Goal: Task Accomplishment & Management: Manage account settings

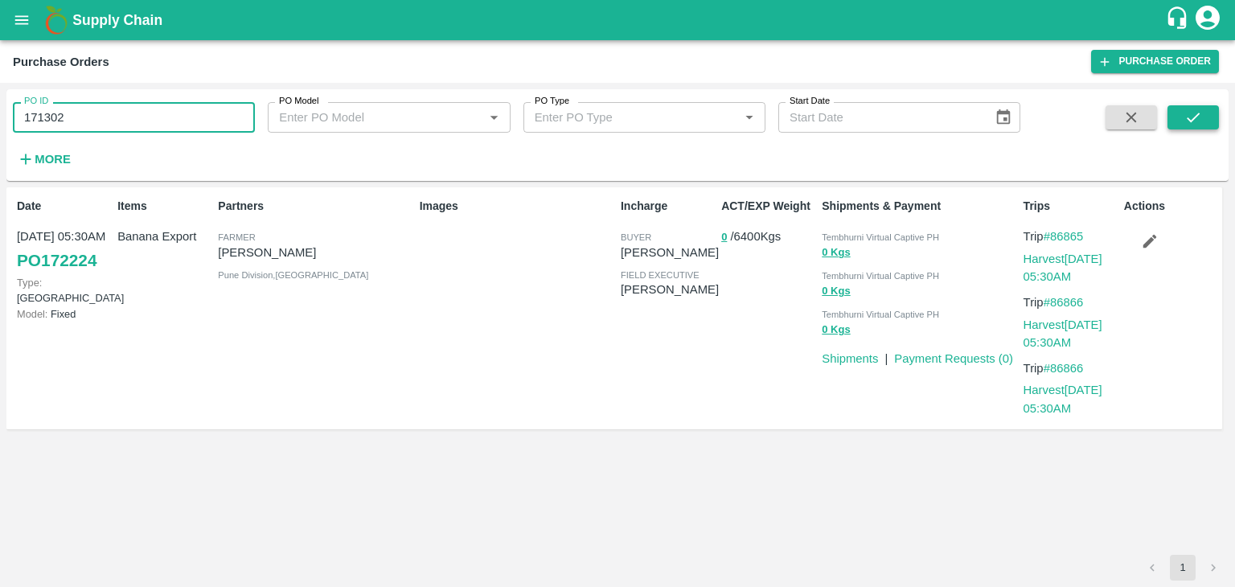
type input "171302"
click at [1189, 115] on icon "submit" at bounding box center [1194, 118] width 18 height 18
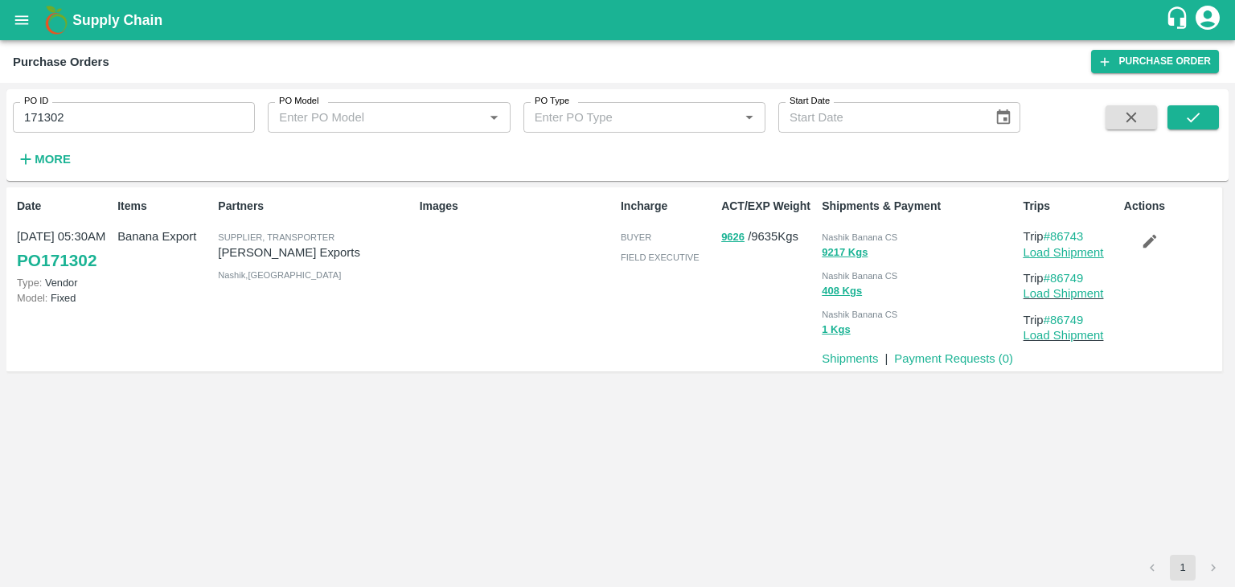
click at [1049, 253] on link "Load Shipment" at bounding box center [1064, 252] width 80 height 13
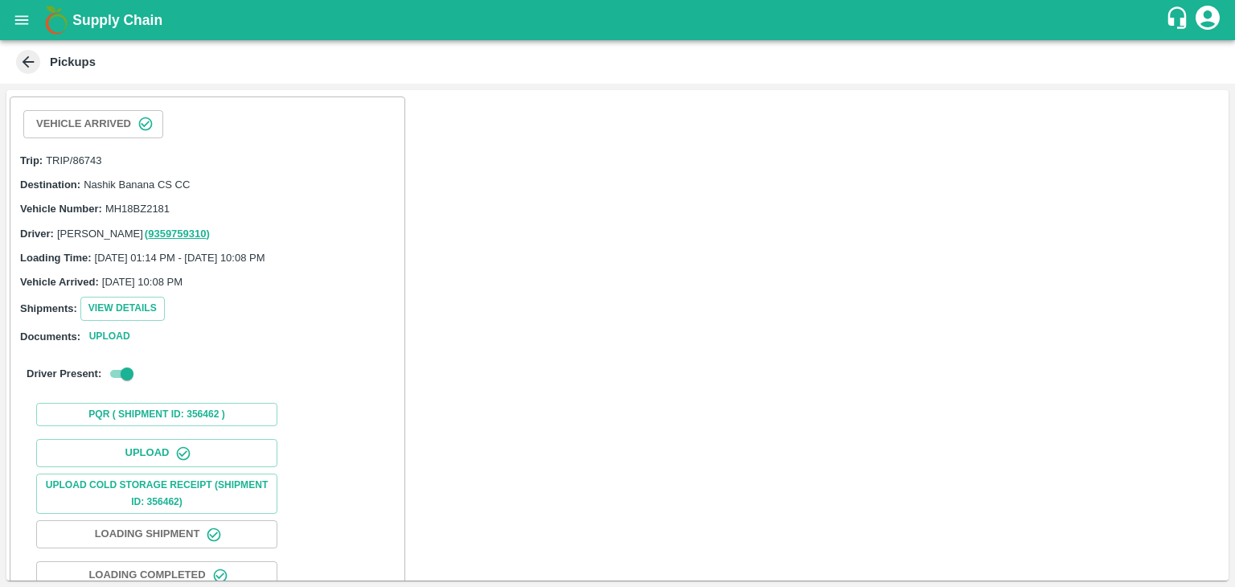
scroll to position [166, 0]
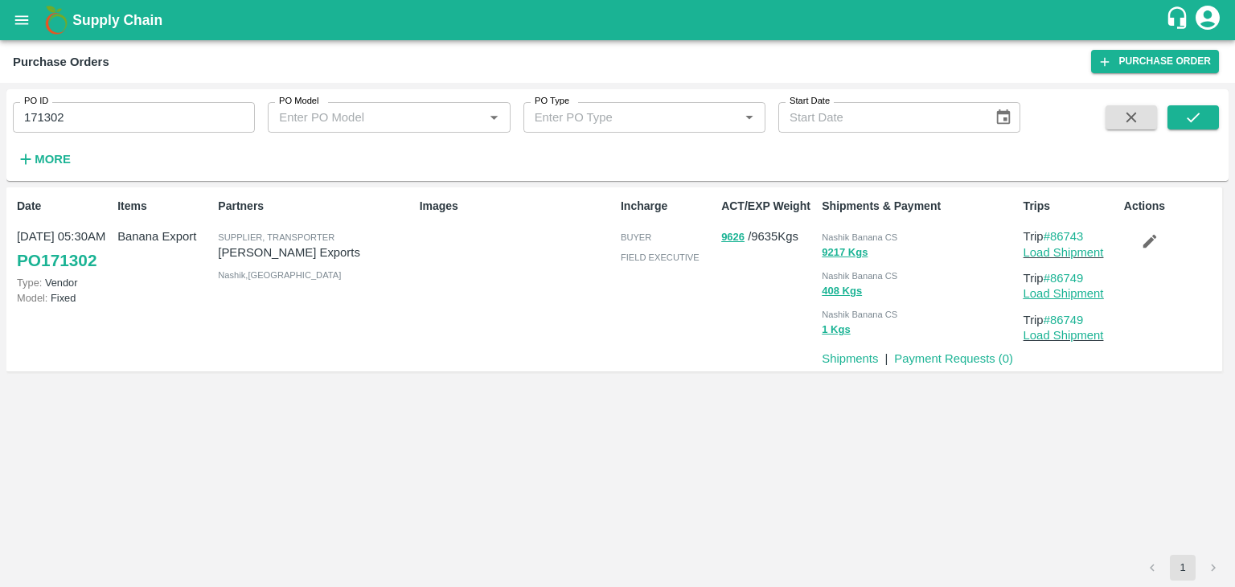
click at [1081, 294] on link "Load Shipment" at bounding box center [1064, 293] width 80 height 13
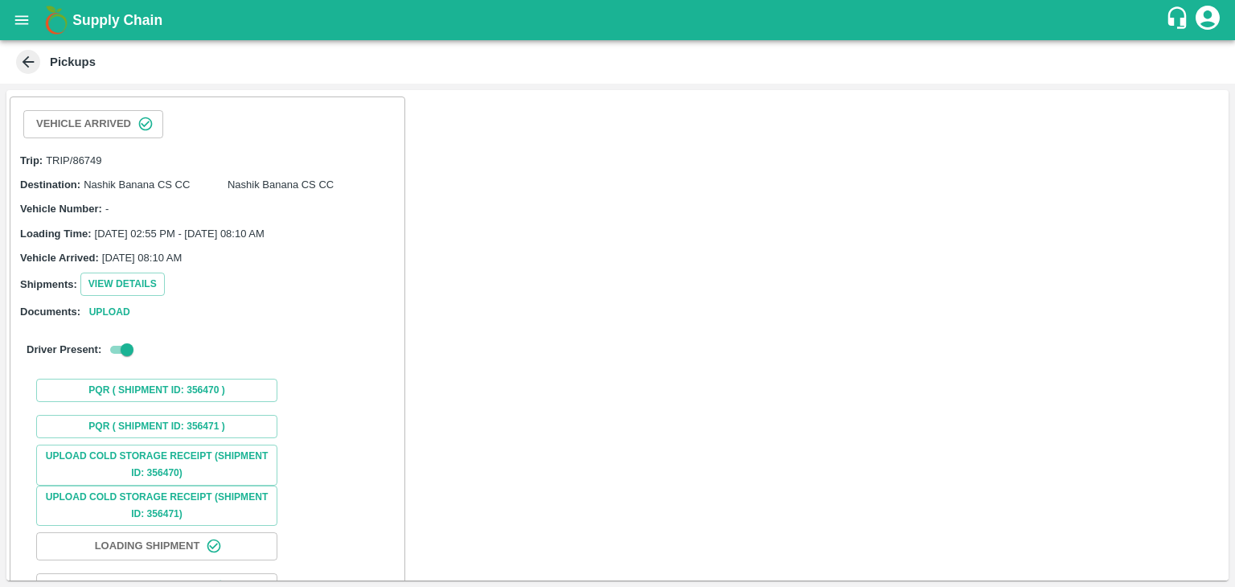
scroll to position [119, 0]
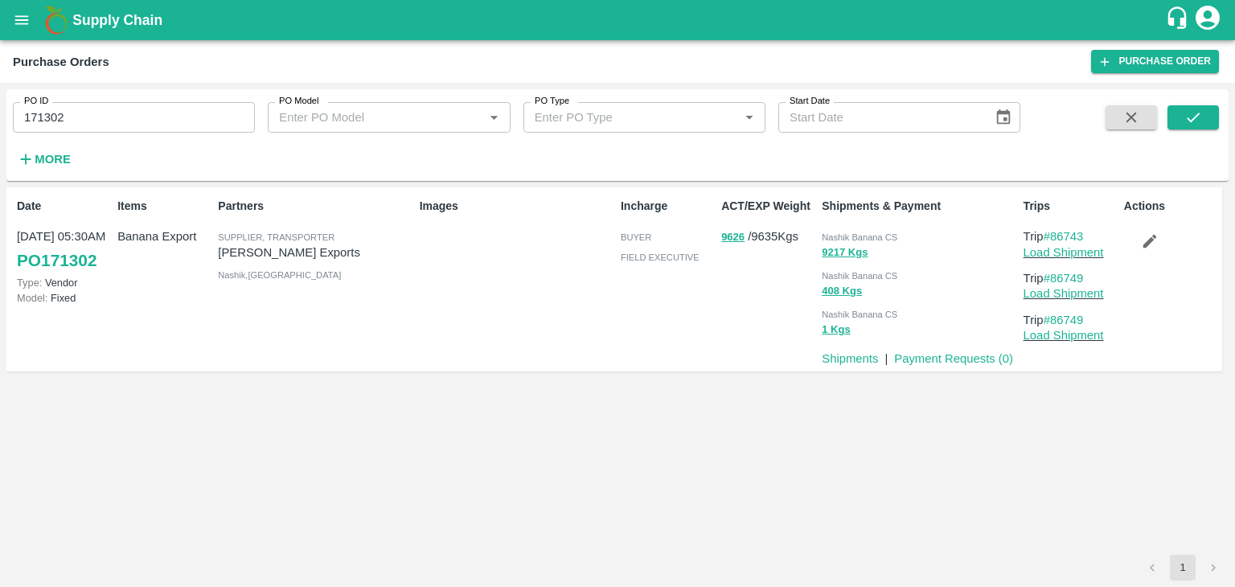
click at [108, 108] on input "171302" at bounding box center [134, 117] width 242 height 31
paste input "text"
type input "172096"
click at [1202, 121] on button "submit" at bounding box center [1193, 117] width 51 height 24
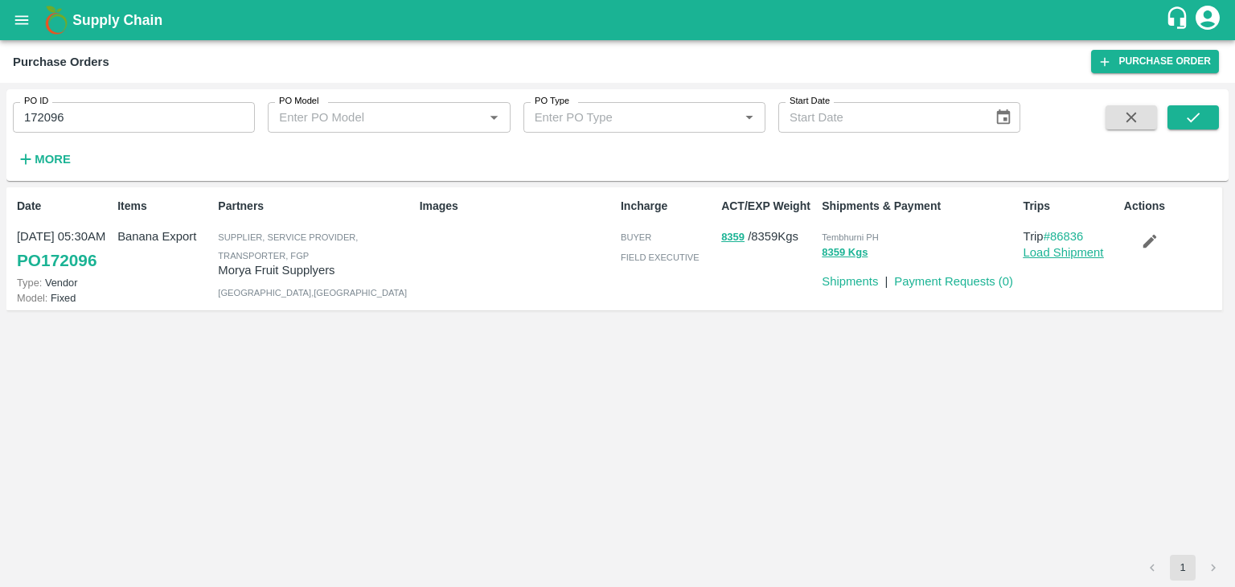
click at [1071, 253] on link "Load Shipment" at bounding box center [1064, 252] width 80 height 13
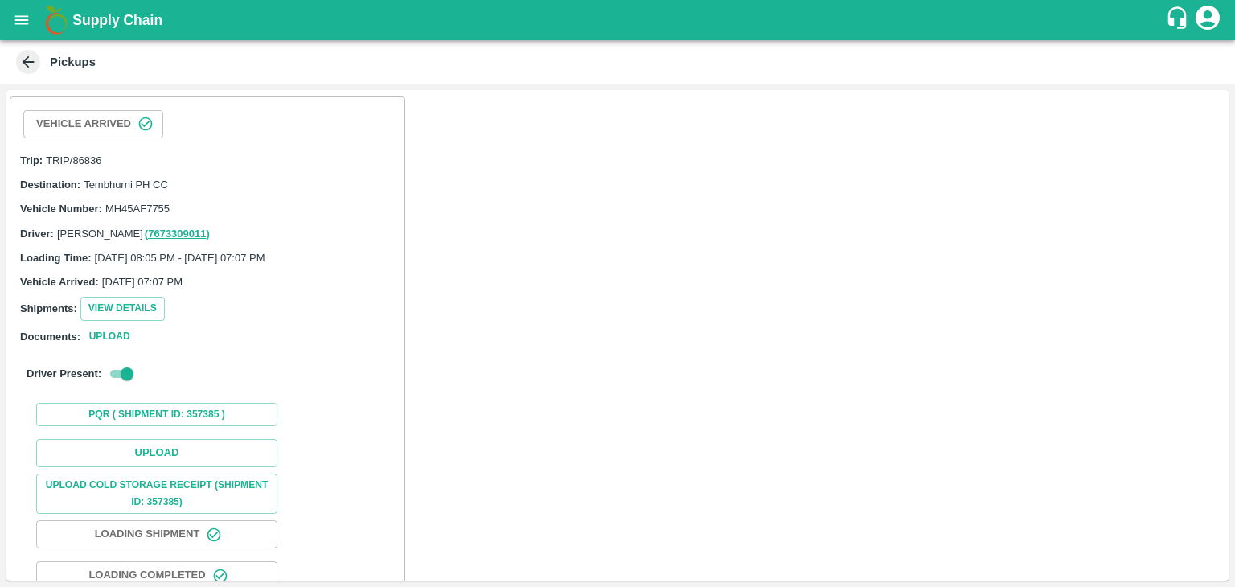
scroll to position [125, 0]
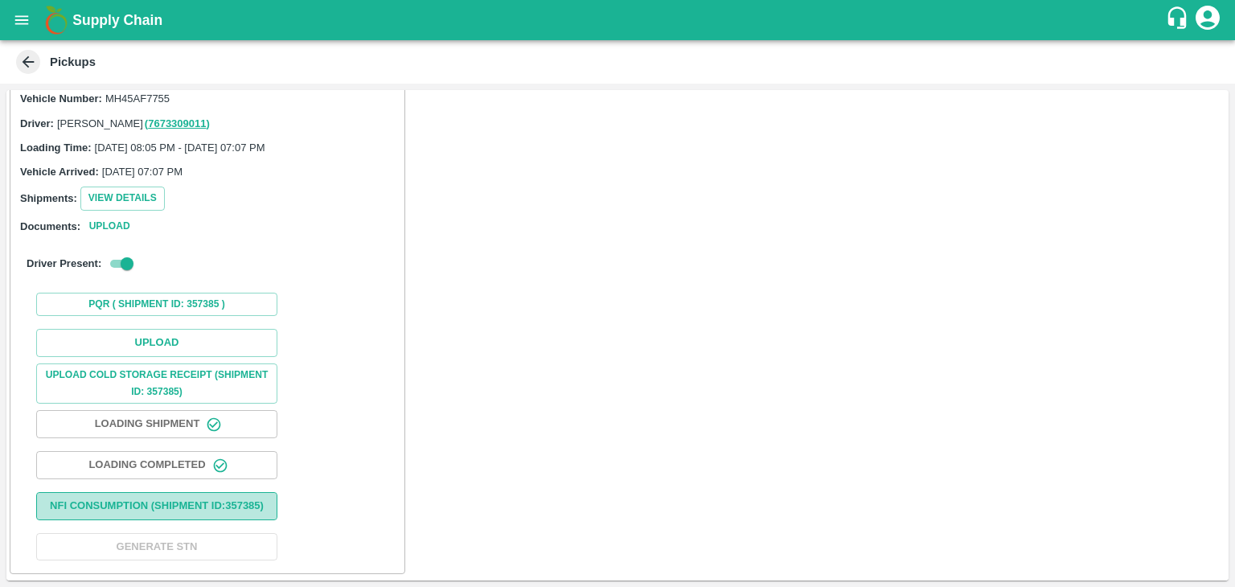
click at [173, 492] on button "Nfi Consumption (SHIPMENT ID: 357385 )" at bounding box center [156, 506] width 241 height 28
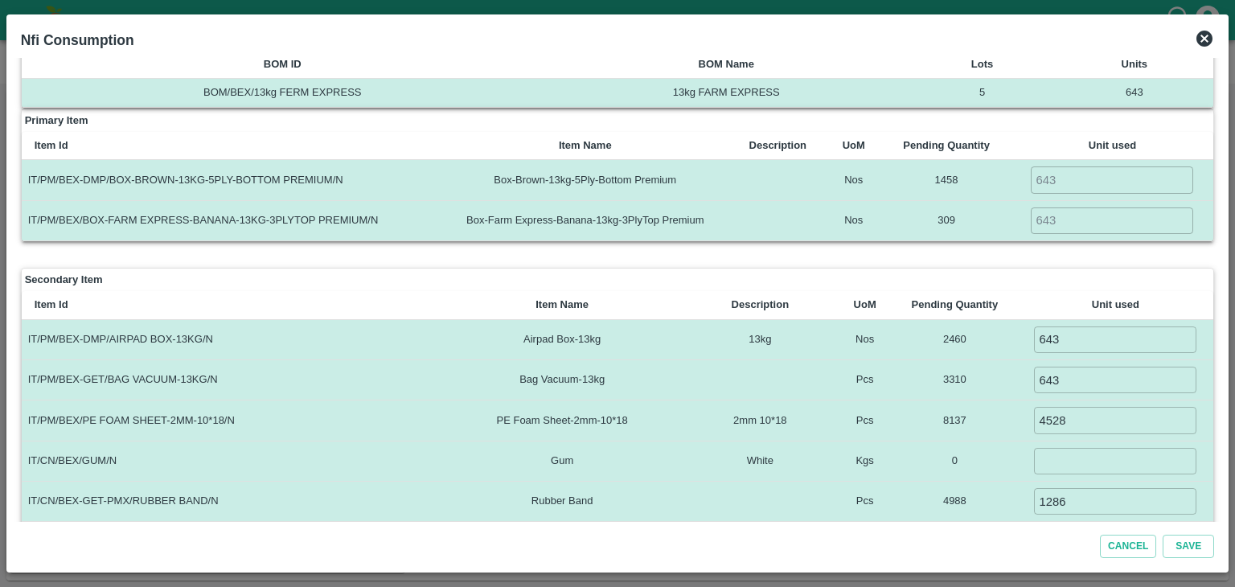
scroll to position [42, 0]
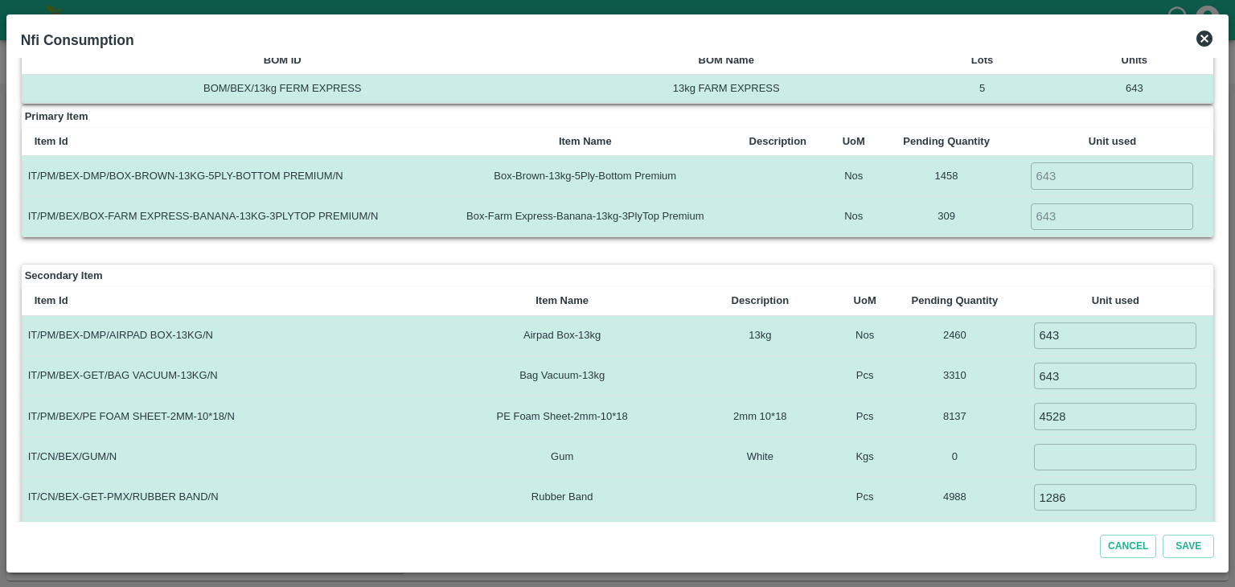
click at [1070, 444] on input "number" at bounding box center [1115, 457] width 162 height 27
type input "0"
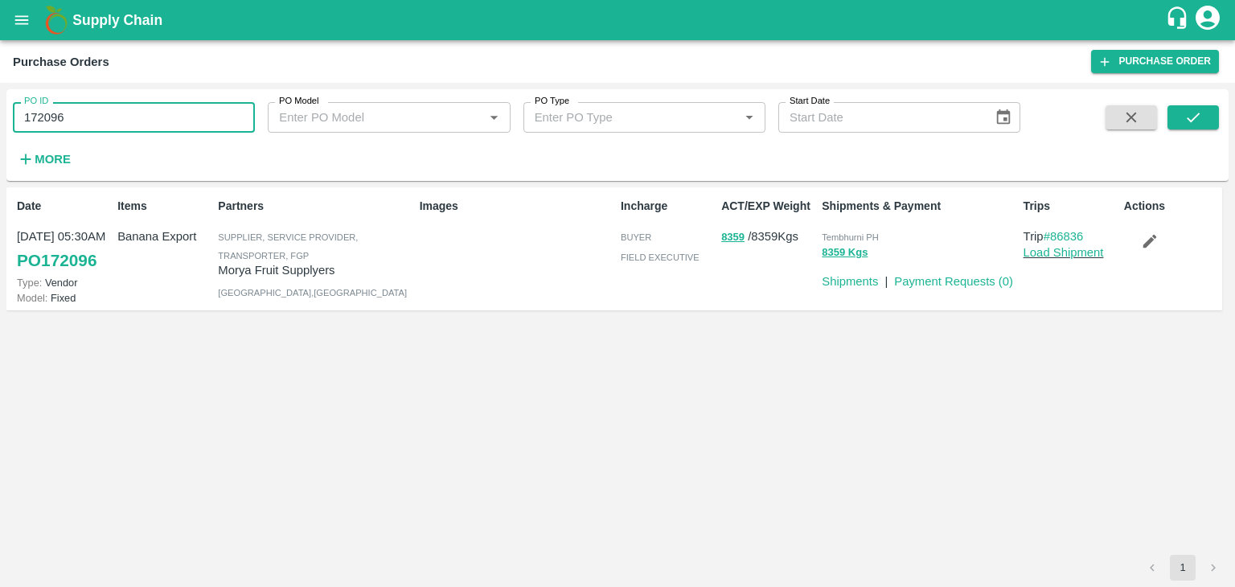
click at [112, 126] on input "172096" at bounding box center [134, 117] width 242 height 31
paste input "text"
type input "172106"
click at [1189, 117] on icon "submit" at bounding box center [1194, 118] width 18 height 18
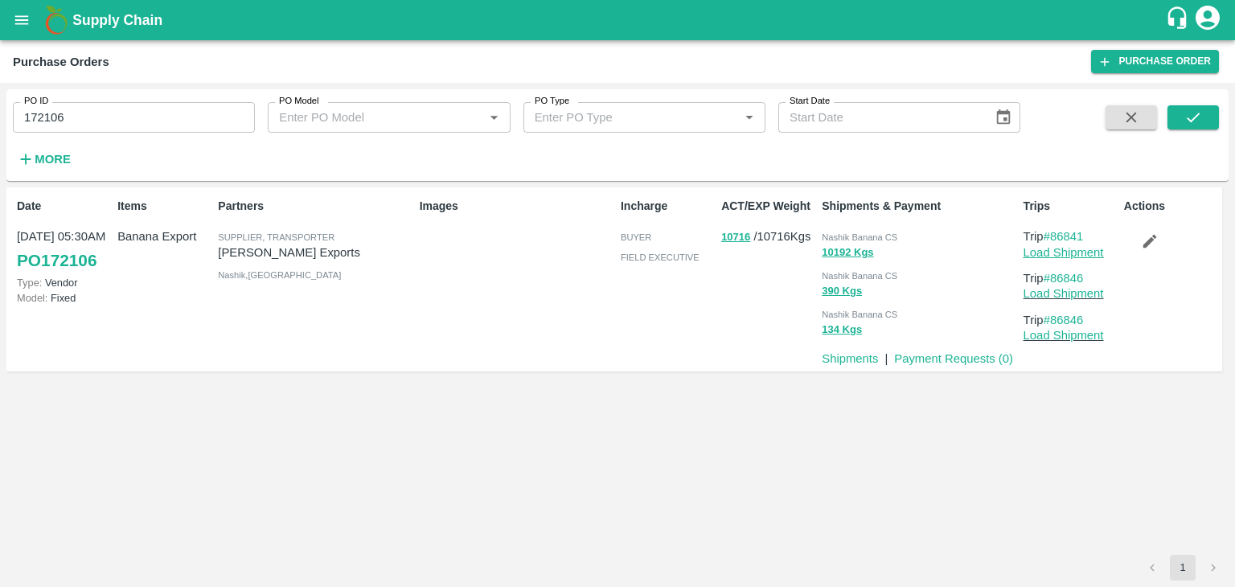
click at [1078, 251] on link "Load Shipment" at bounding box center [1064, 252] width 80 height 13
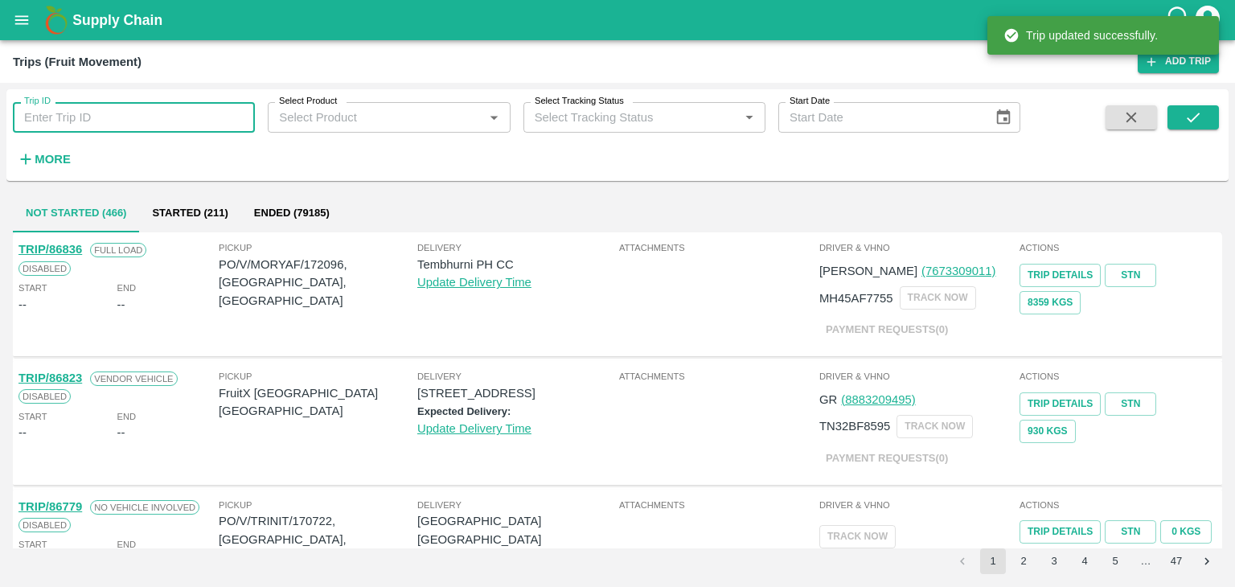
click at [203, 117] on input "Trip ID" at bounding box center [134, 117] width 242 height 31
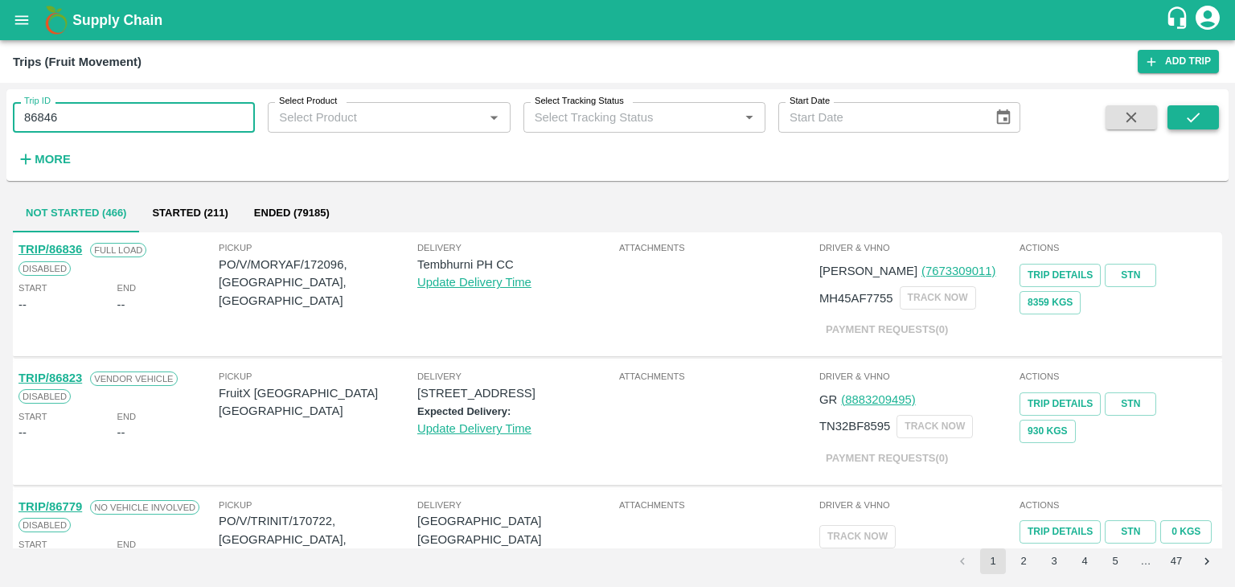
type input "86846"
click at [1182, 110] on button "submit" at bounding box center [1193, 117] width 51 height 24
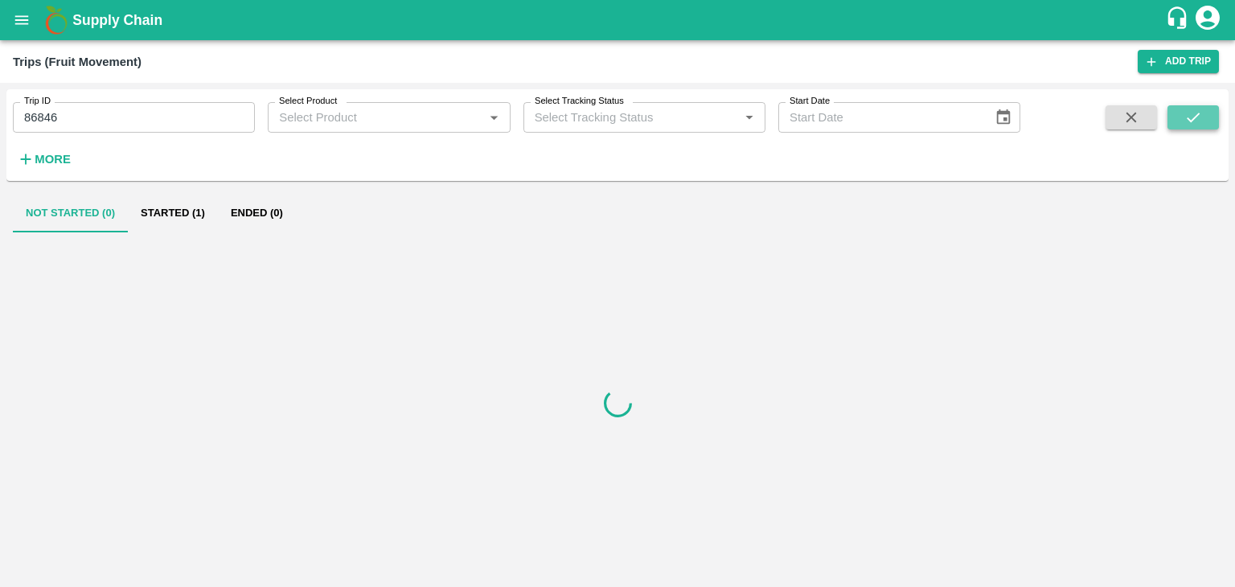
click at [1182, 110] on button "submit" at bounding box center [1193, 117] width 51 height 24
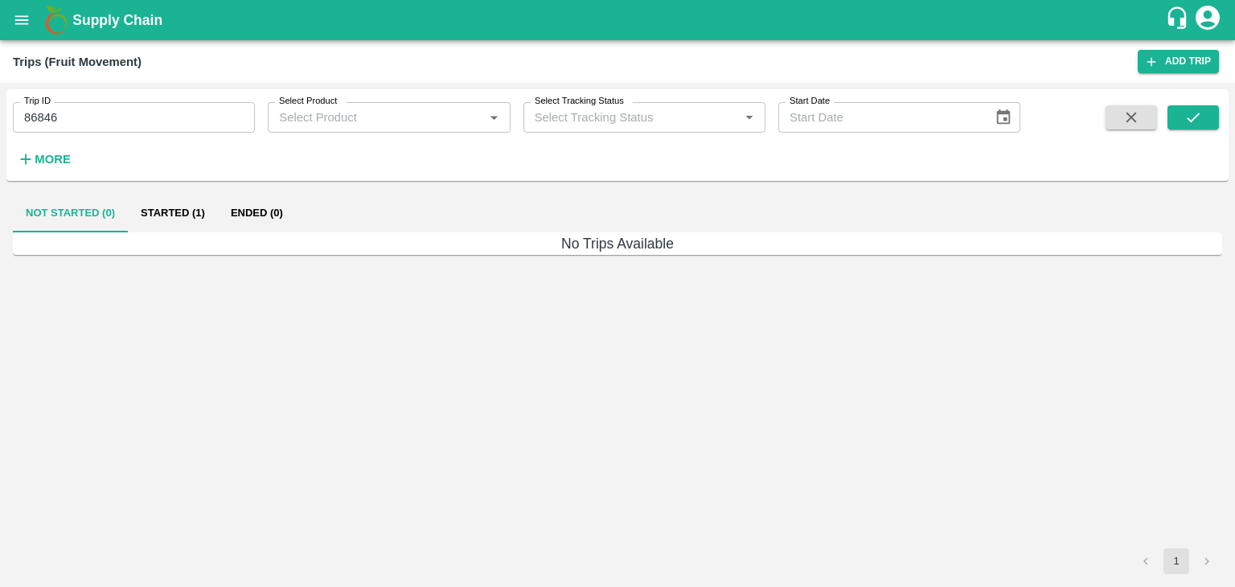
click at [177, 211] on button "Started (1)" at bounding box center [173, 213] width 90 height 39
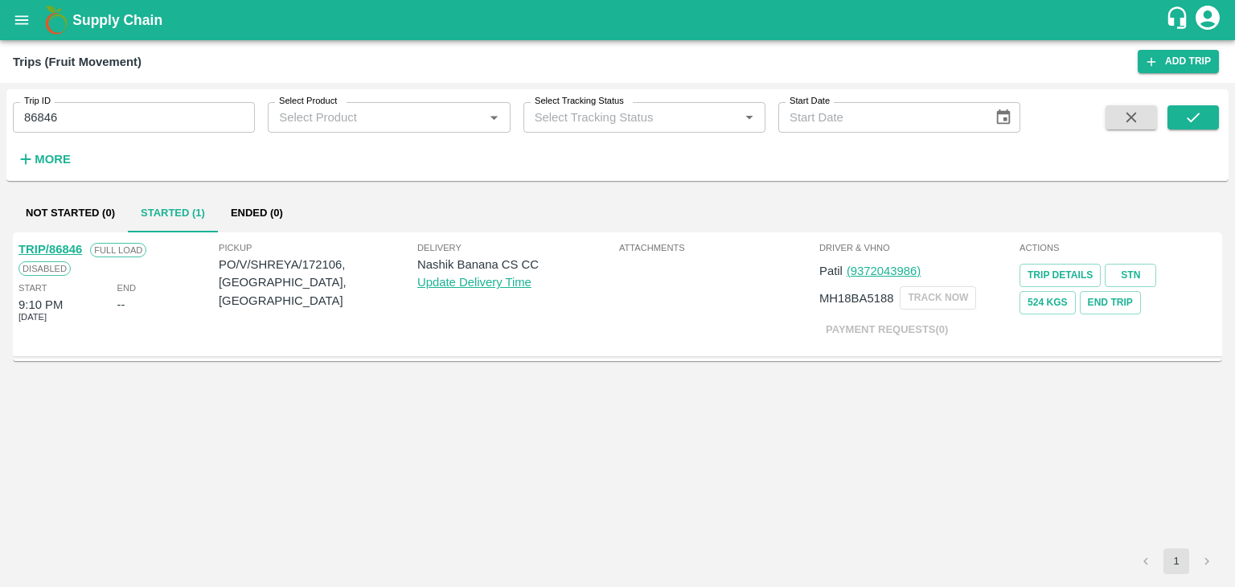
click at [52, 243] on link "TRIP/86846" at bounding box center [50, 249] width 64 height 13
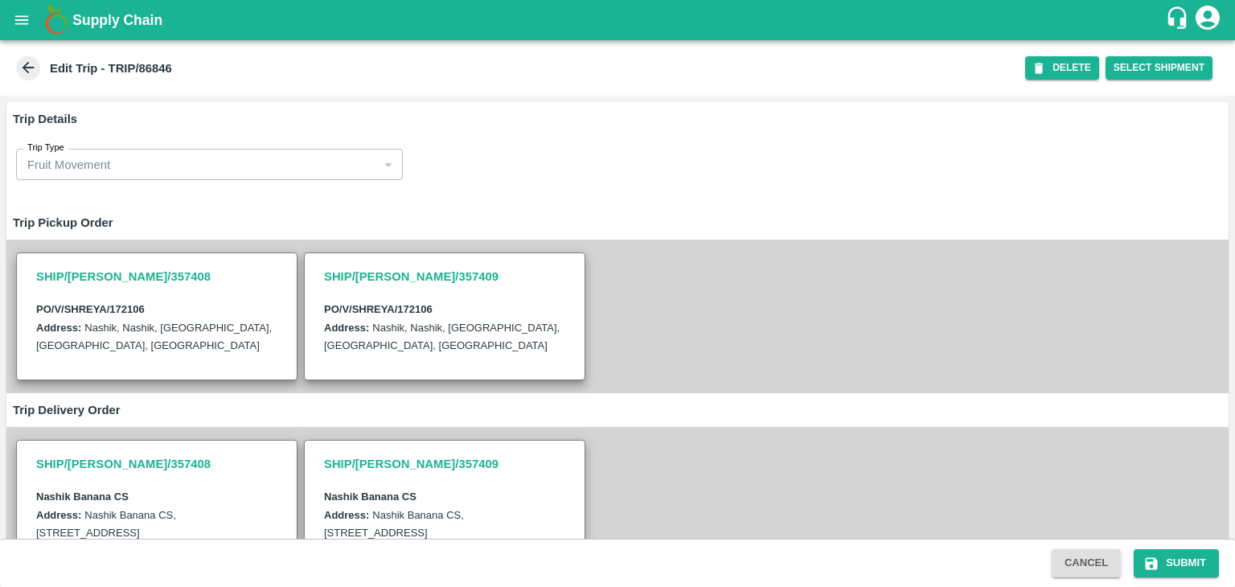
scroll to position [430, 0]
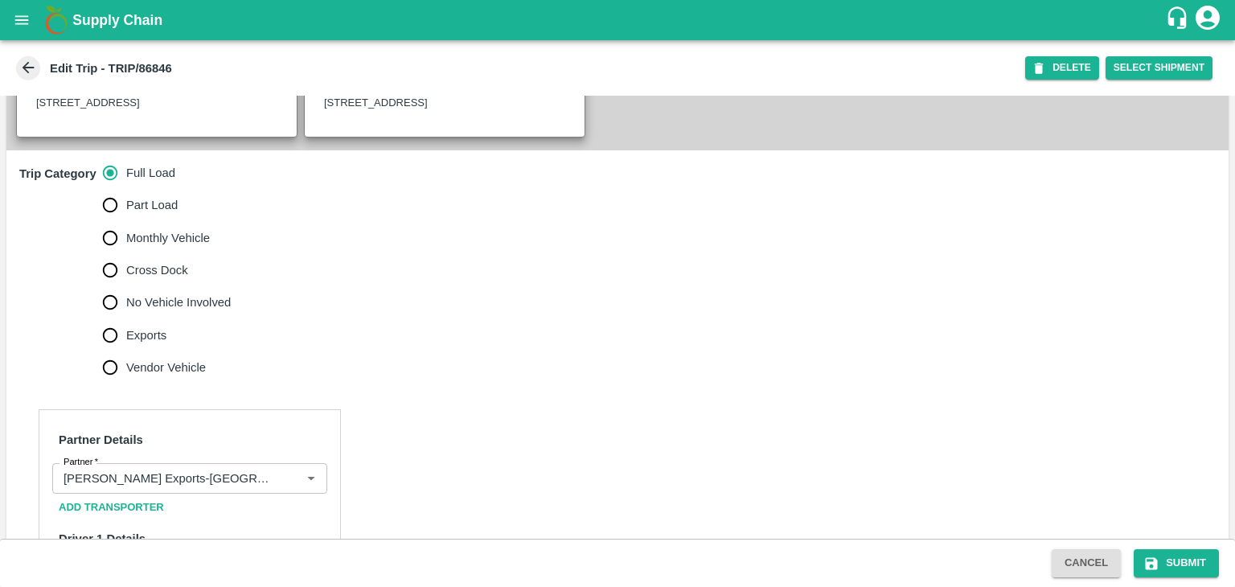
click at [177, 311] on span "No Vehicle Involved" at bounding box center [178, 303] width 105 height 18
click at [126, 318] on input "No Vehicle Involved" at bounding box center [110, 302] width 32 height 32
radio input "true"
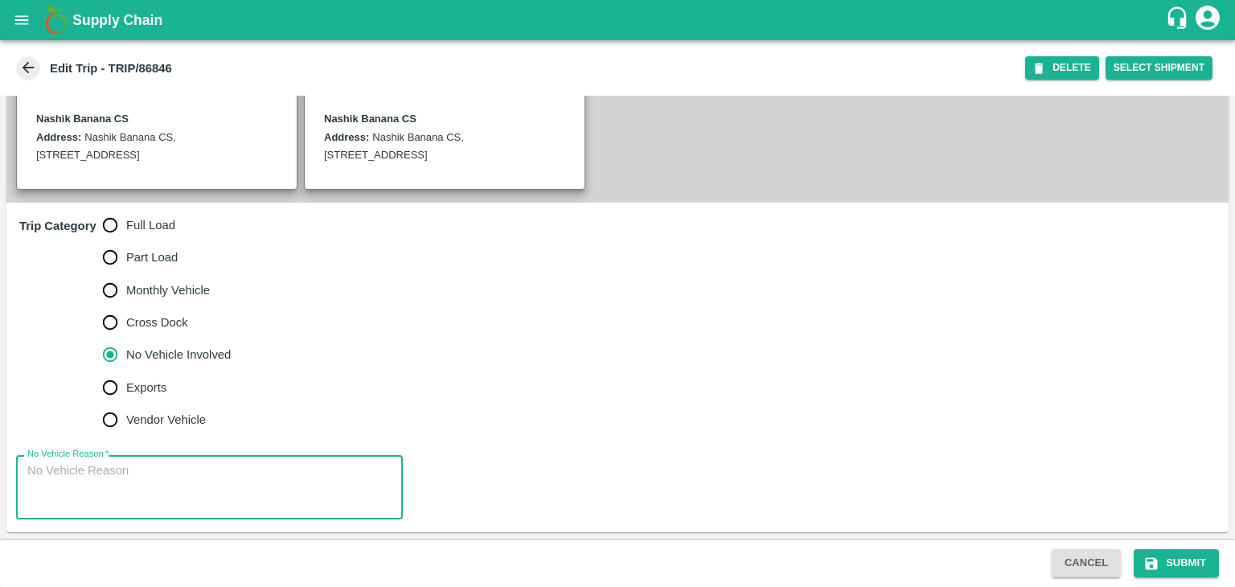
click at [198, 487] on textarea "No Vehicle Reason   *" at bounding box center [209, 487] width 364 height 51
type textarea "Field Dump"
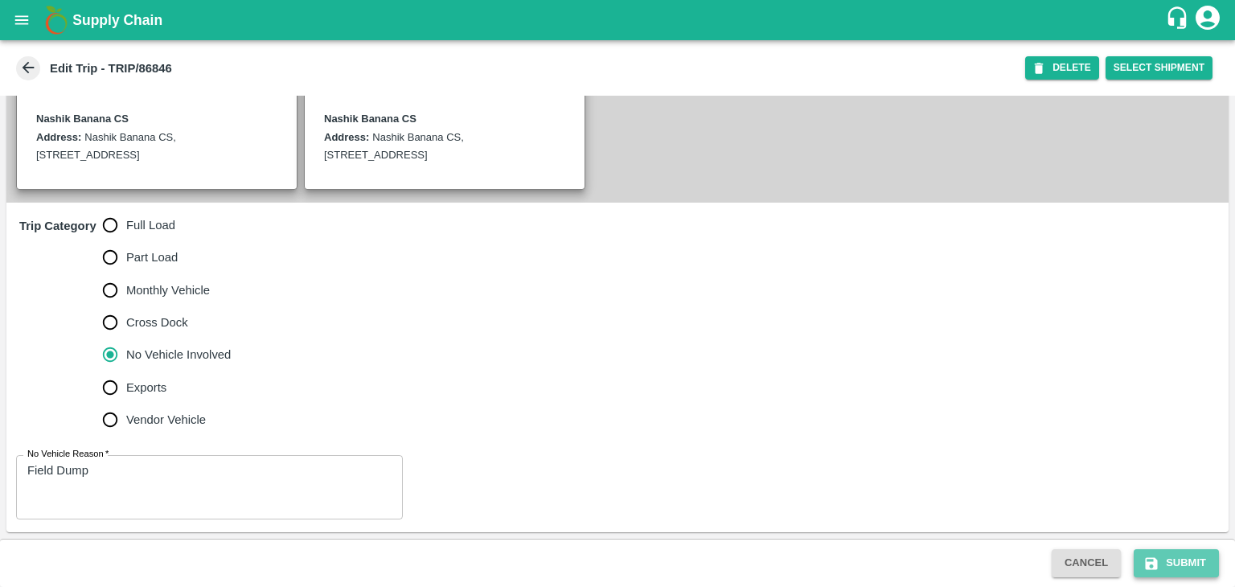
click at [1197, 558] on button "Submit" at bounding box center [1176, 563] width 85 height 28
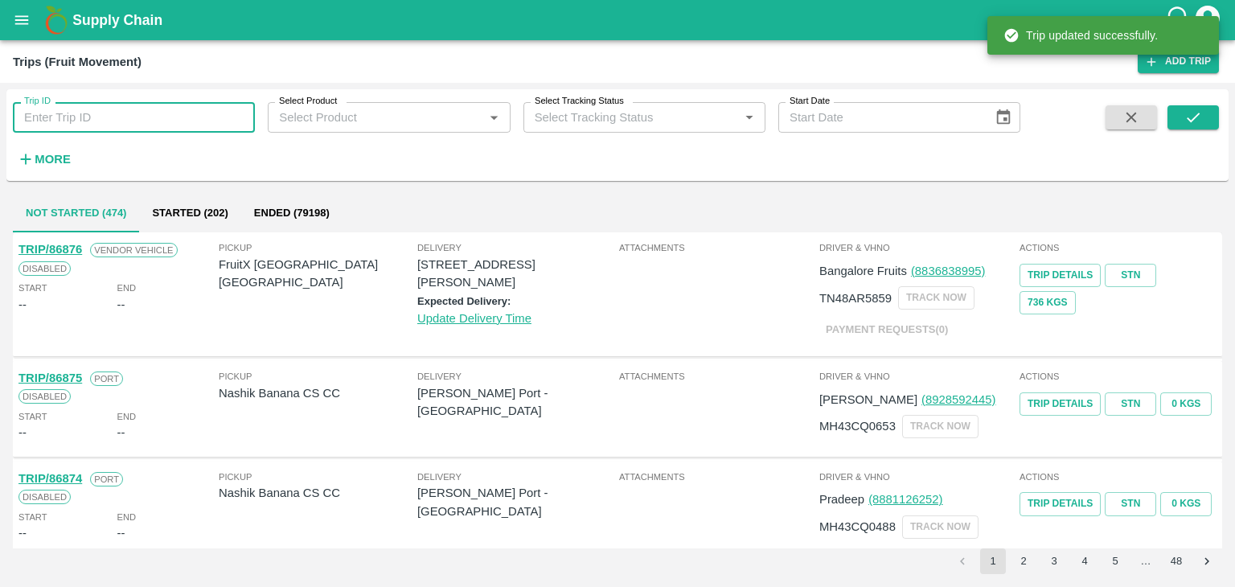
click at [125, 105] on input "Trip ID" at bounding box center [134, 117] width 242 height 31
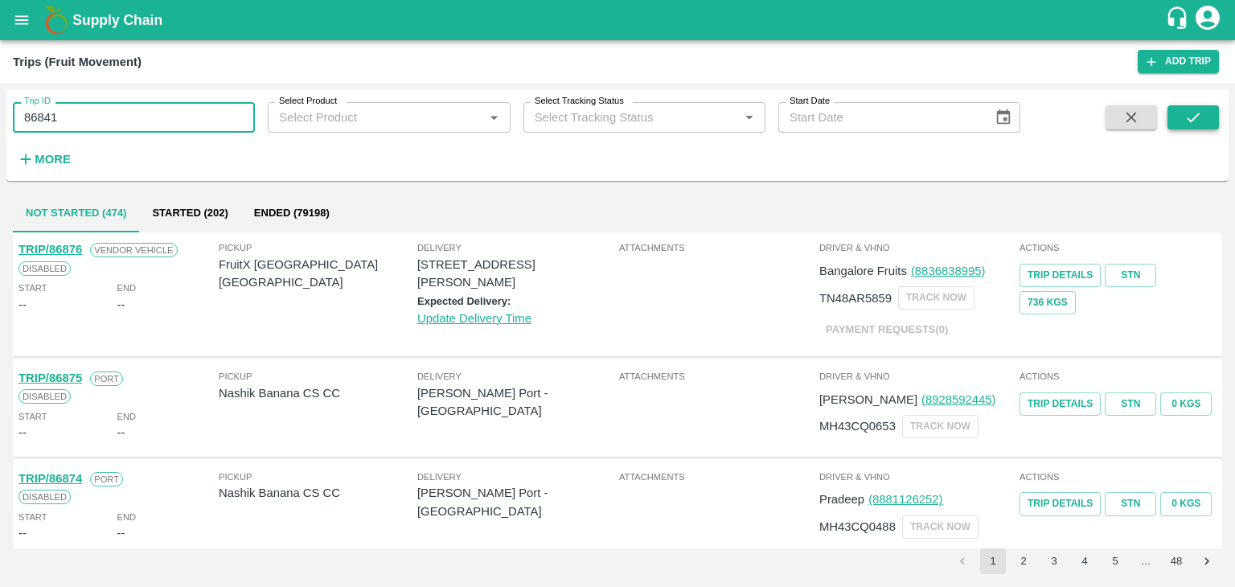
type input "86841"
click at [1200, 113] on icon "submit" at bounding box center [1194, 118] width 18 height 18
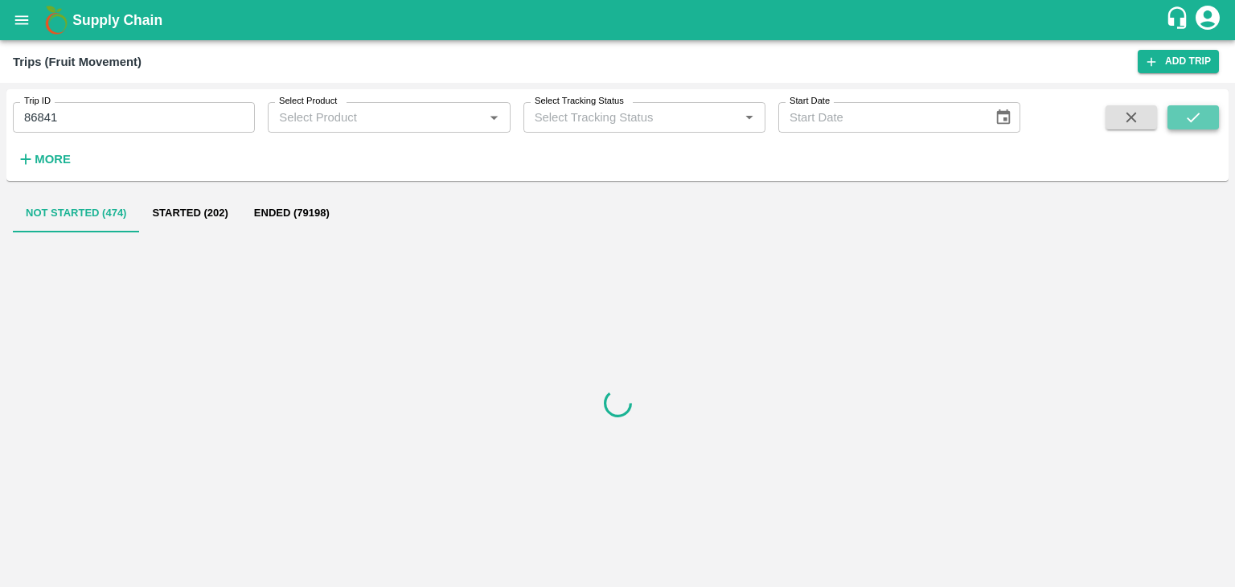
click at [1200, 113] on icon "submit" at bounding box center [1194, 118] width 18 height 18
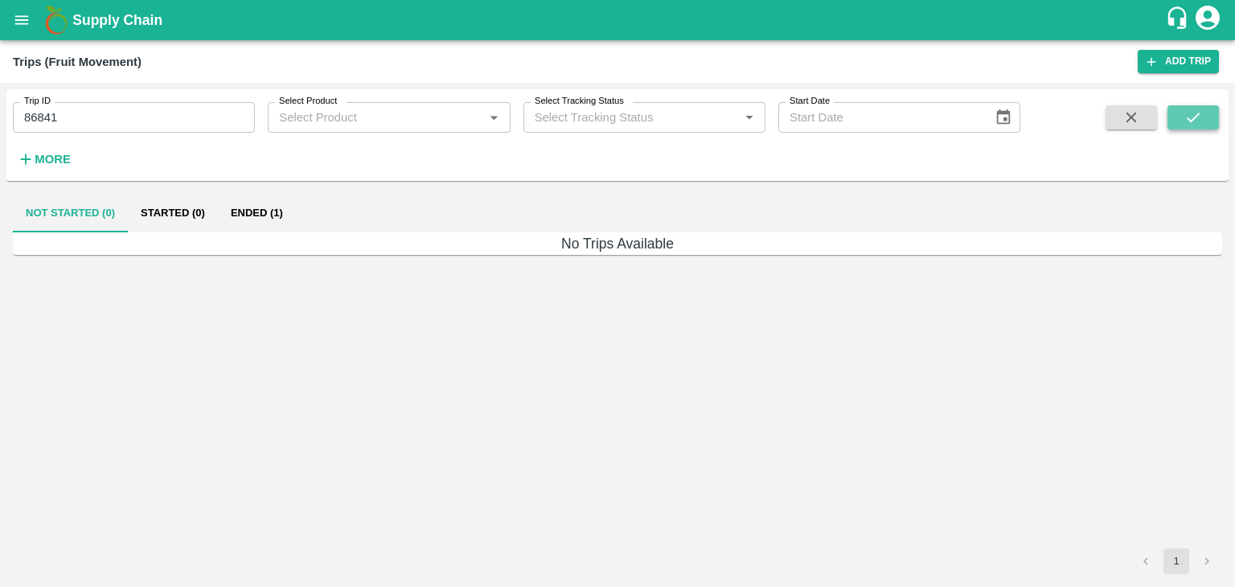
click at [1200, 113] on icon "submit" at bounding box center [1194, 118] width 18 height 18
click at [244, 226] on button "Ended (1)" at bounding box center [257, 213] width 78 height 39
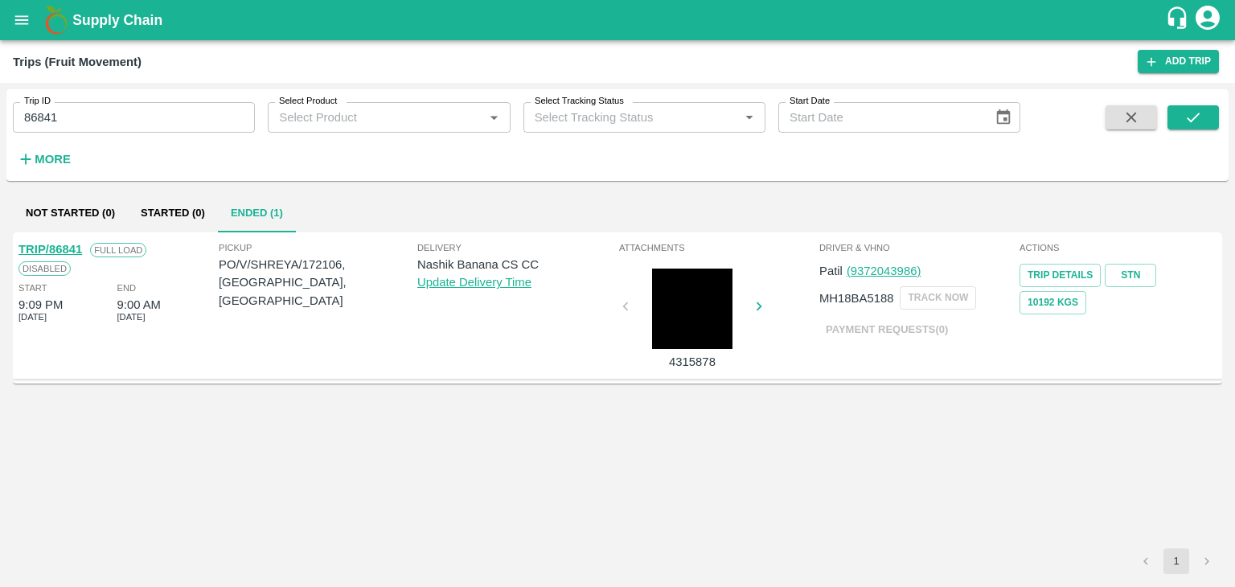
click at [67, 249] on link "TRIP/86841" at bounding box center [50, 249] width 64 height 13
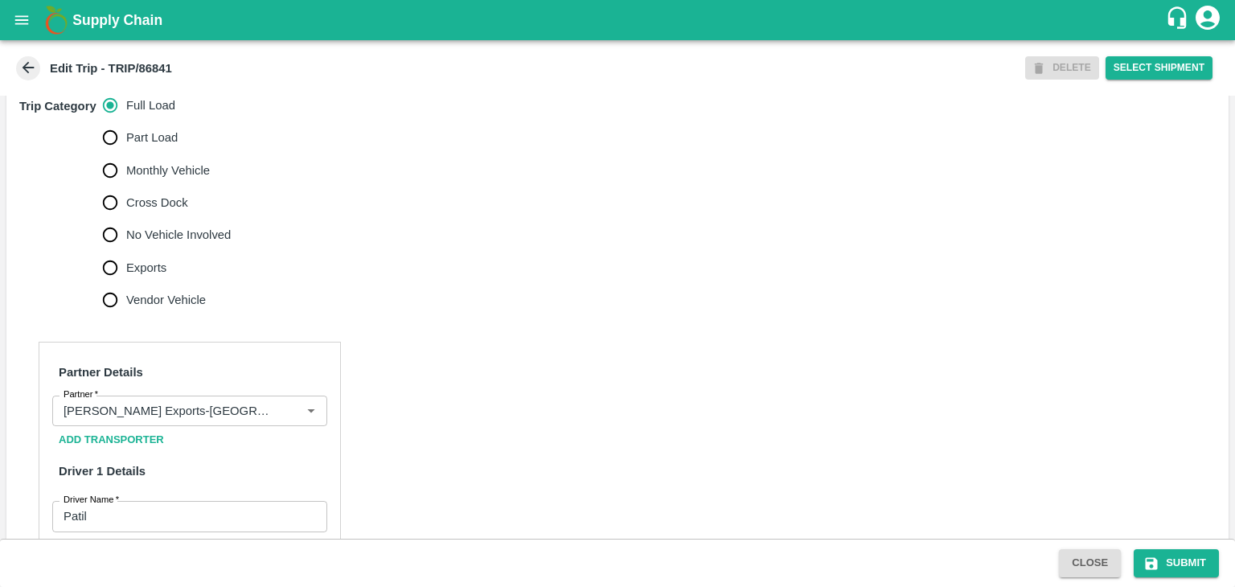
scroll to position [499, 0]
click at [285, 418] on icon "Clear" at bounding box center [291, 410] width 15 height 15
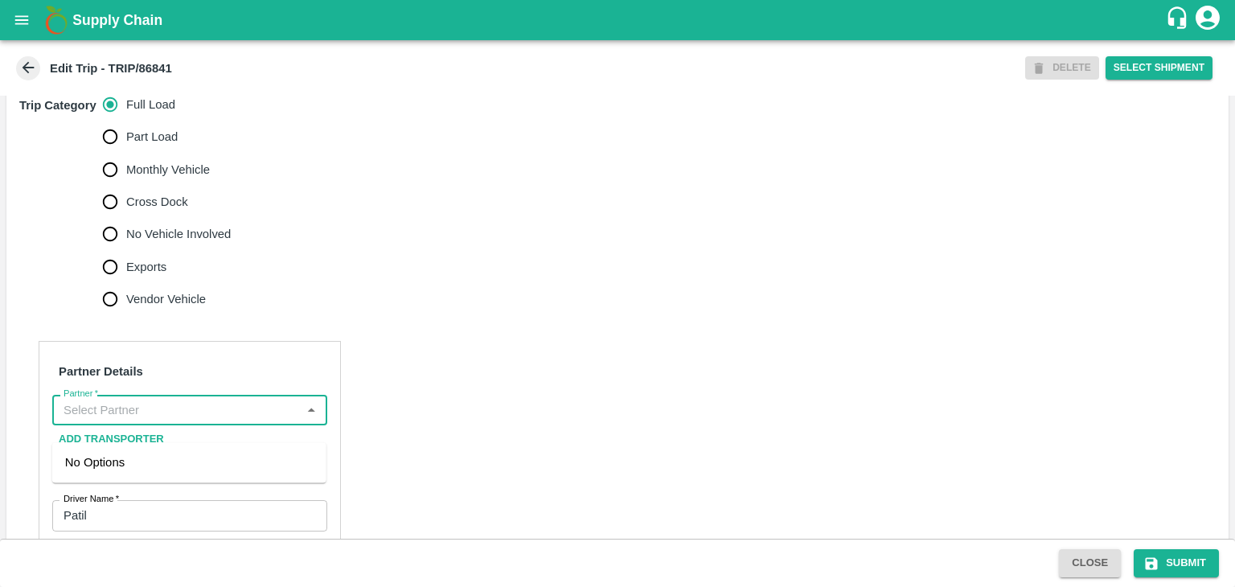
click at [222, 421] on input "Partner   *" at bounding box center [176, 410] width 239 height 21
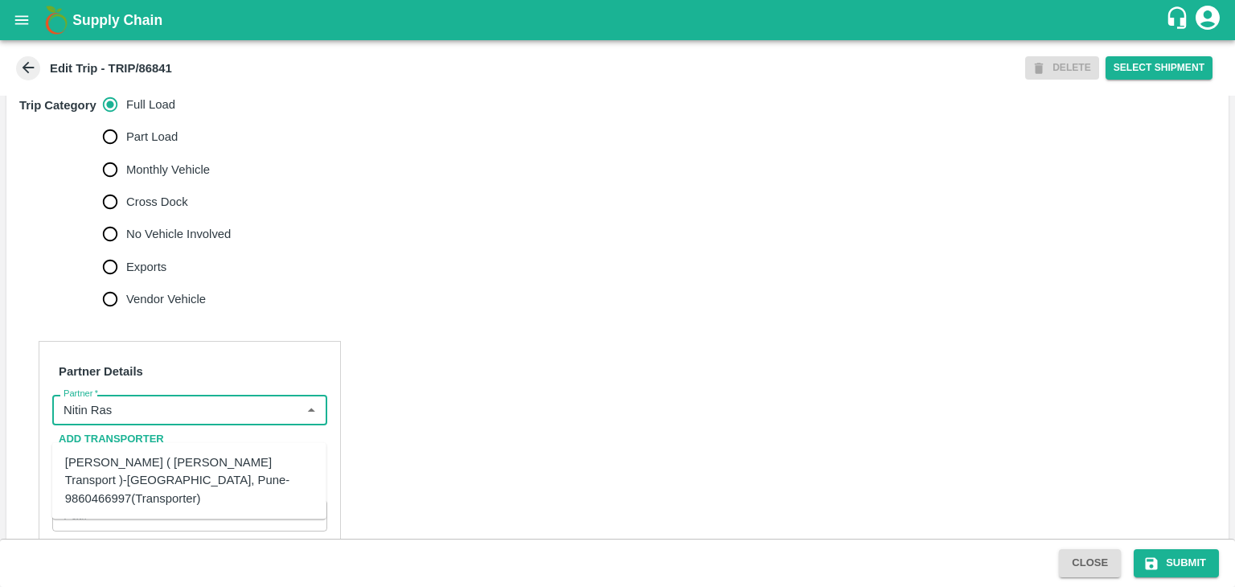
click at [186, 449] on div "Nitin Rasal ( Bhairavnath Transport )-Deulgaon, Pune-9860466997(Transporter)" at bounding box center [189, 481] width 274 height 64
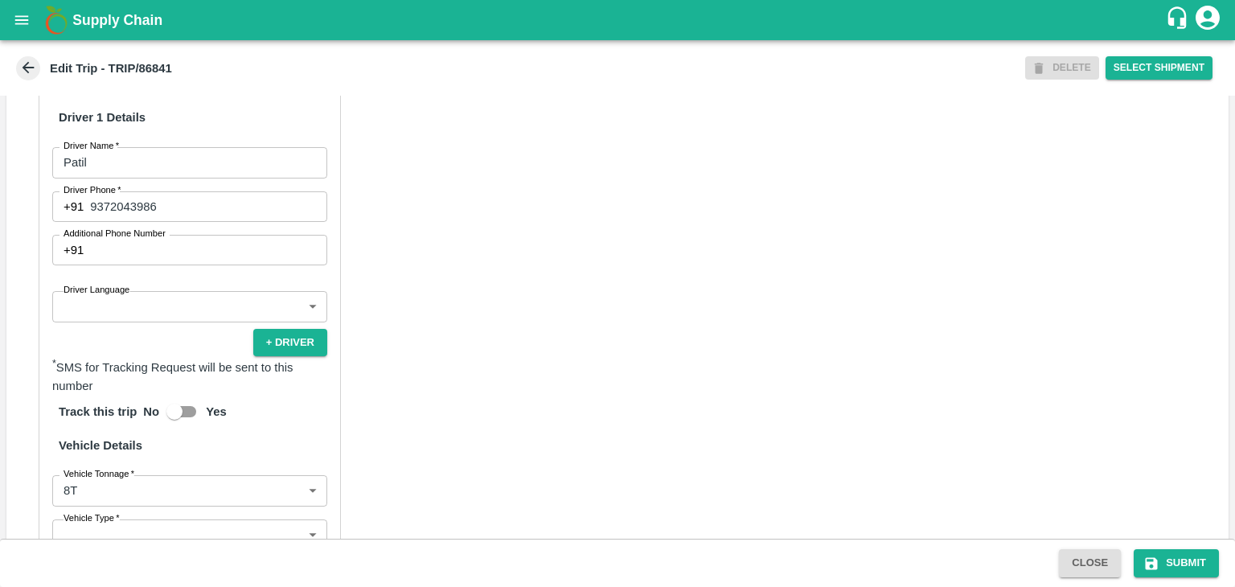
scroll to position [852, 0]
type input "Nitin Rasal ( Bhairavnath Transport )-Deulgaon, Pune-9860466997(Transporter)"
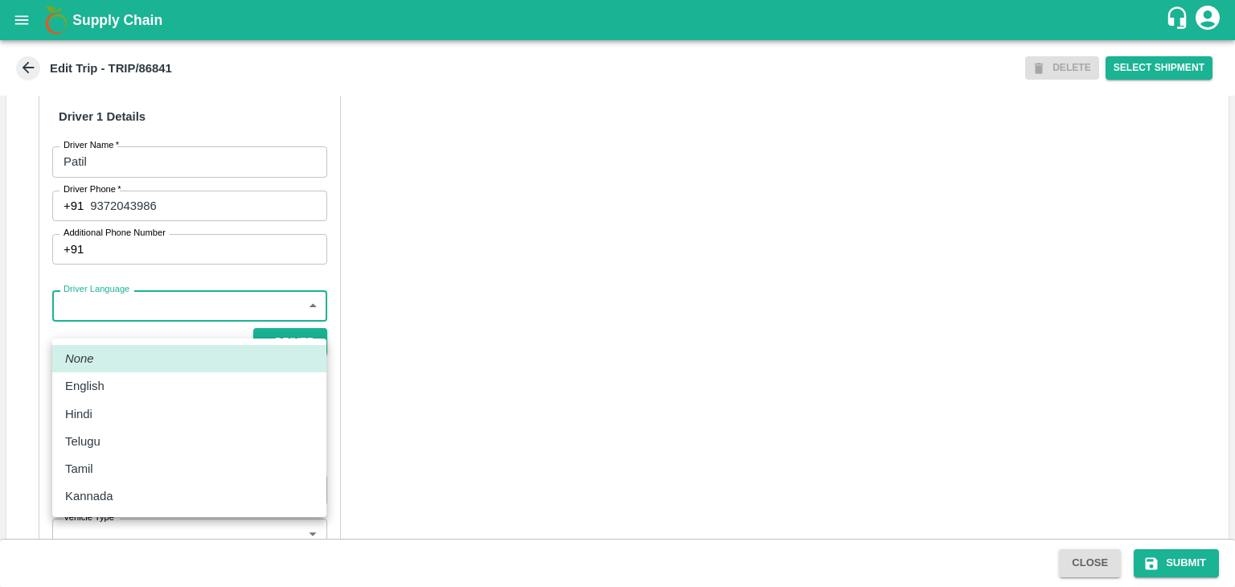
click at [103, 321] on body "Supply Chain Edit Trip - TRIP/86841 DELETE Select Shipment Trip Details Trip Ty…" at bounding box center [617, 293] width 1235 height 587
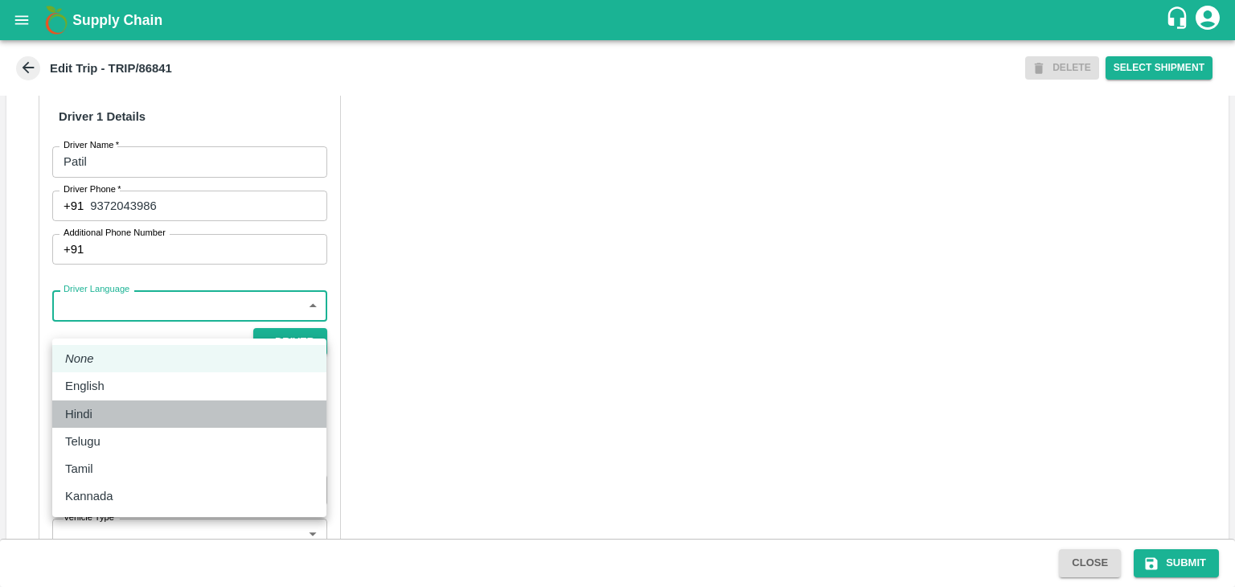
click at [101, 413] on div "Hindi" at bounding box center [189, 414] width 248 height 18
type input "hi"
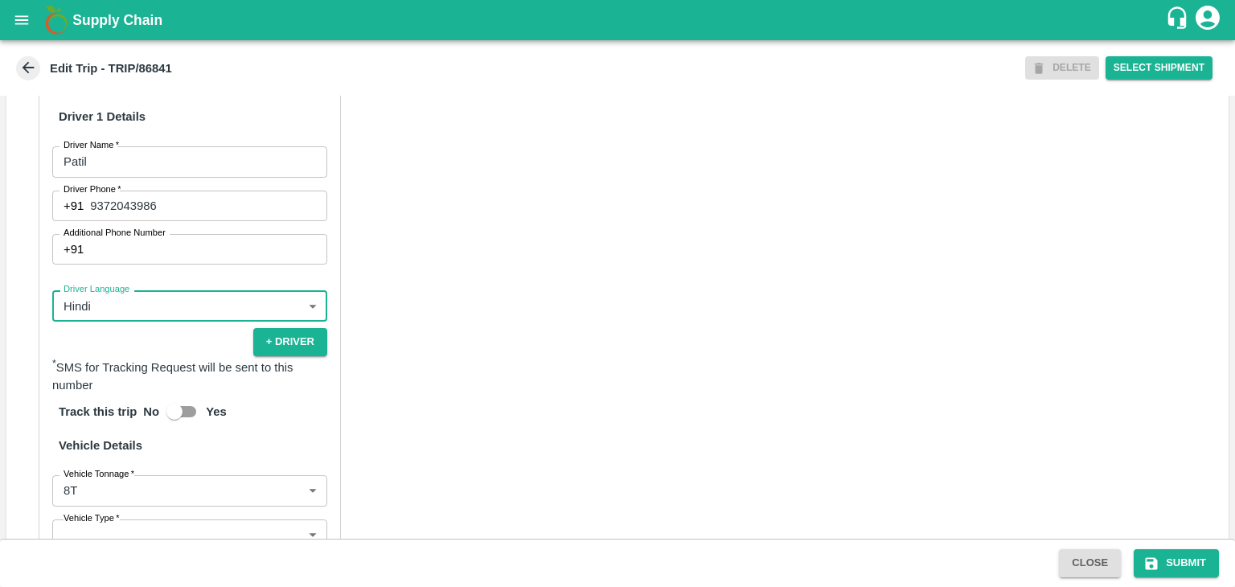
scroll to position [1128, 0]
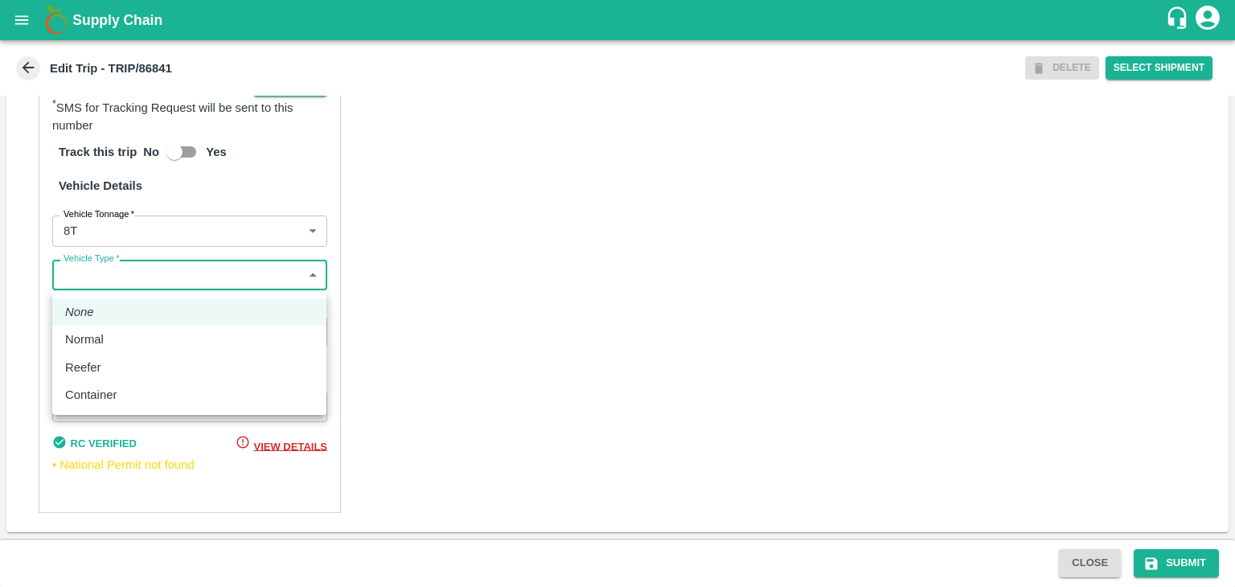
click at [103, 279] on body "Supply Chain Edit Trip - TRIP/86841 DELETE Select Shipment Trip Details Trip Ty…" at bounding box center [617, 293] width 1235 height 587
click at [108, 343] on div "Normal" at bounding box center [88, 340] width 47 height 18
type input "Normal"
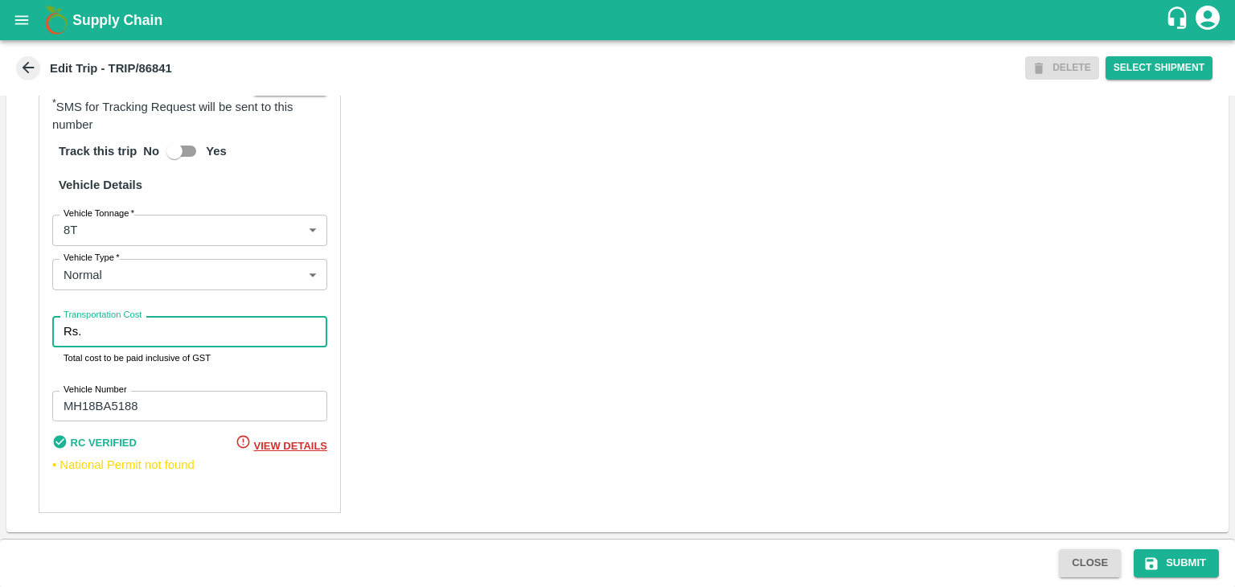
click at [117, 343] on input "Transportation Cost" at bounding box center [208, 331] width 240 height 31
type input "0"
type input "10000"
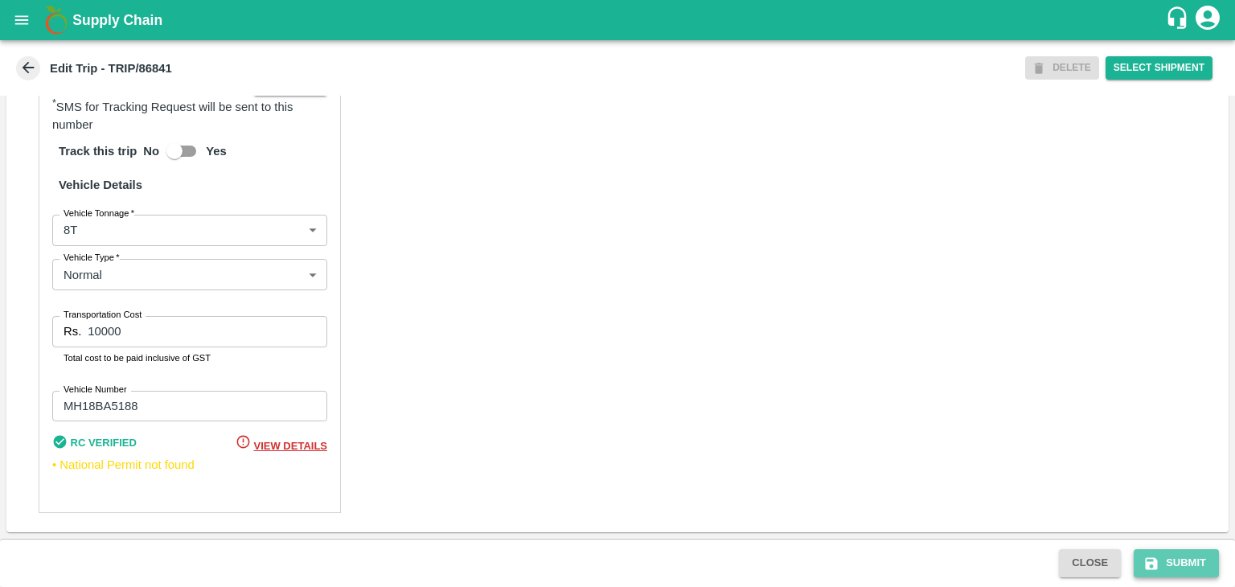
click at [1180, 564] on button "Submit" at bounding box center [1176, 563] width 85 height 28
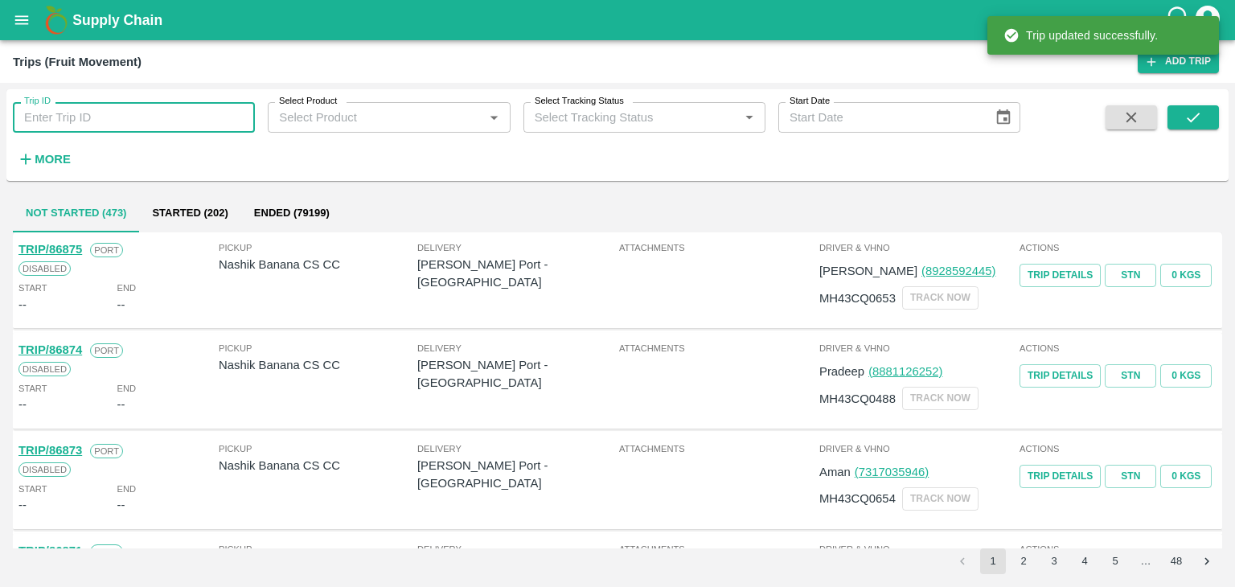
click at [135, 114] on input "Trip ID" at bounding box center [134, 117] width 242 height 31
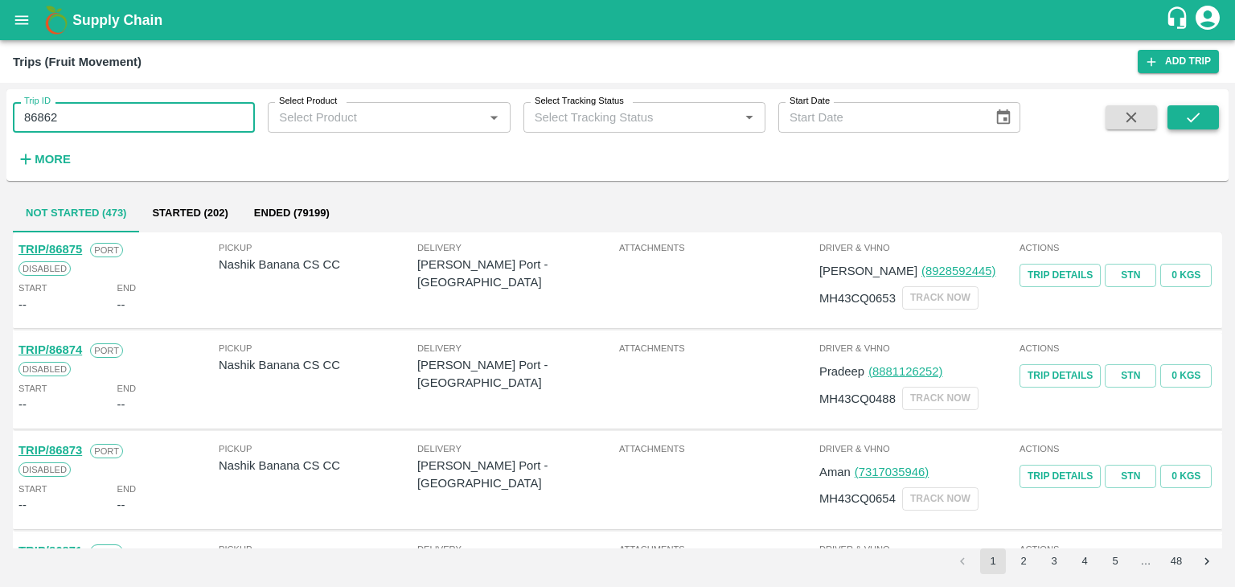
type input "86862"
click at [1189, 109] on icon "submit" at bounding box center [1194, 118] width 18 height 18
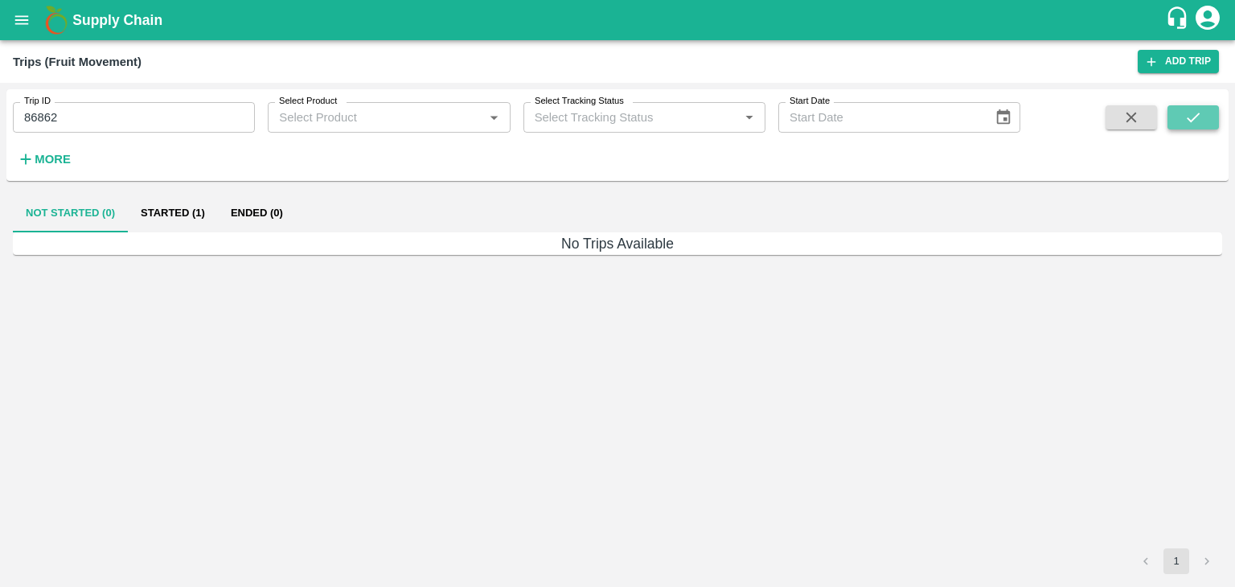
click at [1189, 109] on icon "submit" at bounding box center [1194, 118] width 18 height 18
click at [177, 214] on button "Started (1)" at bounding box center [173, 213] width 90 height 39
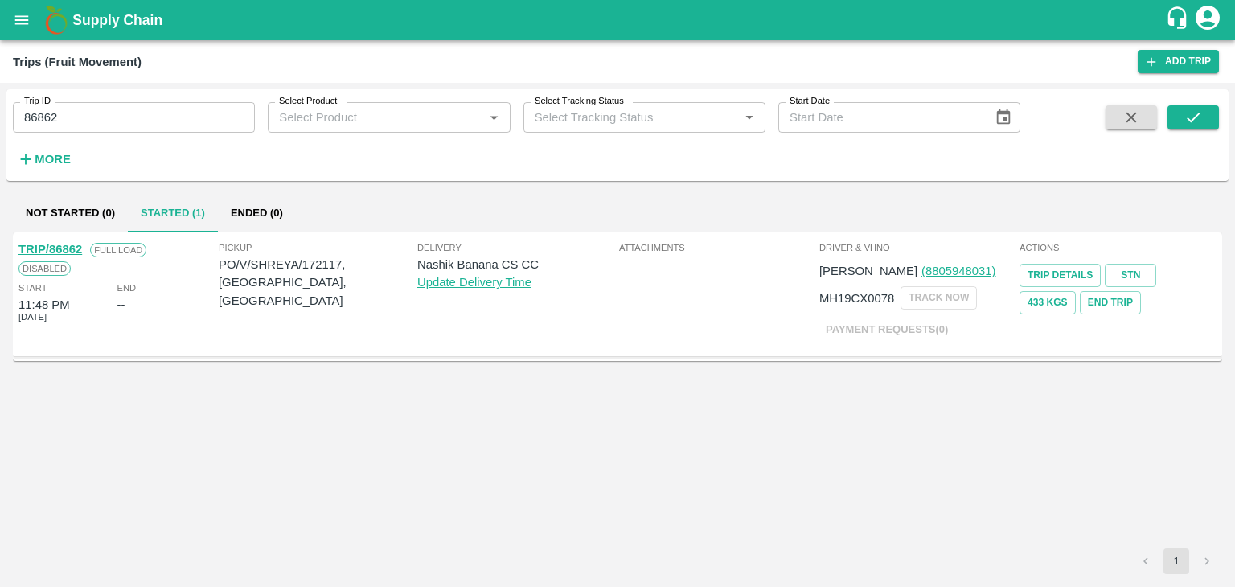
click at [51, 244] on link "TRIP/86862" at bounding box center [50, 249] width 64 height 13
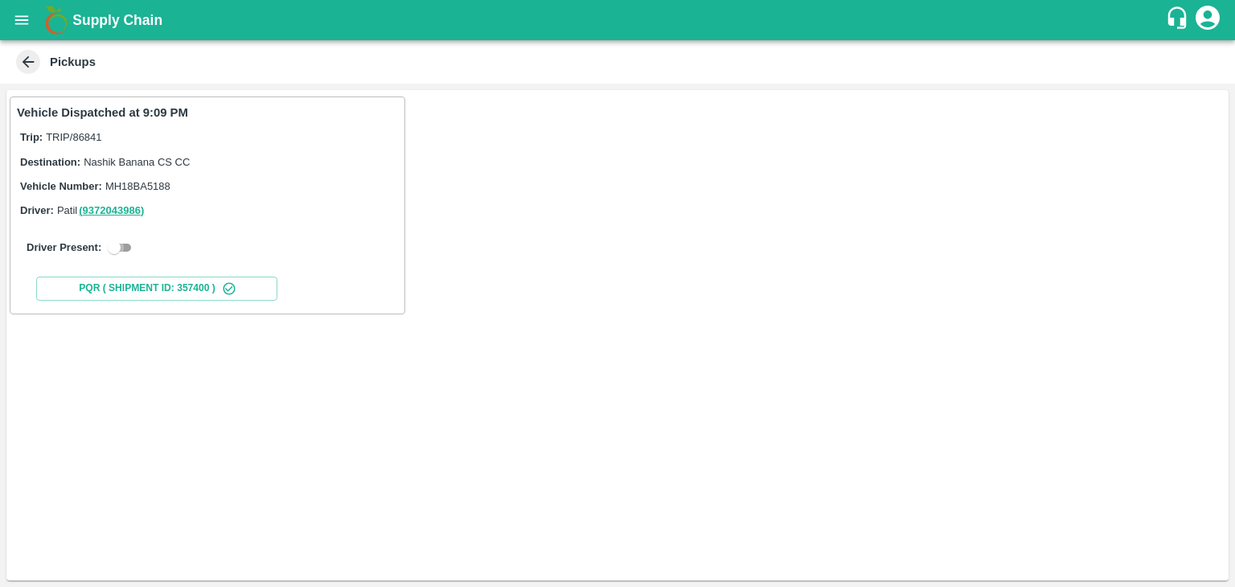
click at [113, 245] on input "checkbox" at bounding box center [114, 247] width 58 height 19
checkbox input "true"
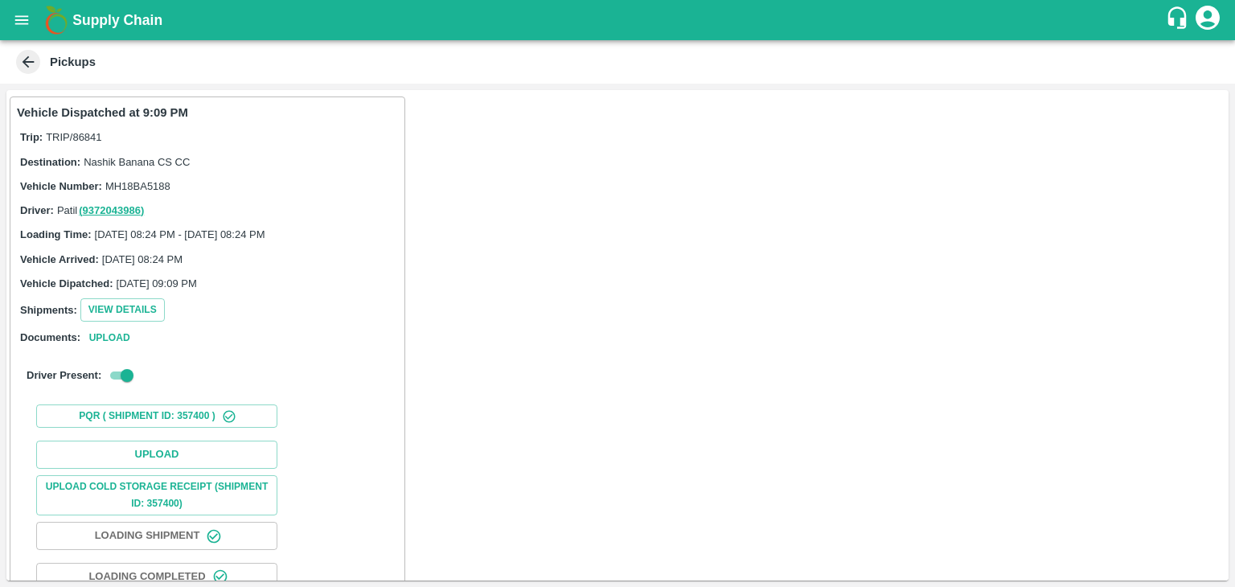
click at [168, 437] on div "Upload Upload Cold Storage Receipt (SHIPMENT ID: 357400) Loading Shipment Loadi…" at bounding box center [207, 556] width 381 height 244
click at [196, 458] on button "Upload" at bounding box center [156, 455] width 241 height 28
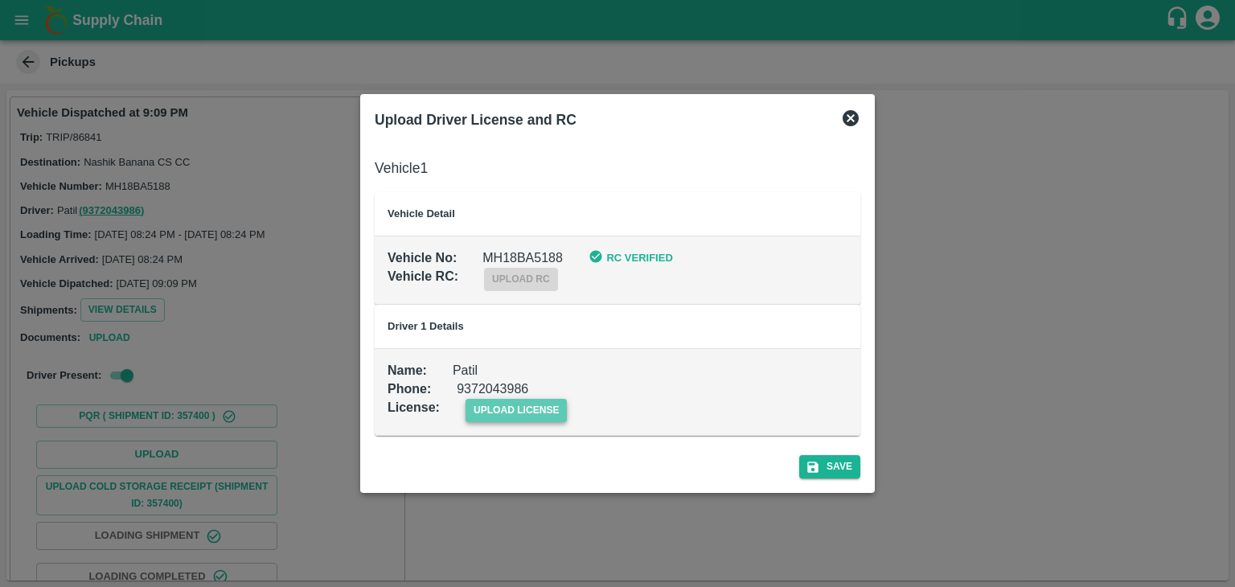
click at [536, 413] on span "upload license" at bounding box center [517, 410] width 102 height 23
click at [0, 0] on input "upload license" at bounding box center [0, 0] width 0 height 0
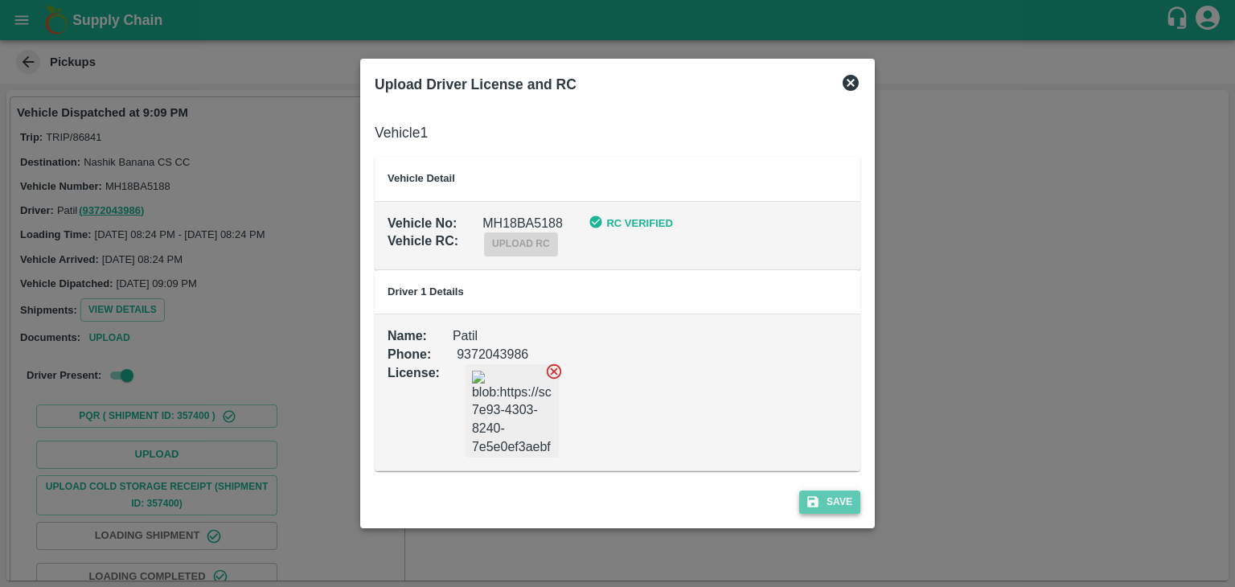
click at [848, 506] on button "Save" at bounding box center [829, 502] width 61 height 23
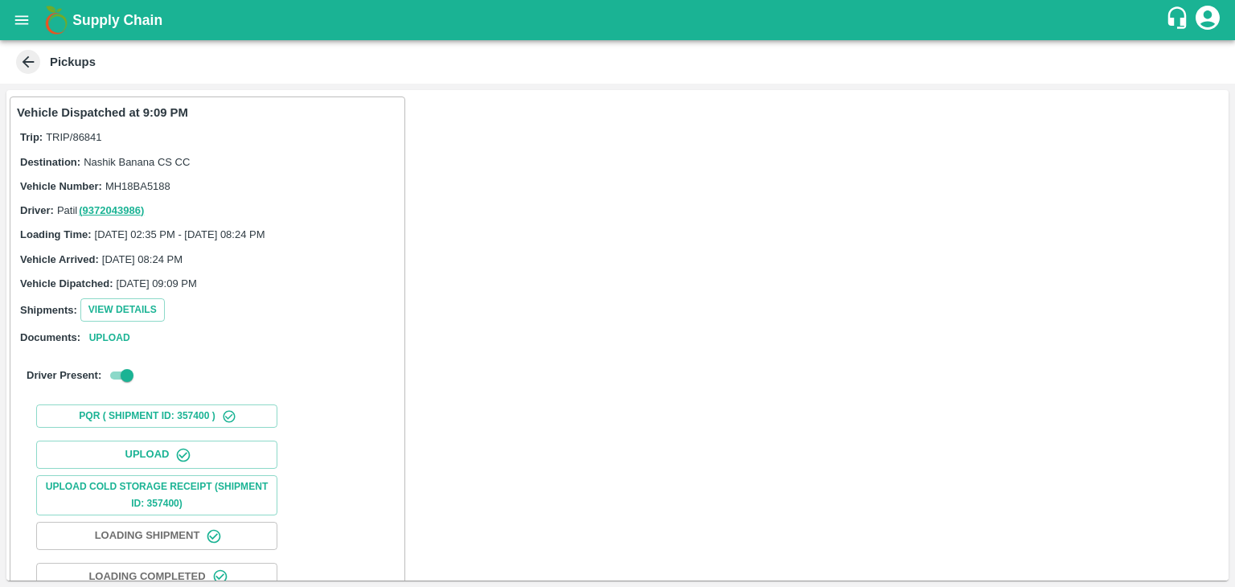
scroll to position [168, 0]
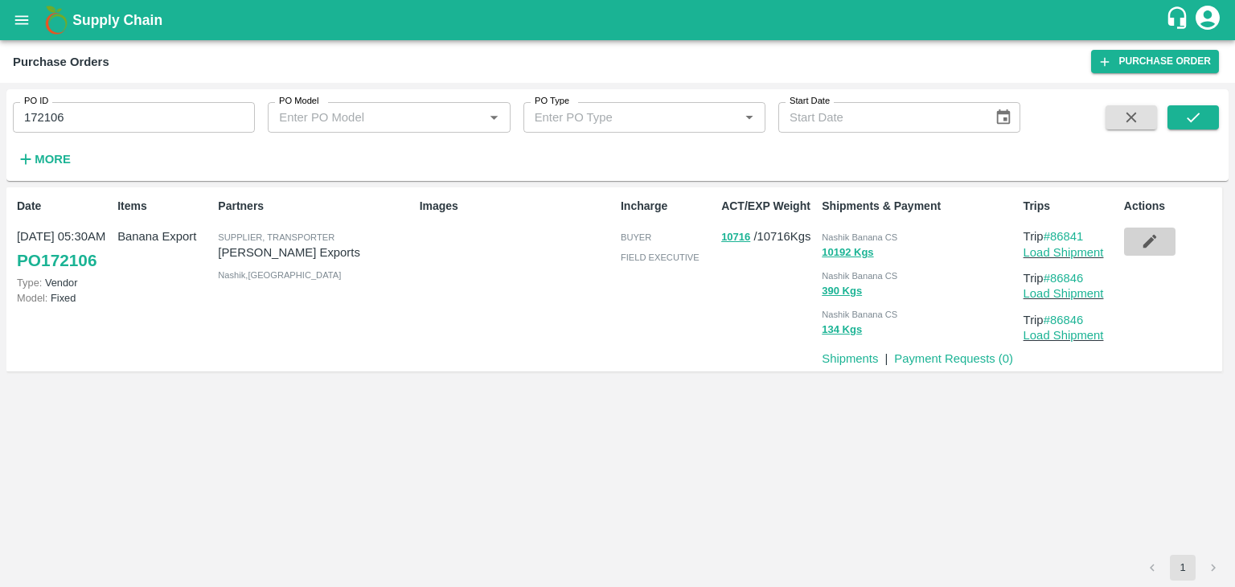
click at [1149, 232] on button "button" at bounding box center [1149, 241] width 51 height 27
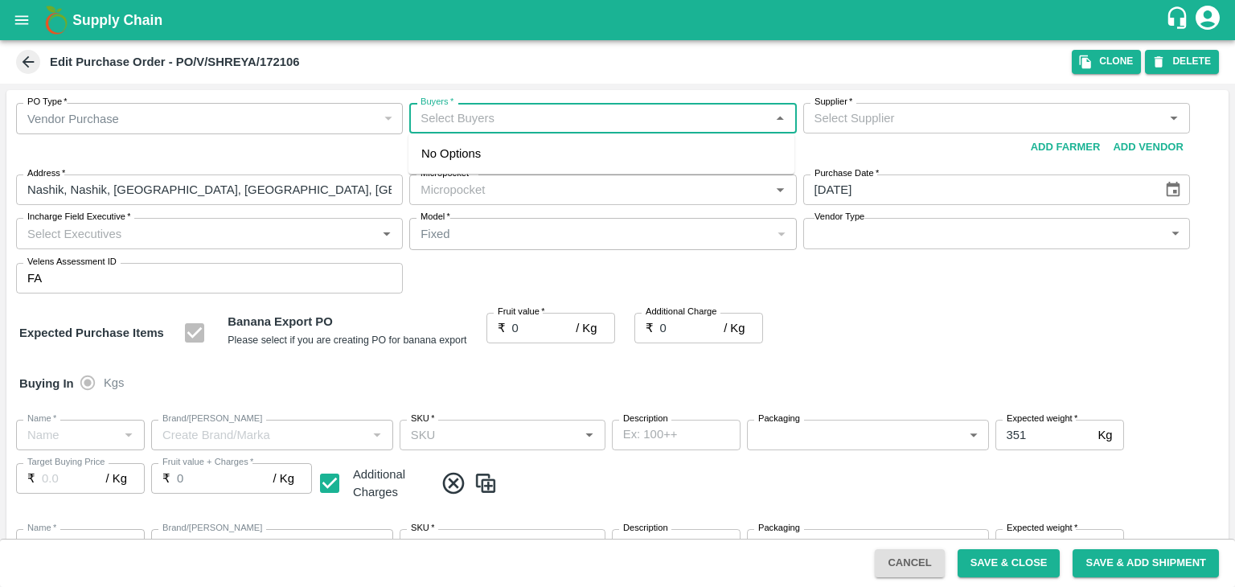
click at [609, 118] on input "Buyers   *" at bounding box center [589, 118] width 351 height 21
type input "Shreyansh Exports-undefined"
type input "37-Jalgaon"
type input "Banana Export"
type input "FARM CANDY"
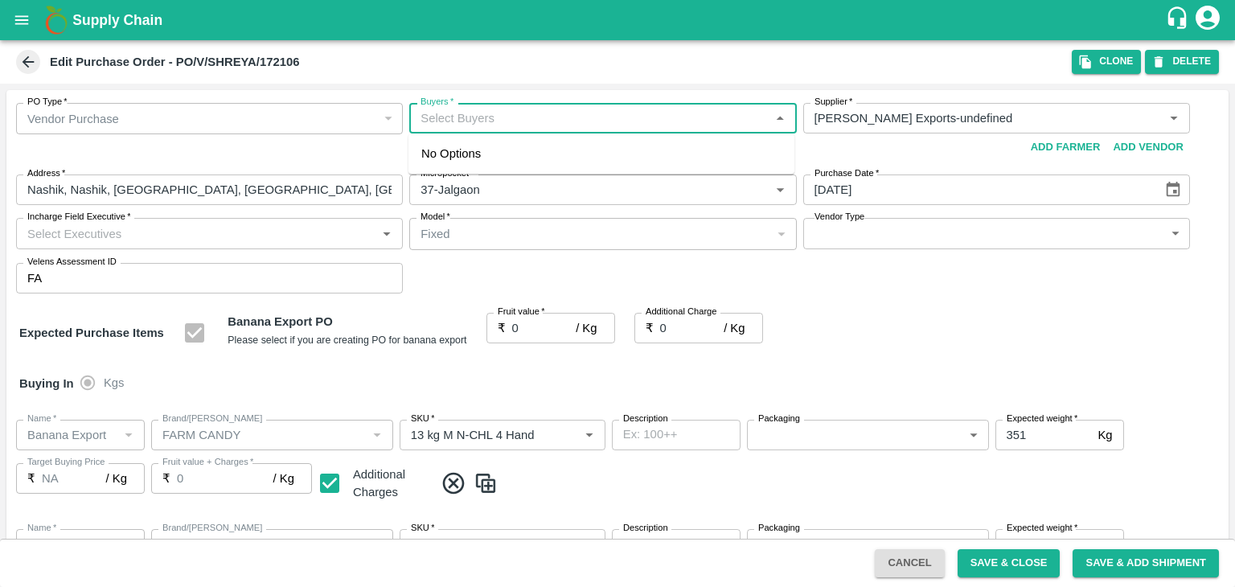
type input "13 kg M N-CHL 4 Hand"
type input "NA"
type input "Banana Export"
type input "FARM CANDY"
type input "13 kg M N-CHL 5 Hand"
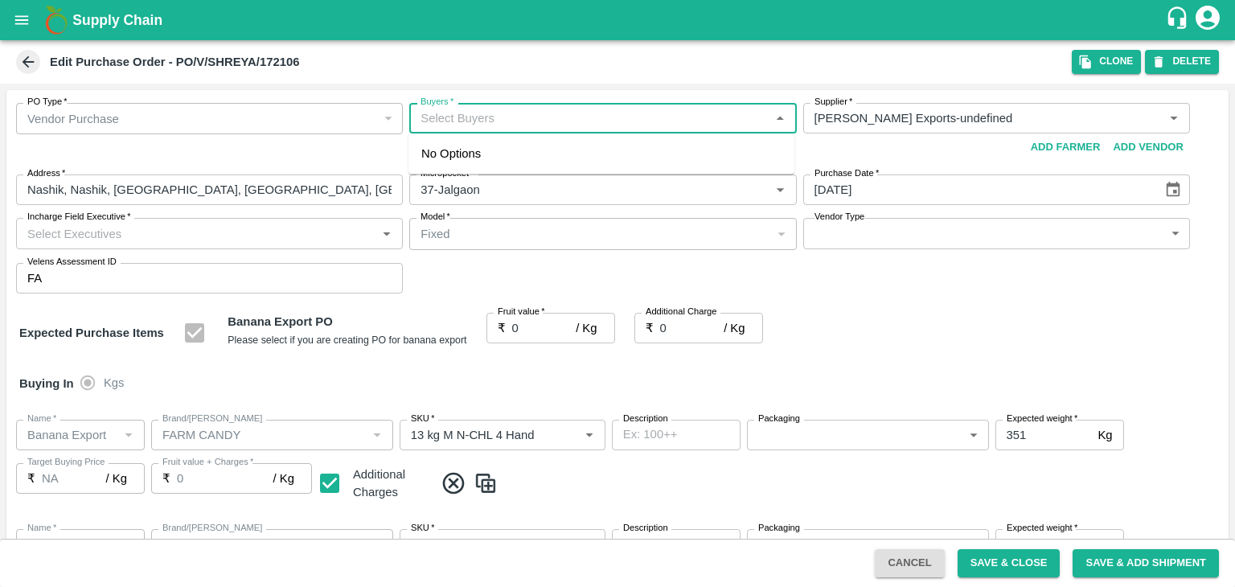
type input "NA"
type input "Banana Export"
type input "FARM CANDY"
type input "13 kg M N-CHL 6 Hand"
type input "NA"
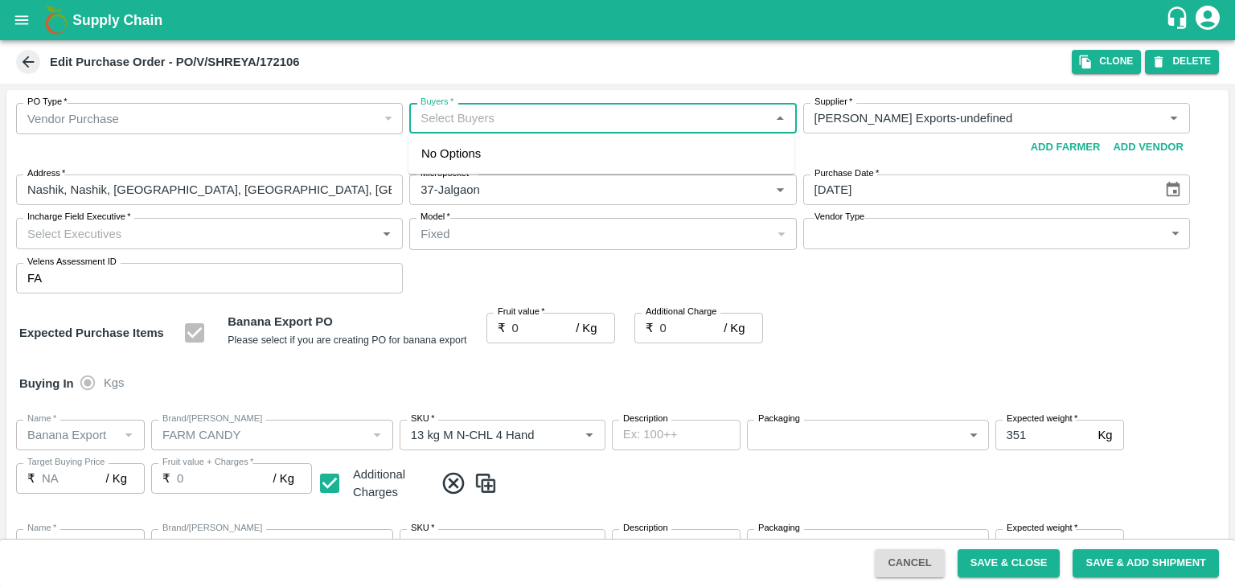
type input "Banana Export"
type input "FARM CANDY"
type input "13 kg M N-CHL 8 Hand"
type input "NA"
type input "Banana Export"
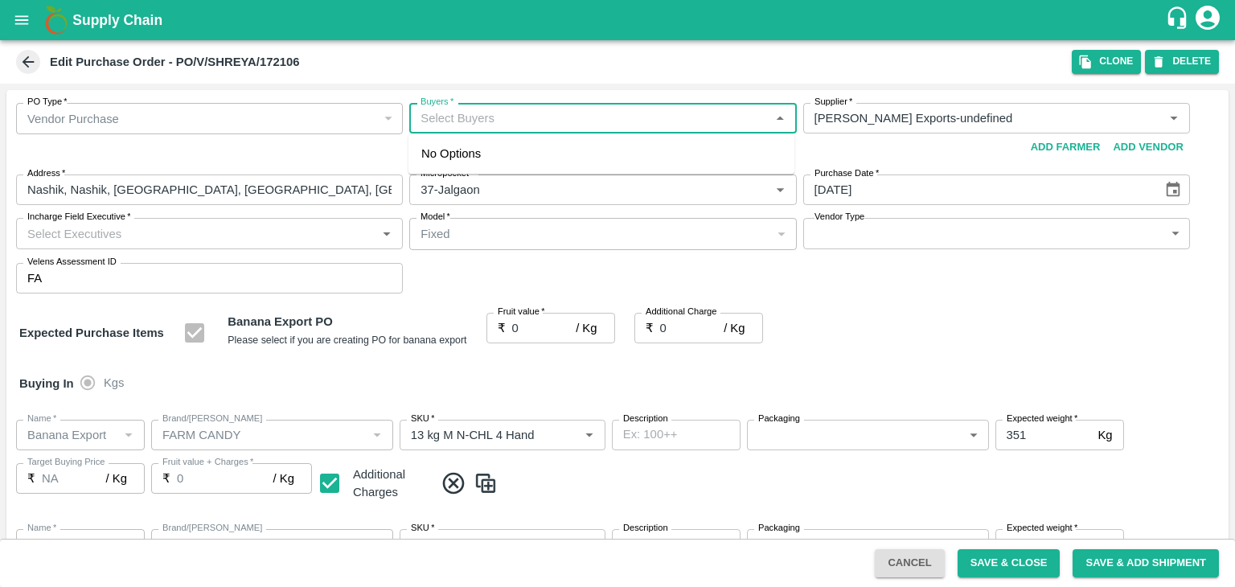
type input "FARM CANDY"
type input "13 kg M N-CHL CL"
type input "NA"
type input "Banana Export"
type input "FARM CANDY"
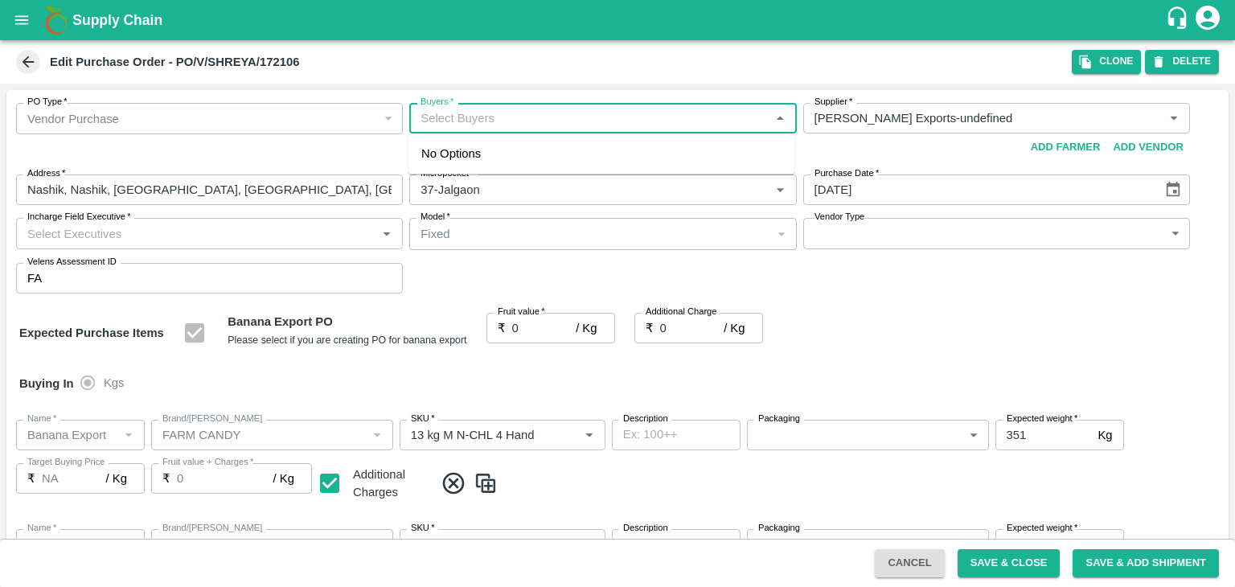
type input "C Class"
type input "NA"
type input "Banana Export"
type input "FARM CANDY"
type input "PHR Kg"
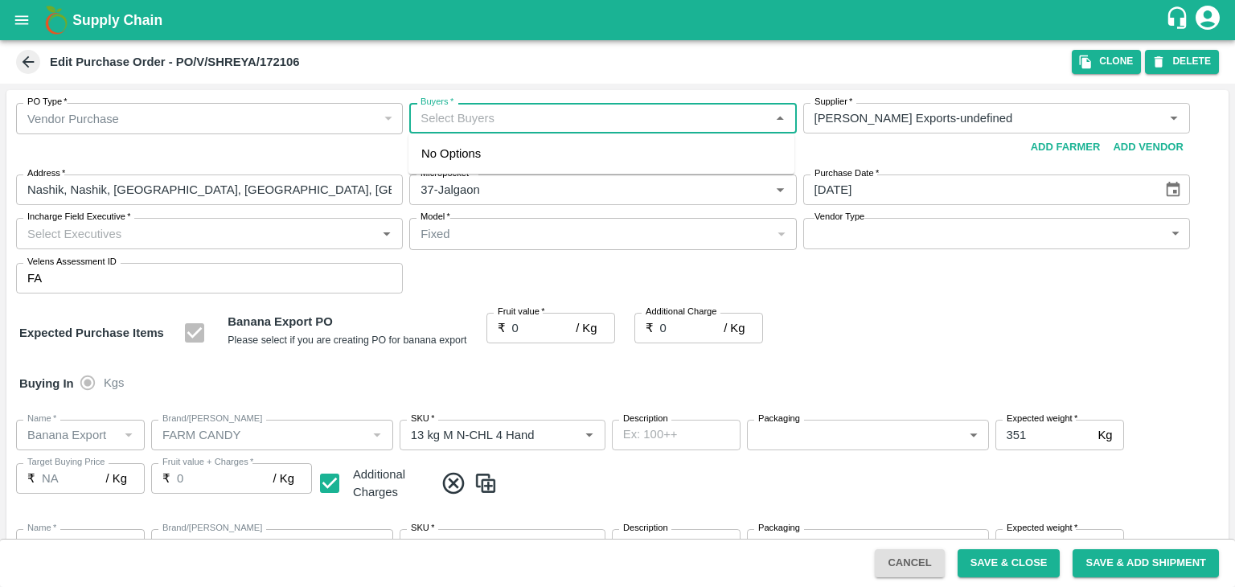
type input "NA"
type input "Ajit"
click at [515, 158] on div "Ajit Otari" at bounding box center [602, 161] width 386 height 42
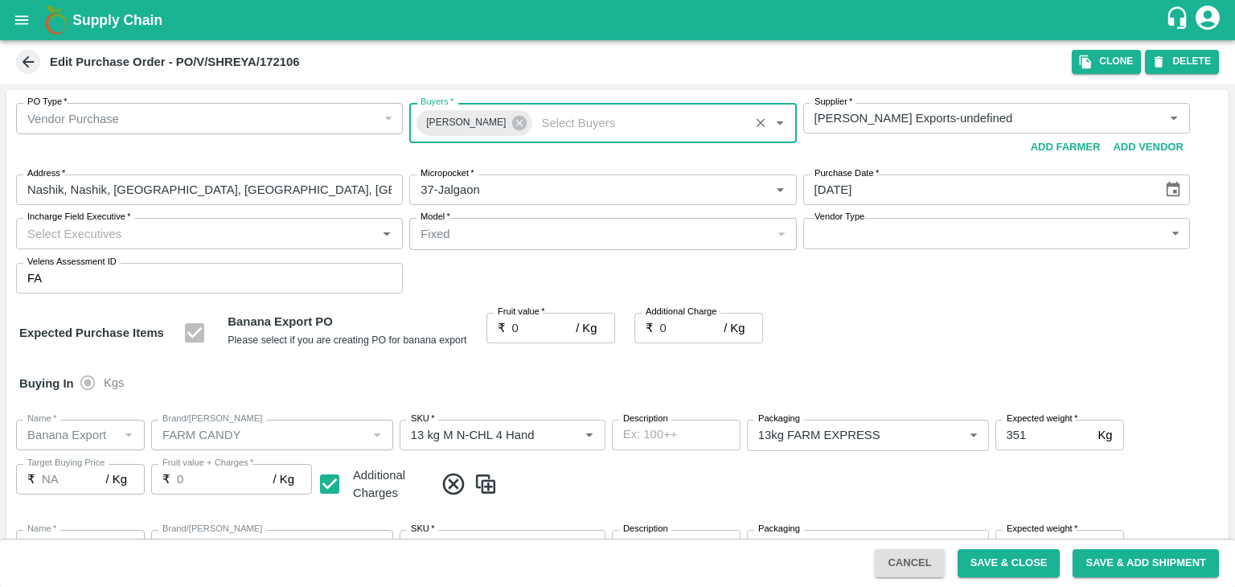
click at [223, 236] on input "Incharge Field Executive   *" at bounding box center [196, 233] width 351 height 21
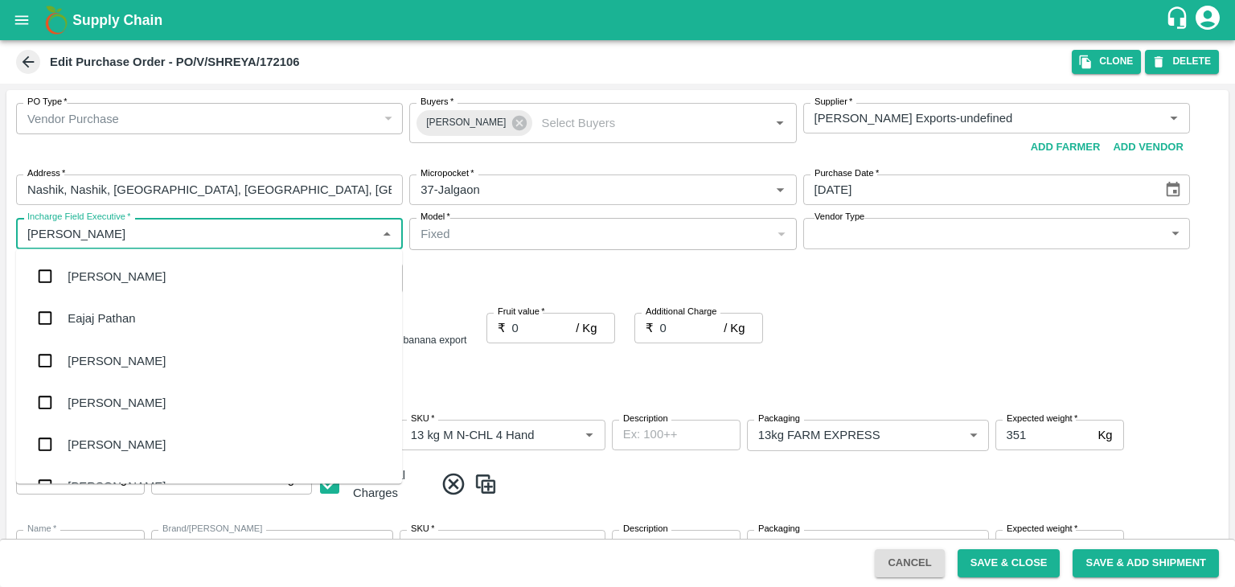
type input "Jay"
click at [133, 366] on div "jaydip Tale" at bounding box center [209, 360] width 386 height 42
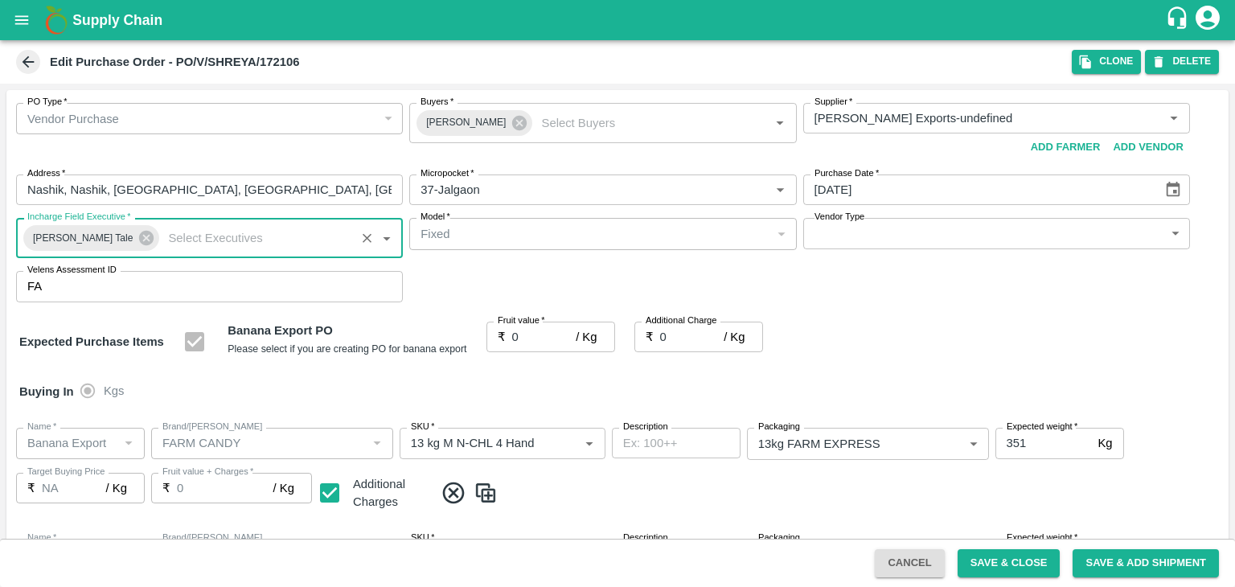
click at [914, 239] on body "Supply Chain Edit Purchase Order - PO/V/SHREYA/172106 Clone DELETE PO Type   * …" at bounding box center [617, 293] width 1235 height 587
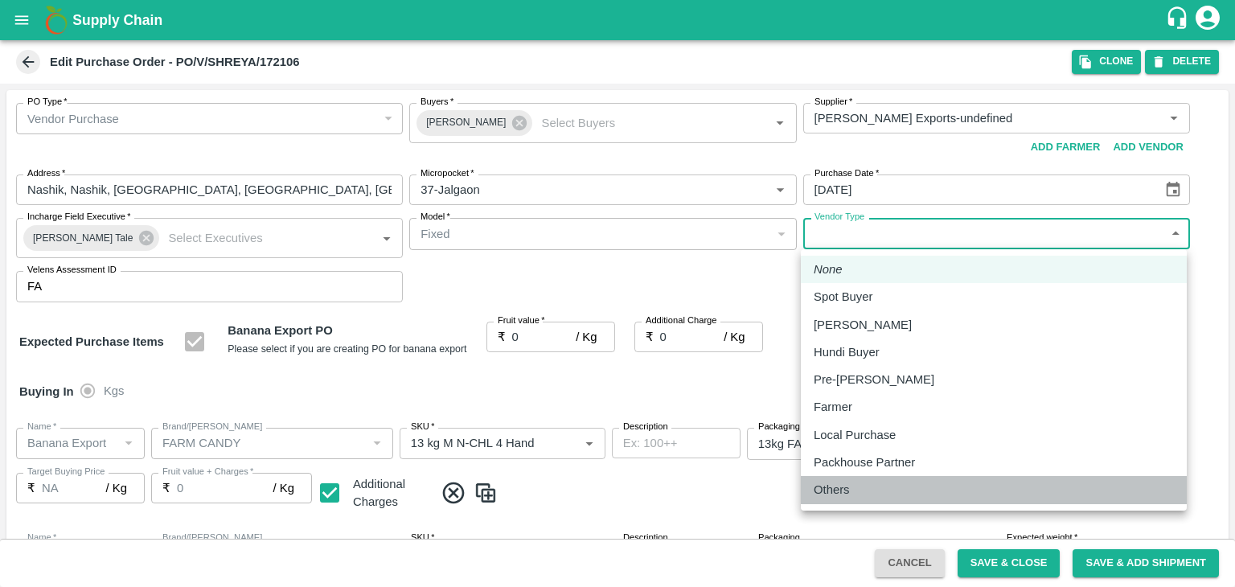
click at [838, 489] on p "Others" at bounding box center [832, 490] width 36 height 18
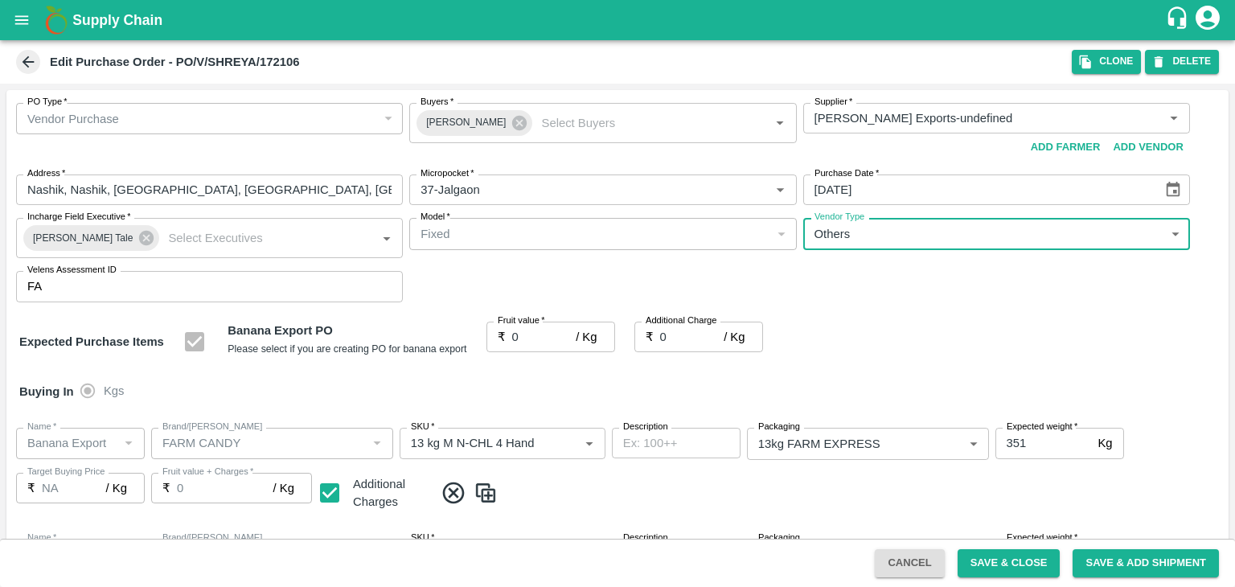
type input "OTHER"
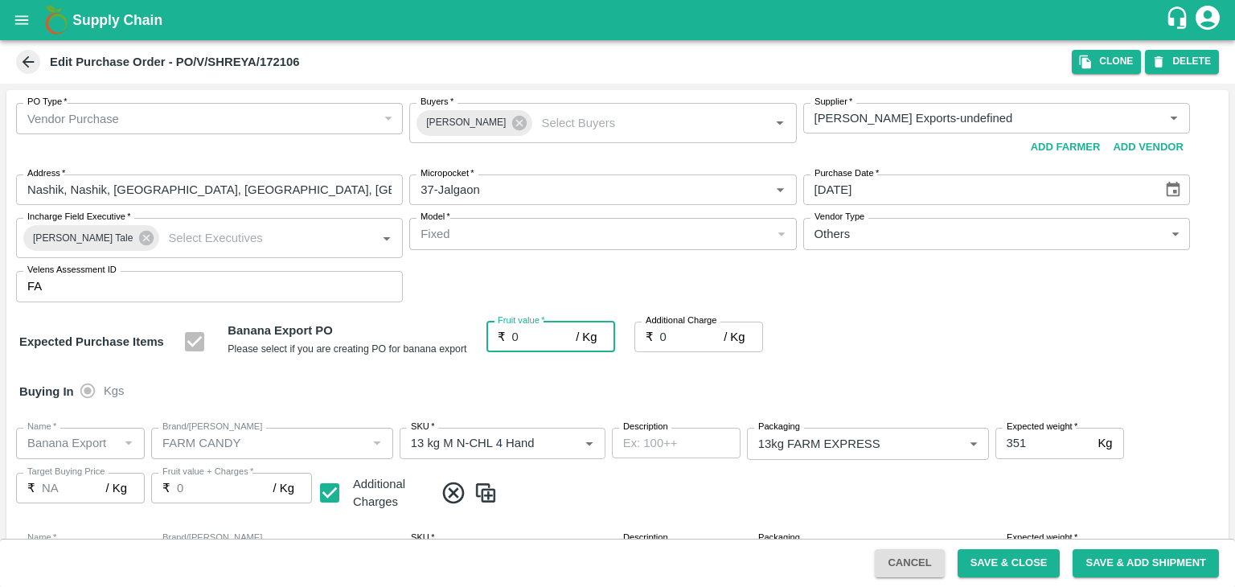
click at [527, 335] on input "0" at bounding box center [544, 337] width 64 height 31
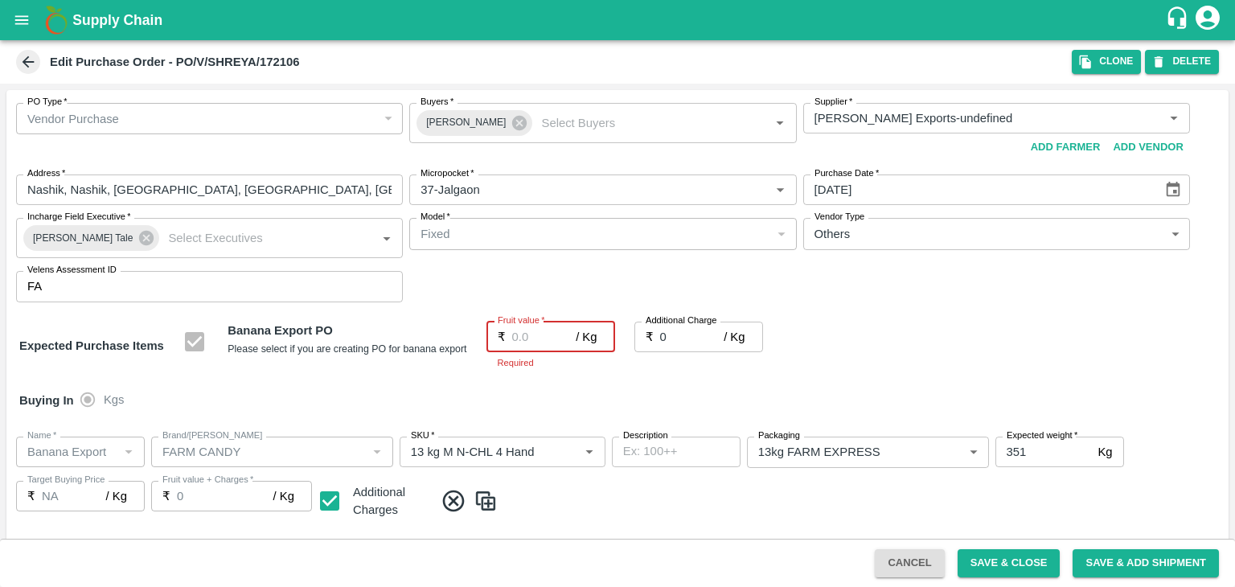
click at [537, 332] on input "Fruit value   *" at bounding box center [544, 337] width 64 height 31
type input "2"
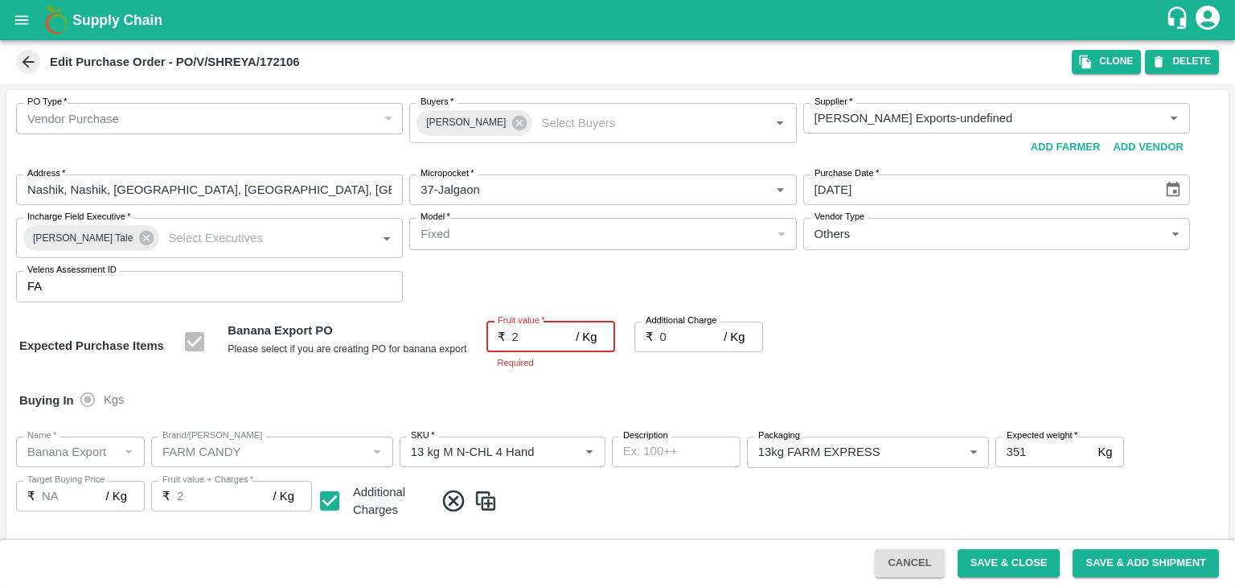
type input "2"
type input "20"
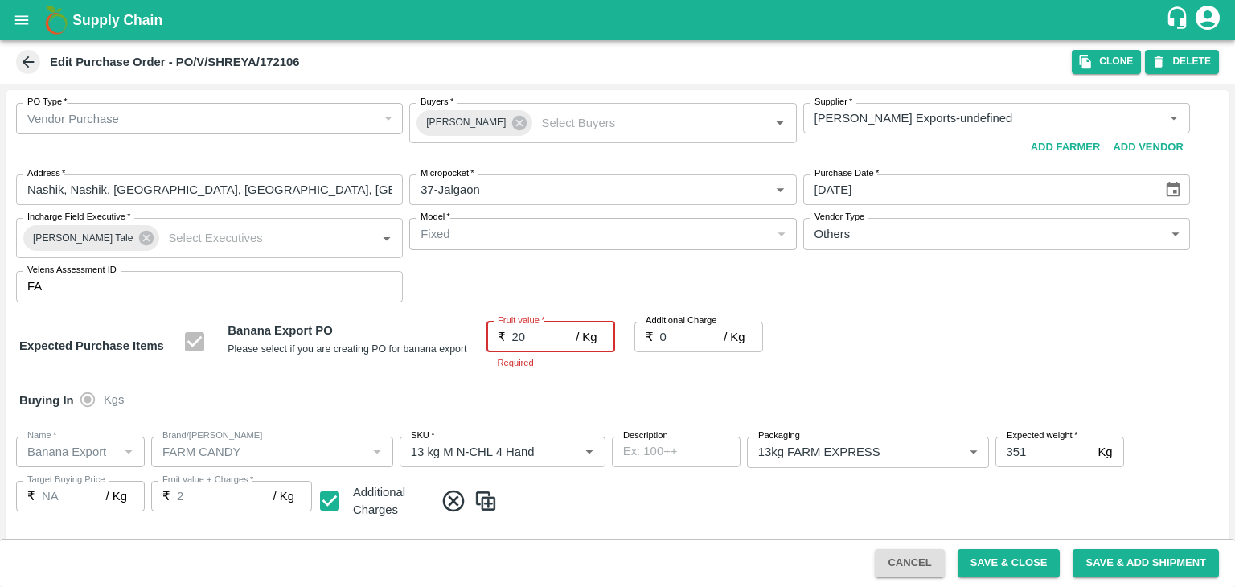
type input "20"
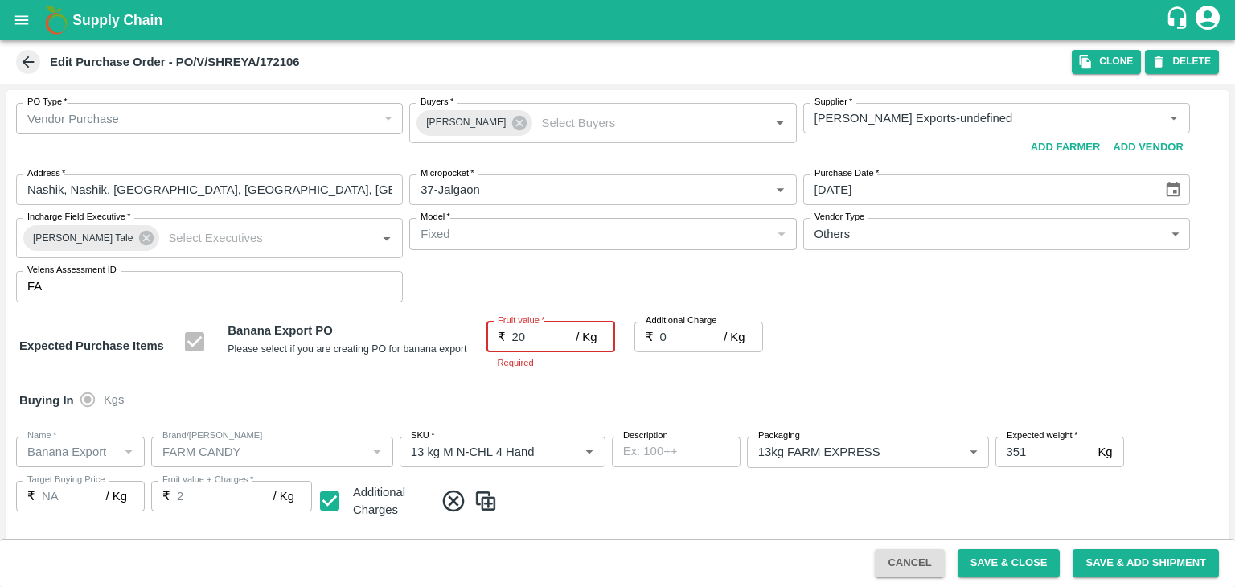
type input "20"
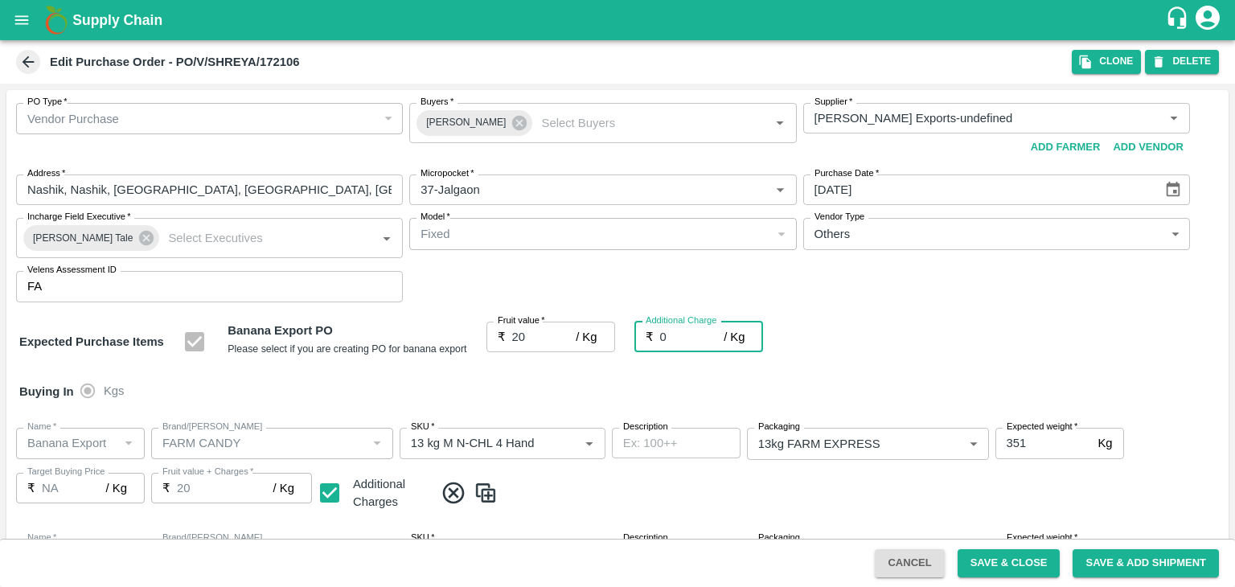
type input "2"
type input "22"
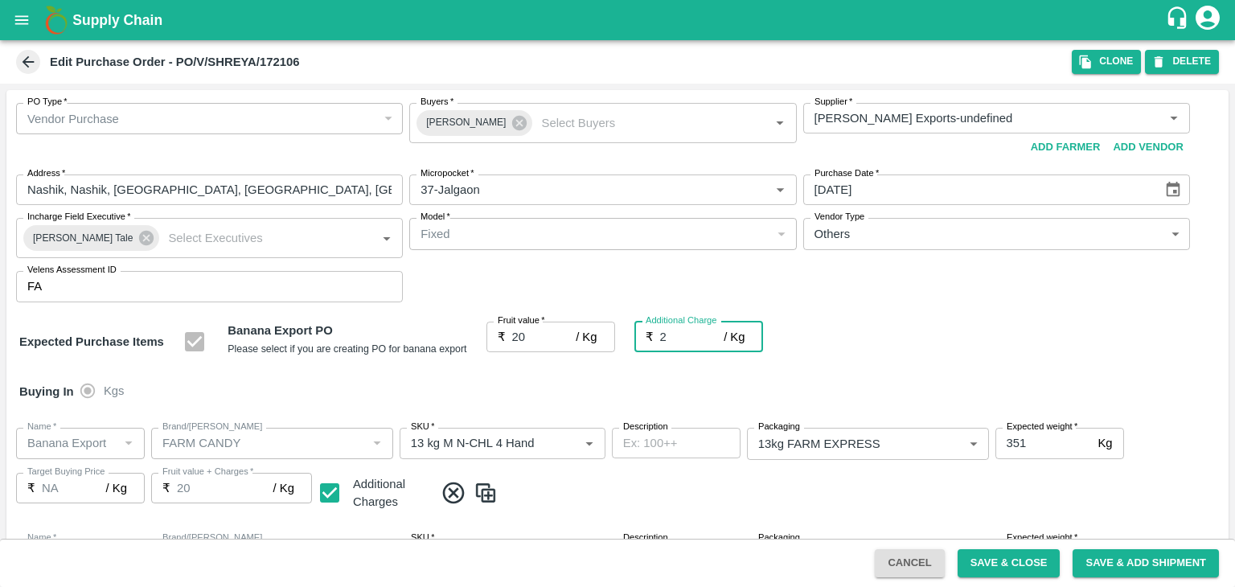
type input "22"
type input "2.7"
type input "22.7"
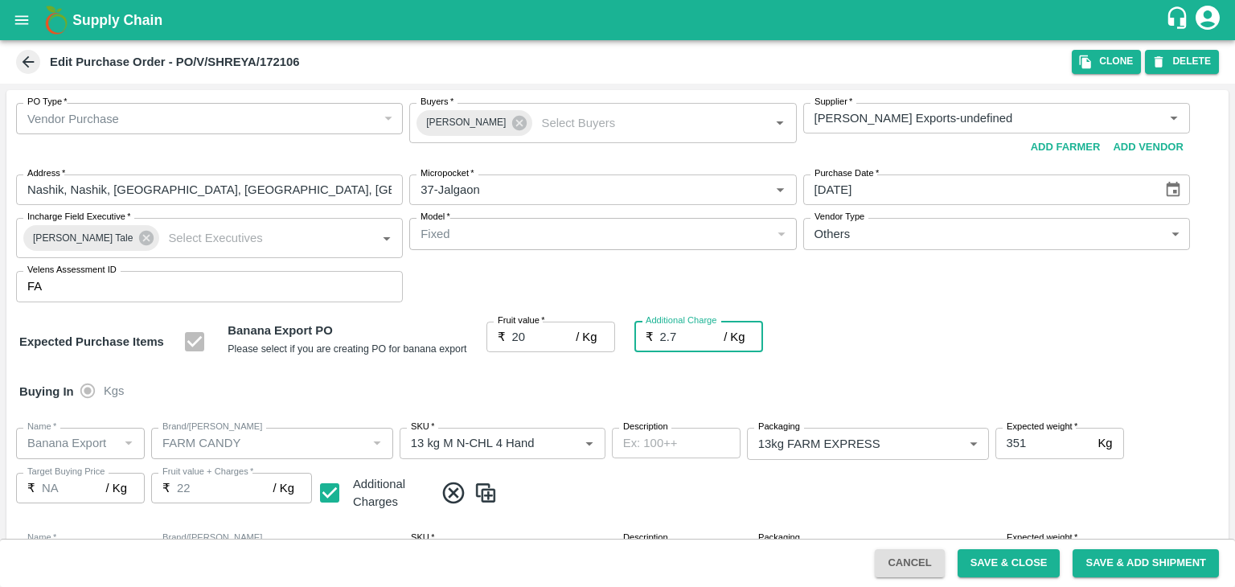
type input "22.7"
type input "2.75"
type input "22.75"
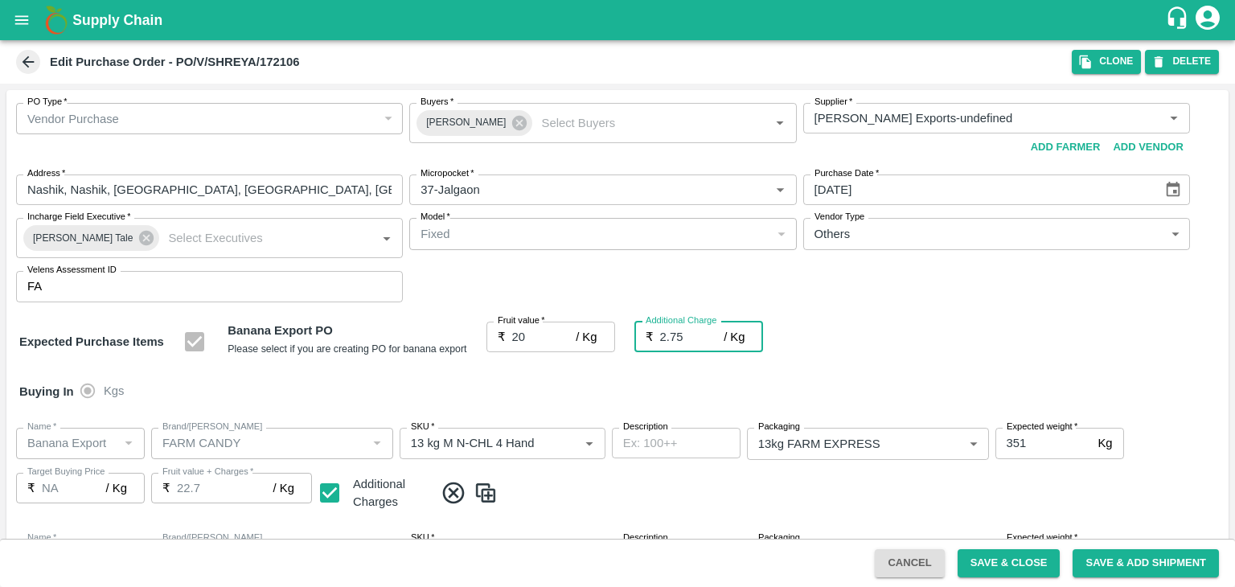
type input "22.75"
type input "2.75"
click at [552, 384] on div "Buying In Kgs" at bounding box center [617, 391] width 1222 height 47
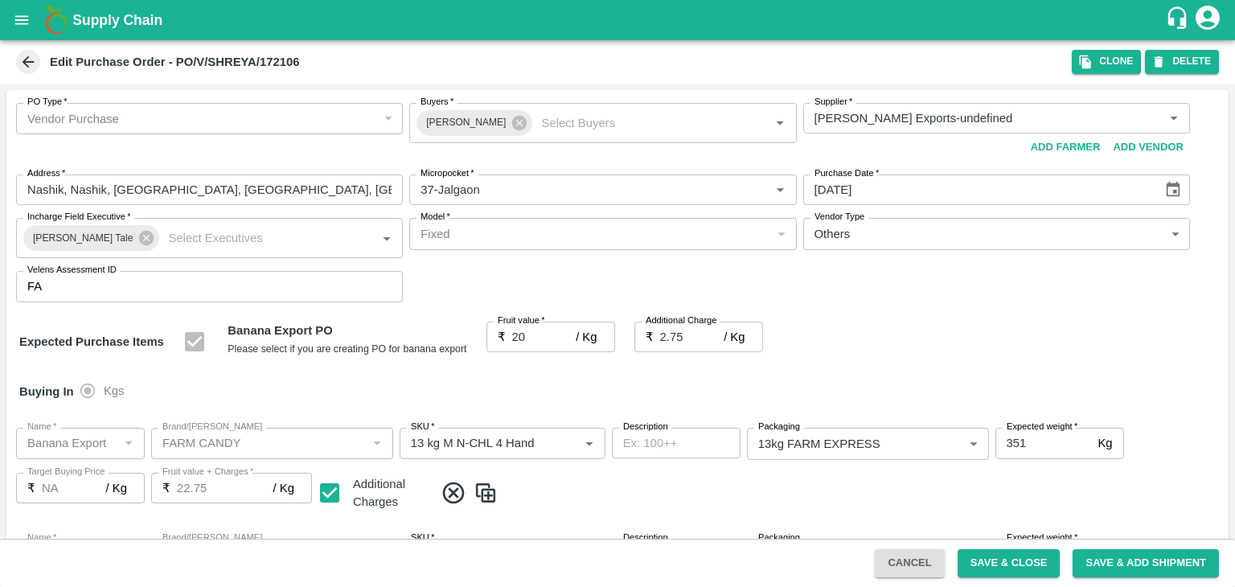
scroll to position [852, 0]
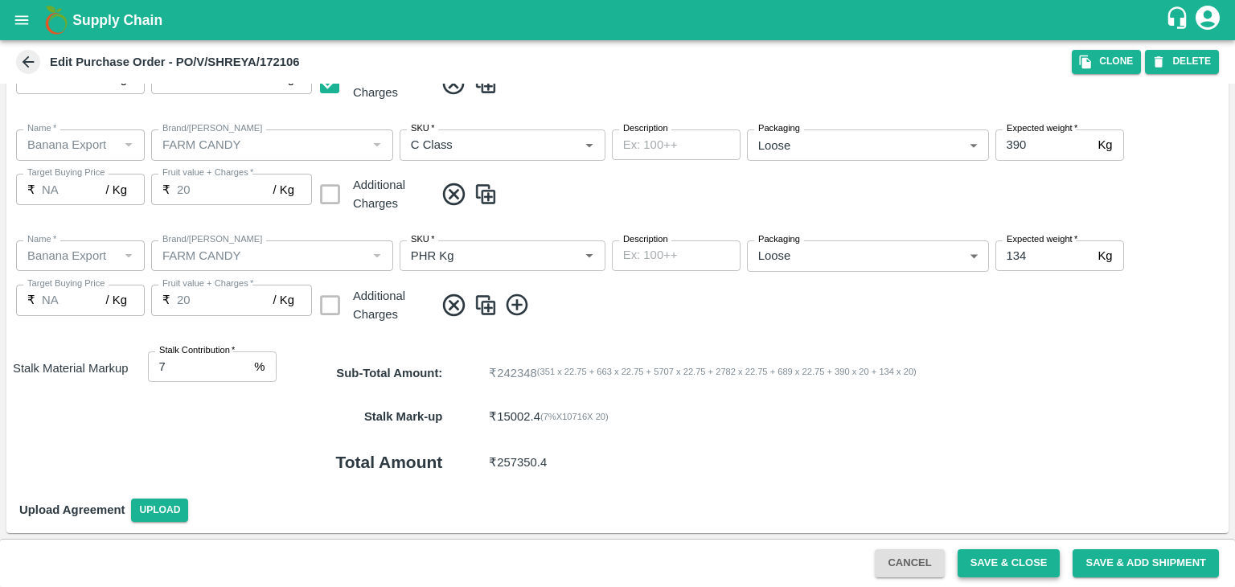
click at [994, 570] on button "Save & Close" at bounding box center [1009, 563] width 103 height 28
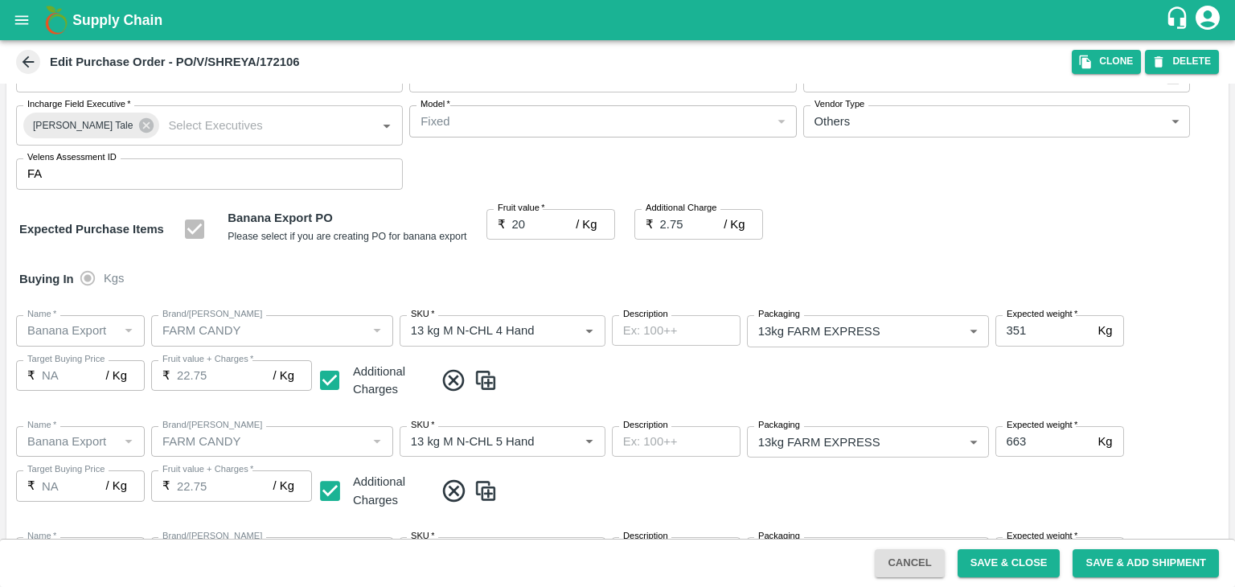
scroll to position [0, 0]
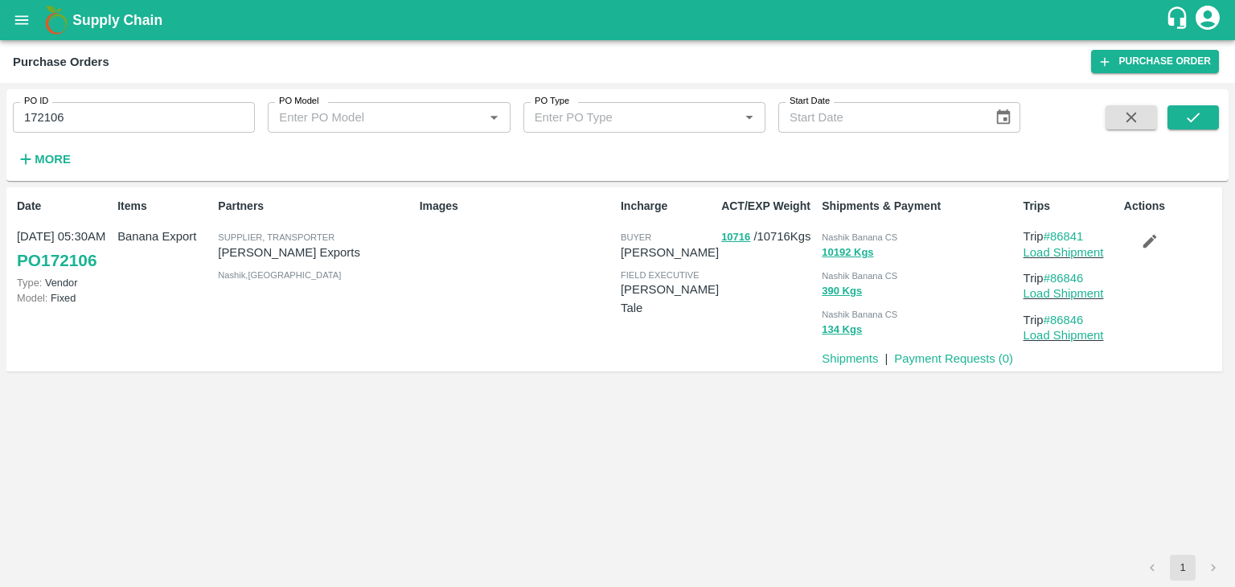
click at [101, 122] on input "172106" at bounding box center [134, 117] width 242 height 31
paste input "text"
type input "172117"
click at [1178, 117] on button "submit" at bounding box center [1193, 117] width 51 height 24
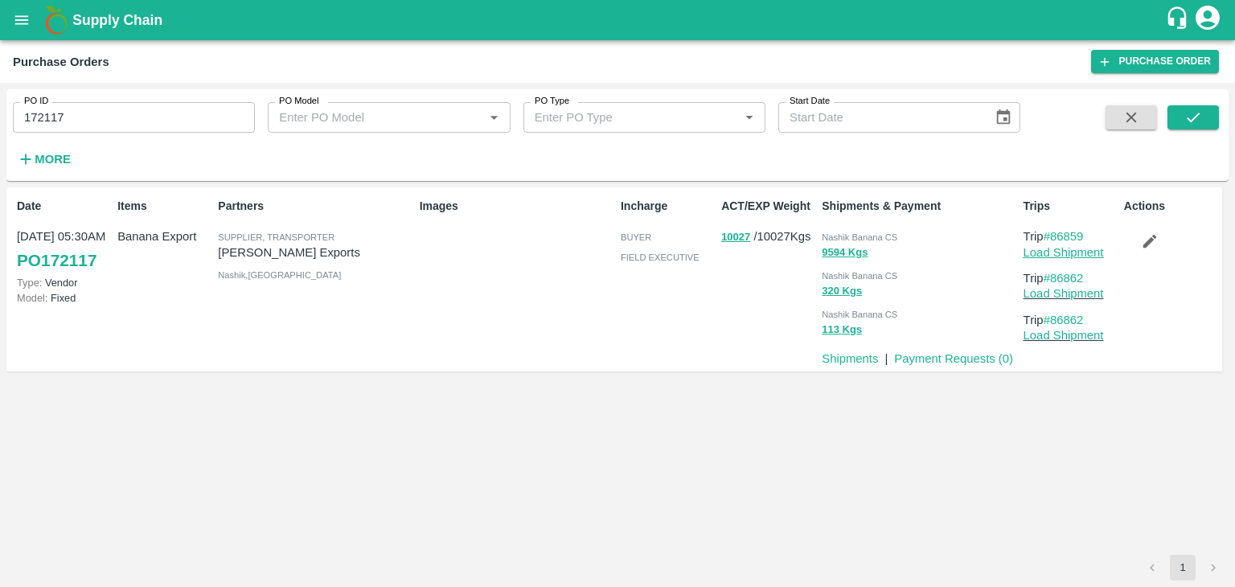
click at [1086, 250] on link "Load Shipment" at bounding box center [1064, 252] width 80 height 13
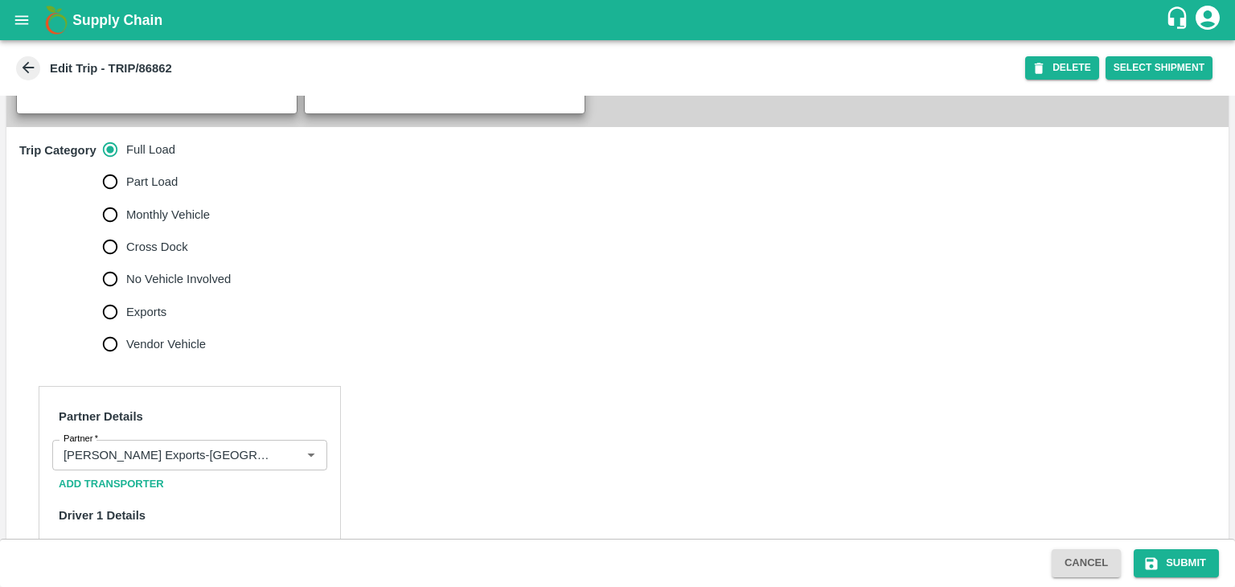
click at [163, 288] on span "No Vehicle Involved" at bounding box center [178, 279] width 105 height 18
click at [126, 295] on input "No Vehicle Involved" at bounding box center [110, 279] width 32 height 32
radio input "true"
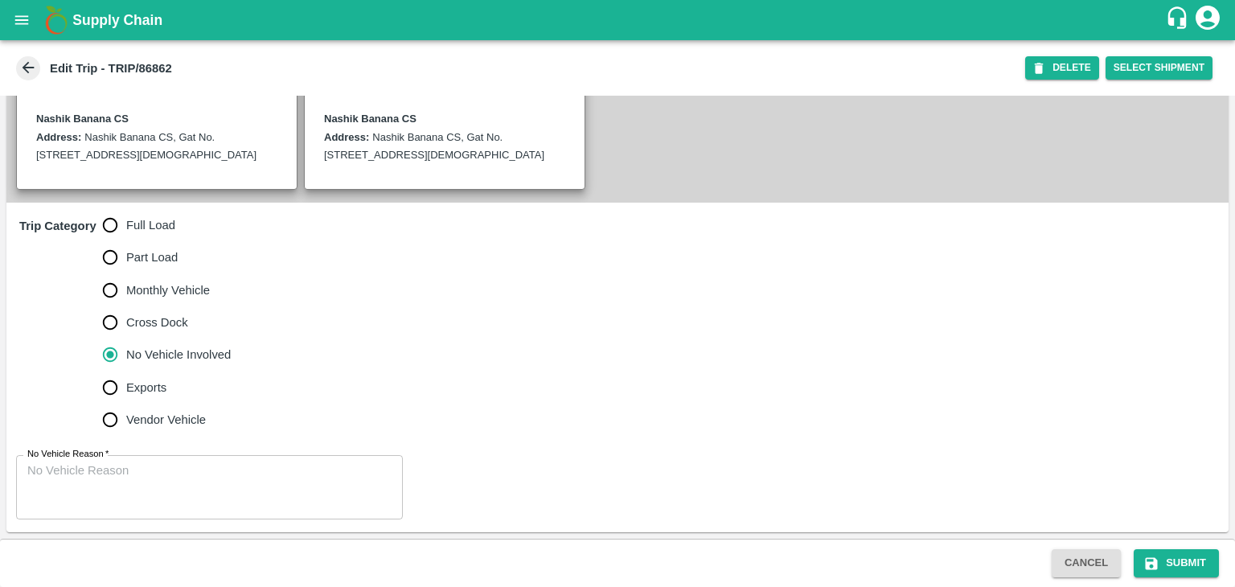
scroll to position [395, 0]
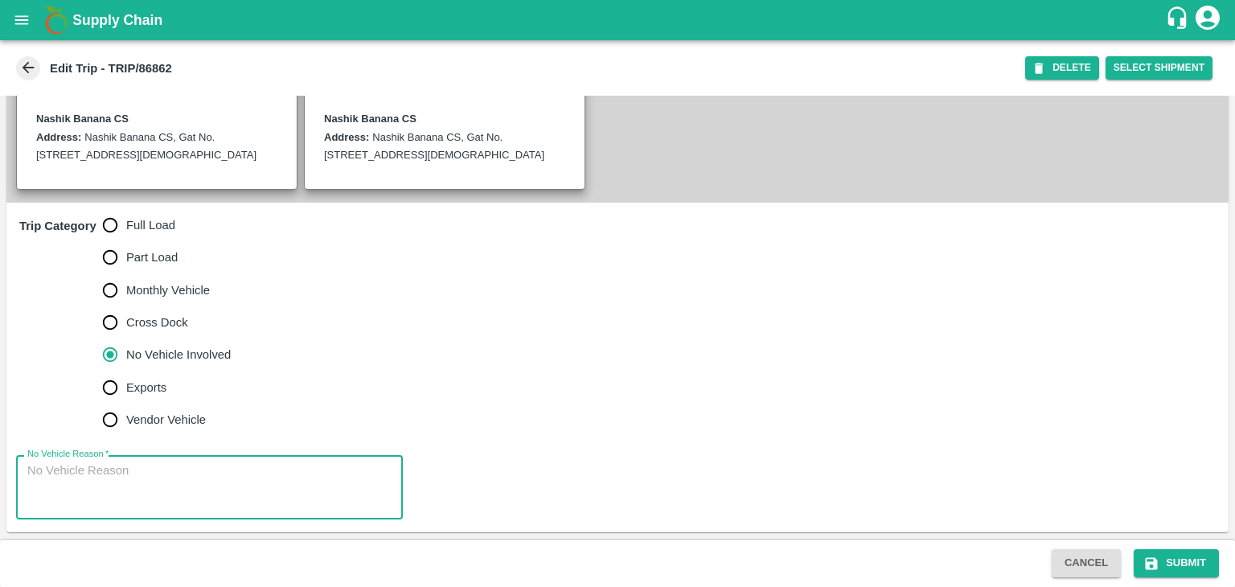
click at [190, 495] on textarea "No Vehicle Reason   *" at bounding box center [209, 487] width 364 height 51
type textarea "Field Dump"
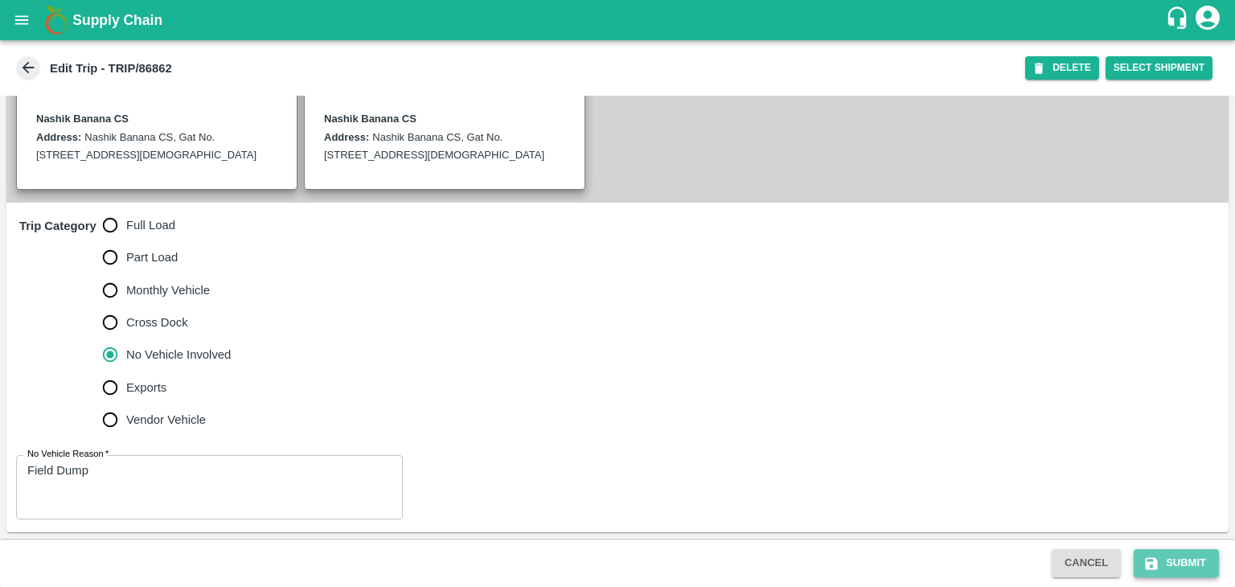
click at [1168, 556] on button "Submit" at bounding box center [1176, 563] width 85 height 28
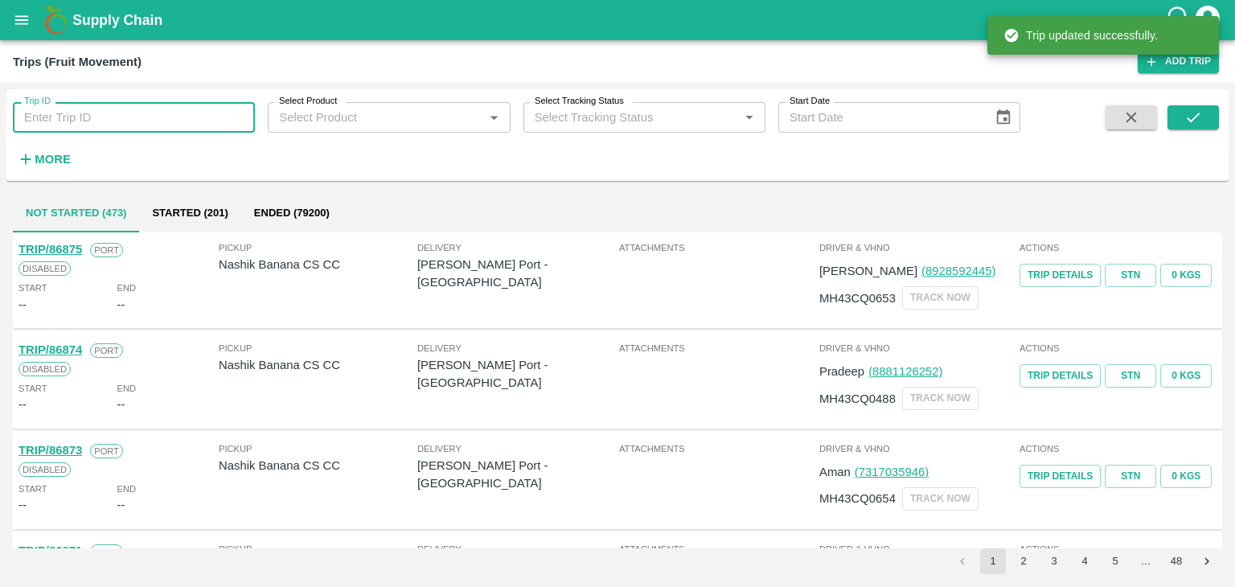
click at [119, 113] on input "Trip ID" at bounding box center [134, 117] width 242 height 31
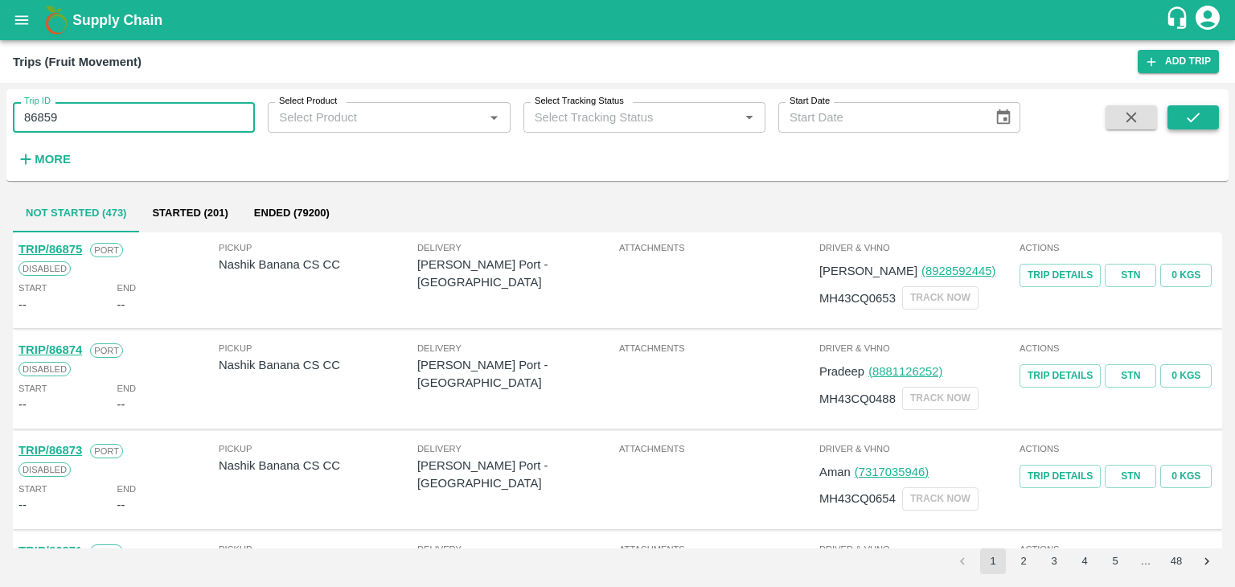
type input "86859"
click at [1175, 118] on button "submit" at bounding box center [1193, 117] width 51 height 24
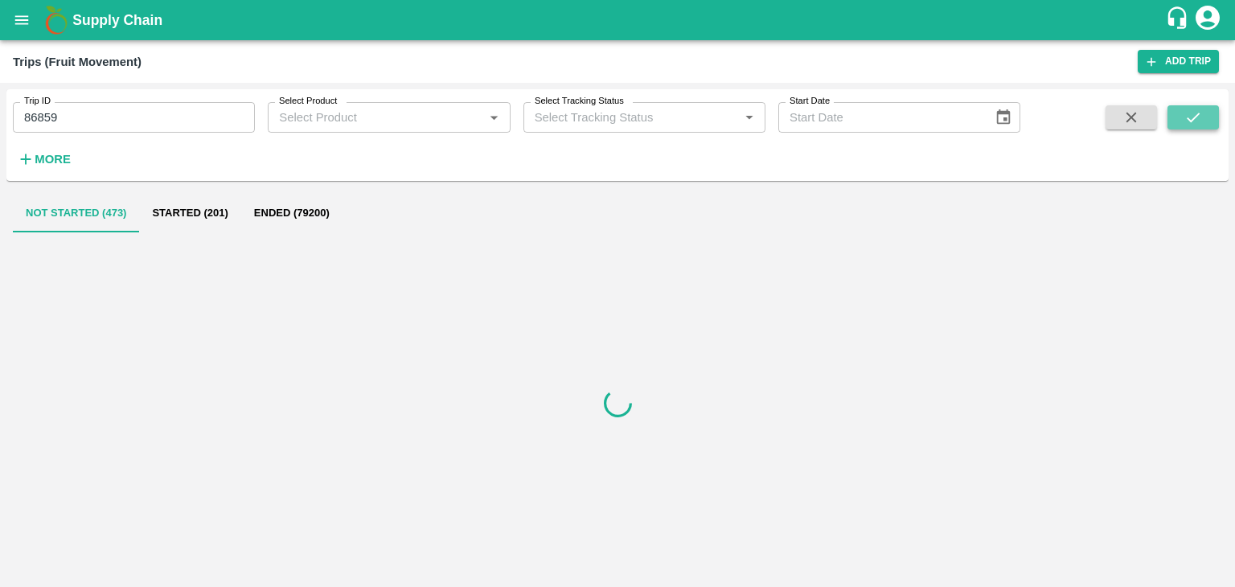
click at [1175, 118] on button "submit" at bounding box center [1193, 117] width 51 height 24
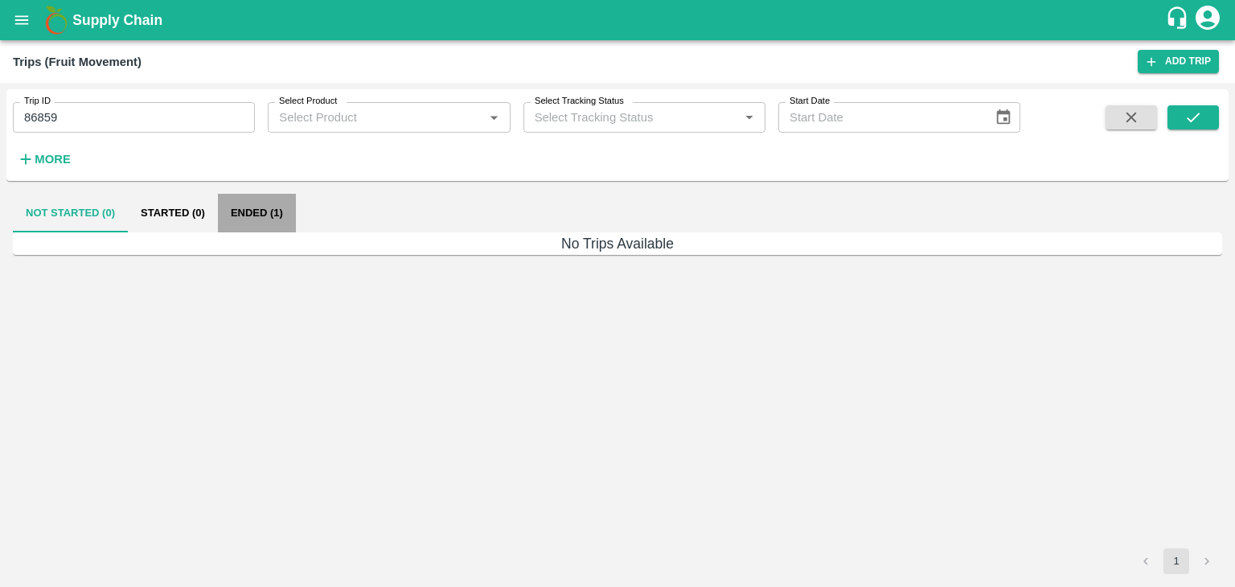
click at [234, 211] on button "Ended (1)" at bounding box center [257, 213] width 78 height 39
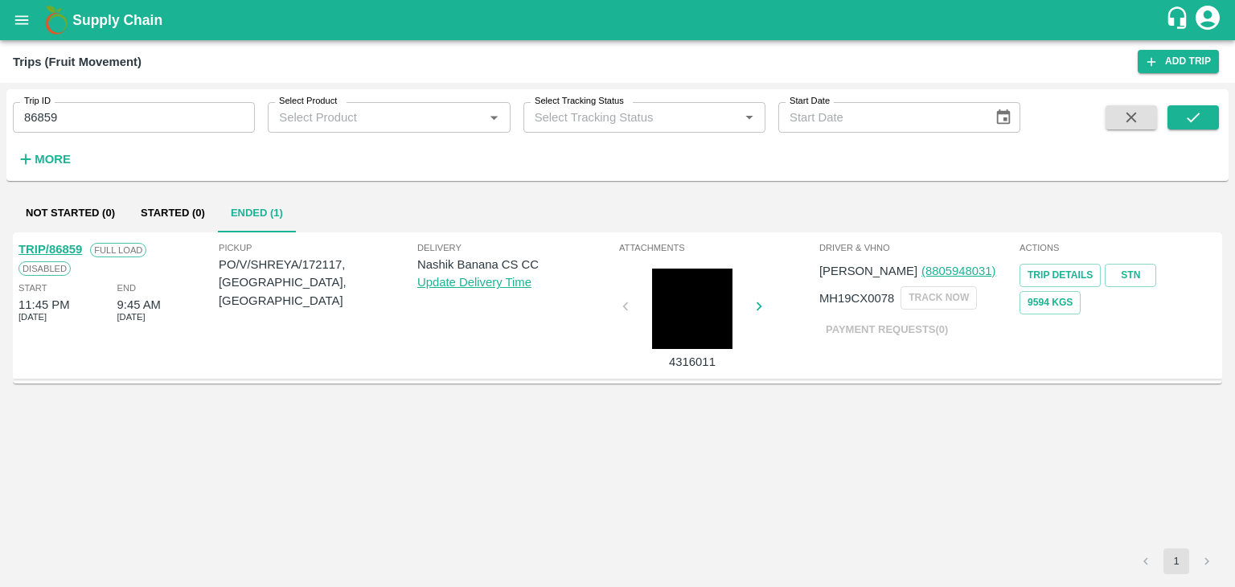
click at [51, 244] on link "TRIP/86859" at bounding box center [50, 249] width 64 height 13
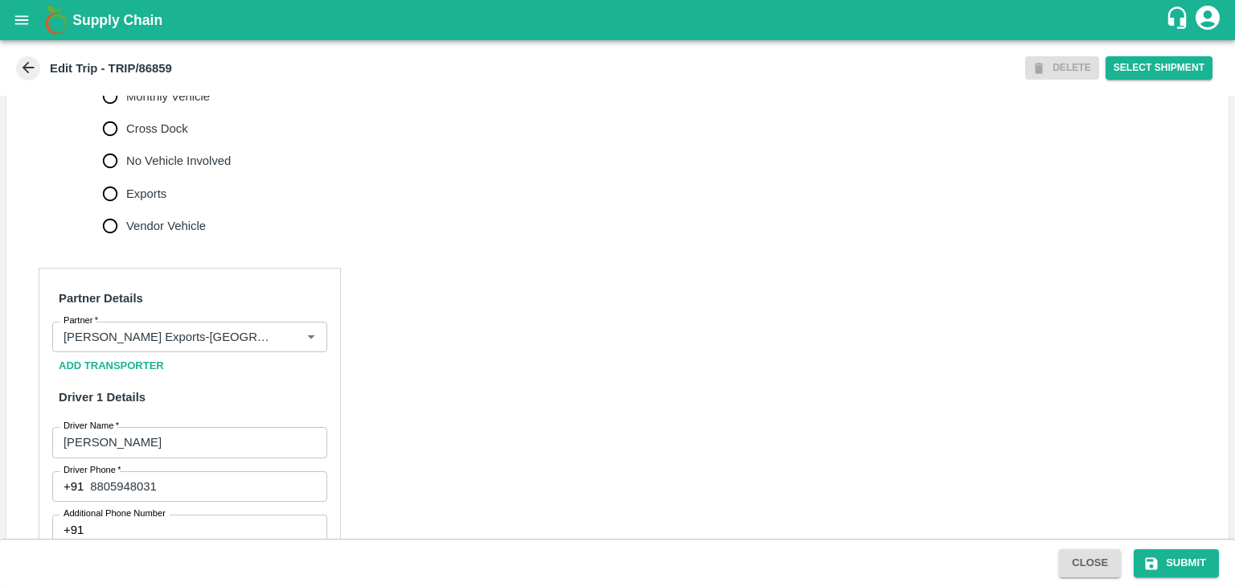
scroll to position [573, 0]
click at [291, 341] on icon "Clear" at bounding box center [291, 336] width 9 height 9
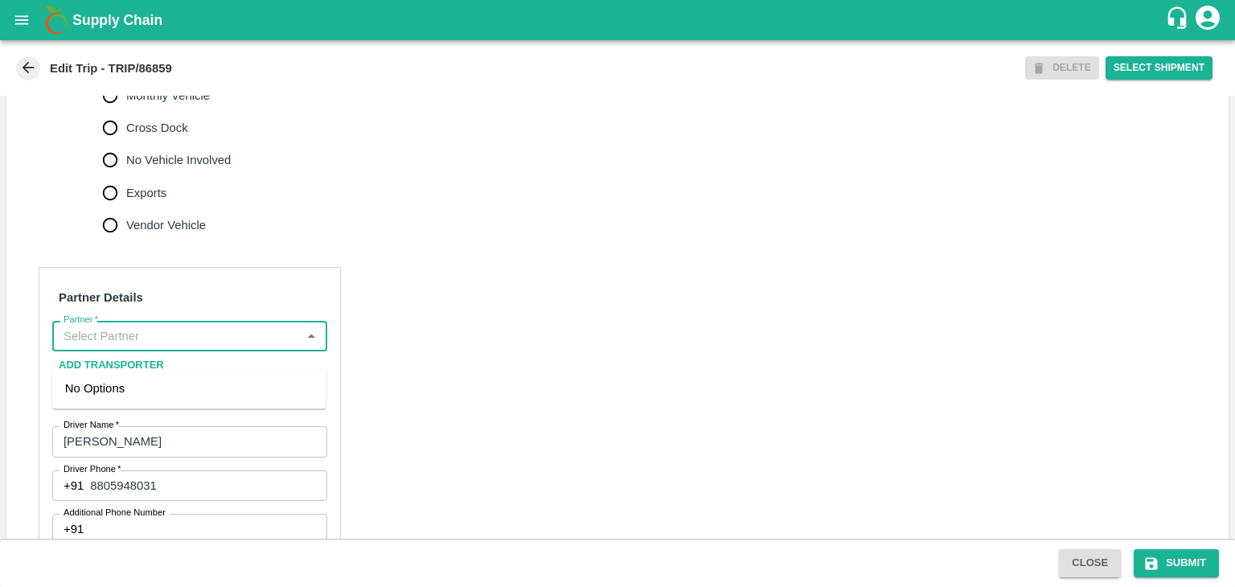
click at [277, 347] on input "Partner   *" at bounding box center [176, 336] width 239 height 21
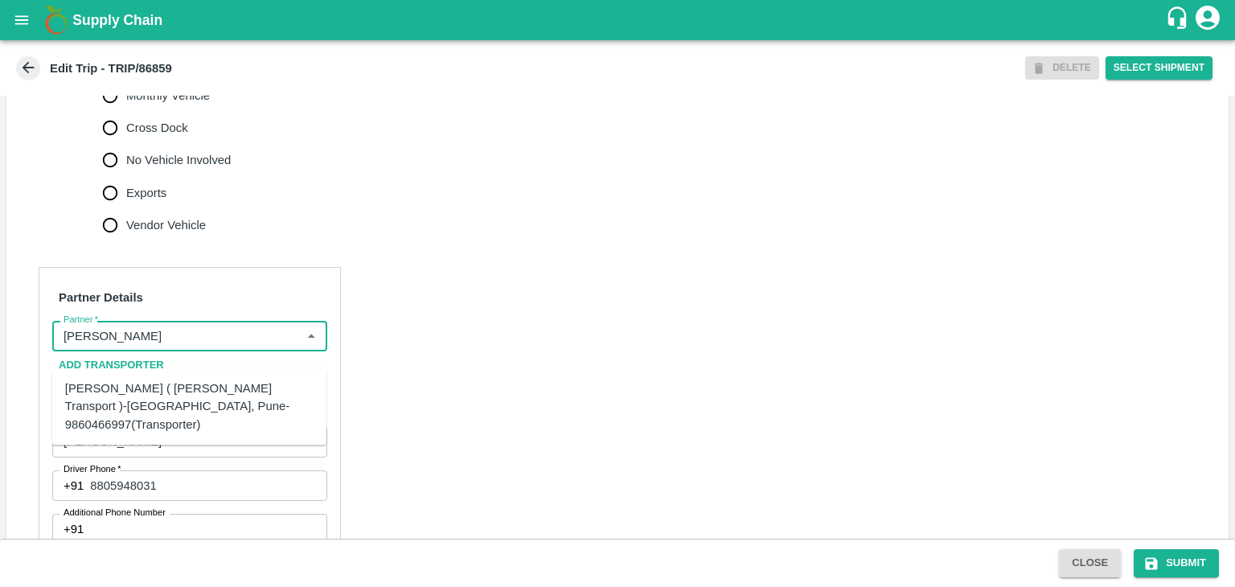
click at [202, 397] on div "[PERSON_NAME] ( [PERSON_NAME] Transport )-[GEOGRAPHIC_DATA], Pune-9860466997(Tr…" at bounding box center [189, 407] width 248 height 54
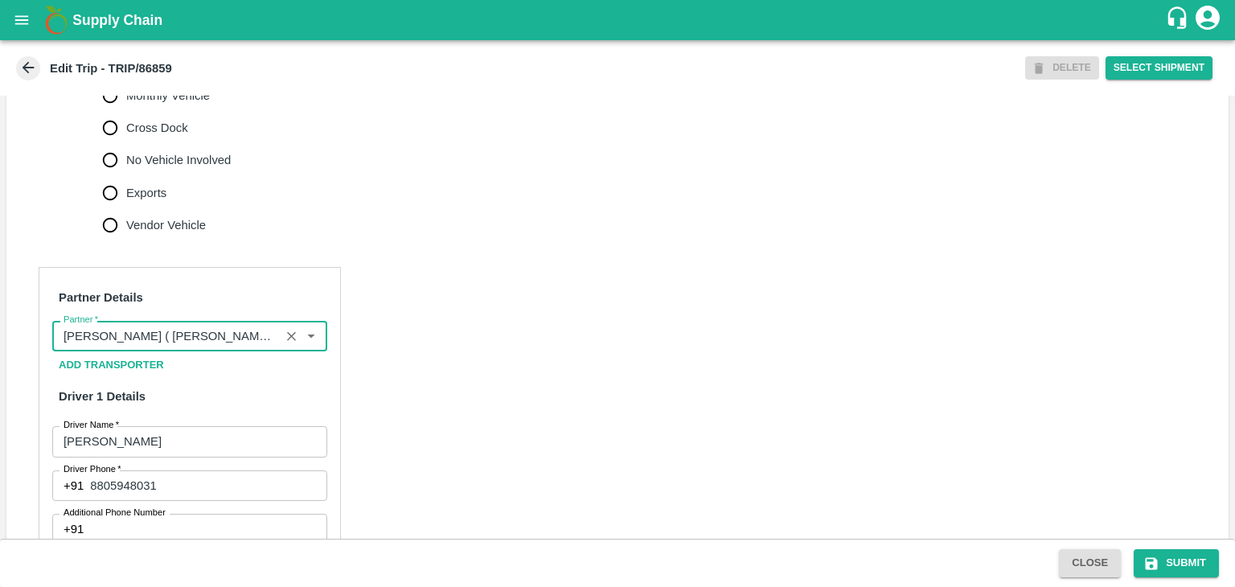
scroll to position [979, 0]
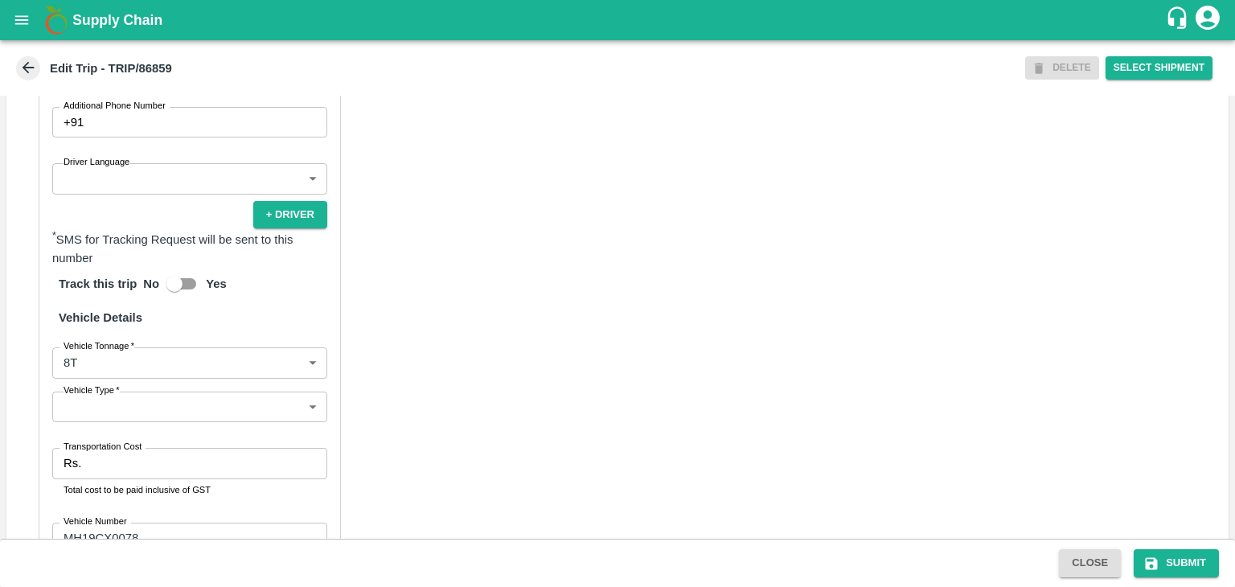
type input "[PERSON_NAME] ( [PERSON_NAME] Transport )-[GEOGRAPHIC_DATA], Pune-9860466997(Tr…"
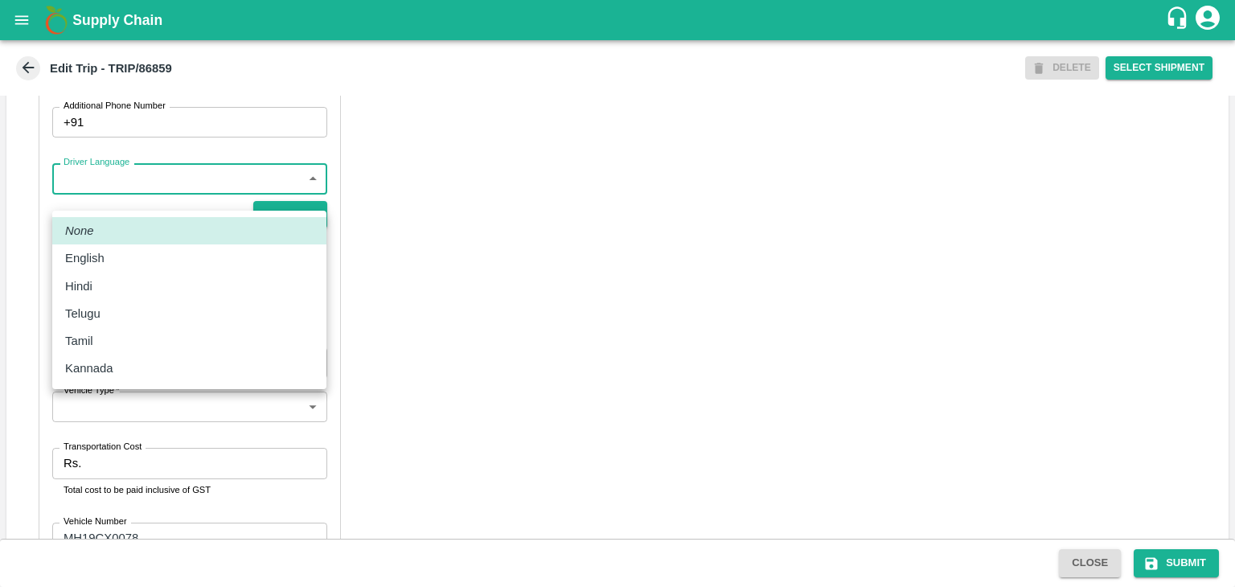
click at [133, 198] on body "Supply Chain Edit Trip - TRIP/86859 DELETE Select Shipment Trip Details Trip Ty…" at bounding box center [617, 293] width 1235 height 587
click at [95, 287] on div "Hindi" at bounding box center [82, 286] width 35 height 18
type input "hi"
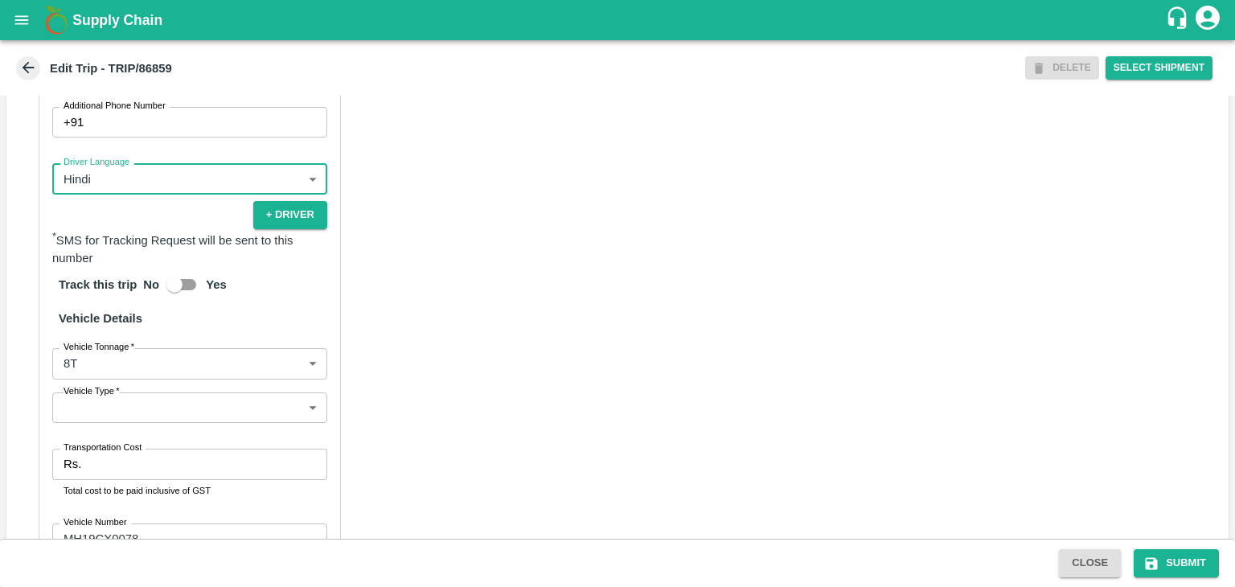
scroll to position [1164, 0]
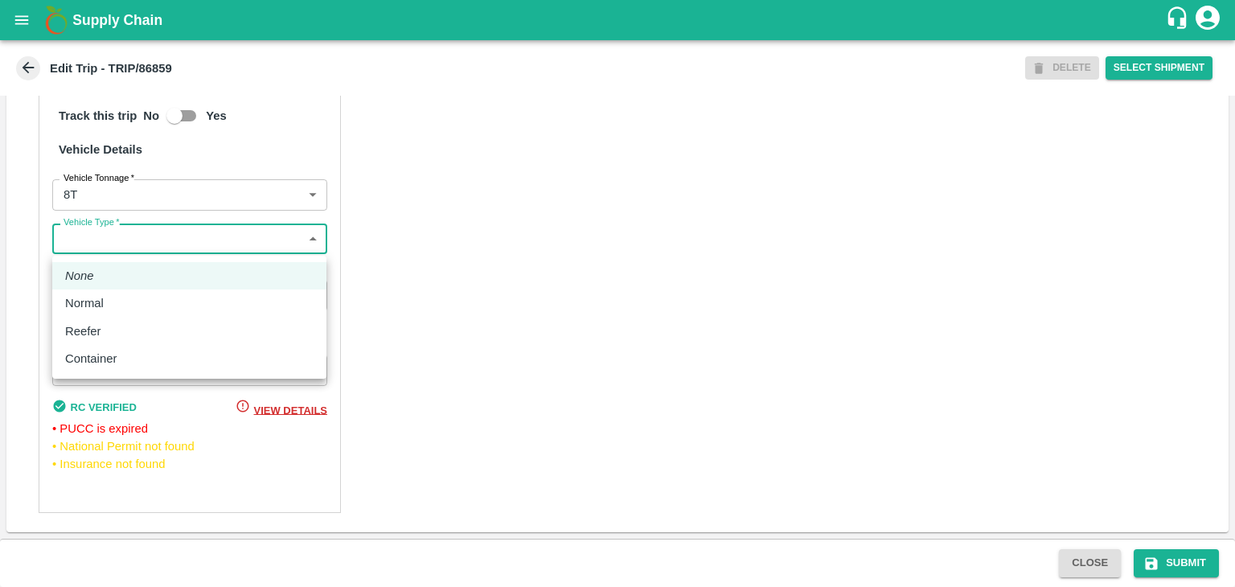
click at [105, 249] on body "Supply Chain Edit Trip - TRIP/86859 DELETE Select Shipment Trip Details Trip Ty…" at bounding box center [617, 293] width 1235 height 587
click at [100, 302] on p "Normal" at bounding box center [84, 303] width 39 height 18
type input "Normal"
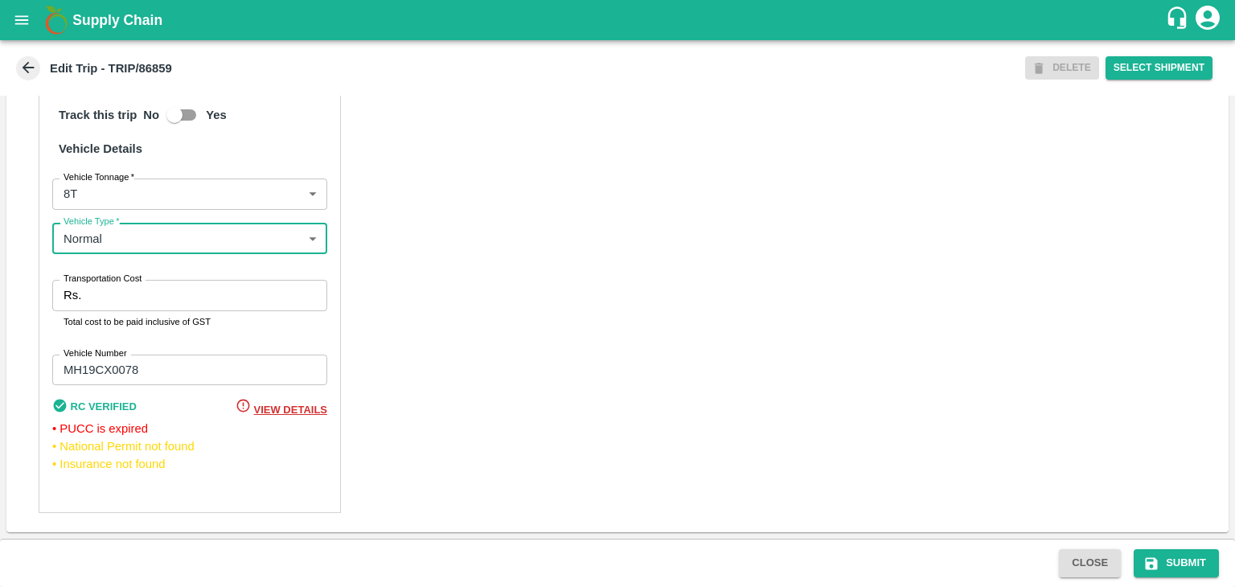
click at [122, 302] on input "Transportation Cost" at bounding box center [208, 295] width 240 height 31
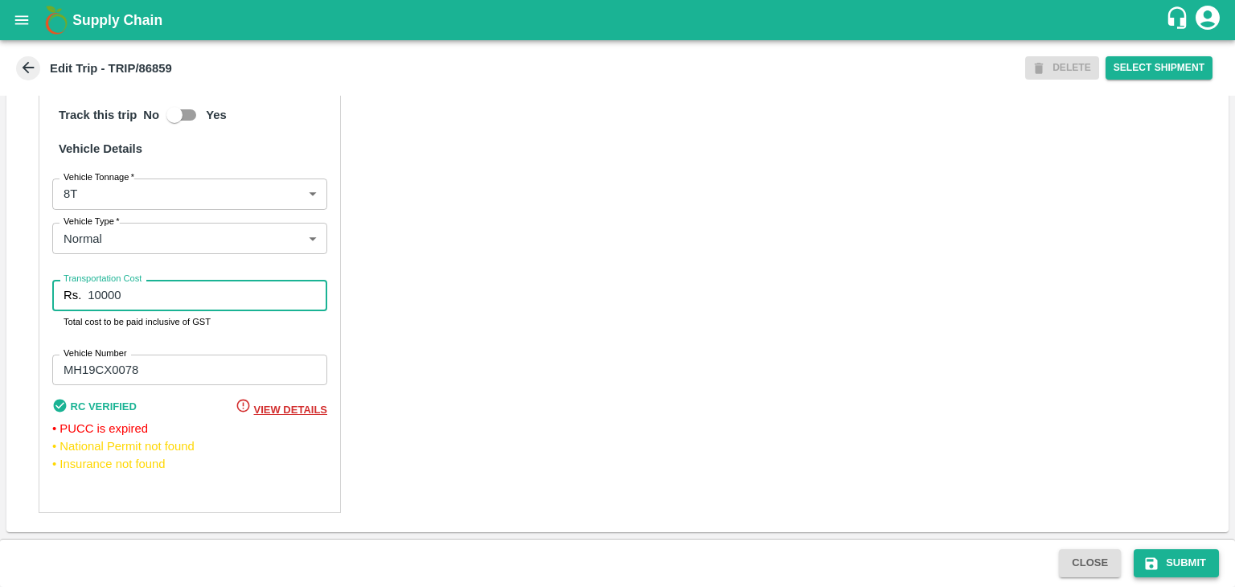
type input "10000"
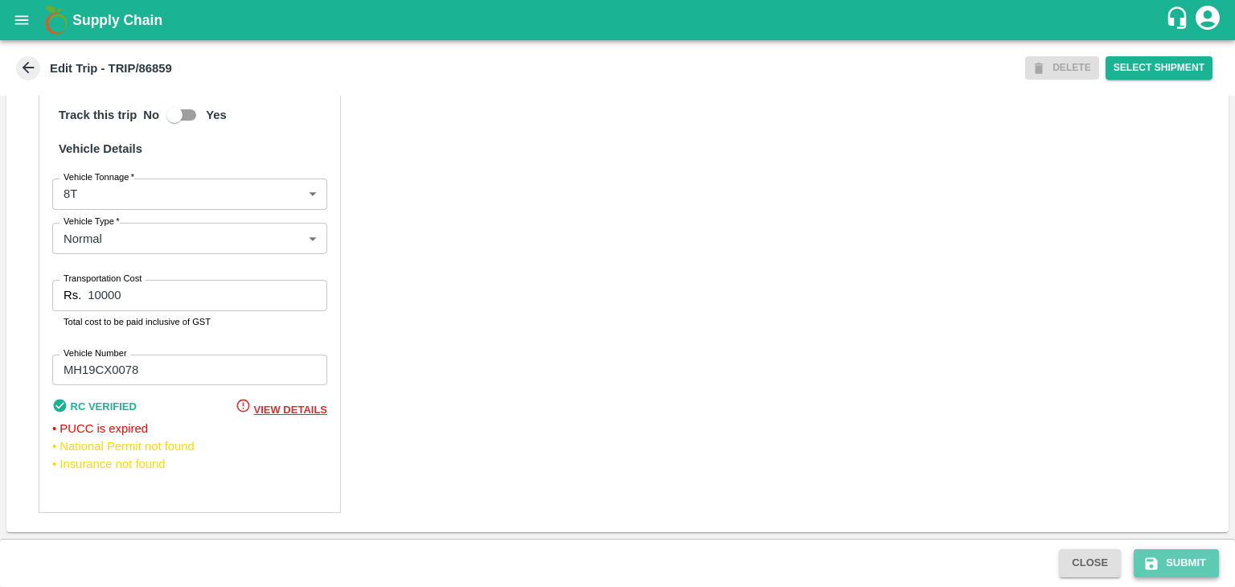
click at [1189, 571] on button "Submit" at bounding box center [1176, 563] width 85 height 28
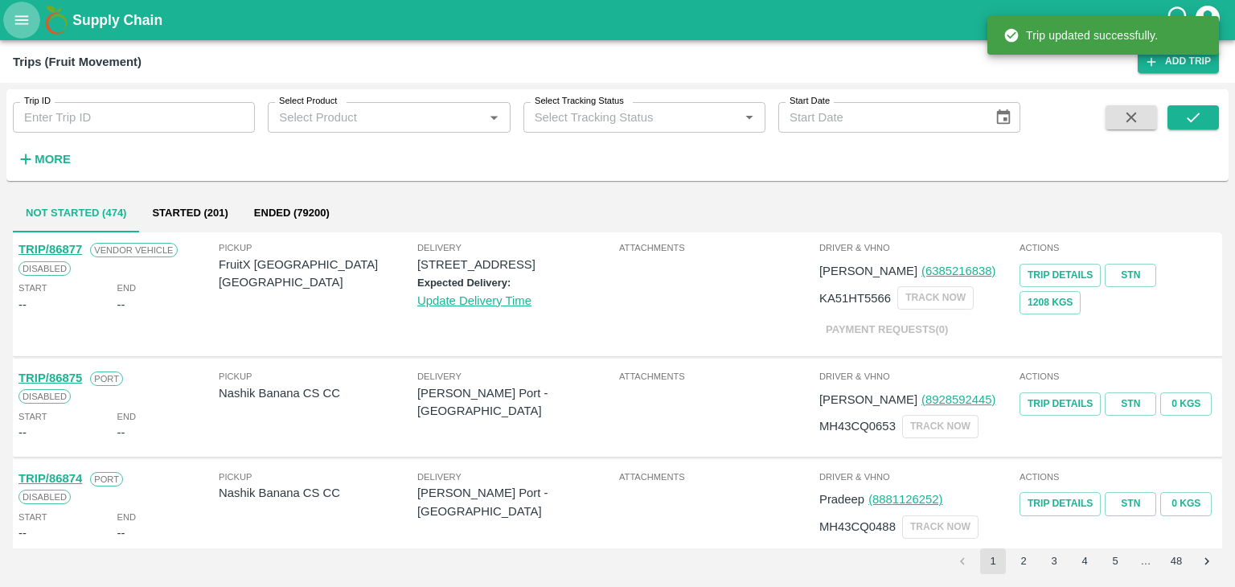
click at [30, 11] on icon "open drawer" at bounding box center [22, 20] width 18 height 18
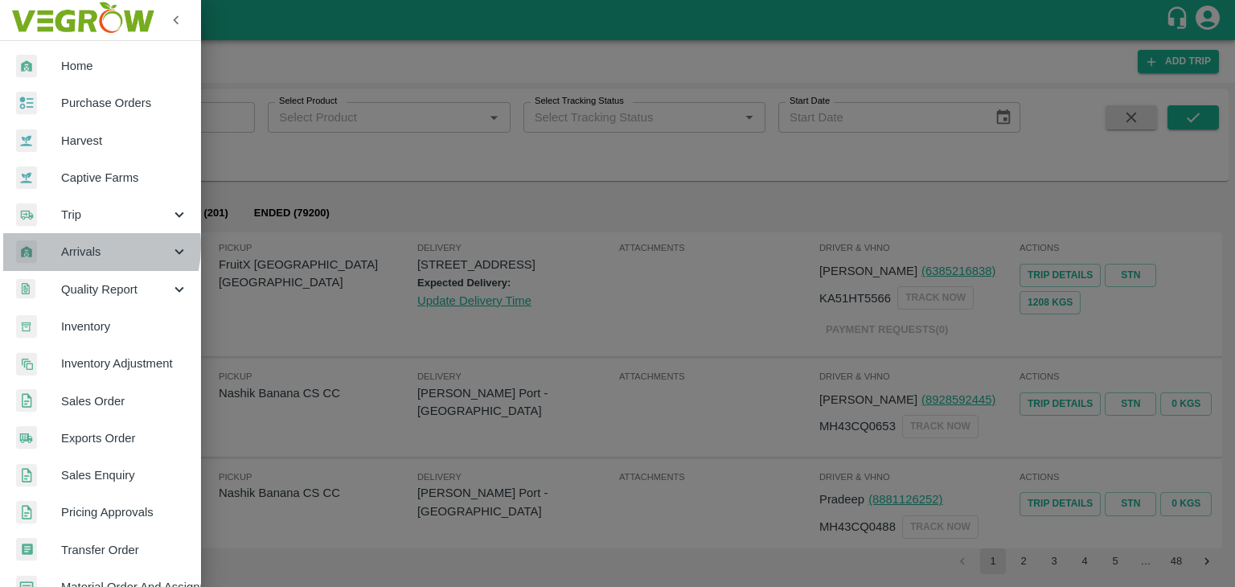
click at [77, 245] on span "Arrivals" at bounding box center [115, 252] width 109 height 18
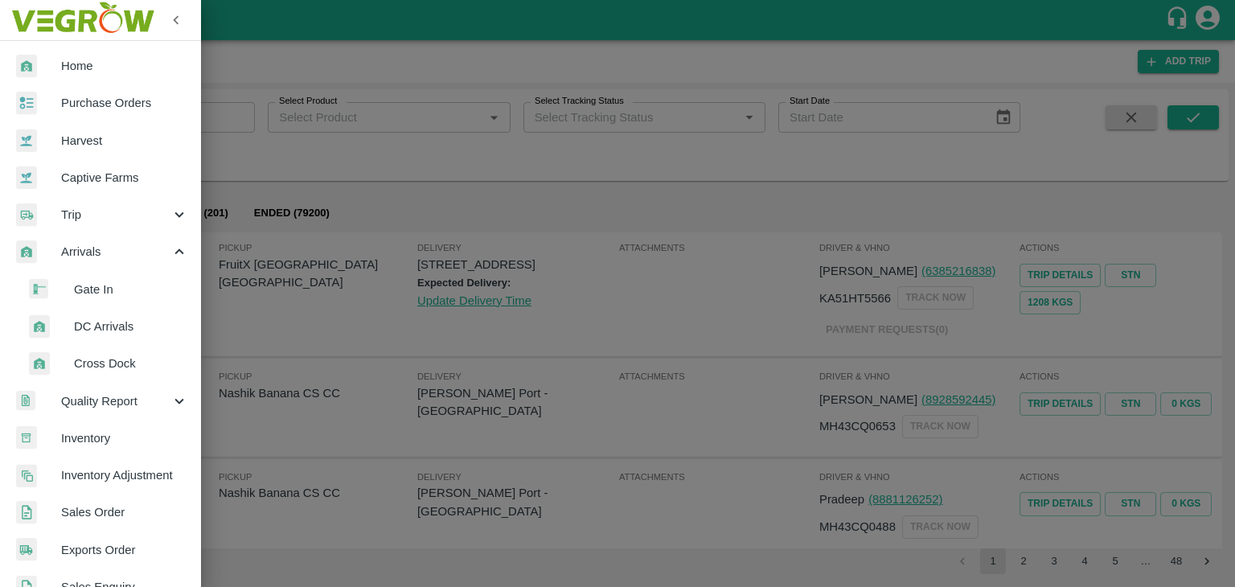
click at [121, 322] on span "DC Arrivals" at bounding box center [131, 327] width 114 height 18
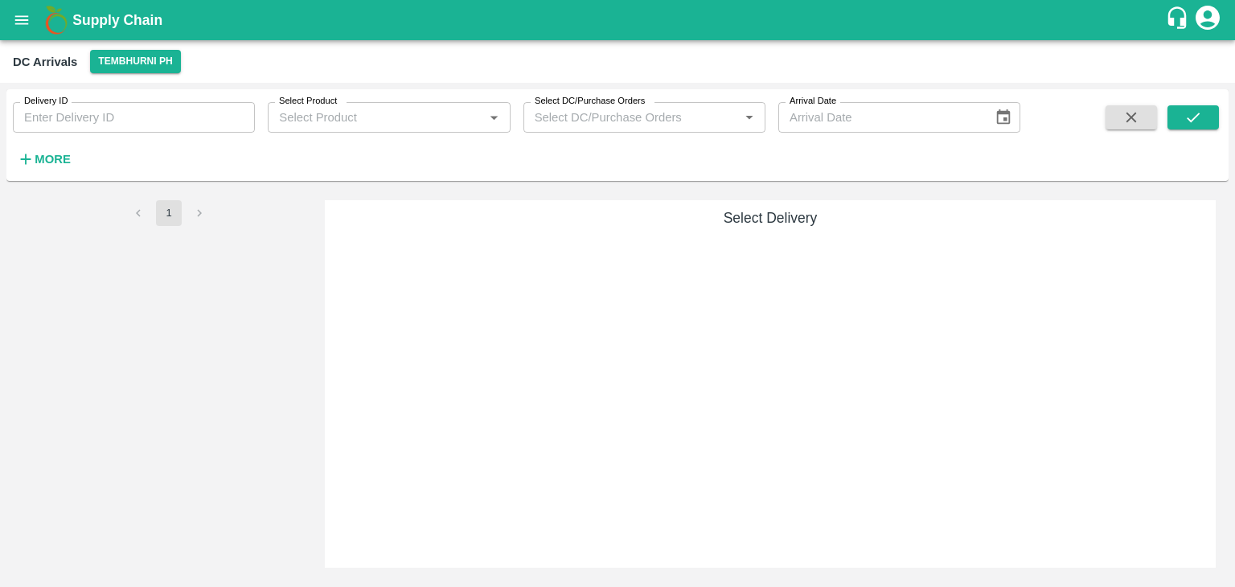
click at [147, 75] on div "DC Arrivals Tembhurni PH" at bounding box center [617, 61] width 1235 height 43
click at [151, 60] on button "Tembhurni PH" at bounding box center [135, 61] width 90 height 23
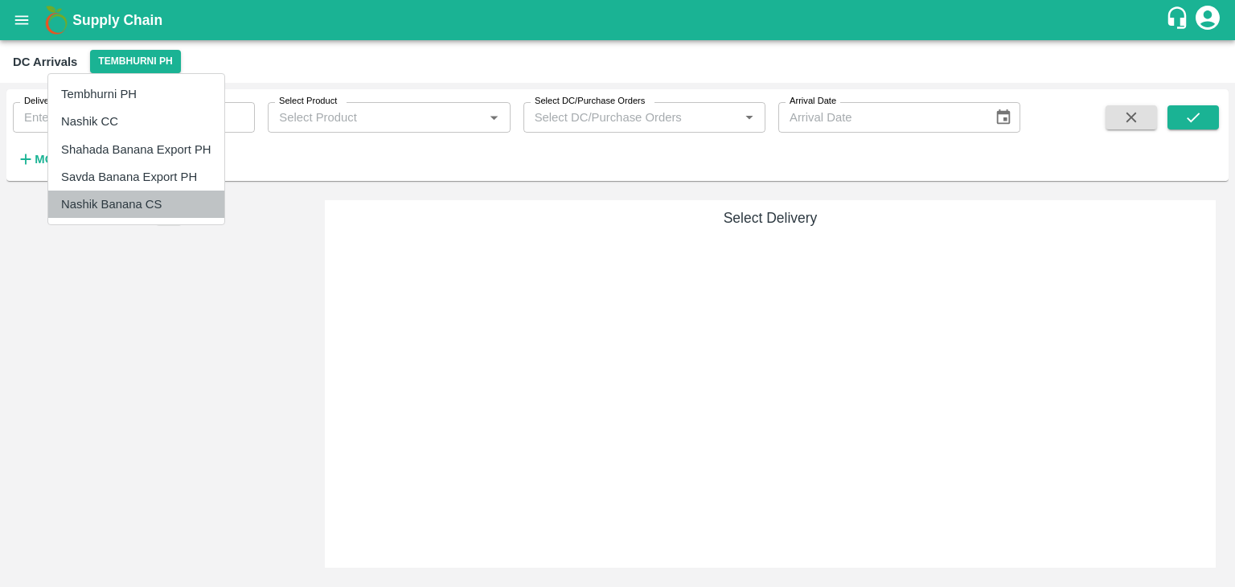
click at [133, 203] on li "Nashik Banana CS" at bounding box center [136, 204] width 176 height 27
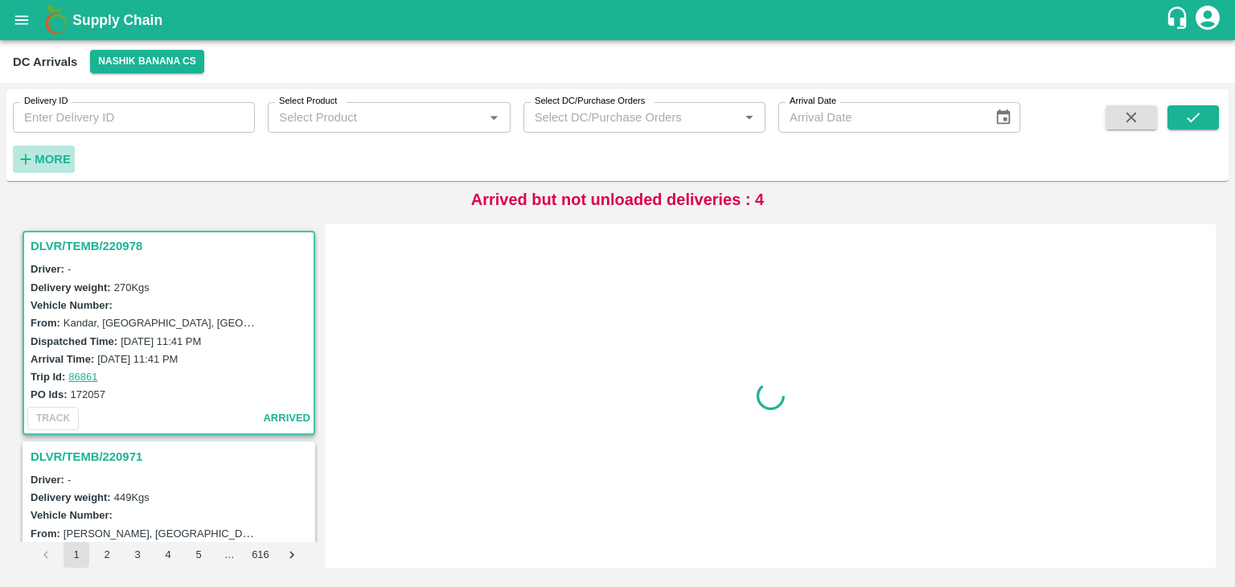
click at [53, 156] on strong "More" at bounding box center [53, 159] width 36 height 13
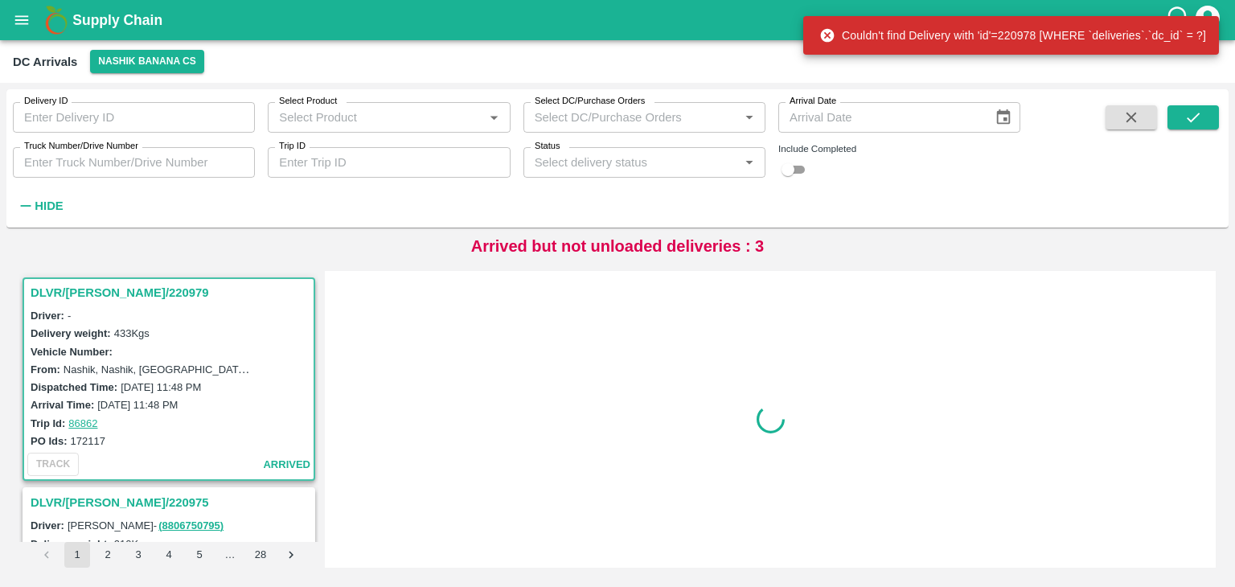
scroll to position [6, 0]
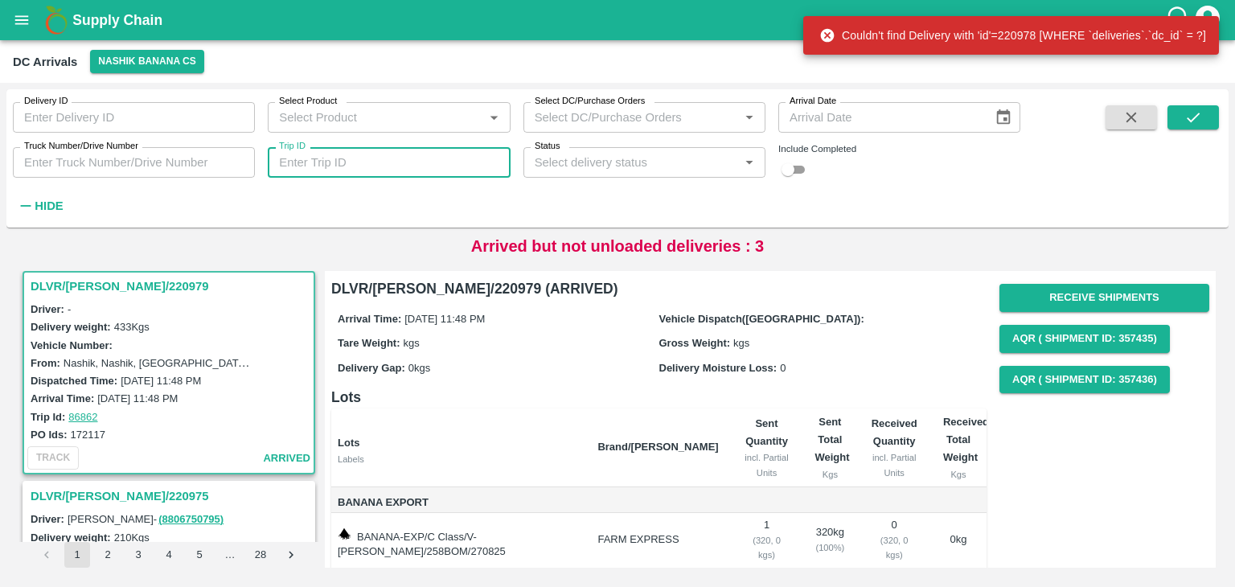
click at [384, 162] on input "Trip ID" at bounding box center [389, 162] width 242 height 31
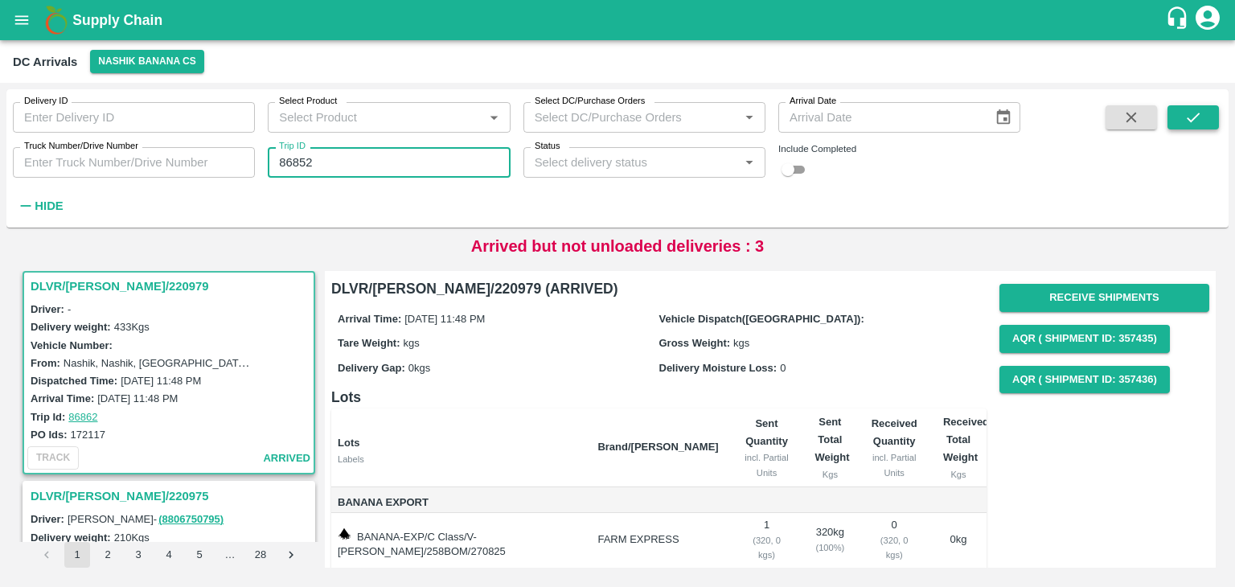
type input "86852"
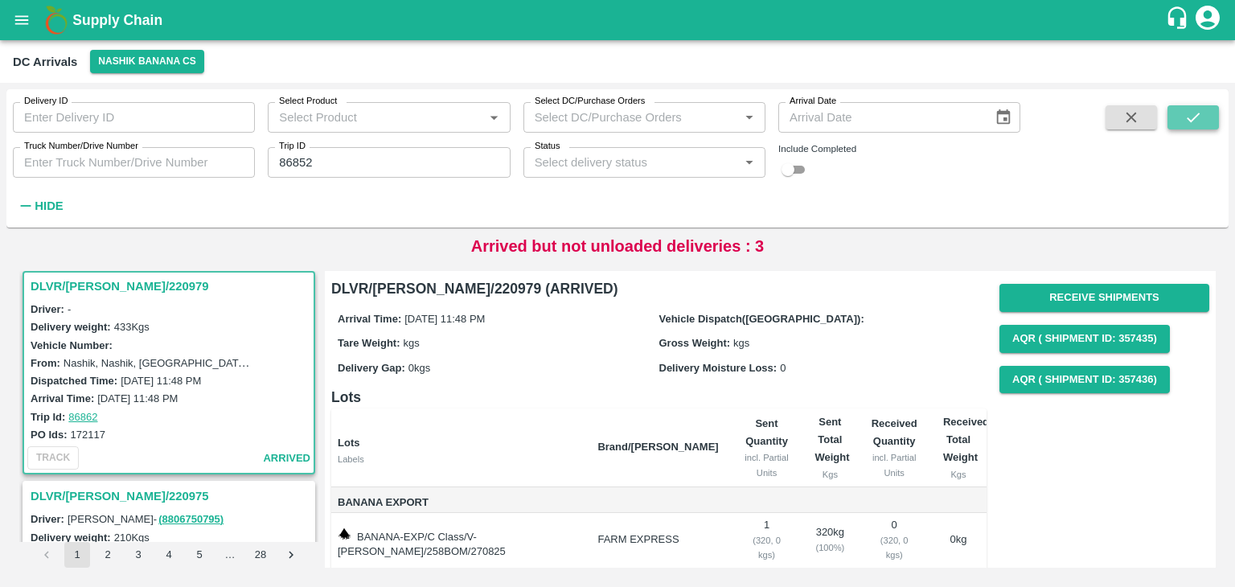
click at [1193, 109] on icon "submit" at bounding box center [1194, 118] width 18 height 18
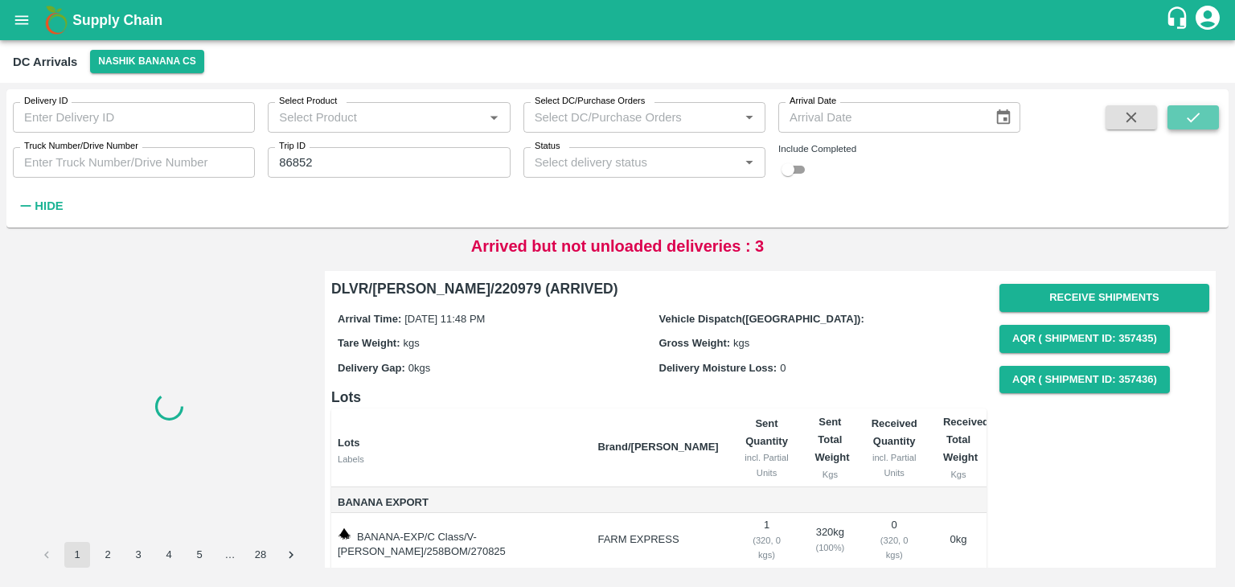
click at [1193, 109] on icon "submit" at bounding box center [1194, 118] width 18 height 18
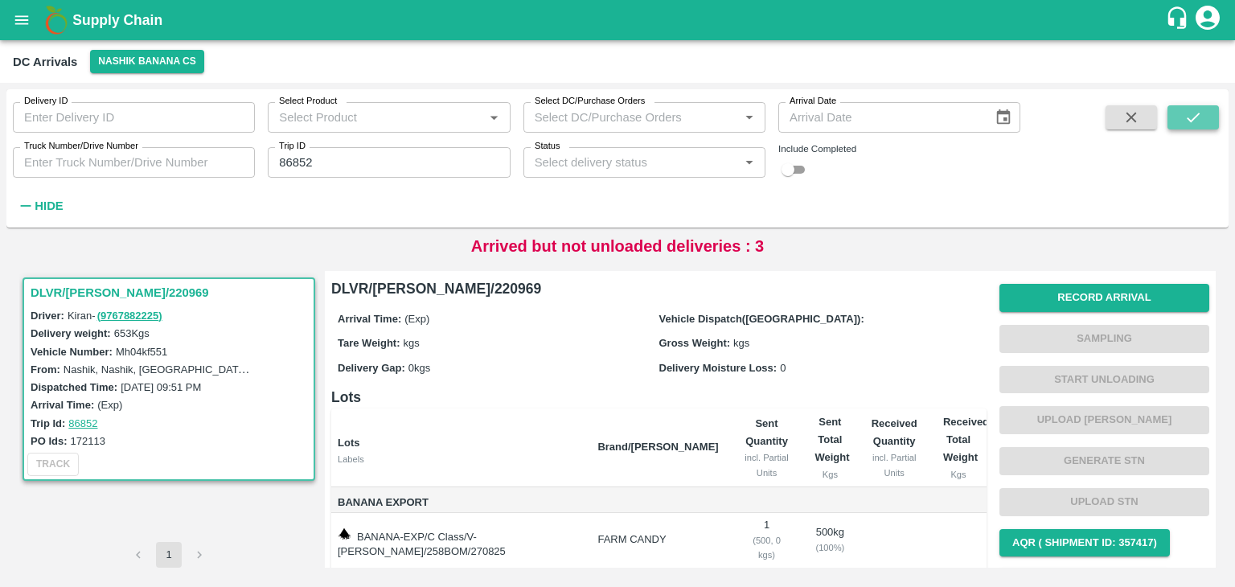
click at [1193, 109] on icon "submit" at bounding box center [1194, 118] width 18 height 18
click at [1052, 298] on button "Record Arrival" at bounding box center [1105, 298] width 210 height 28
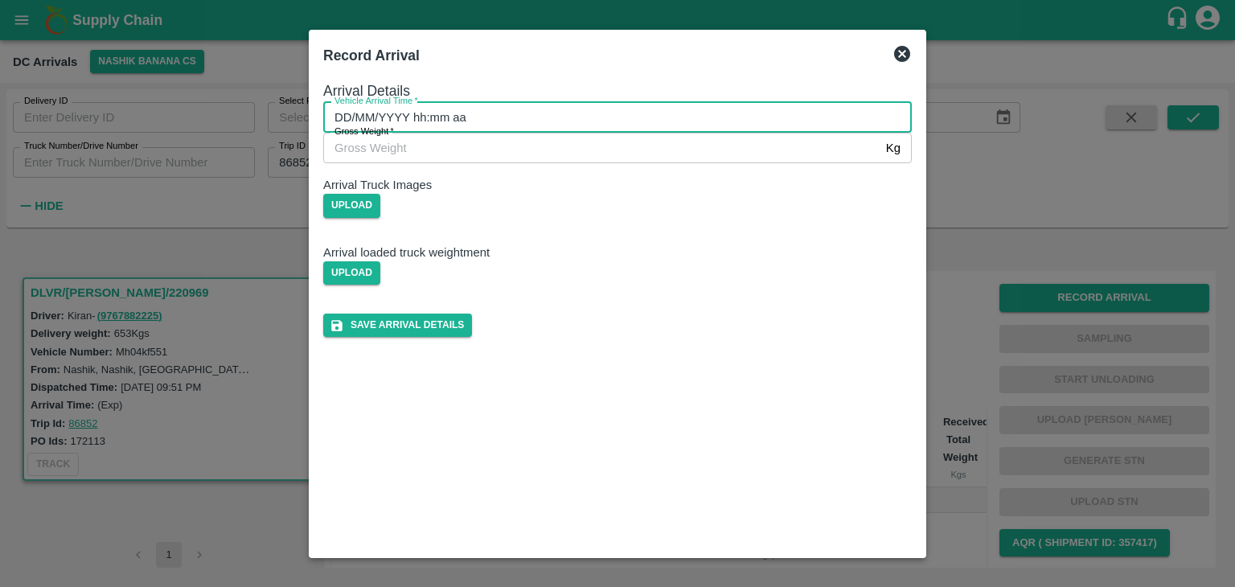
type input "DD/MM/YYYY hh:mm aa"
click at [669, 129] on input "DD/MM/YYYY hh:mm aa" at bounding box center [611, 117] width 577 height 31
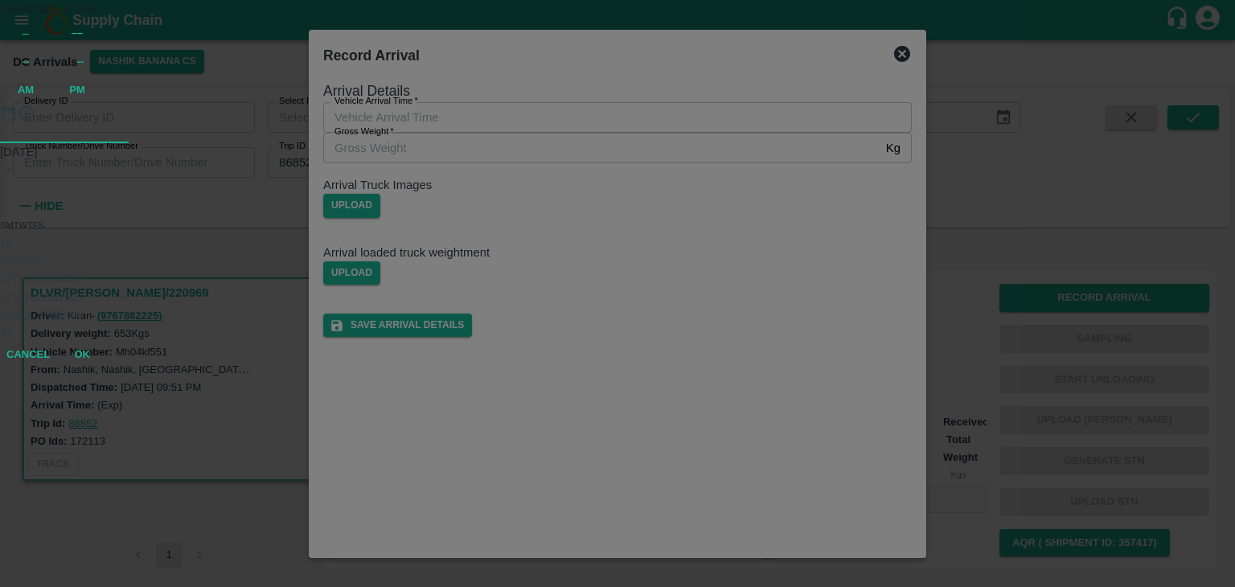
click at [60, 321] on button "28" at bounding box center [53, 315] width 12 height 12
click at [563, 143] on div at bounding box center [617, 143] width 1235 height 0
type input "28/08/2025 08:41 AM"
click at [108, 296] on button "OK" at bounding box center [81, 282] width 51 height 28
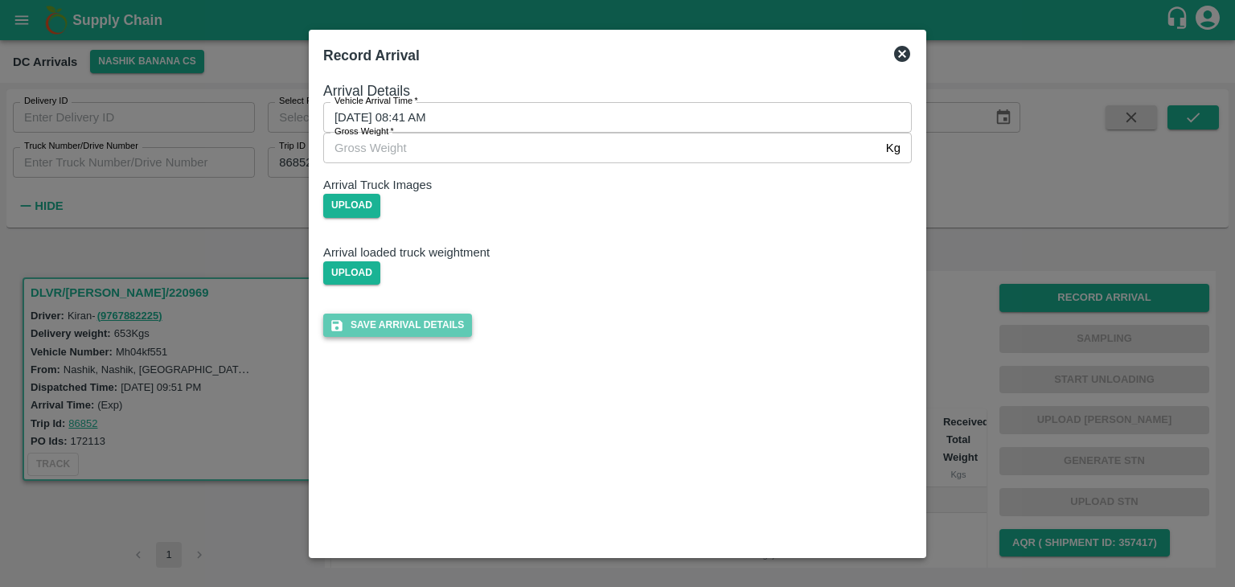
click at [472, 337] on button "Save Arrival Details" at bounding box center [397, 325] width 149 height 23
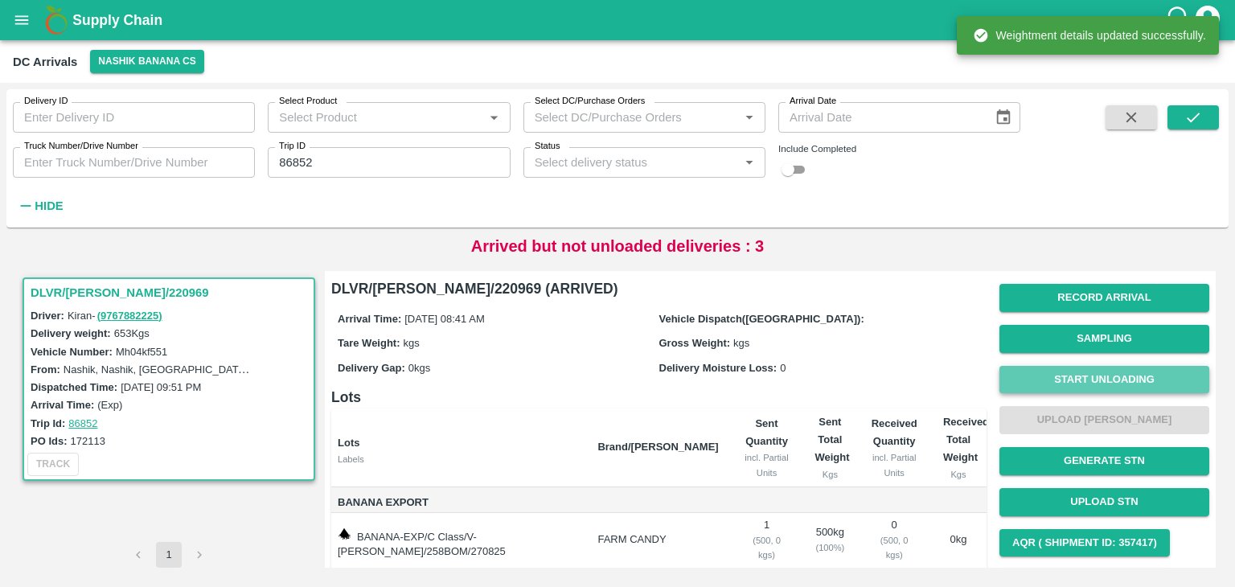
click at [1049, 373] on button "Start Unloading" at bounding box center [1105, 380] width 210 height 28
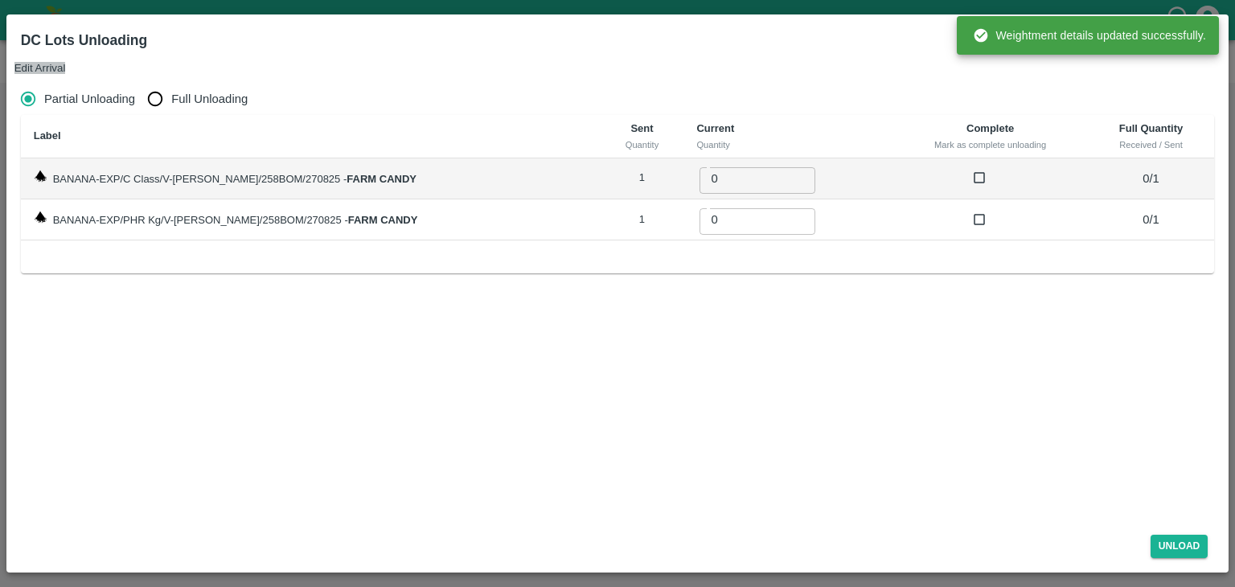
click at [66, 62] on button "Edit Arrival" at bounding box center [39, 68] width 51 height 12
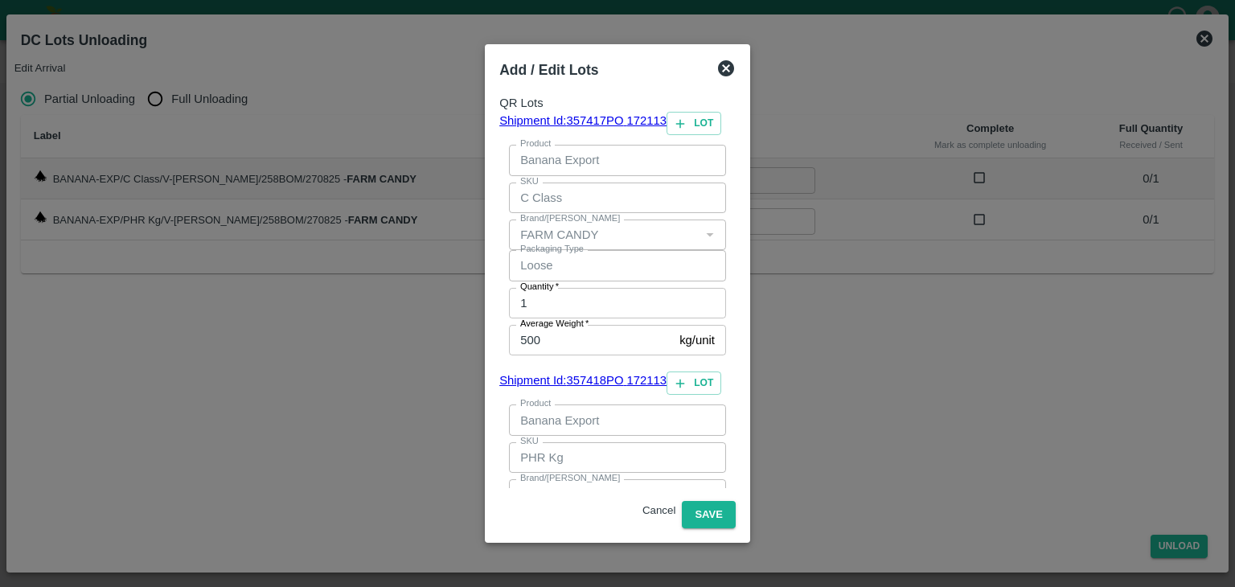
type input "151"
click at [735, 501] on button "Save" at bounding box center [708, 515] width 53 height 28
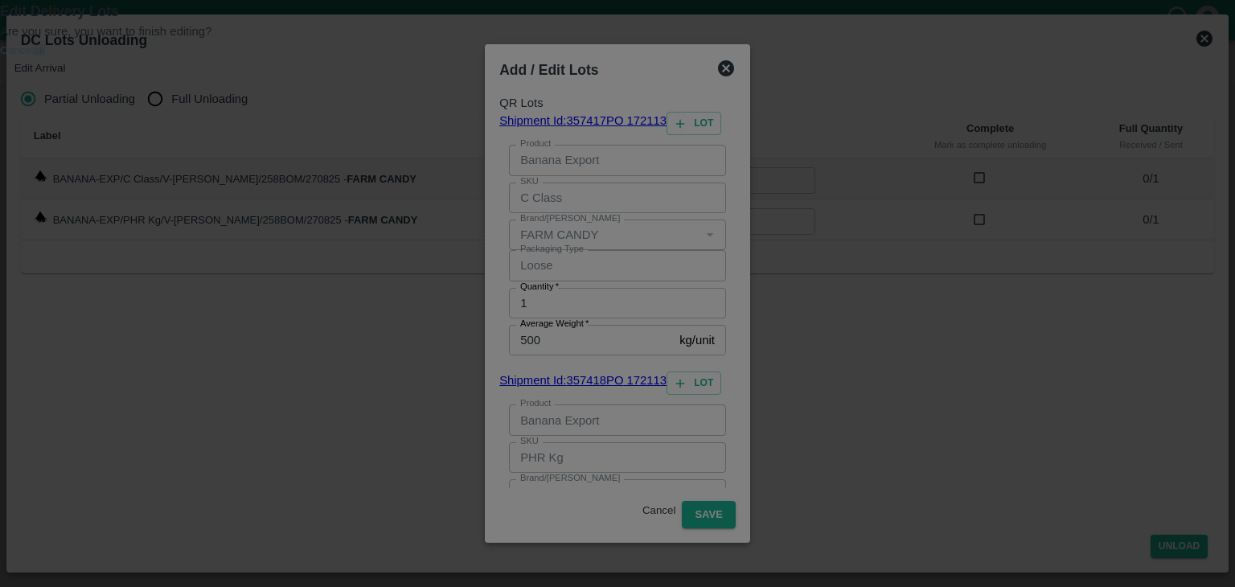
click at [45, 56] on button "ok" at bounding box center [39, 50] width 11 height 12
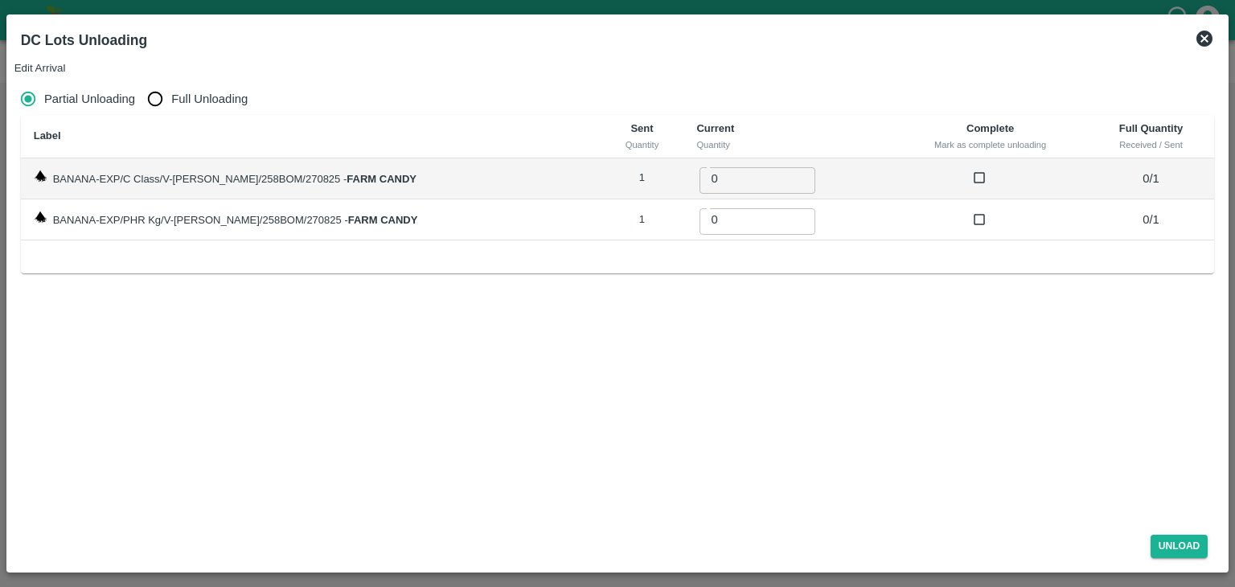
click at [210, 90] on span "Full Unloading" at bounding box center [209, 99] width 76 height 18
click at [171, 83] on input "Full Unloading" at bounding box center [155, 99] width 32 height 32
radio input "true"
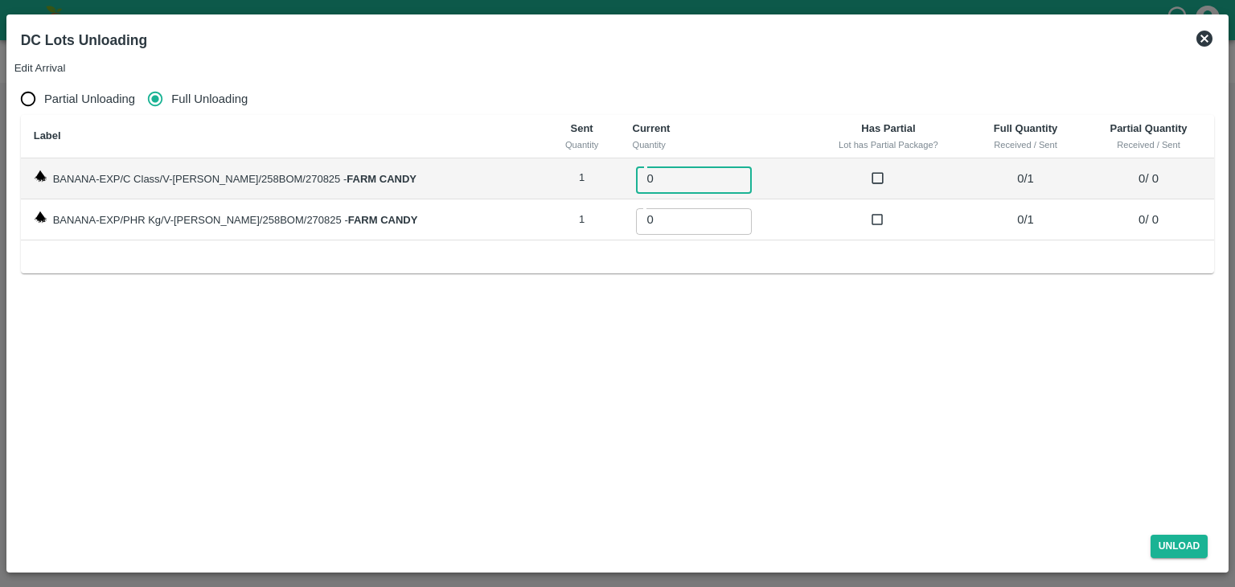
click at [647, 163] on input "0" at bounding box center [694, 178] width 116 height 31
type input "01"
click at [636, 204] on input "0" at bounding box center [694, 219] width 116 height 31
type input "01"
click at [1172, 541] on button "Unload" at bounding box center [1180, 546] width 58 height 23
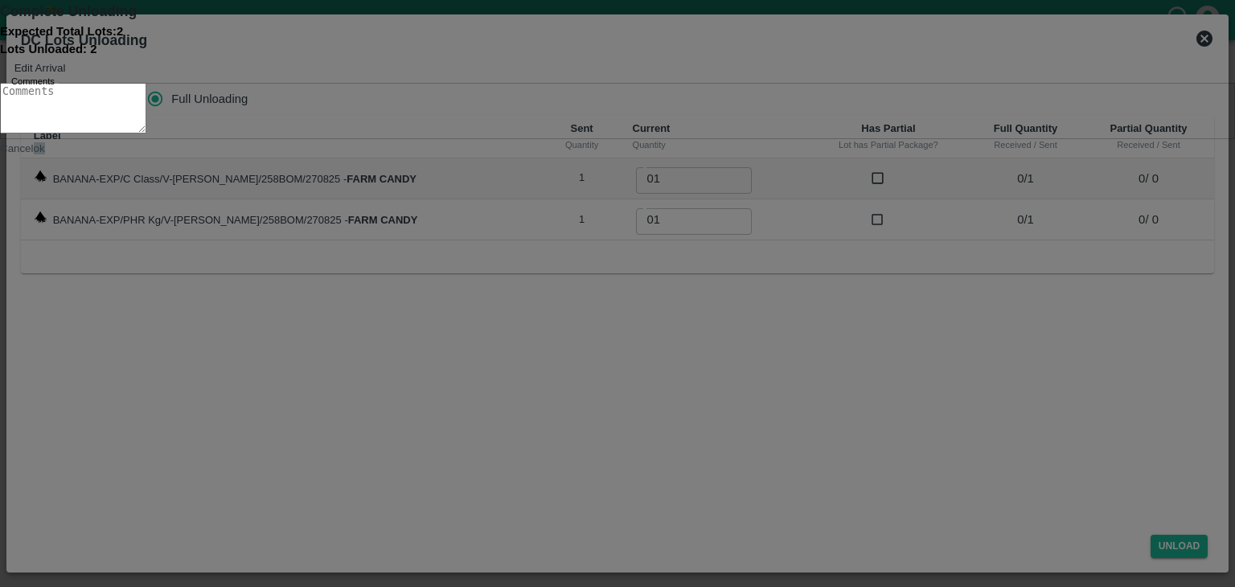
click at [45, 154] on button "ok" at bounding box center [39, 148] width 11 height 12
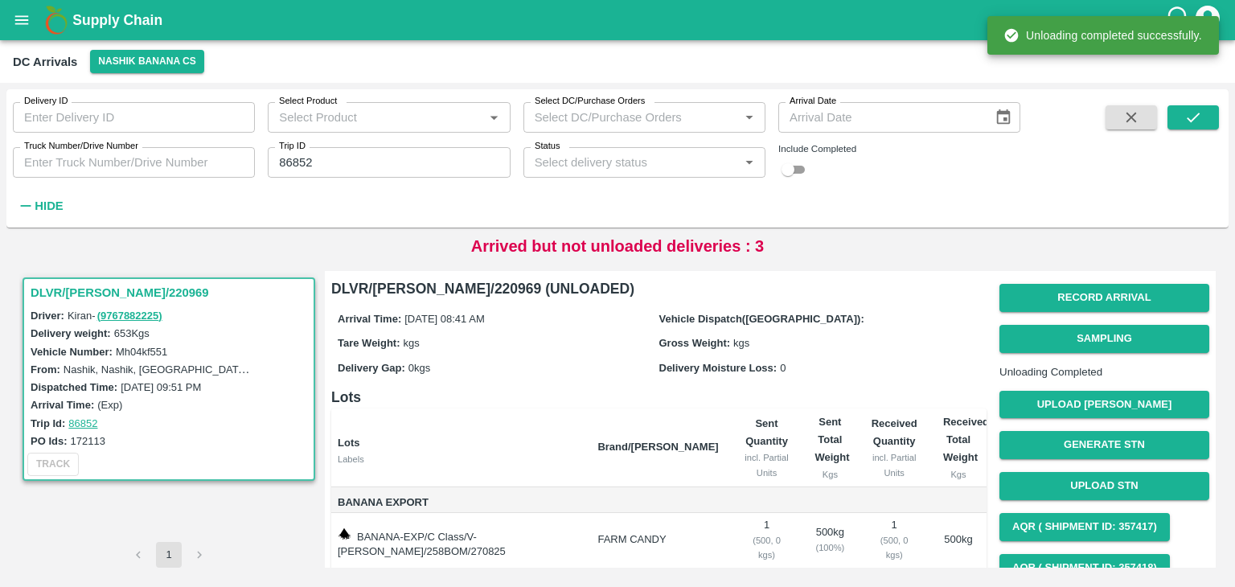
scroll to position [84, 0]
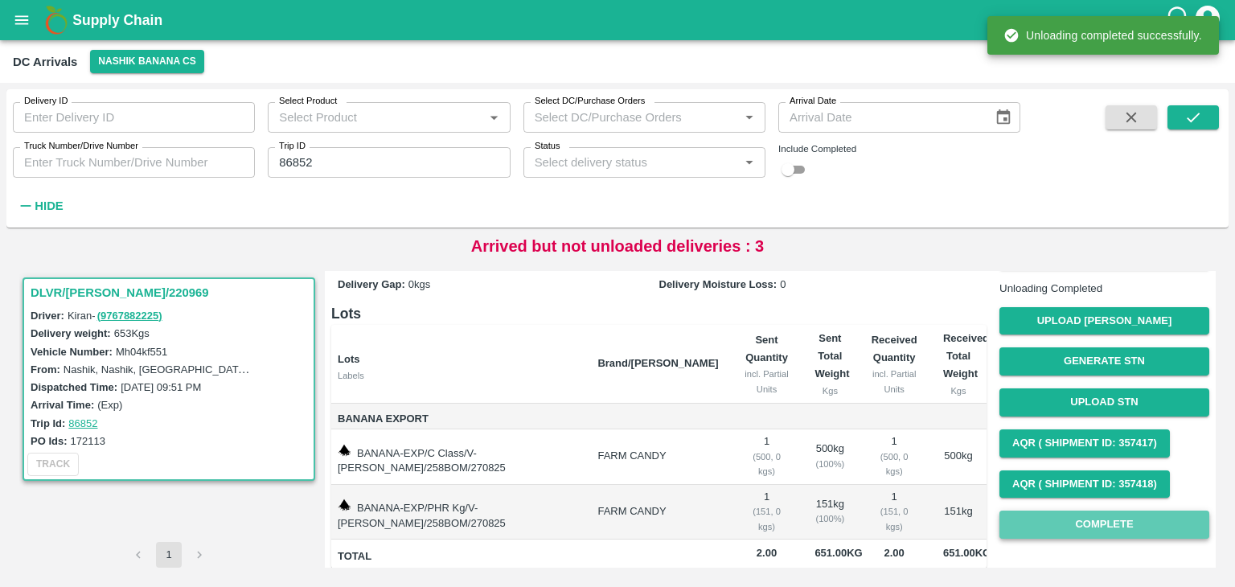
click at [1128, 539] on button "Complete" at bounding box center [1105, 525] width 210 height 28
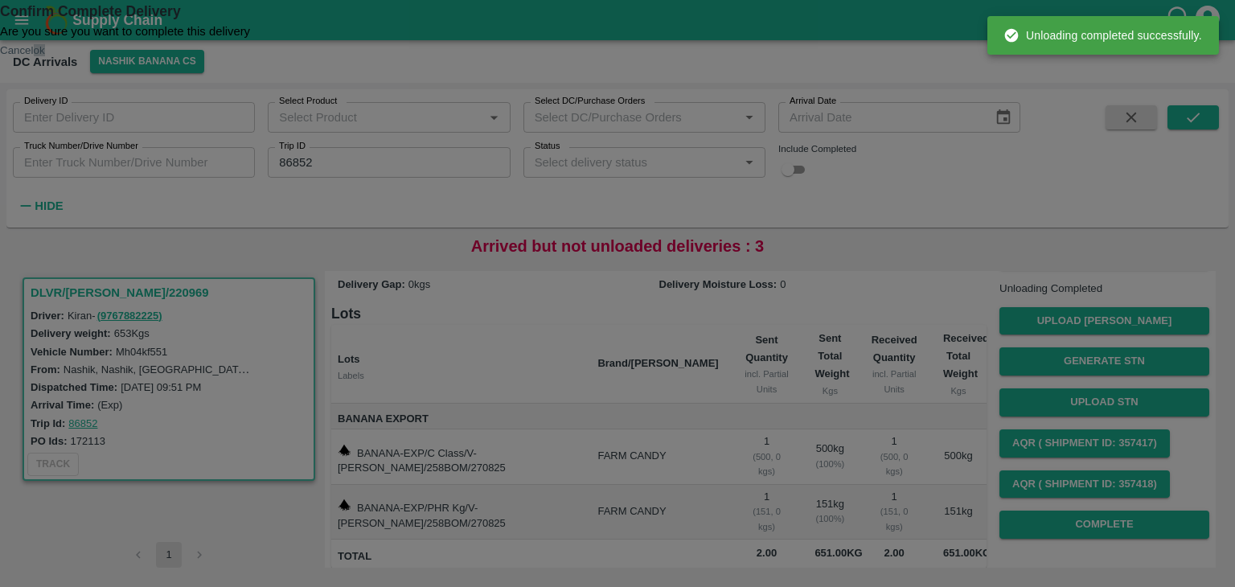
click at [45, 56] on button "ok" at bounding box center [39, 50] width 11 height 12
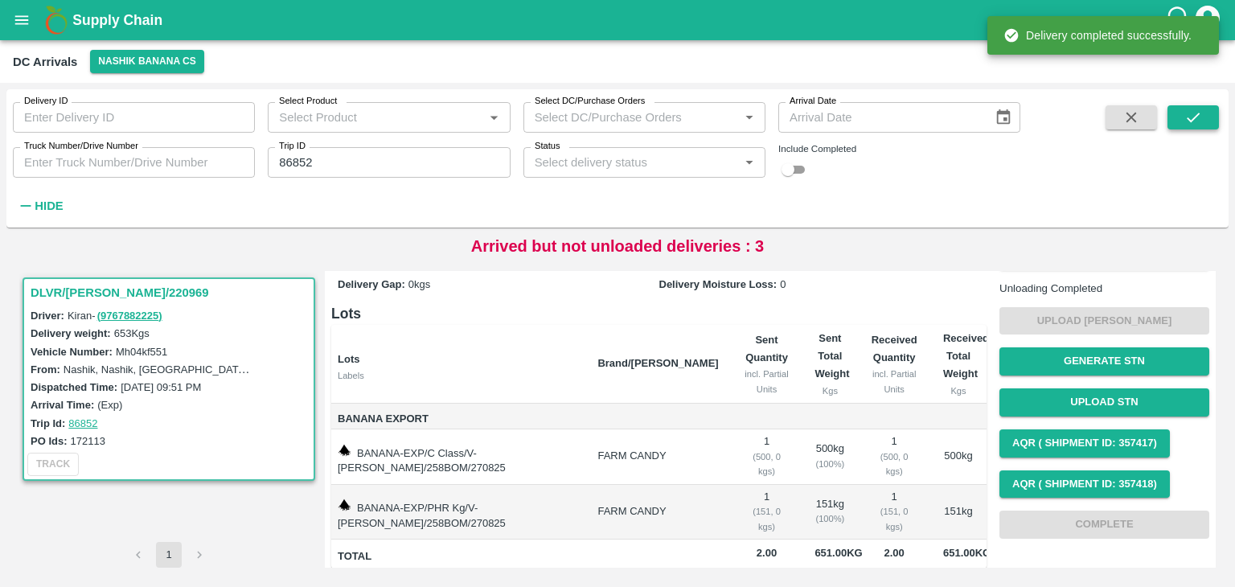
click at [1200, 122] on icon "submit" at bounding box center [1194, 118] width 18 height 18
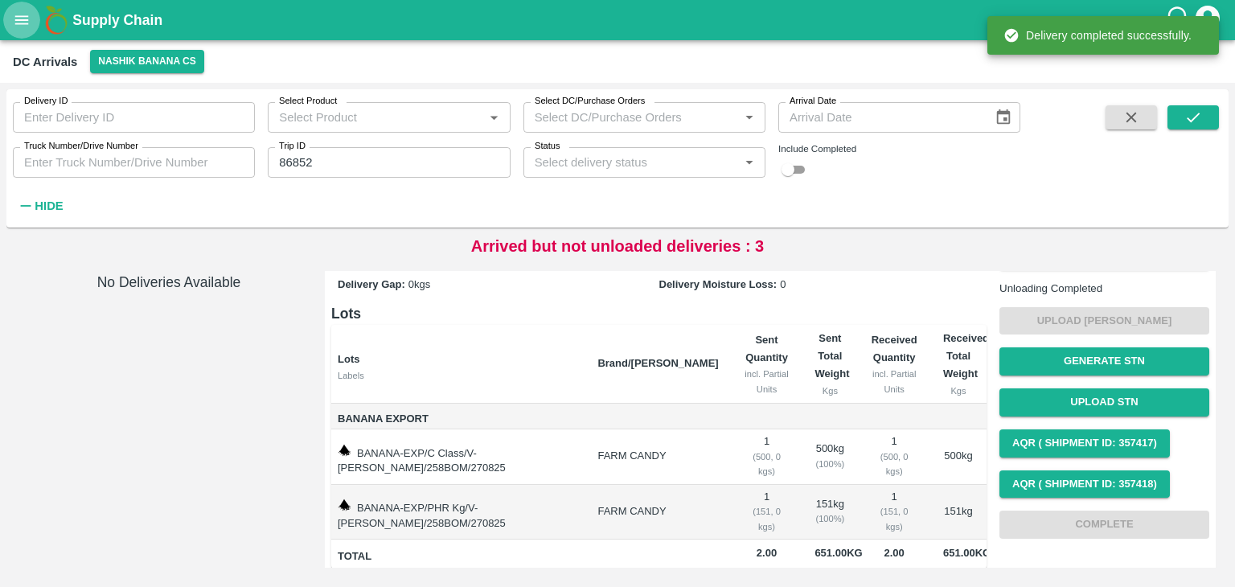
click at [17, 23] on icon "open drawer" at bounding box center [22, 19] width 14 height 9
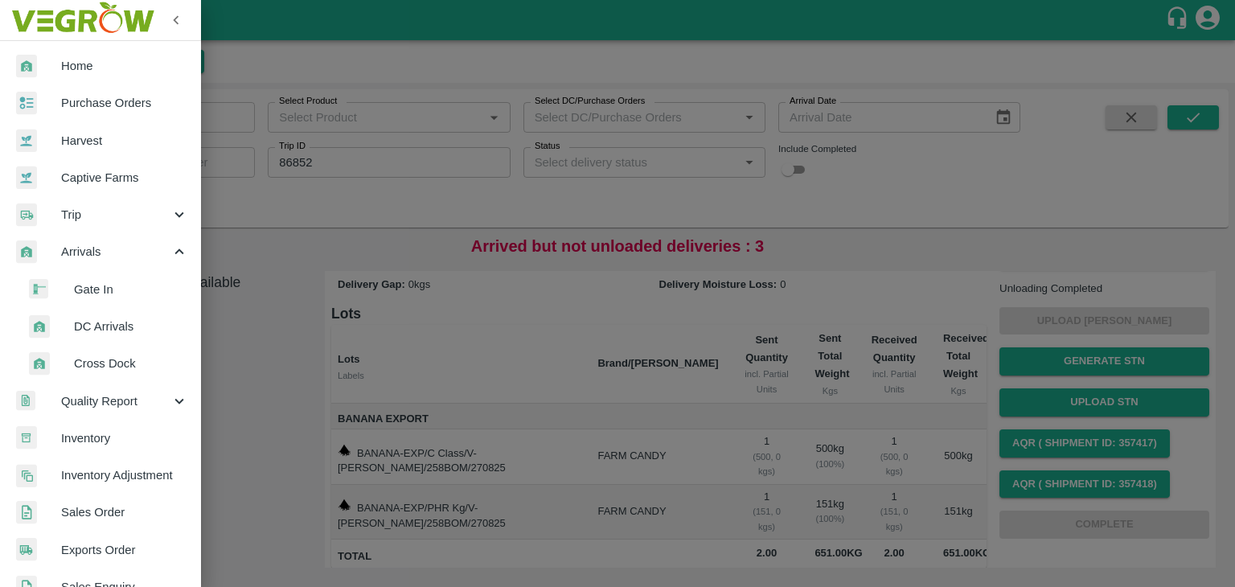
click at [101, 217] on span "Trip" at bounding box center [115, 215] width 109 height 18
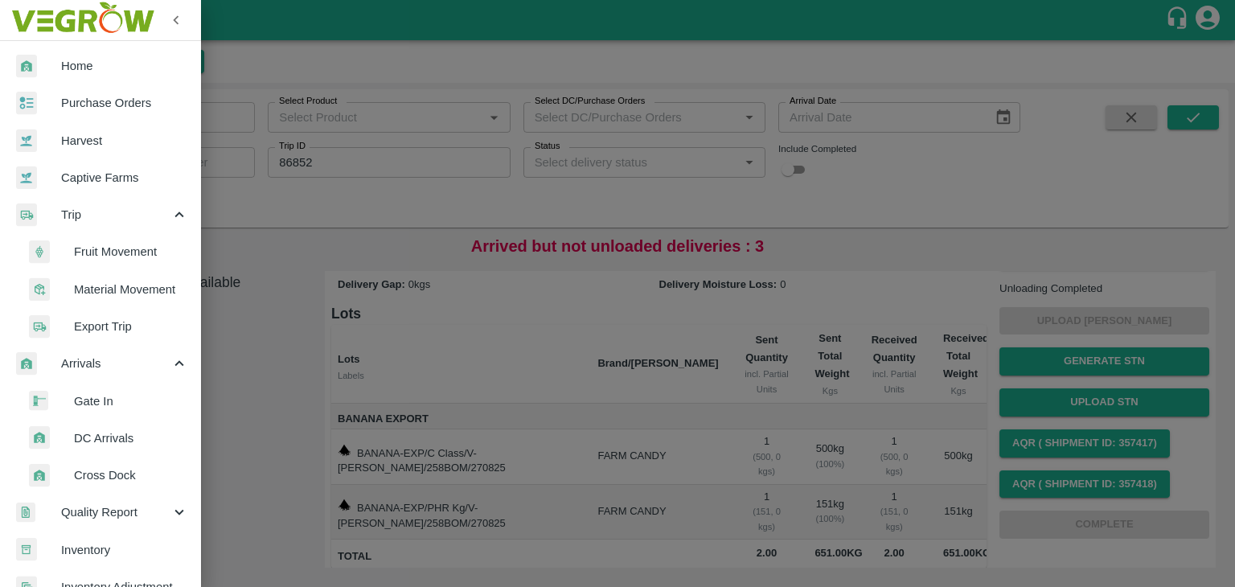
click at [113, 252] on span "Fruit Movement" at bounding box center [131, 252] width 114 height 18
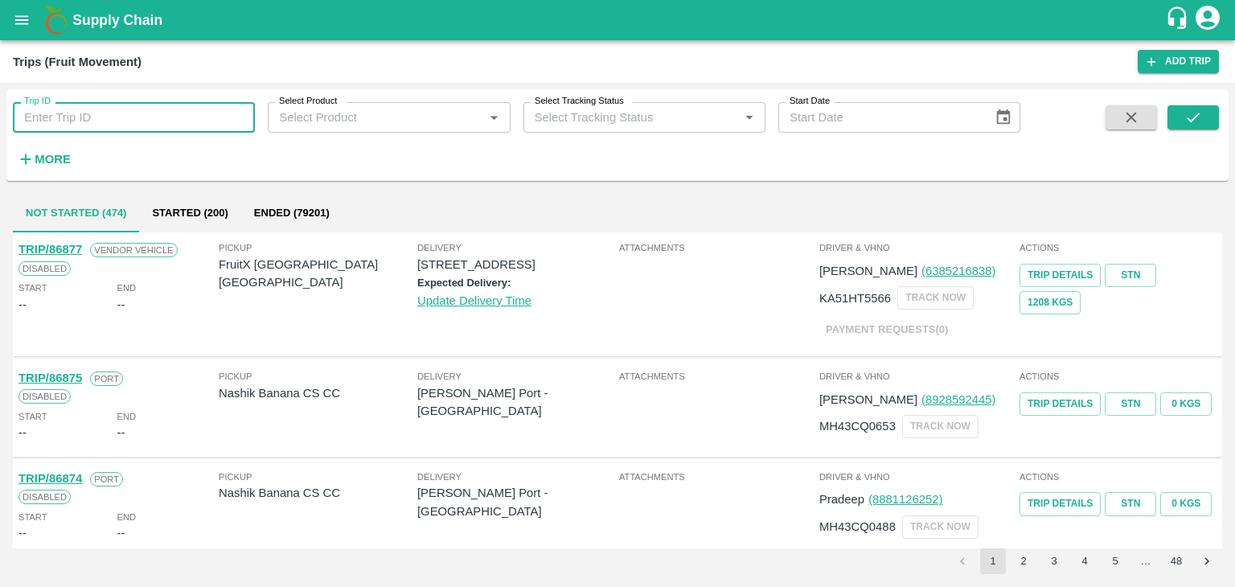
click at [121, 113] on input "Trip ID" at bounding box center [134, 117] width 242 height 31
type input "86852"
click at [1195, 118] on icon "submit" at bounding box center [1193, 118] width 13 height 10
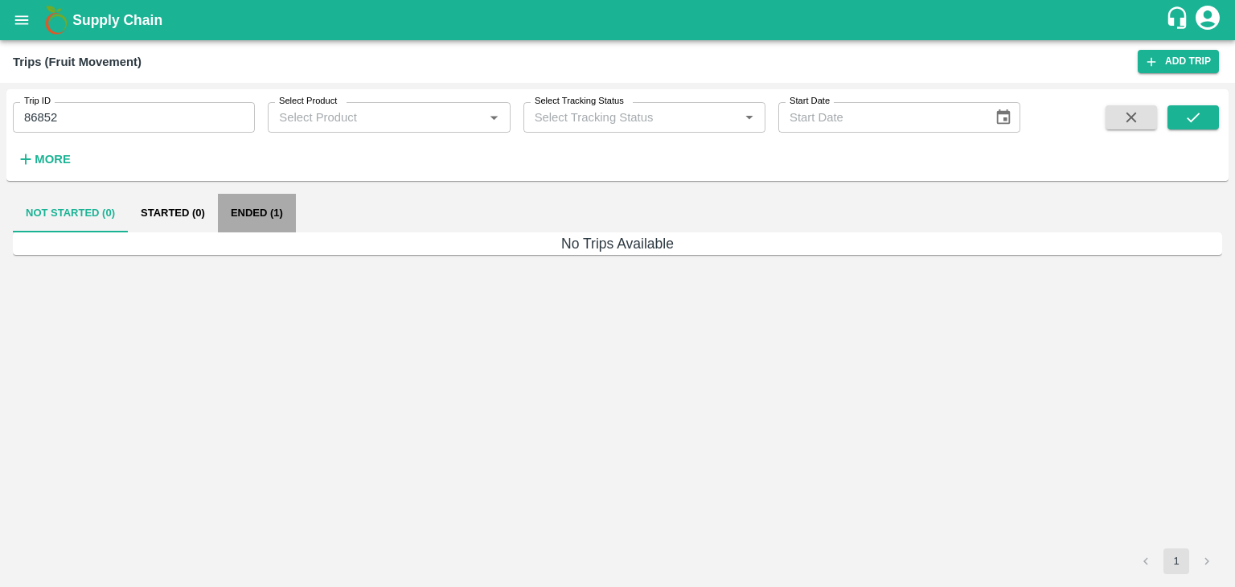
click at [273, 216] on button "Ended (1)" at bounding box center [257, 213] width 78 height 39
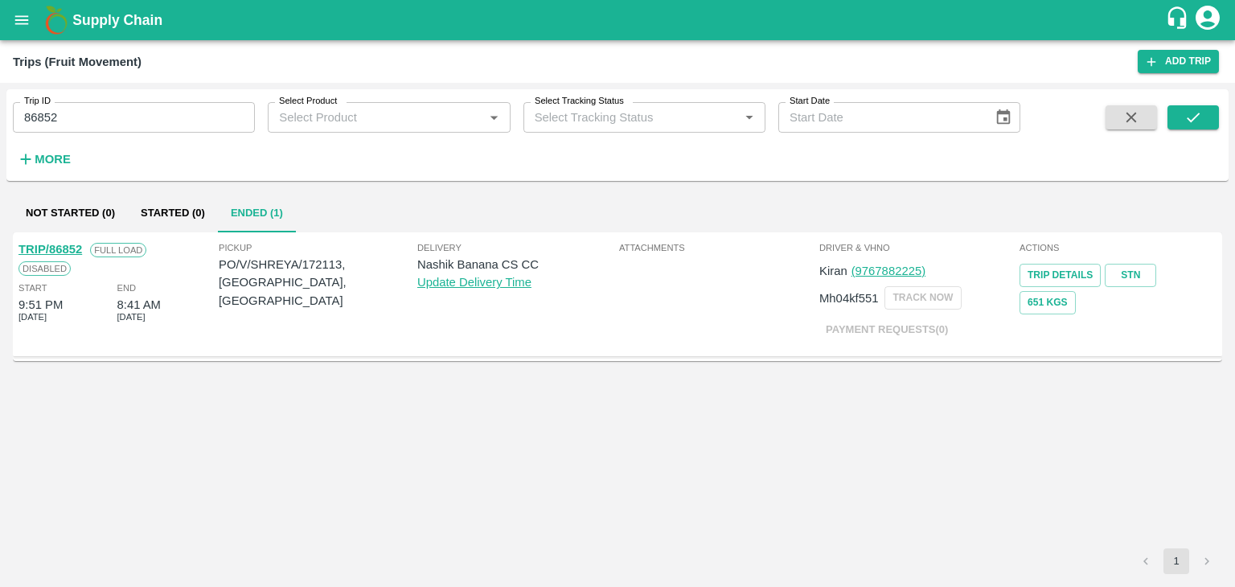
click at [64, 245] on link "TRIP/86852" at bounding box center [50, 249] width 64 height 13
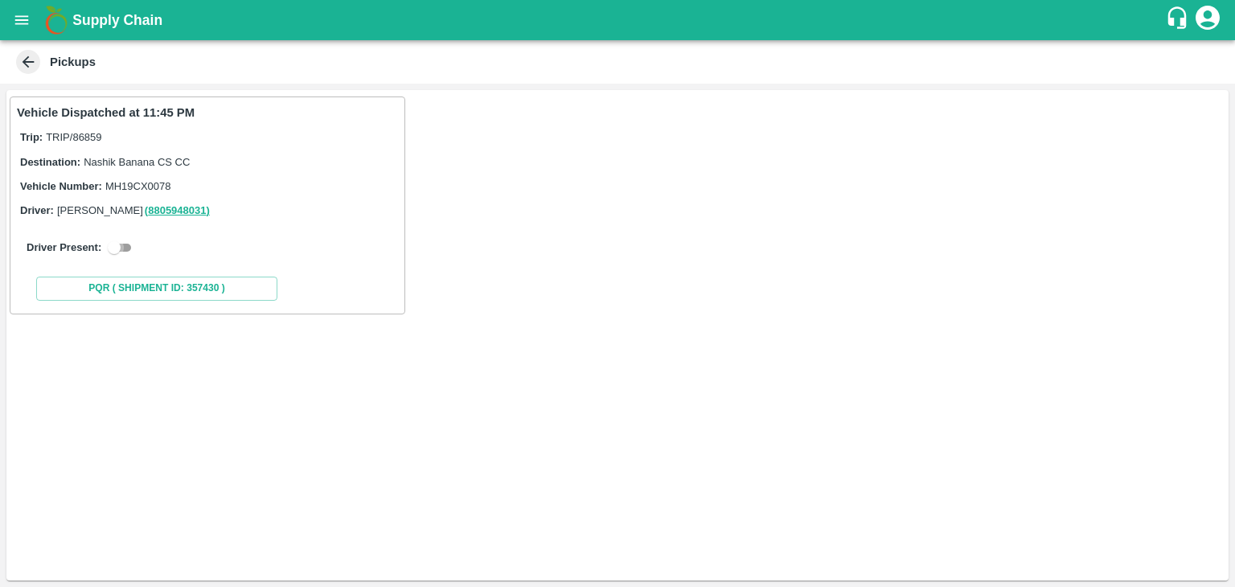
click at [119, 248] on input "checkbox" at bounding box center [114, 247] width 58 height 19
checkbox input "true"
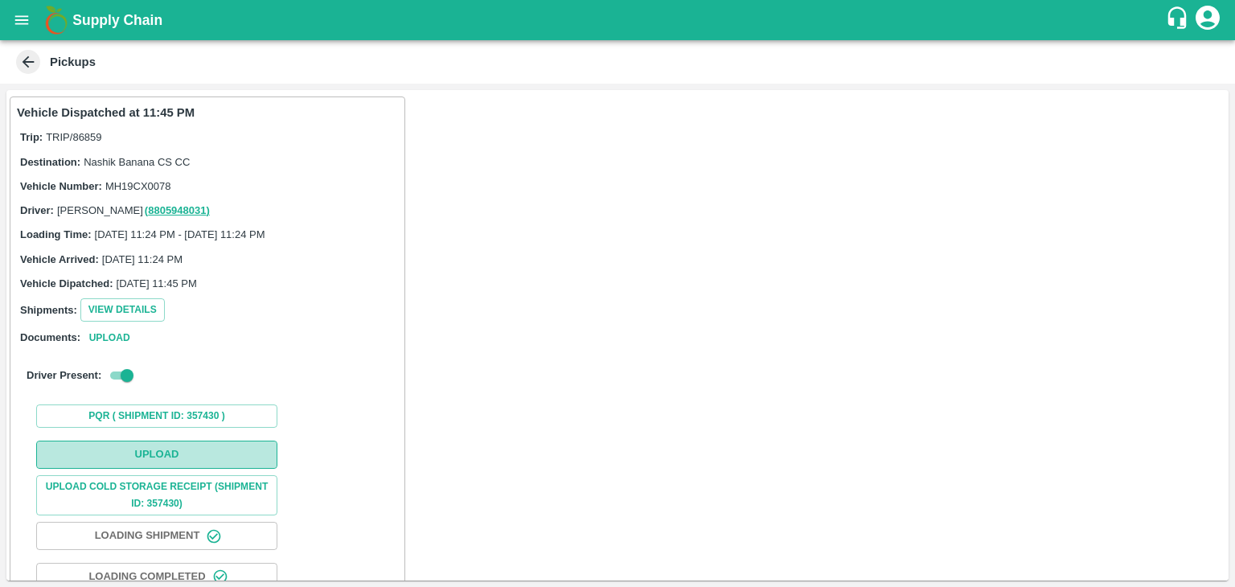
click at [173, 458] on button "Upload" at bounding box center [156, 455] width 241 height 28
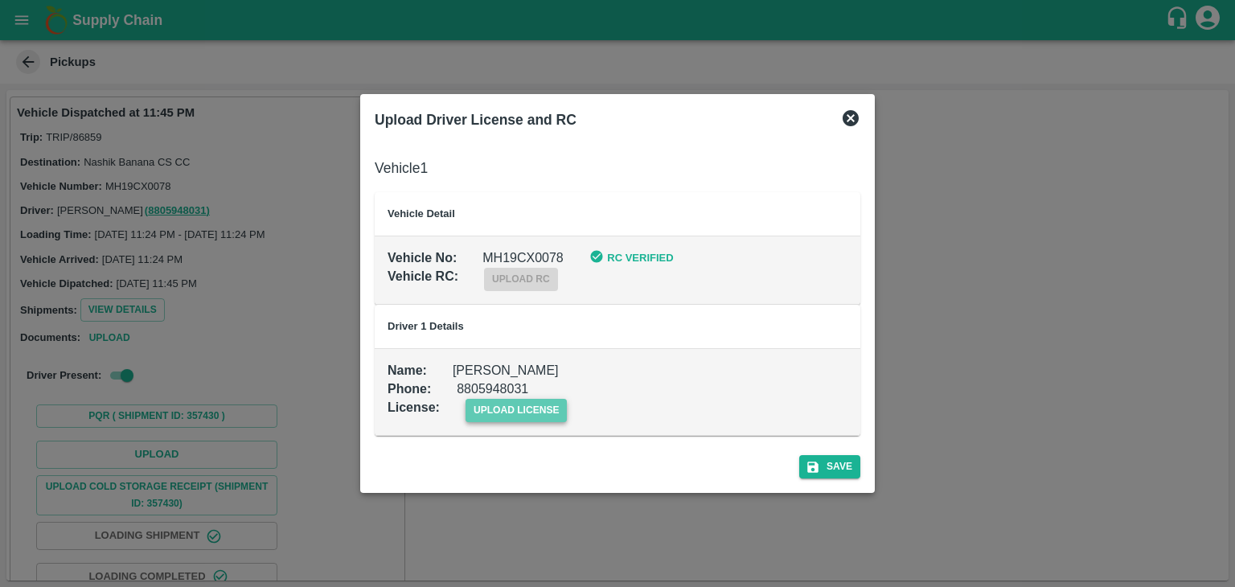
click at [545, 400] on span "upload license" at bounding box center [517, 410] width 102 height 23
click at [0, 0] on input "upload license" at bounding box center [0, 0] width 0 height 0
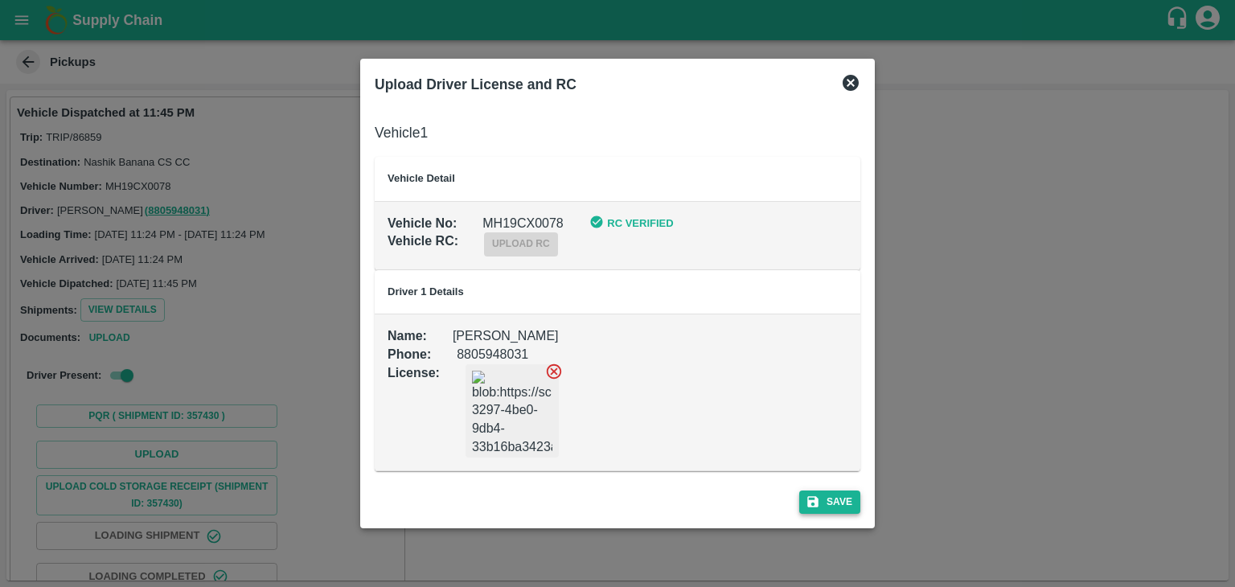
click at [821, 494] on button "Save" at bounding box center [829, 502] width 61 height 23
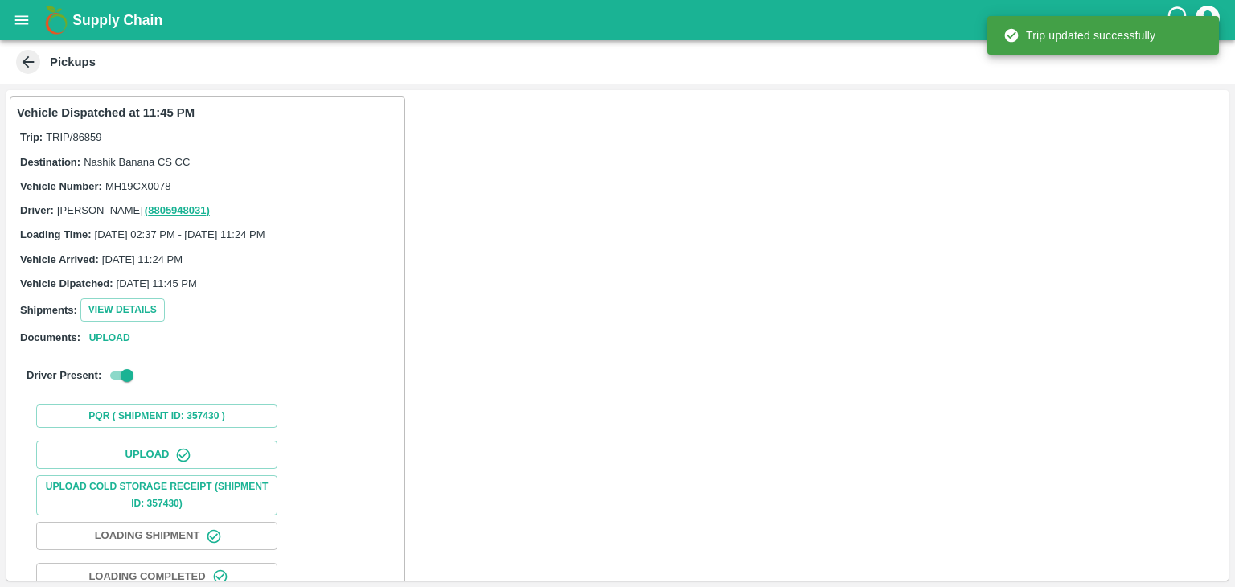
scroll to position [168, 0]
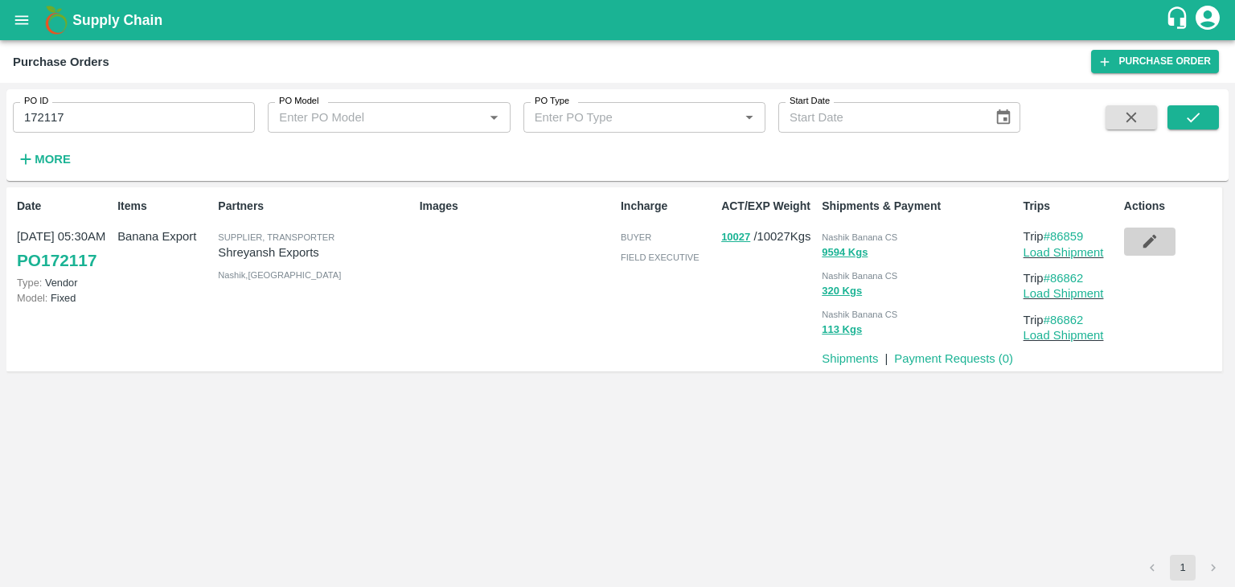
click at [1158, 242] on icon "button" at bounding box center [1150, 241] width 18 height 18
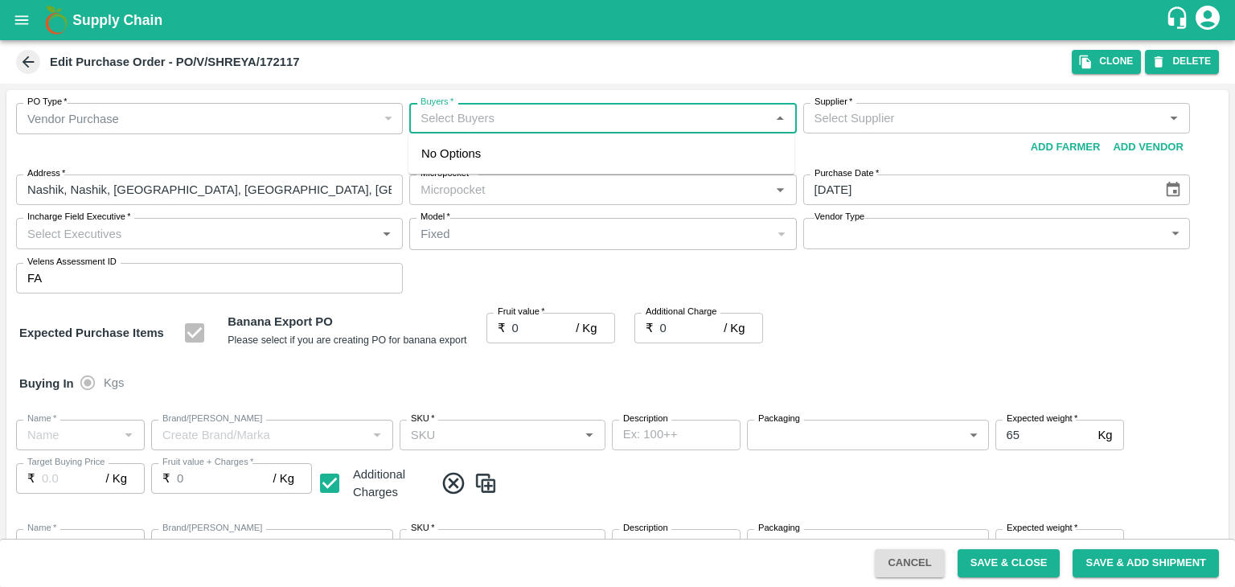
click at [501, 111] on input "Buyers   *" at bounding box center [589, 118] width 351 height 21
type input "Shreyansh Exports-undefined"
type input "37-Jalgaon"
type input "Banana Export"
type input "FARM EXPRESS"
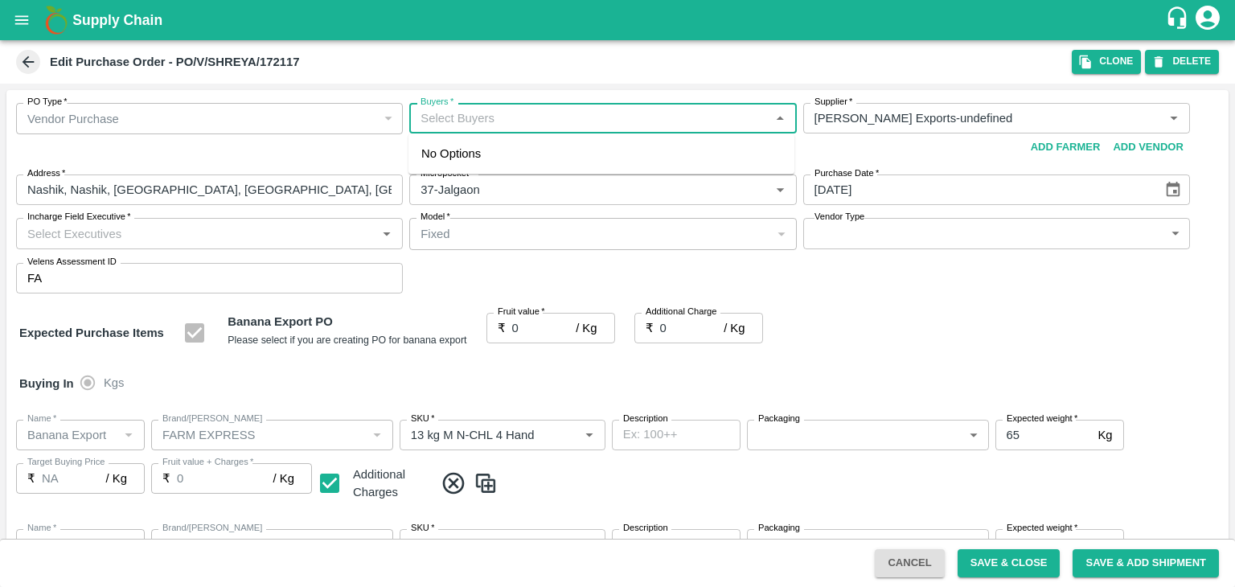
type input "13 kg M N-CHL 4 Hand"
type input "NA"
type input "Banana Export"
type input "FARM EXPRESS"
type input "13 kg M N-CHL 5 Hand"
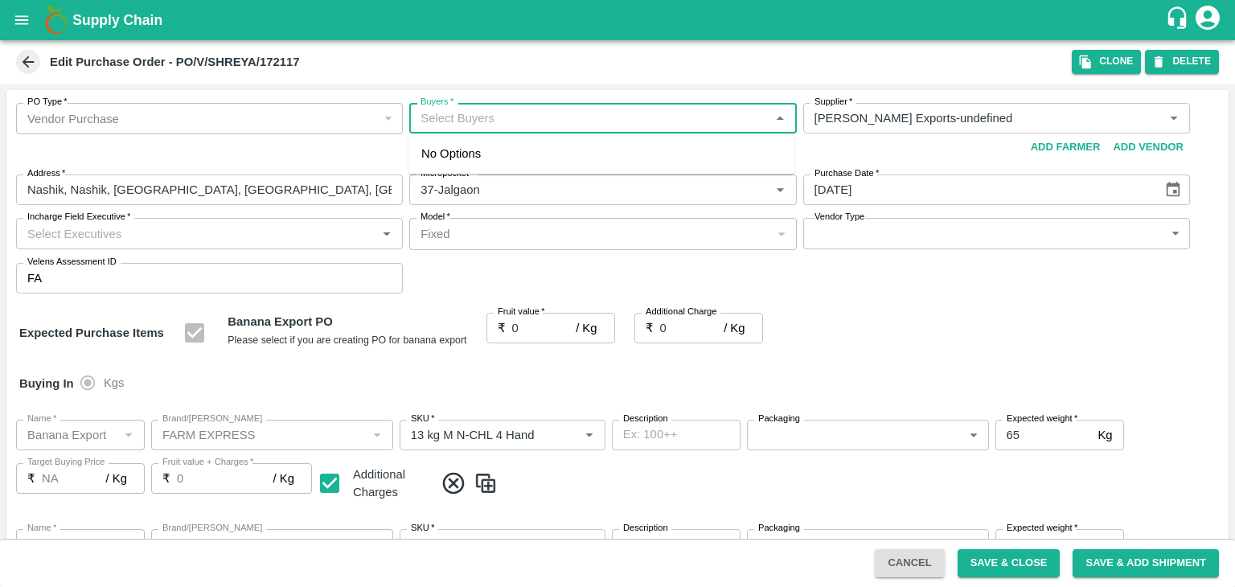
type input "NA"
type input "Banana Export"
type input "FARM EXPRESS"
type input "13 kg M N-CHL 6 Hand"
type input "NA"
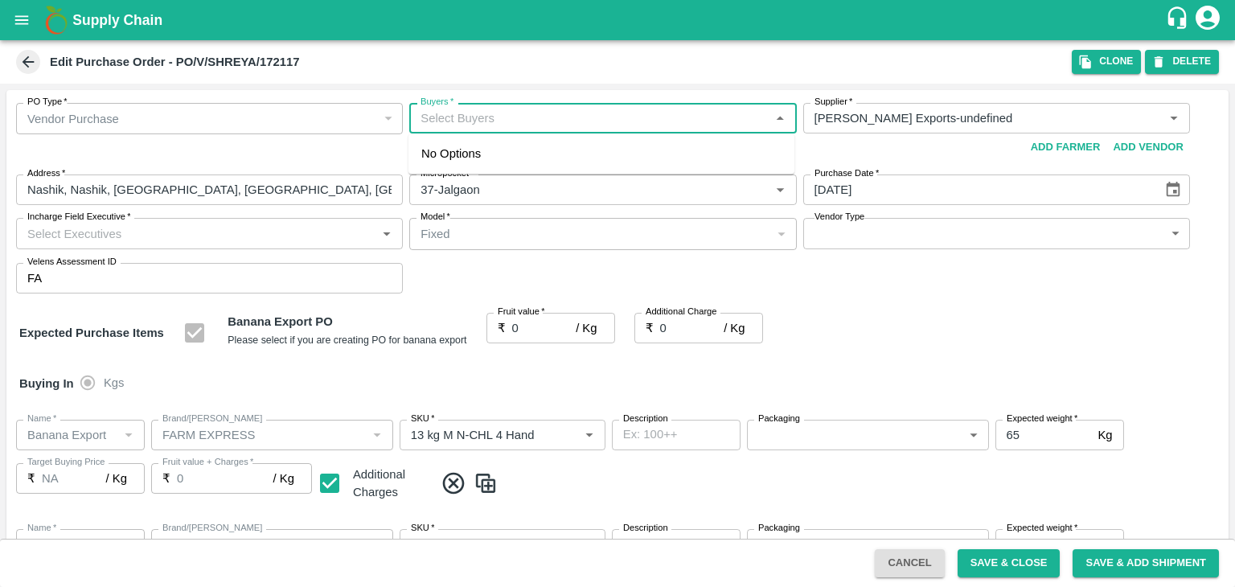
type input "Banana Export"
type input "FARM EXPRESS"
type input "13 kg M N-CHL 8 Hand"
type input "NA"
type input "Banana Export"
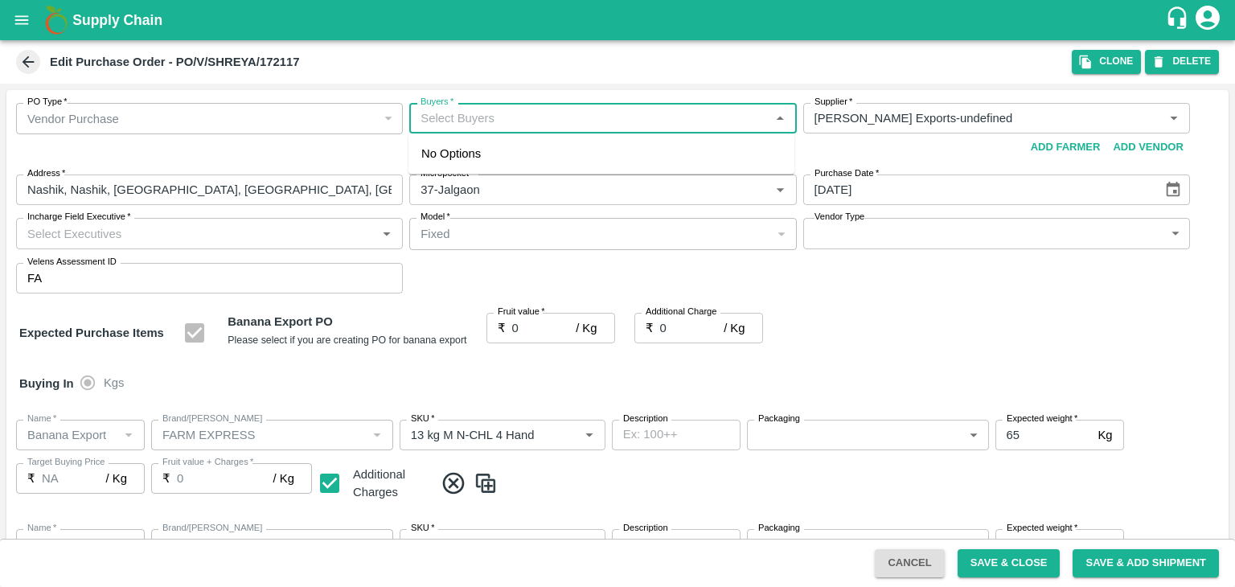
type input "FARM EXPRESS"
type input "13 kg M N-CHL CL"
type input "NA"
type input "Banana Export"
type input "FARM EXPRESS"
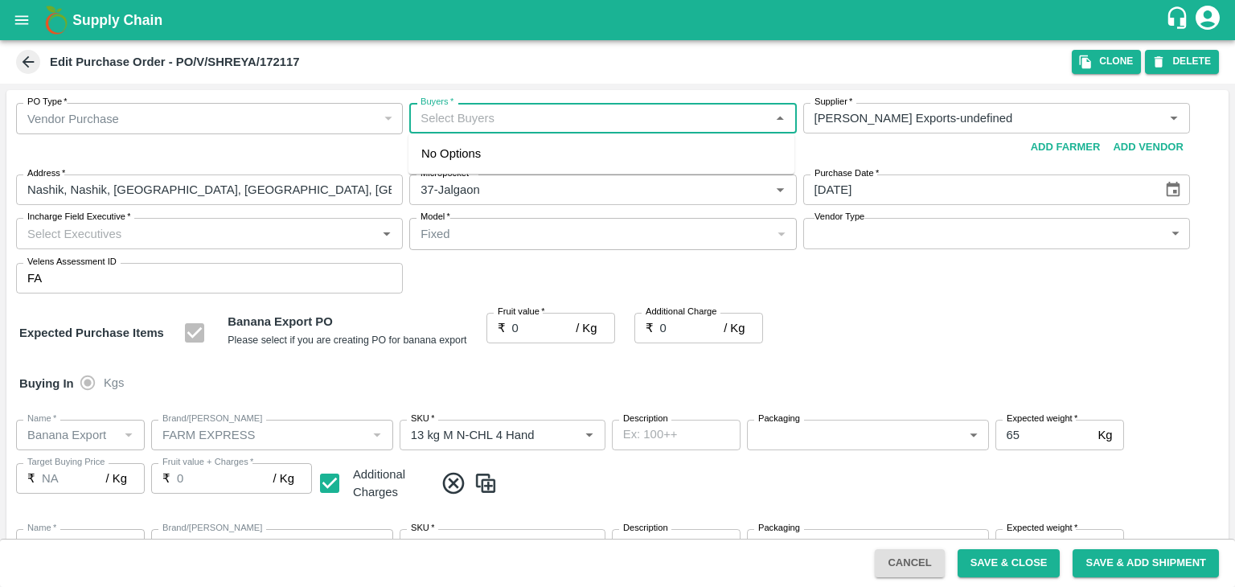
type input "C Class"
type input "NA"
type input "Banana Export"
type input "FARM EXPRESS"
type input "PHR Kg"
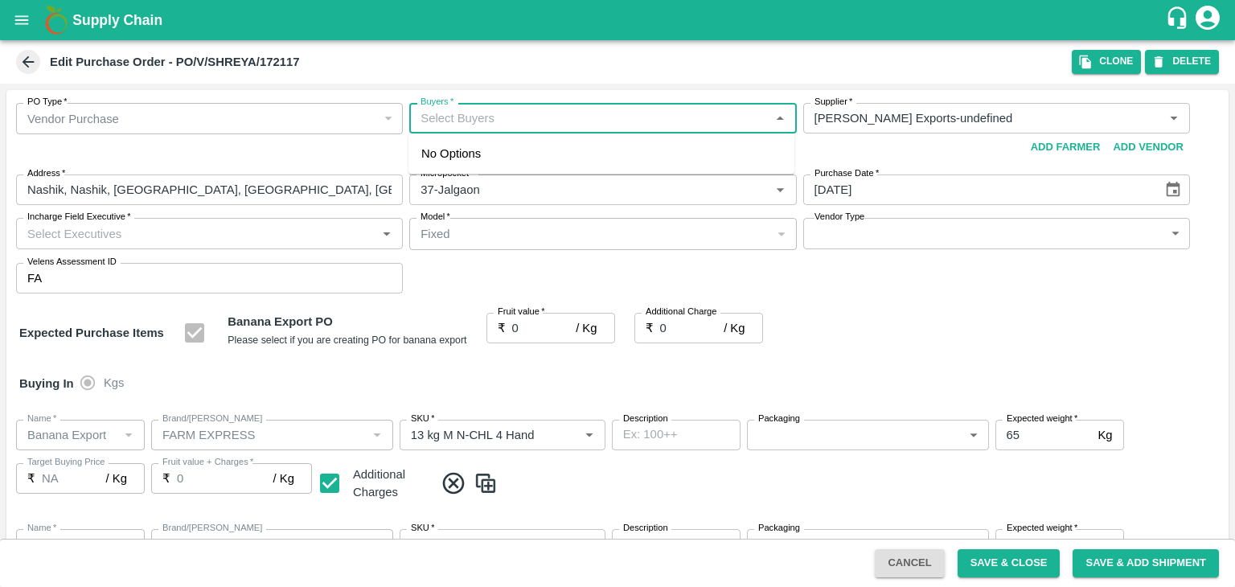
type input "NA"
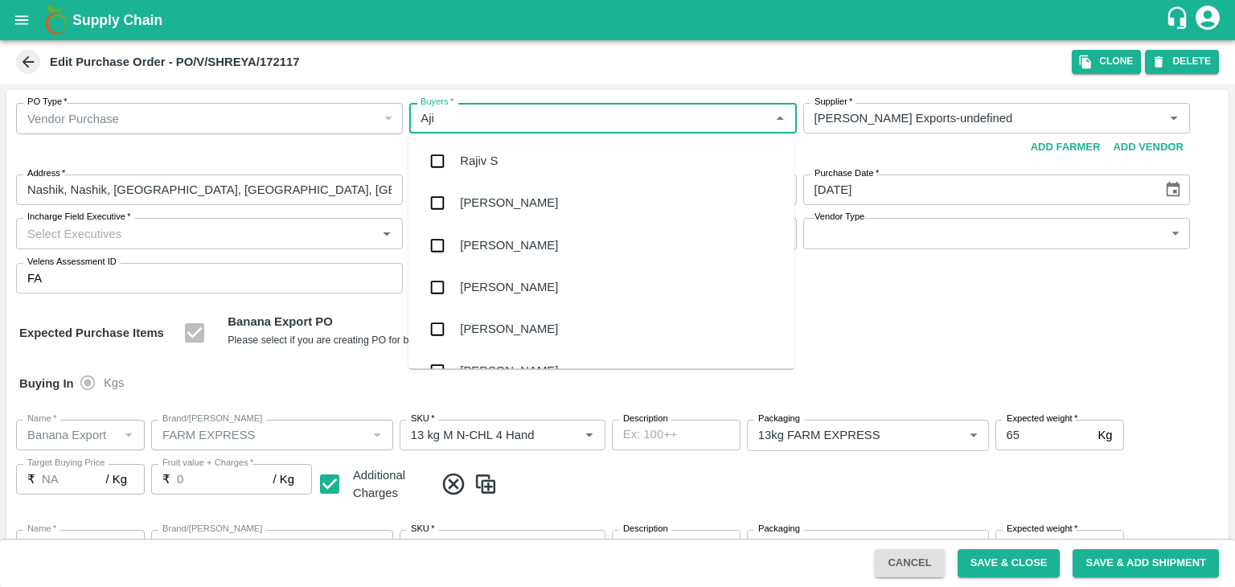
type input "Ajit"
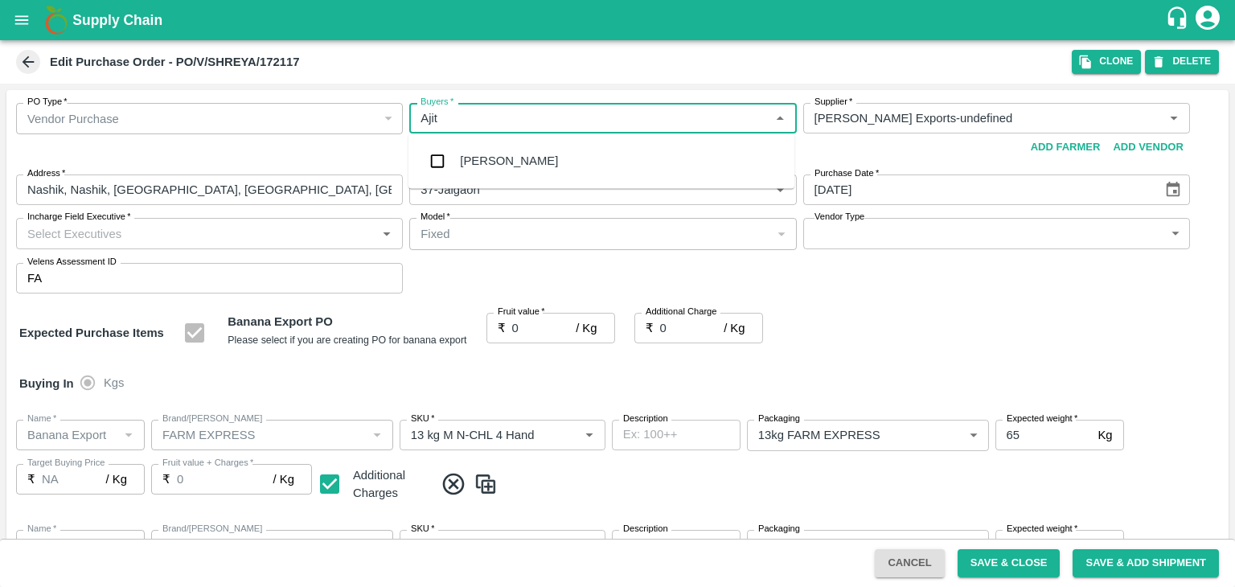
click at [503, 162] on div "Ajit Otari" at bounding box center [509, 161] width 98 height 18
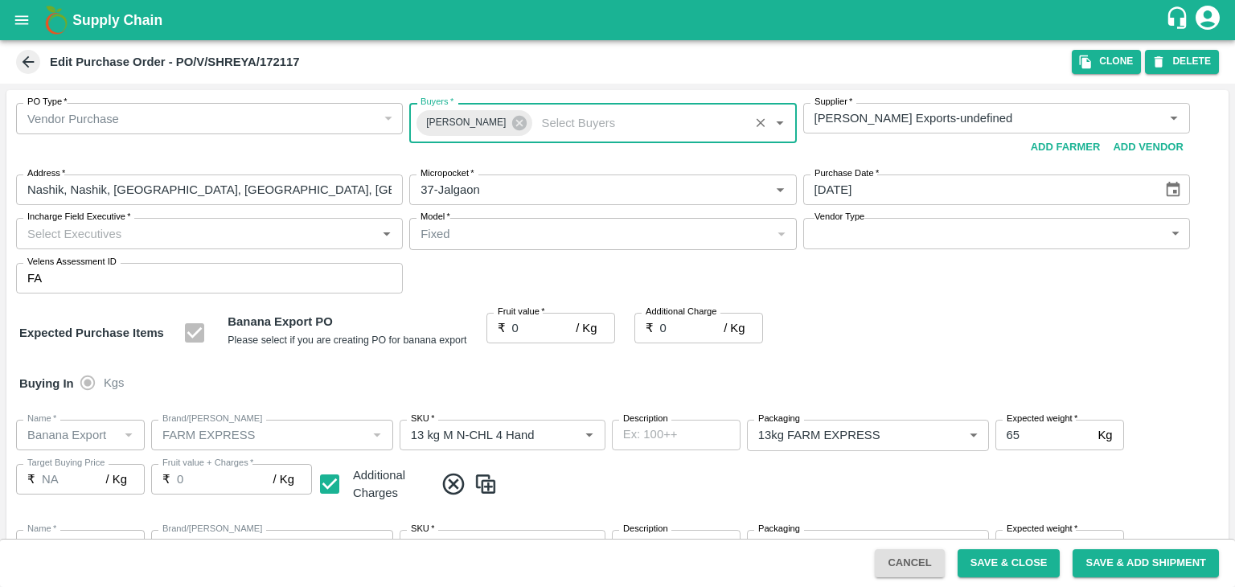
click at [281, 239] on input "Incharge Field Executive   *" at bounding box center [196, 233] width 351 height 21
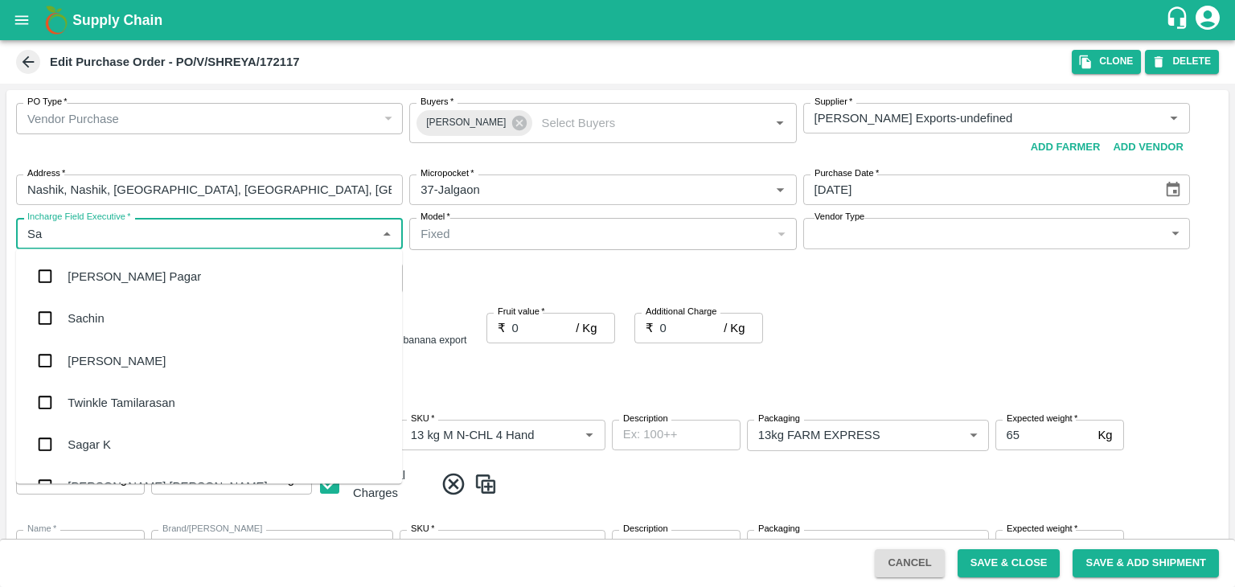
type input "S"
type input "Jay"
click at [129, 355] on div "jaydip Tale" at bounding box center [209, 360] width 386 height 42
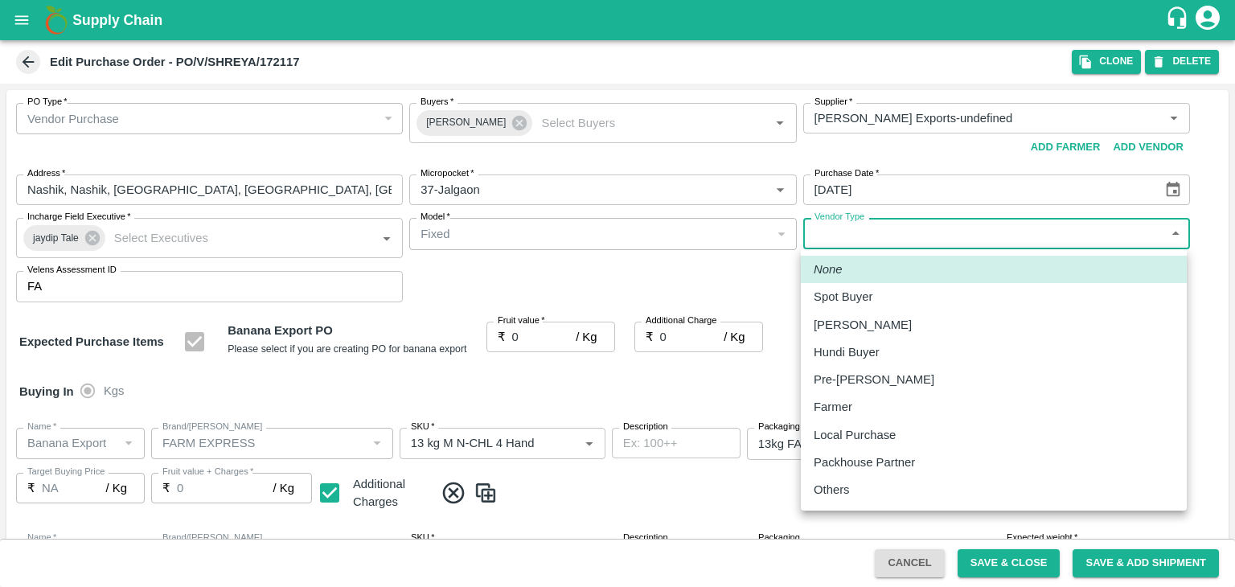
click at [874, 232] on body "Supply Chain Edit Purchase Order - PO/V/SHREYA/172117 Clone DELETE PO Type   * …" at bounding box center [617, 293] width 1235 height 587
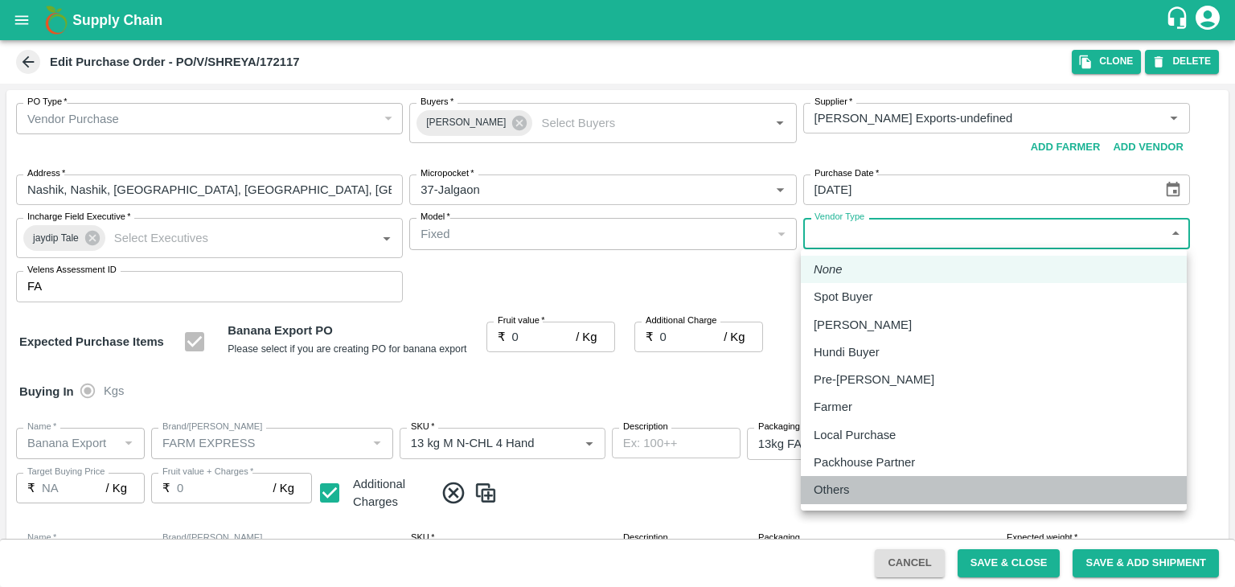
click at [845, 495] on p "Others" at bounding box center [832, 490] width 36 height 18
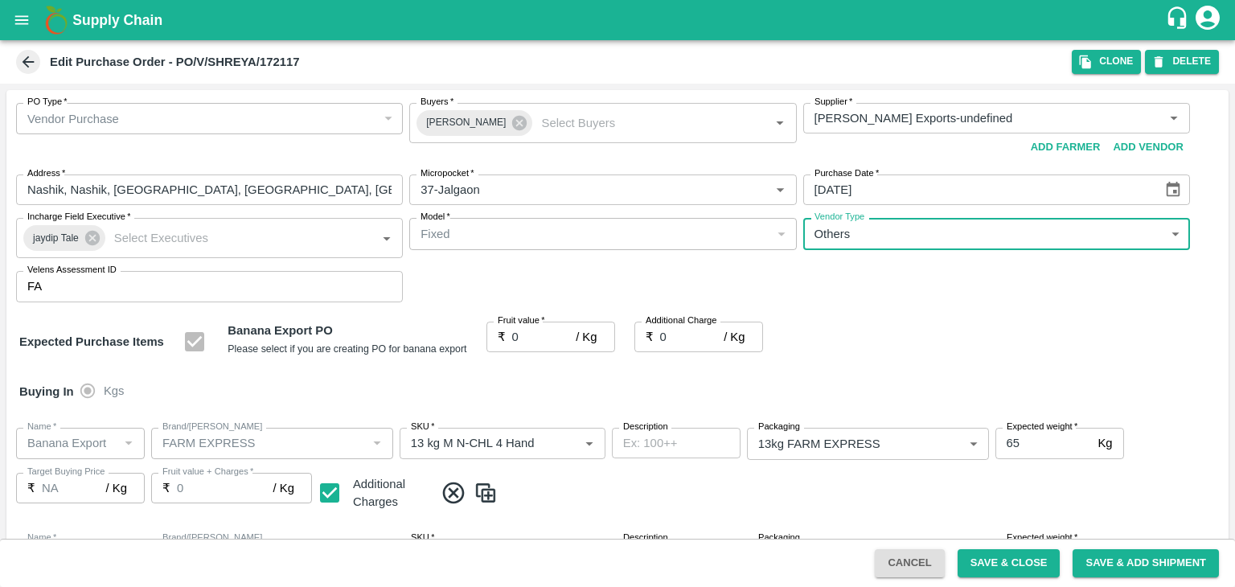
type input "OTHER"
click at [527, 342] on input "0" at bounding box center [544, 337] width 64 height 31
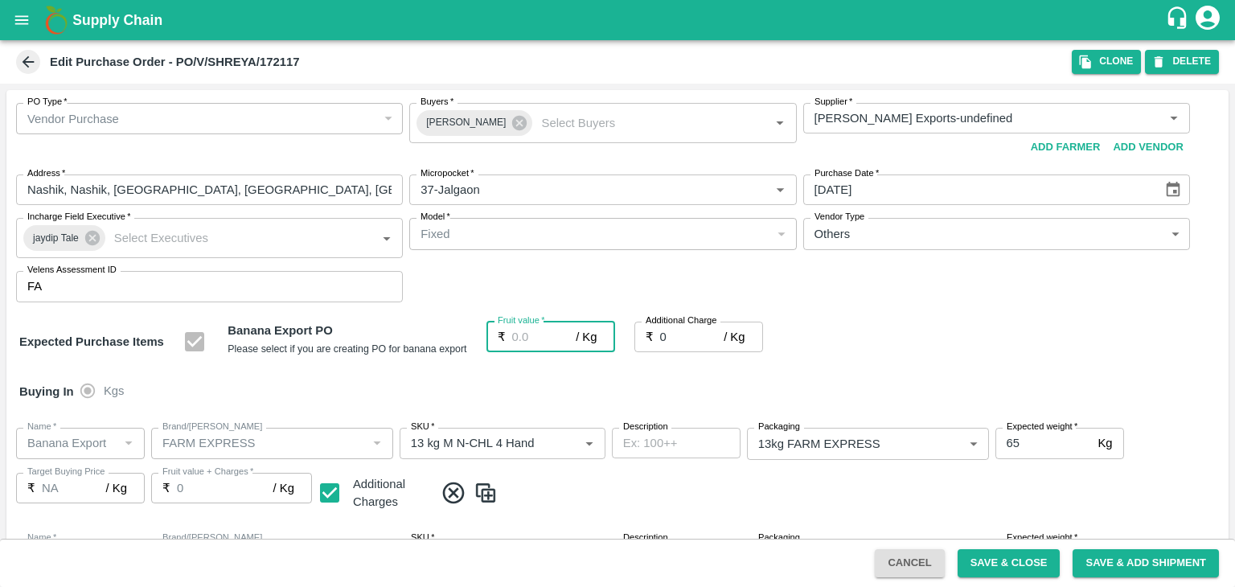
type input "2"
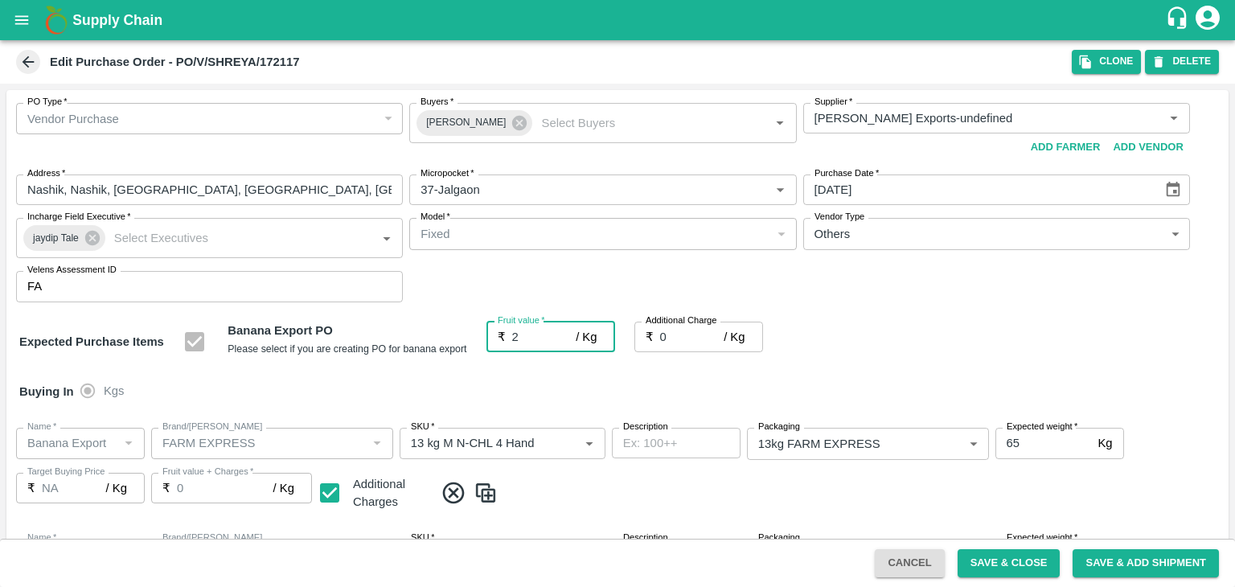
type input "2"
type input "20"
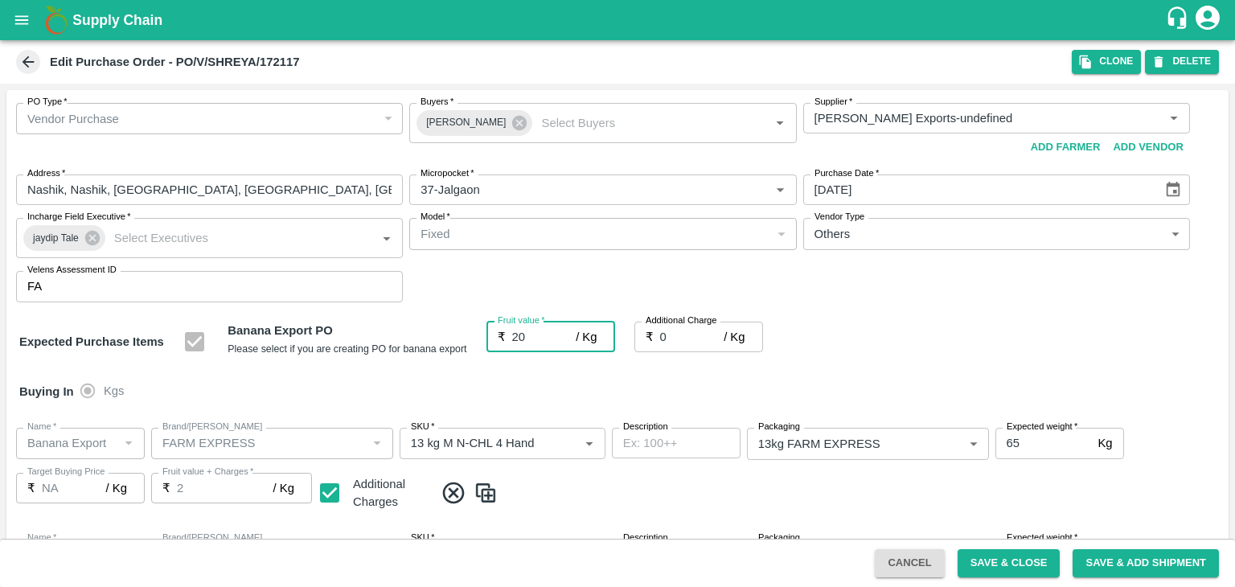
type input "20"
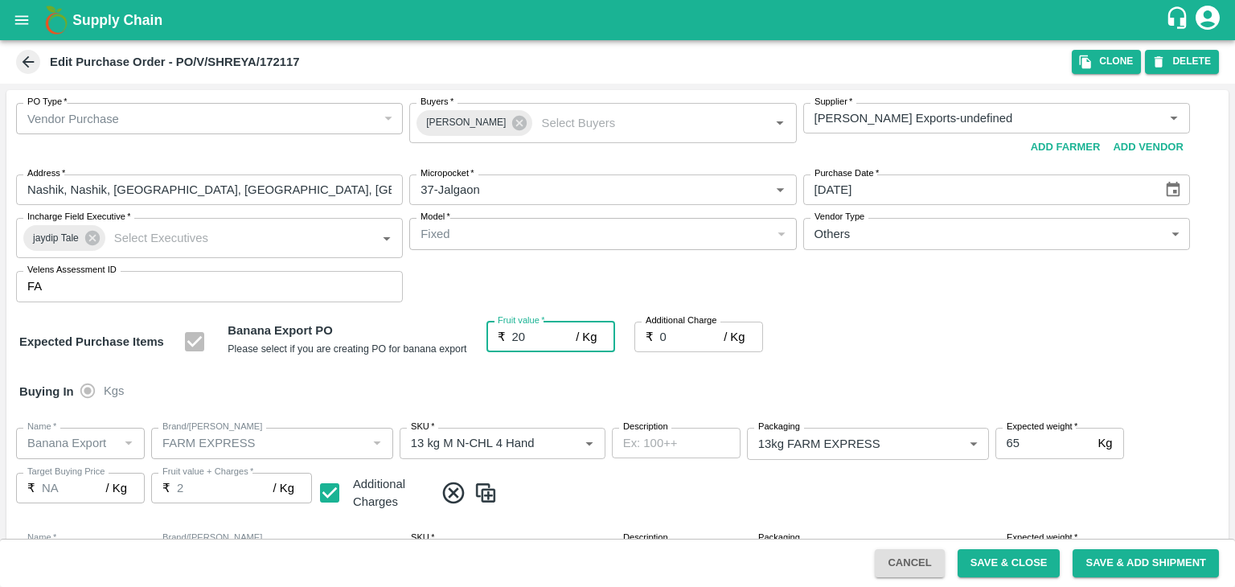
type input "20"
type input "2"
type input "22"
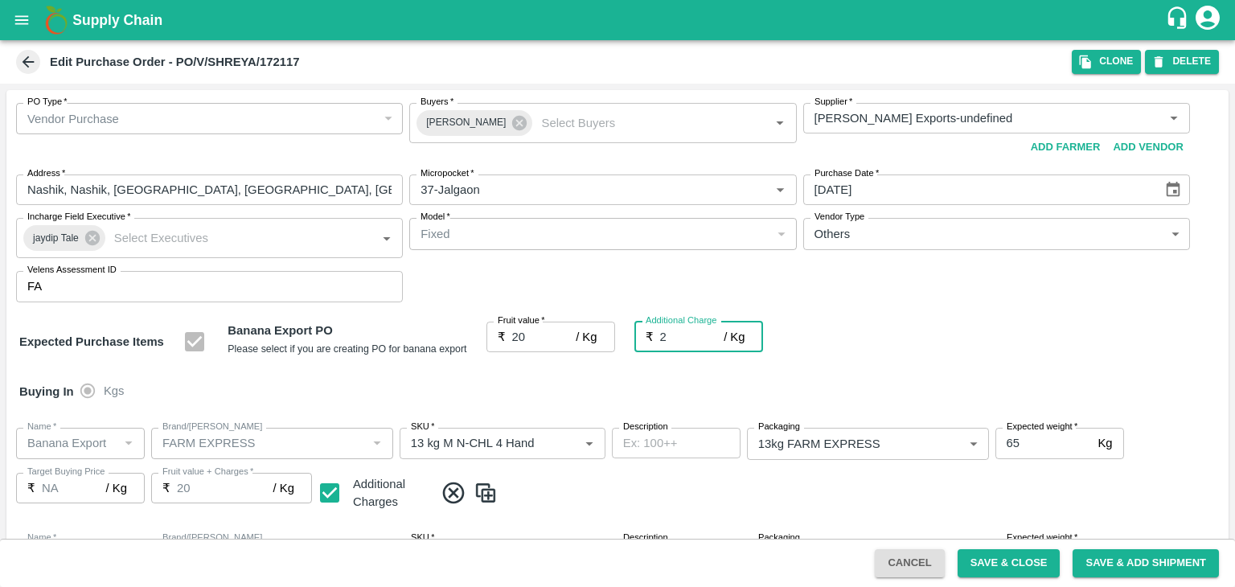
type input "22"
type input "2.7"
type input "22.7"
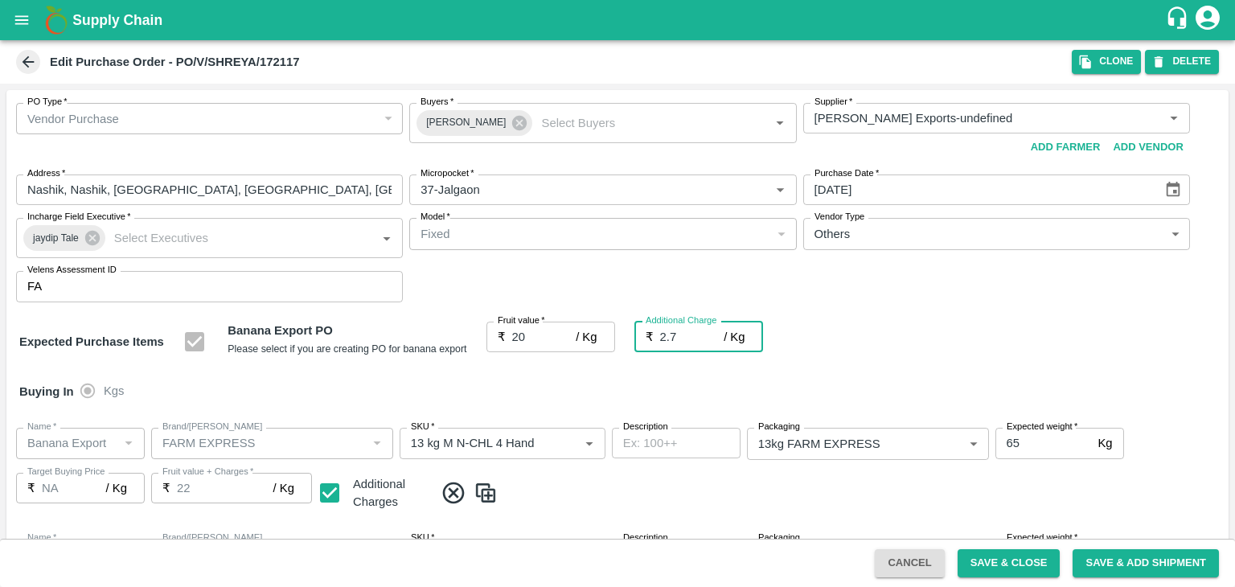
type input "22.7"
type input "2.75"
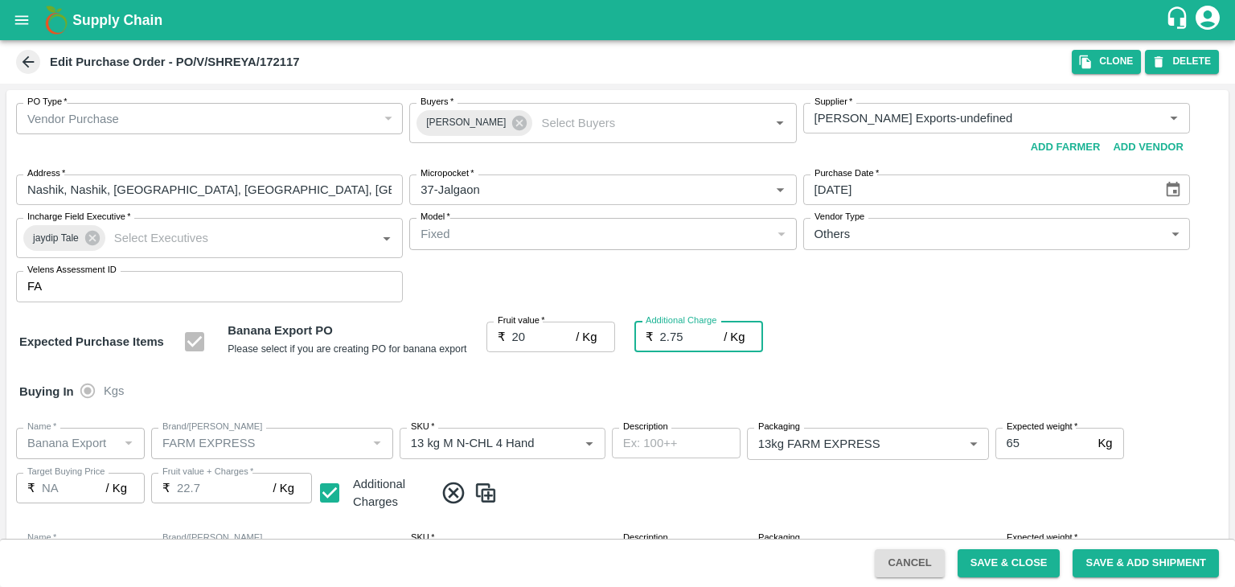
type input "22.75"
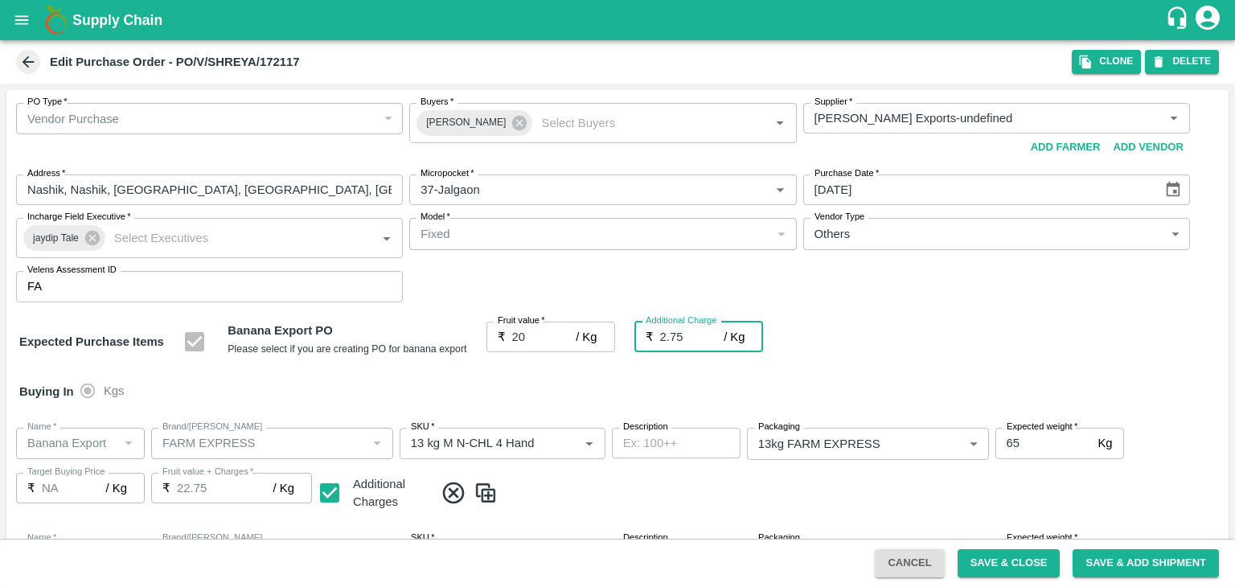
type input "2.75"
click at [534, 380] on div "Buying In Kgs" at bounding box center [617, 391] width 1222 height 47
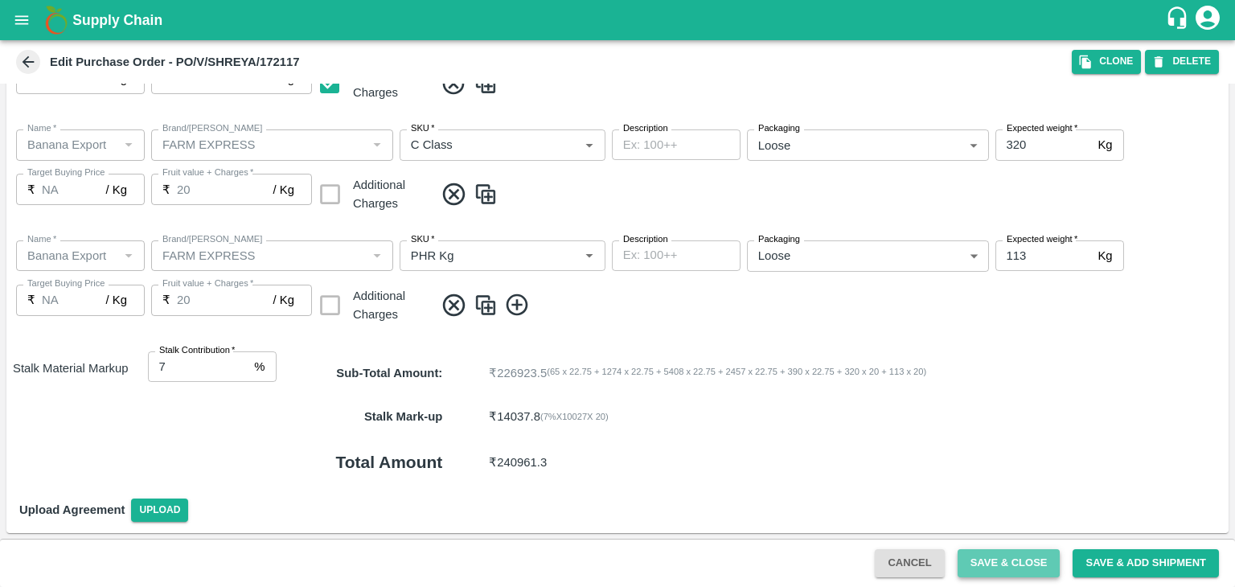
click at [1002, 560] on button "Save & Close" at bounding box center [1009, 563] width 103 height 28
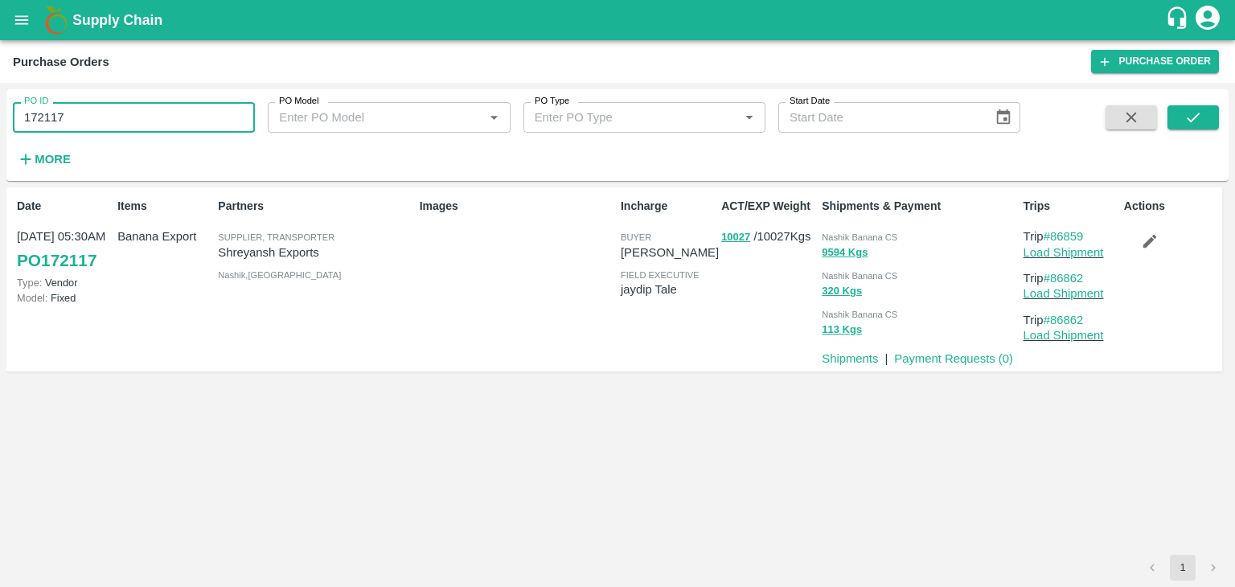
click at [109, 109] on input "172117" at bounding box center [134, 117] width 242 height 31
paste input "text"
type input "172113"
click at [1189, 118] on icon "submit" at bounding box center [1193, 118] width 13 height 10
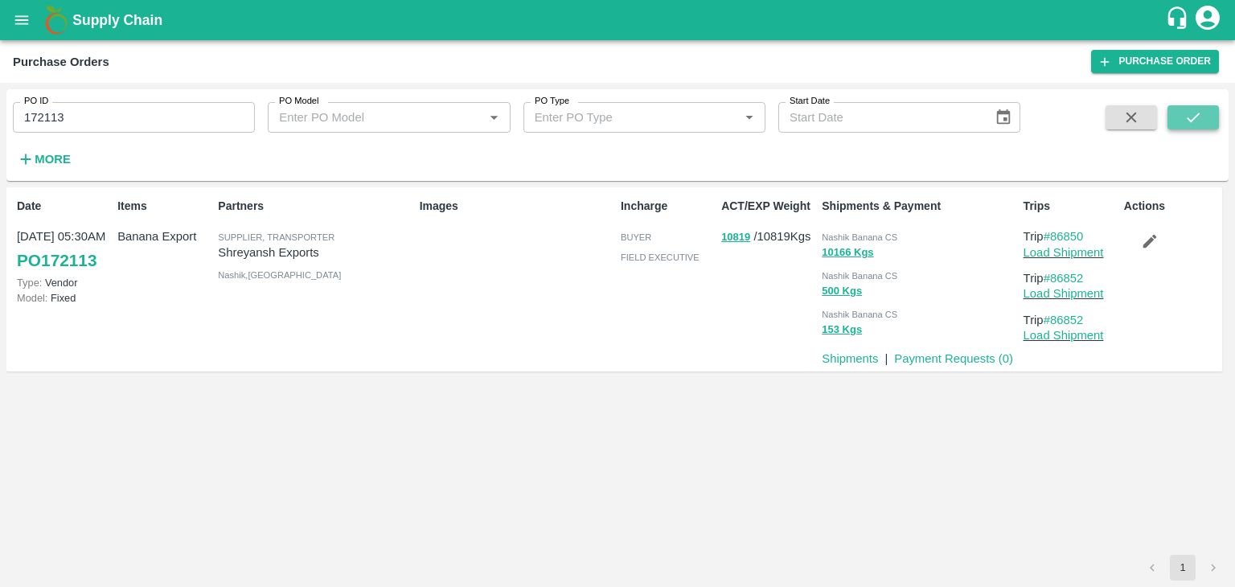
click at [1202, 113] on button "submit" at bounding box center [1193, 117] width 51 height 24
click at [1098, 255] on link "Load Shipment" at bounding box center [1064, 252] width 80 height 13
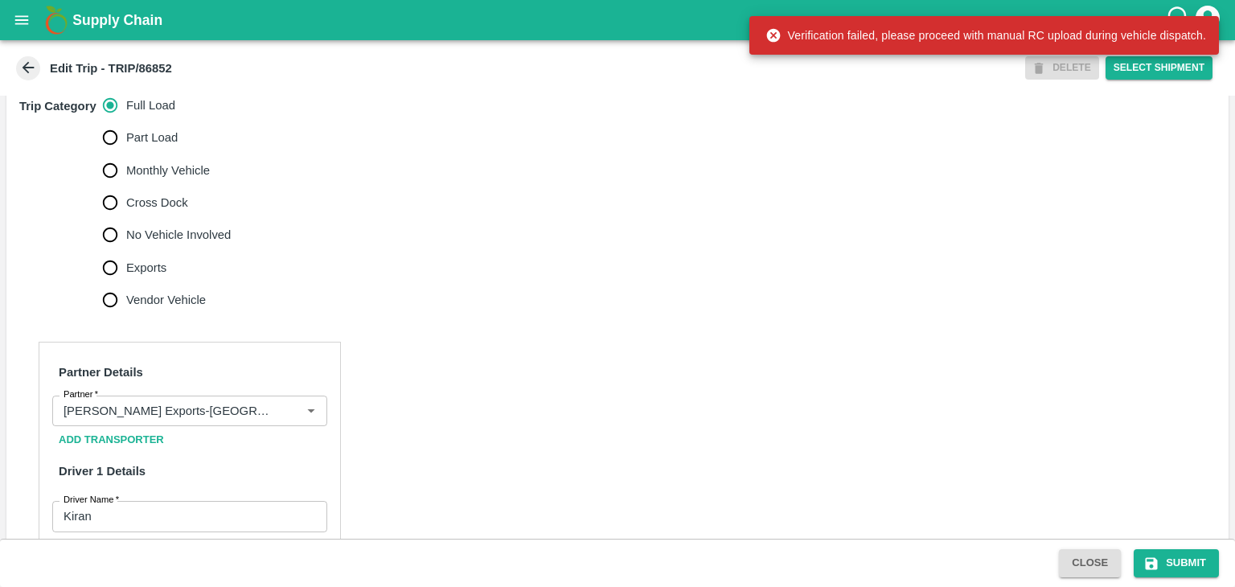
scroll to position [499, 0]
click at [145, 243] on span "No Vehicle Involved" at bounding box center [178, 234] width 105 height 18
click at [126, 244] on input "No Vehicle Involved" at bounding box center [110, 234] width 32 height 32
radio input "true"
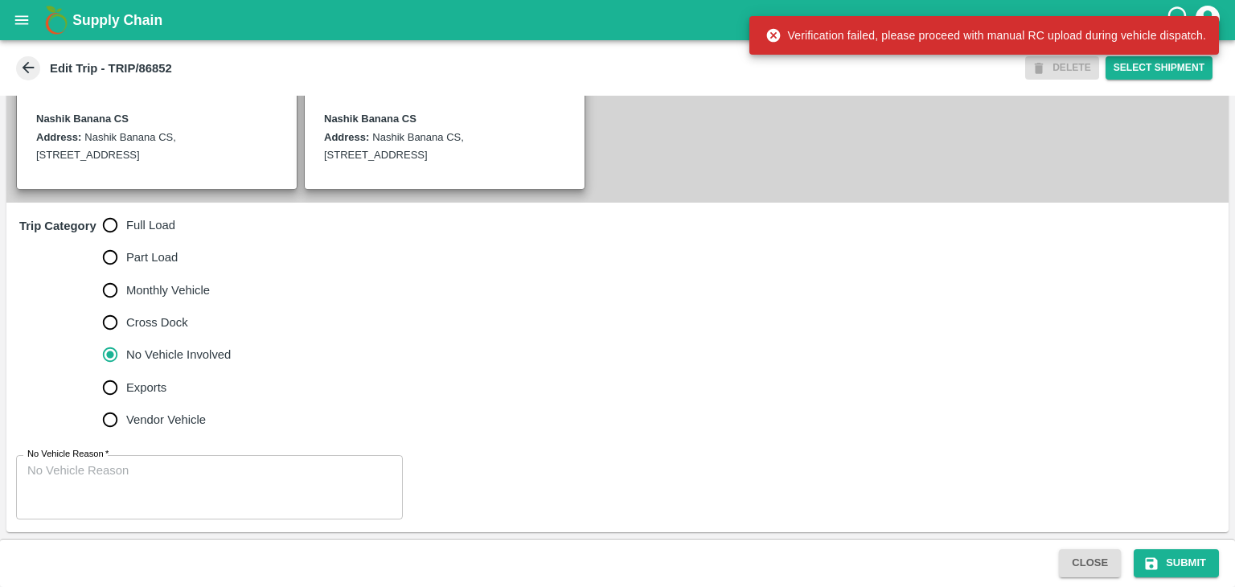
scroll to position [395, 0]
click at [199, 489] on textarea "No Vehicle Reason   *" at bounding box center [209, 487] width 364 height 51
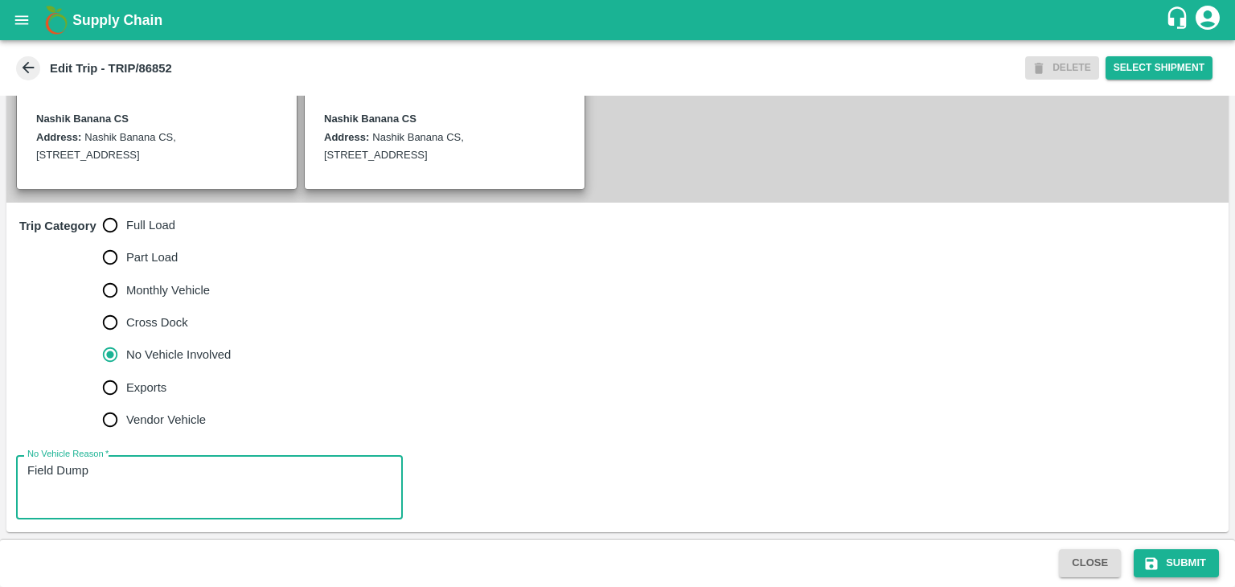
type textarea "Field Dump"
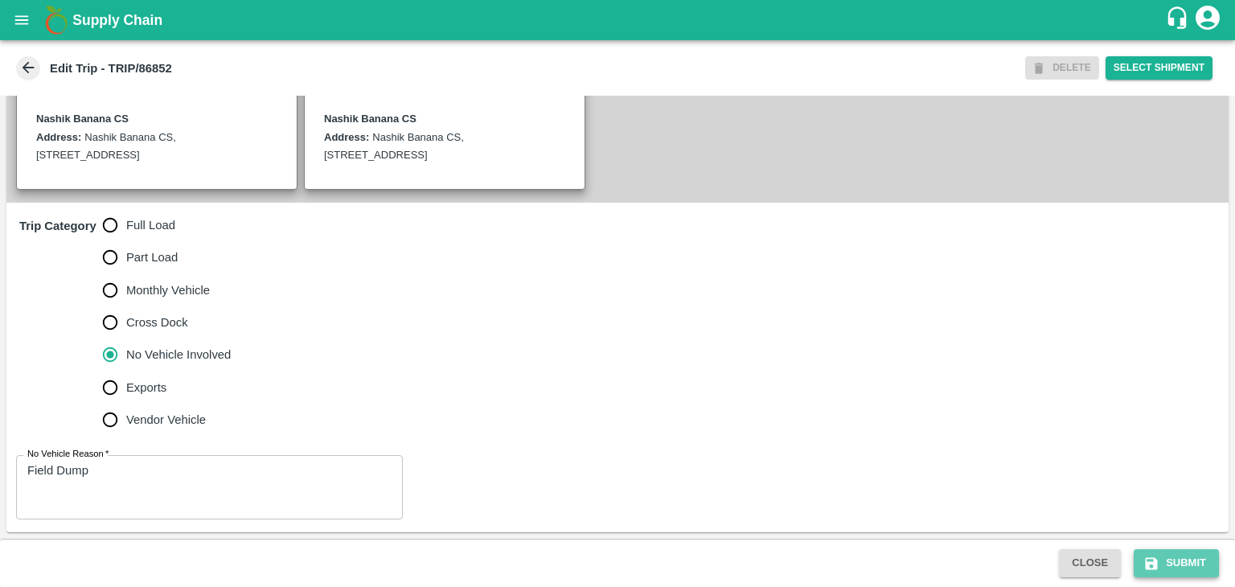
click at [1189, 565] on button "Submit" at bounding box center [1176, 563] width 85 height 28
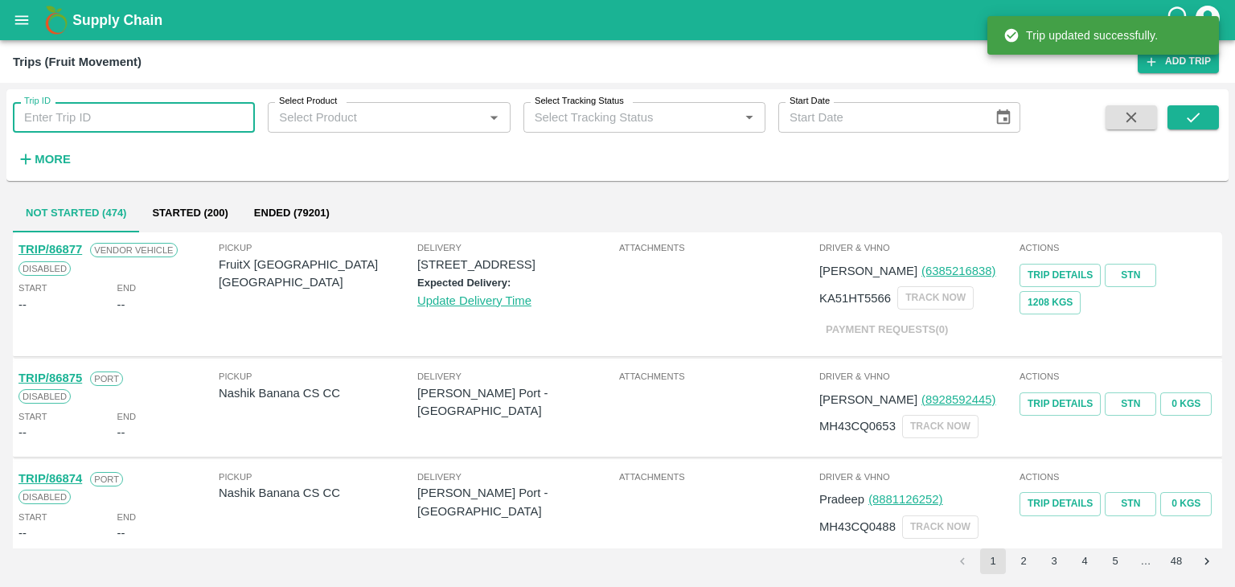
click at [135, 127] on input "Trip ID" at bounding box center [134, 117] width 242 height 31
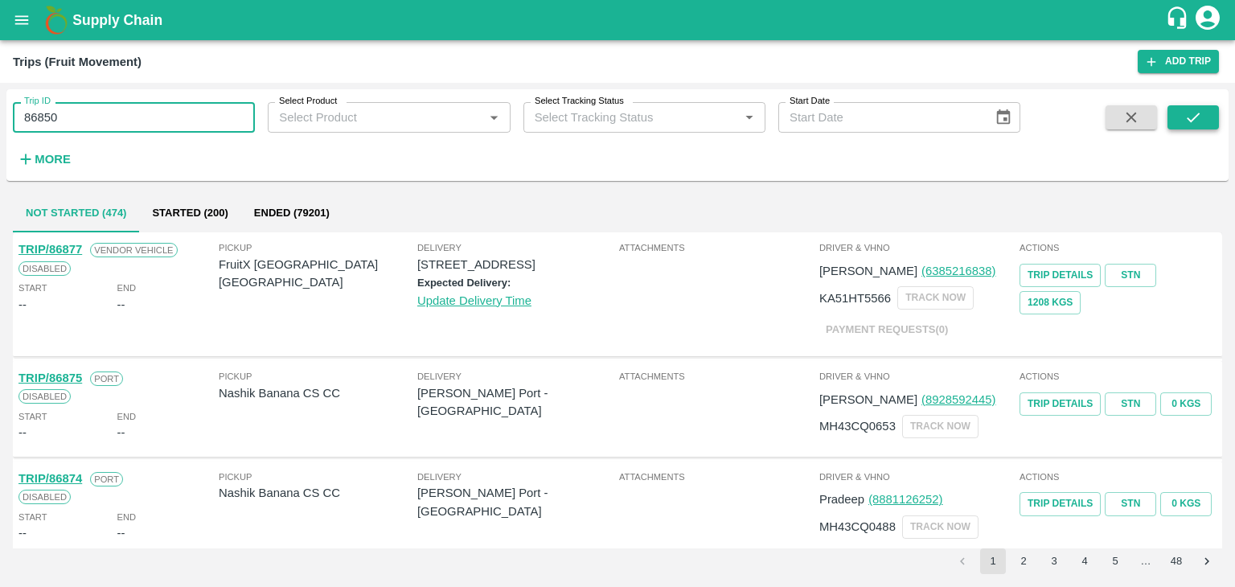
type input "86850"
click at [1195, 118] on icon "submit" at bounding box center [1193, 118] width 13 height 10
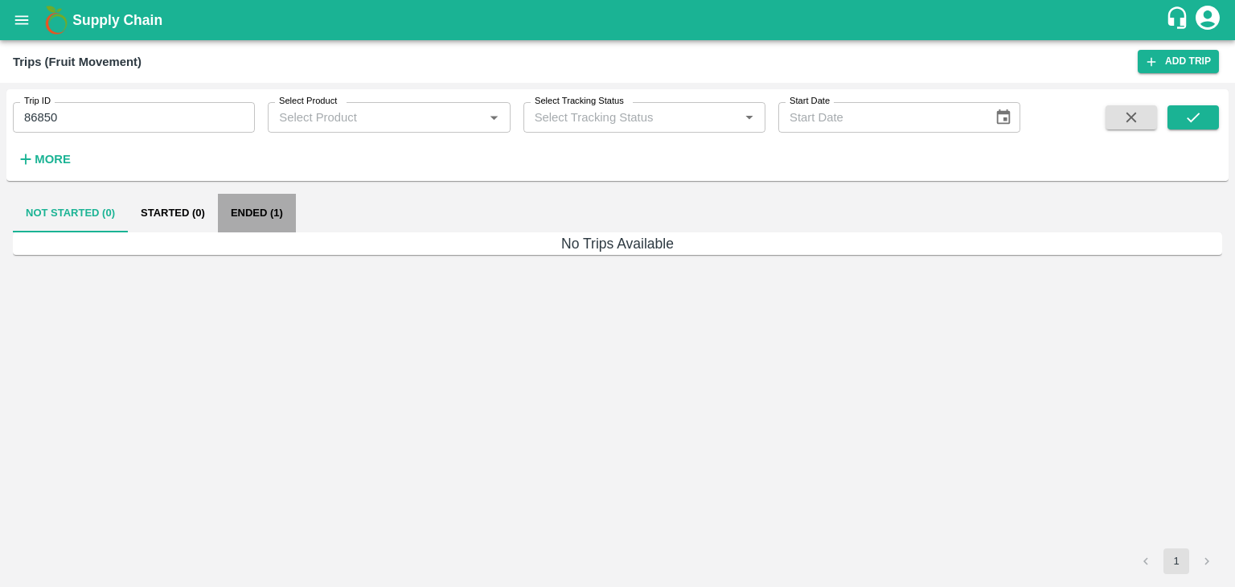
click at [253, 220] on button "Ended (1)" at bounding box center [257, 213] width 78 height 39
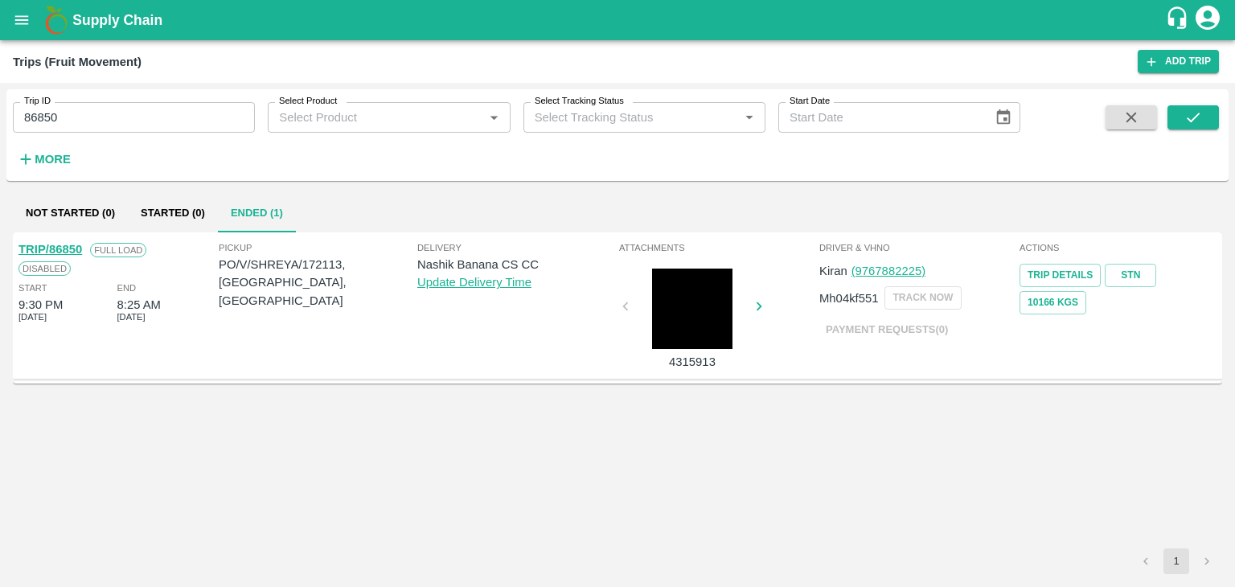
click at [70, 247] on link "TRIP/86850" at bounding box center [50, 249] width 64 height 13
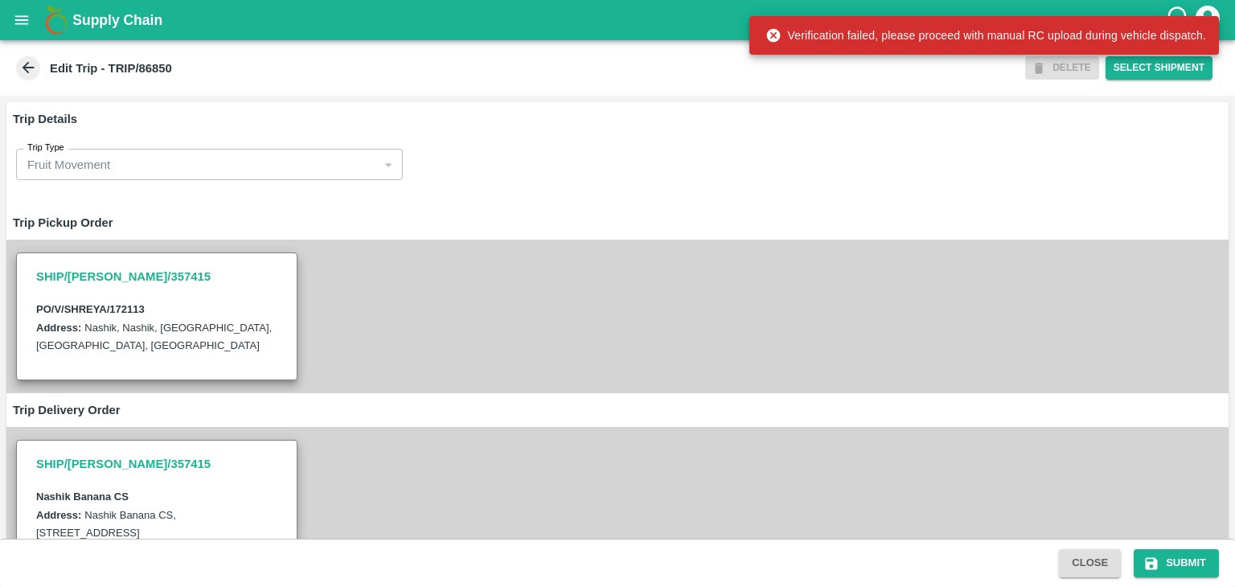
scroll to position [545, 0]
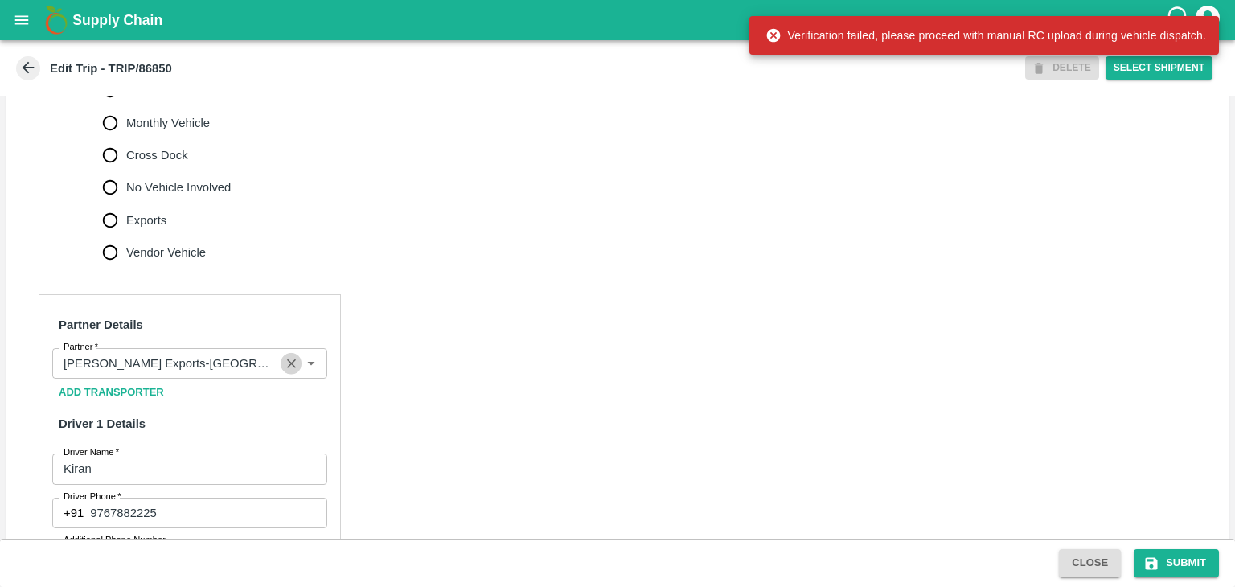
click at [293, 372] on icon "Clear" at bounding box center [291, 363] width 15 height 15
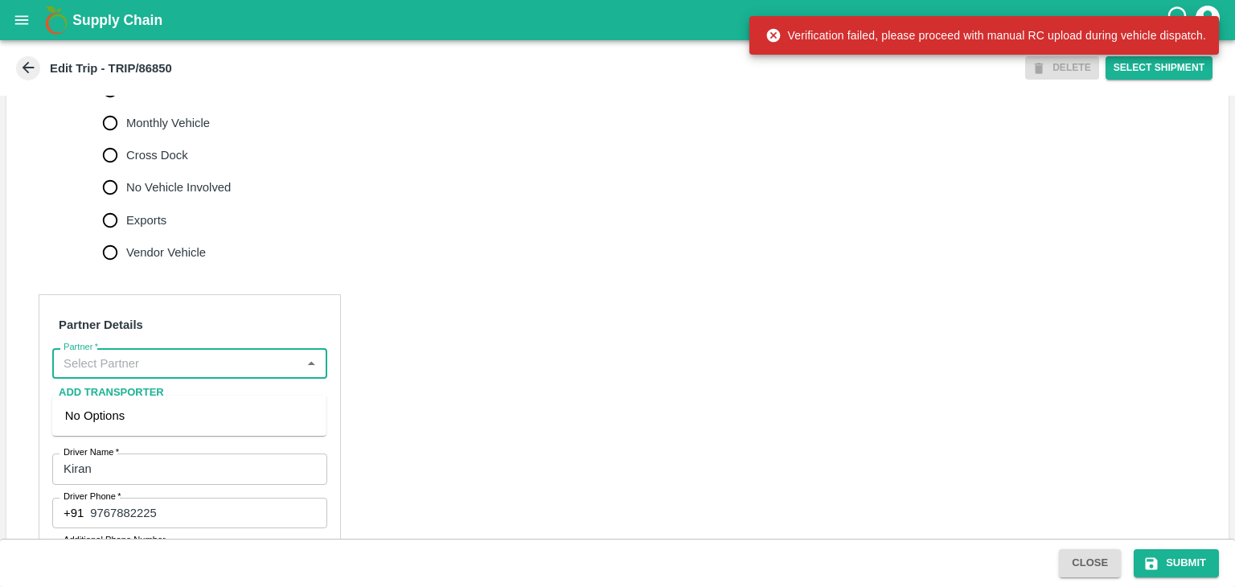
click at [232, 374] on input "Partner   *" at bounding box center [176, 363] width 239 height 21
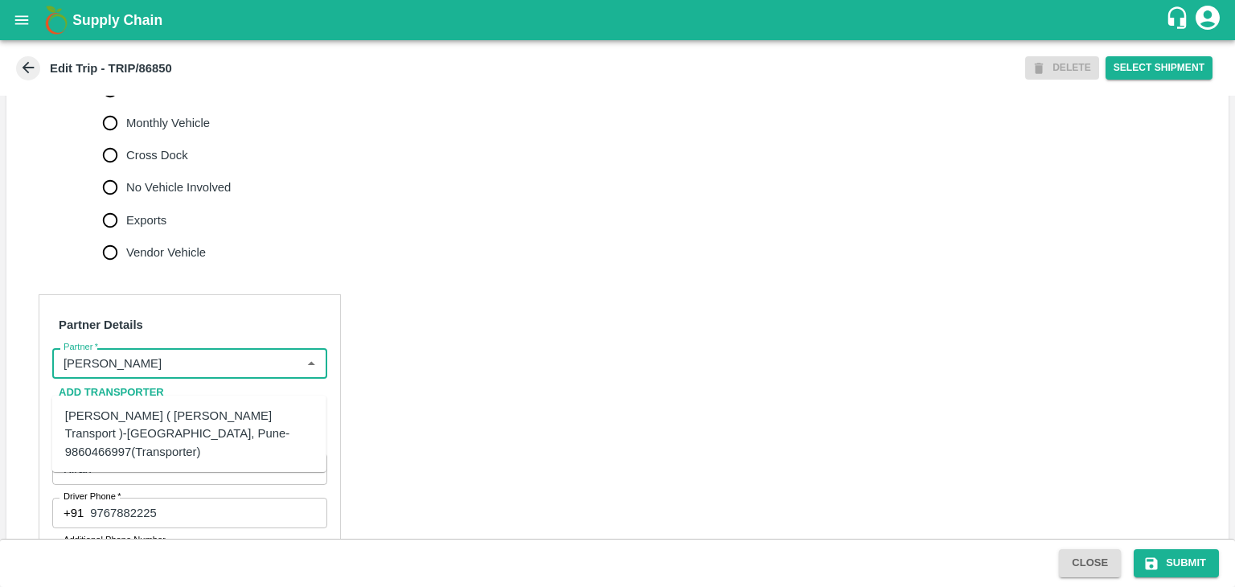
click at [179, 423] on div "[PERSON_NAME] ( [PERSON_NAME] Transport )-[GEOGRAPHIC_DATA], Pune-9860466997(Tr…" at bounding box center [189, 434] width 248 height 54
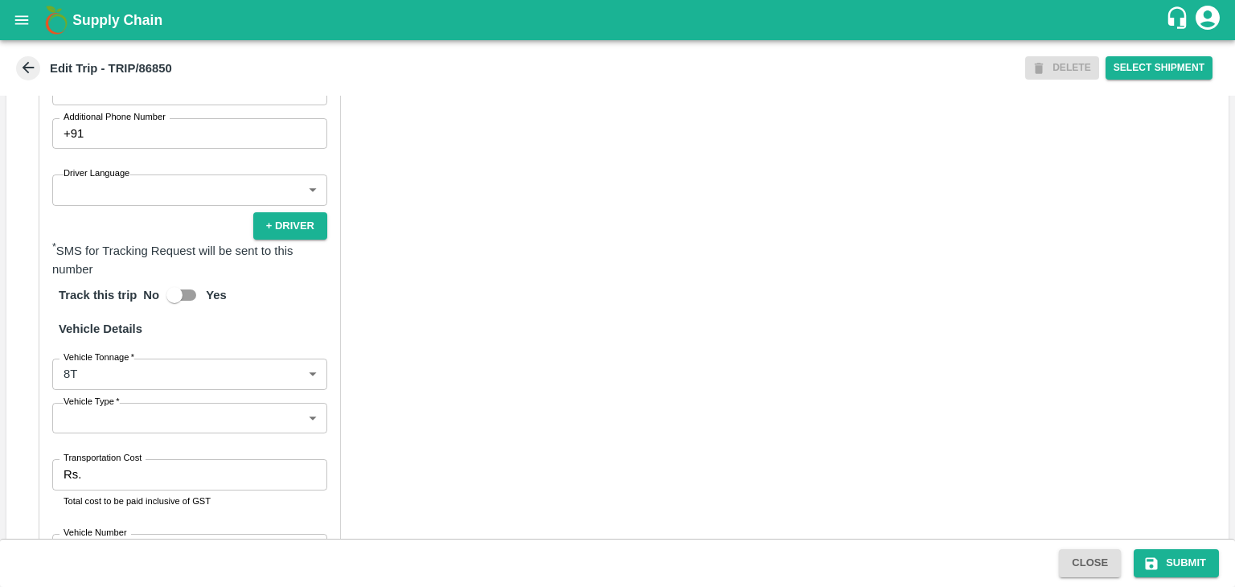
scroll to position [974, 0]
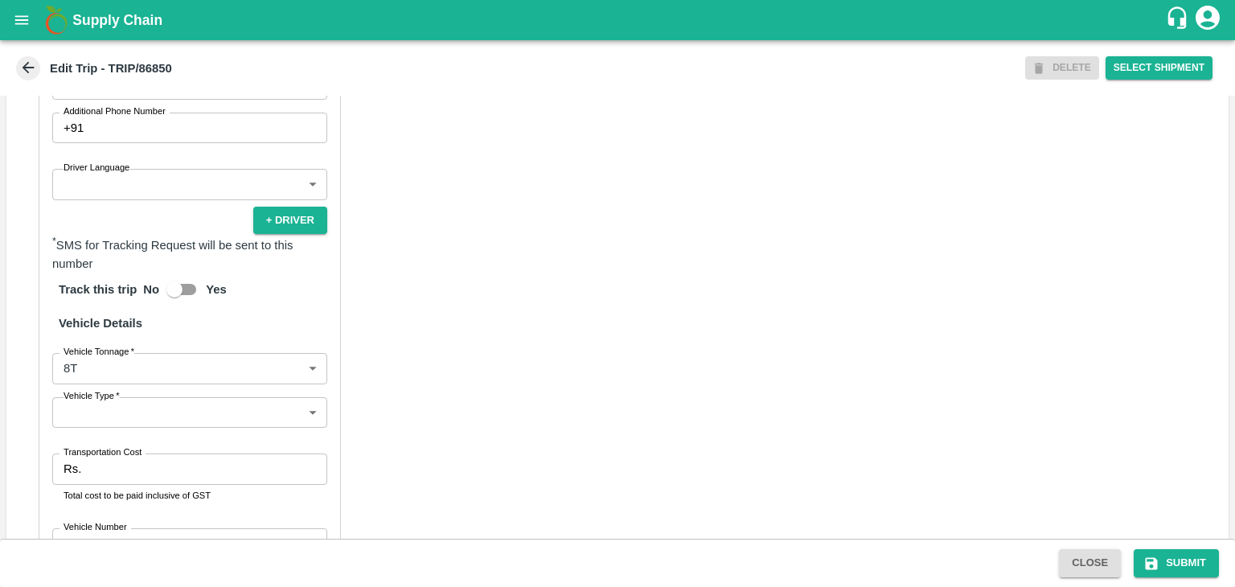
type input "[PERSON_NAME] ( [PERSON_NAME] Transport )-[GEOGRAPHIC_DATA], Pune-9860466997(Tr…"
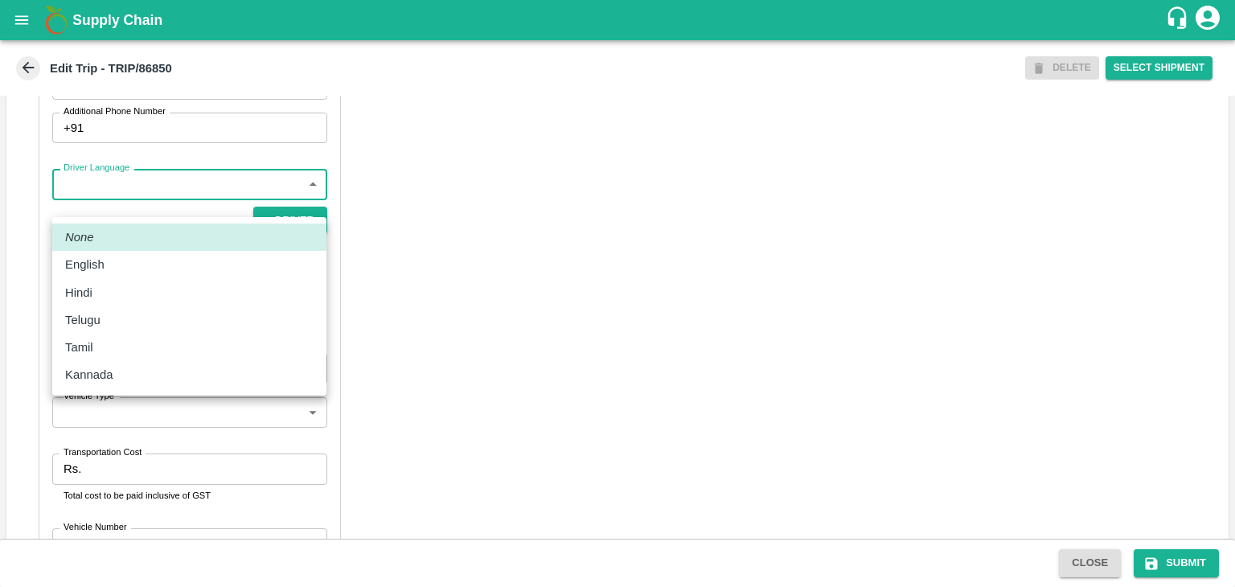
click at [136, 207] on body "Supply Chain Edit Trip - TRIP/86850 DELETE Select Shipment Trip Details Trip Ty…" at bounding box center [617, 293] width 1235 height 587
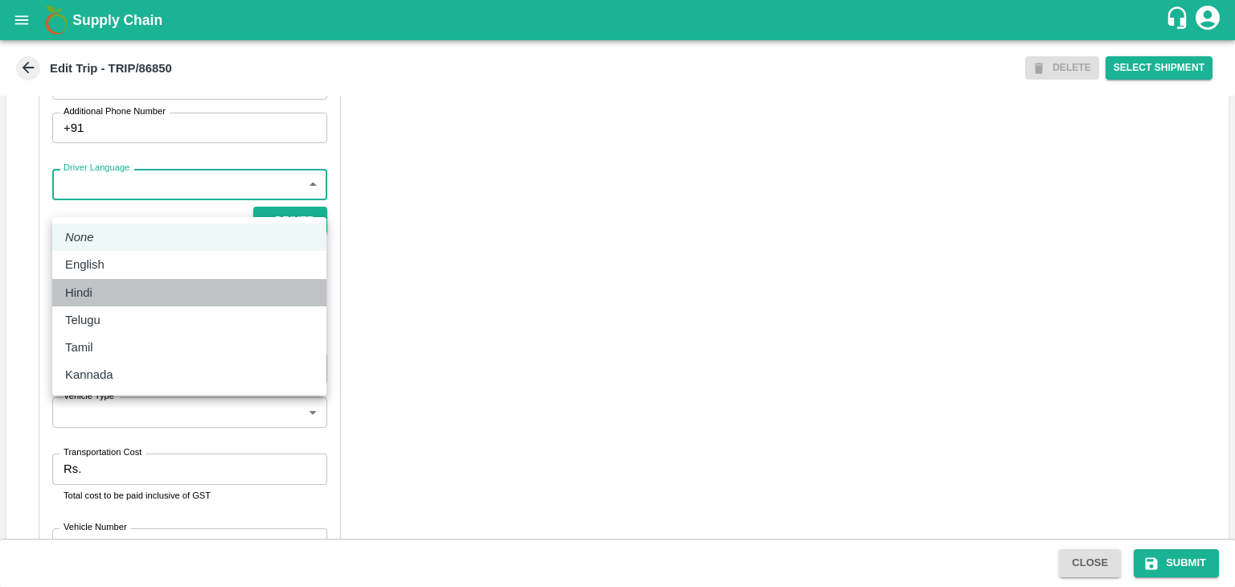
click at [105, 291] on div "Hindi" at bounding box center [189, 293] width 248 height 18
type input "hi"
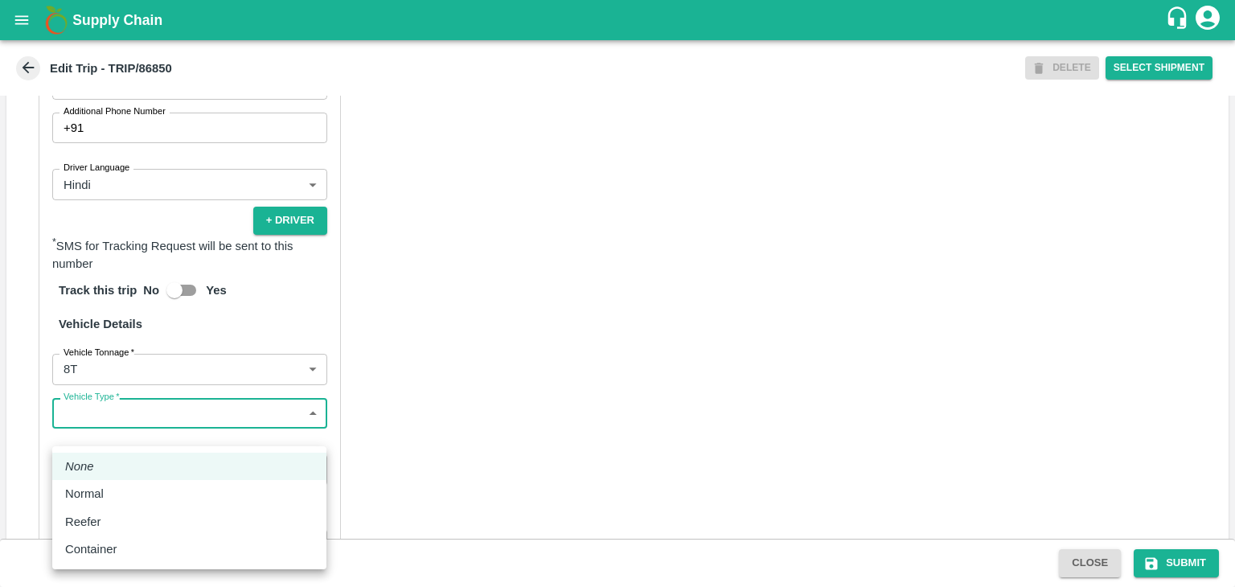
click at [123, 435] on body "Supply Chain Edit Trip - TRIP/86850 DELETE Select Shipment Trip Details Trip Ty…" at bounding box center [617, 293] width 1235 height 587
click at [118, 487] on div "Normal" at bounding box center [189, 494] width 248 height 18
type input "Normal"
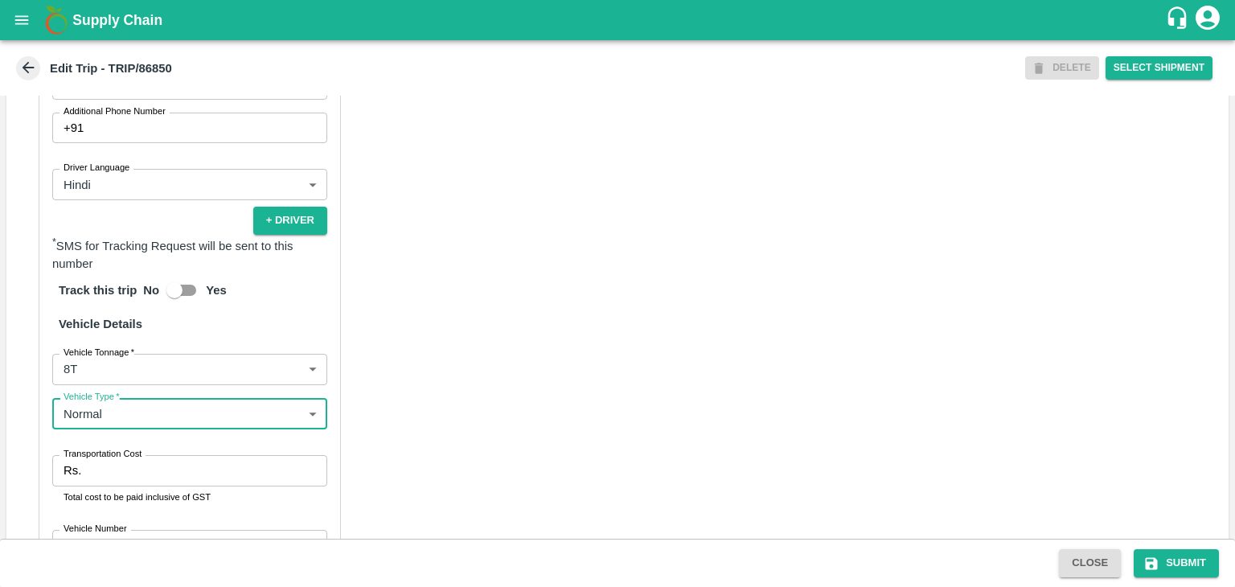
click at [152, 470] on div "Partner Details Partner   * Partner Add Transporter Driver 1 Details Driver Nam…" at bounding box center [190, 255] width 302 height 778
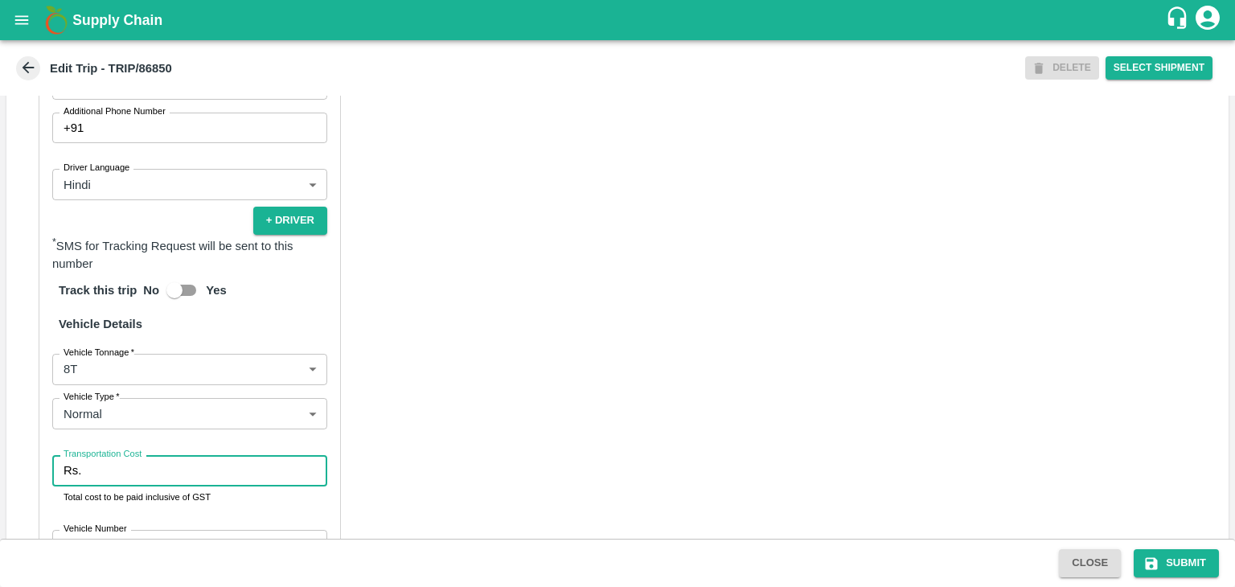
click at [187, 486] on input "Transportation Cost" at bounding box center [208, 470] width 240 height 31
type input "10000"
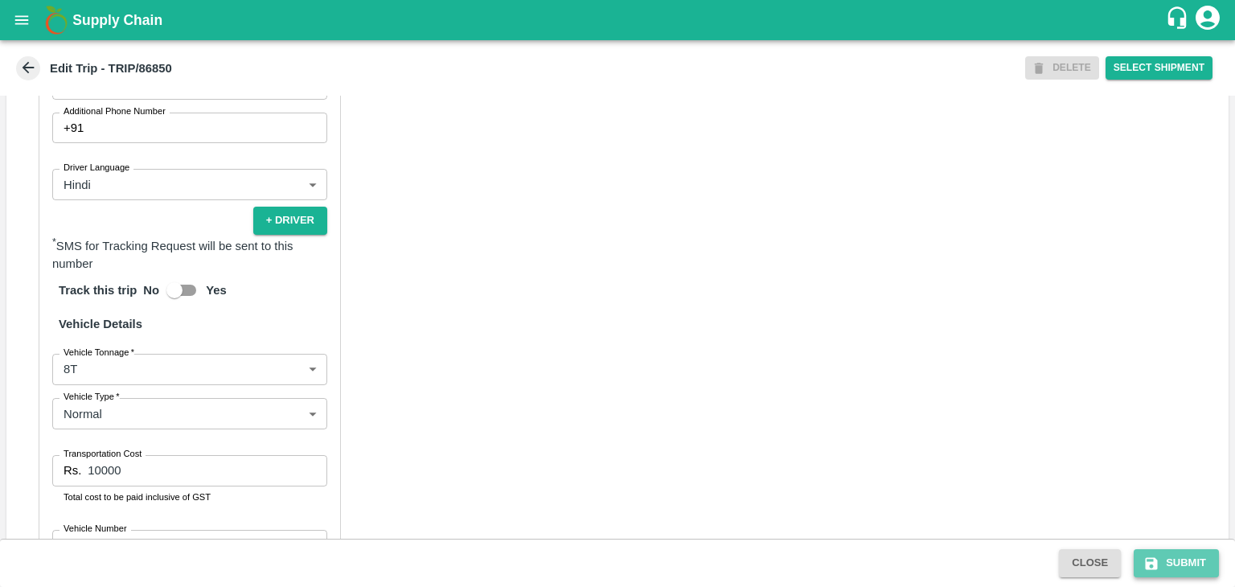
click at [1176, 561] on button "Submit" at bounding box center [1176, 563] width 85 height 28
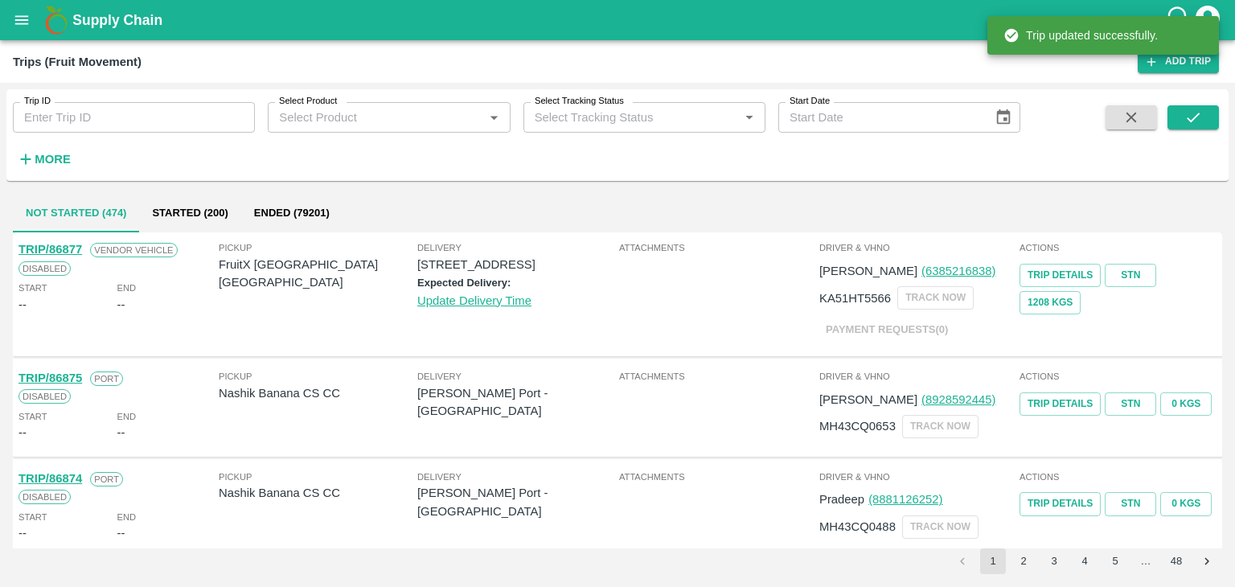
click at [164, 113] on input "Trip ID" at bounding box center [134, 117] width 242 height 31
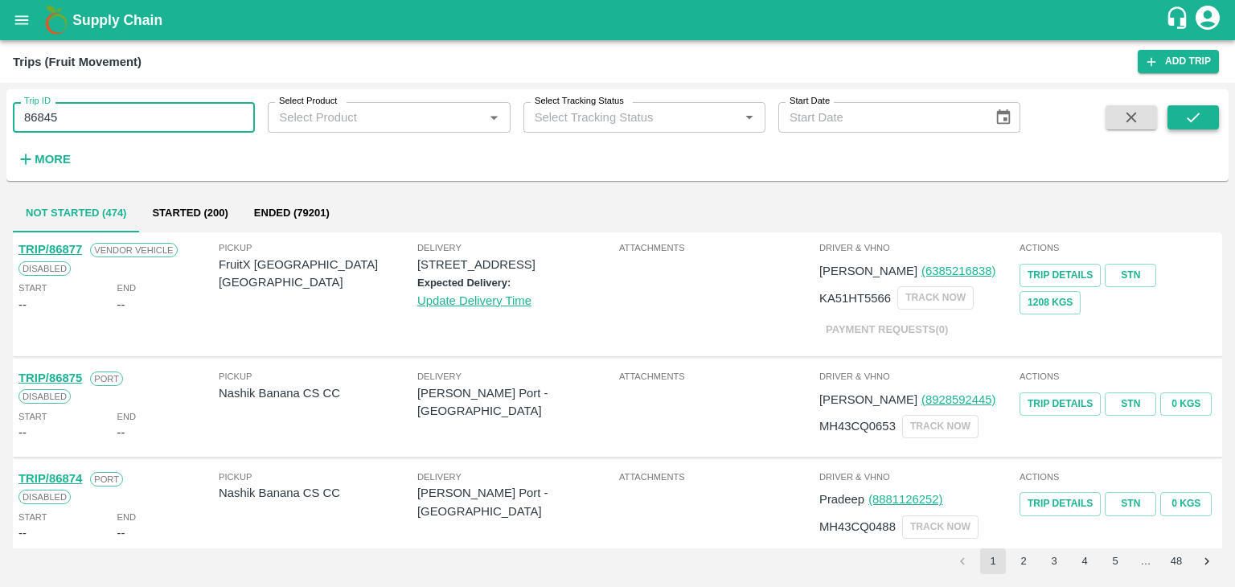
type input "86845"
click at [1185, 110] on icon "submit" at bounding box center [1194, 118] width 18 height 18
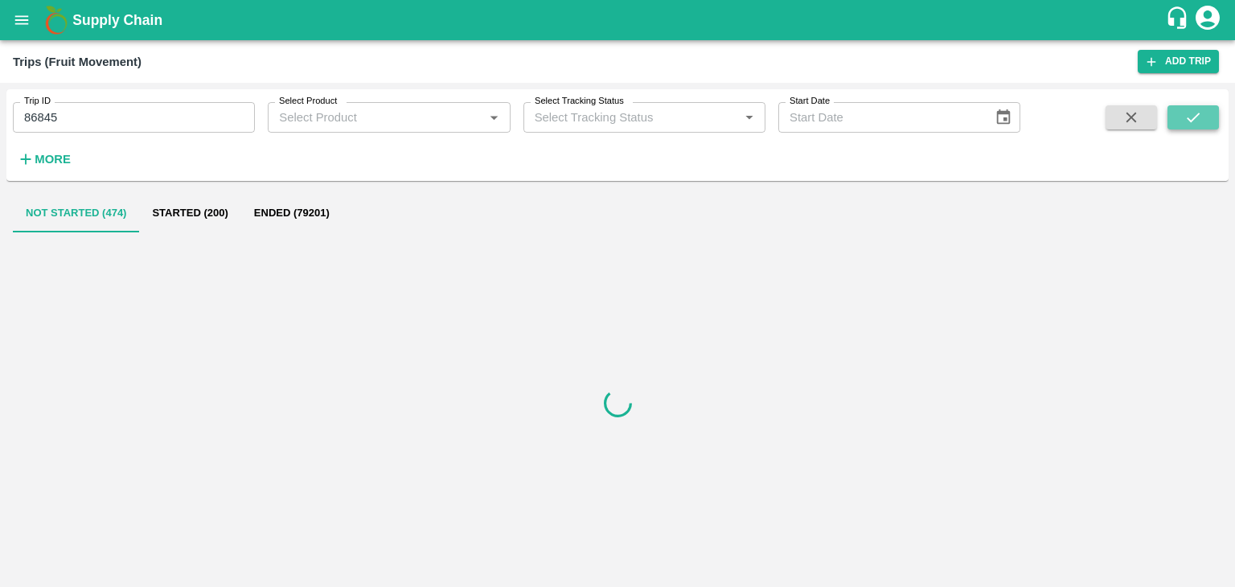
click at [1185, 110] on icon "submit" at bounding box center [1194, 118] width 18 height 18
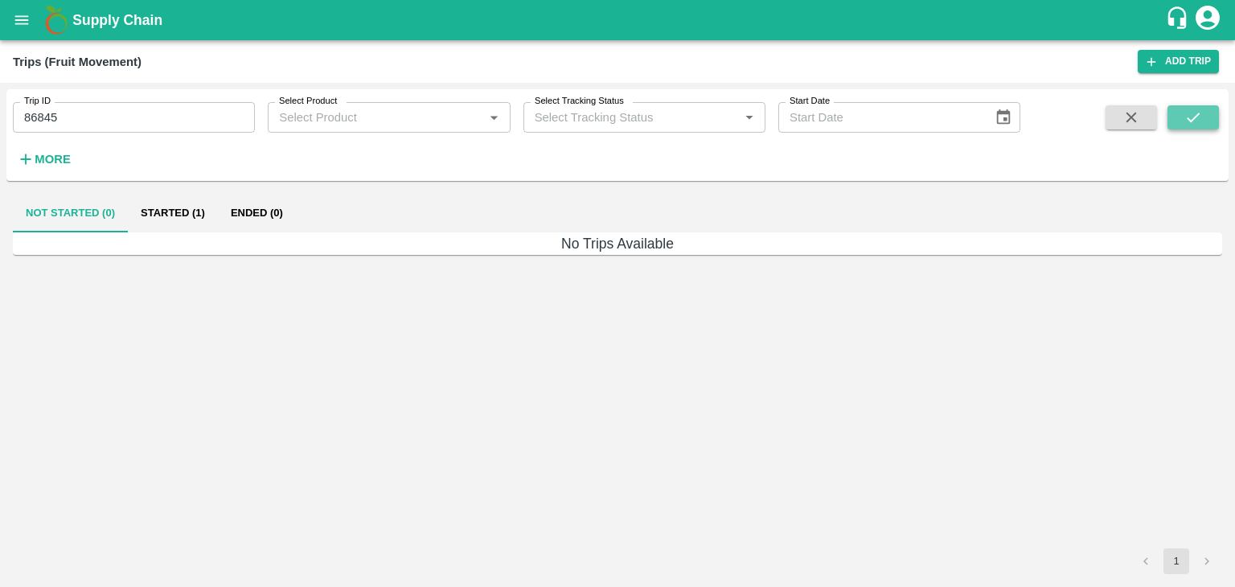
click at [1185, 110] on icon "submit" at bounding box center [1194, 118] width 18 height 18
click at [174, 213] on button "Started (1)" at bounding box center [173, 213] width 90 height 39
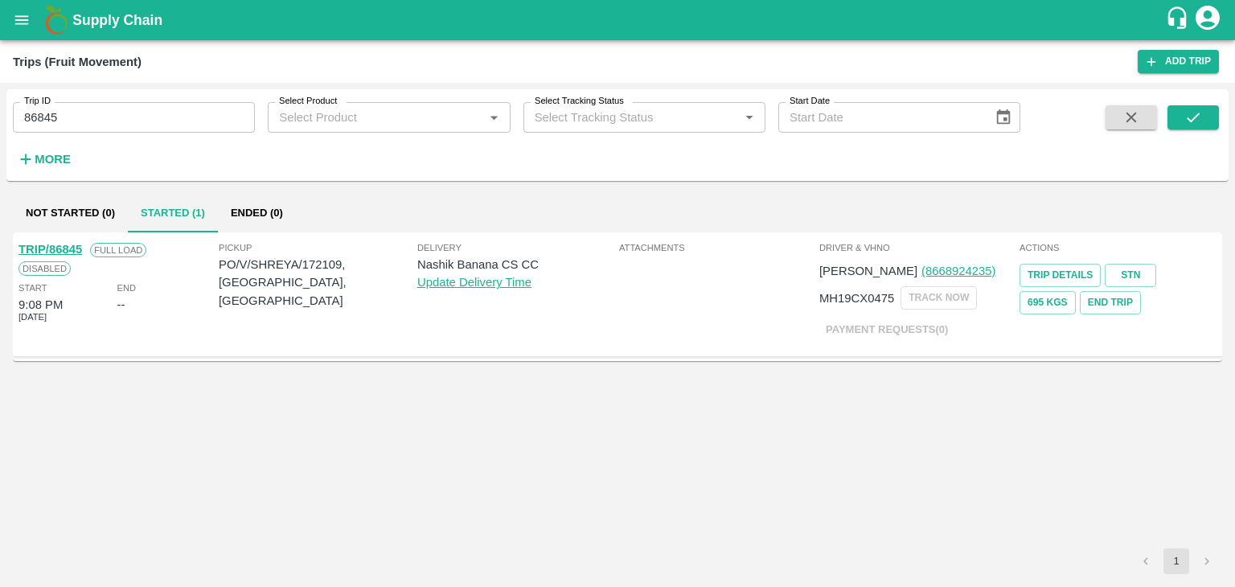
click at [47, 244] on link "TRIP/86845" at bounding box center [50, 249] width 64 height 13
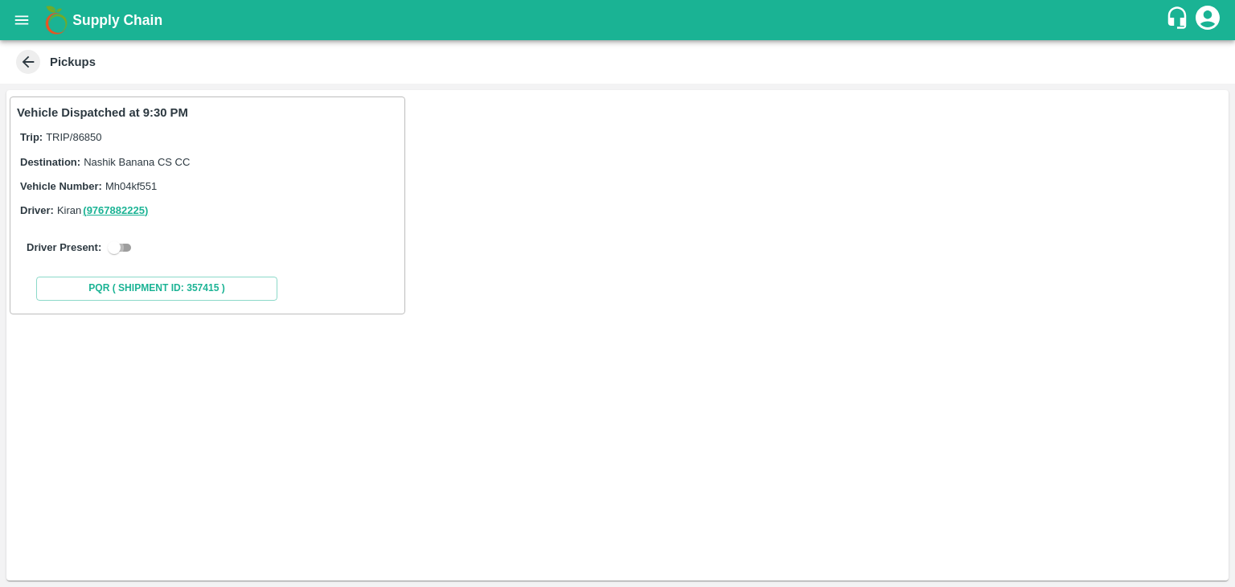
click at [117, 244] on input "checkbox" at bounding box center [114, 247] width 58 height 19
checkbox input "true"
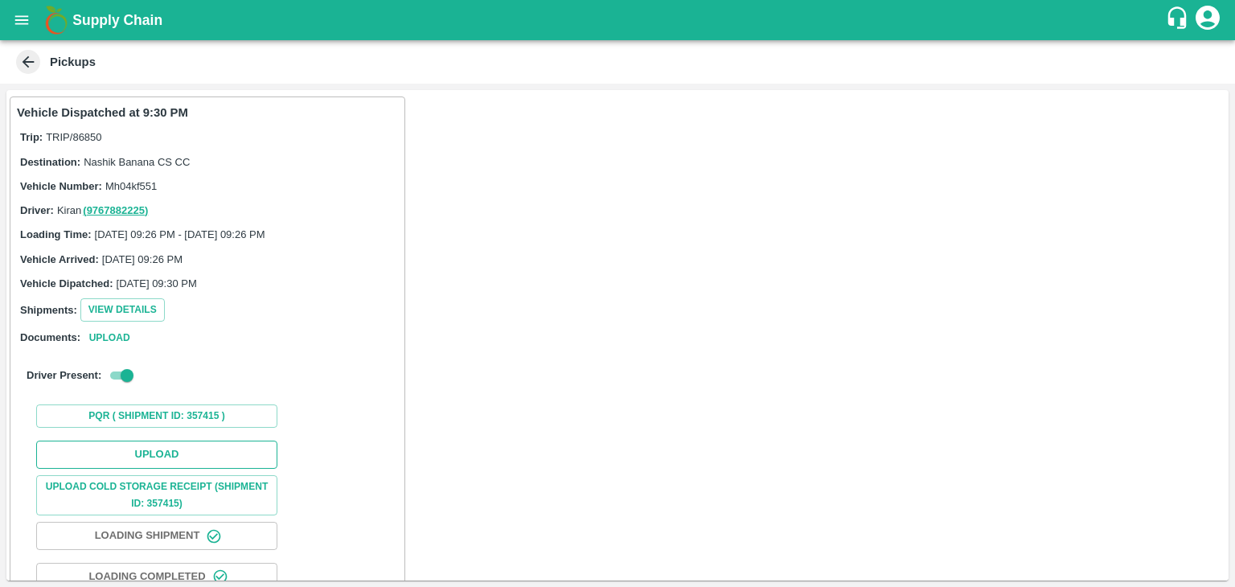
click at [178, 455] on button "Upload" at bounding box center [156, 455] width 241 height 28
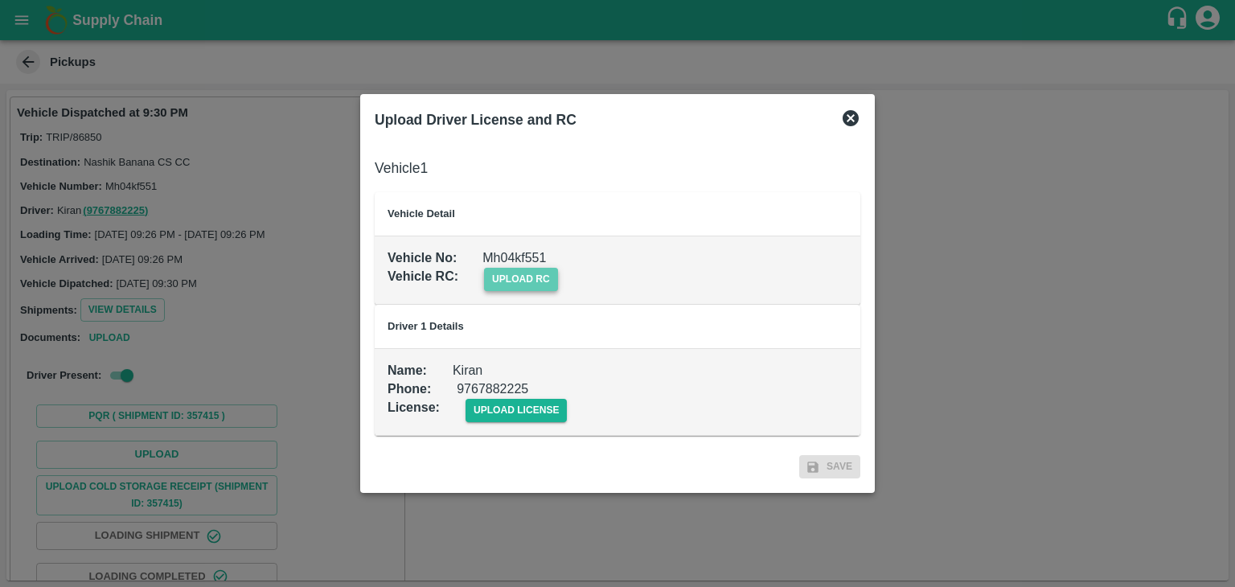
click at [537, 278] on span "upload rc" at bounding box center [521, 279] width 74 height 23
click at [0, 0] on input "upload rc" at bounding box center [0, 0] width 0 height 0
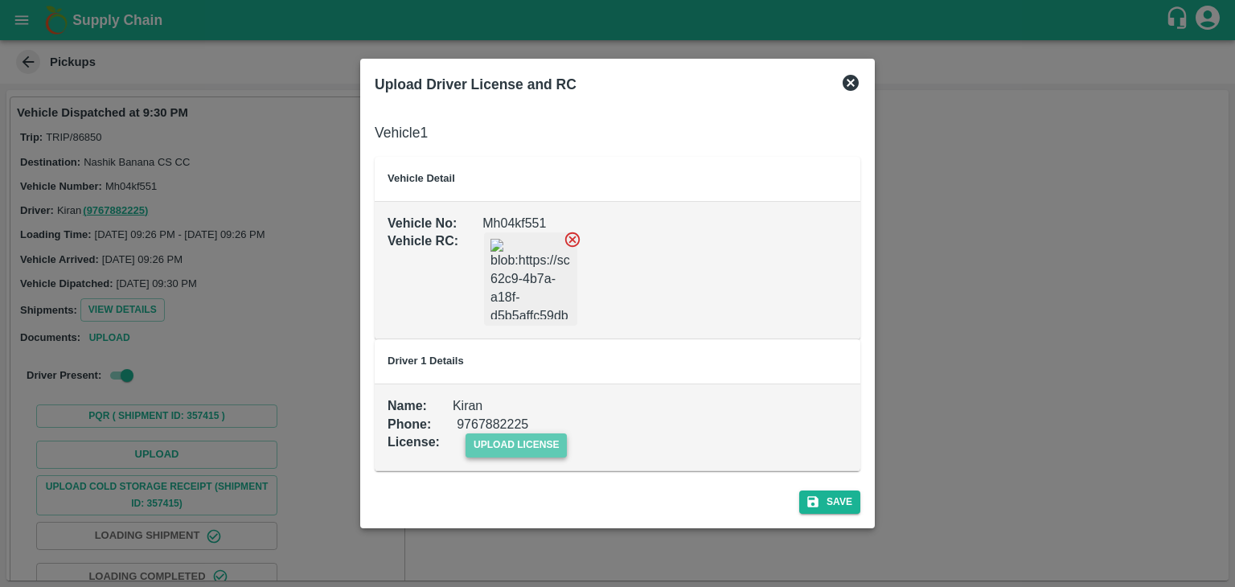
click at [499, 447] on span "upload license" at bounding box center [517, 444] width 102 height 23
click at [0, 0] on input "upload license" at bounding box center [0, 0] width 0 height 0
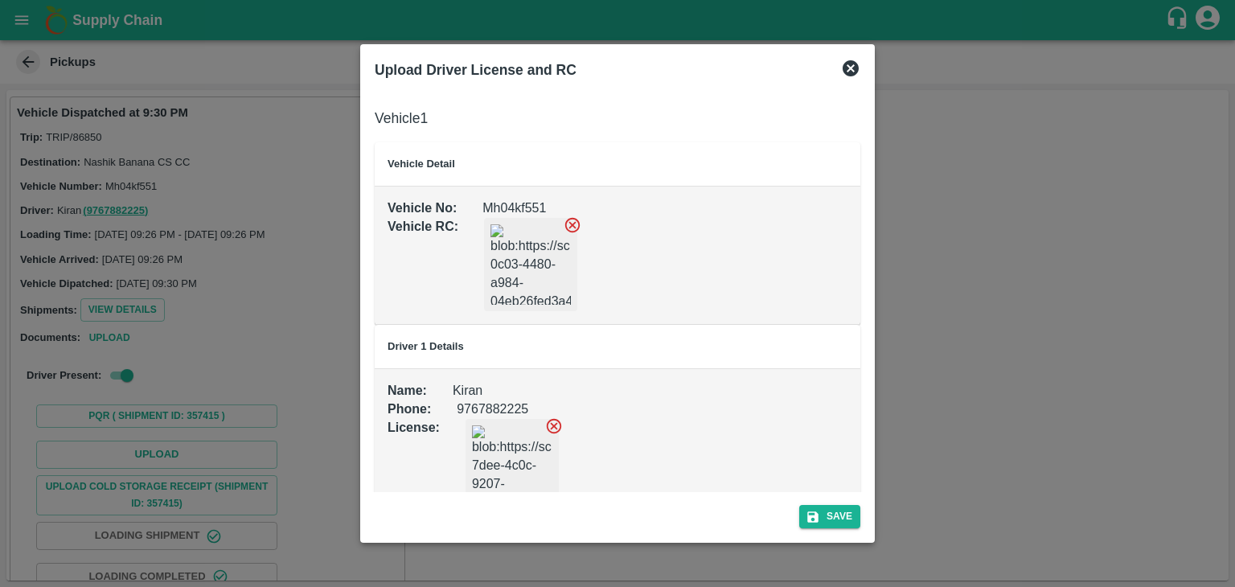
click at [851, 532] on div "Save" at bounding box center [617, 513] width 499 height 43
click at [846, 521] on button "Save" at bounding box center [829, 516] width 61 height 23
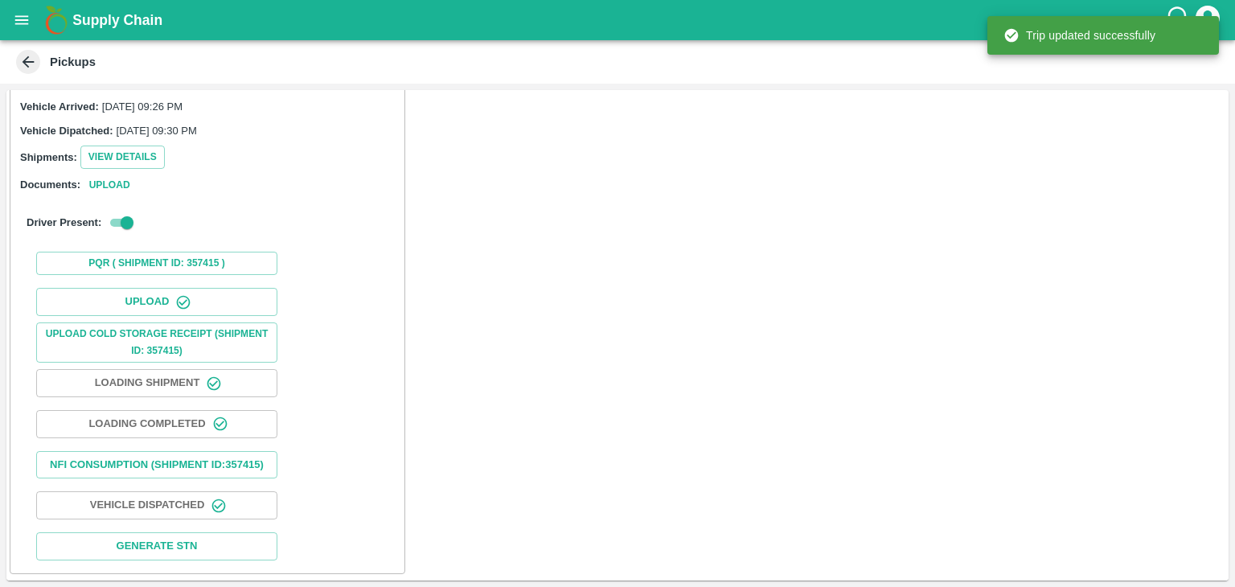
scroll to position [167, 0]
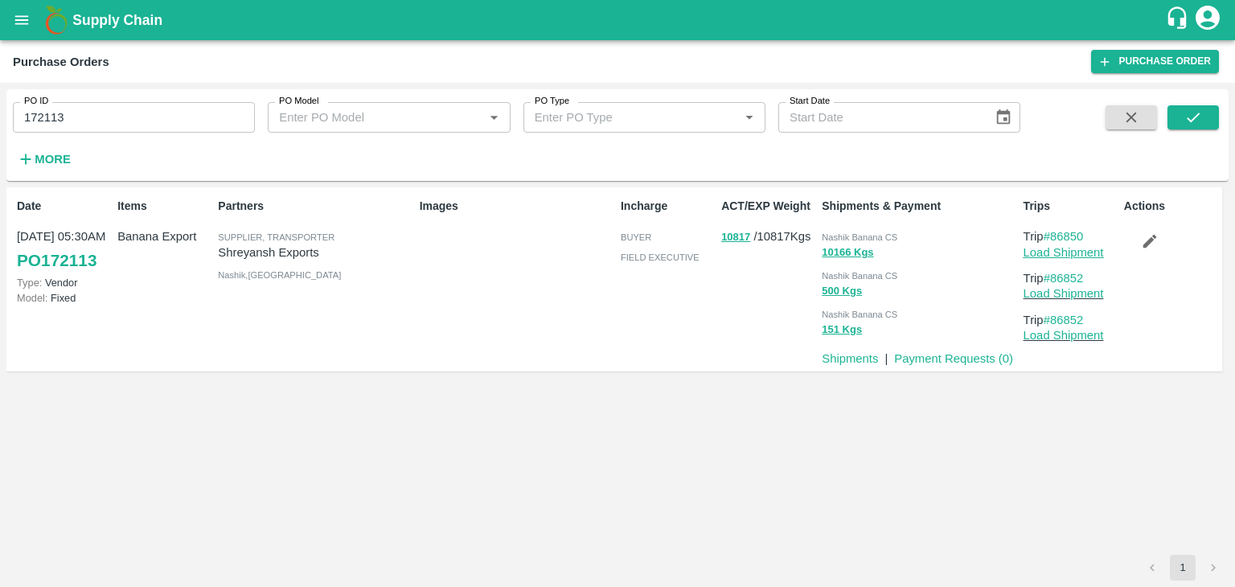
click at [1076, 253] on link "Load Shipment" at bounding box center [1064, 252] width 80 height 13
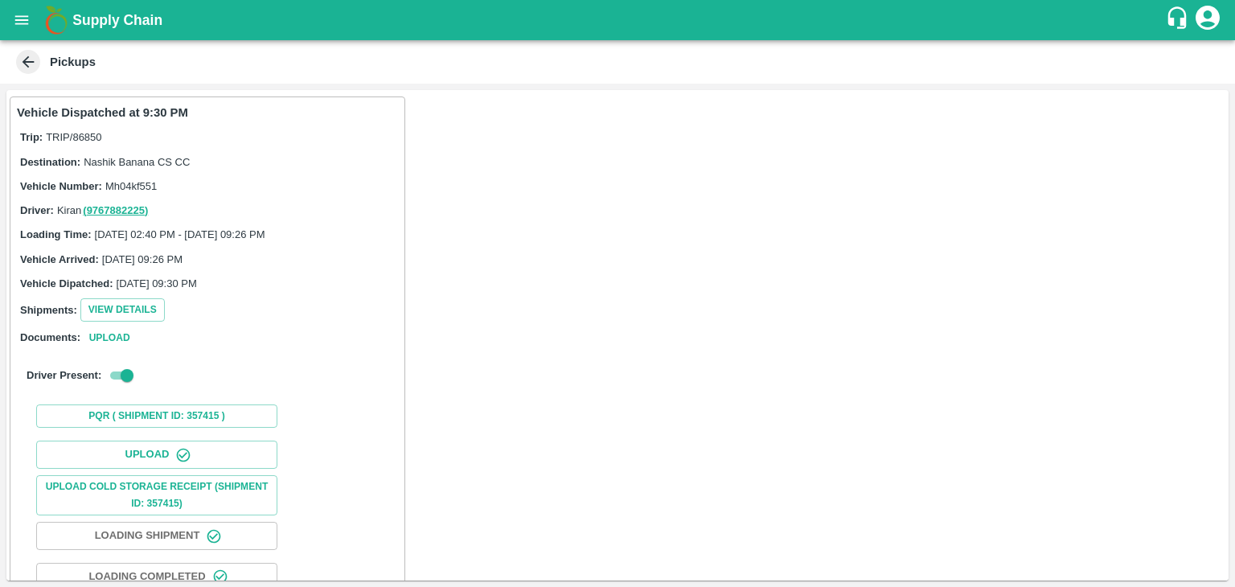
scroll to position [168, 0]
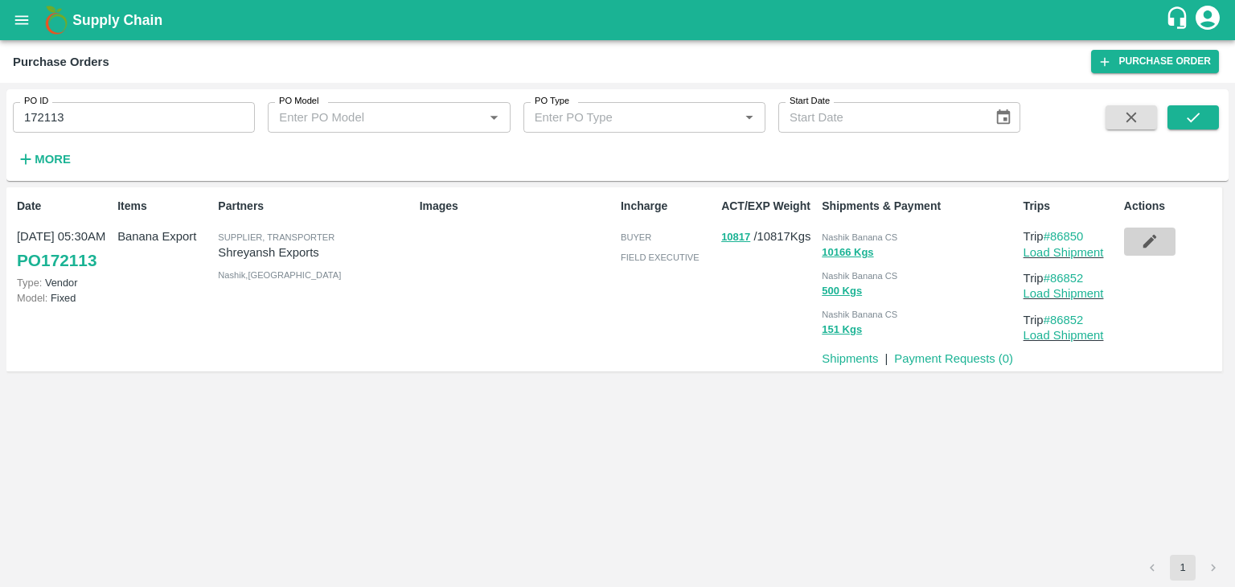
click at [1154, 237] on icon "button" at bounding box center [1150, 242] width 14 height 14
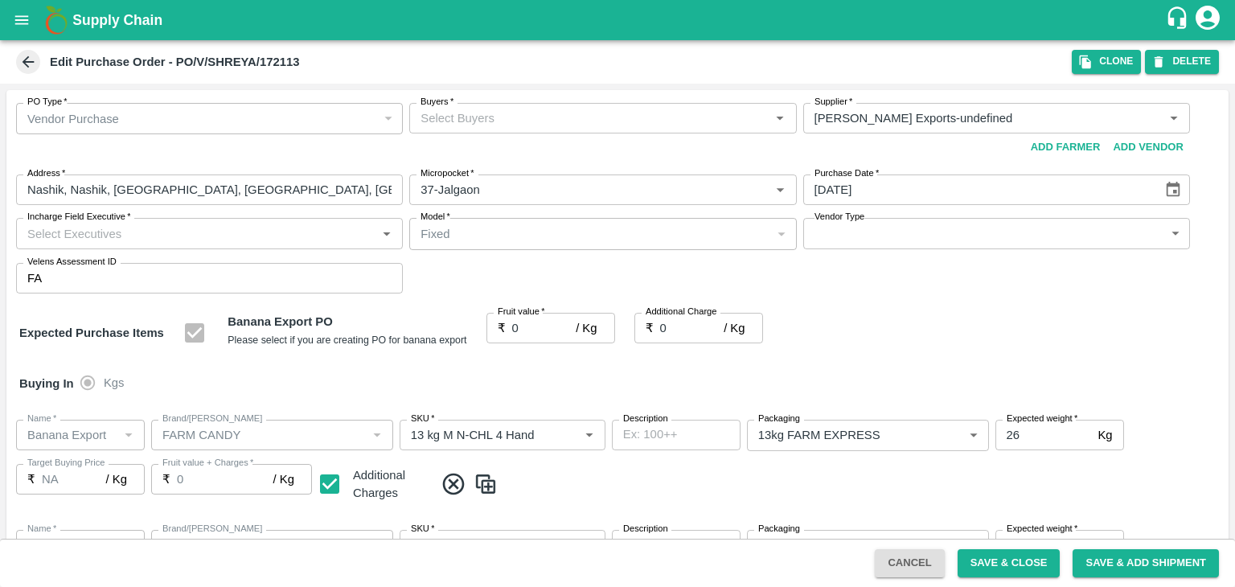
click at [511, 120] on input "Buyers   *" at bounding box center [589, 118] width 351 height 21
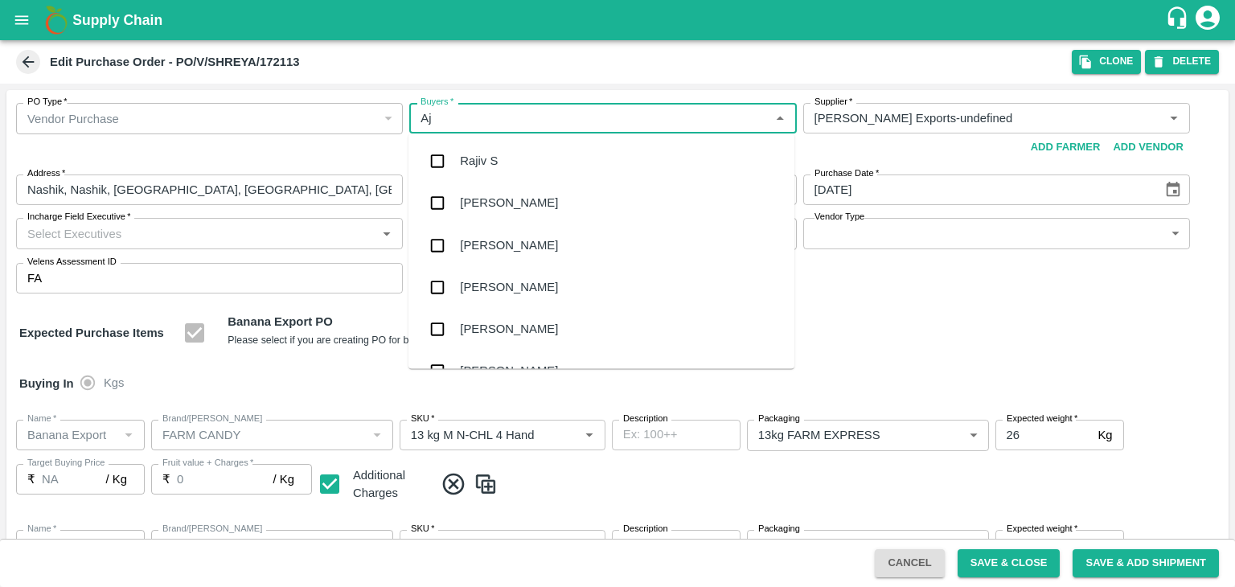
type input "Aji"
click at [509, 199] on div "[PERSON_NAME]" at bounding box center [602, 204] width 386 height 42
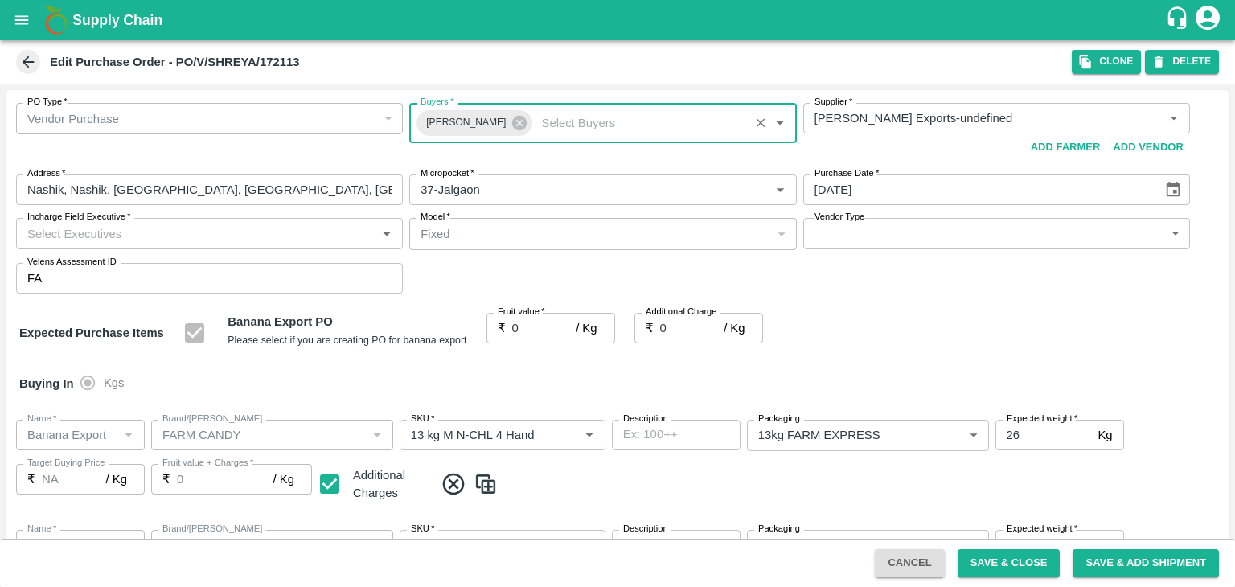
click at [870, 245] on body "Supply Chain Edit Purchase Order - PO/V/SHREYA/172113 Clone DELETE PO Type   * …" at bounding box center [617, 293] width 1235 height 587
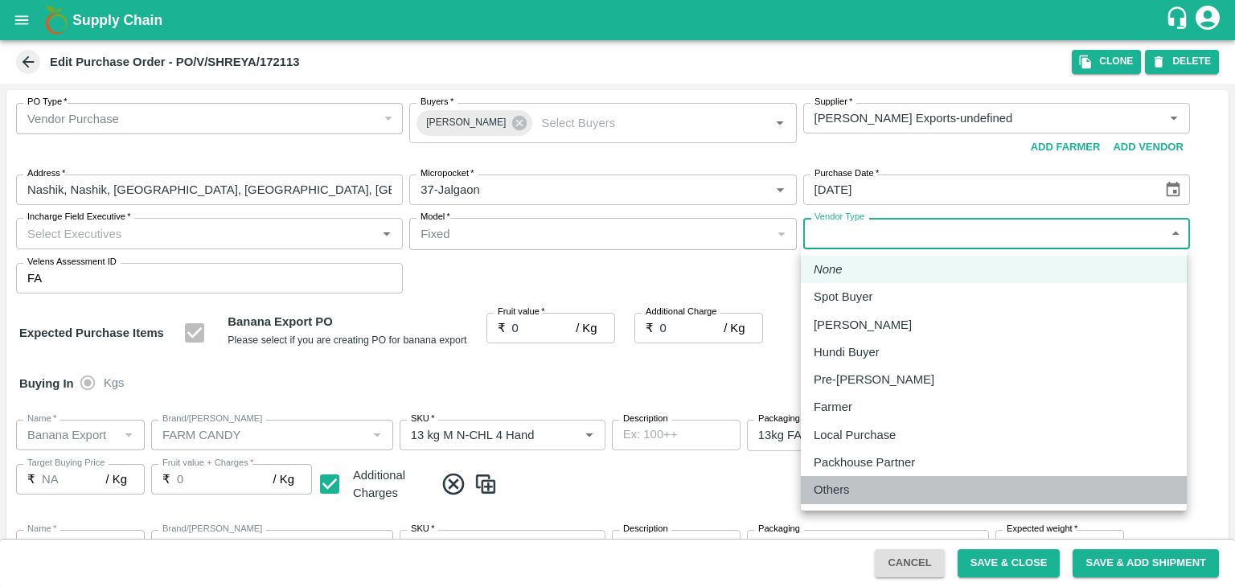
click at [864, 487] on div "Others" at bounding box center [994, 490] width 360 height 18
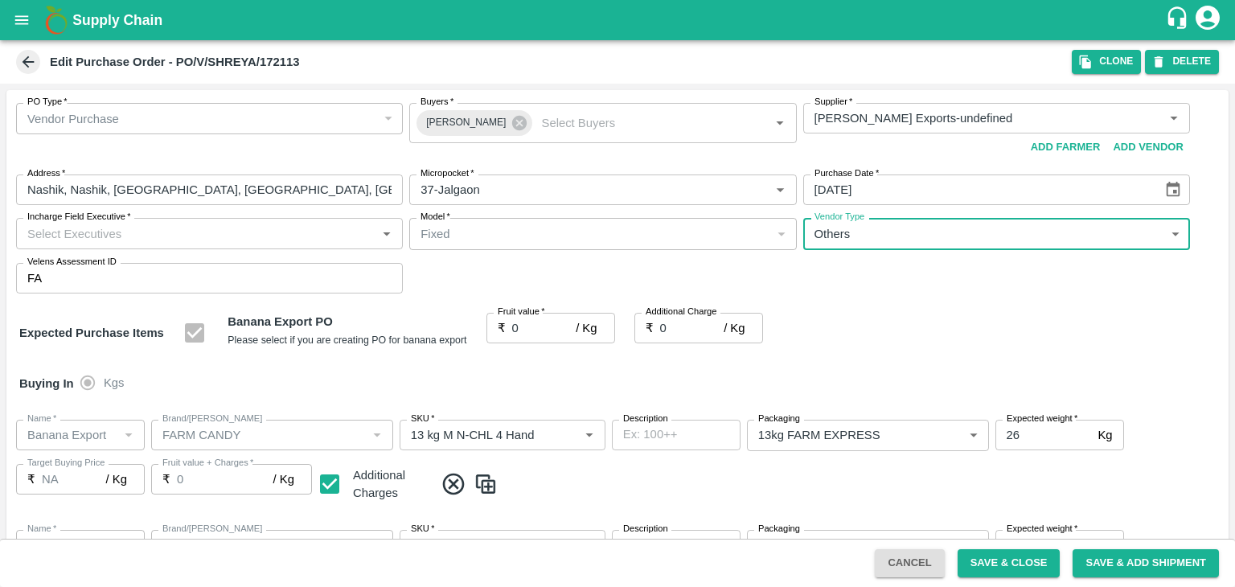
type input "OTHER"
click at [261, 232] on input "Incharge Field Executive   *" at bounding box center [196, 233] width 351 height 21
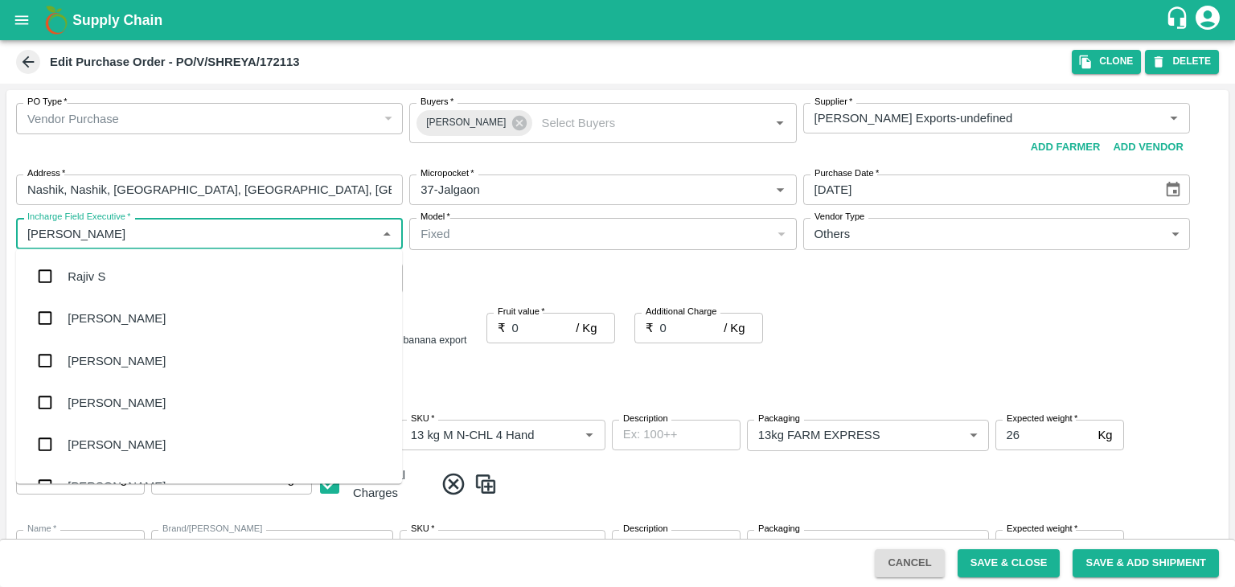
type input "Jay"
click at [129, 358] on div "jaydip Tale" at bounding box center [209, 360] width 386 height 42
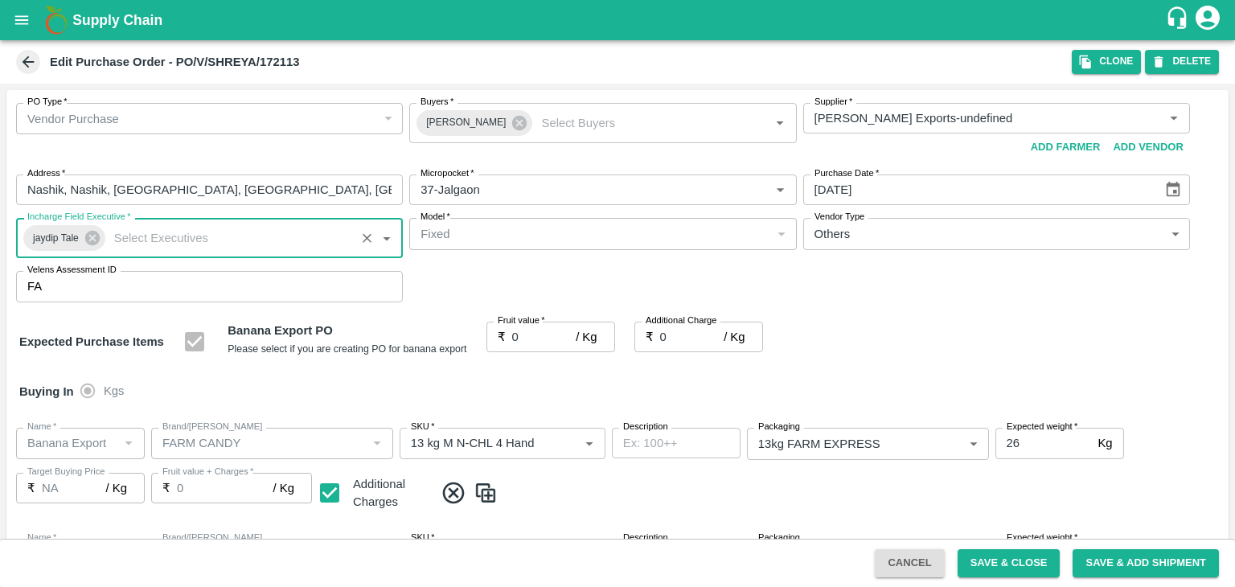
click at [525, 340] on input "0" at bounding box center [544, 337] width 64 height 31
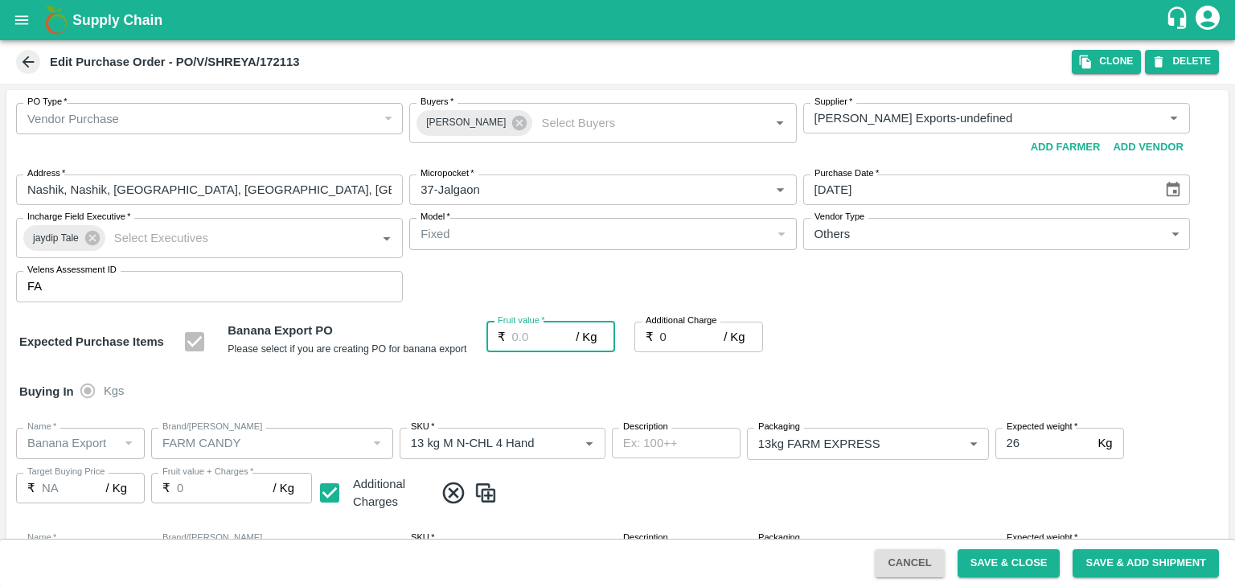
type input "2"
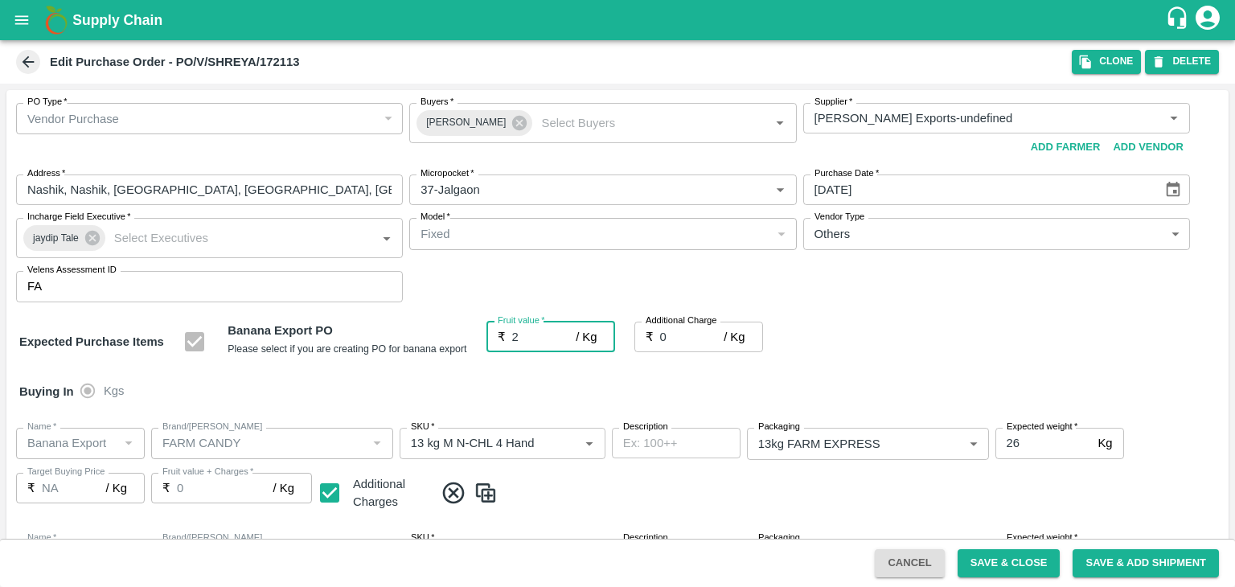
type input "2"
type input "26"
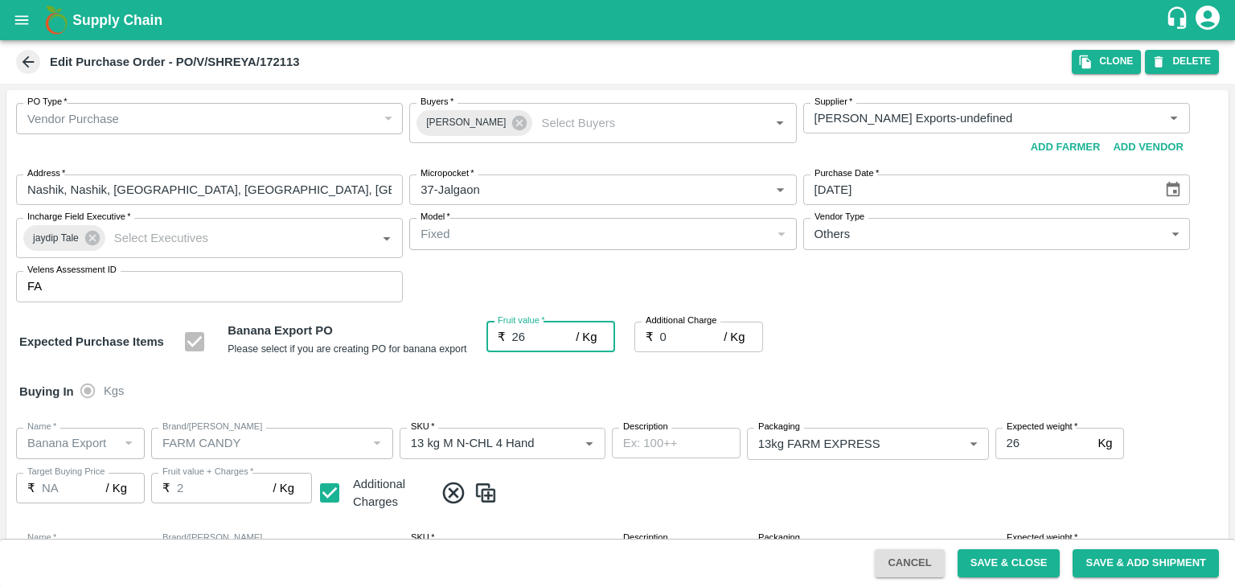
type input "26"
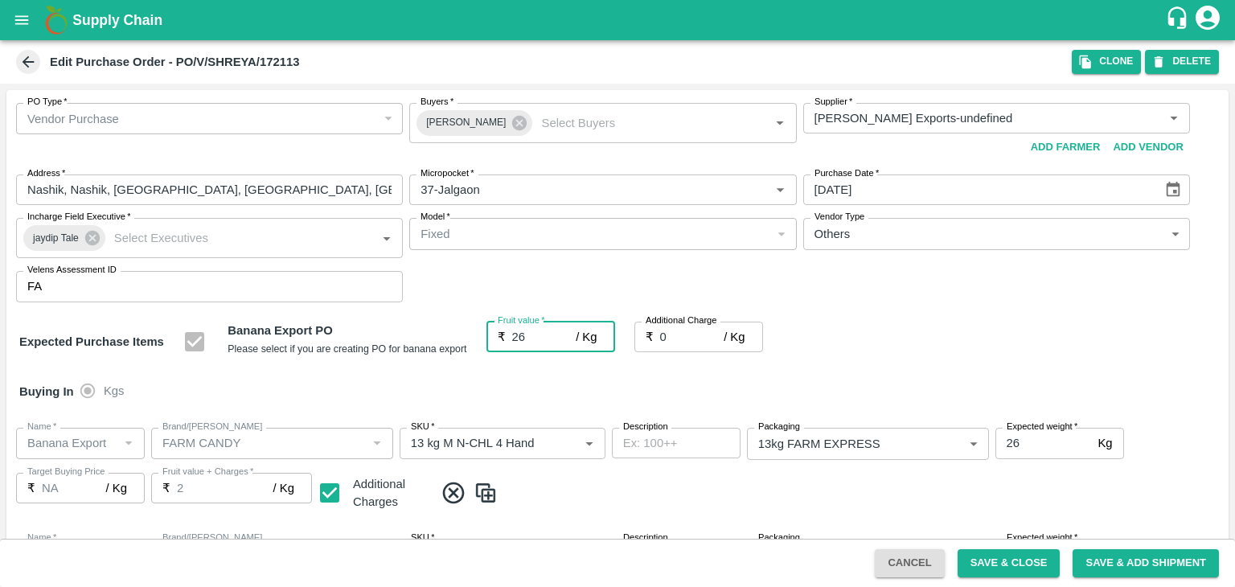
type input "26"
type input "2"
type input "28"
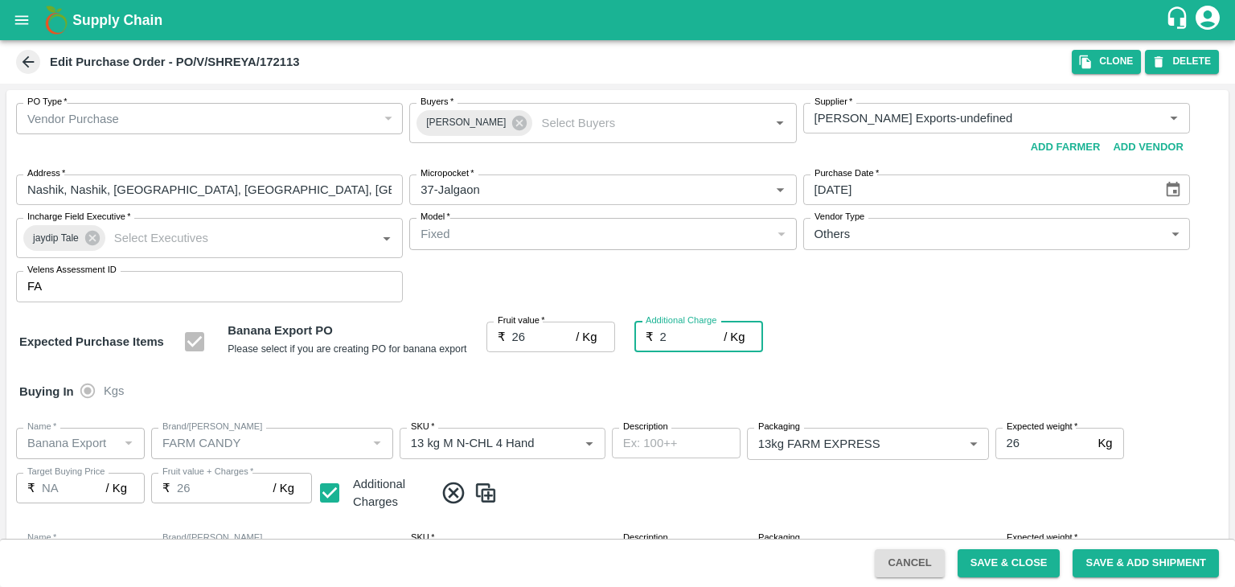
type input "28"
type input "2.7"
type input "28.7"
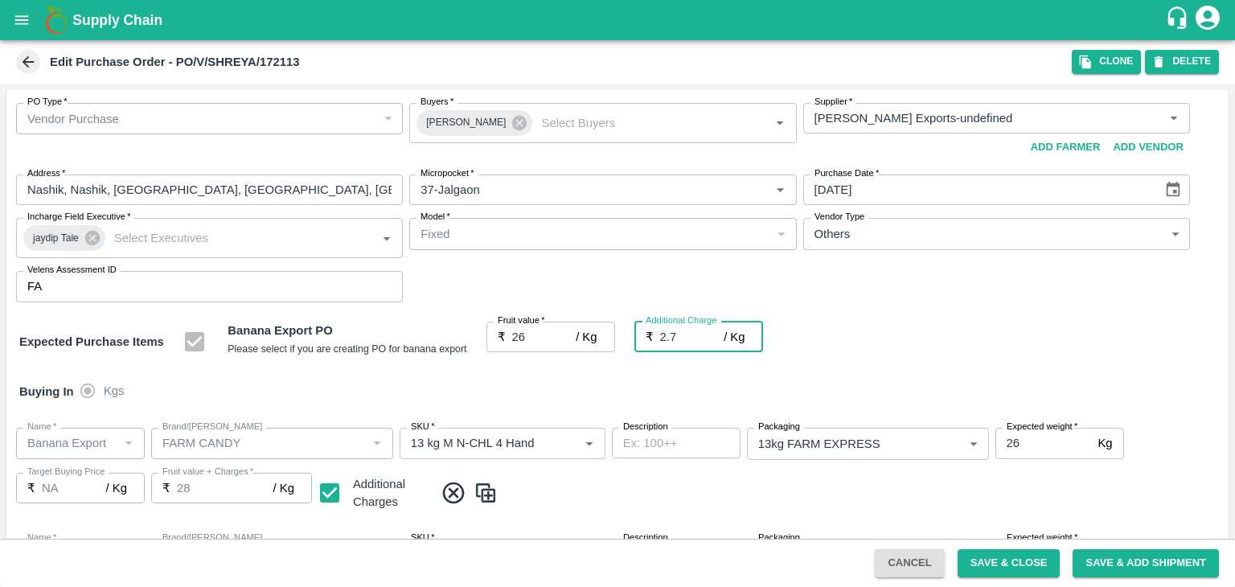
type input "28.7"
type input "2.75"
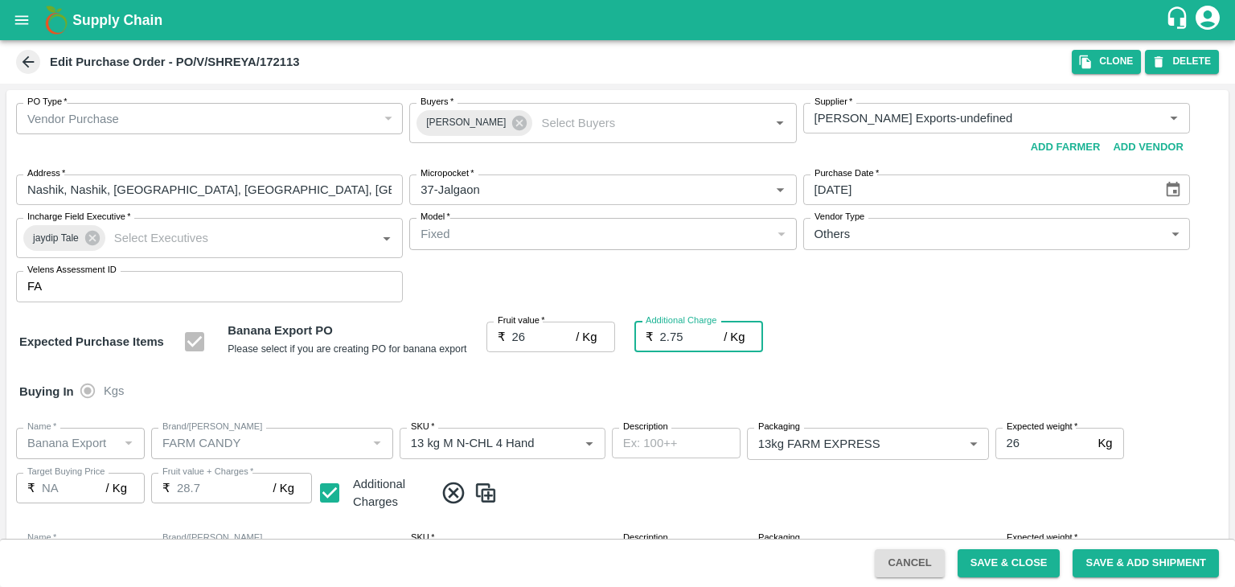
type input "28.75"
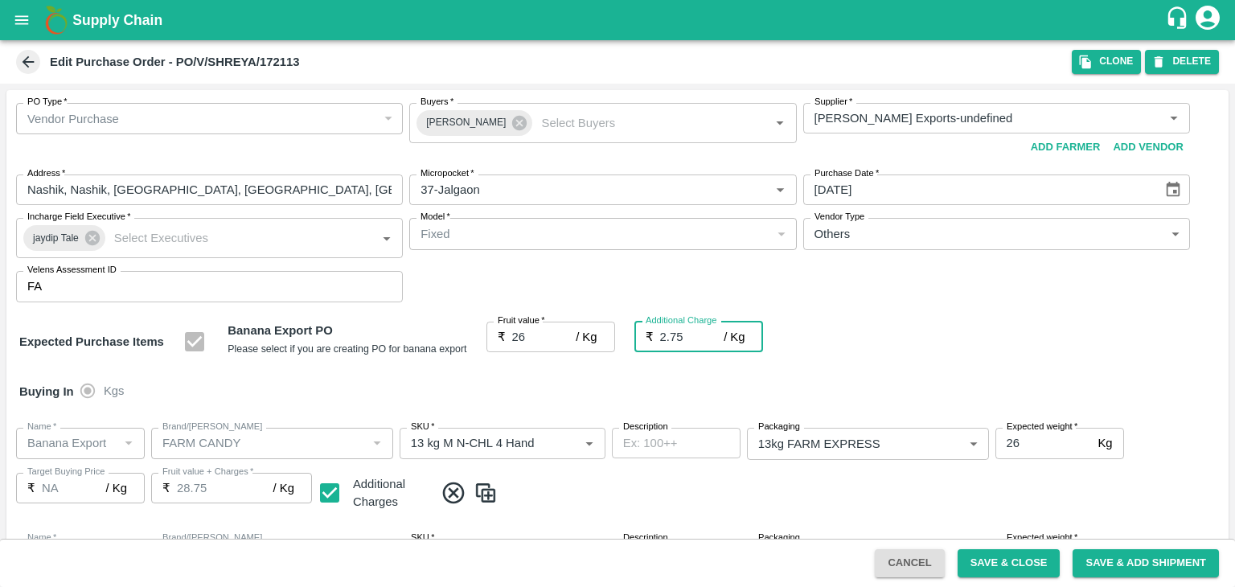
type input "2.75"
click at [549, 394] on div "Buying In Kgs" at bounding box center [617, 391] width 1222 height 47
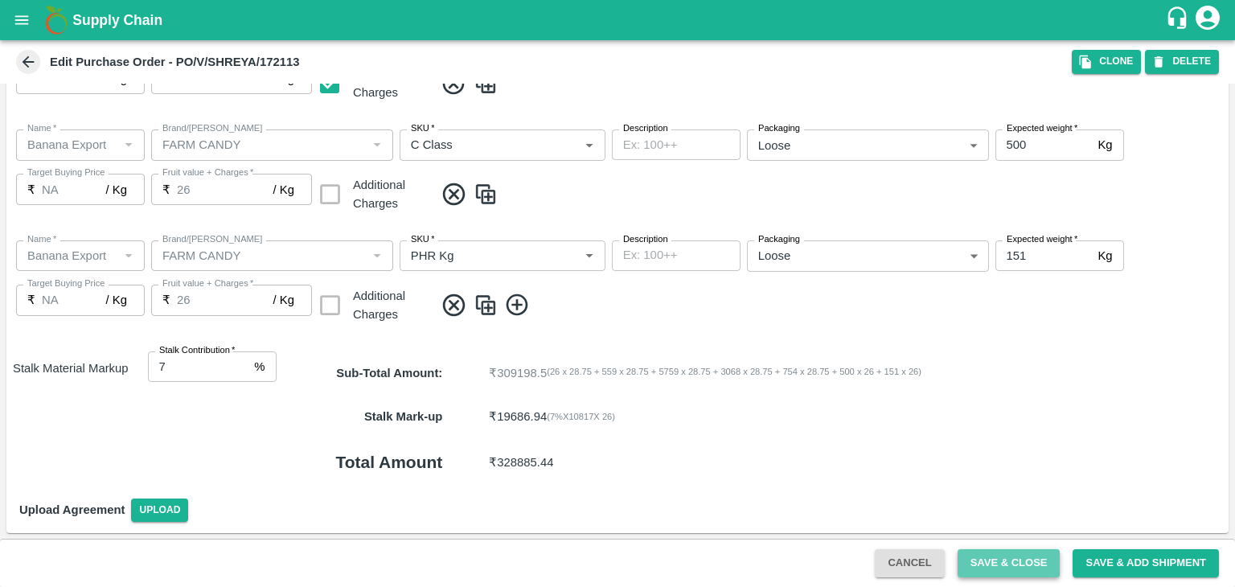
click at [1010, 567] on button "Save & Close" at bounding box center [1009, 563] width 103 height 28
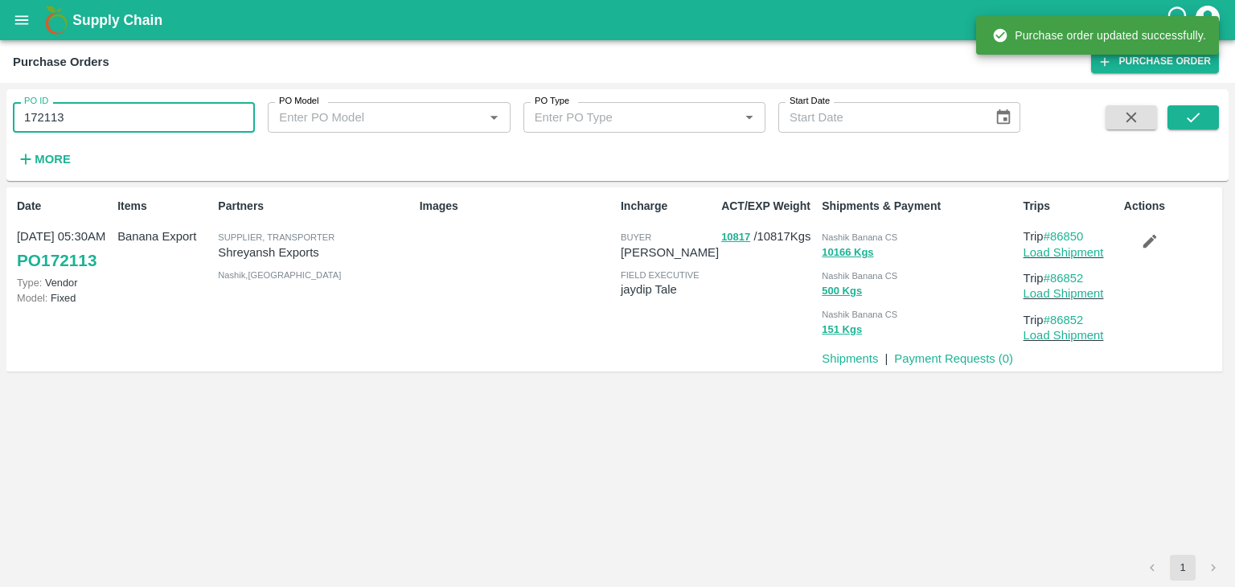
click at [125, 118] on input "172113" at bounding box center [134, 117] width 242 height 31
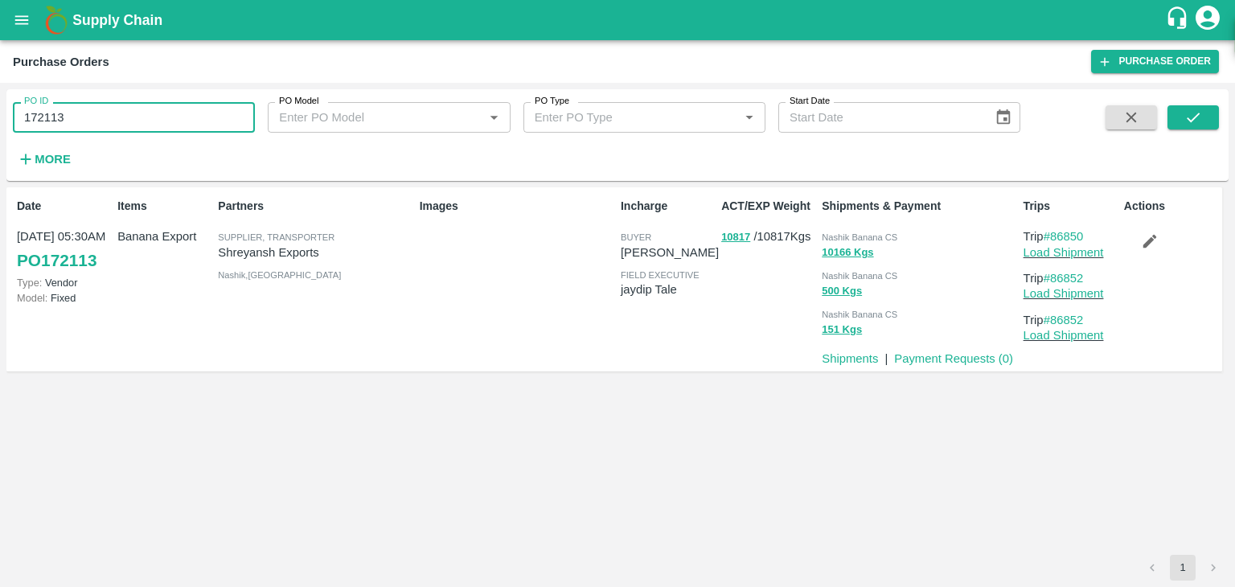
paste input "text"
type input "172109"
click at [1192, 126] on button "submit" at bounding box center [1193, 117] width 51 height 24
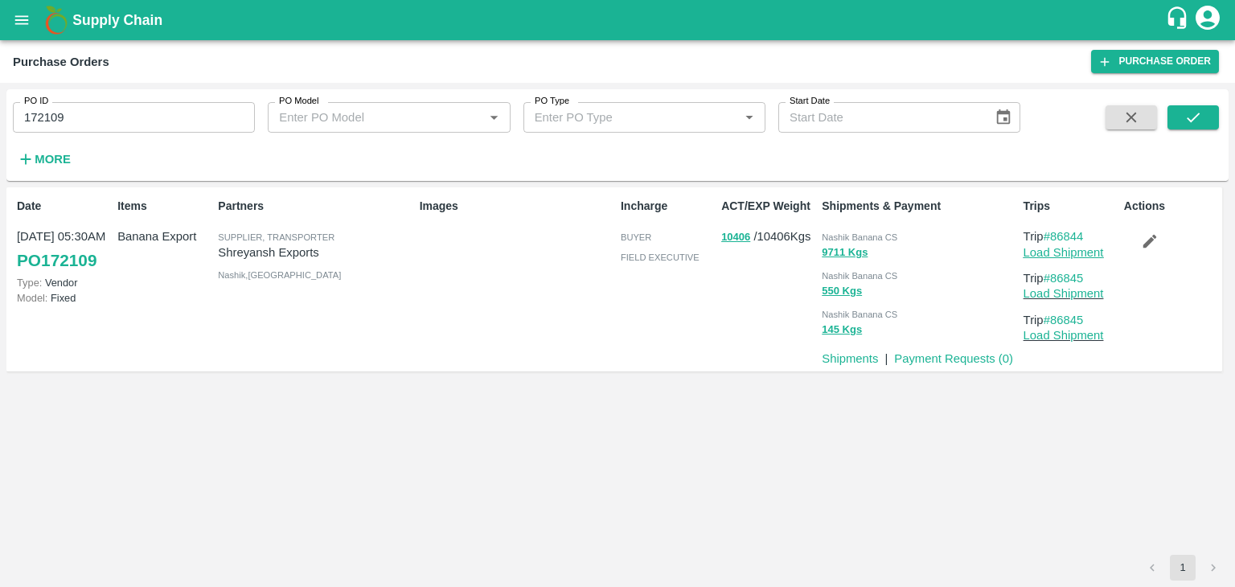
click at [1070, 248] on link "Load Shipment" at bounding box center [1064, 252] width 80 height 13
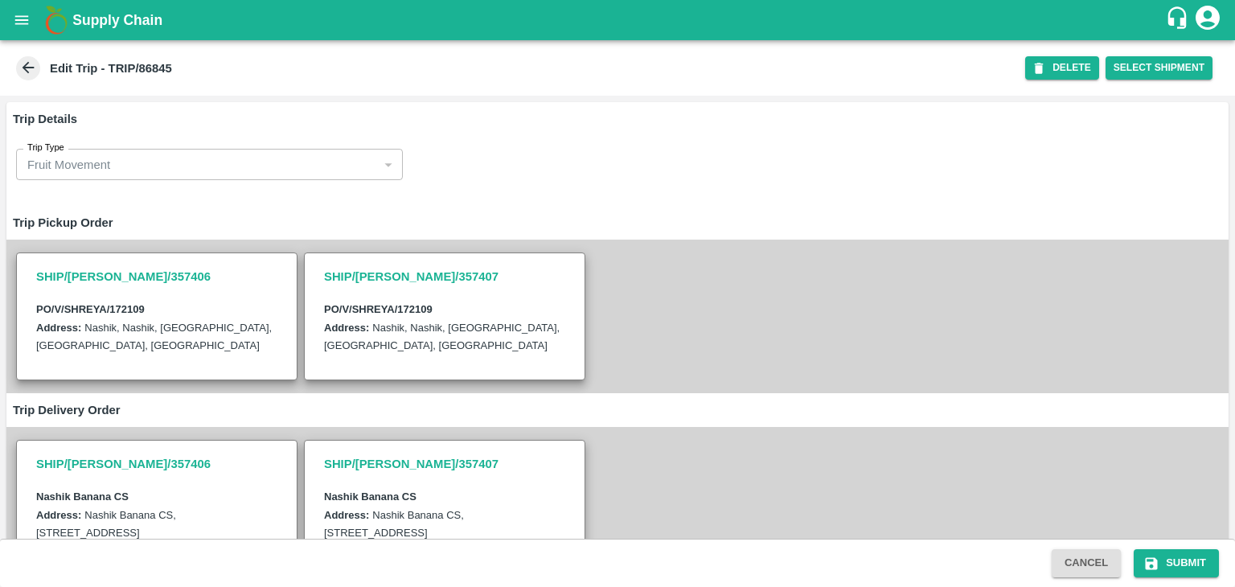
scroll to position [546, 0]
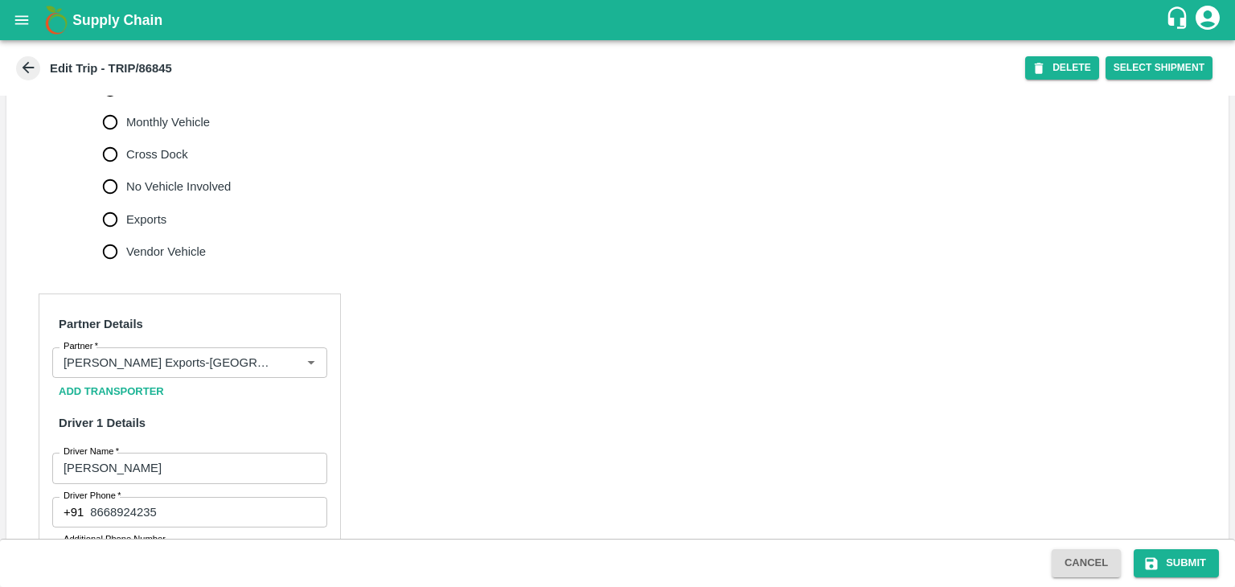
click at [165, 195] on span "No Vehicle Involved" at bounding box center [178, 187] width 105 height 18
click at [126, 198] on input "No Vehicle Involved" at bounding box center [110, 186] width 32 height 32
radio input "true"
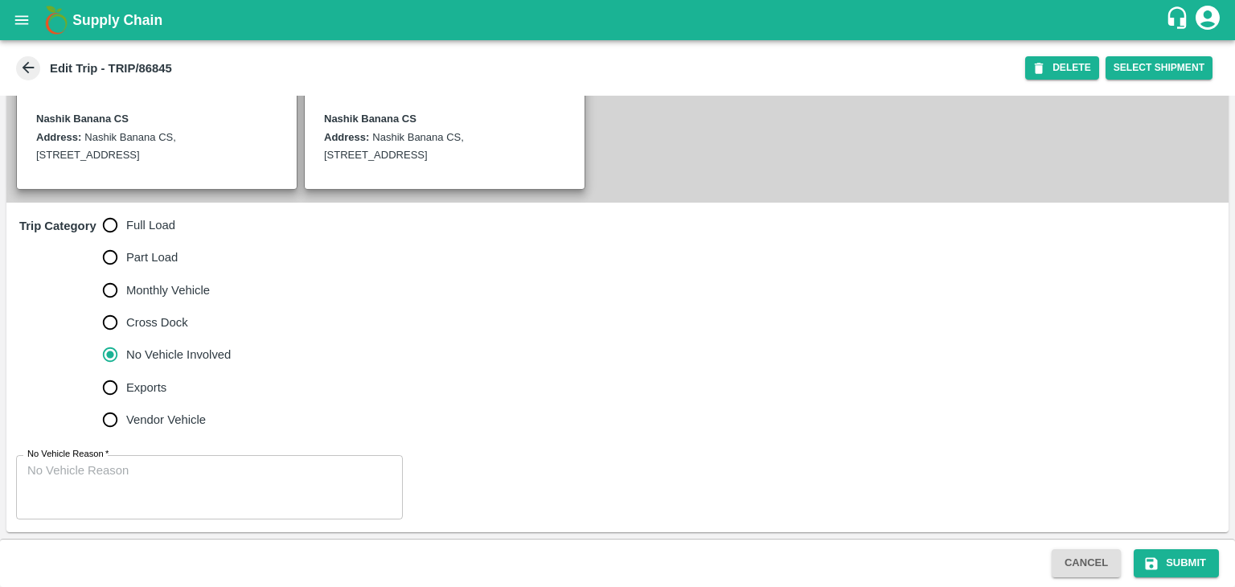
scroll to position [395, 0]
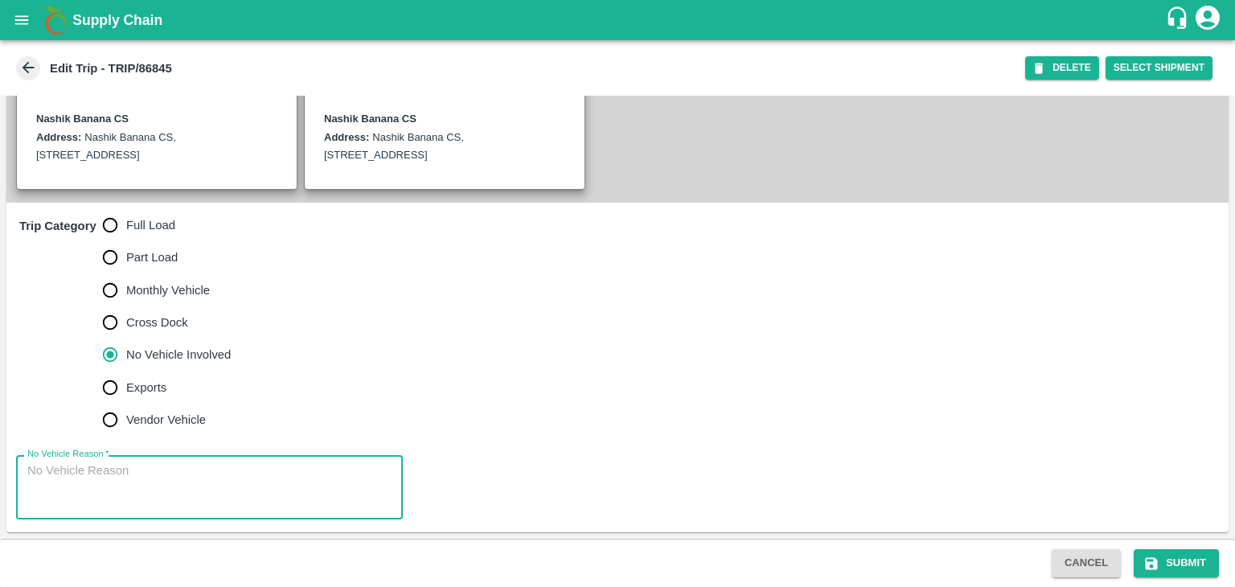
click at [240, 487] on textarea "No Vehicle Reason   *" at bounding box center [209, 487] width 364 height 51
type textarea "Field Dump"
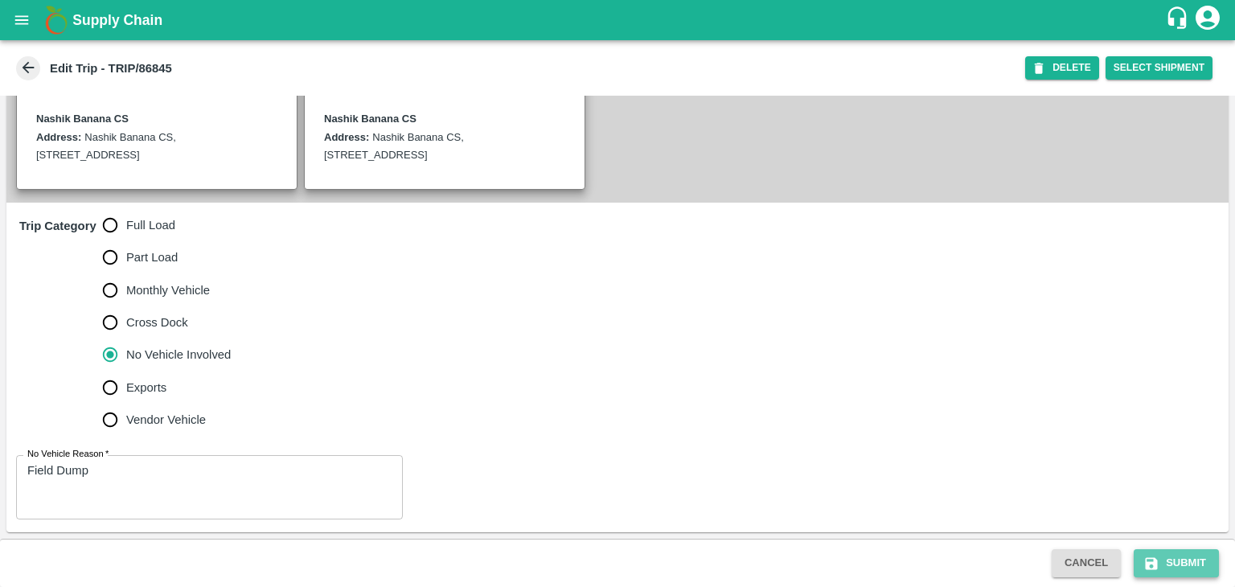
click at [1187, 573] on button "Submit" at bounding box center [1176, 563] width 85 height 28
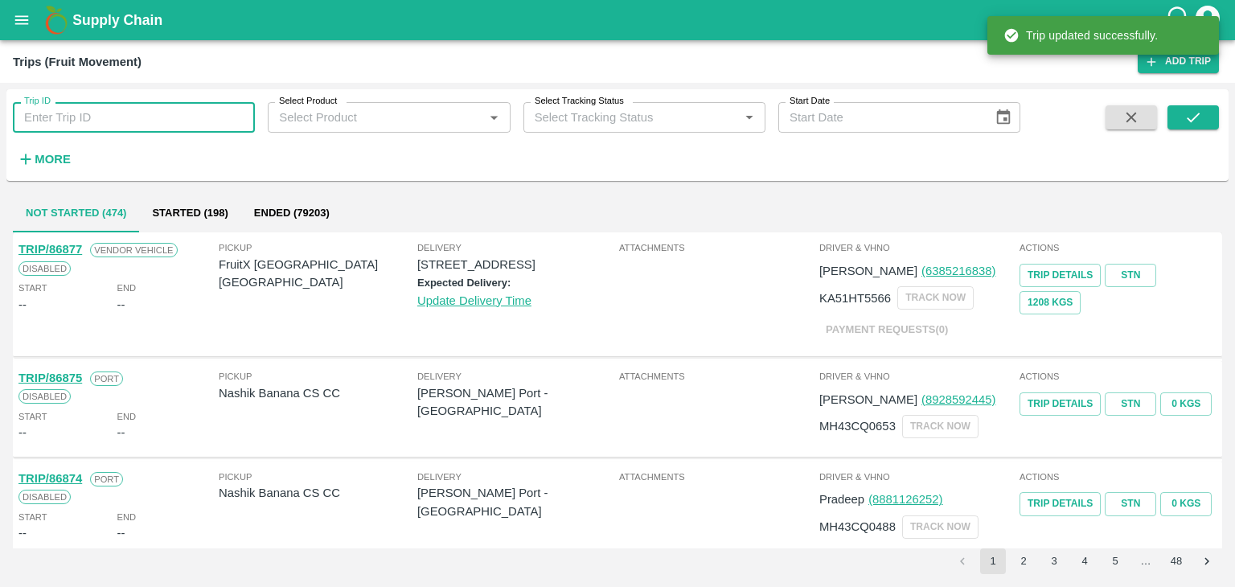
click at [164, 122] on input "Trip ID" at bounding box center [134, 117] width 242 height 31
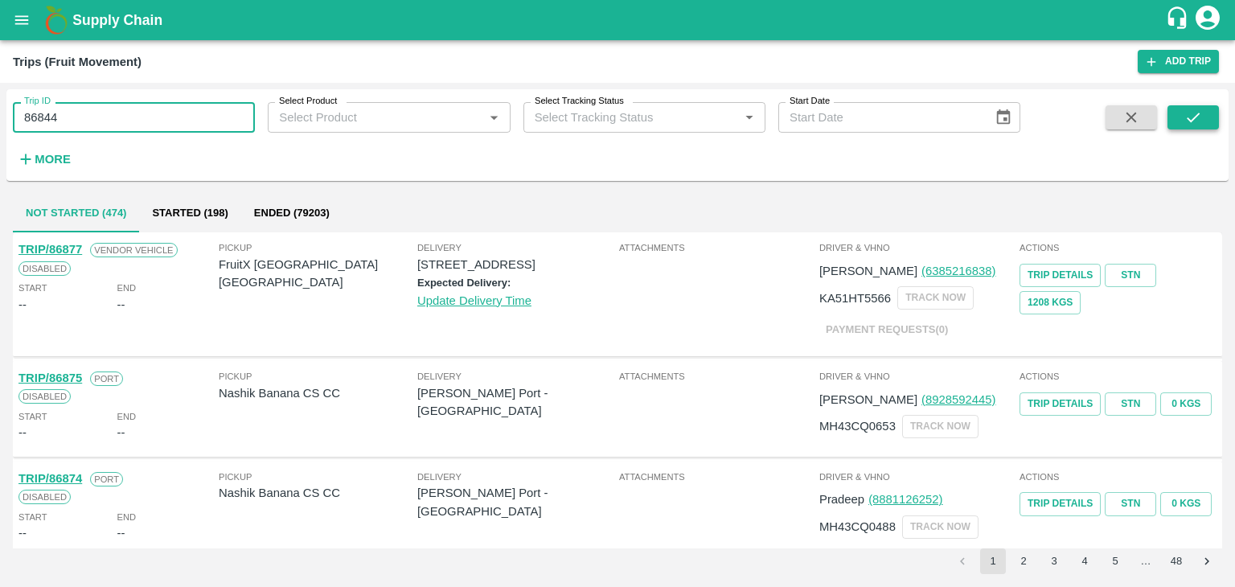
type input "86844"
click at [1188, 116] on icon "submit" at bounding box center [1194, 118] width 18 height 18
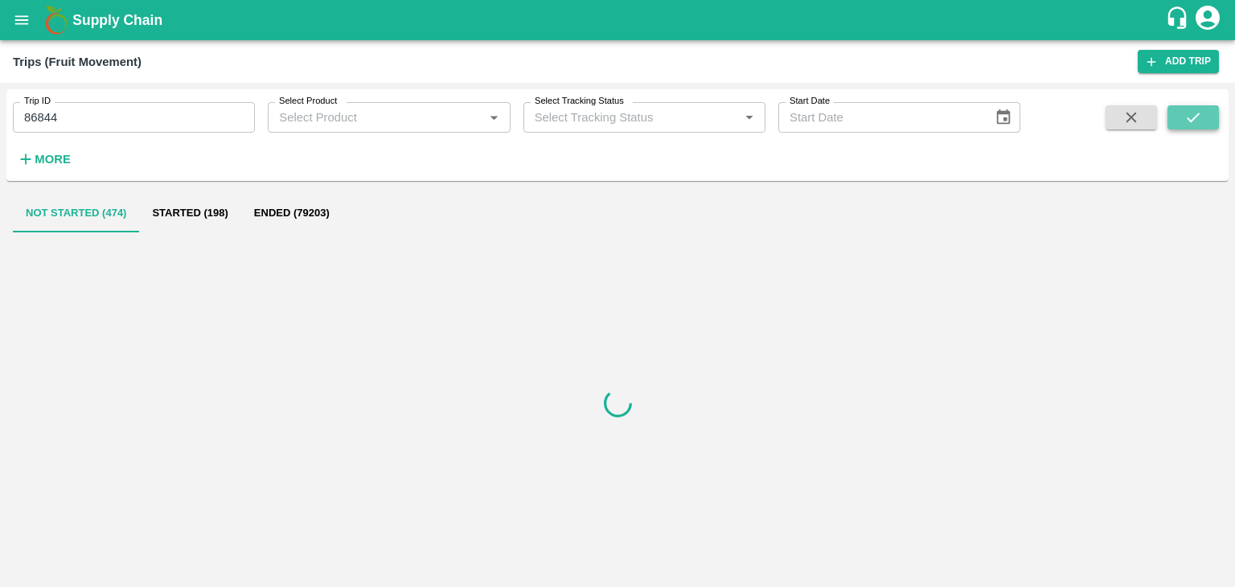
click at [1188, 116] on icon "submit" at bounding box center [1194, 118] width 18 height 18
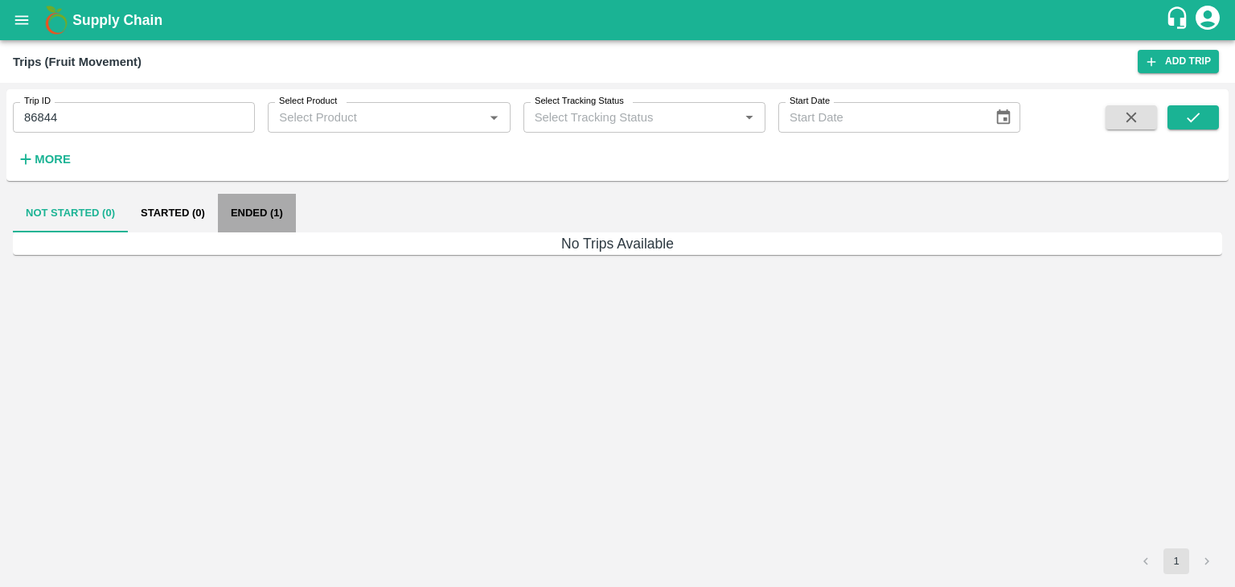
click at [257, 213] on button "Ended (1)" at bounding box center [257, 213] width 78 height 39
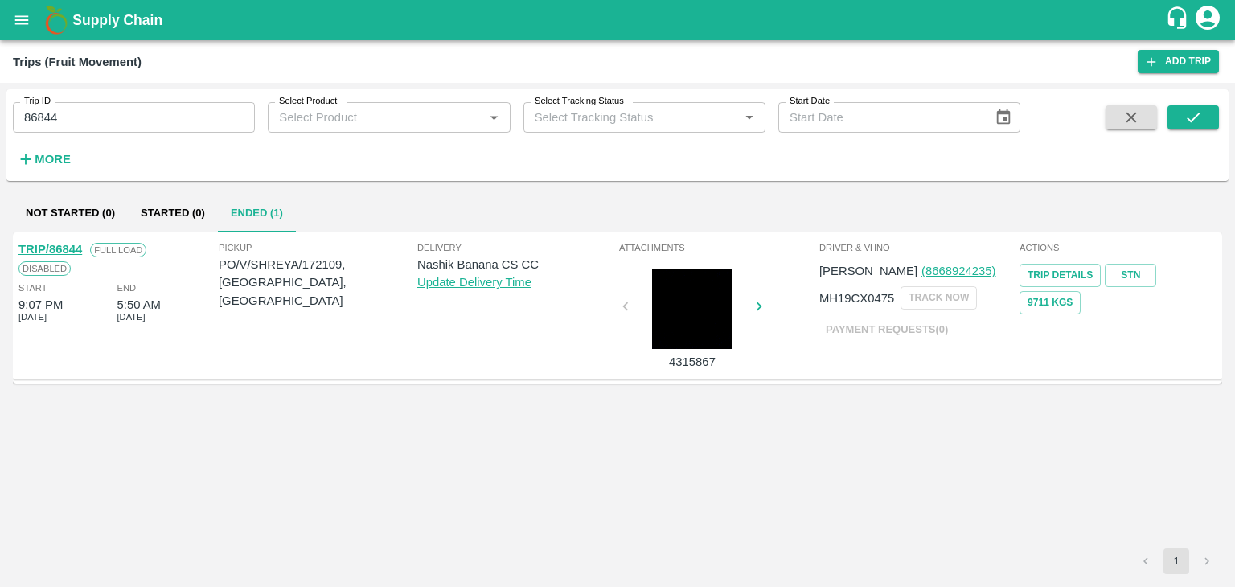
click at [50, 247] on link "TRIP/86844" at bounding box center [50, 249] width 64 height 13
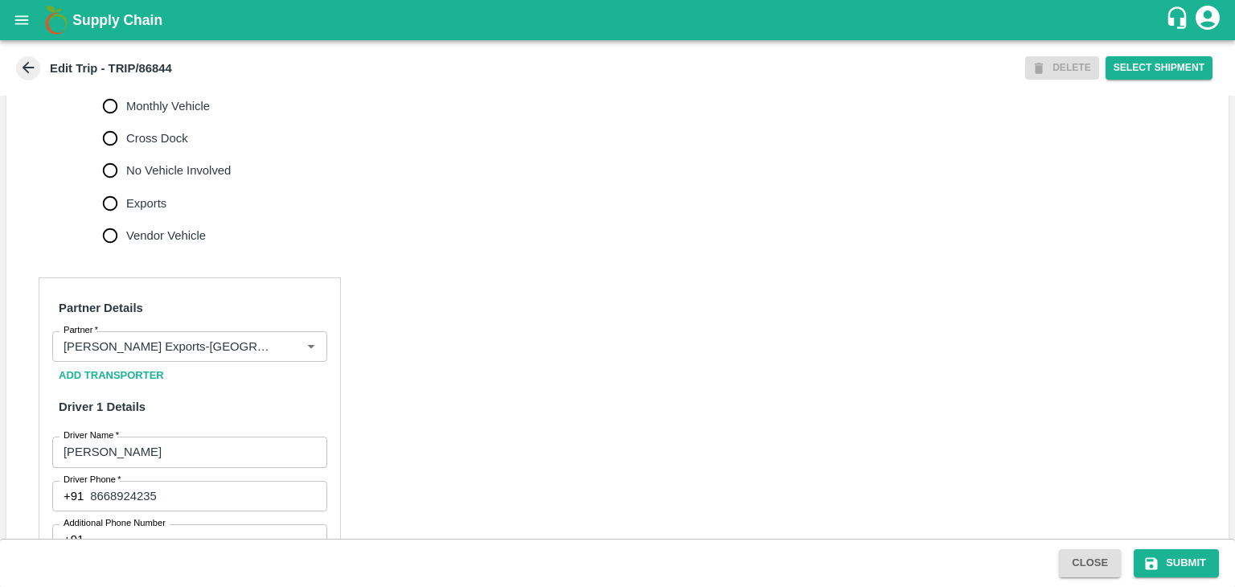
scroll to position [563, 0]
click at [288, 354] on icon "Clear" at bounding box center [291, 346] width 15 height 15
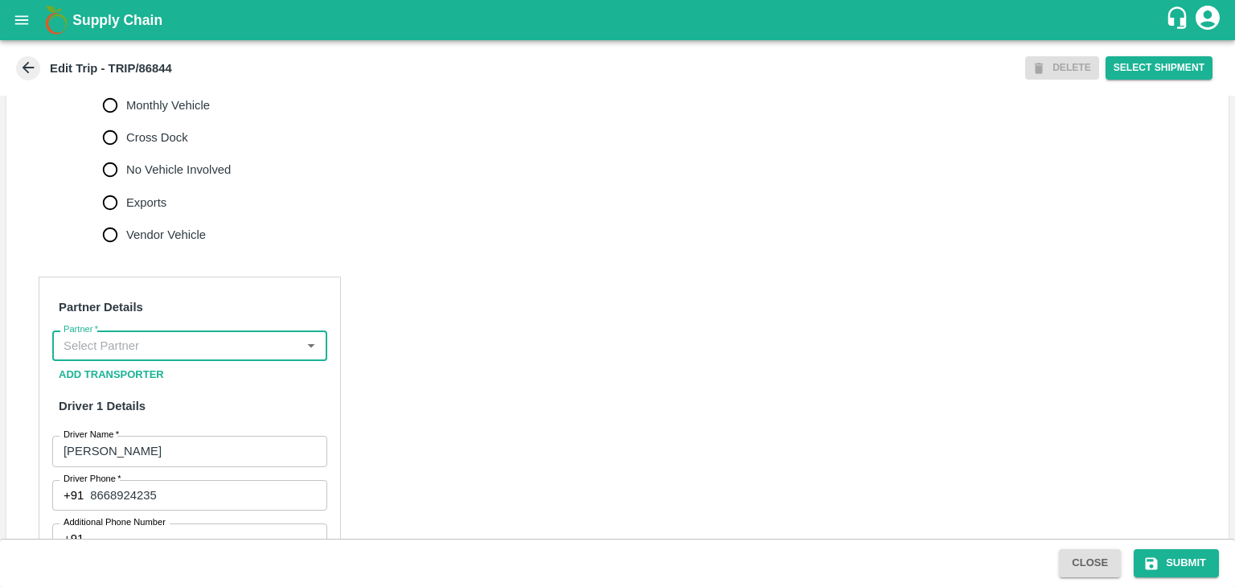
scroll to position [0, 0]
click at [263, 356] on input "Partner   *" at bounding box center [176, 345] width 239 height 21
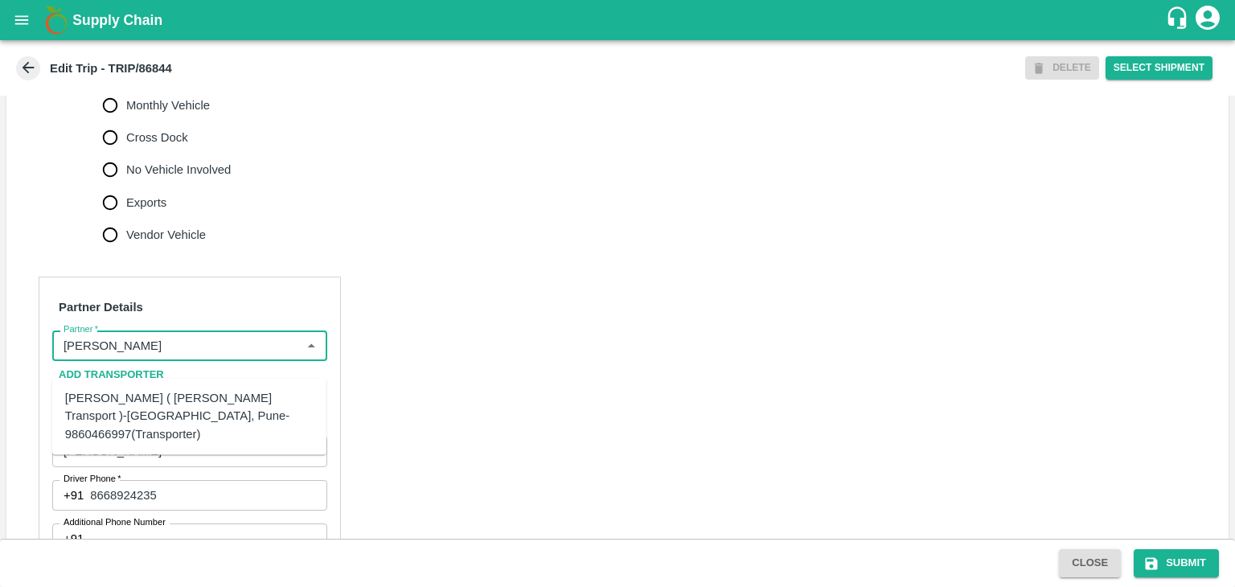
click at [201, 399] on div "Nitin Rasal ( Bhairavnath Transport )-Deulgaon, Pune-9860466997(Transporter)" at bounding box center [189, 416] width 248 height 54
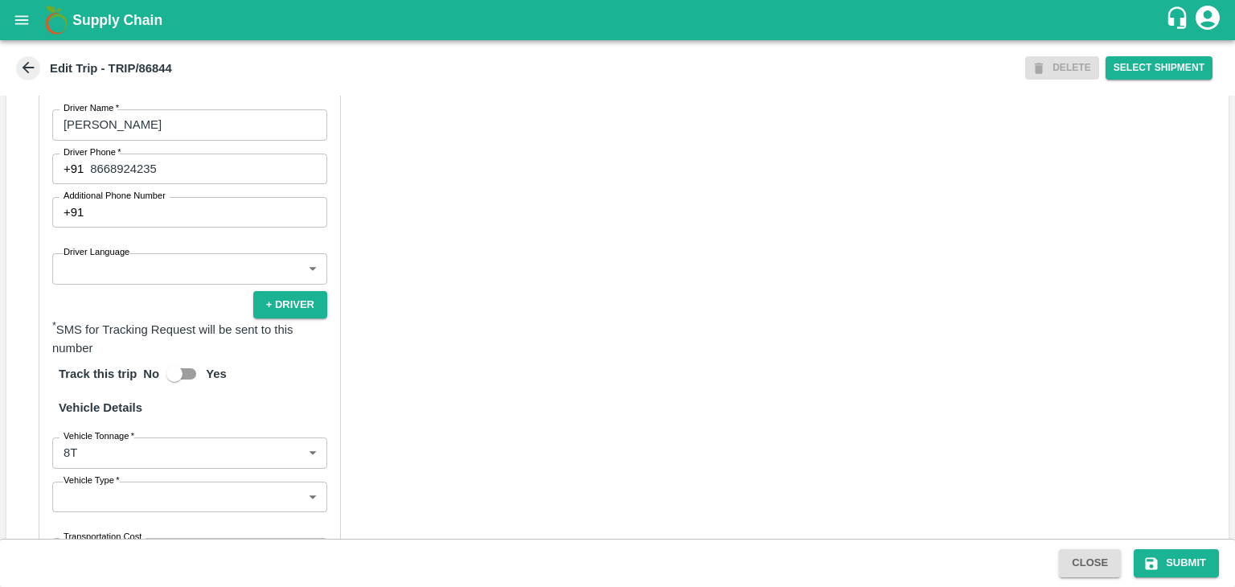
scroll to position [894, 0]
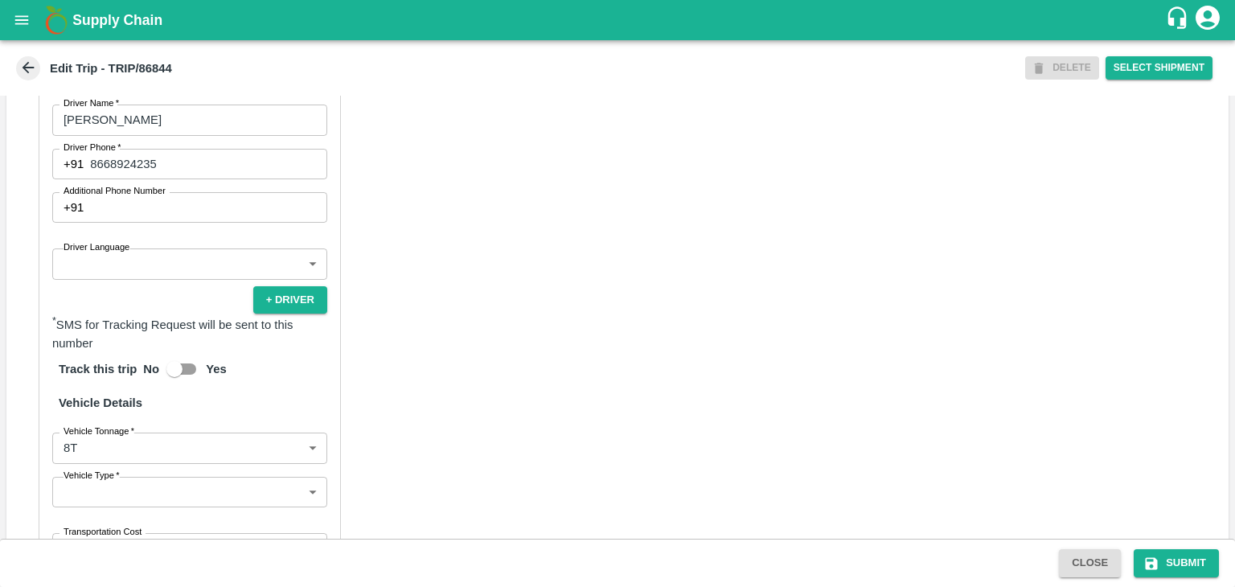
type input "Nitin Rasal ( Bhairavnath Transport )-Deulgaon, Pune-9860466997(Transporter)"
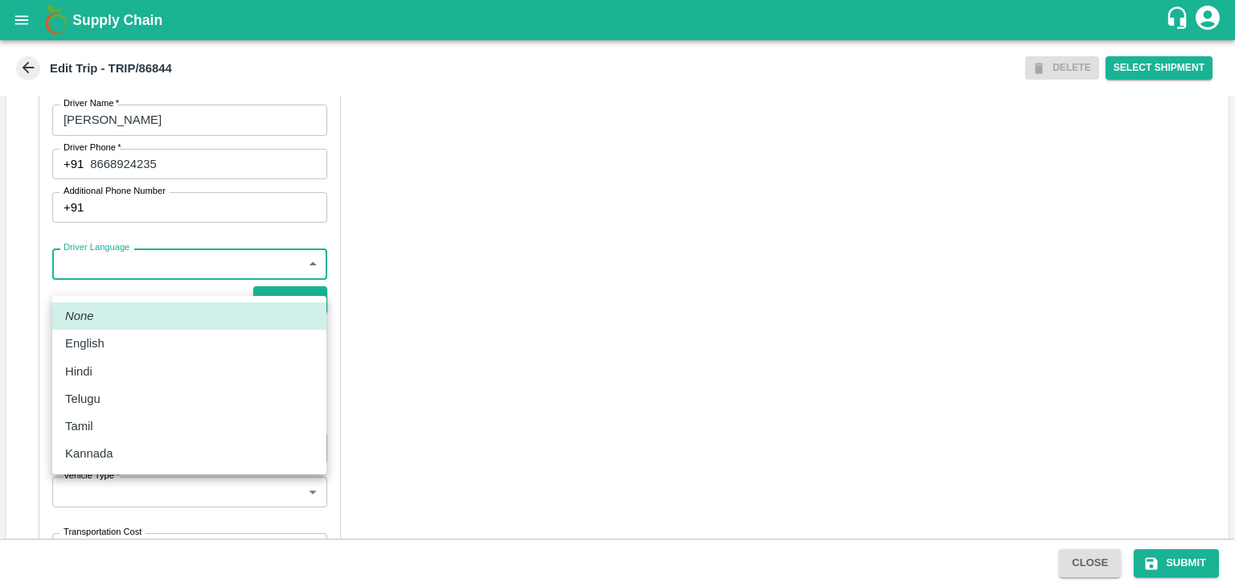
click at [86, 285] on body "Supply Chain Edit Trip - TRIP/86844 DELETE Select Shipment Trip Details Trip Ty…" at bounding box center [617, 293] width 1235 height 587
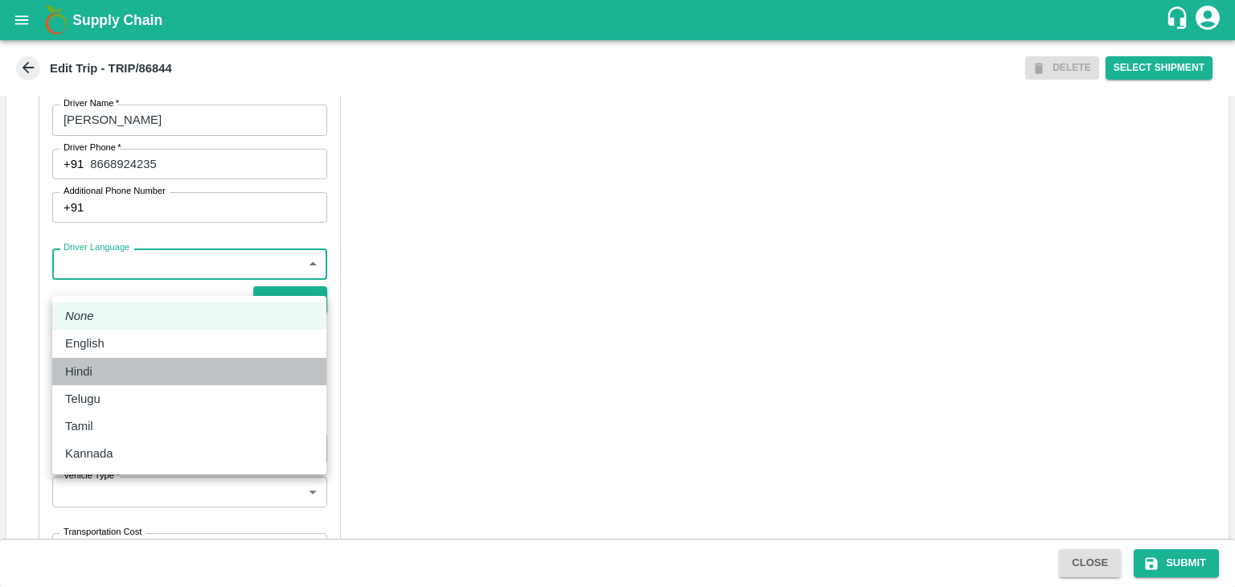
click at [103, 380] on li "Hindi" at bounding box center [189, 371] width 274 height 27
type input "hi"
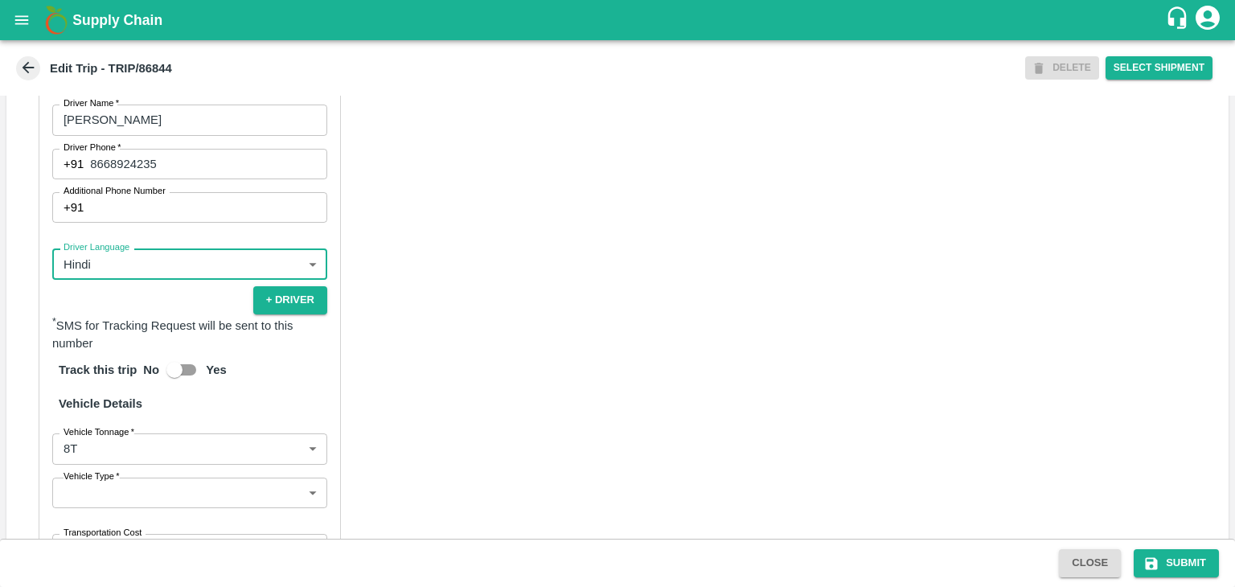
scroll to position [1108, 0]
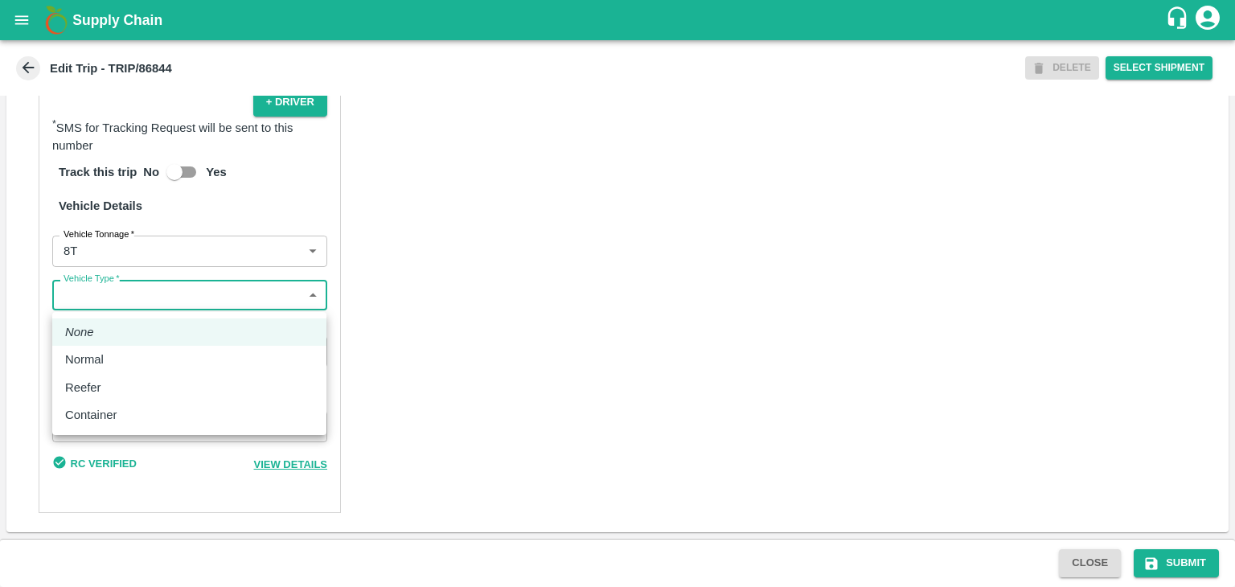
click at [97, 302] on body "Supply Chain Edit Trip - TRIP/86844 DELETE Select Shipment Trip Details Trip Ty…" at bounding box center [617, 293] width 1235 height 587
click at [120, 358] on div "Normal" at bounding box center [189, 360] width 248 height 18
type input "Normal"
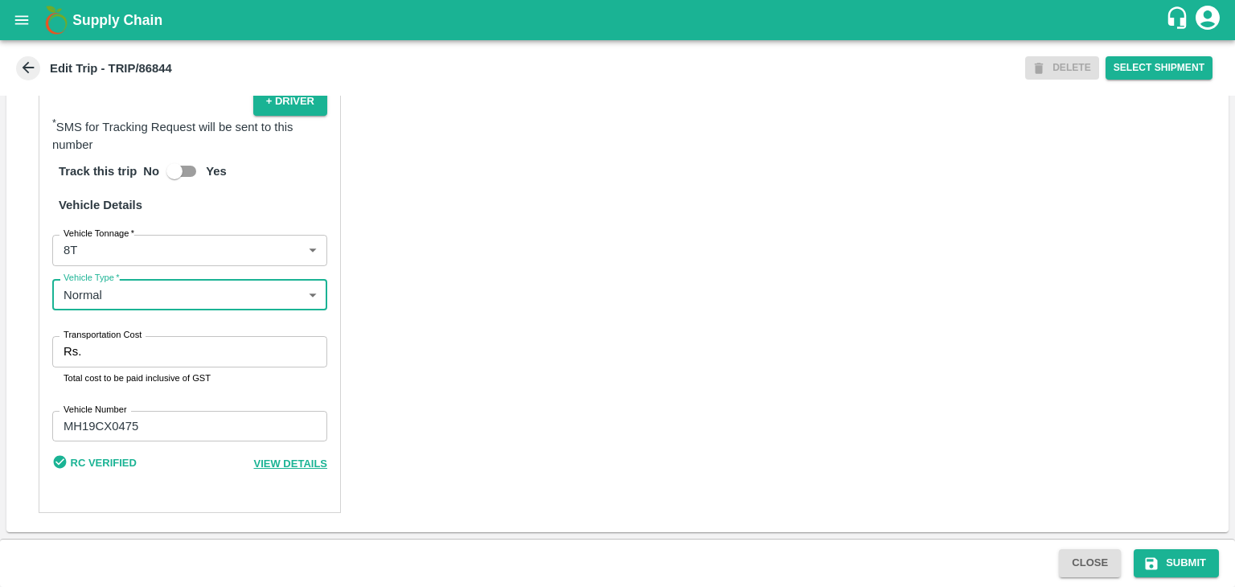
click at [138, 351] on input "Transportation Cost" at bounding box center [208, 351] width 240 height 31
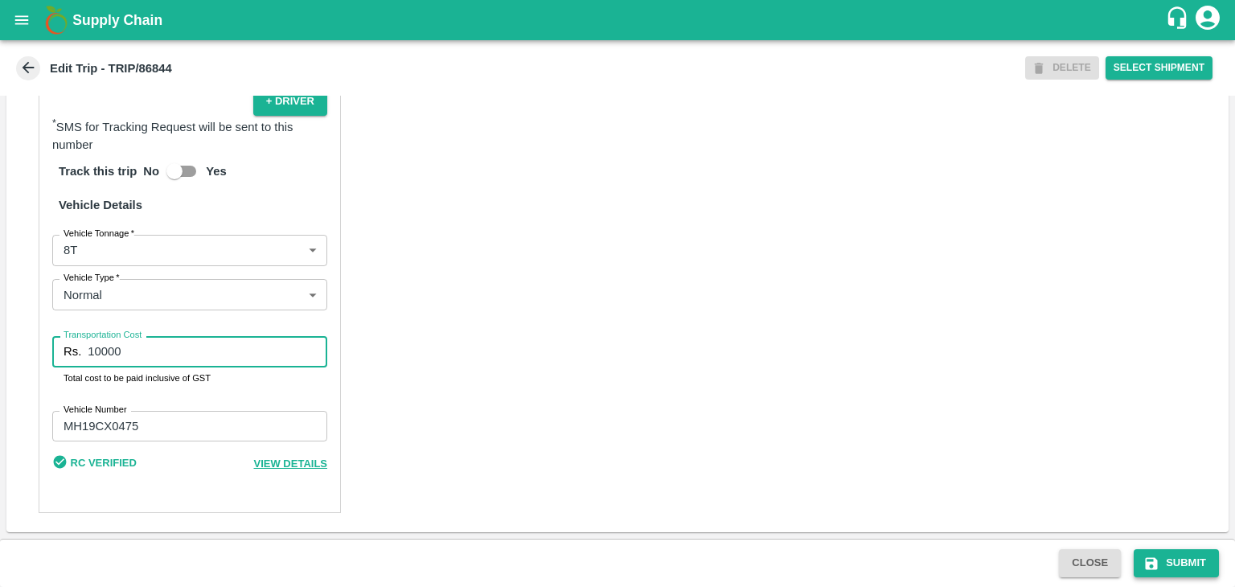
type input "10000"
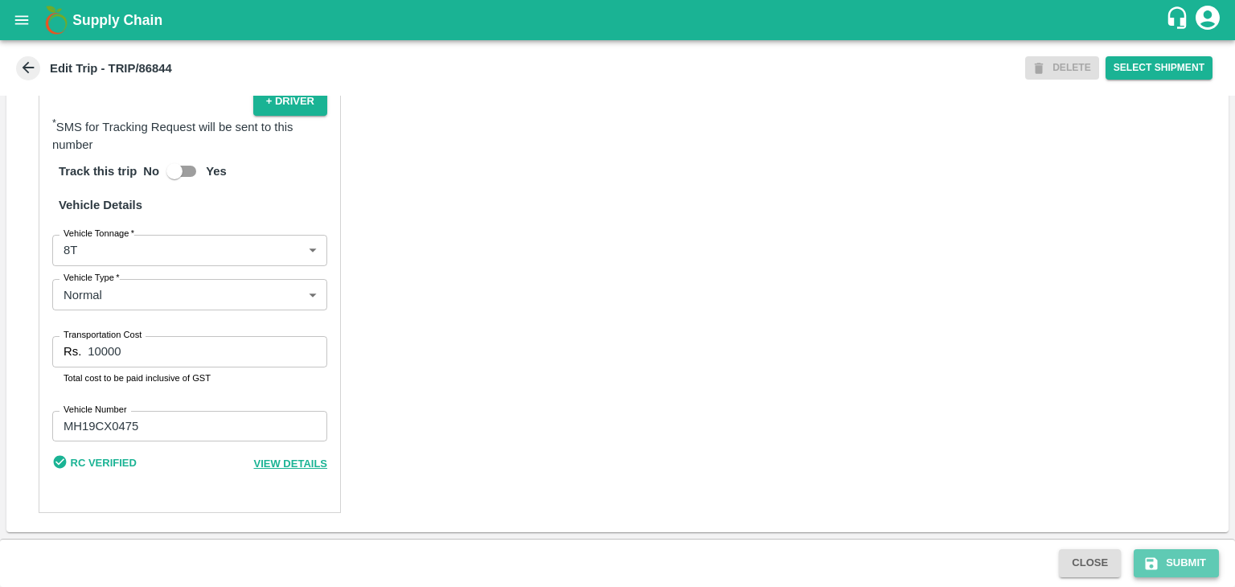
click at [1168, 567] on button "Submit" at bounding box center [1176, 563] width 85 height 28
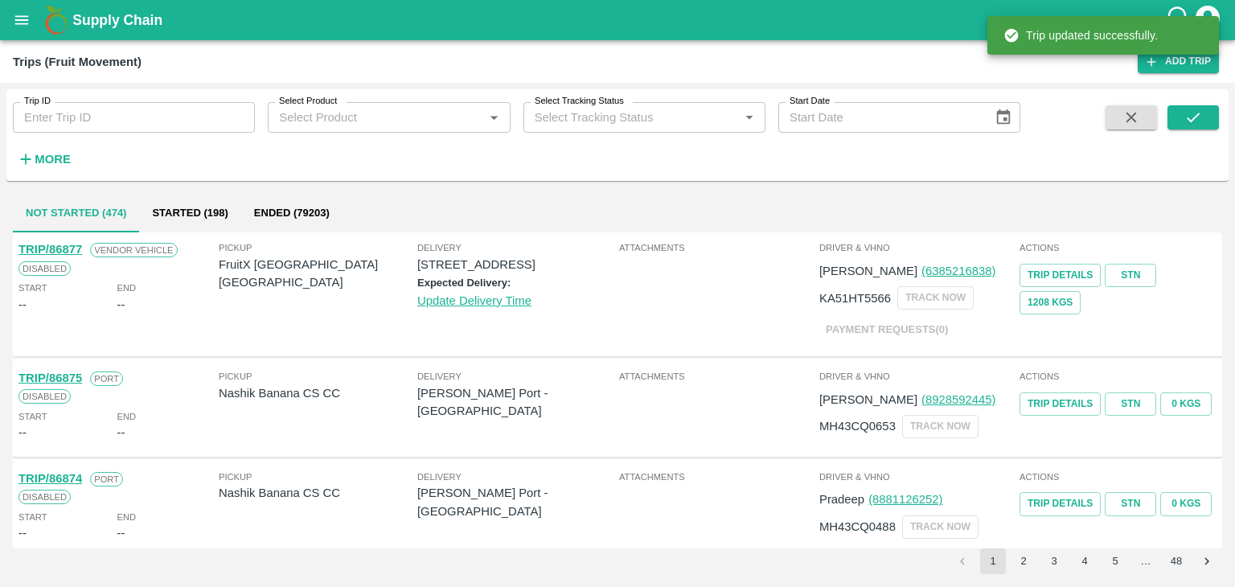
click at [32, 2] on div "Supply Chain" at bounding box center [617, 20] width 1235 height 40
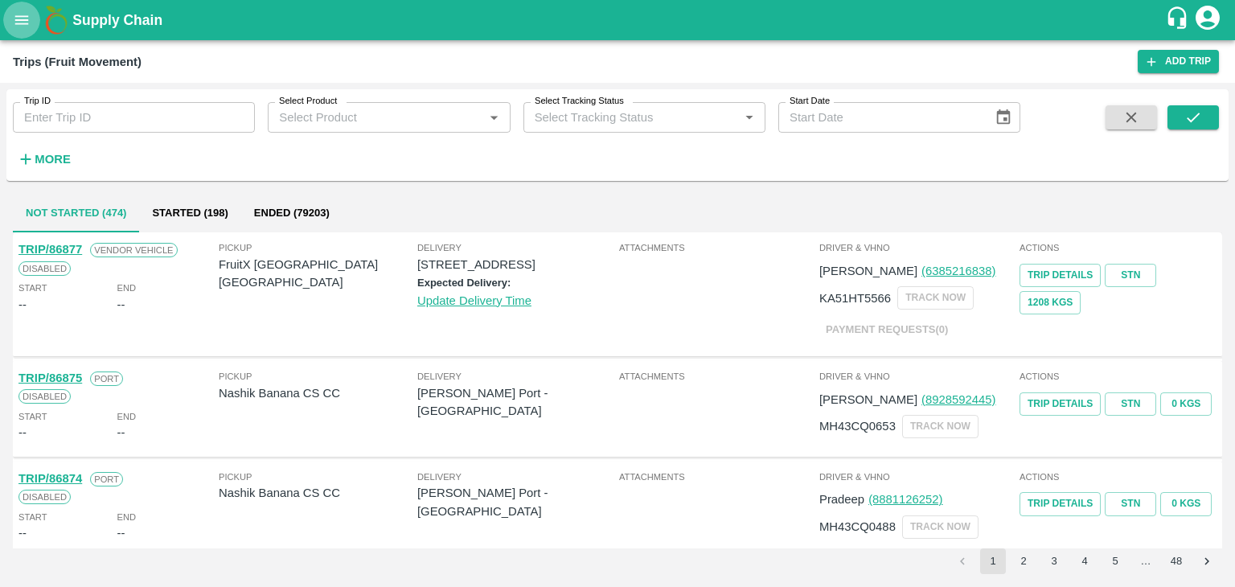
click at [11, 25] on button "open drawer" at bounding box center [21, 20] width 37 height 37
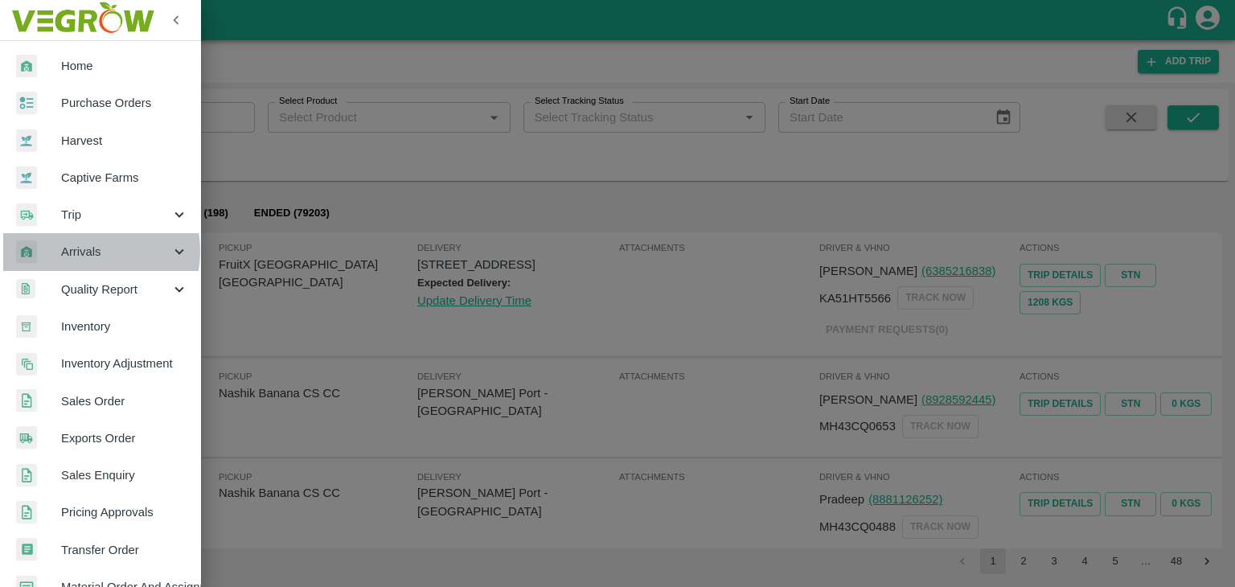
click at [90, 251] on span "Arrivals" at bounding box center [115, 252] width 109 height 18
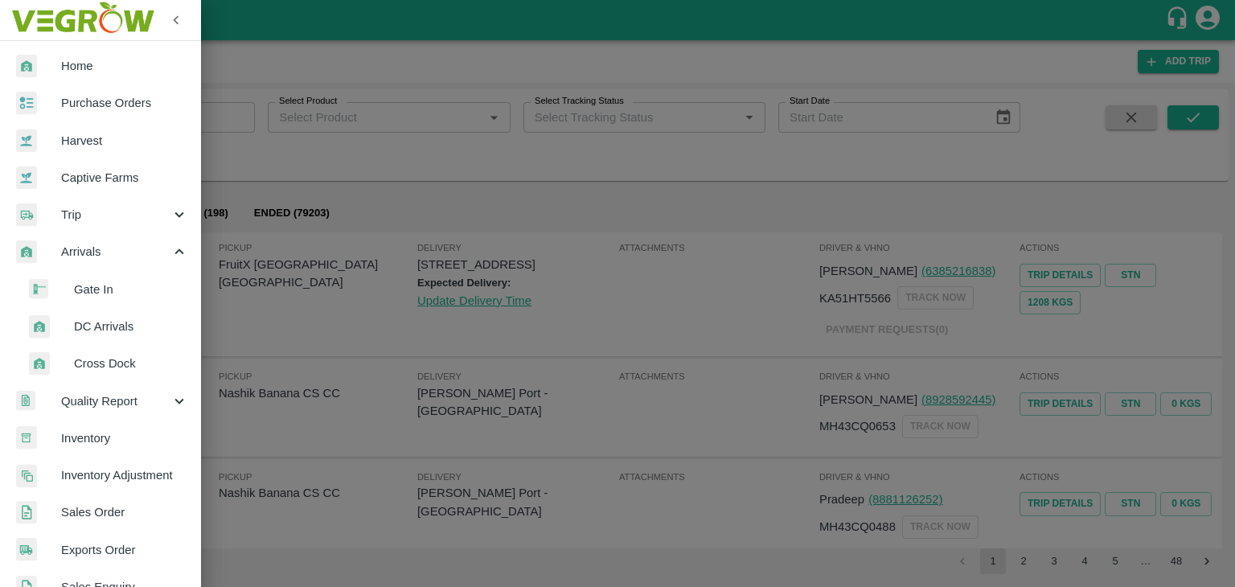
click at [117, 318] on span "DC Arrivals" at bounding box center [131, 327] width 114 height 18
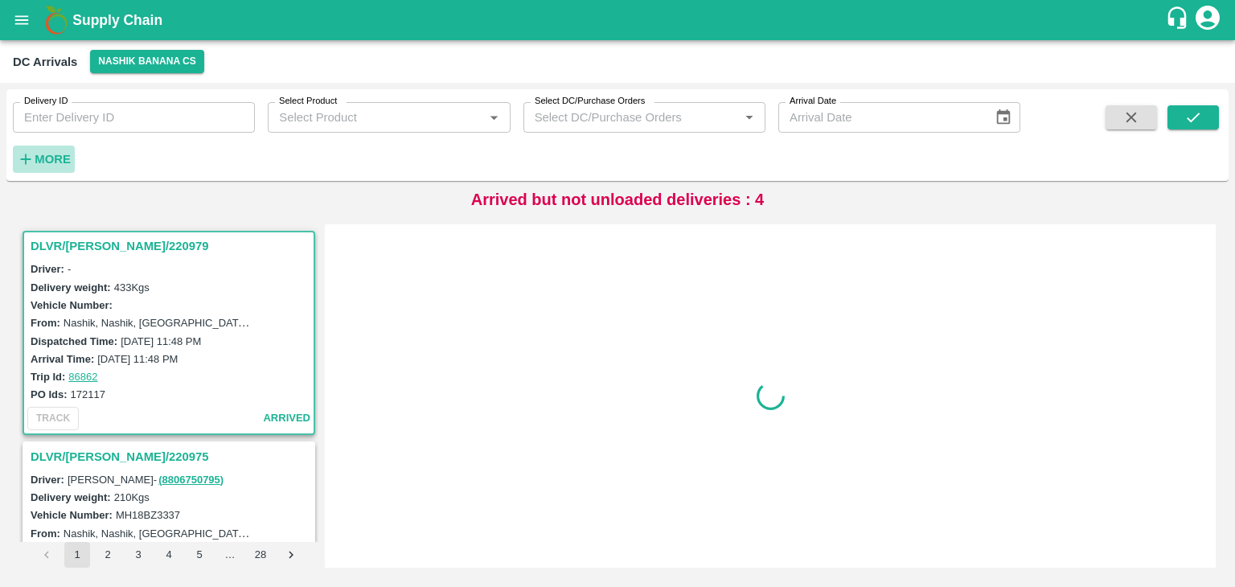
click at [61, 157] on strong "More" at bounding box center [53, 159] width 36 height 13
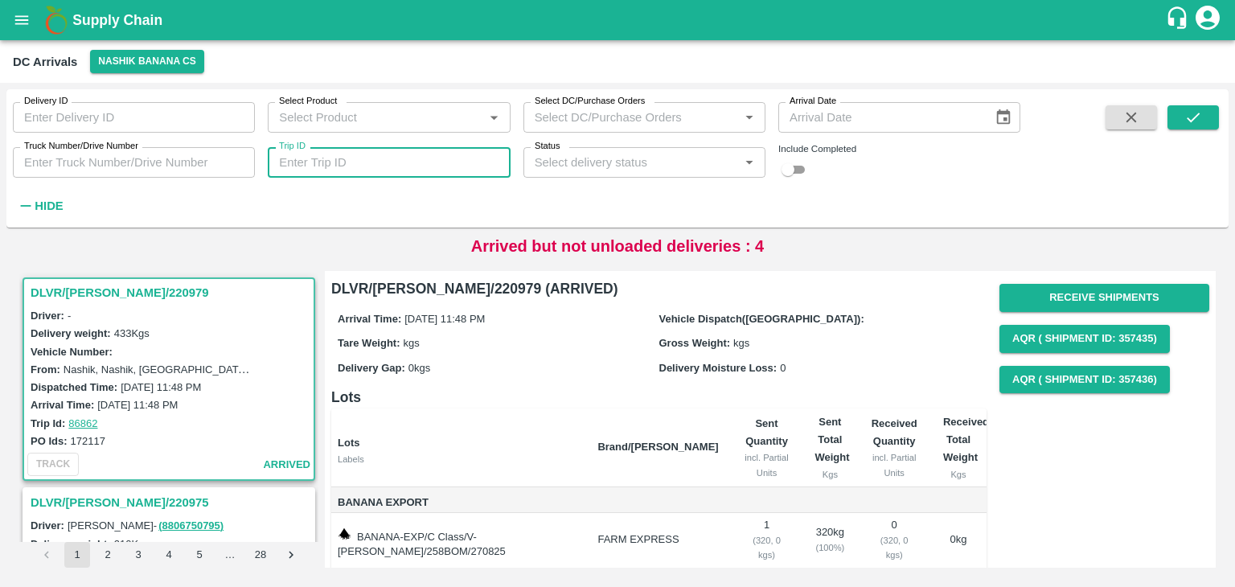
click at [438, 170] on input "Trip ID" at bounding box center [389, 162] width 242 height 31
type input "86858"
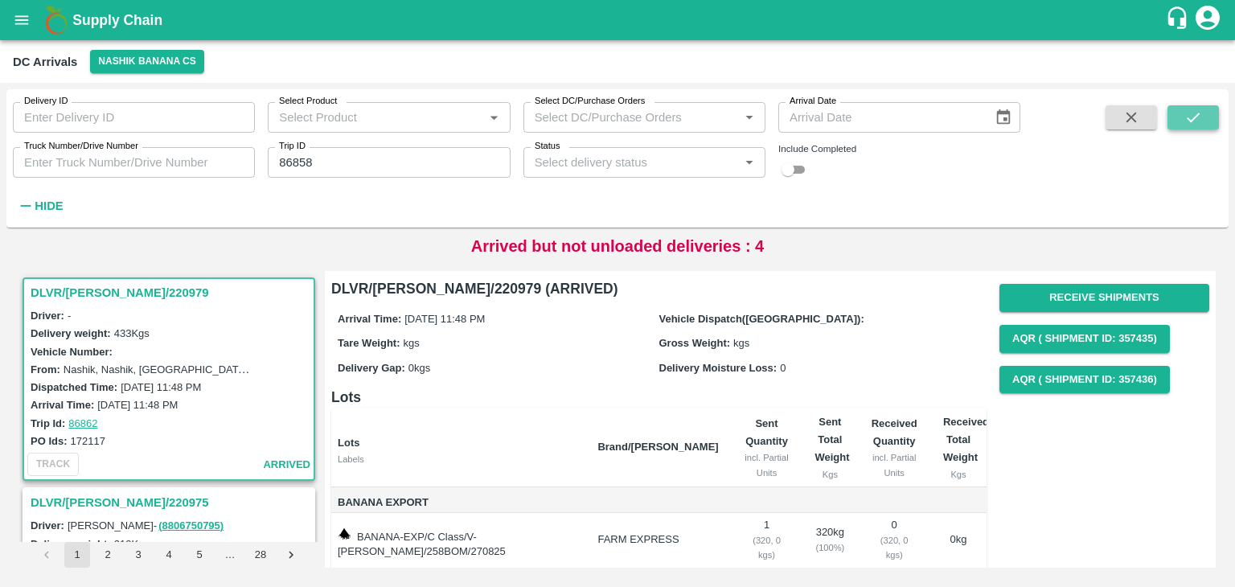
click at [1207, 122] on button "submit" at bounding box center [1193, 117] width 51 height 24
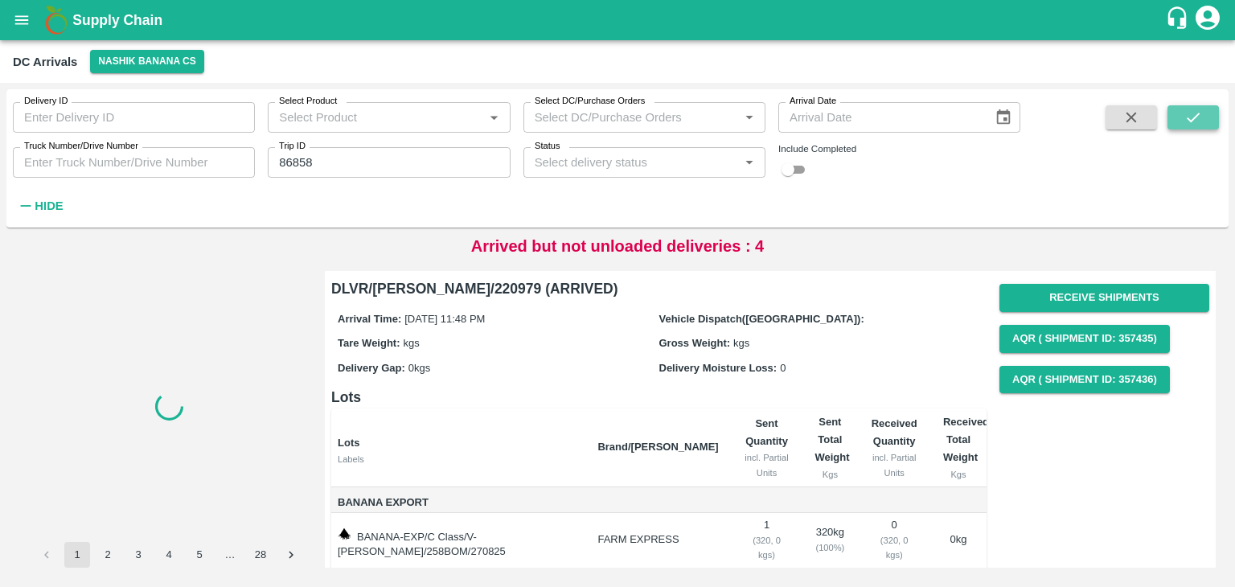
click at [1207, 122] on button "submit" at bounding box center [1193, 117] width 51 height 24
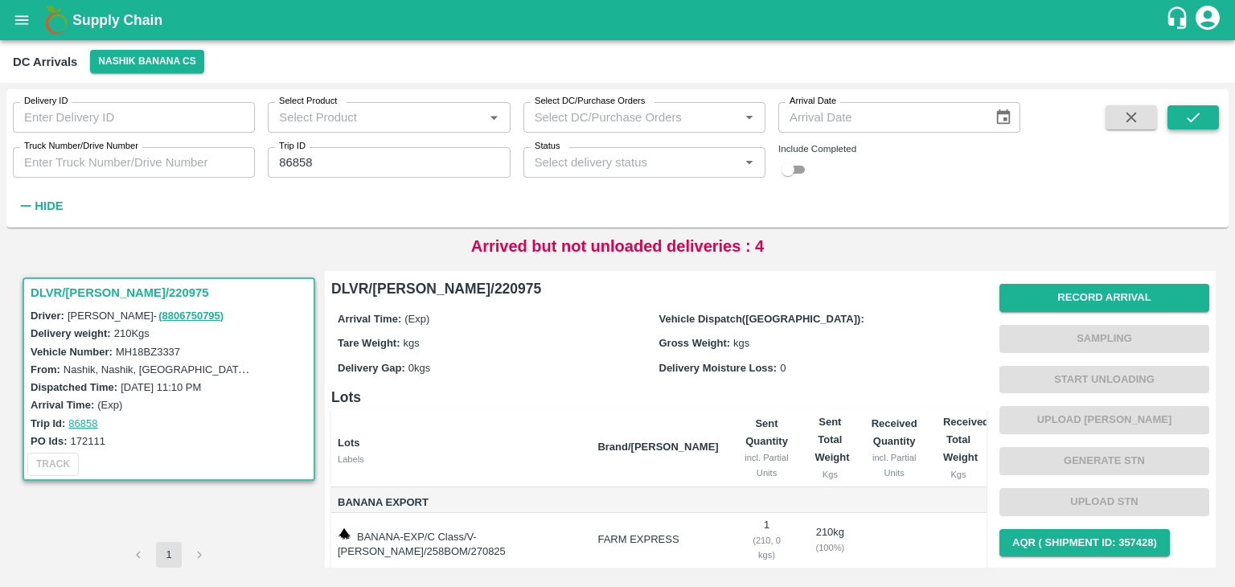
click at [1207, 122] on button "submit" at bounding box center [1193, 117] width 51 height 24
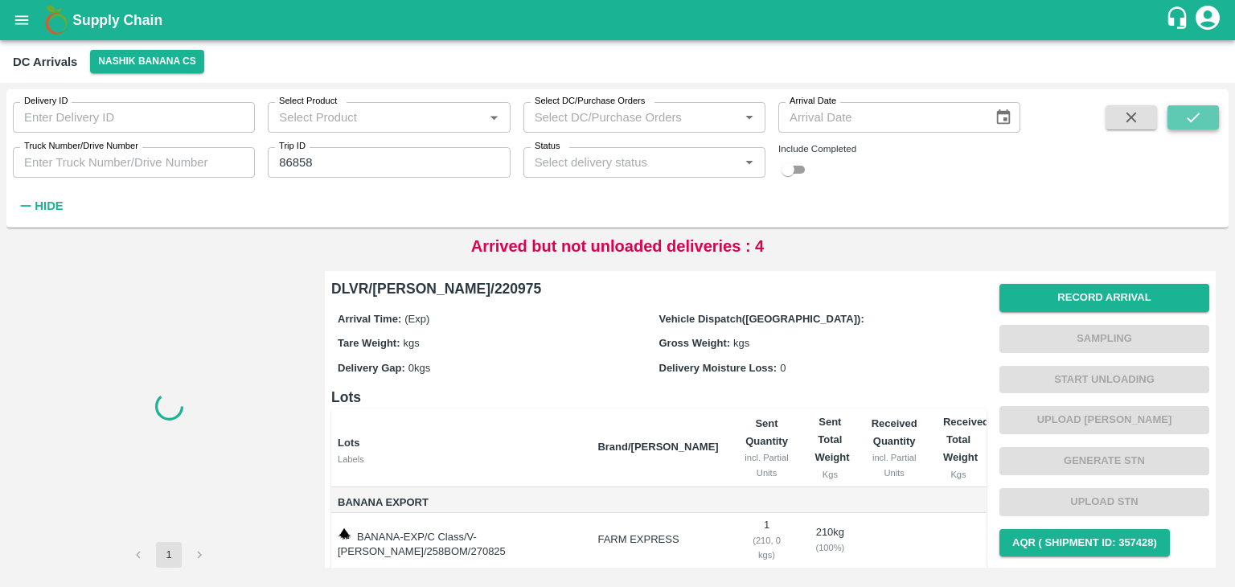
click at [1207, 122] on button "submit" at bounding box center [1193, 117] width 51 height 24
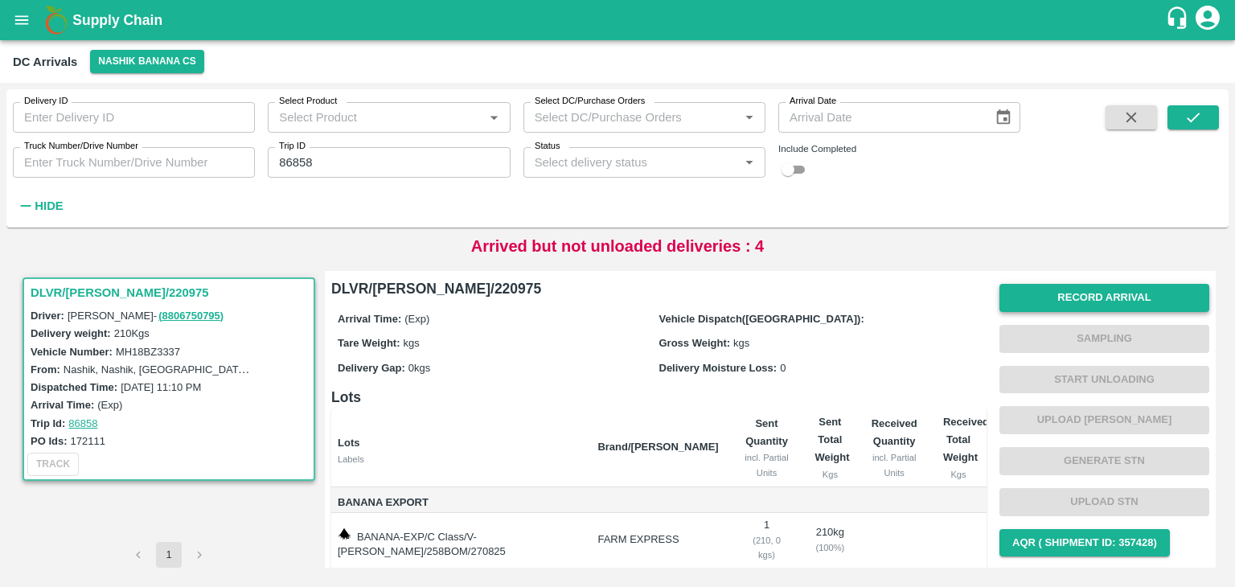
click at [1103, 305] on button "Record Arrival" at bounding box center [1105, 298] width 210 height 28
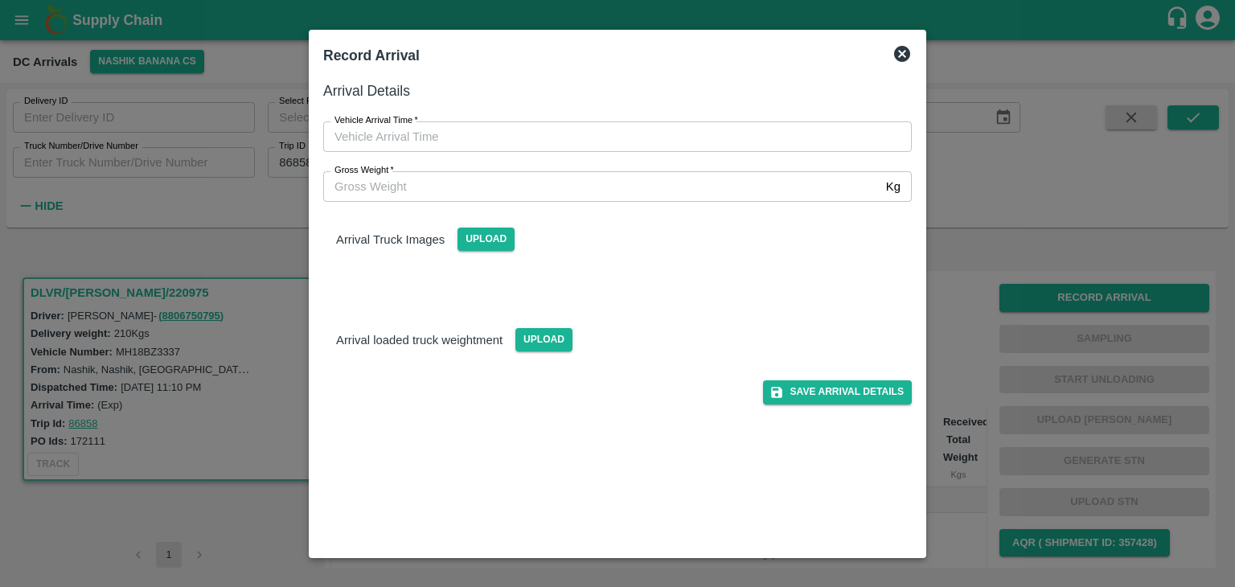
type input "DD/MM/YYYY hh:mm aa"
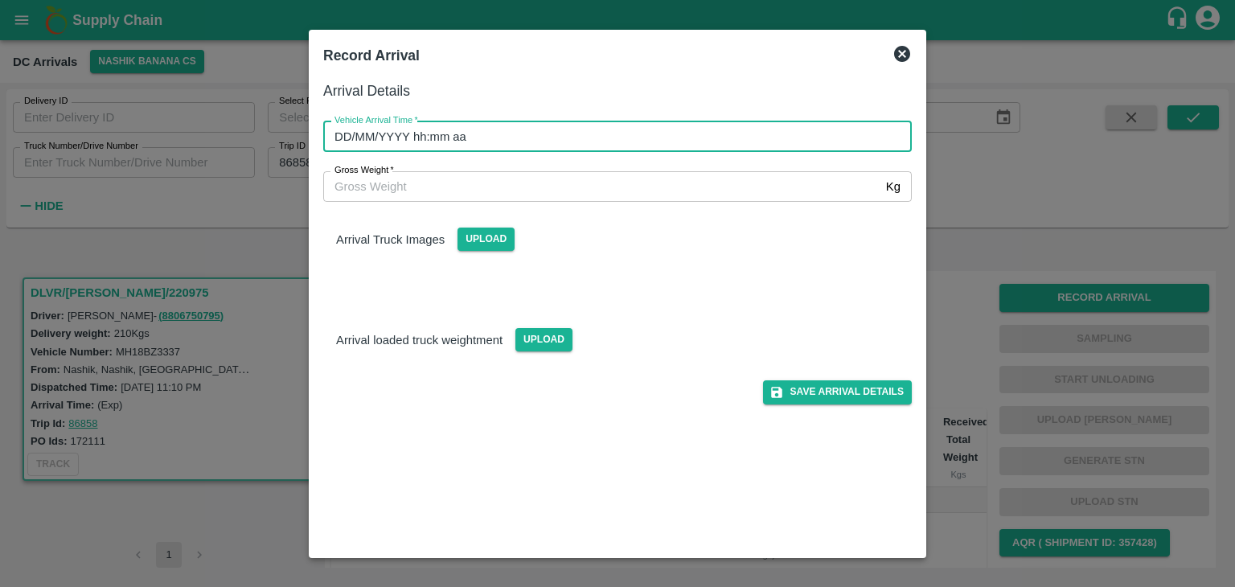
click at [680, 131] on input "DD/MM/YYYY hh:mm aa" at bounding box center [611, 136] width 577 height 31
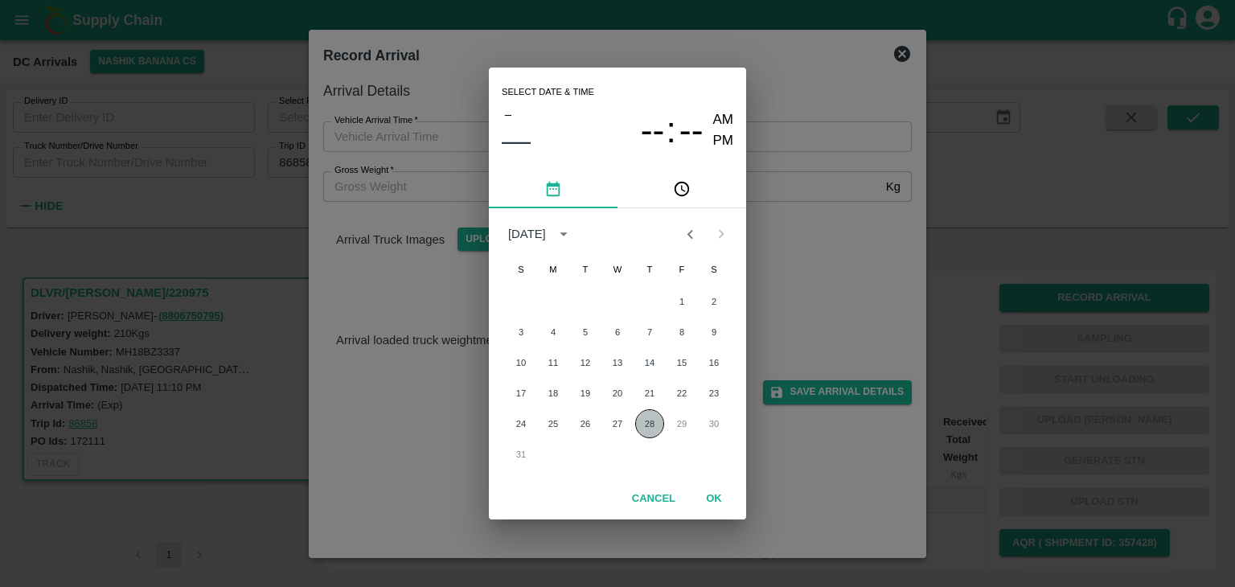
click at [659, 423] on button "28" at bounding box center [649, 423] width 29 height 29
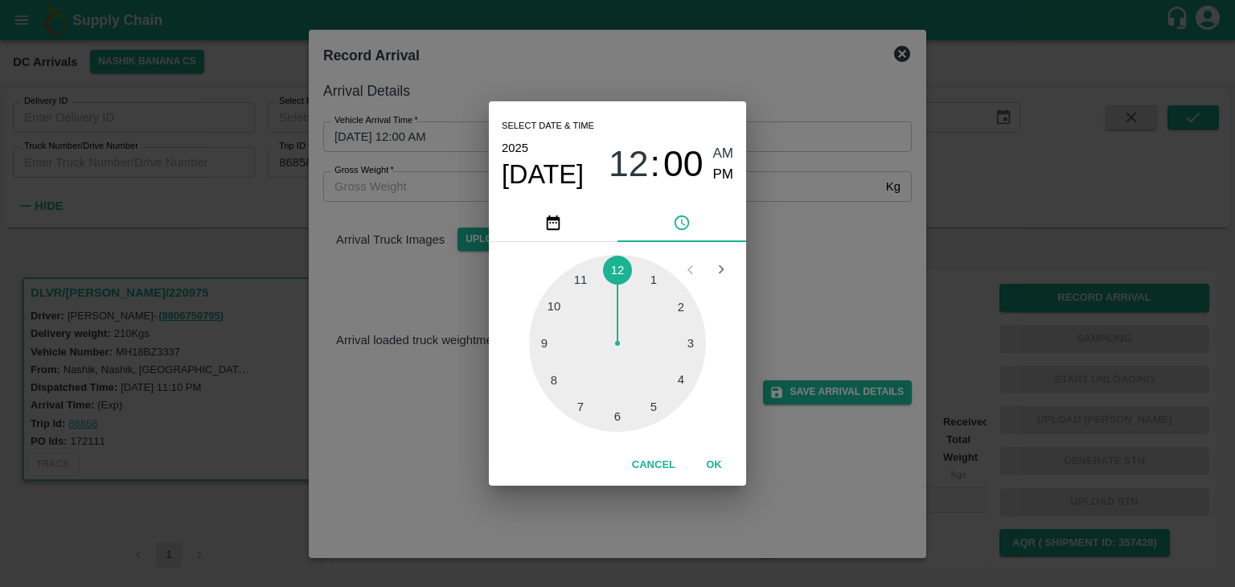
click at [537, 351] on div at bounding box center [617, 343] width 177 height 177
type input "28/08/2025 09:44 AM"
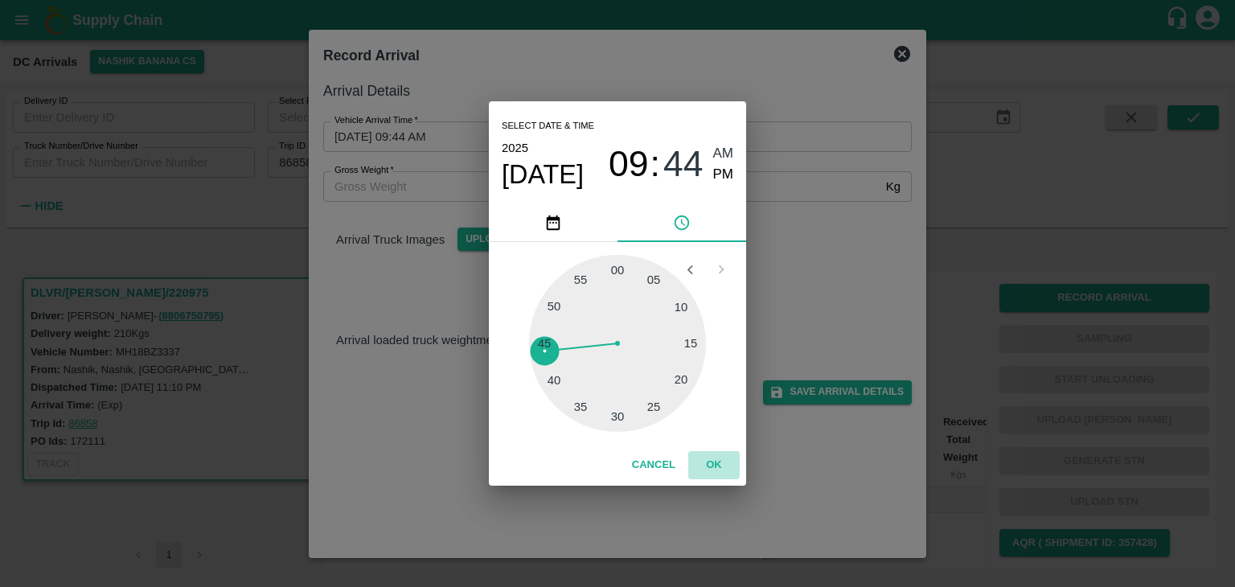
click at [720, 471] on button "OK" at bounding box center [713, 465] width 51 height 28
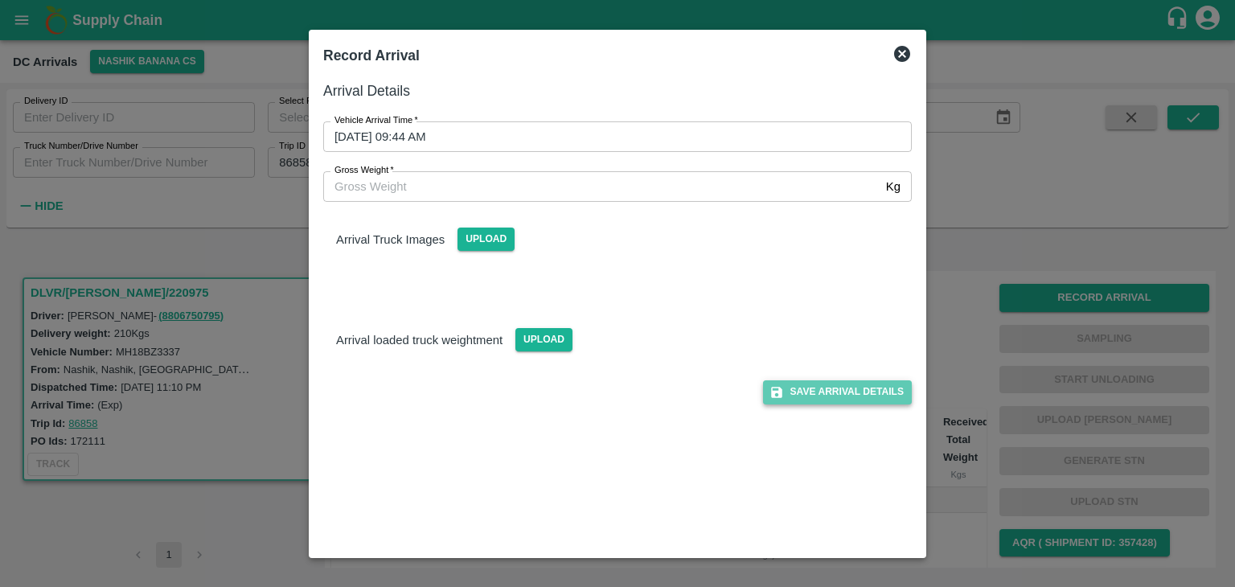
click at [835, 396] on button "Save Arrival Details" at bounding box center [837, 391] width 149 height 23
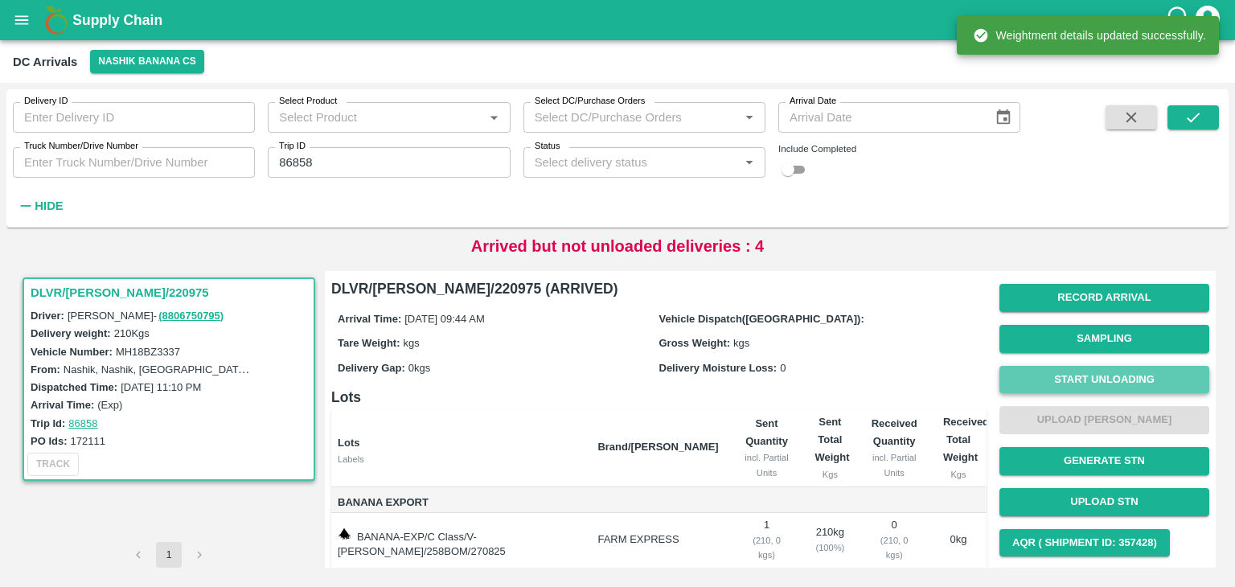
click at [1069, 382] on button "Start Unloading" at bounding box center [1105, 380] width 210 height 28
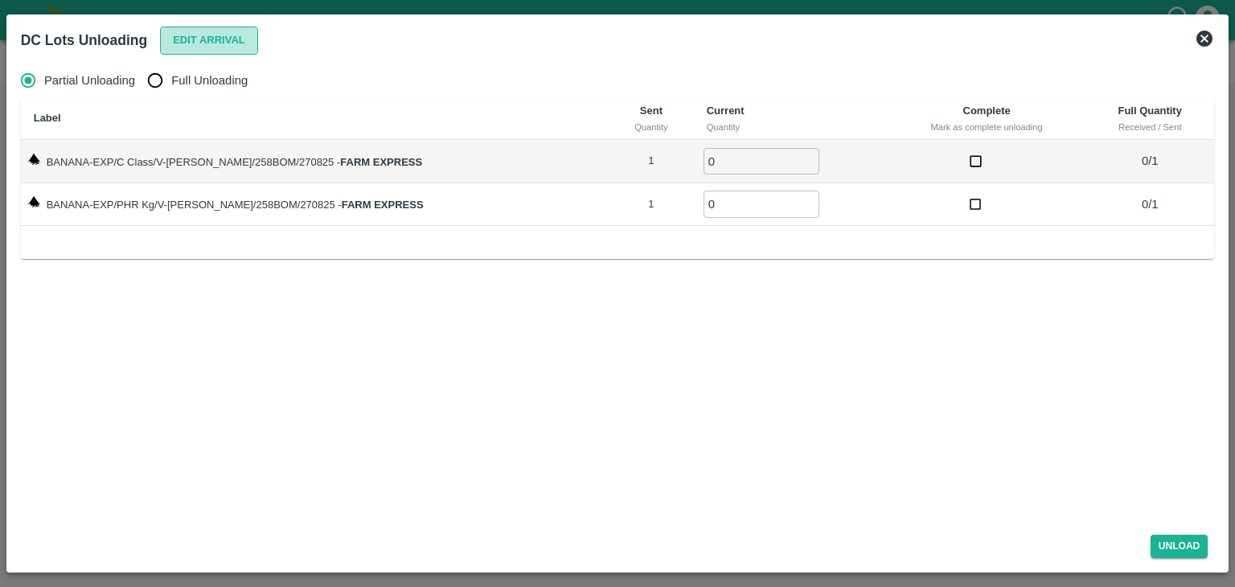
click at [199, 46] on button "Edit Arrival" at bounding box center [209, 41] width 98 height 28
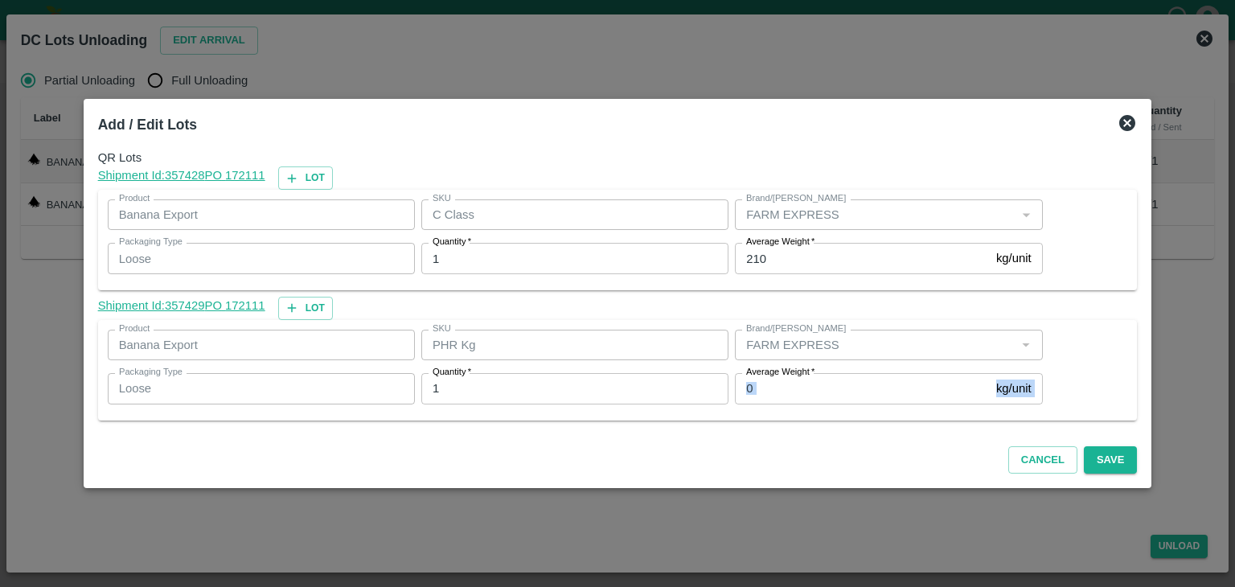
drag, startPoint x: 772, startPoint y: 409, endPoint x: 769, endPoint y: 400, distance: 10.2
click at [769, 400] on div "Average Weight   * 0 kg/unit Average Weight" at bounding box center [886, 388] width 314 height 43
click at [769, 400] on input "0" at bounding box center [862, 388] width 255 height 31
type input "1"
click at [803, 245] on label "Average Weight   *" at bounding box center [780, 242] width 68 height 13
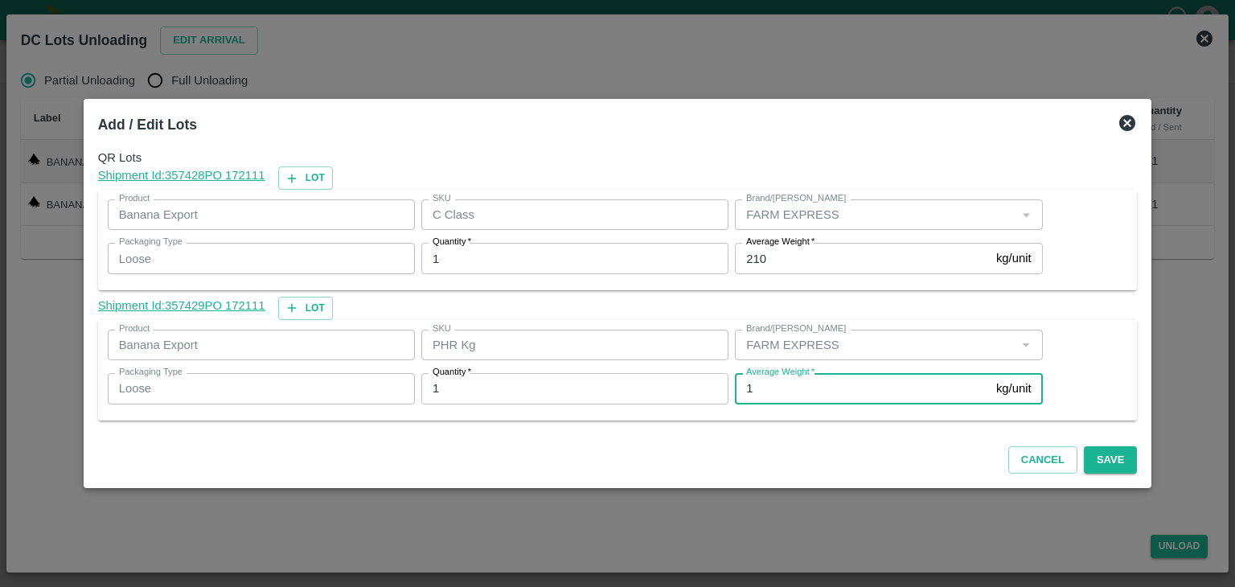
click at [803, 245] on input "210" at bounding box center [862, 258] width 255 height 31
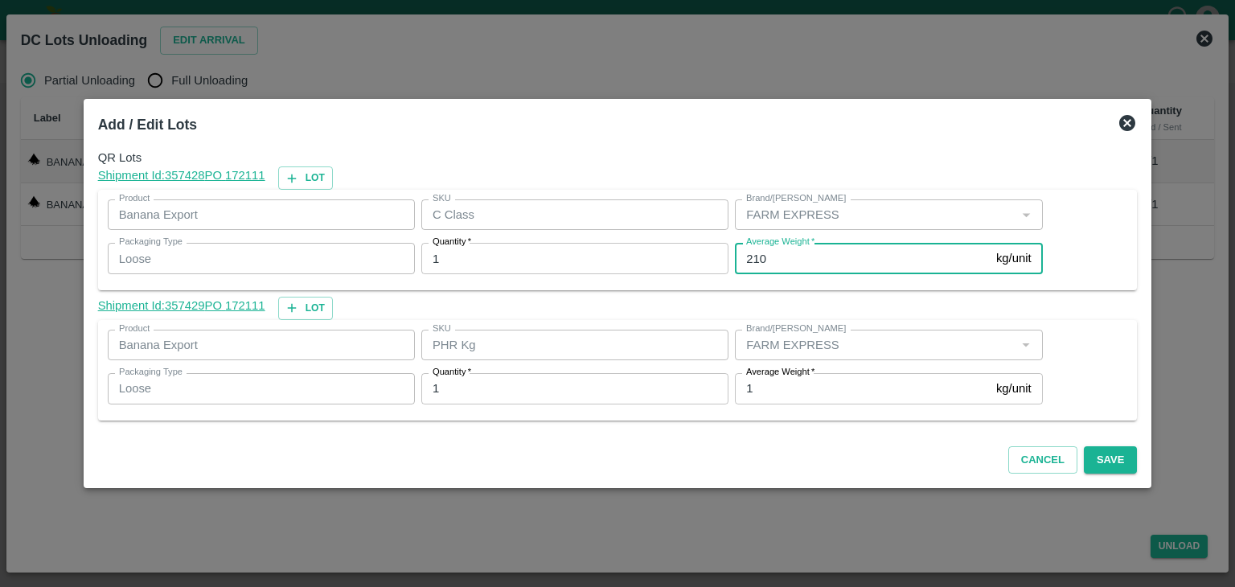
click at [792, 265] on input "210" at bounding box center [862, 258] width 255 height 31
type input "2"
type input "104"
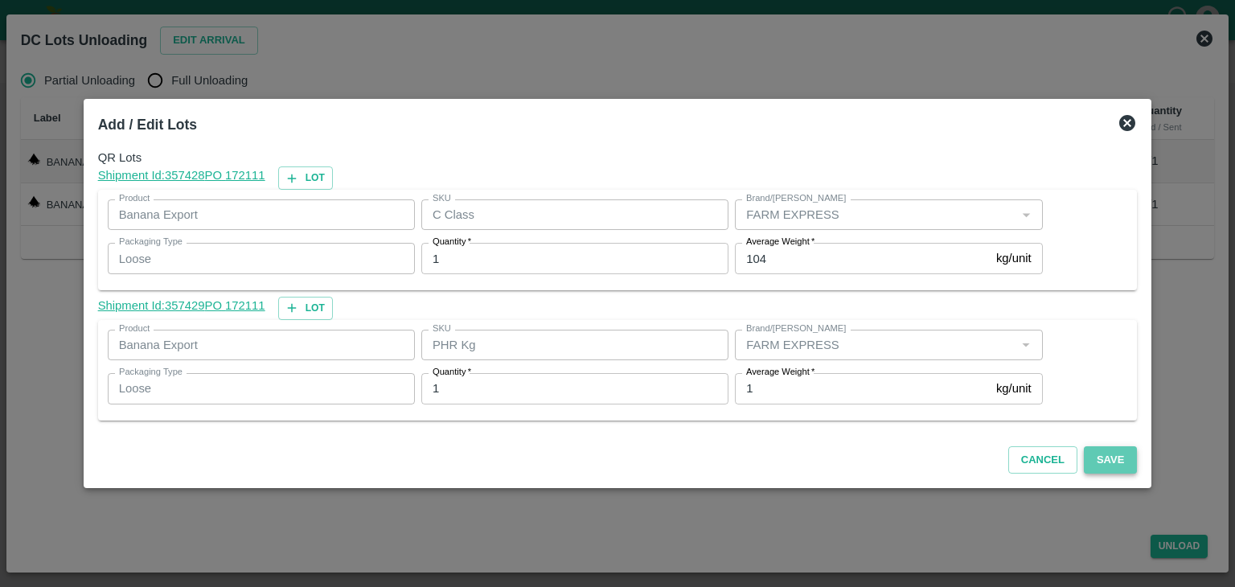
click at [1101, 465] on button "Save" at bounding box center [1110, 460] width 53 height 28
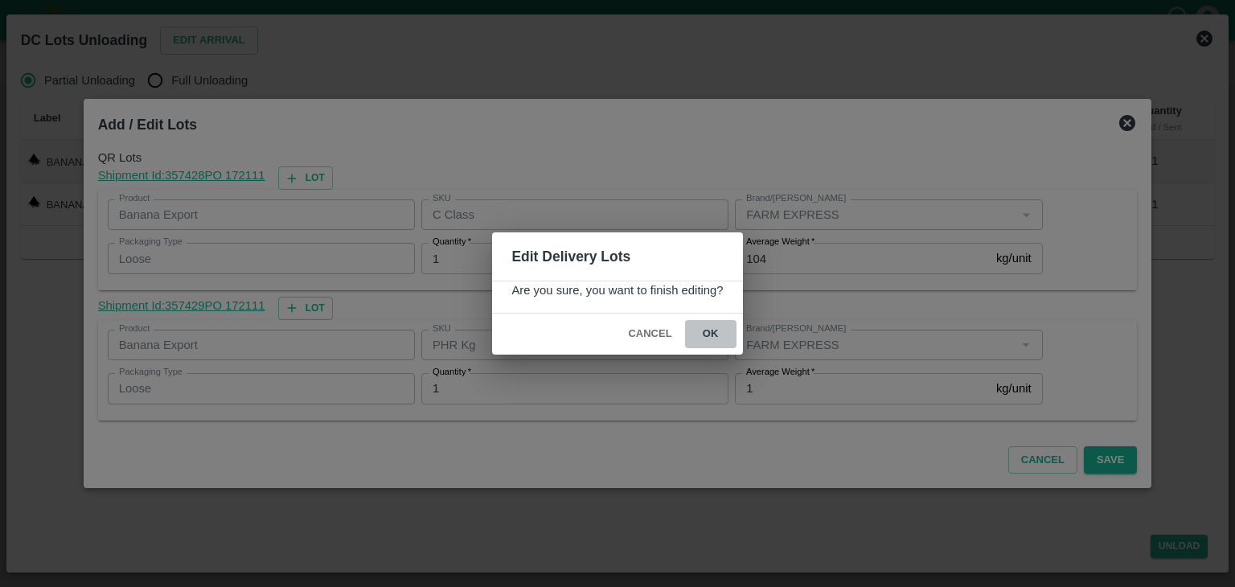
click at [707, 329] on button "ok" at bounding box center [710, 334] width 51 height 28
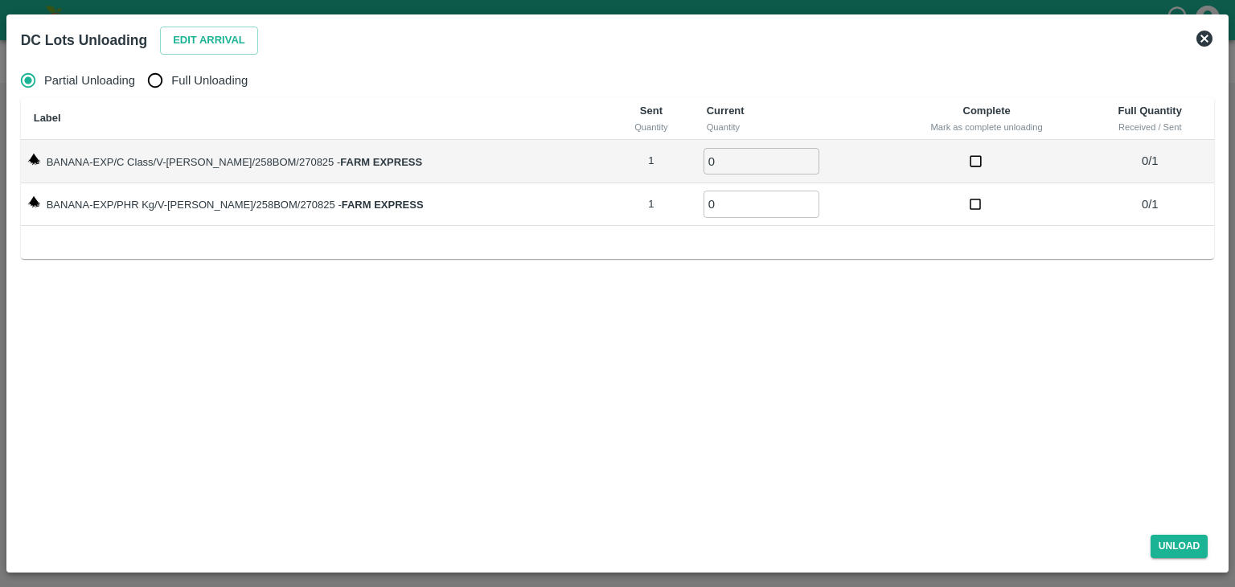
click at [183, 87] on span "Full Unloading" at bounding box center [209, 81] width 76 height 18
click at [171, 87] on input "Full Unloading" at bounding box center [155, 80] width 32 height 32
radio input "true"
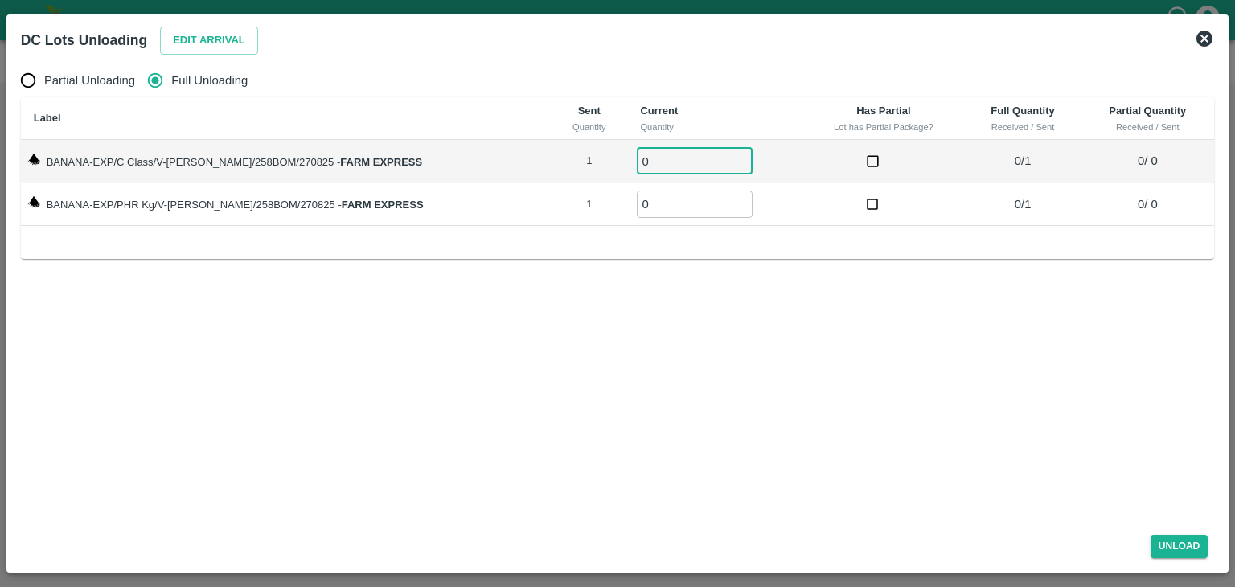
click at [653, 169] on input "0" at bounding box center [695, 161] width 116 height 27
type input "01"
click at [648, 203] on input "0" at bounding box center [695, 204] width 116 height 27
type input "01"
click at [1182, 538] on button "Unload" at bounding box center [1180, 546] width 58 height 23
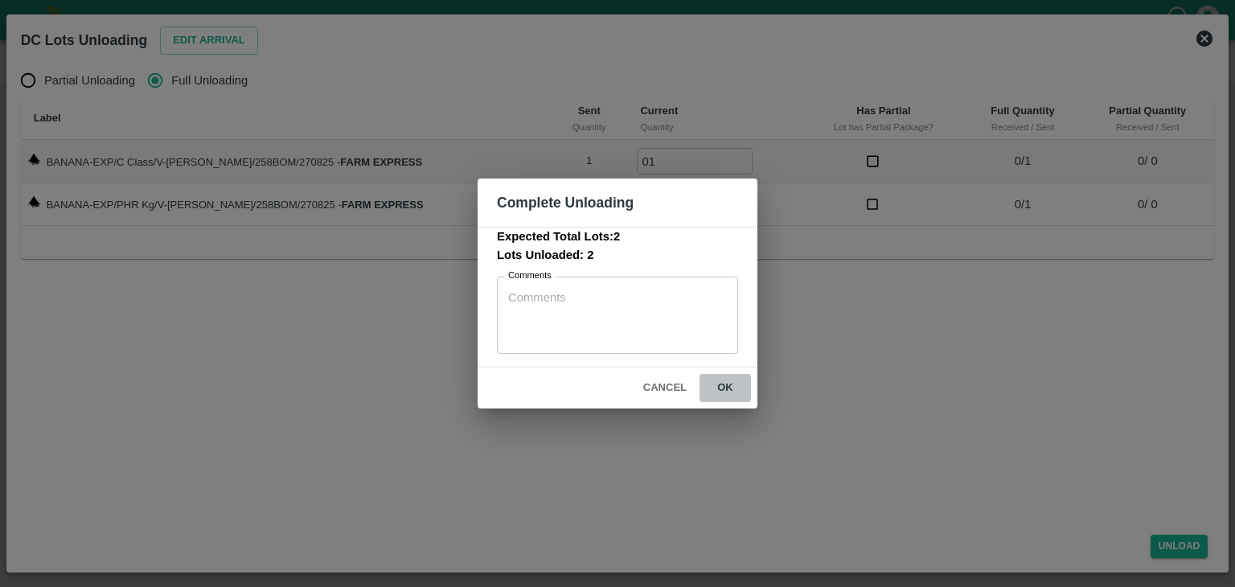
click at [710, 390] on button "ok" at bounding box center [725, 388] width 51 height 28
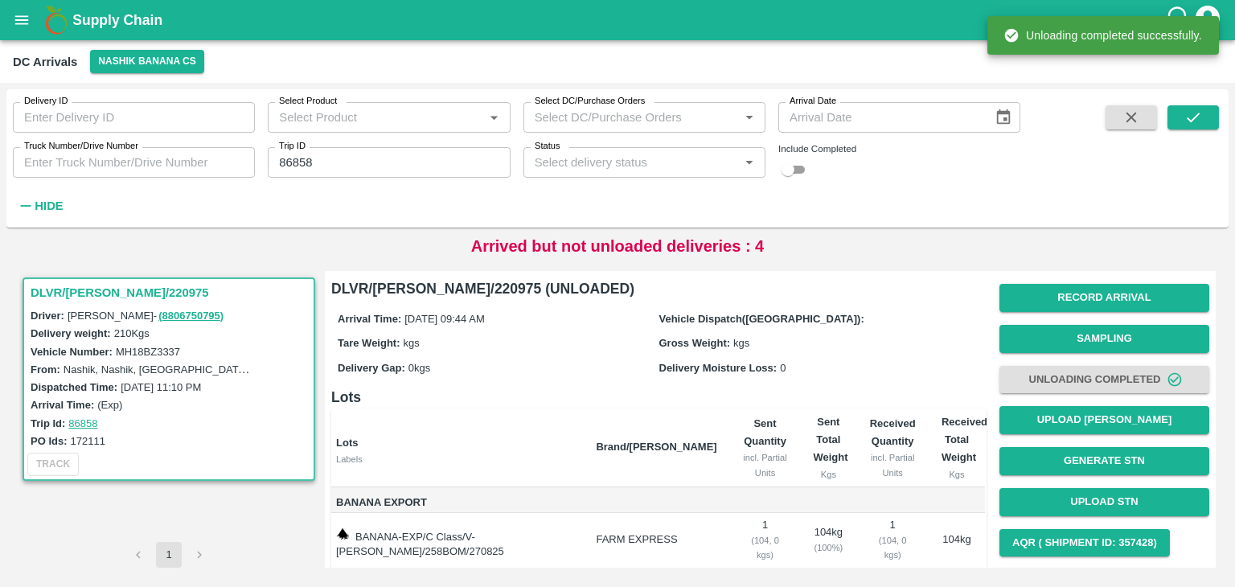
scroll to position [100, 0]
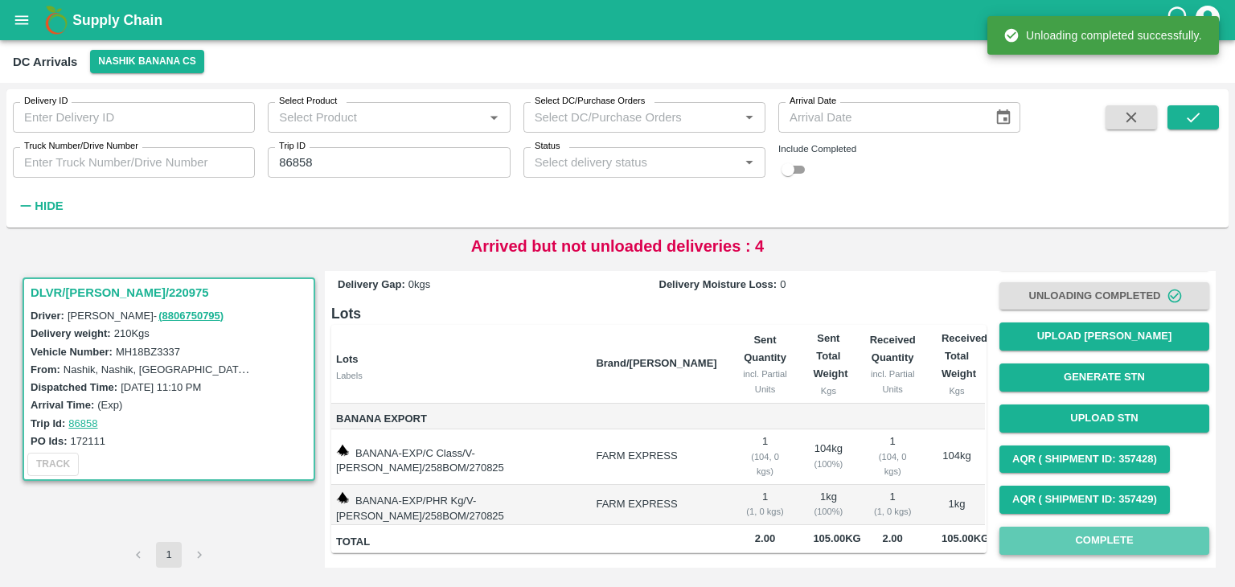
click at [1083, 527] on button "Complete" at bounding box center [1105, 541] width 210 height 28
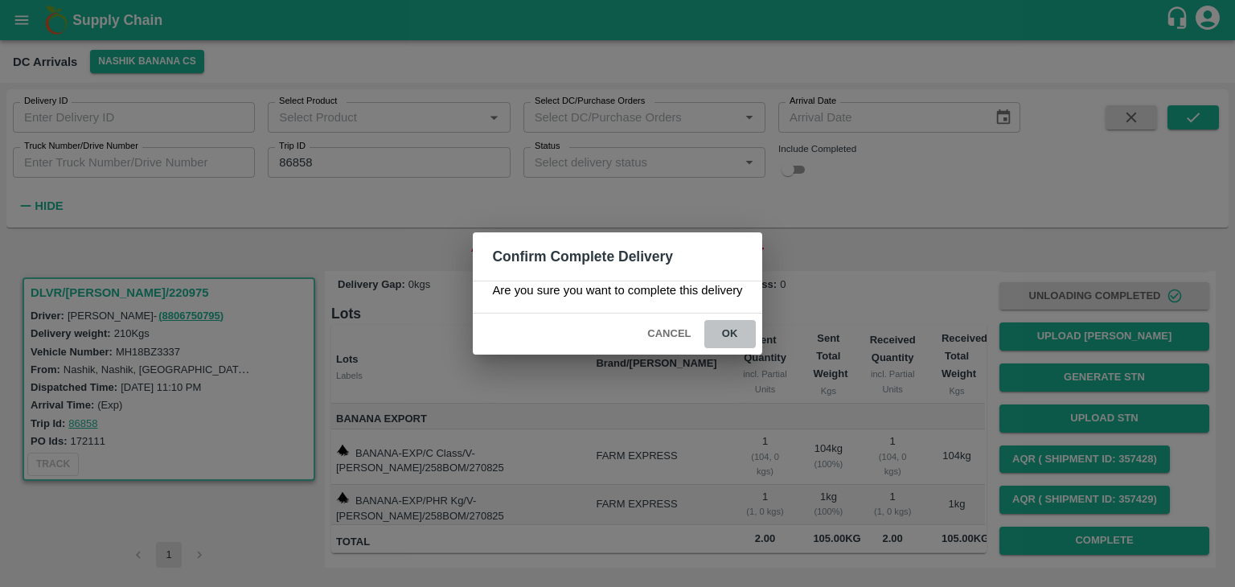
click at [731, 339] on button "ok" at bounding box center [729, 334] width 51 height 28
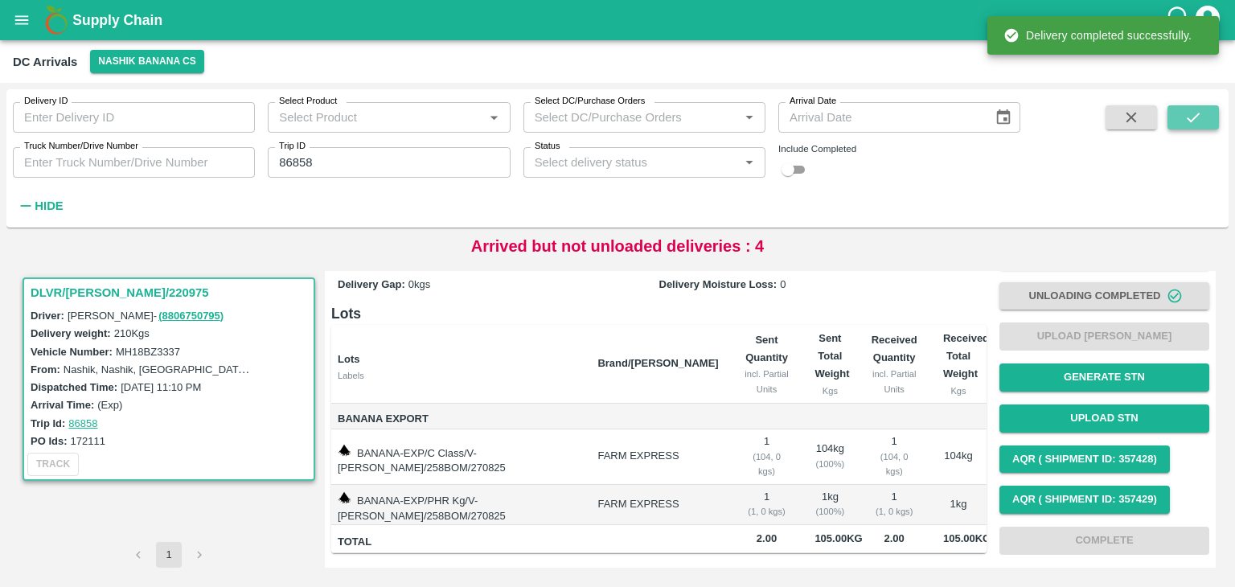
click at [1191, 117] on icon "submit" at bounding box center [1194, 118] width 18 height 18
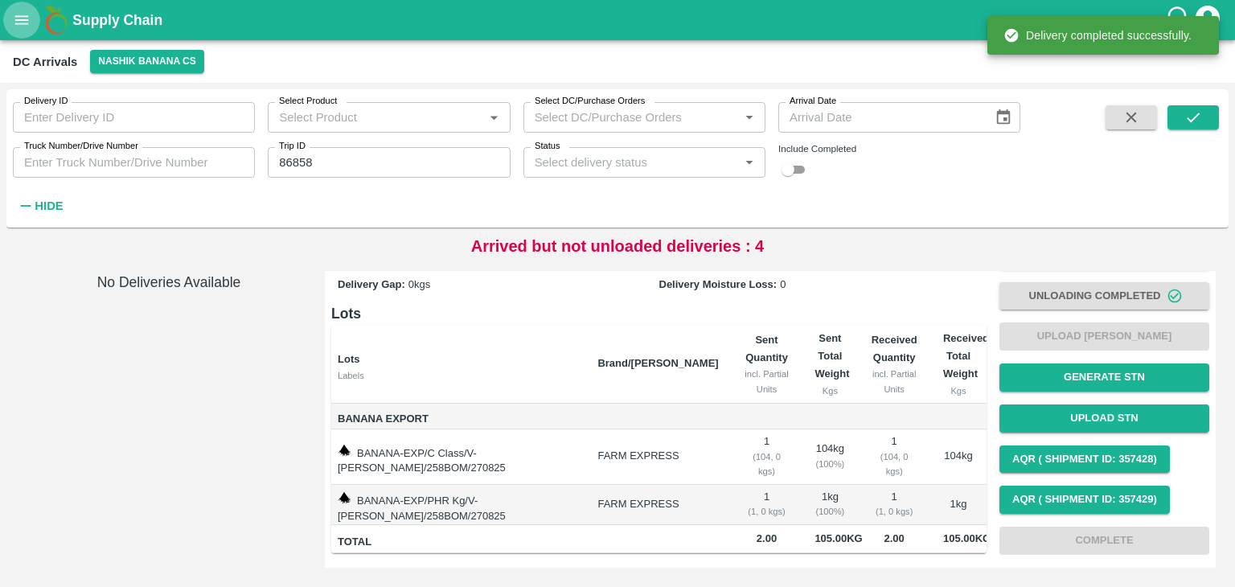
click at [16, 17] on icon "open drawer" at bounding box center [22, 20] width 18 height 18
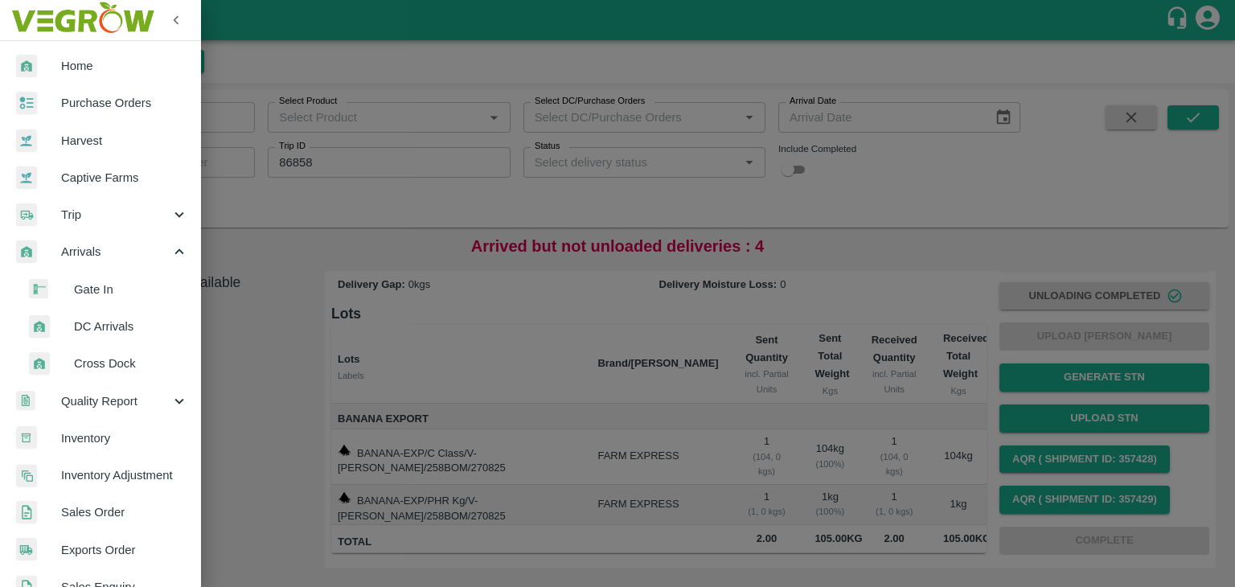
click at [85, 207] on span "Trip" at bounding box center [115, 215] width 109 height 18
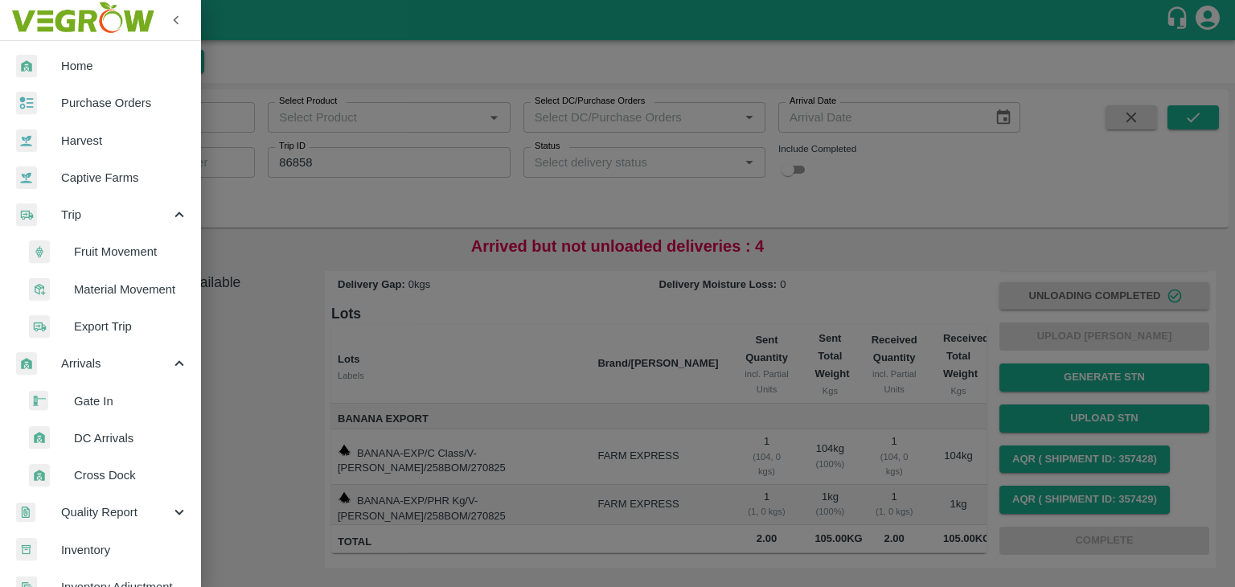
click at [118, 240] on li "Fruit Movement" at bounding box center [107, 251] width 188 height 37
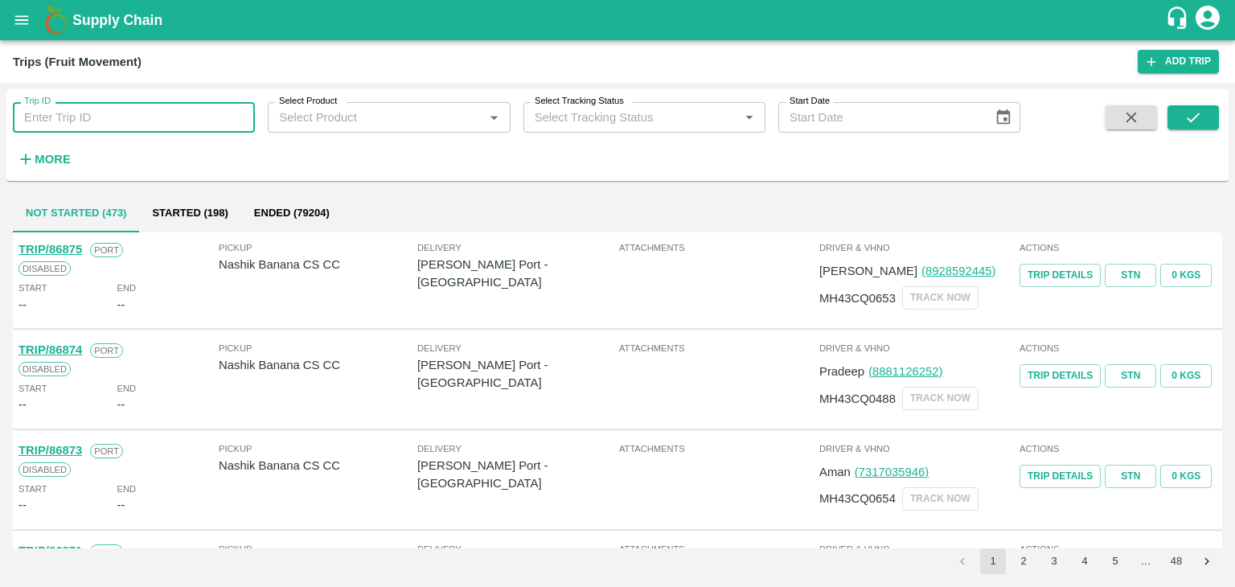
click at [115, 109] on input "Trip ID" at bounding box center [134, 117] width 242 height 31
type input "86858"
click at [1193, 110] on icon "submit" at bounding box center [1194, 118] width 18 height 18
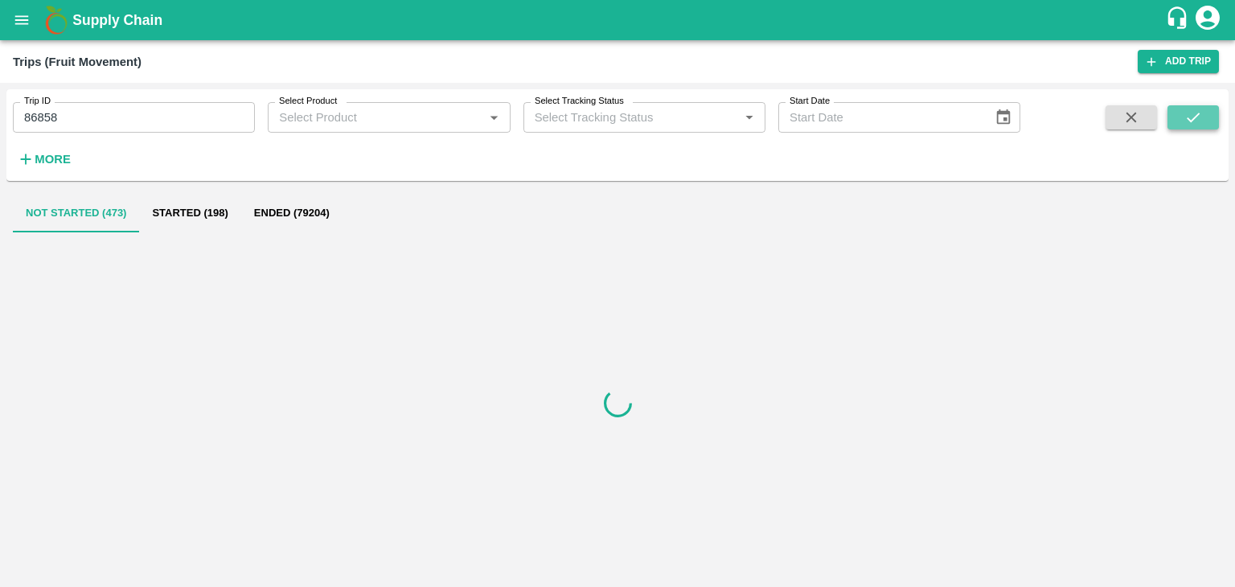
click at [1193, 110] on icon "submit" at bounding box center [1194, 118] width 18 height 18
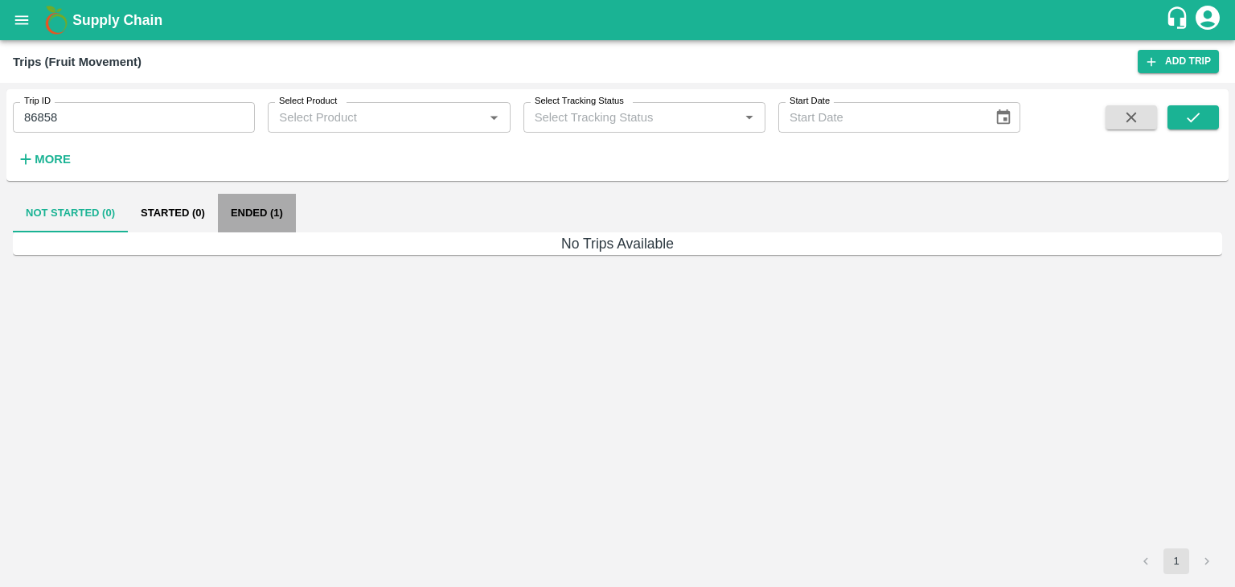
click at [244, 210] on button "Ended (1)" at bounding box center [257, 213] width 78 height 39
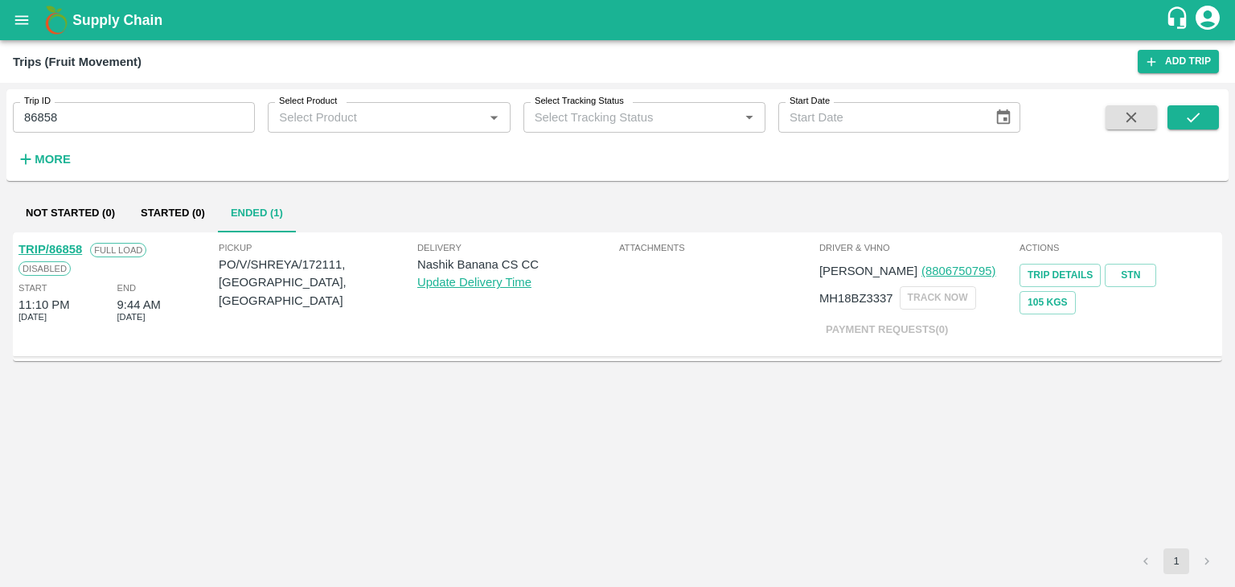
click at [67, 244] on link "TRIP/86858" at bounding box center [50, 249] width 64 height 13
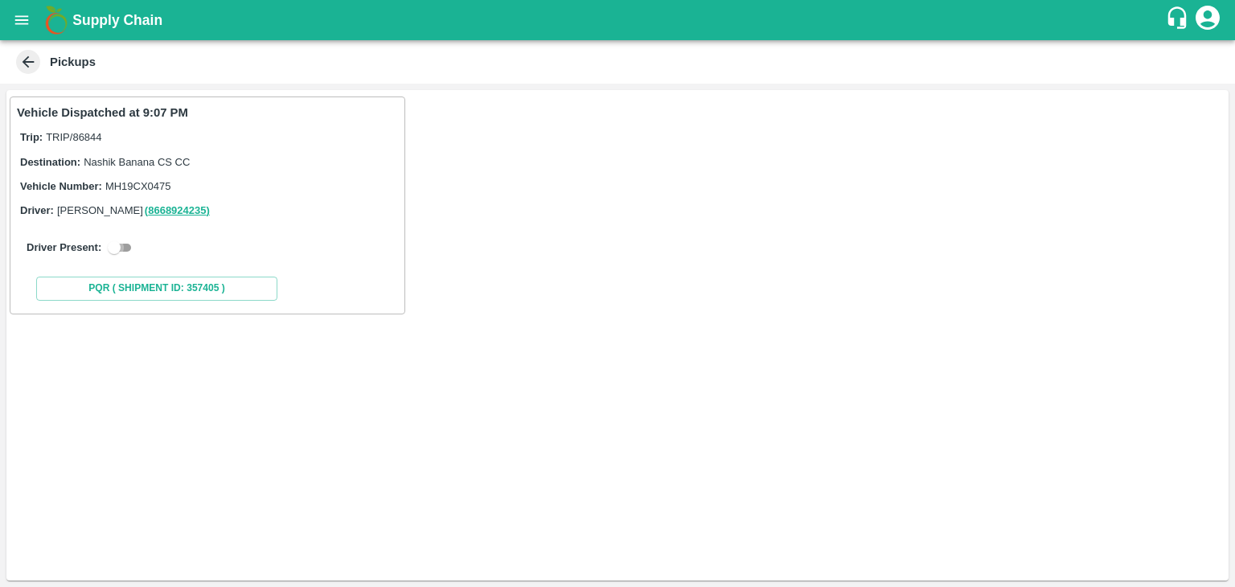
click at [129, 243] on input "checkbox" at bounding box center [114, 247] width 58 height 19
checkbox input "true"
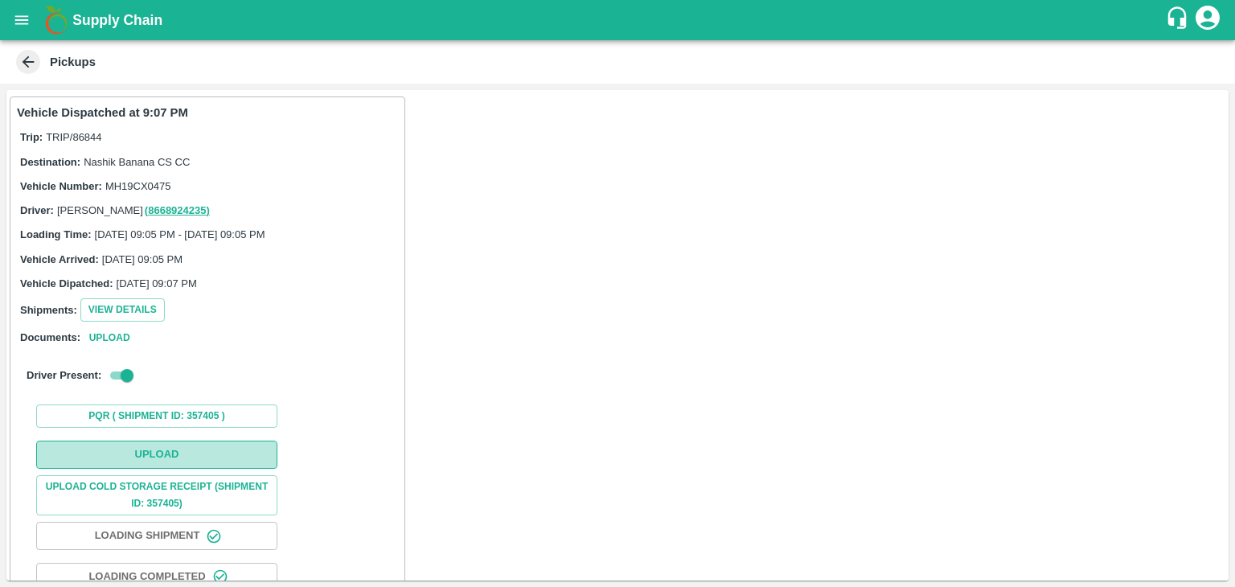
click at [191, 451] on button "Upload" at bounding box center [156, 455] width 241 height 28
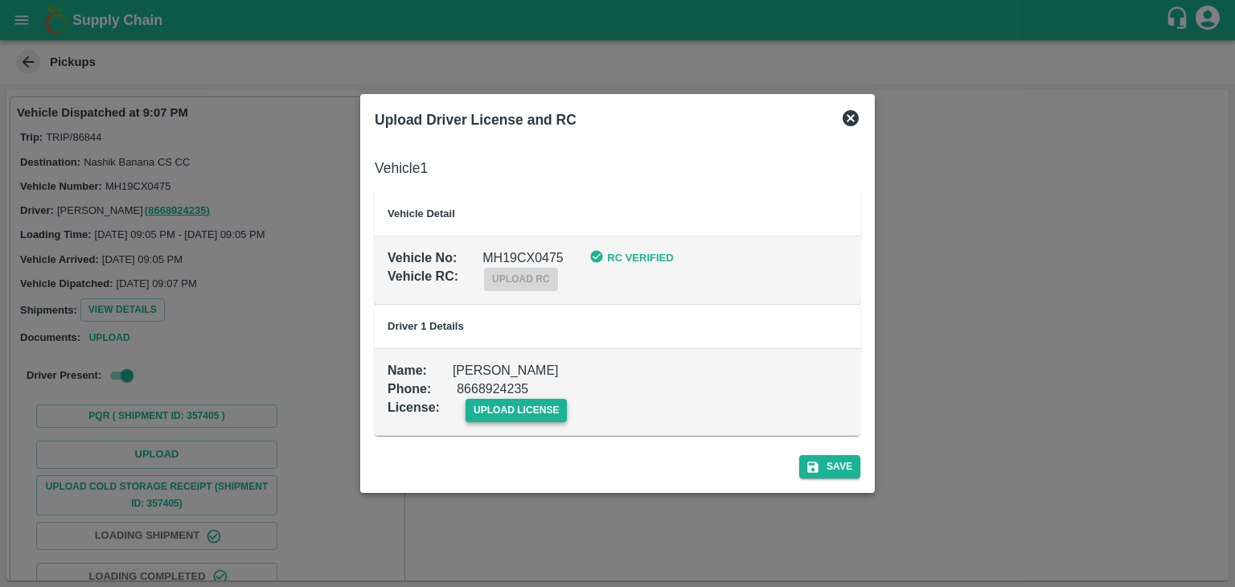
click at [511, 405] on span "upload license" at bounding box center [517, 410] width 102 height 23
click at [0, 0] on input "upload license" at bounding box center [0, 0] width 0 height 0
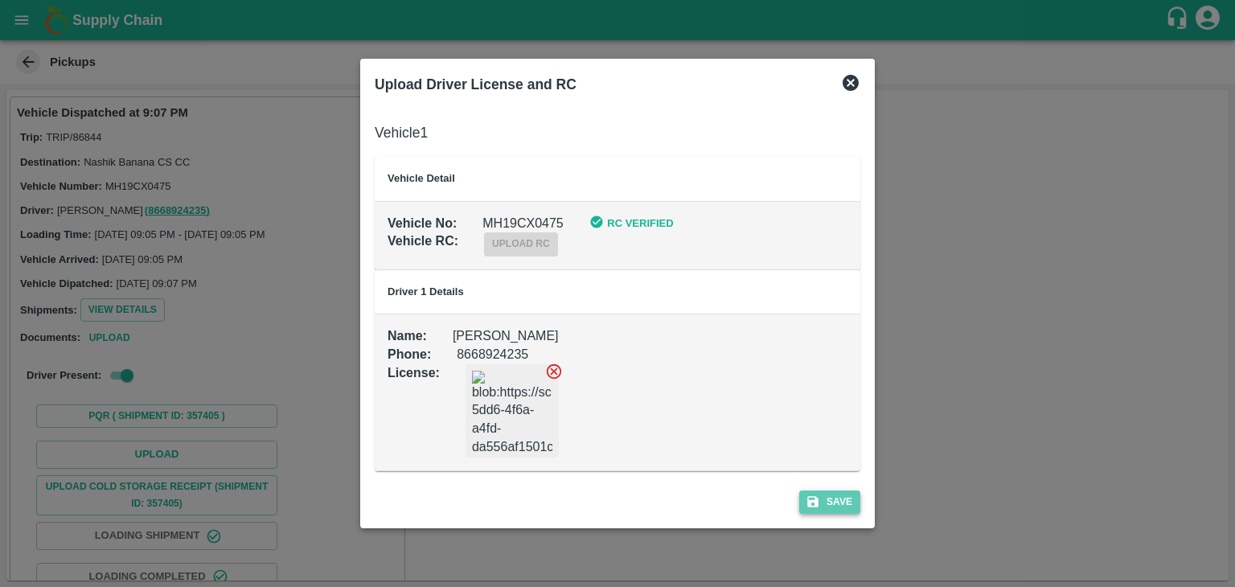
click at [835, 506] on button "Save" at bounding box center [829, 502] width 61 height 23
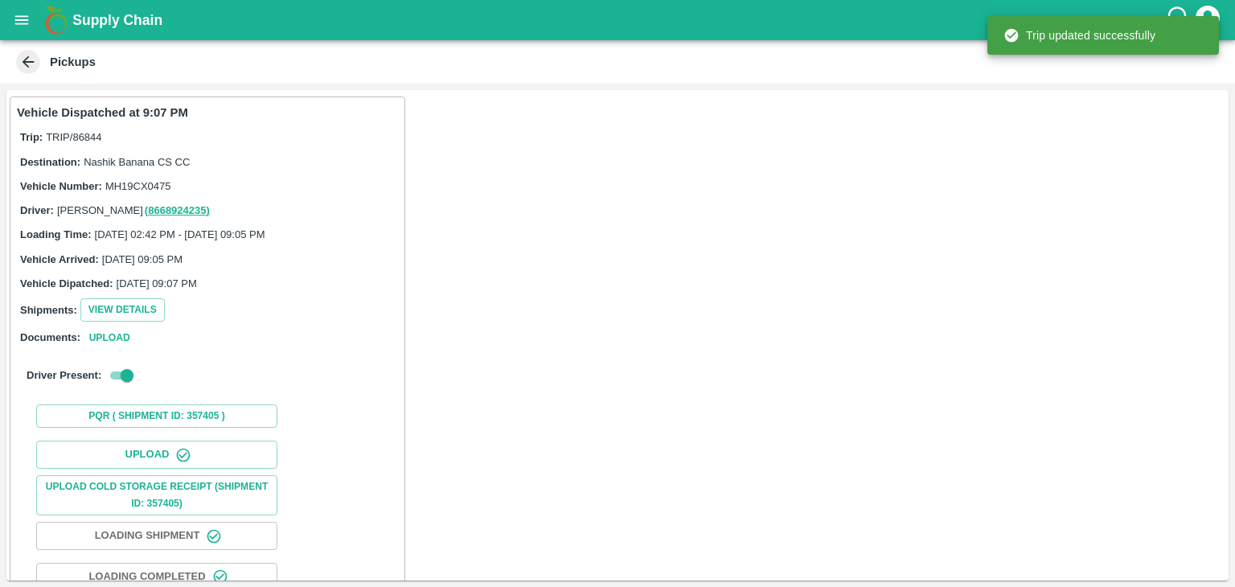
scroll to position [168, 0]
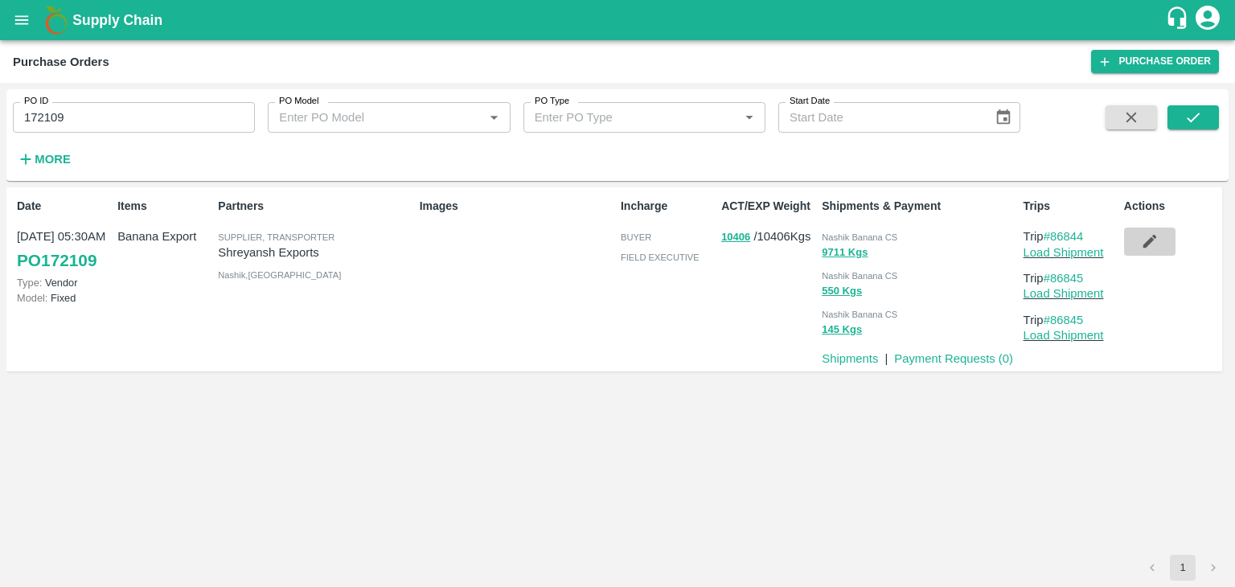
click at [1156, 236] on icon "button" at bounding box center [1150, 242] width 14 height 14
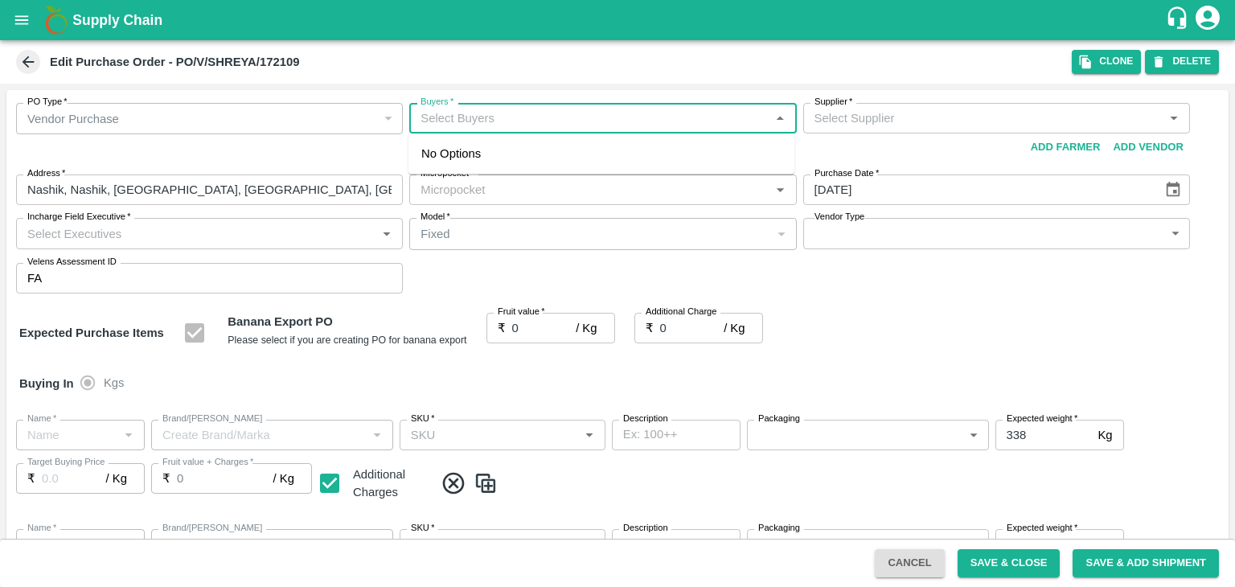
click at [622, 121] on input "Buyers   *" at bounding box center [589, 118] width 351 height 21
type input "[PERSON_NAME] Exports-undefined"
type input "37-Jalgaon"
type input "Banana Export"
type input "FARM CANDY"
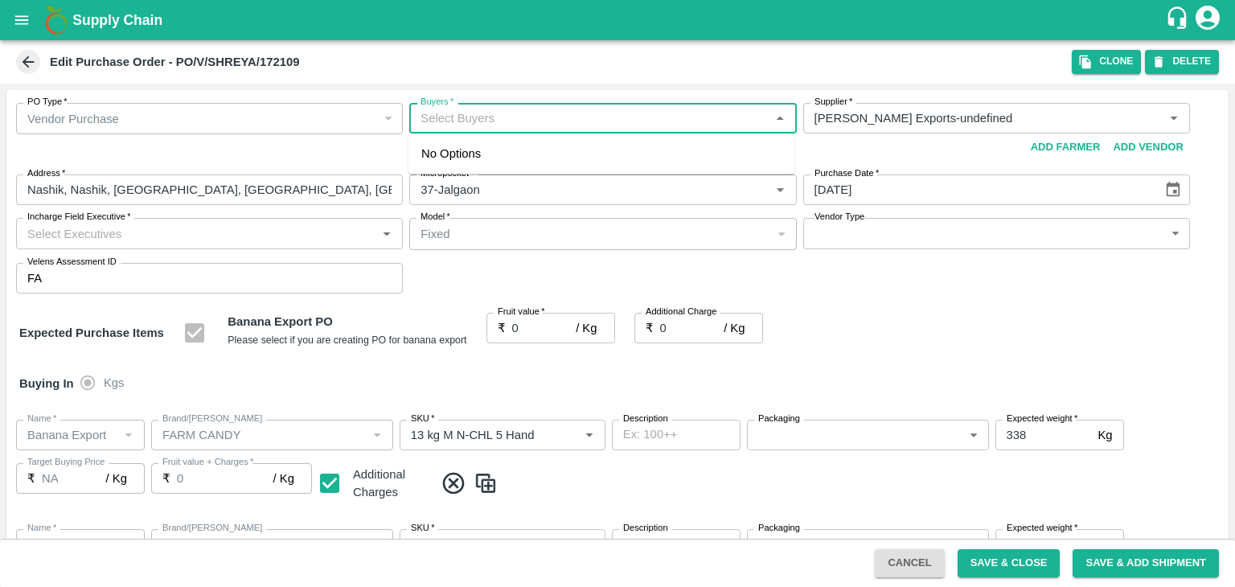
type input "13 kg M N-CHL 5 Hand"
type input "NA"
type input "Banana Export"
type input "FARM CANDY"
type input "13 kg M N-CHL 6 Hand"
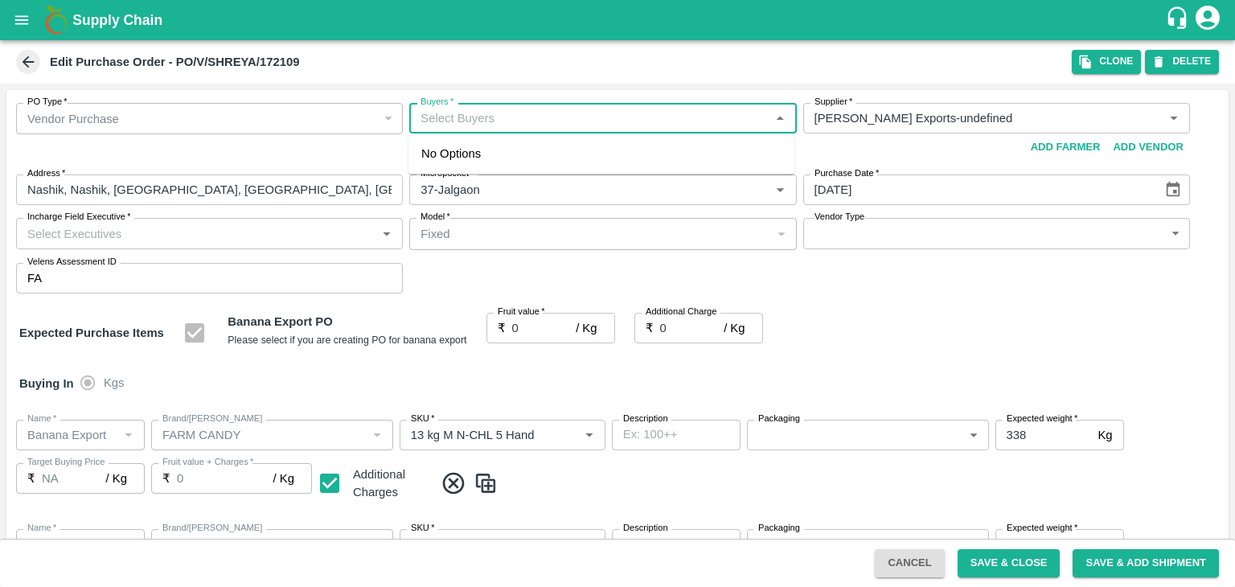
type input "NA"
type input "Banana Export"
type input "FARM CANDY"
type input "13 kg M N-CHL 8 Hand"
type input "NA"
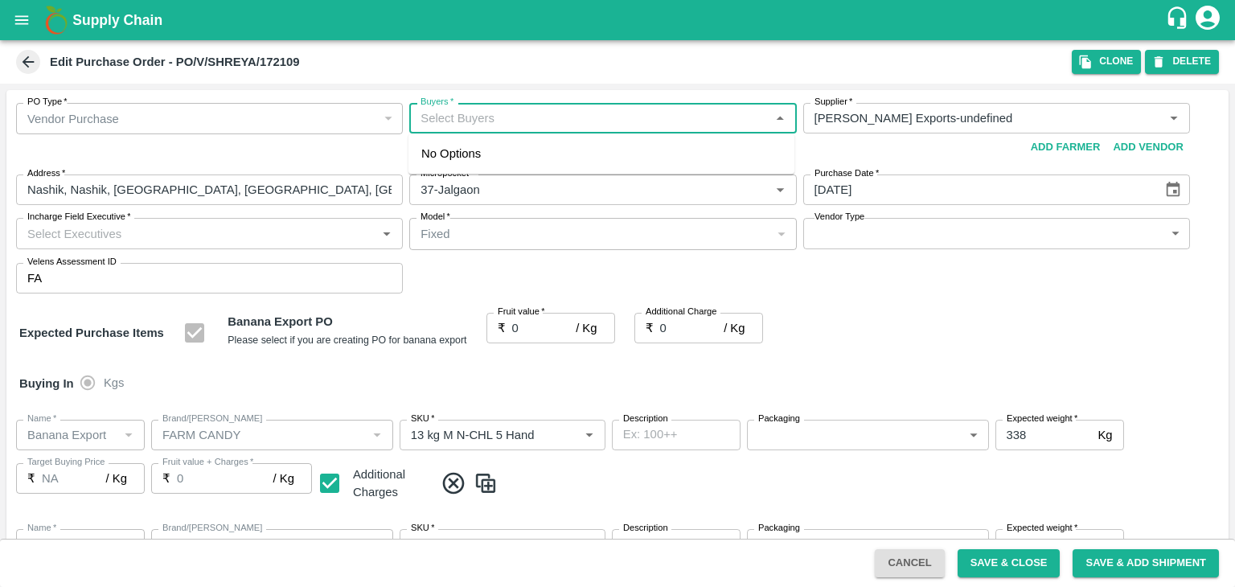
type input "Banana Export"
type input "FARM CANDY"
type input "13 kg M N-CHL CL"
type input "NA"
type input "Banana Export"
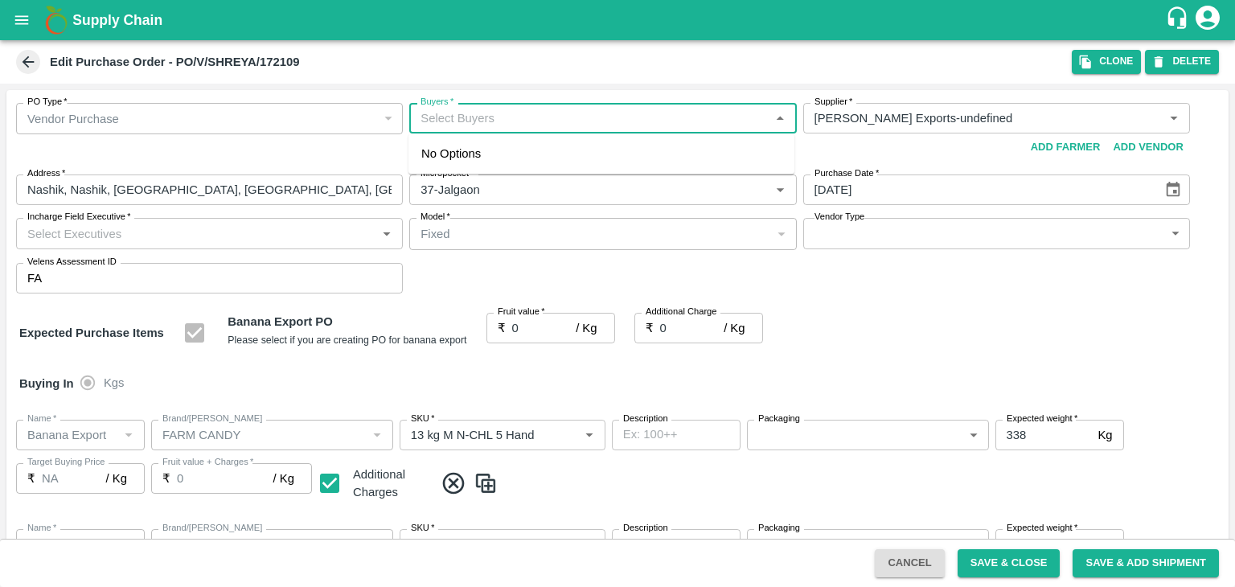
type input "FARM CANDY"
type input "C Class"
type input "NA"
type input "Banana Export"
type input "FARM CANDY"
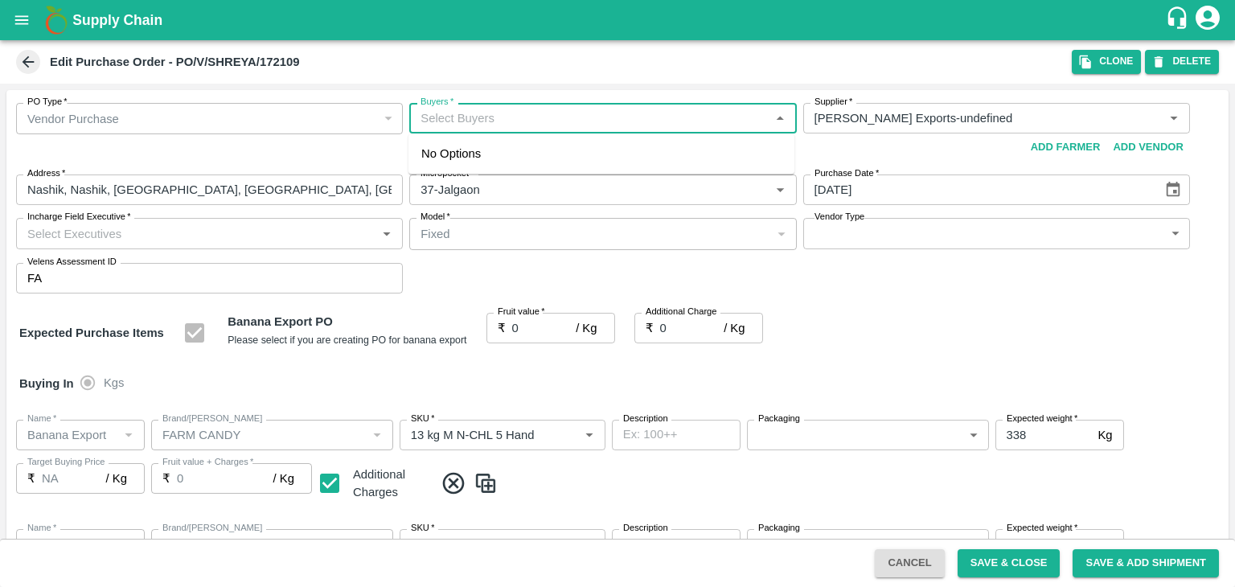
type input "PHR Kg"
type input "NA"
type input "Ajit"
click at [519, 158] on div "Ajit Otari" at bounding box center [602, 161] width 386 height 42
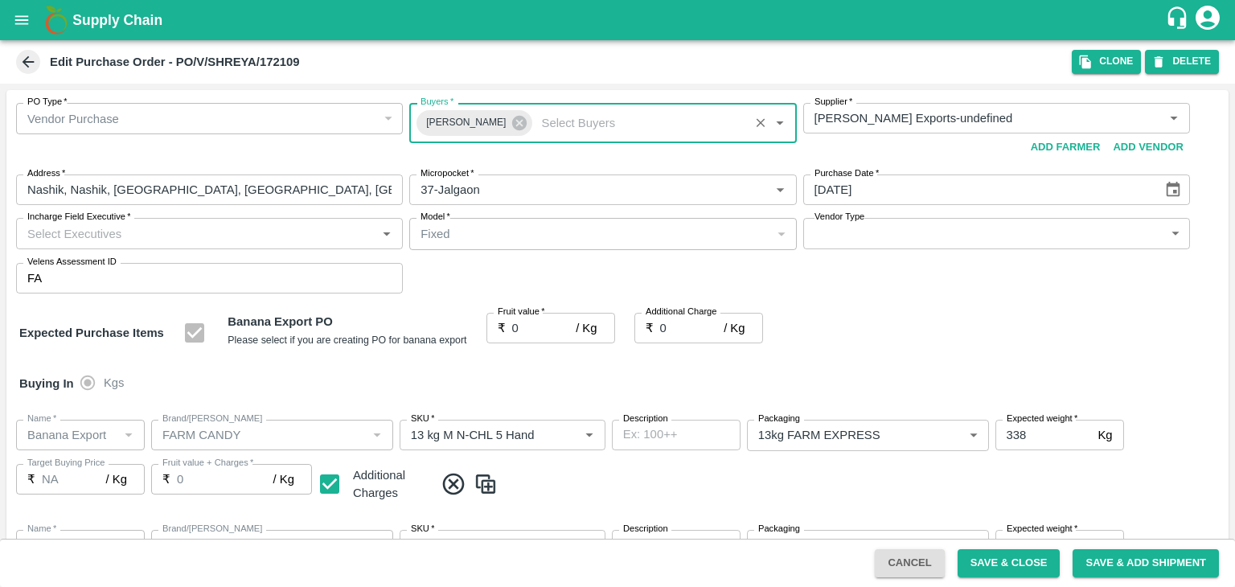
click at [243, 232] on input "Incharge Field Executive   *" at bounding box center [196, 233] width 351 height 21
type input "Jay"
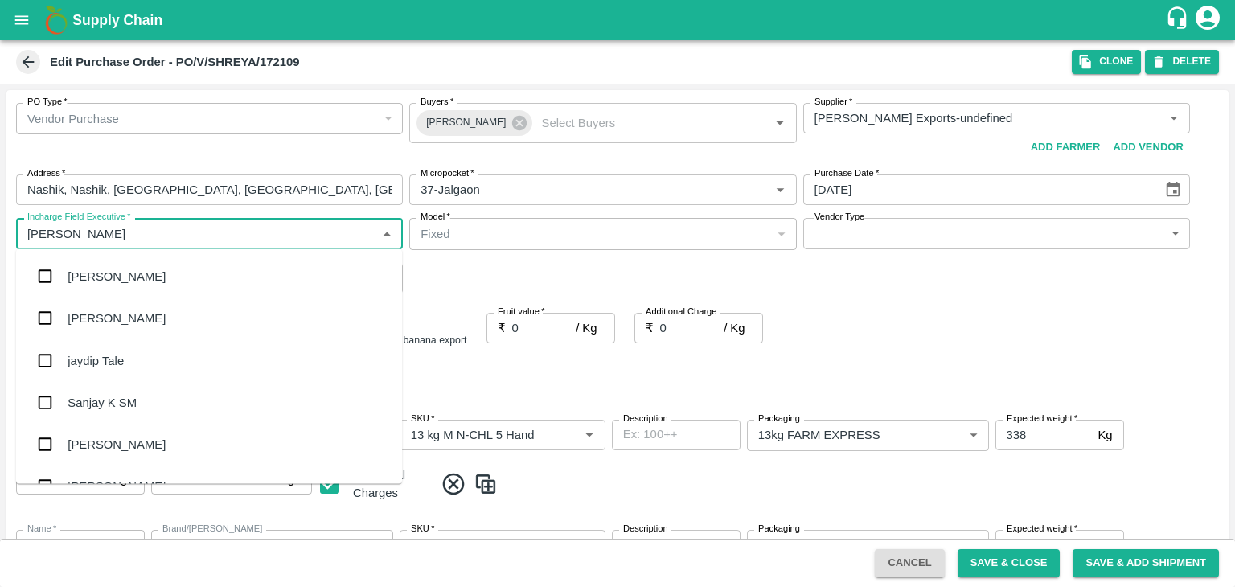
click at [118, 365] on div "jaydip Tale" at bounding box center [96, 360] width 56 height 18
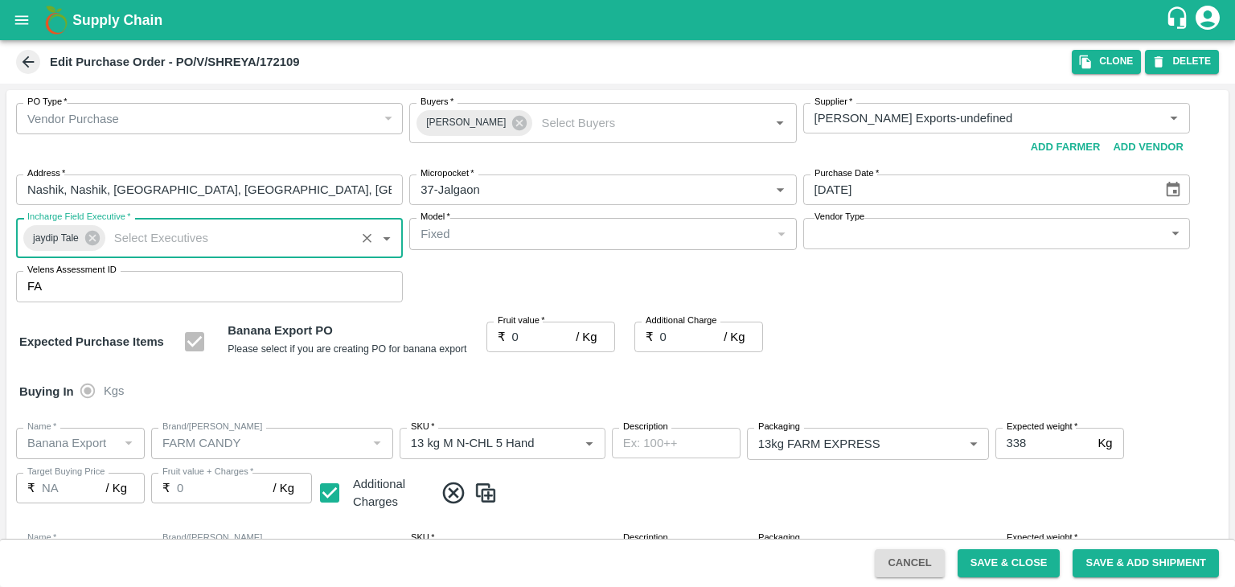
click at [859, 242] on body "Supply Chain Edit Purchase Order - PO/V/SHREYA/172109 Clone DELETE PO Type   * …" at bounding box center [617, 293] width 1235 height 587
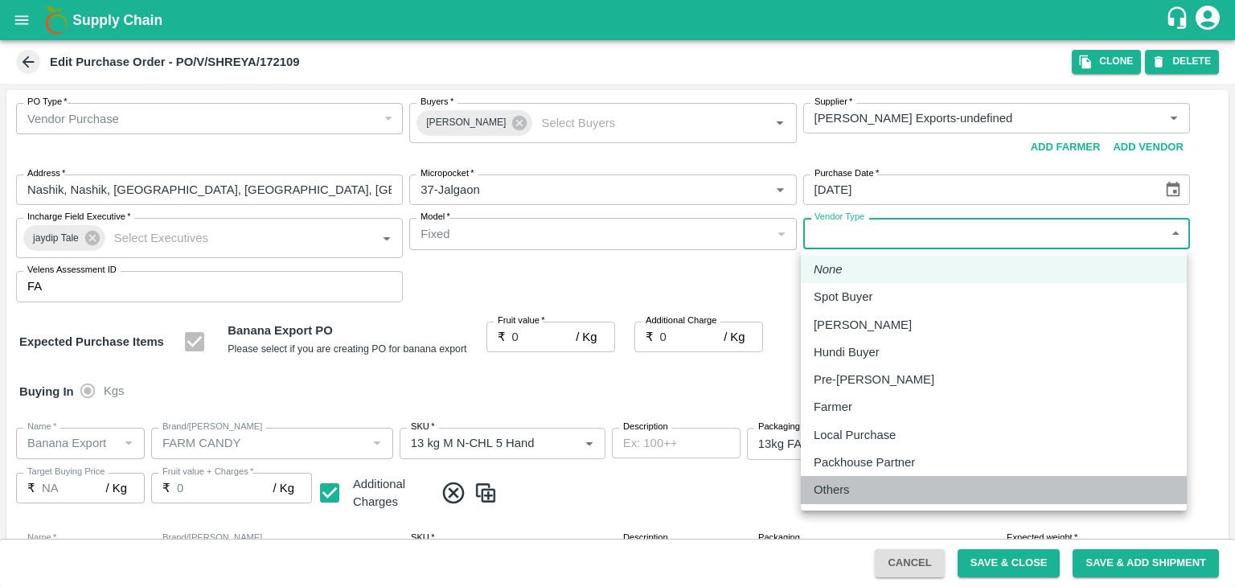
click at [859, 487] on div "Others" at bounding box center [994, 490] width 360 height 18
type input "OTHER"
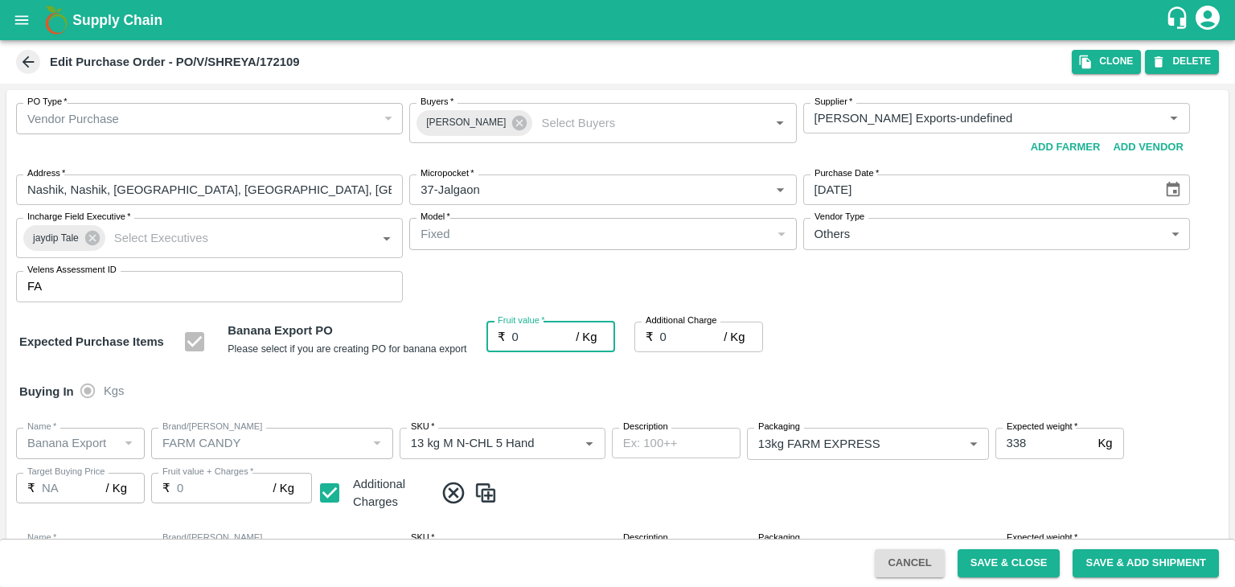
click at [523, 339] on input "0" at bounding box center [544, 337] width 64 height 31
type input "2"
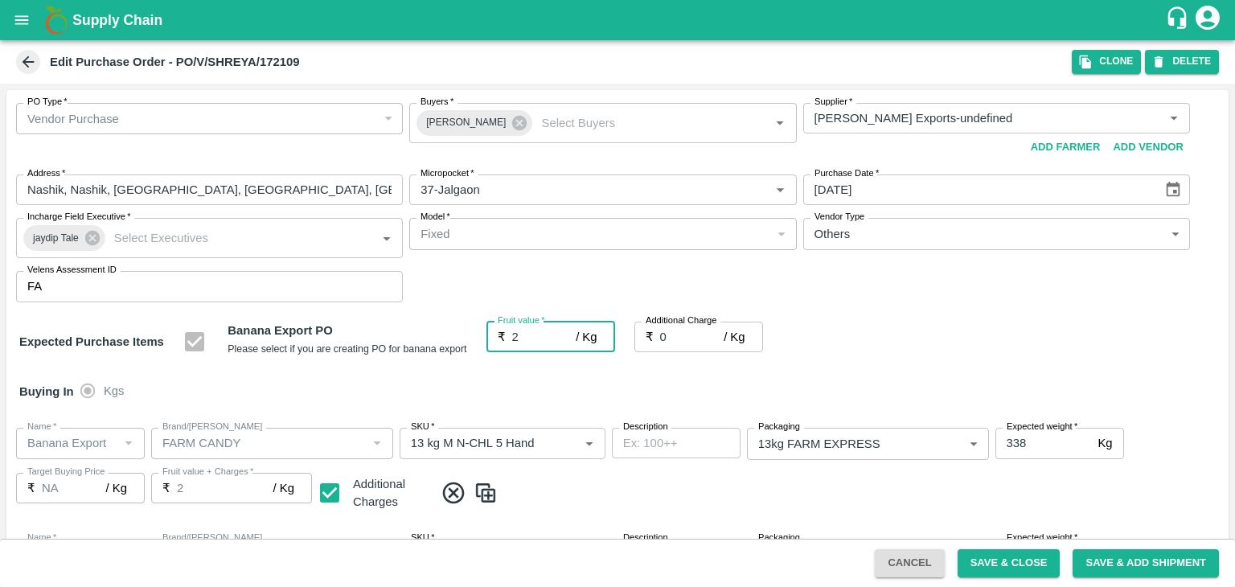
type input "2"
type input "20"
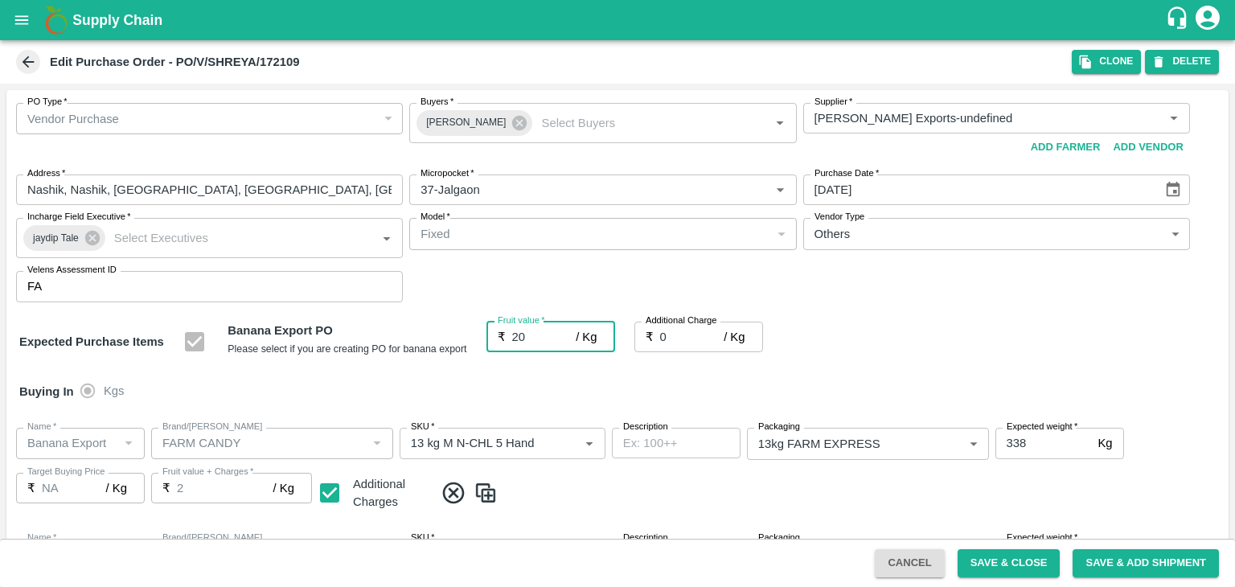
type input "20"
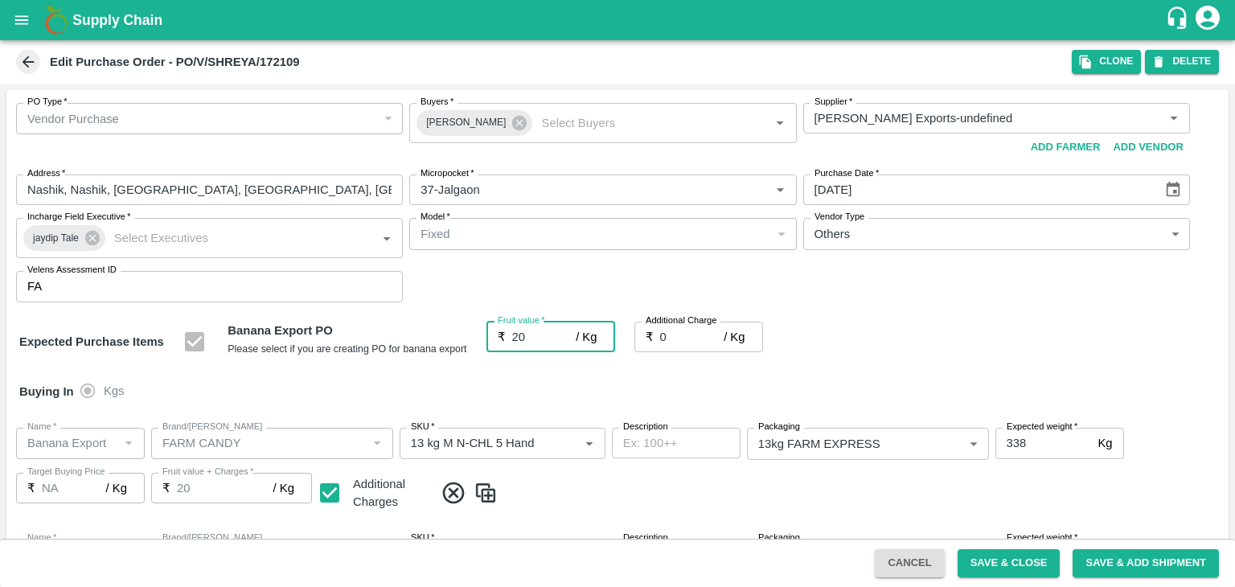
type input "20"
type input "2"
type input "22"
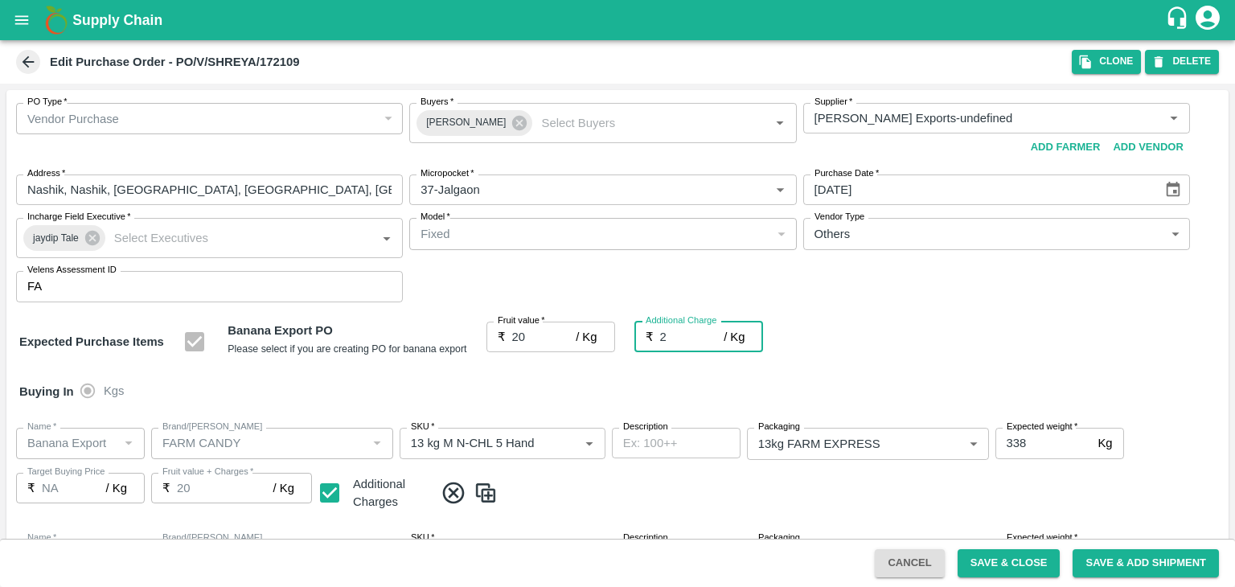
type input "22"
type input "2.7"
type input "22.7"
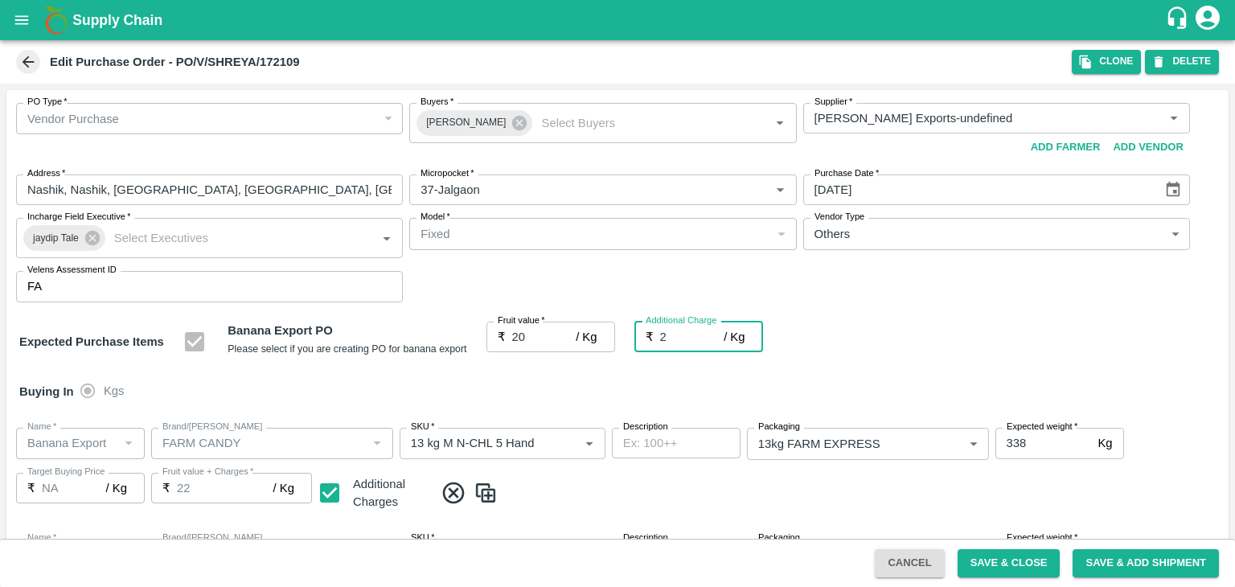
type input "22.7"
type input "2.75"
type input "22.75"
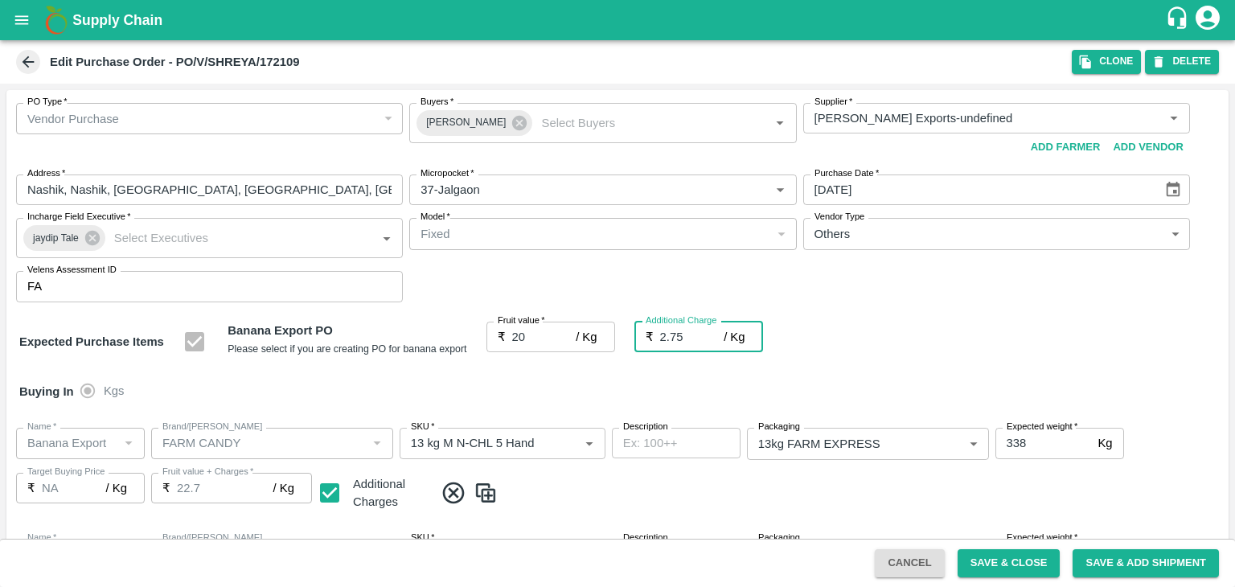
type input "22.75"
type input "2.75"
click at [542, 383] on div "Buying In Kgs" at bounding box center [617, 391] width 1222 height 47
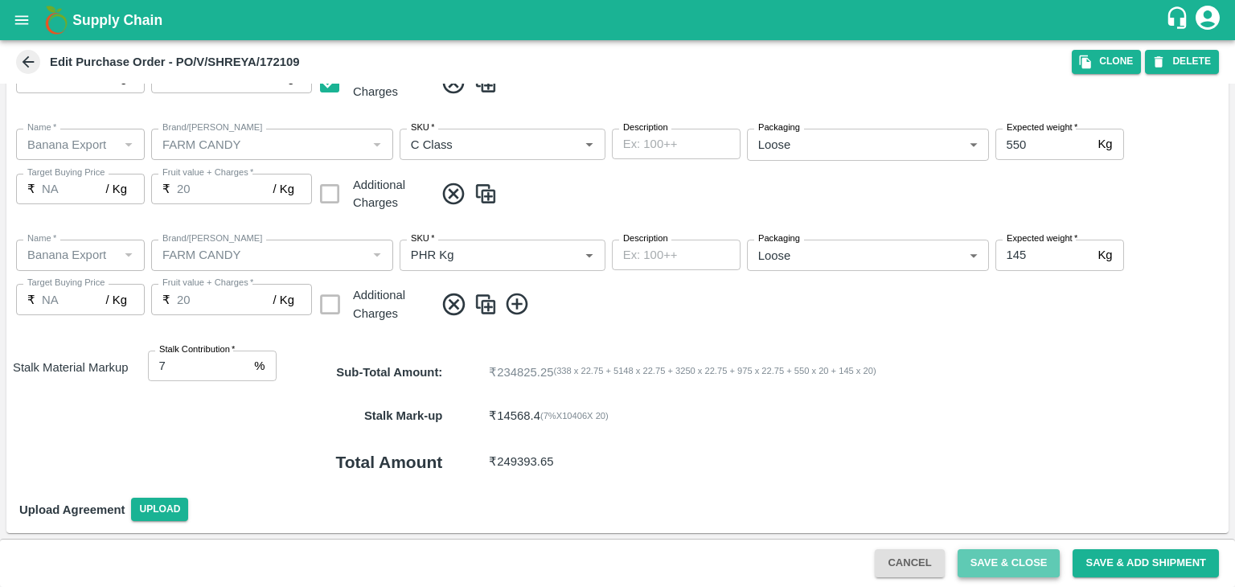
click at [1030, 566] on button "Save & Close" at bounding box center [1009, 563] width 103 height 28
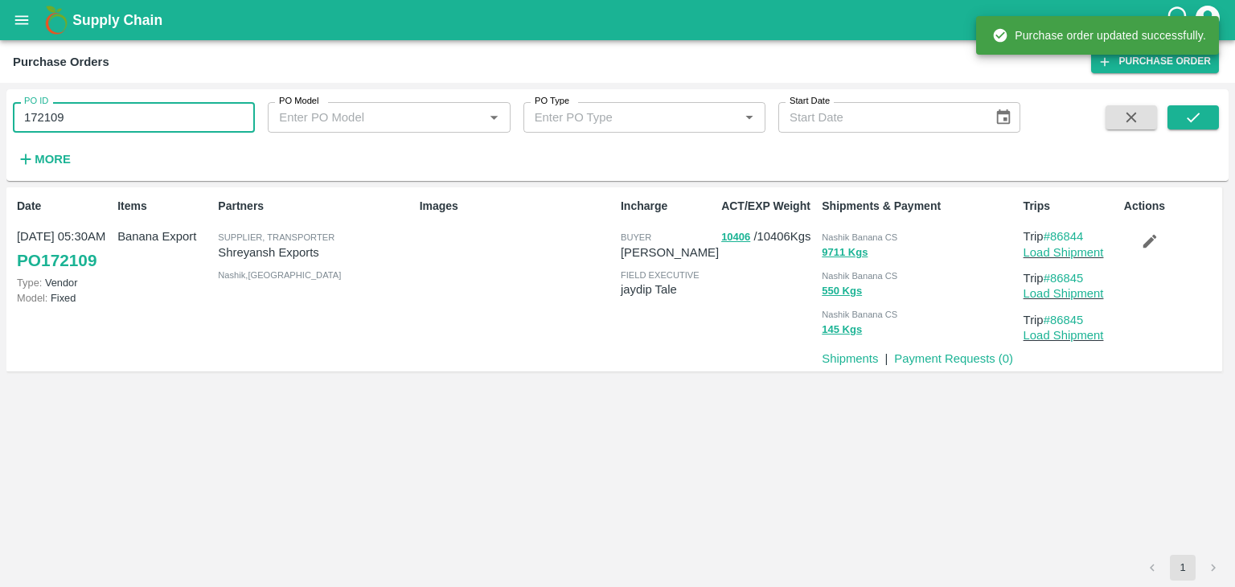
click at [122, 107] on input "172109" at bounding box center [134, 117] width 242 height 31
paste input "text"
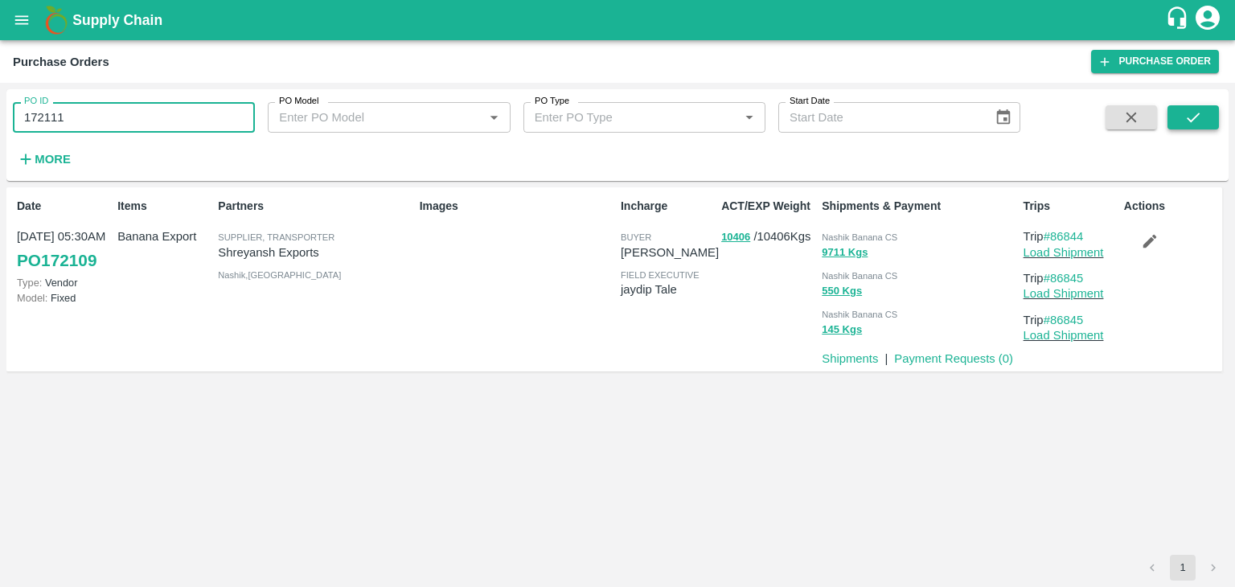
type input "172111"
click at [1179, 113] on button "submit" at bounding box center [1193, 117] width 51 height 24
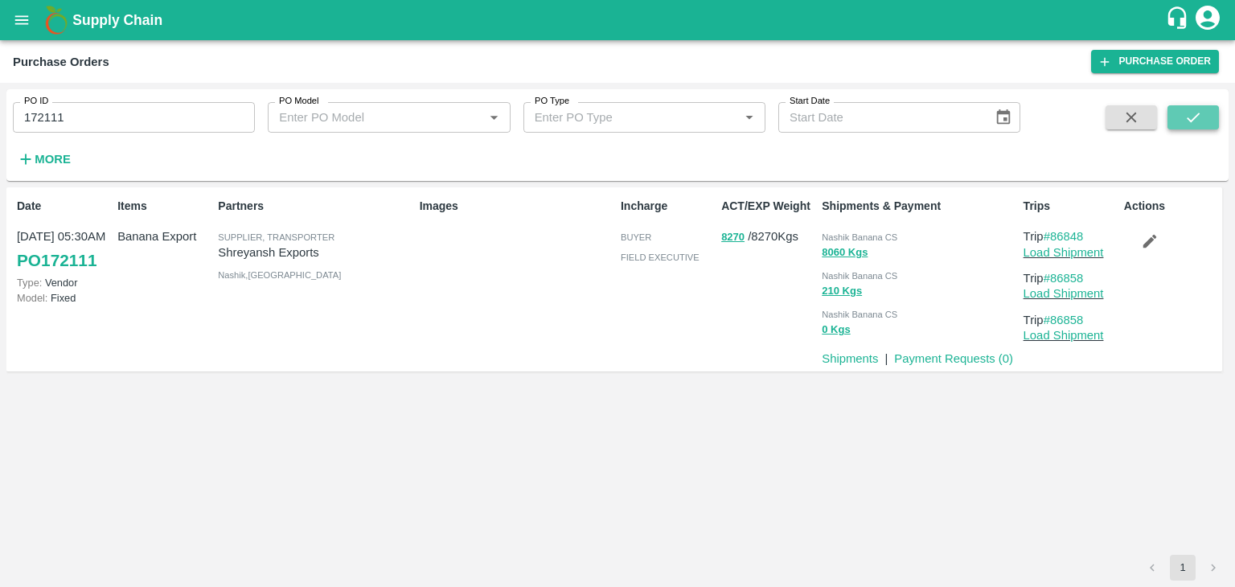
click at [1214, 109] on button "submit" at bounding box center [1193, 117] width 51 height 24
click at [1065, 246] on link "Load Shipment" at bounding box center [1064, 252] width 80 height 13
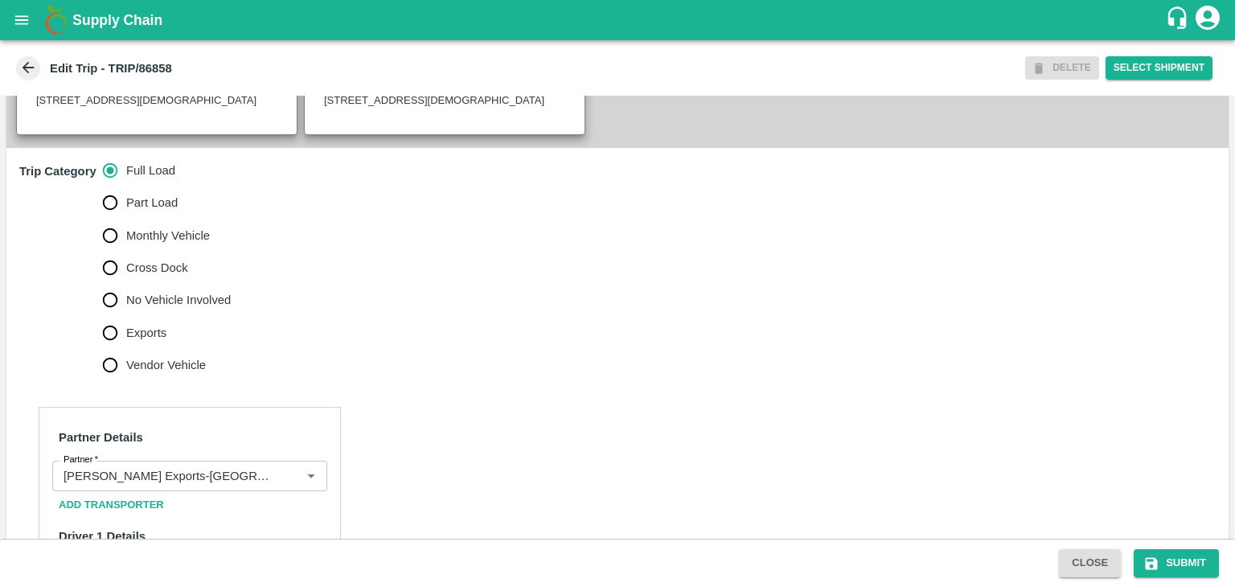
scroll to position [441, 0]
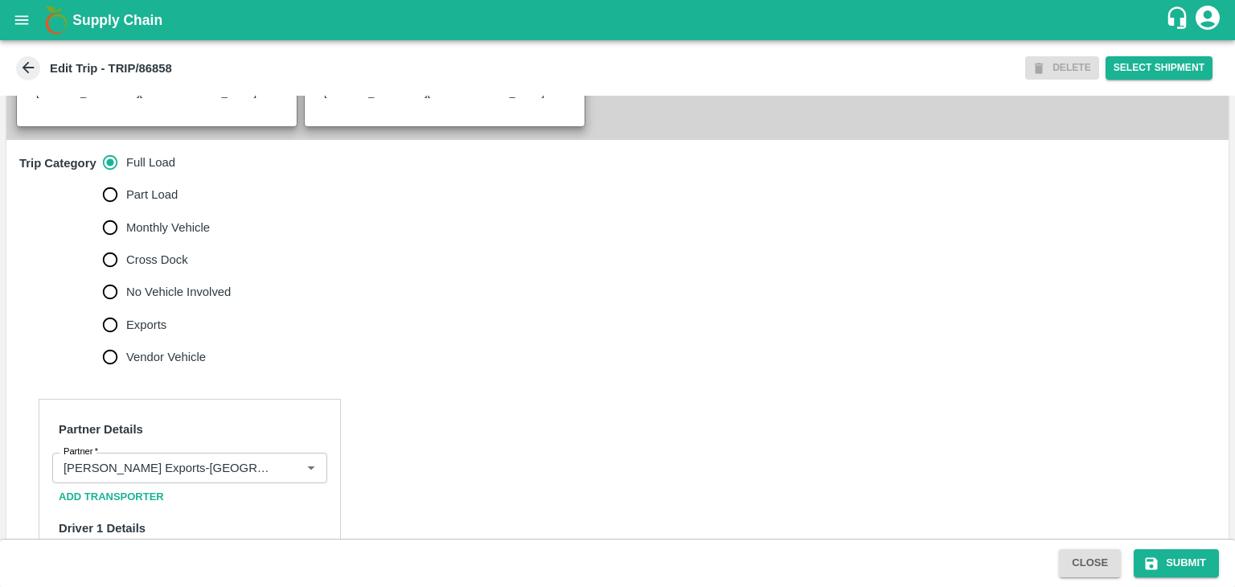
click at [200, 301] on span "No Vehicle Involved" at bounding box center [178, 292] width 105 height 18
click at [126, 308] on input "No Vehicle Involved" at bounding box center [110, 292] width 32 height 32
radio input "true"
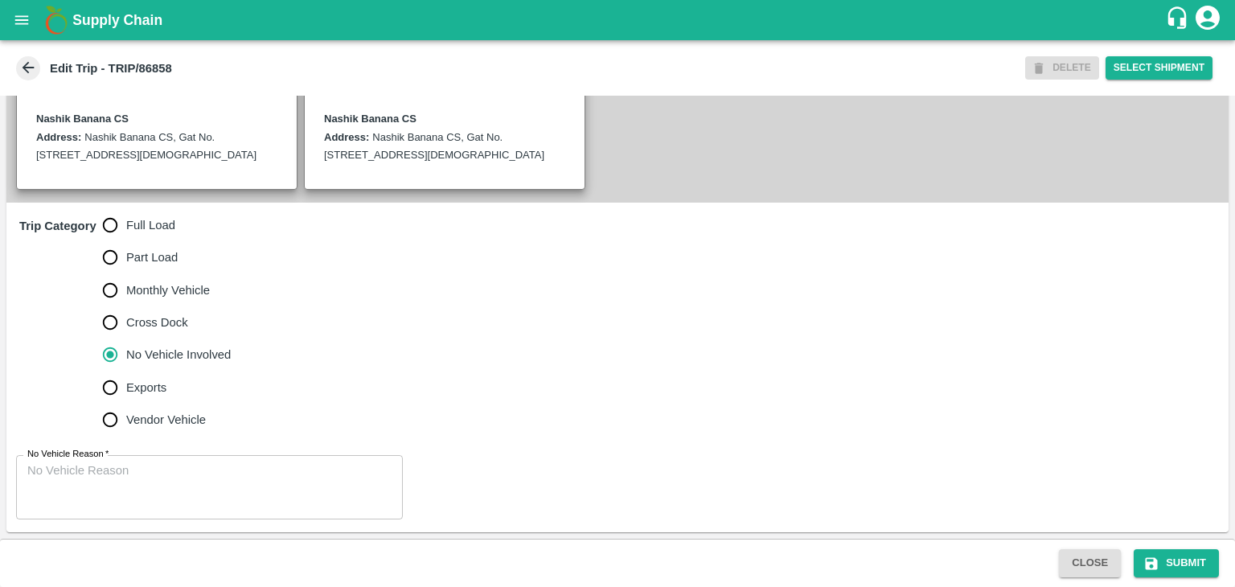
scroll to position [395, 0]
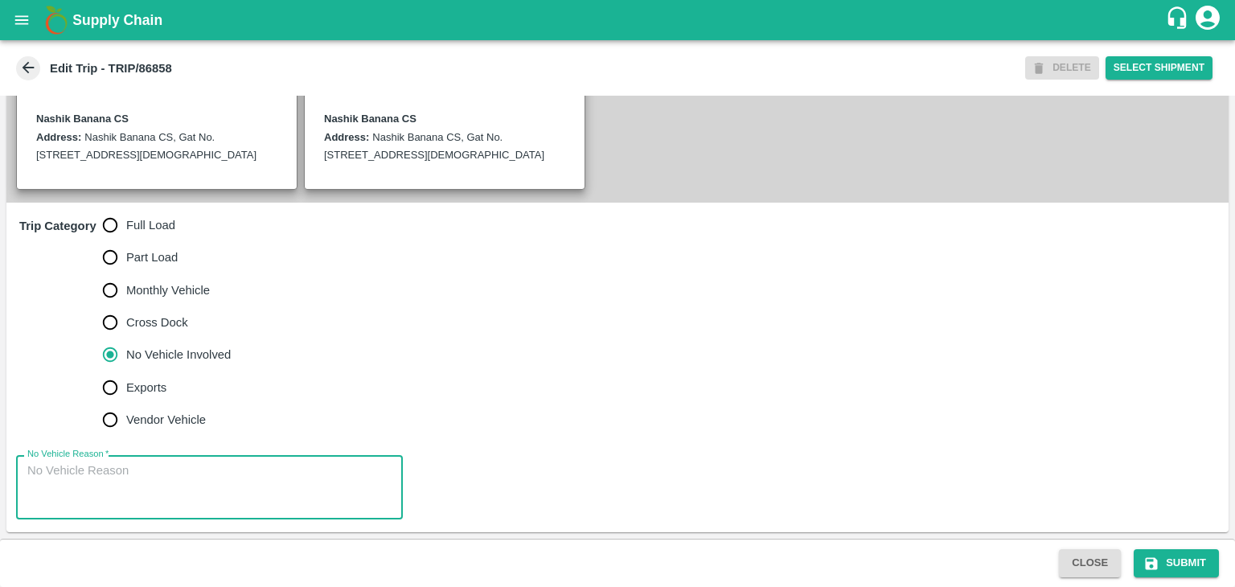
click at [224, 485] on textarea "No Vehicle Reason   *" at bounding box center [209, 487] width 364 height 51
type textarea "Field Dump"
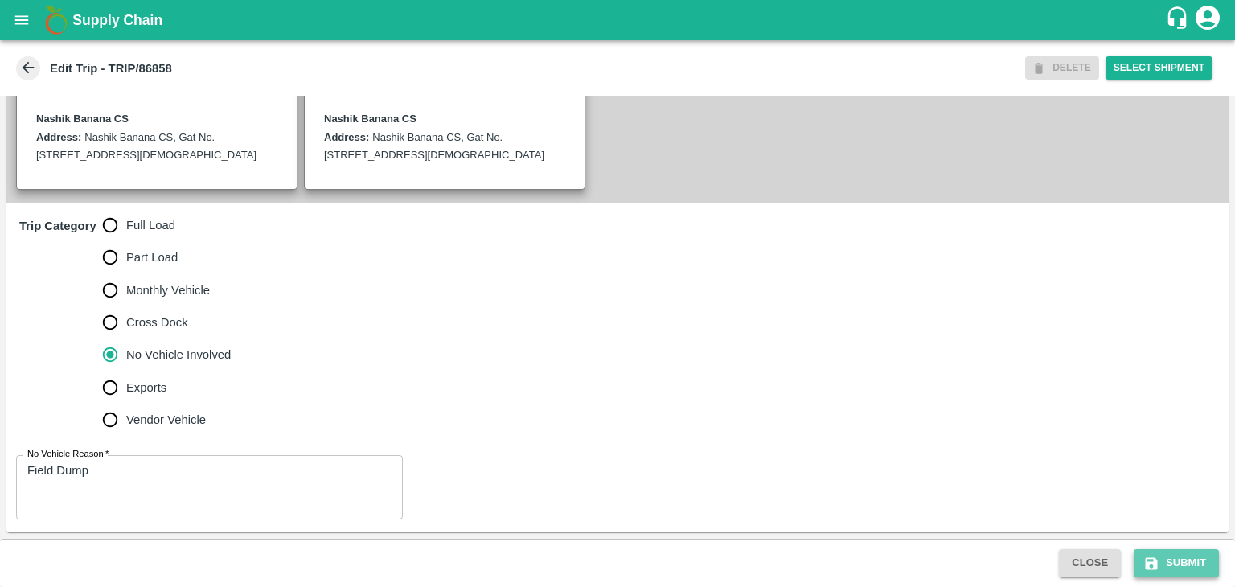
click at [1156, 551] on button "Submit" at bounding box center [1176, 563] width 85 height 28
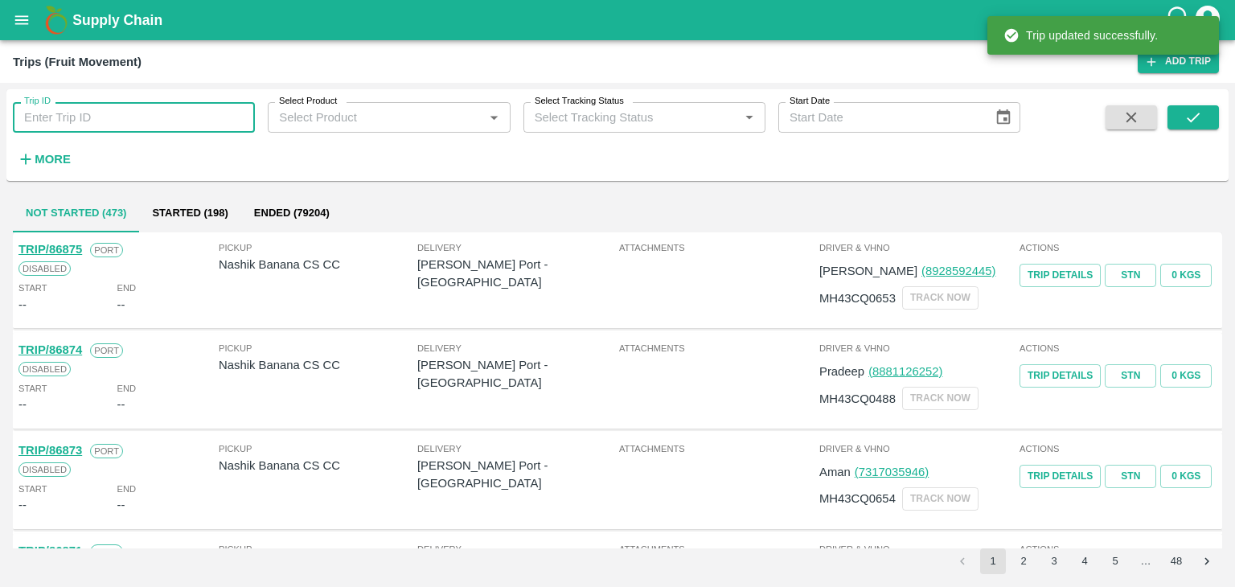
click at [101, 131] on input "Trip ID" at bounding box center [134, 117] width 242 height 31
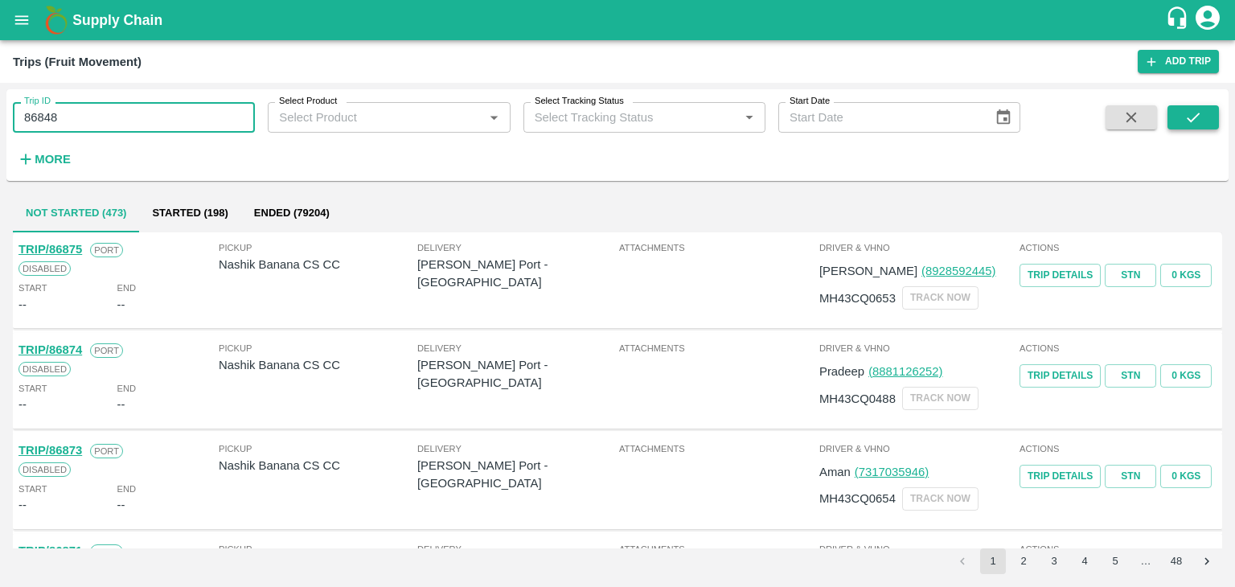
type input "86848"
click at [1195, 122] on icon "submit" at bounding box center [1194, 118] width 18 height 18
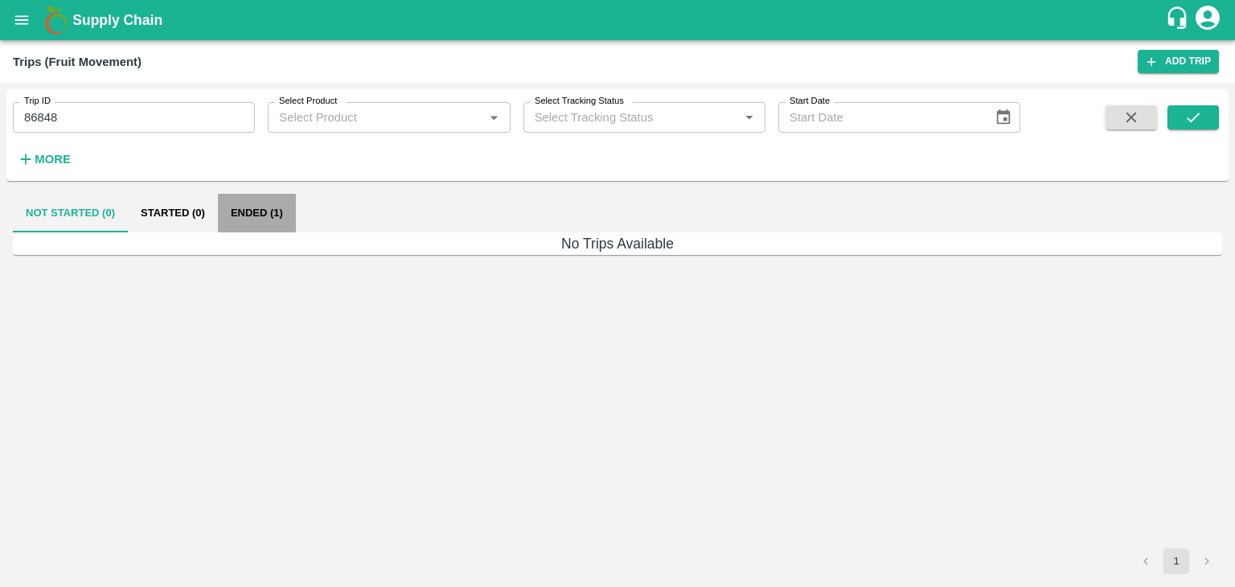
click at [253, 210] on button "Ended (1)" at bounding box center [257, 213] width 78 height 39
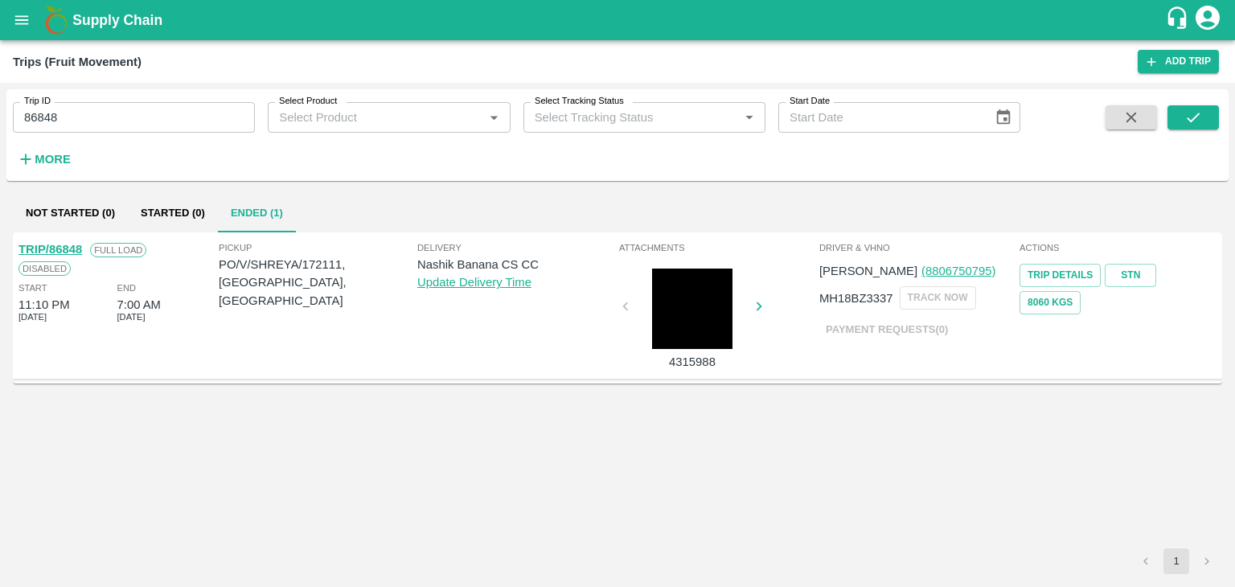
click at [60, 251] on link "TRIP/86848" at bounding box center [50, 249] width 64 height 13
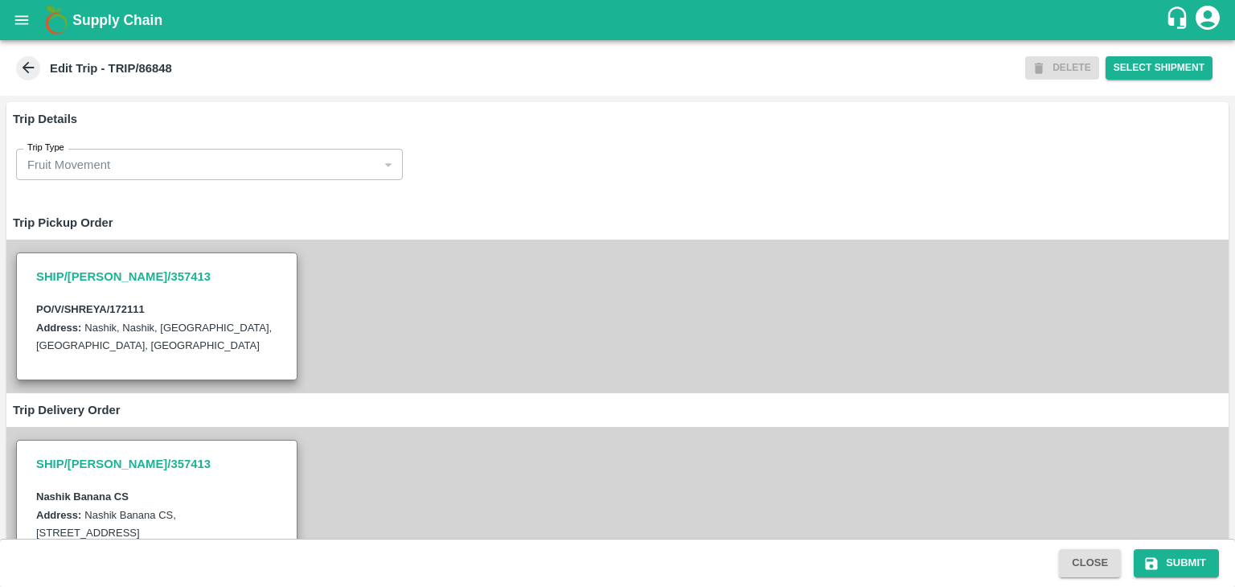
scroll to position [585, 0]
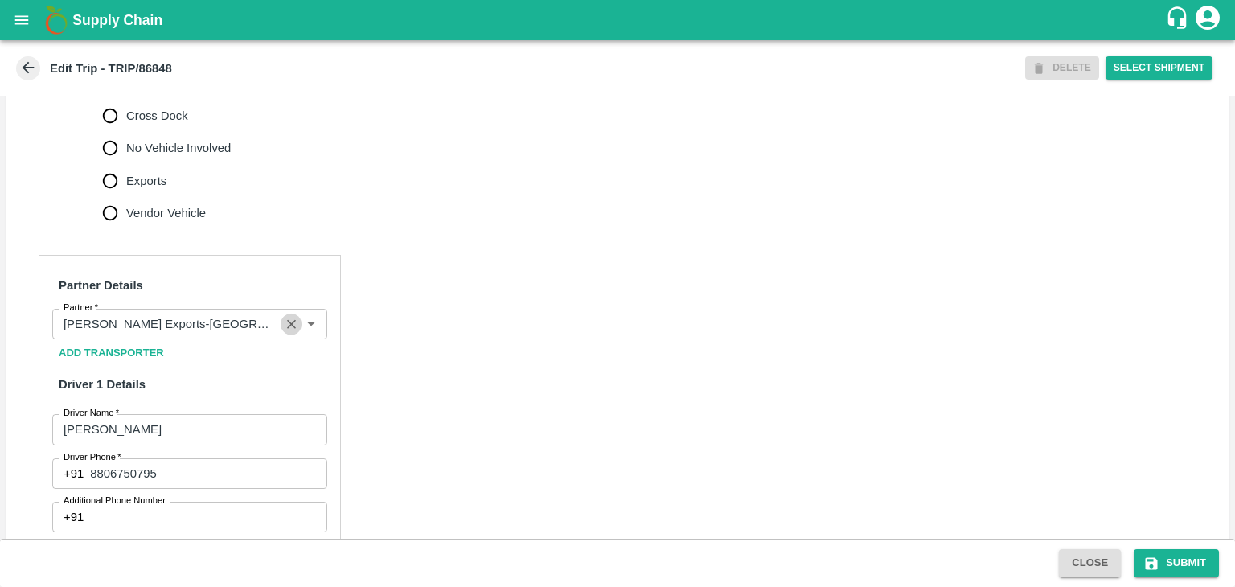
click at [285, 332] on icon "Clear" at bounding box center [291, 324] width 15 height 15
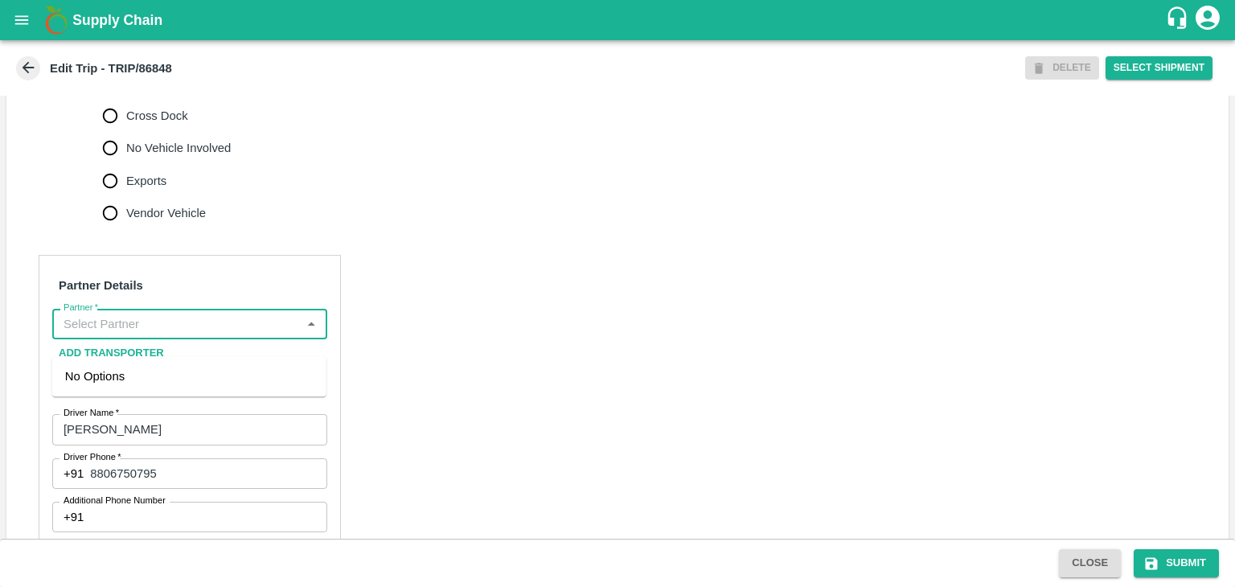
click at [261, 335] on input "Partner   *" at bounding box center [176, 324] width 239 height 21
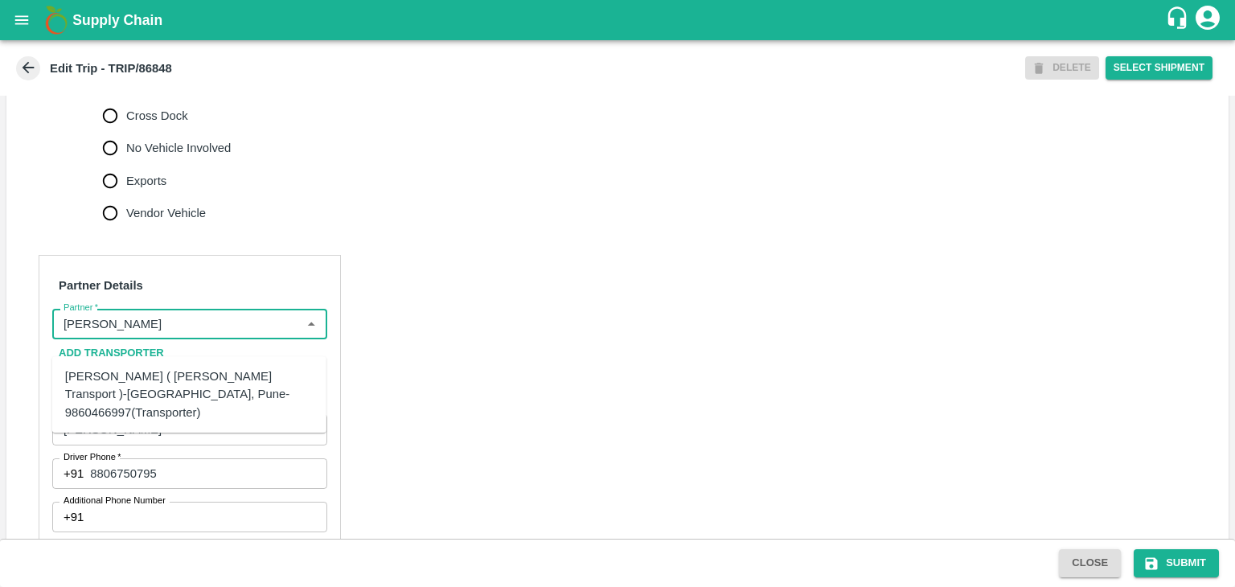
click at [212, 373] on div "[PERSON_NAME] ( [PERSON_NAME] Transport )-[GEOGRAPHIC_DATA], Pune-9860466997(Tr…" at bounding box center [189, 394] width 248 height 54
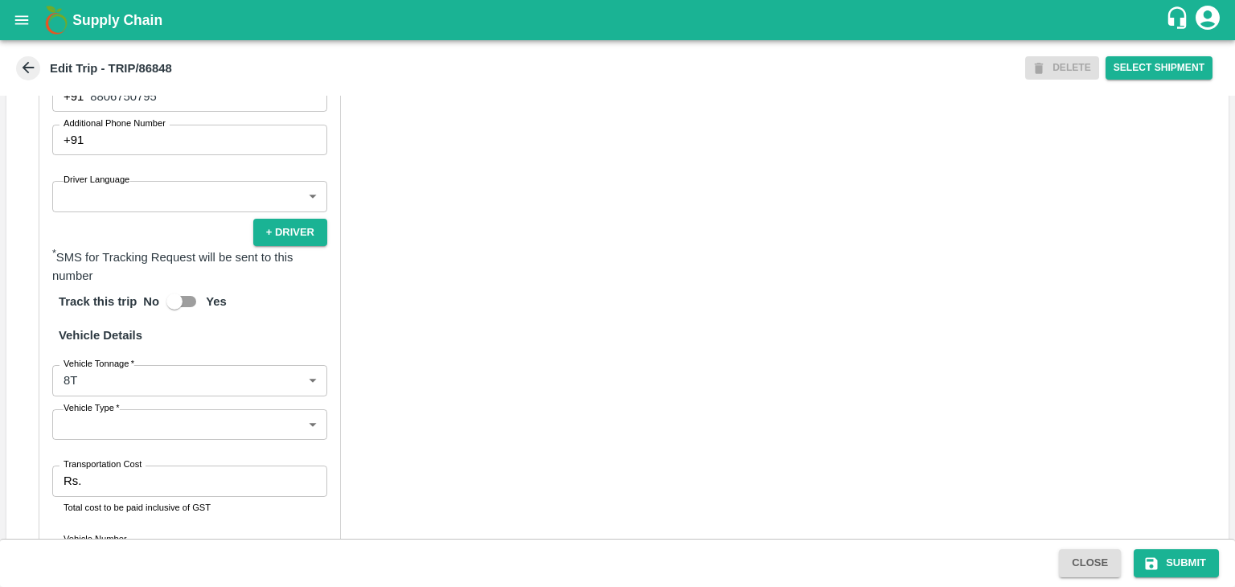
scroll to position [964, 0]
type input "[PERSON_NAME] ( [PERSON_NAME] Transport )-[GEOGRAPHIC_DATA], Pune-9860466997(Tr…"
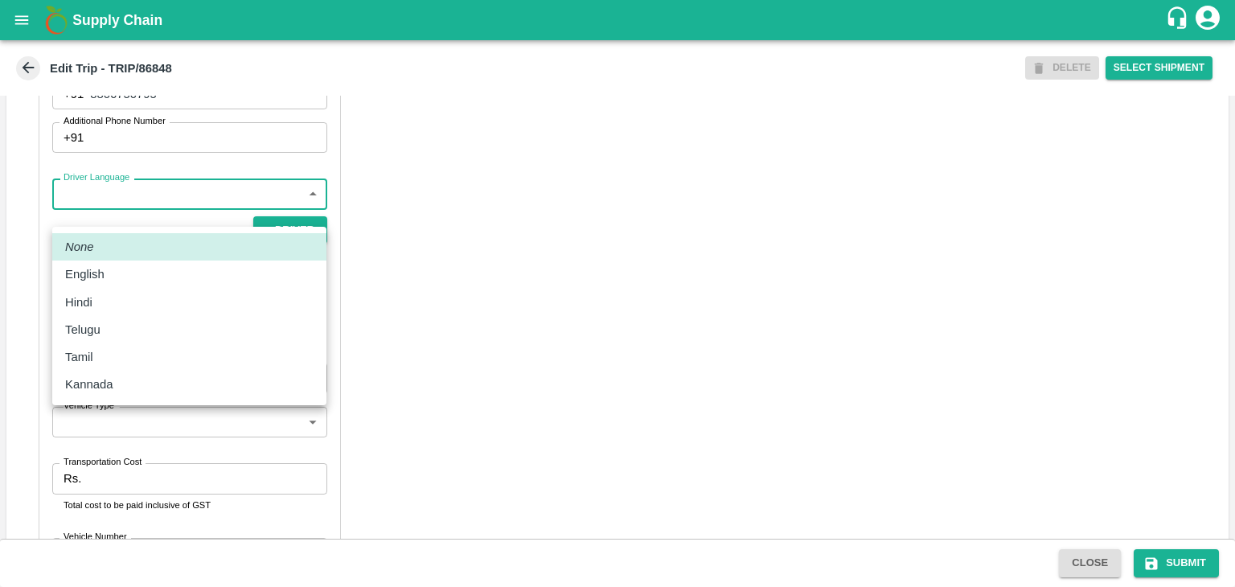
click at [117, 216] on body "Supply Chain Edit Trip - TRIP/86848 DELETE Select Shipment Trip Details Trip Ty…" at bounding box center [617, 293] width 1235 height 587
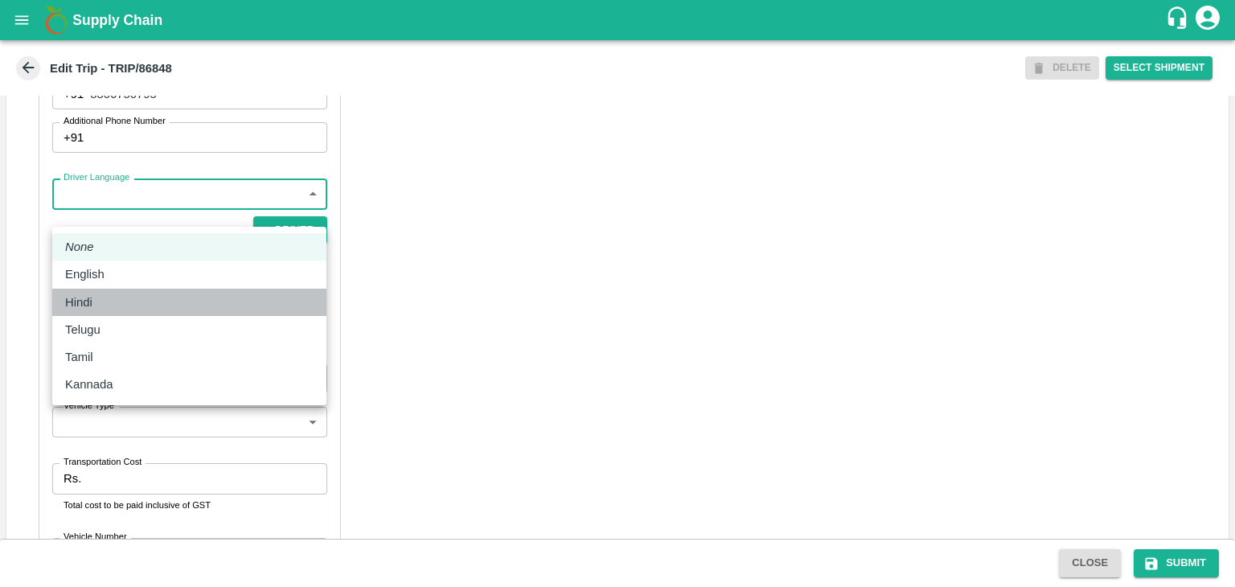
click at [106, 292] on li "Hindi" at bounding box center [189, 302] width 274 height 27
type input "hi"
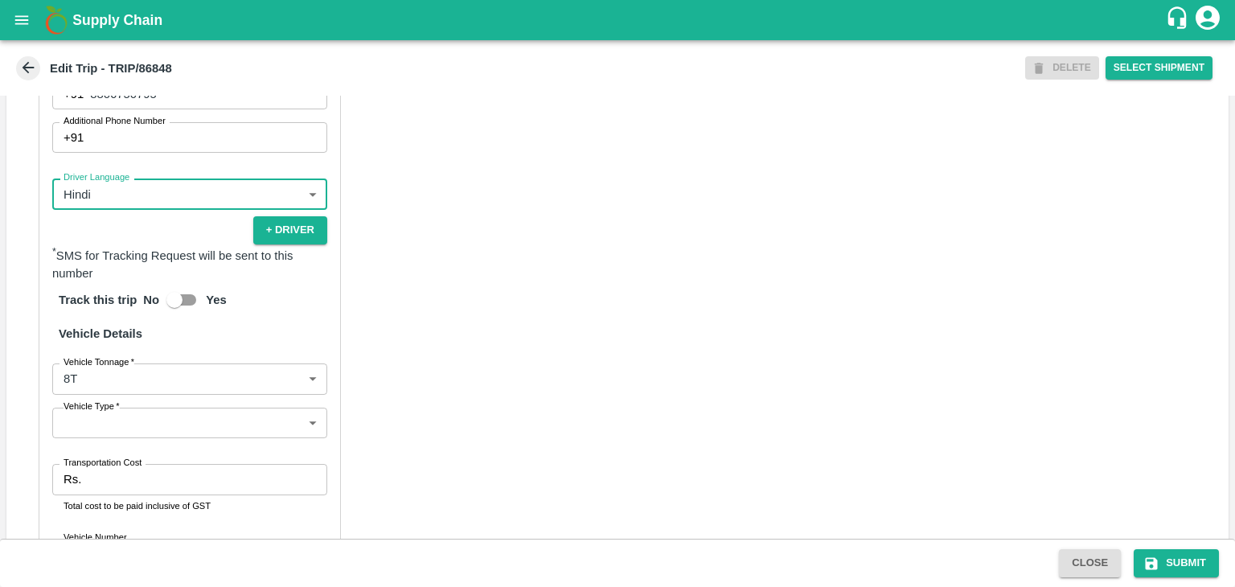
scroll to position [1128, 0]
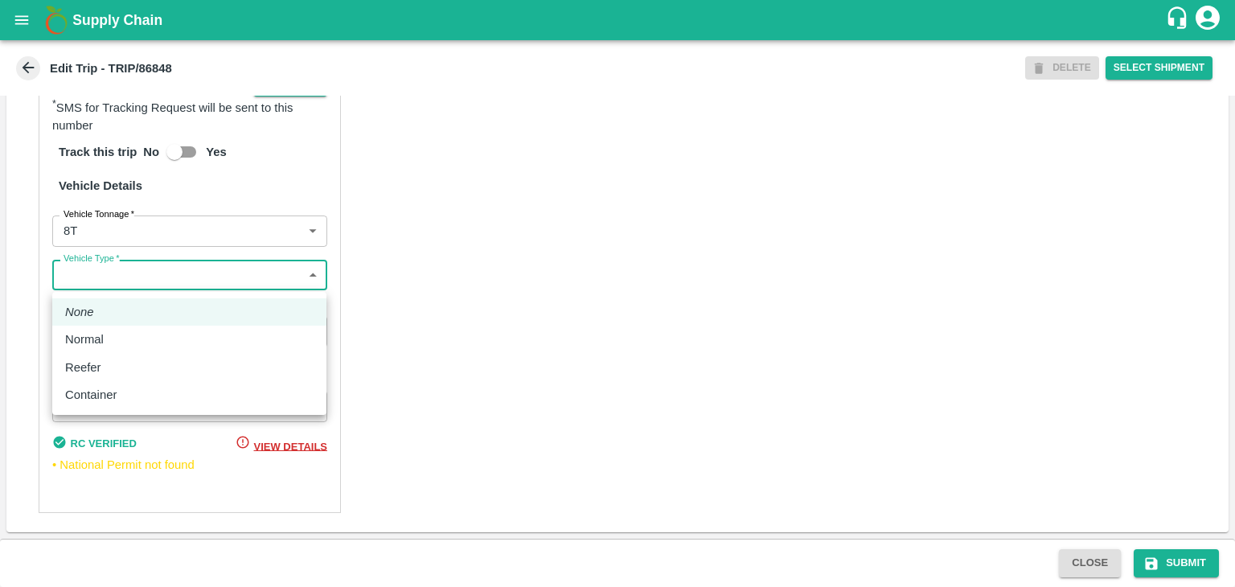
drag, startPoint x: 81, startPoint y: 281, endPoint x: 109, endPoint y: 349, distance: 73.9
click at [109, 349] on body "Supply Chain Edit Trip - TRIP/86848 DELETE Select Shipment Trip Details Trip Ty…" at bounding box center [617, 293] width 1235 height 587
click at [109, 349] on li "Normal" at bounding box center [189, 339] width 274 height 27
type input "Normal"
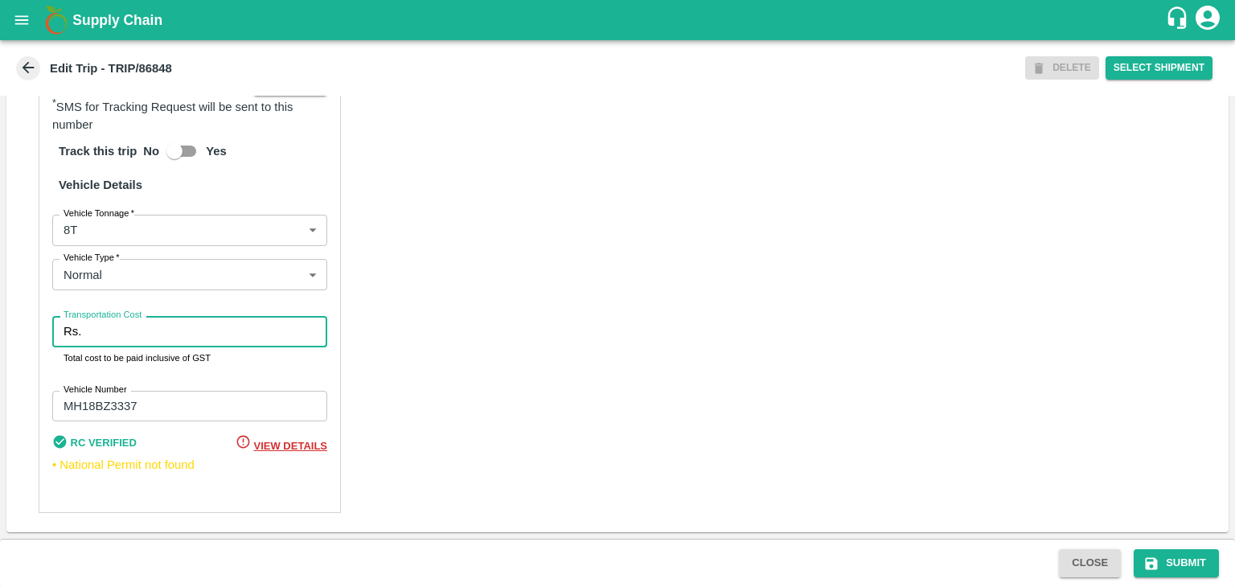
click at [135, 335] on input "Transportation Cost" at bounding box center [208, 331] width 240 height 31
type input "10000"
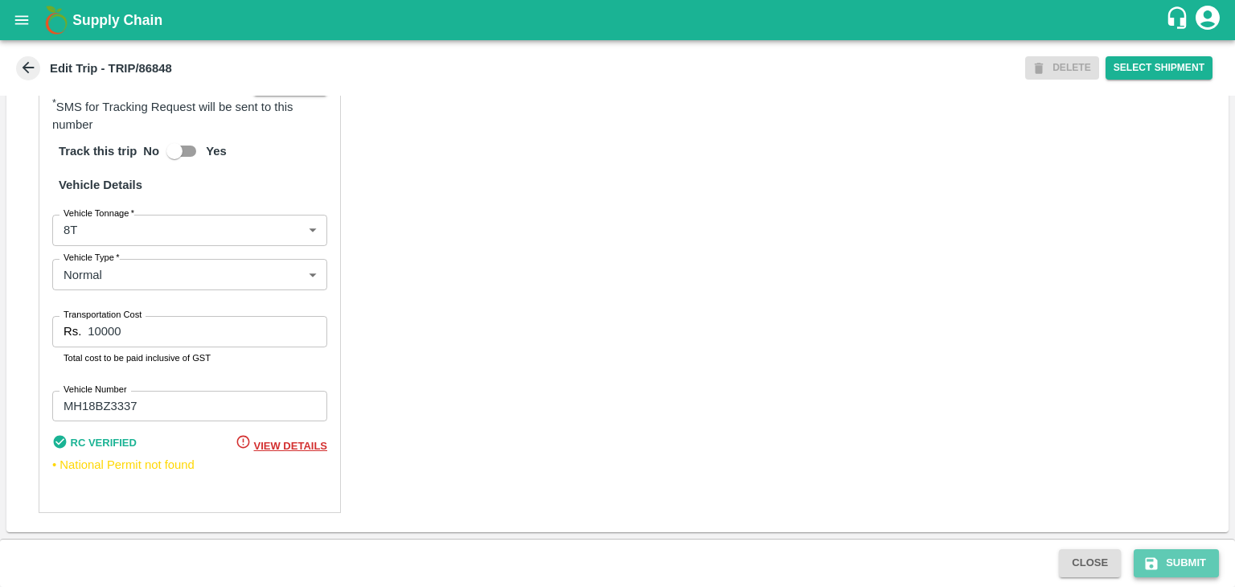
click at [1180, 560] on button "Submit" at bounding box center [1176, 563] width 85 height 28
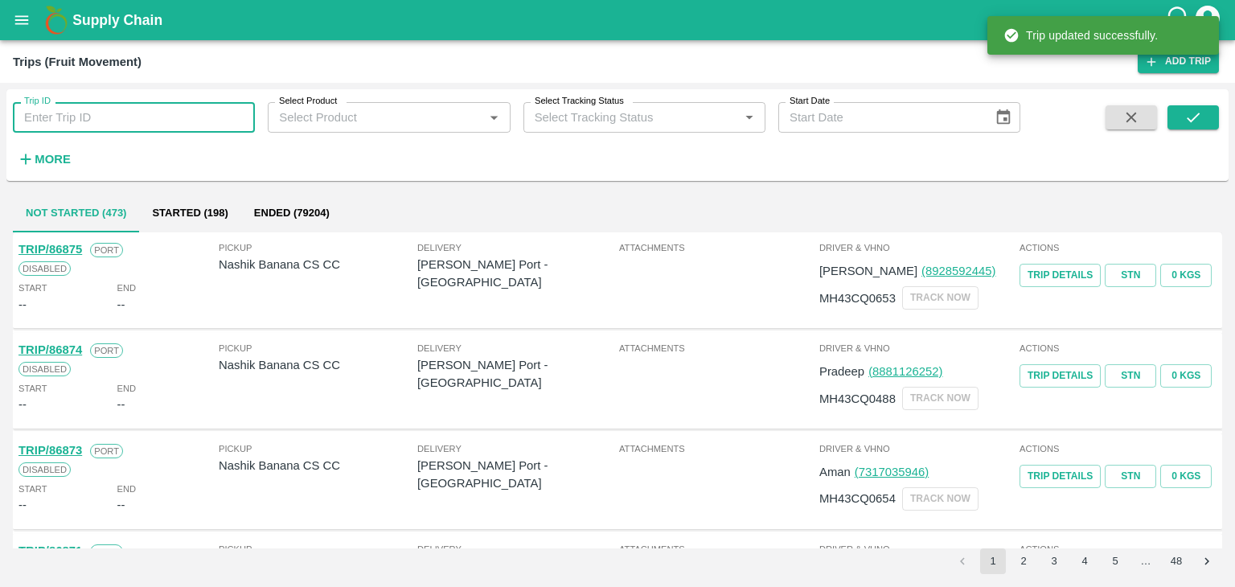
click at [146, 113] on input "Trip ID" at bounding box center [134, 117] width 242 height 31
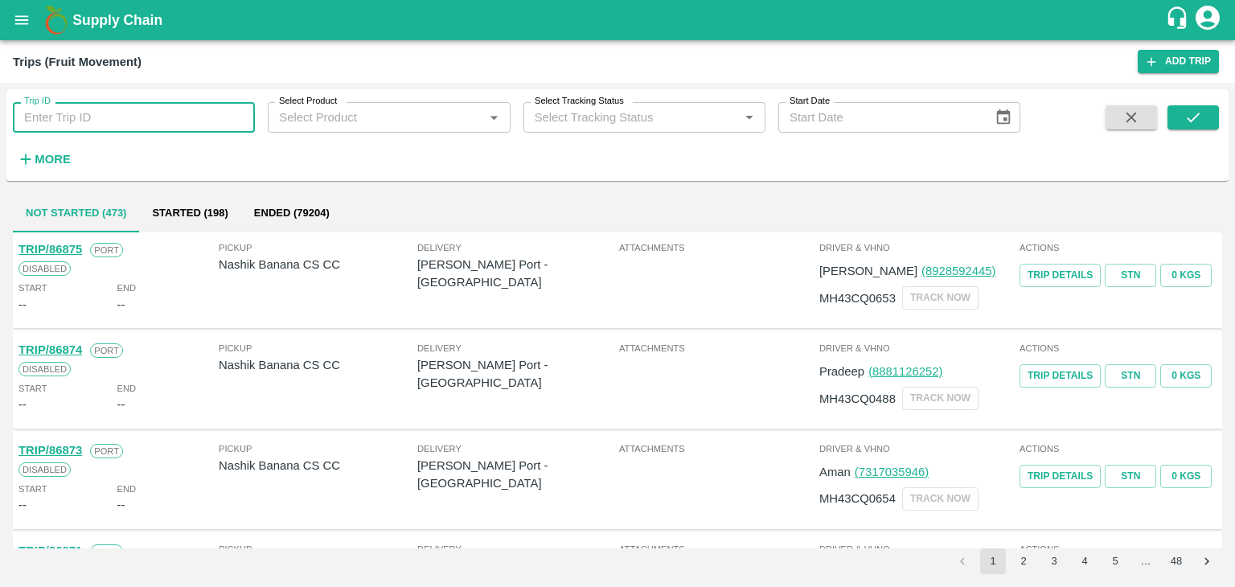
click at [153, 117] on input "Trip ID" at bounding box center [134, 117] width 242 height 31
type input "86856"
click at [1199, 115] on icon "submit" at bounding box center [1194, 118] width 18 height 18
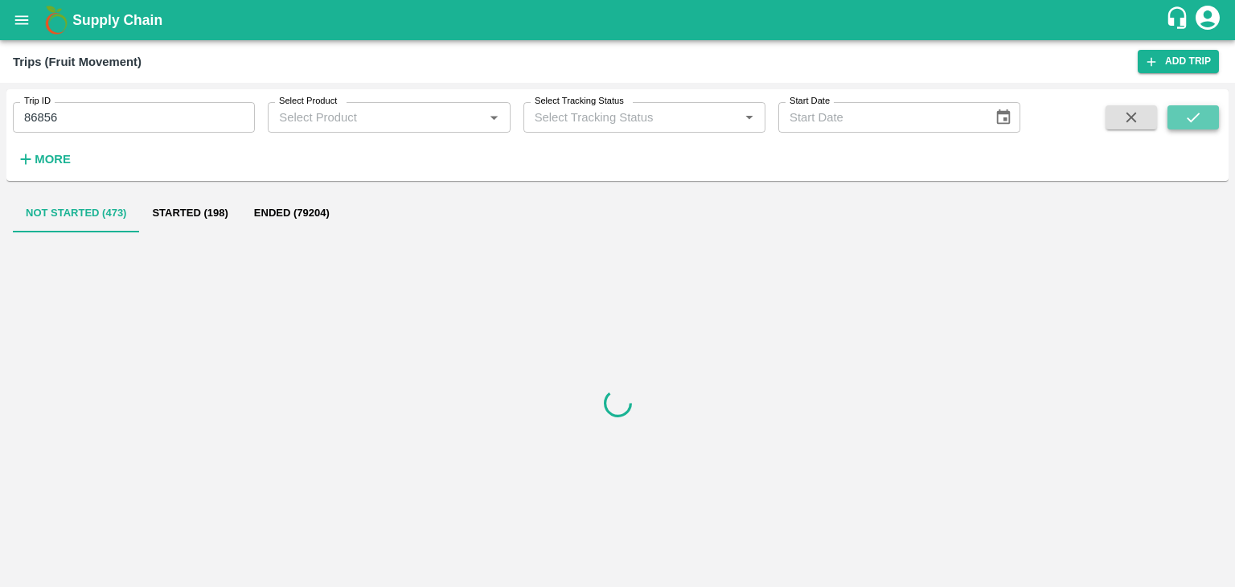
click at [1199, 115] on icon "submit" at bounding box center [1194, 118] width 18 height 18
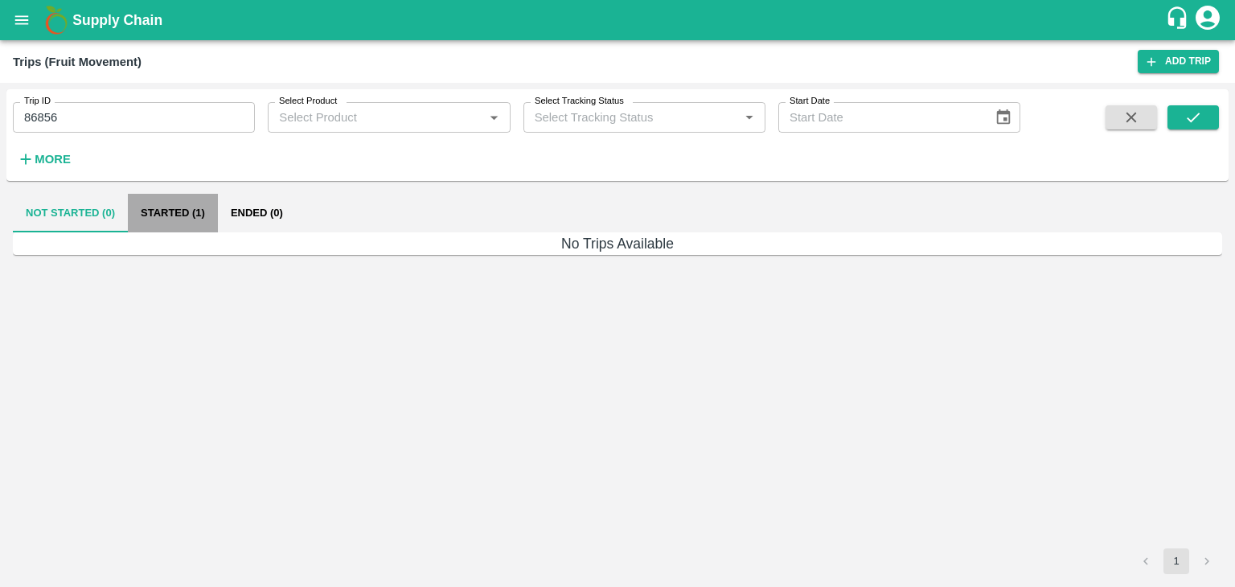
click at [211, 216] on button "Started (1)" at bounding box center [173, 213] width 90 height 39
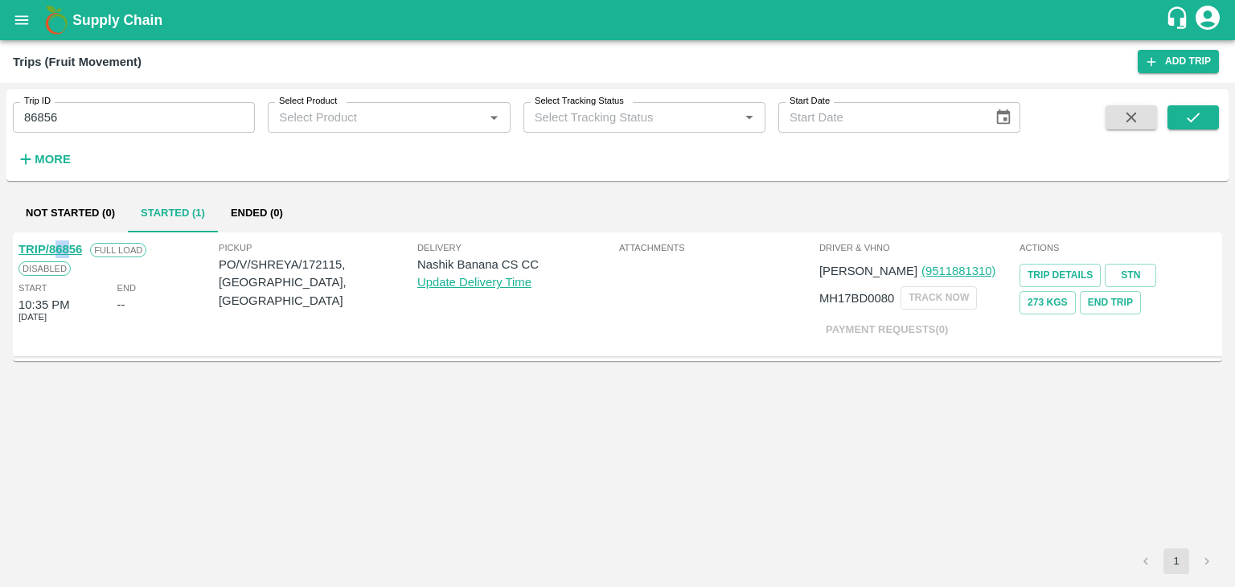
drag, startPoint x: 68, startPoint y: 241, endPoint x: 56, endPoint y: 248, distance: 13.4
click at [56, 248] on div "TRIP/86856" at bounding box center [50, 249] width 64 height 18
click at [56, 248] on link "TRIP/86856" at bounding box center [50, 249] width 64 height 13
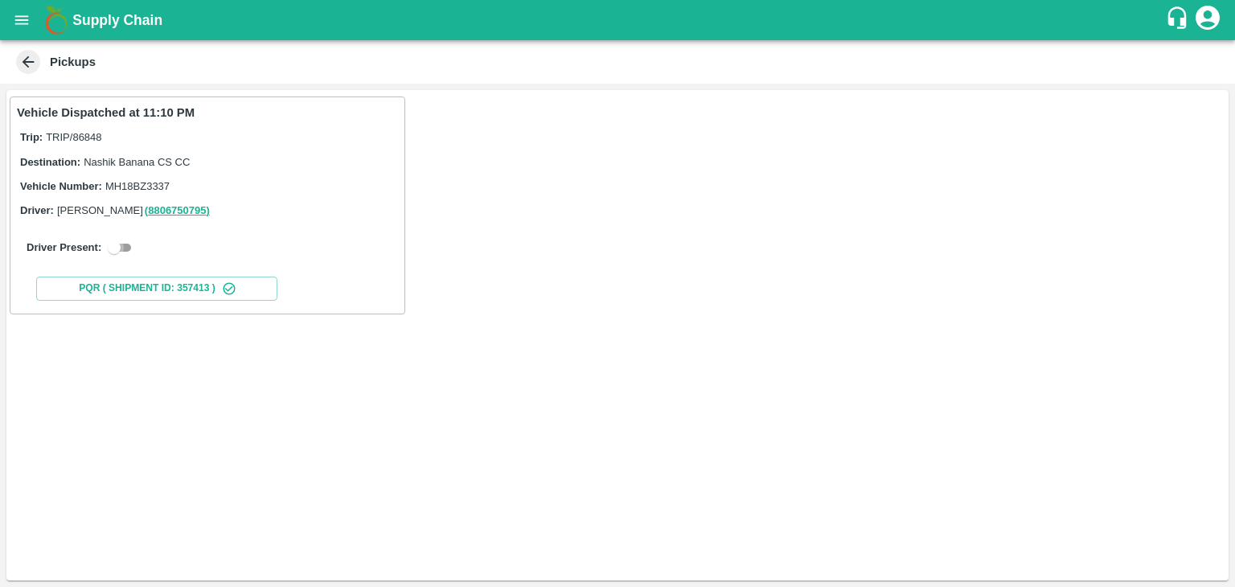
click at [123, 239] on input "checkbox" at bounding box center [114, 247] width 58 height 19
checkbox input "true"
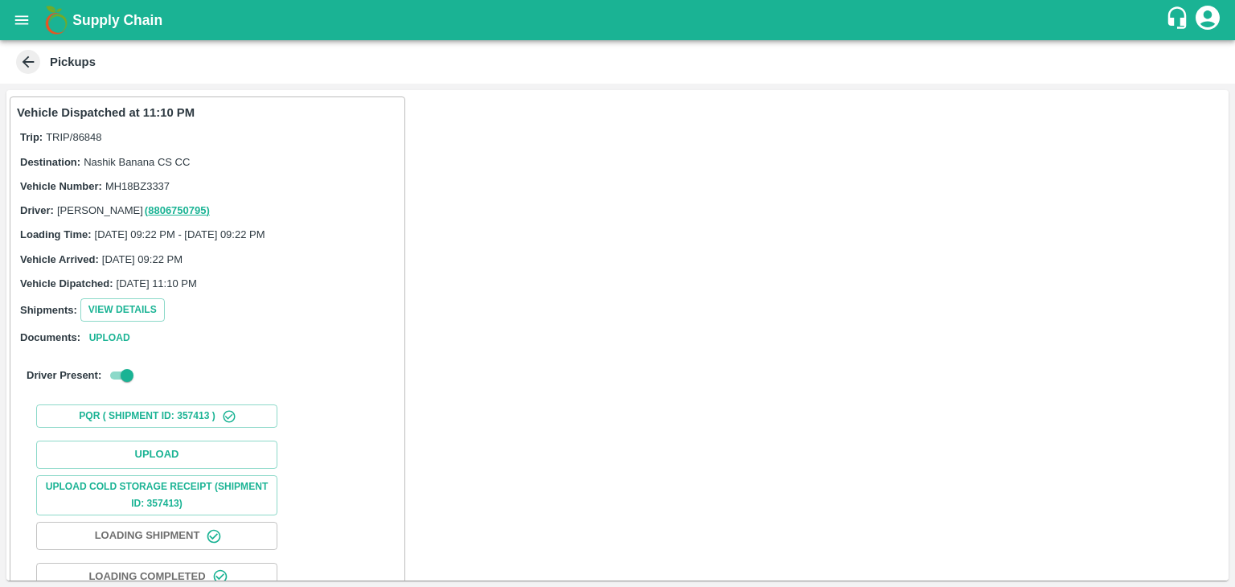
click at [195, 439] on div "Upload Upload Cold Storage Receipt (SHIPMENT ID: 357413) Loading Shipment Loadi…" at bounding box center [207, 556] width 381 height 244
click at [210, 448] on button "Upload" at bounding box center [156, 455] width 241 height 28
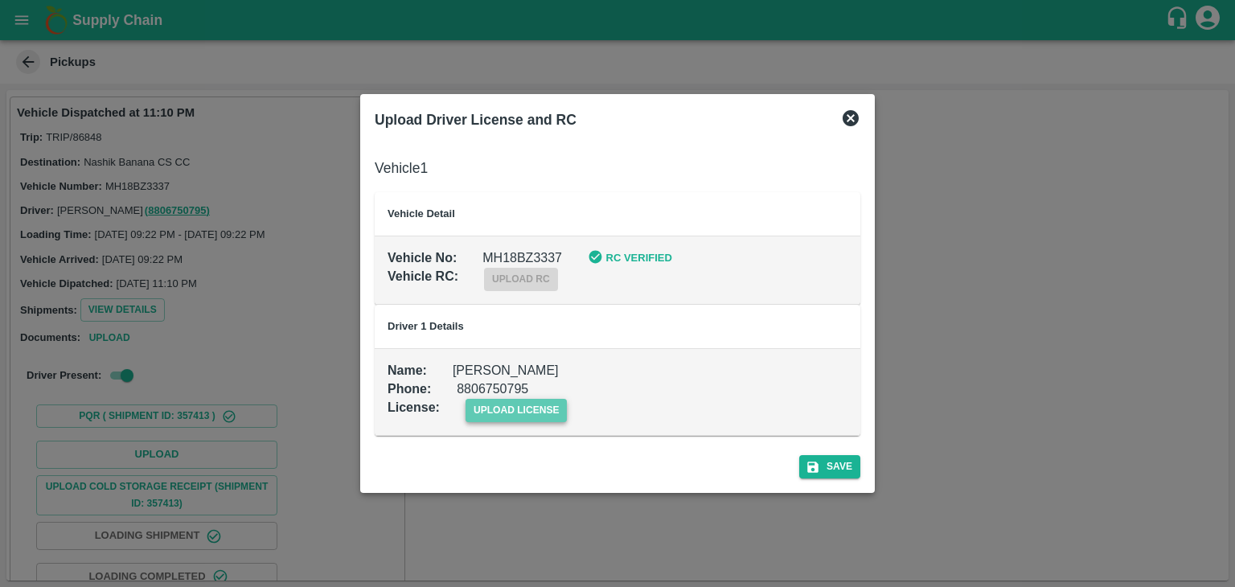
click at [511, 419] on span "upload license" at bounding box center [517, 410] width 102 height 23
click at [0, 0] on input "upload license" at bounding box center [0, 0] width 0 height 0
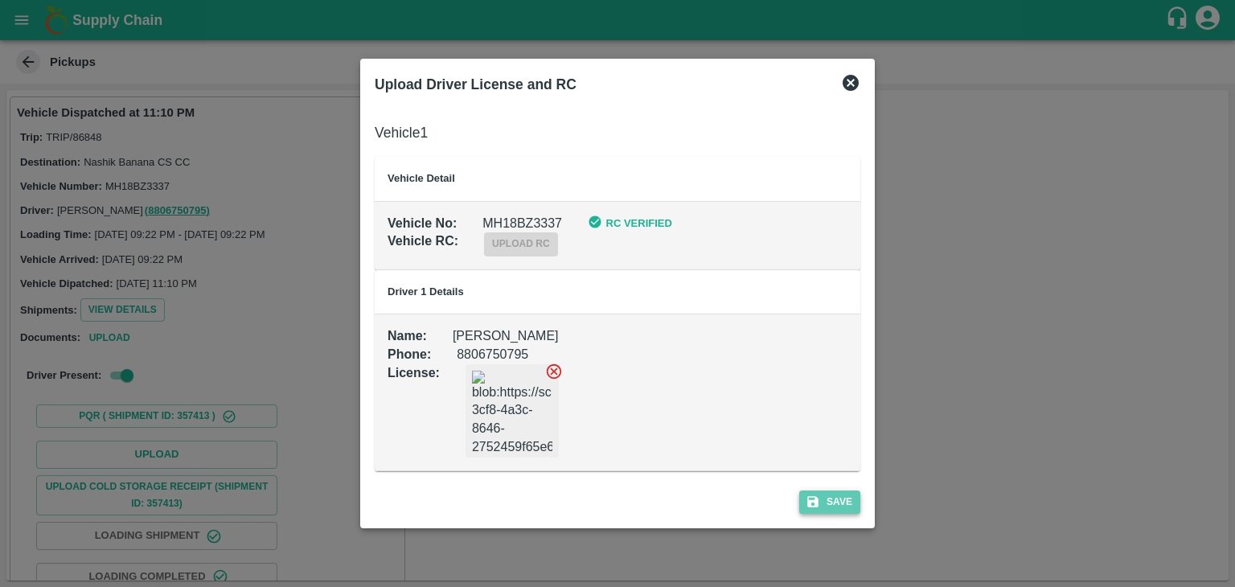
click at [836, 495] on button "Save" at bounding box center [829, 502] width 61 height 23
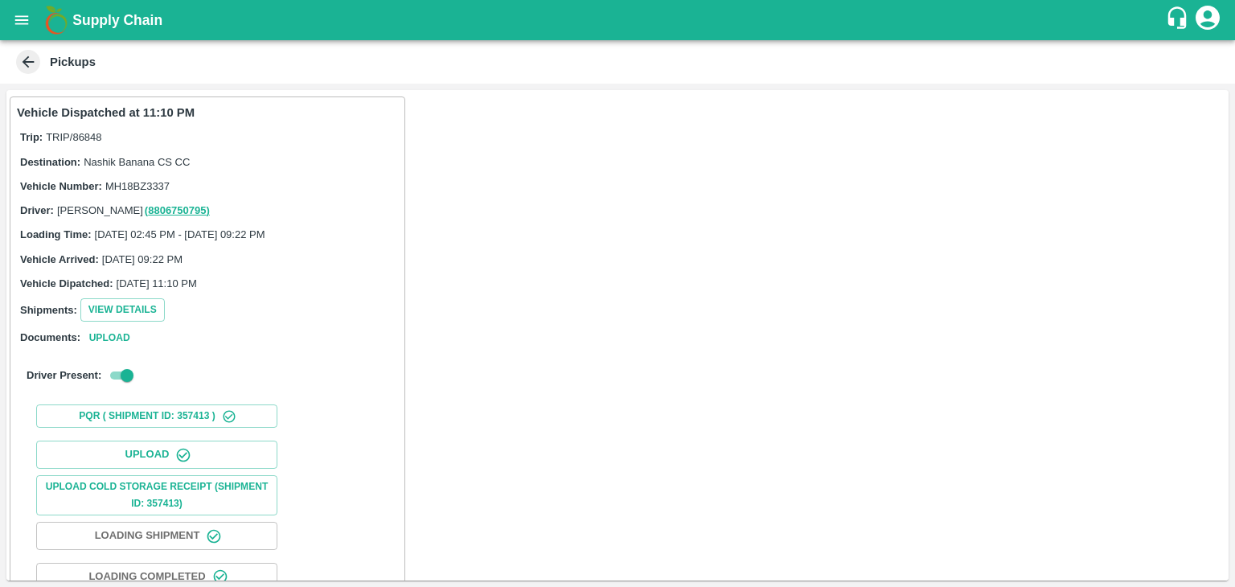
scroll to position [168, 0]
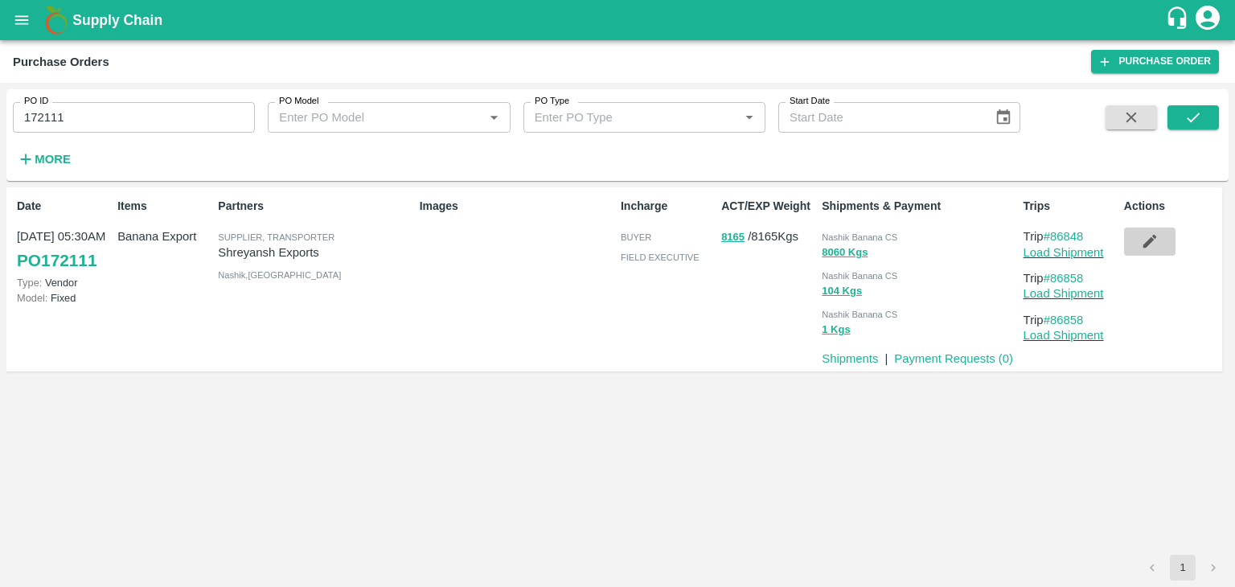
click at [1139, 243] on button "button" at bounding box center [1149, 241] width 51 height 27
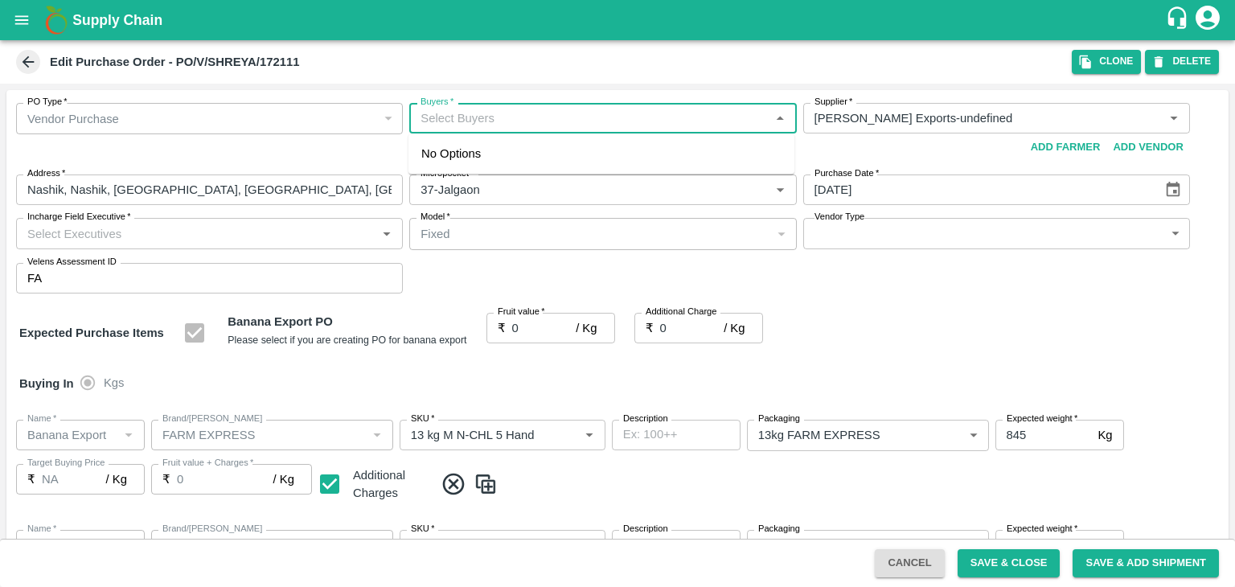
click at [561, 108] on input "Buyers   *" at bounding box center [589, 118] width 351 height 21
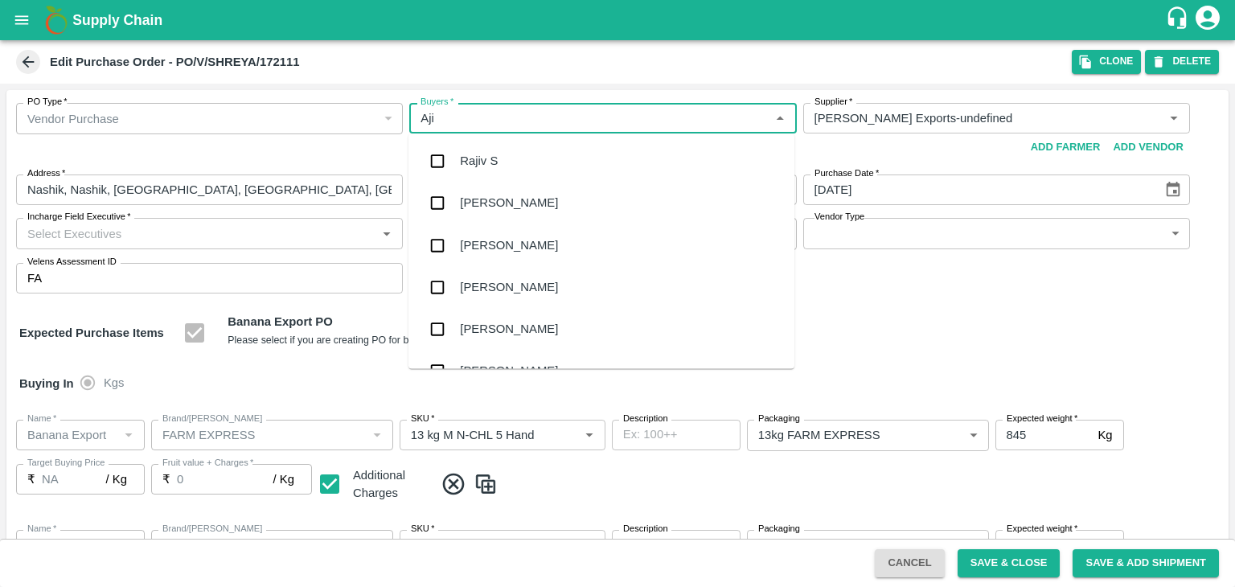
type input "Ajit"
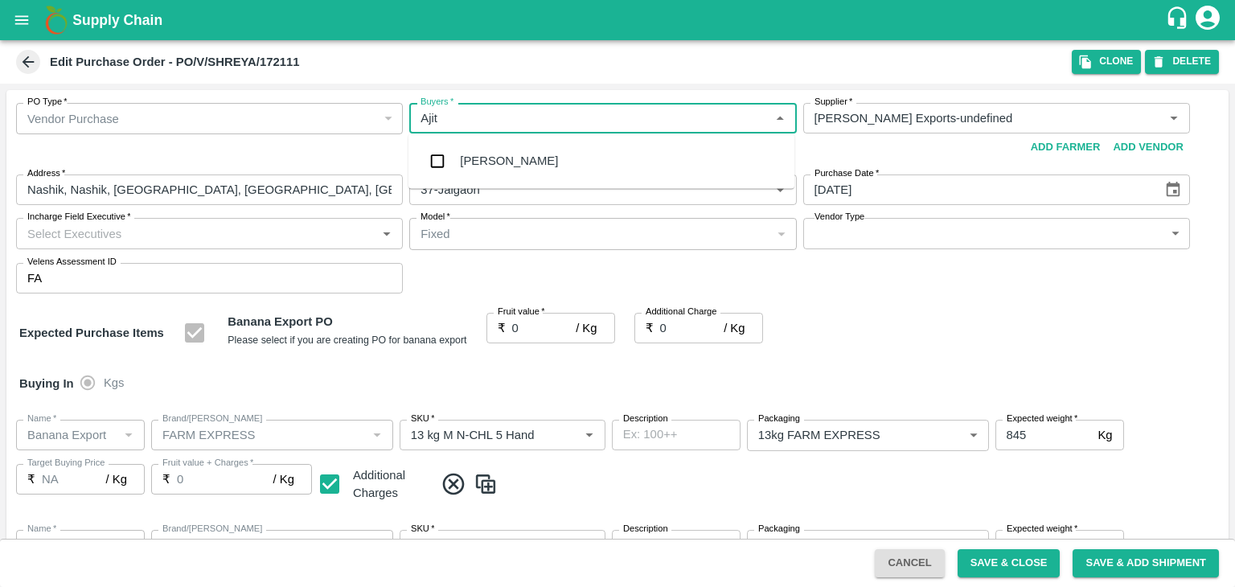
click at [515, 152] on div "[PERSON_NAME]" at bounding box center [602, 161] width 386 height 42
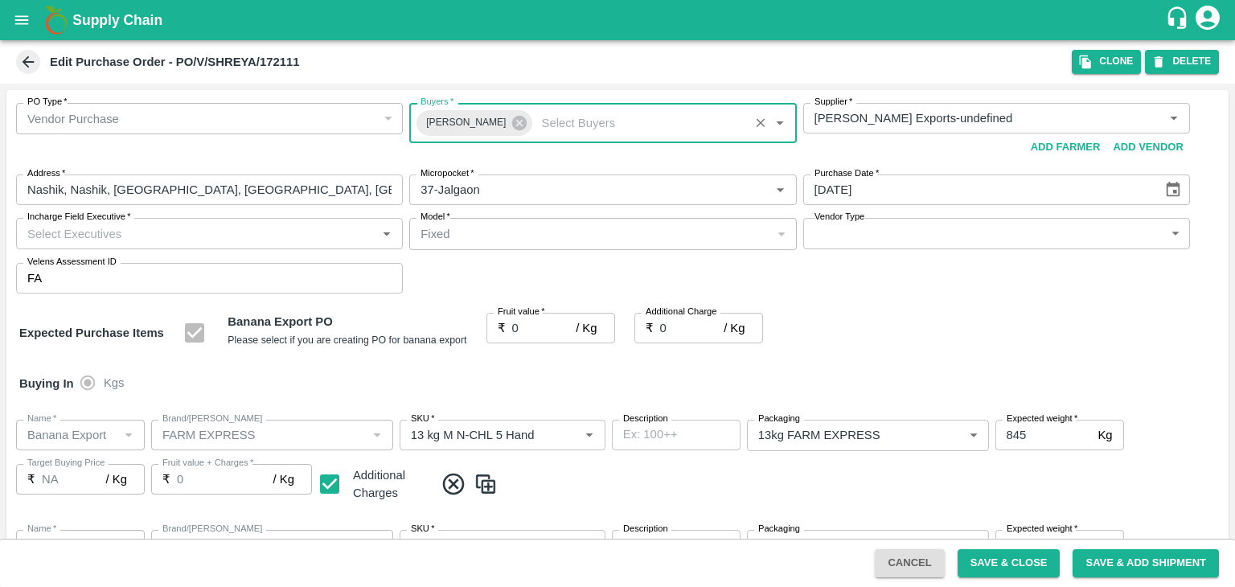
click at [848, 232] on body "Supply Chain Edit Purchase Order - PO/V/SHREYA/172111 Clone DELETE PO Type   * …" at bounding box center [617, 293] width 1235 height 587
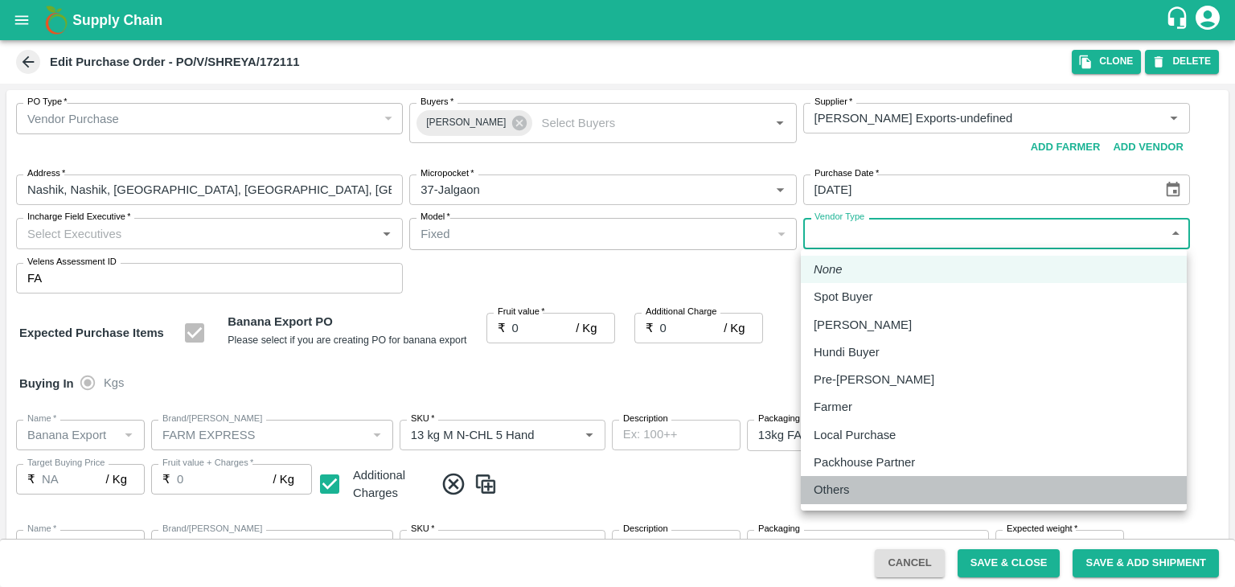
click at [857, 493] on div "Others" at bounding box center [836, 490] width 44 height 18
type input "OTHER"
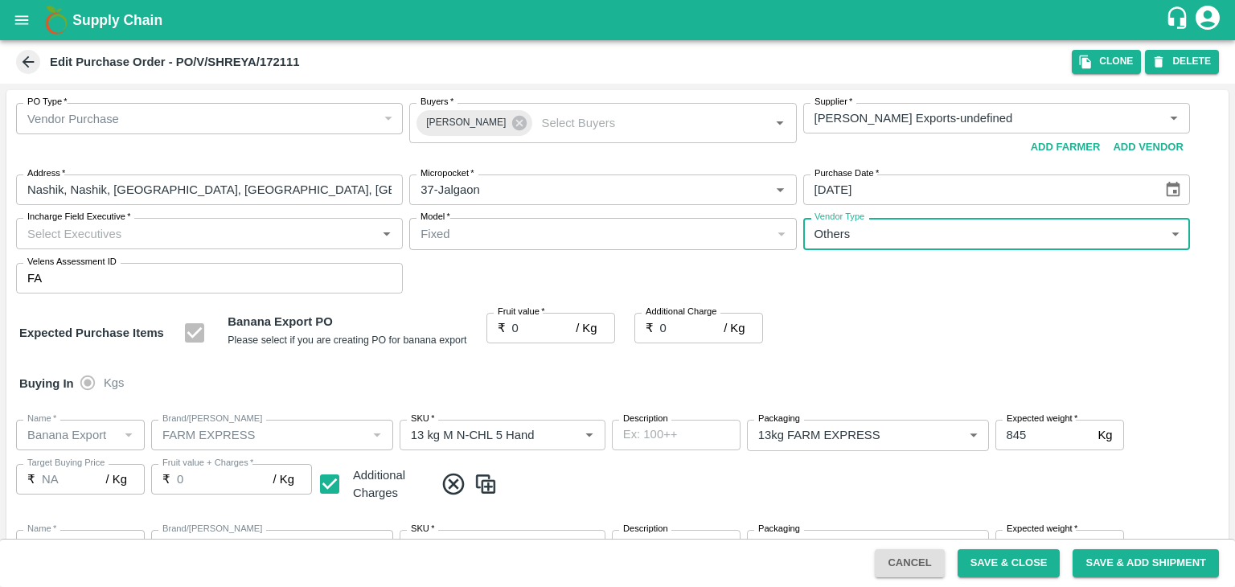
click at [158, 232] on input "Incharge Field Executive   *" at bounding box center [196, 233] width 351 height 21
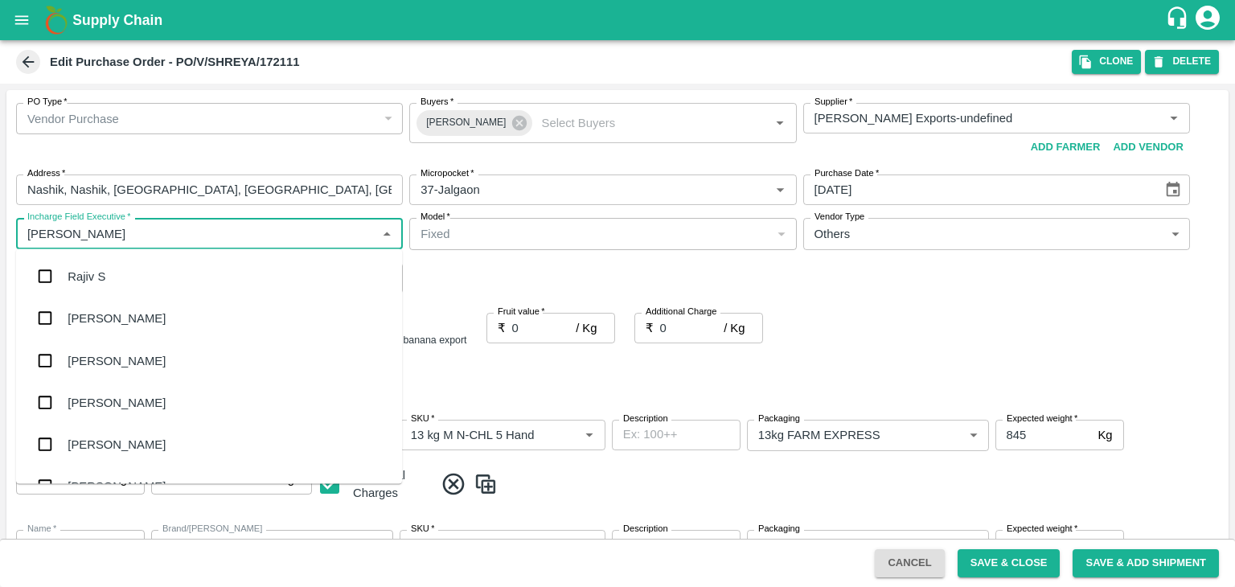
type input "Jay"
drag, startPoint x: 113, startPoint y: 380, endPoint x: 133, endPoint y: 371, distance: 23.0
click at [133, 371] on div "jaydip Tale" at bounding box center [209, 360] width 386 height 42
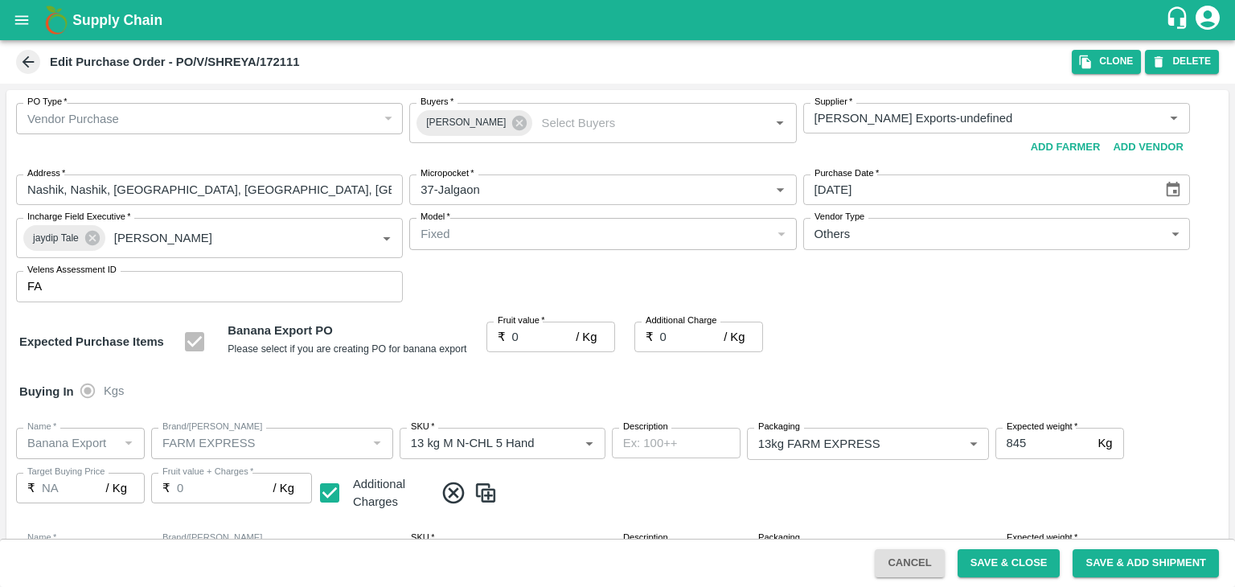
click at [133, 371] on div "Buying In Kgs" at bounding box center [617, 391] width 1222 height 47
click at [530, 335] on input "0" at bounding box center [544, 337] width 64 height 31
type input "2"
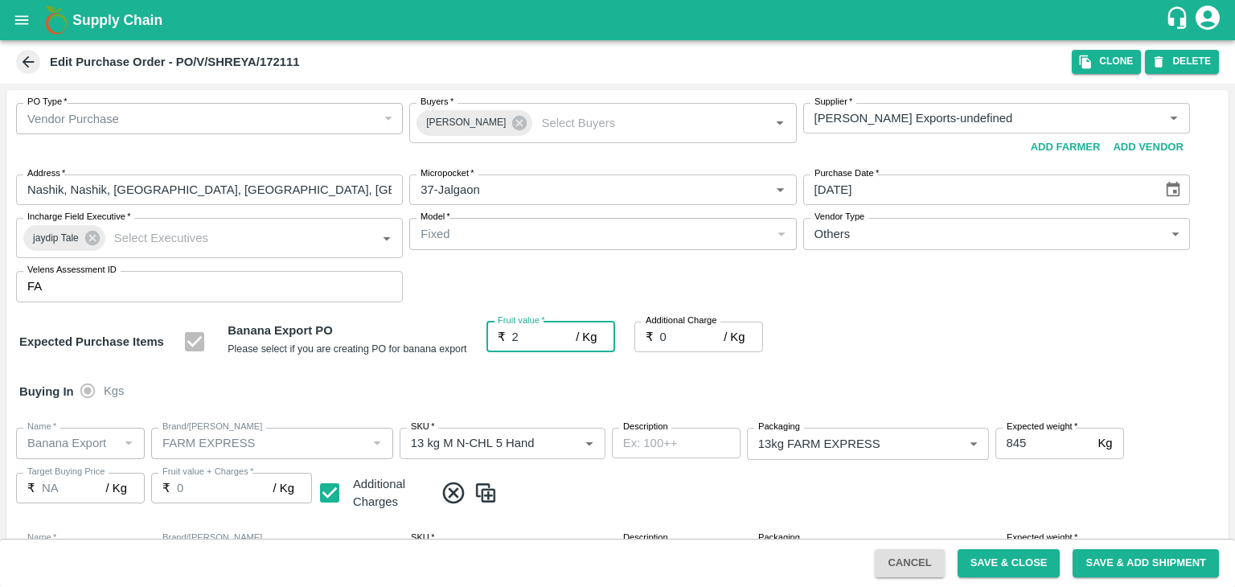
type input "2"
type input "20"
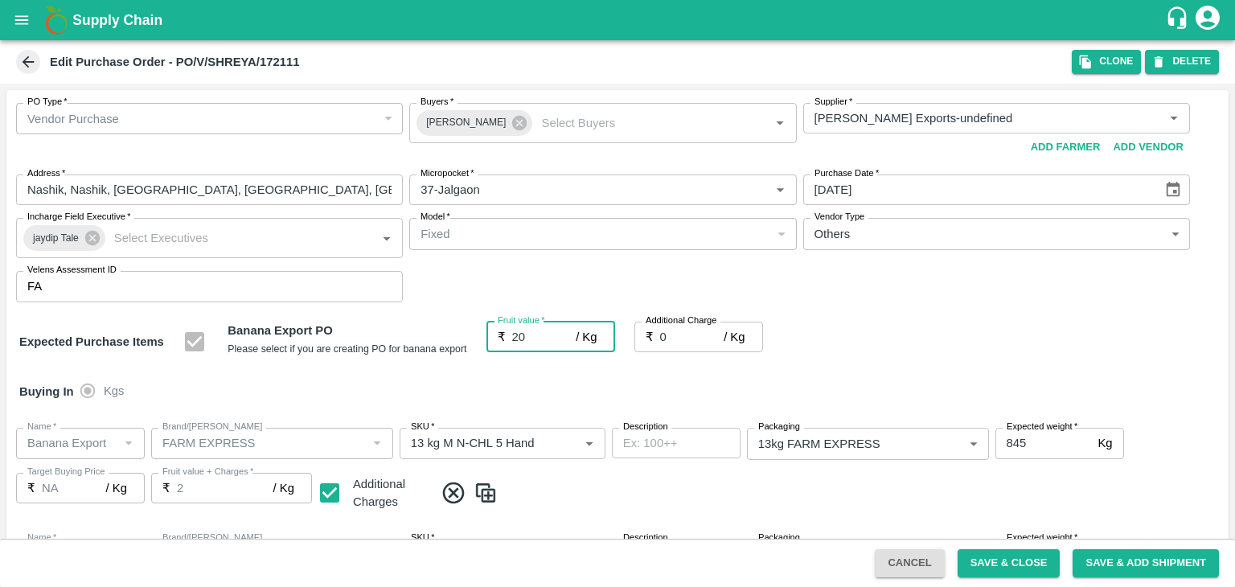
type input "20"
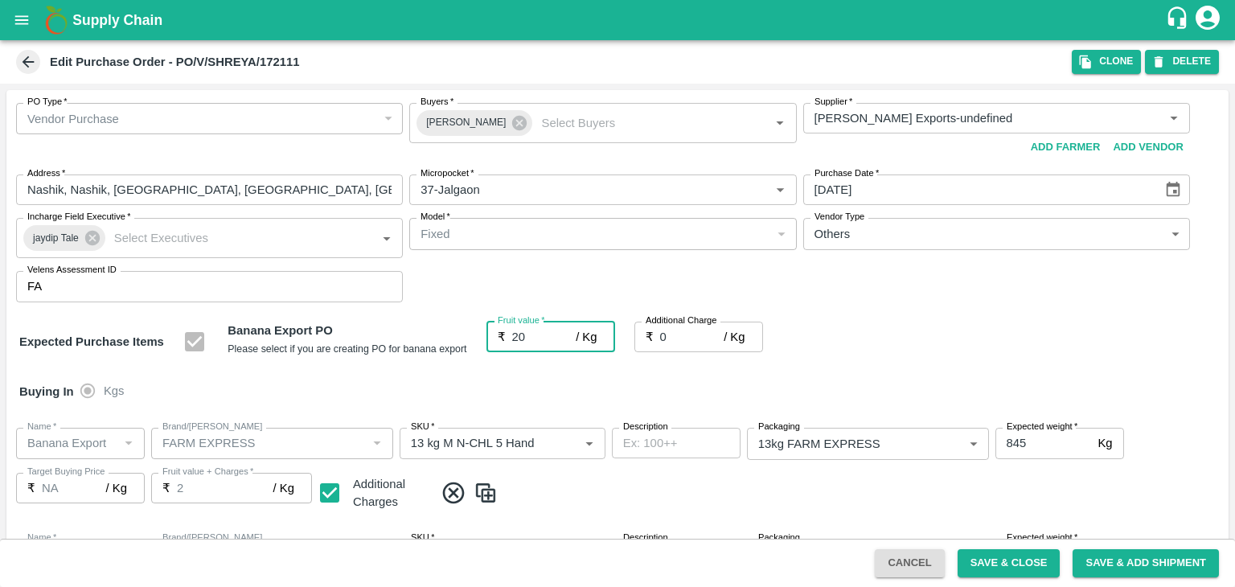
type input "20"
type input "2"
type input "22"
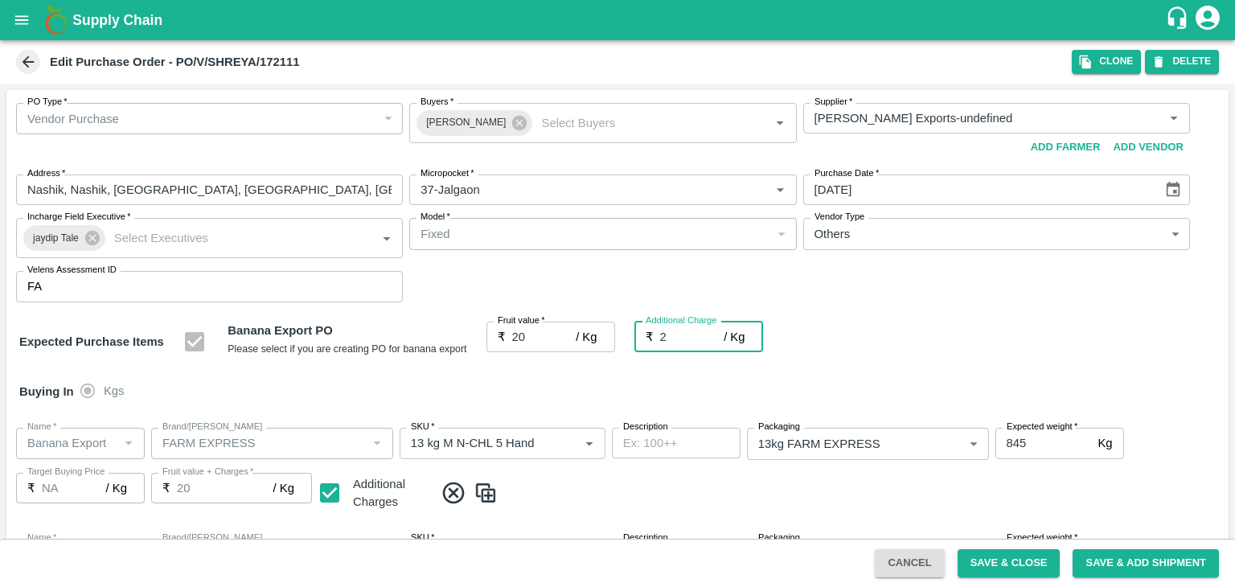
type input "22"
type input "2.7"
type input "22.7"
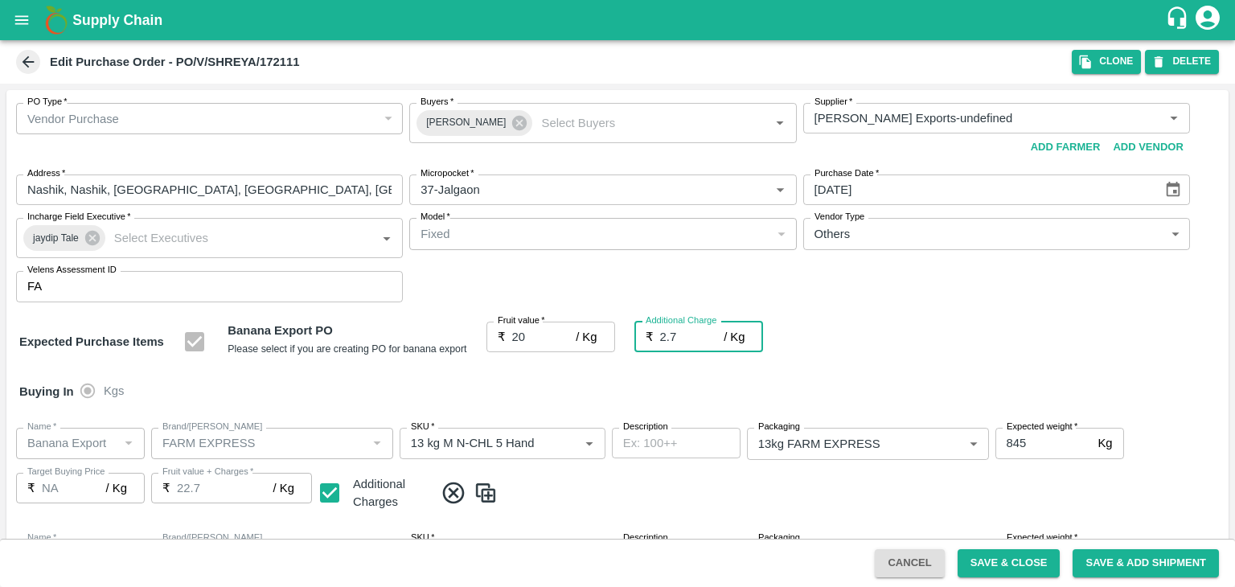
type input "22.7"
type input "2.75"
type input "22.75"
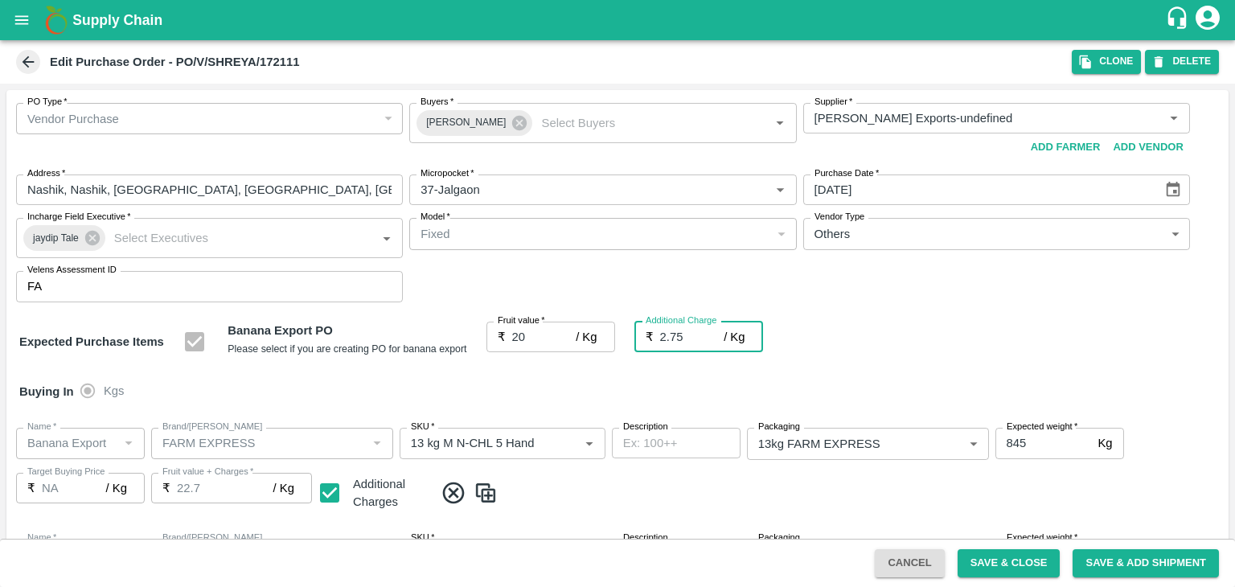
type input "22.75"
type input "2.75"
click at [547, 395] on div "Buying In Kgs" at bounding box center [617, 391] width 1222 height 47
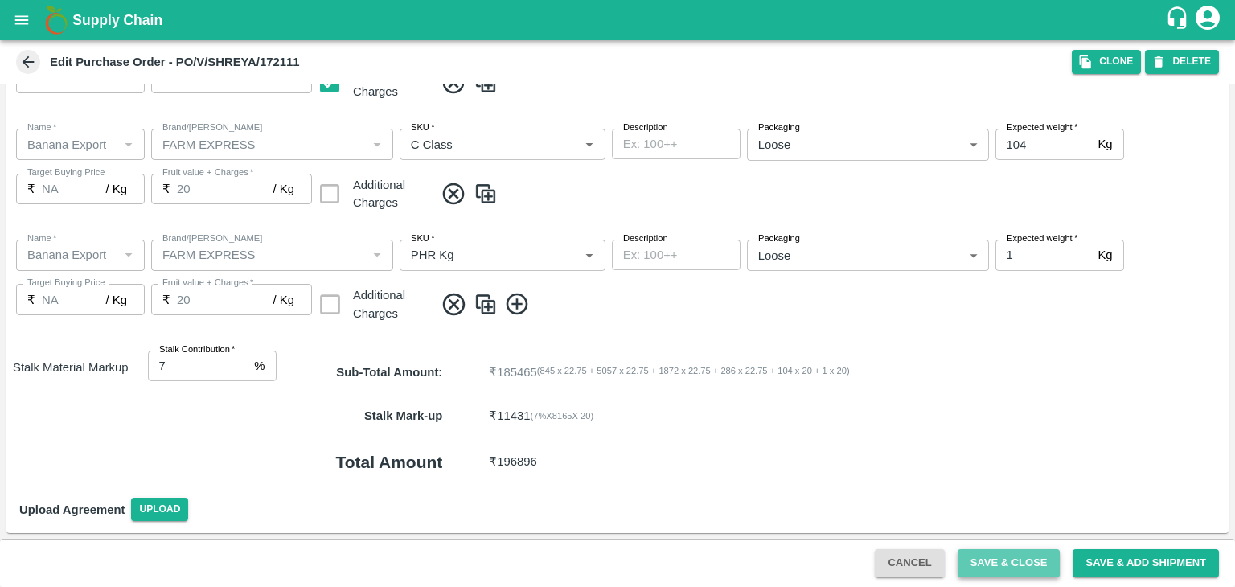
click at [995, 554] on button "Save & Close" at bounding box center [1009, 563] width 103 height 28
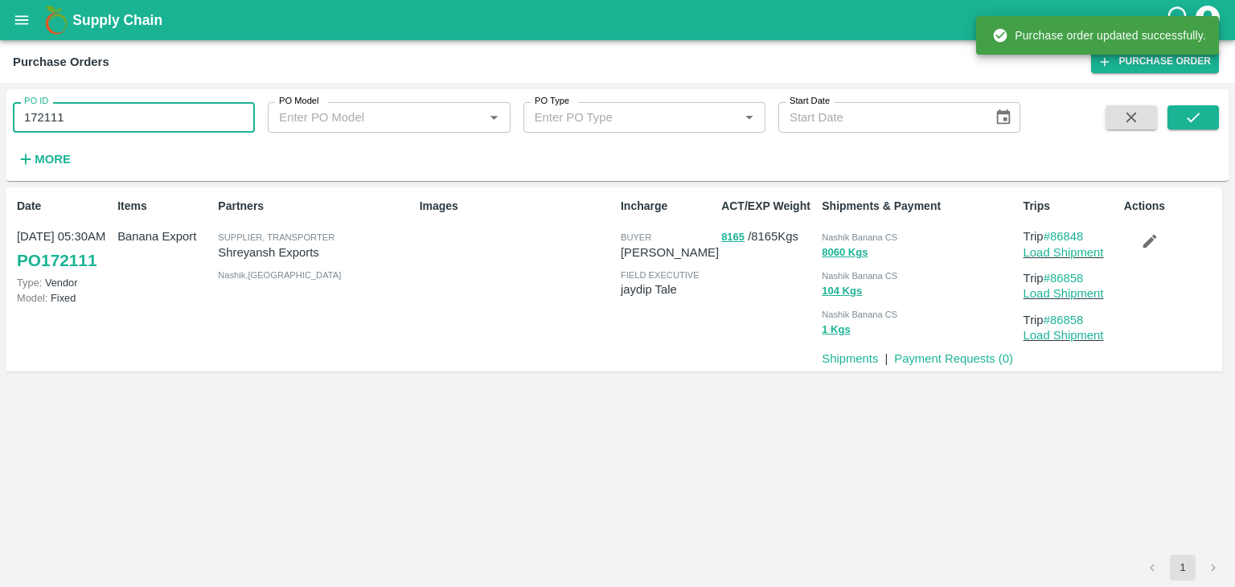
click at [158, 126] on input "172111" at bounding box center [134, 117] width 242 height 31
paste input "text"
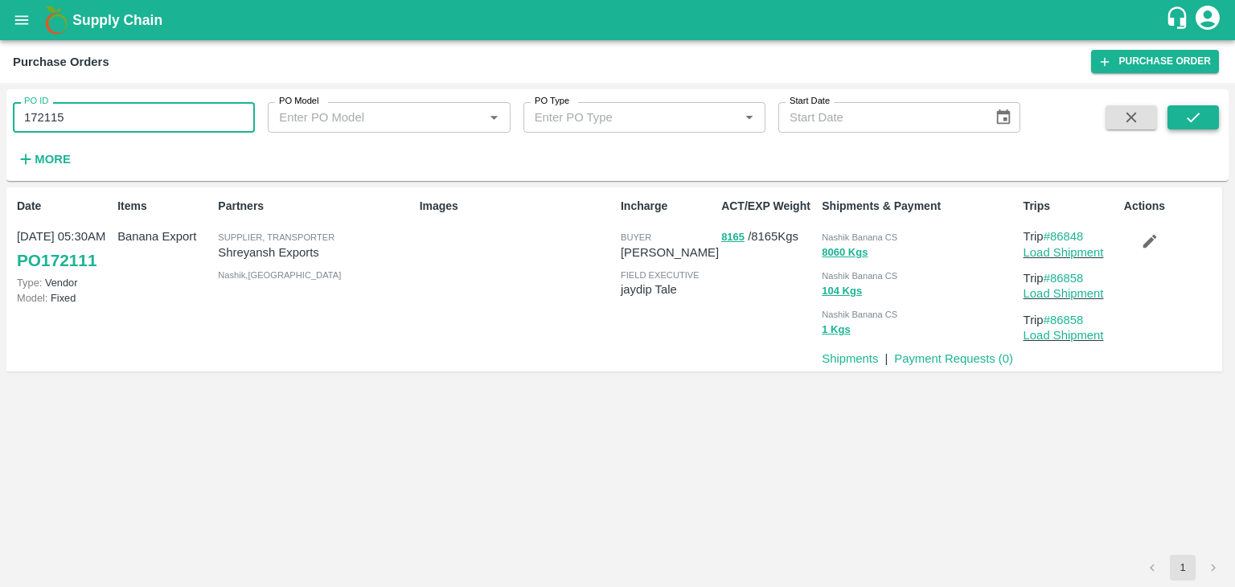
type input "172115"
click at [1203, 112] on button "submit" at bounding box center [1193, 117] width 51 height 24
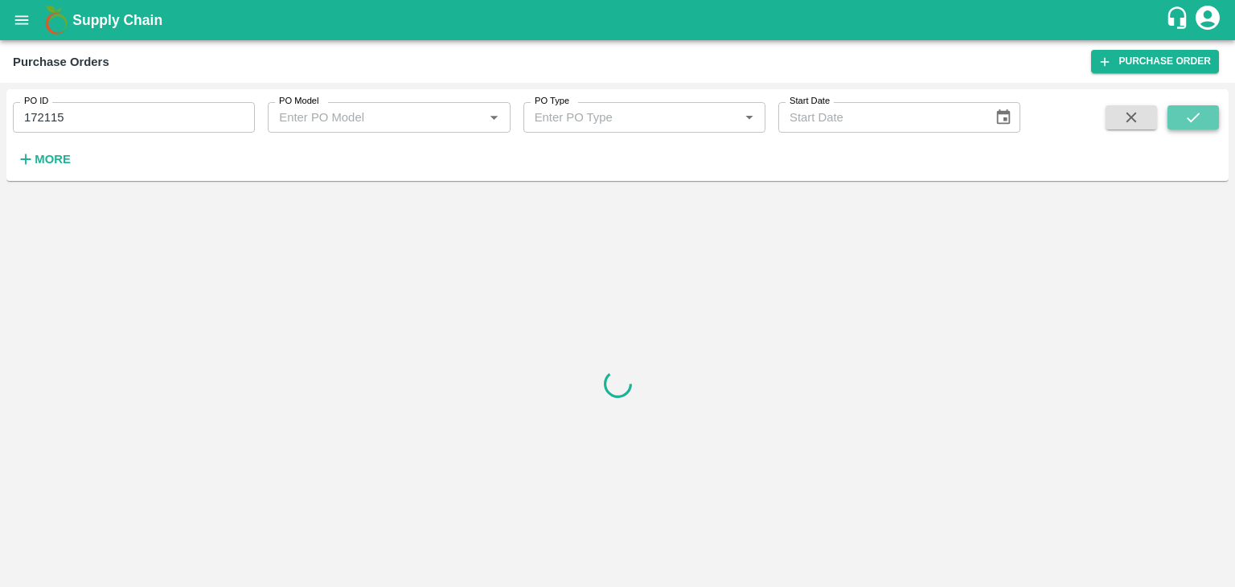
click at [1203, 112] on button "submit" at bounding box center [1193, 117] width 51 height 24
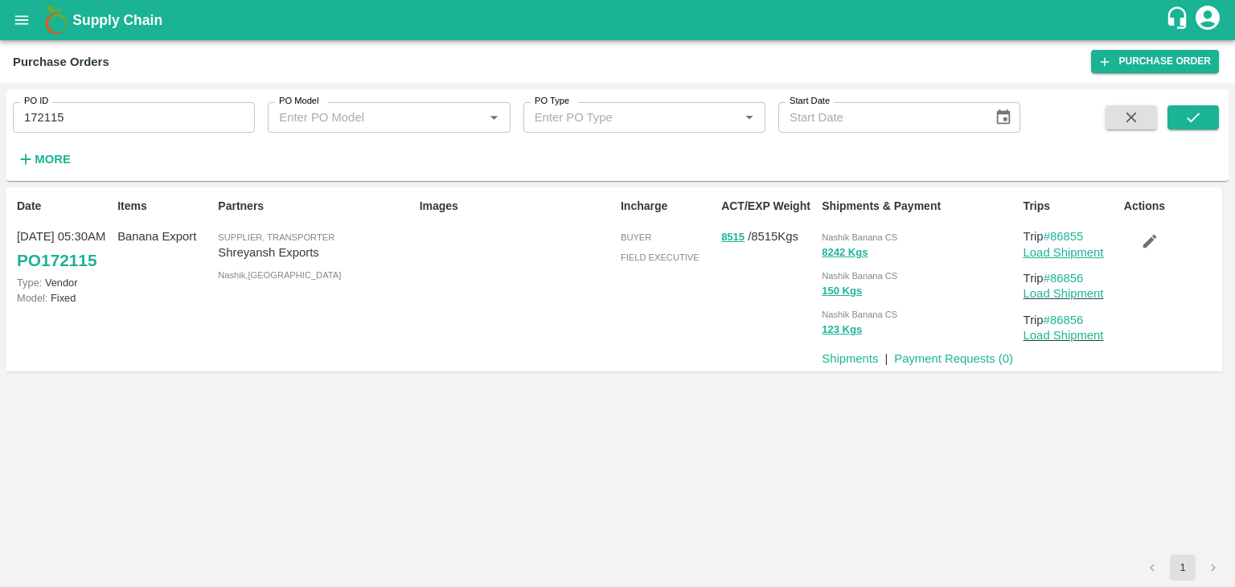
click at [1094, 256] on link "Load Shipment" at bounding box center [1064, 252] width 80 height 13
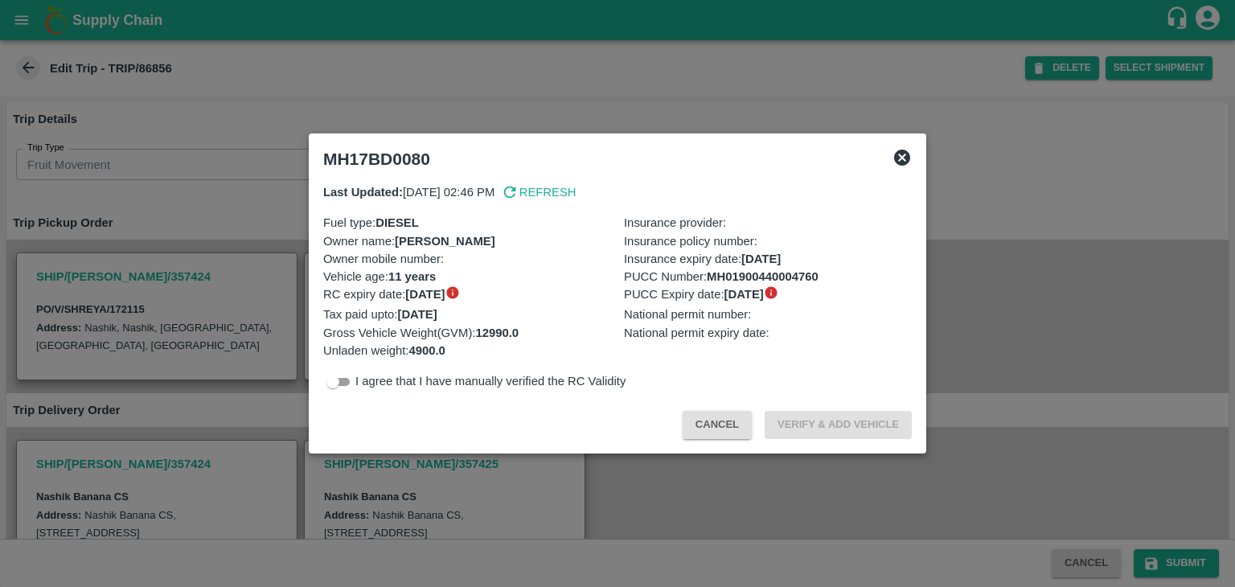
click at [901, 150] on icon at bounding box center [902, 158] width 16 height 16
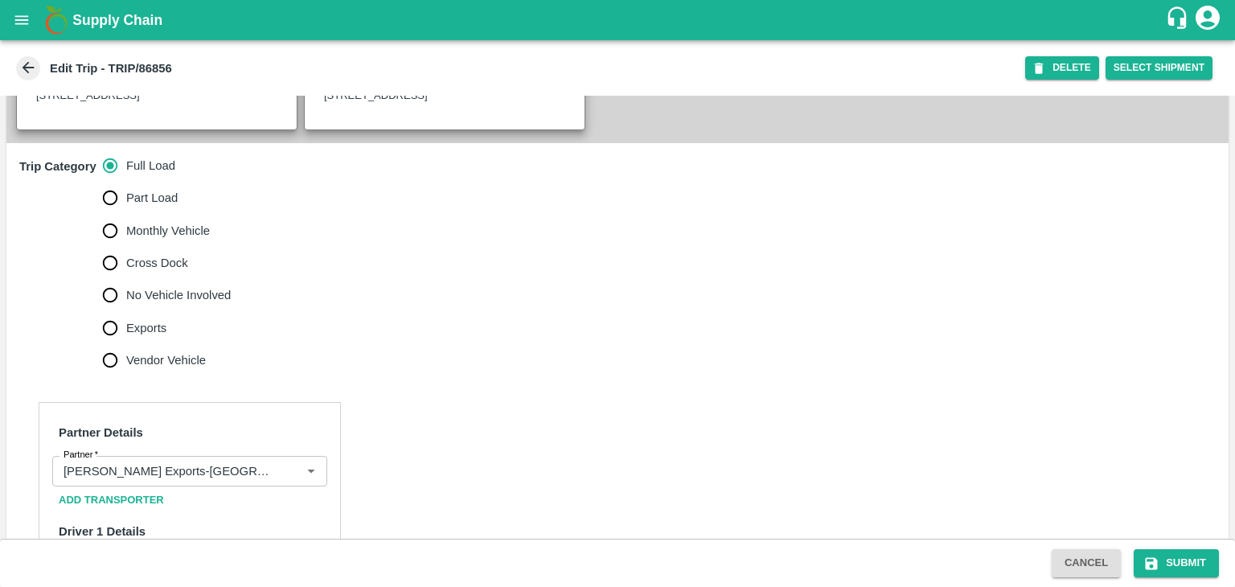
click at [191, 304] on span "No Vehicle Involved" at bounding box center [178, 295] width 105 height 18
click at [126, 311] on input "No Vehicle Involved" at bounding box center [110, 295] width 32 height 32
radio input "true"
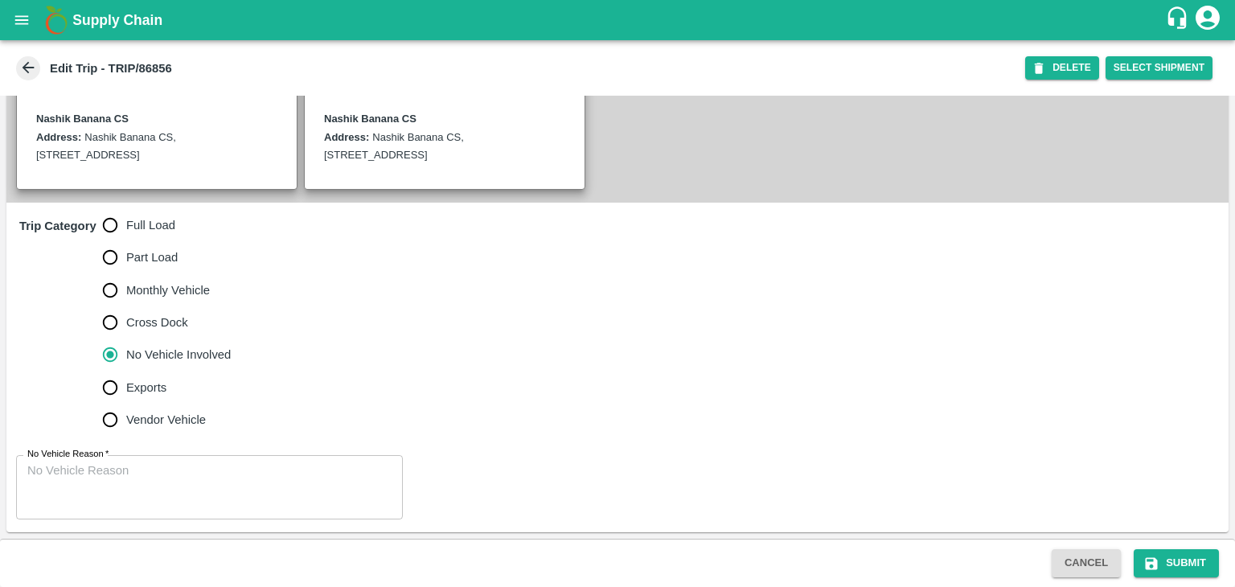
scroll to position [395, 0]
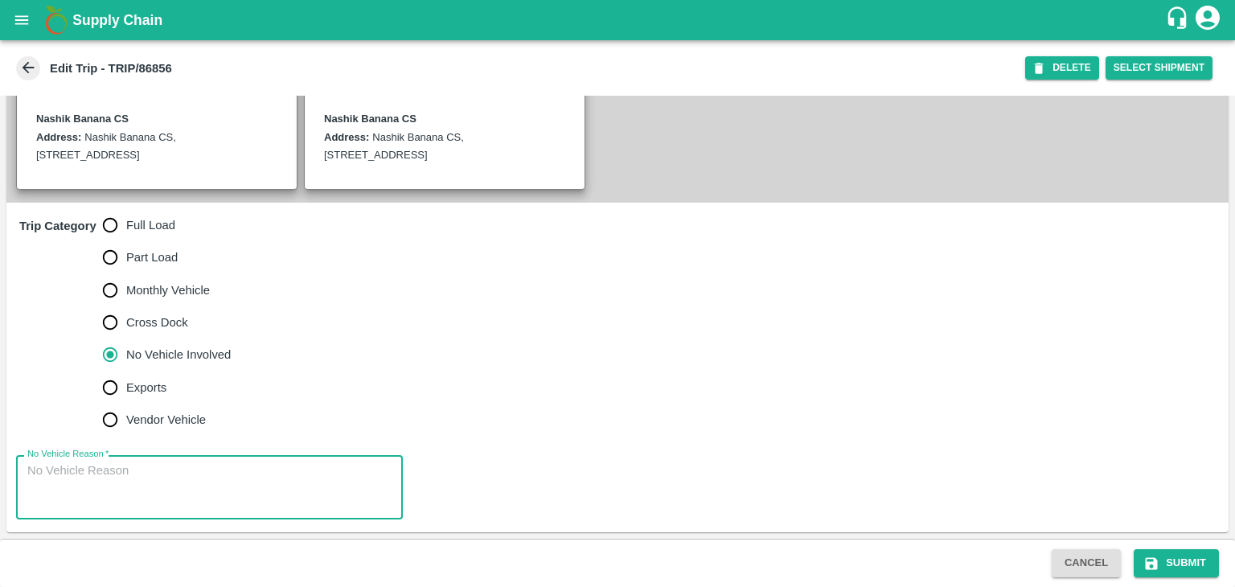
click at [206, 485] on textarea "No Vehicle Reason   *" at bounding box center [209, 487] width 364 height 51
type textarea "Field Dump"
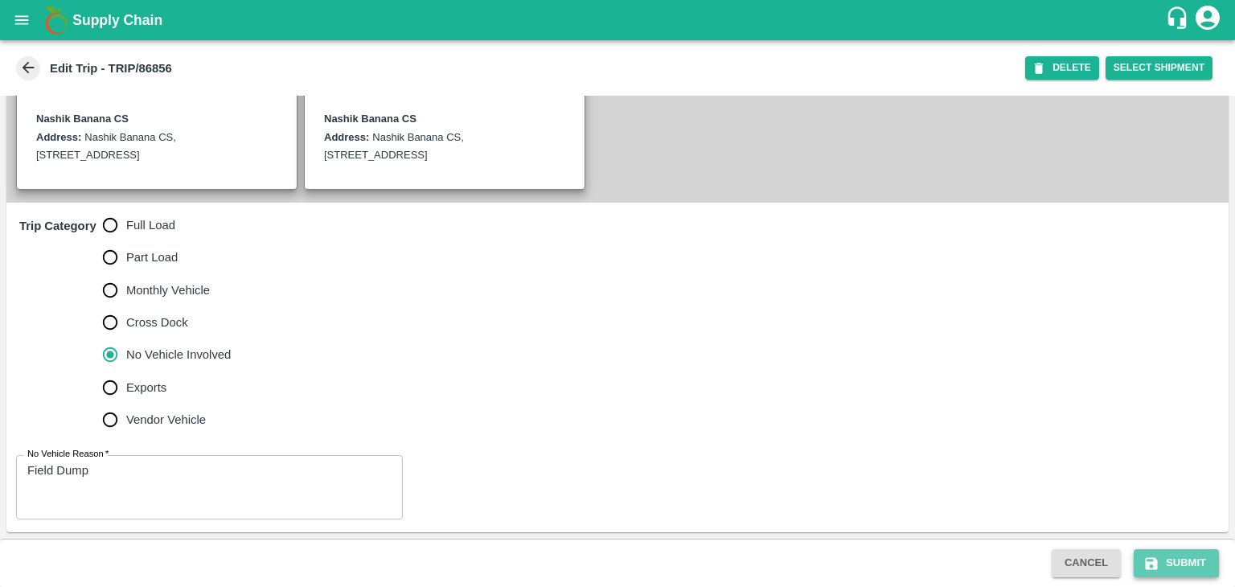
click at [1143, 569] on icon "submit" at bounding box center [1151, 564] width 16 height 16
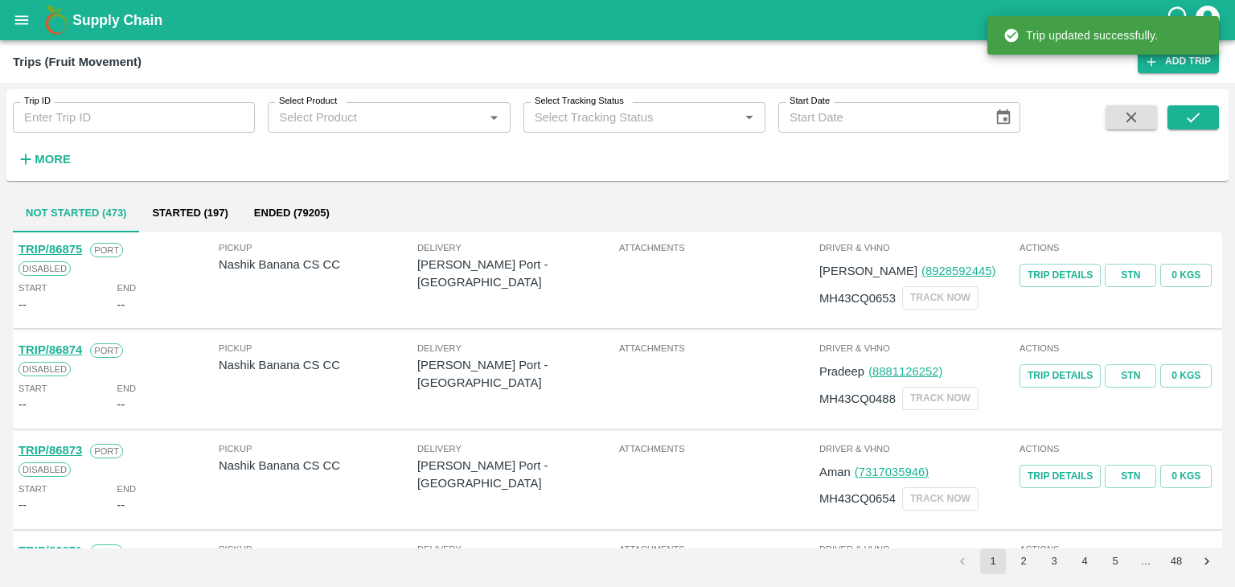
click at [122, 101] on div "Trip ID Trip ID" at bounding box center [127, 110] width 255 height 43
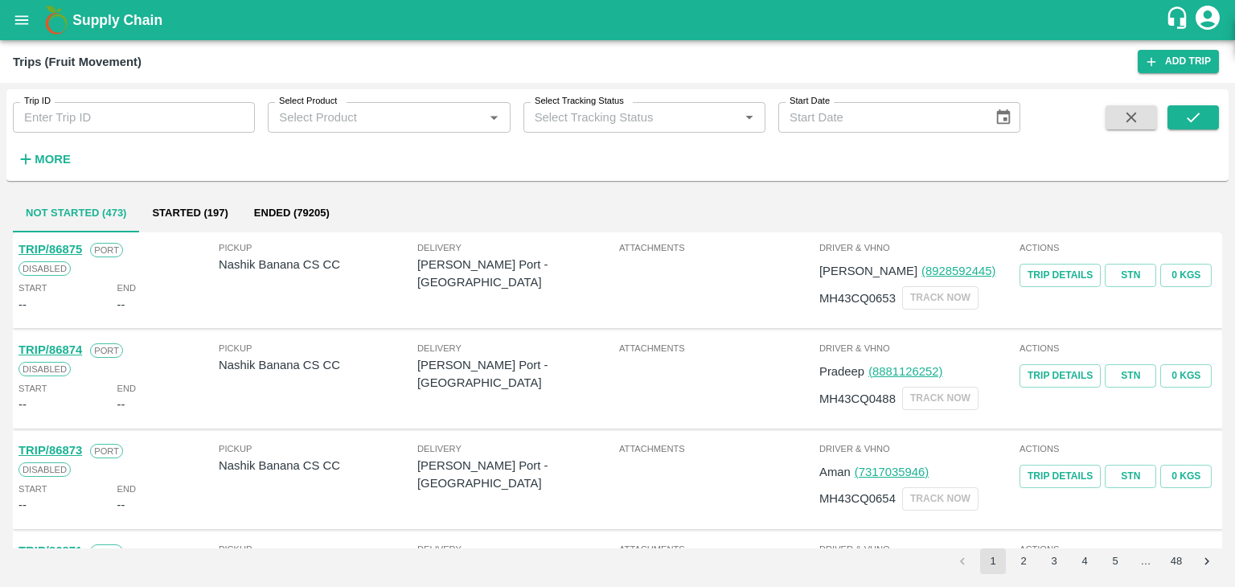
click at [127, 107] on input "Trip ID" at bounding box center [134, 117] width 242 height 31
type input "86855"
drag, startPoint x: 1175, startPoint y: 104, endPoint x: 1190, endPoint y: 117, distance: 20.0
click at [1190, 117] on div "Trip ID 86855 Trip ID Select Product Select Product   * Select Tracking Status …" at bounding box center [617, 135] width 1222 height 79
click at [1190, 117] on icon "submit" at bounding box center [1194, 118] width 18 height 18
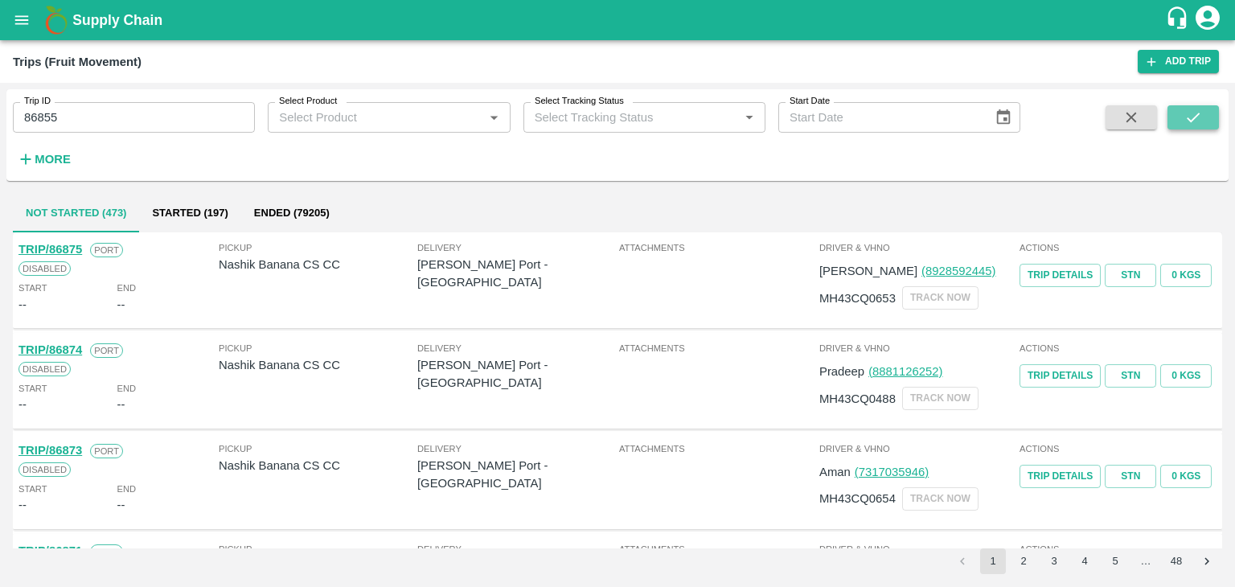
click at [1190, 117] on icon "submit" at bounding box center [1194, 118] width 18 height 18
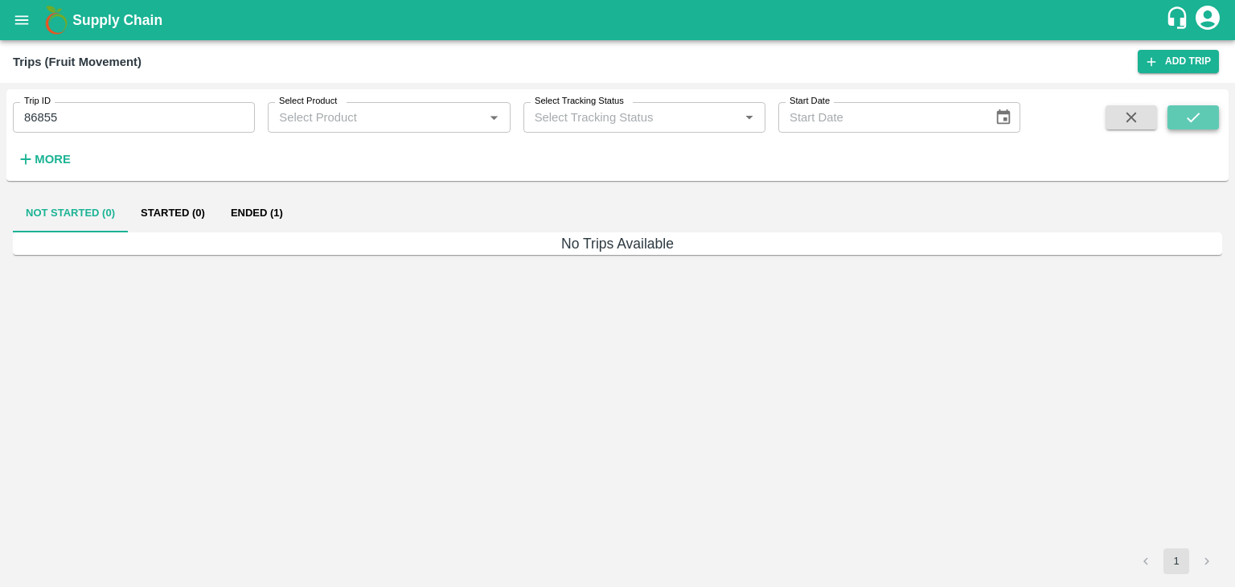
click at [1190, 117] on icon "submit" at bounding box center [1194, 118] width 18 height 18
click at [265, 215] on button "Ended (1)" at bounding box center [257, 213] width 78 height 39
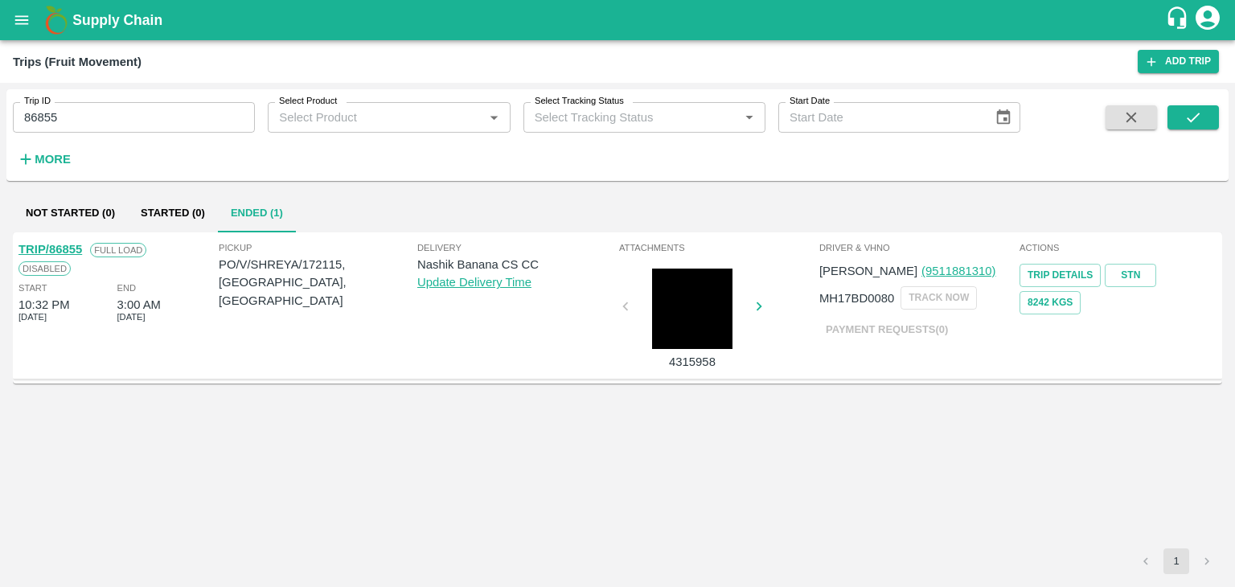
click at [69, 245] on link "TRIP/86855" at bounding box center [50, 249] width 64 height 13
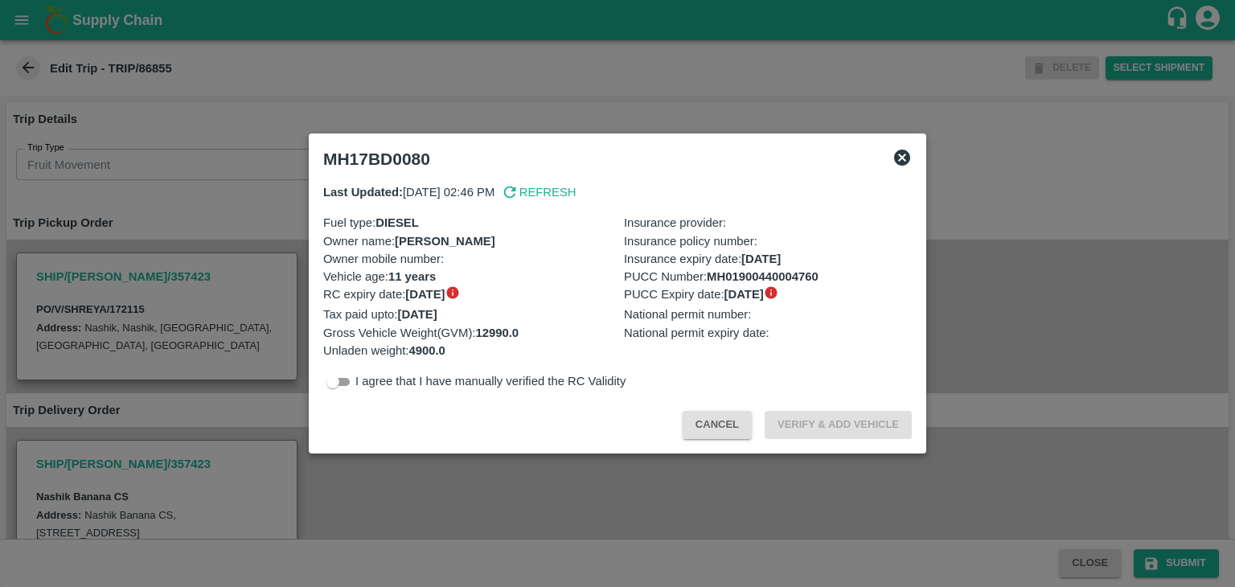
click at [321, 503] on div at bounding box center [617, 293] width 1235 height 587
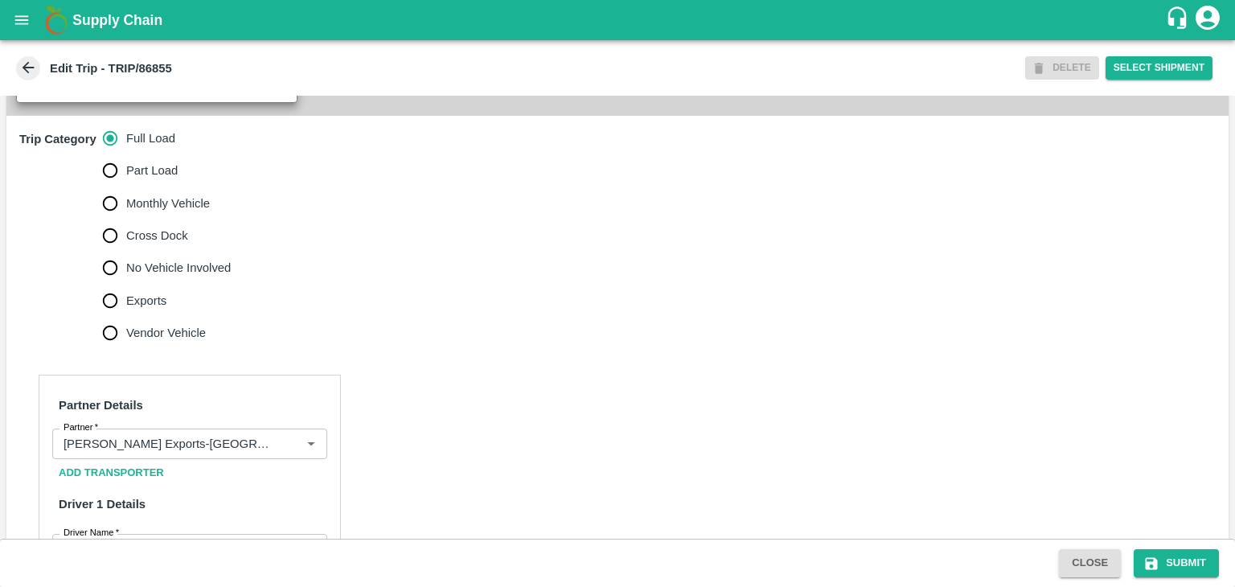
scroll to position [489, 0]
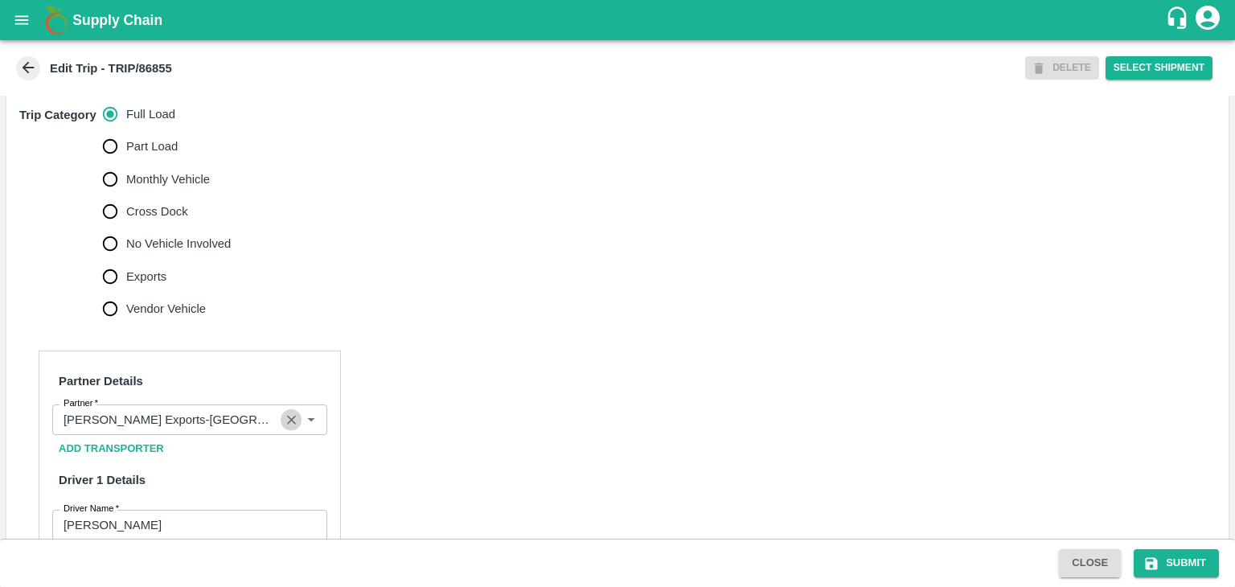
click at [281, 431] on button "Clear" at bounding box center [292, 420] width 22 height 22
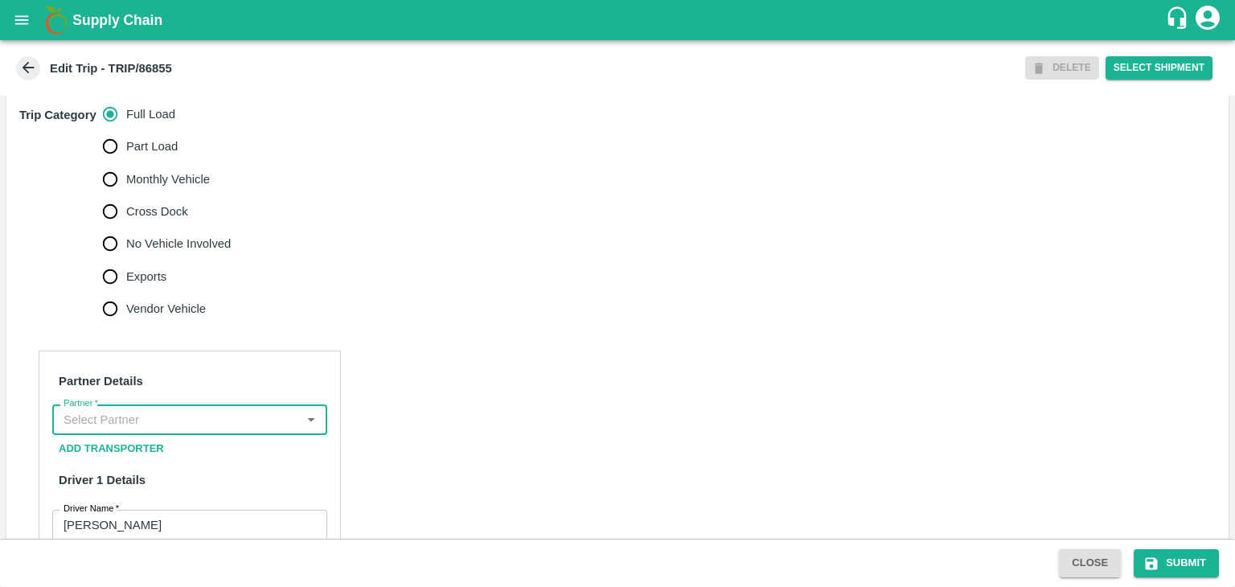
scroll to position [0, 0]
click at [248, 430] on input "Partner   *" at bounding box center [176, 419] width 239 height 21
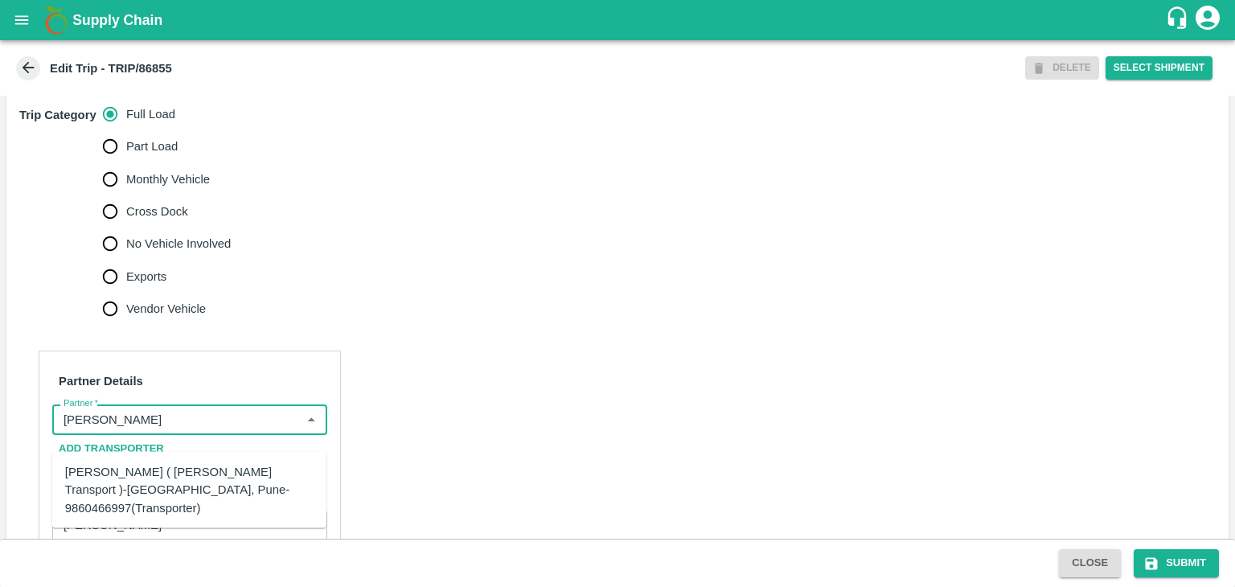
click at [197, 477] on div "Nitin Rasal ( Bhairavnath Transport )-Deulgaon, Pune-9860466997(Transporter)" at bounding box center [189, 490] width 248 height 54
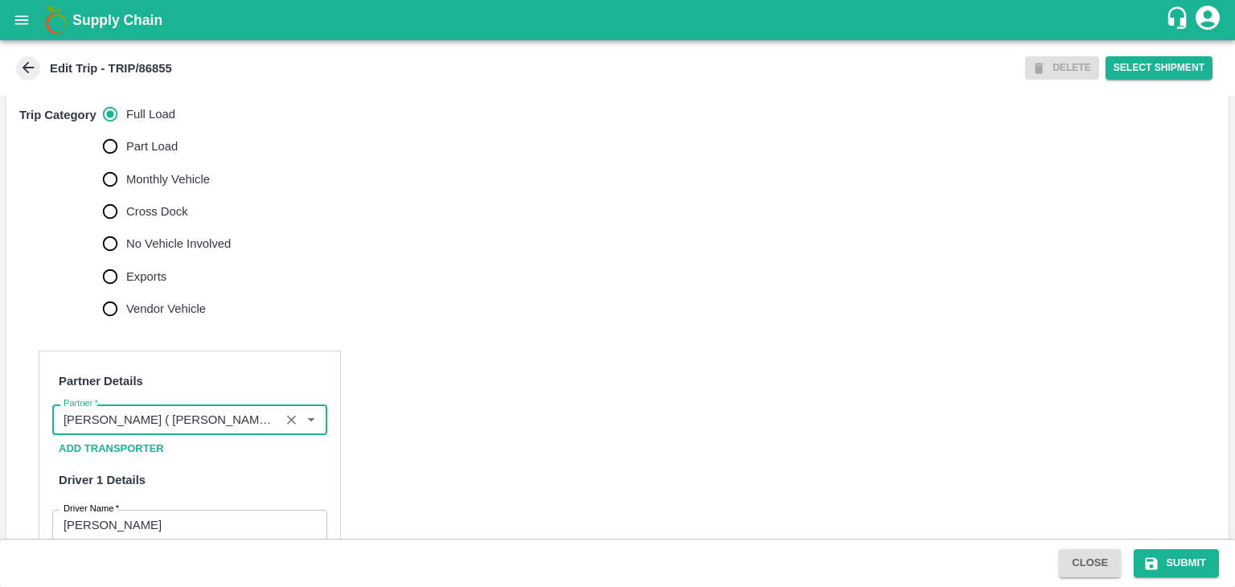
scroll to position [875, 0]
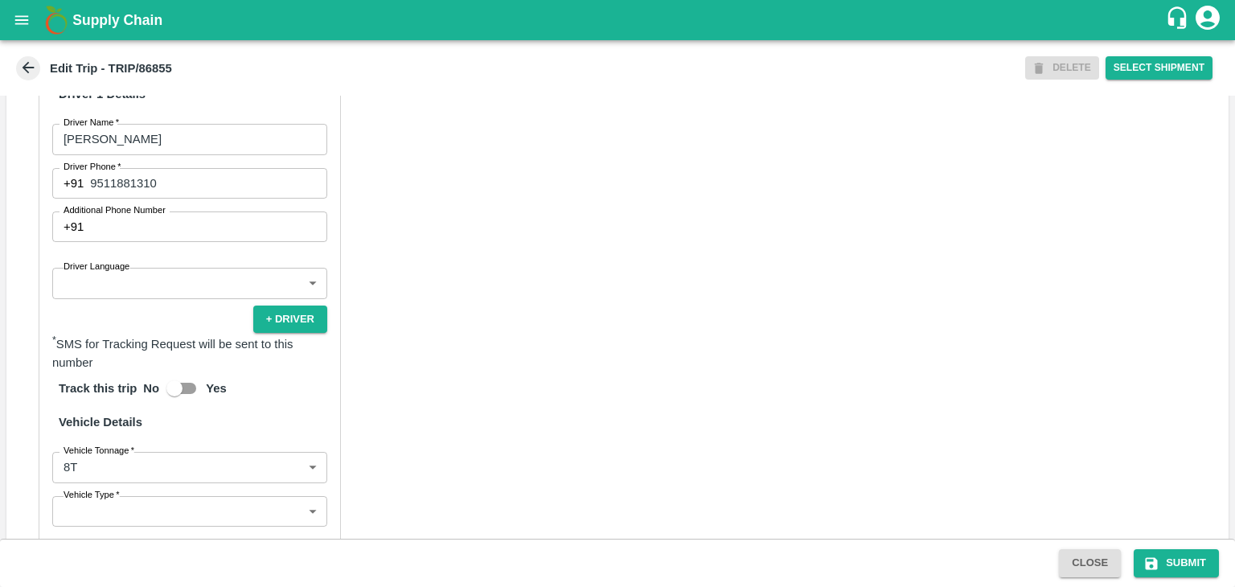
type input "Nitin Rasal ( Bhairavnath Transport )-Deulgaon, Pune-9860466997(Transporter)"
drag, startPoint x: 117, startPoint y: 288, endPoint x: 116, endPoint y: 310, distance: 22.6
click at [116, 298] on div "Driver Language ​ Driver Language" at bounding box center [189, 283] width 275 height 31
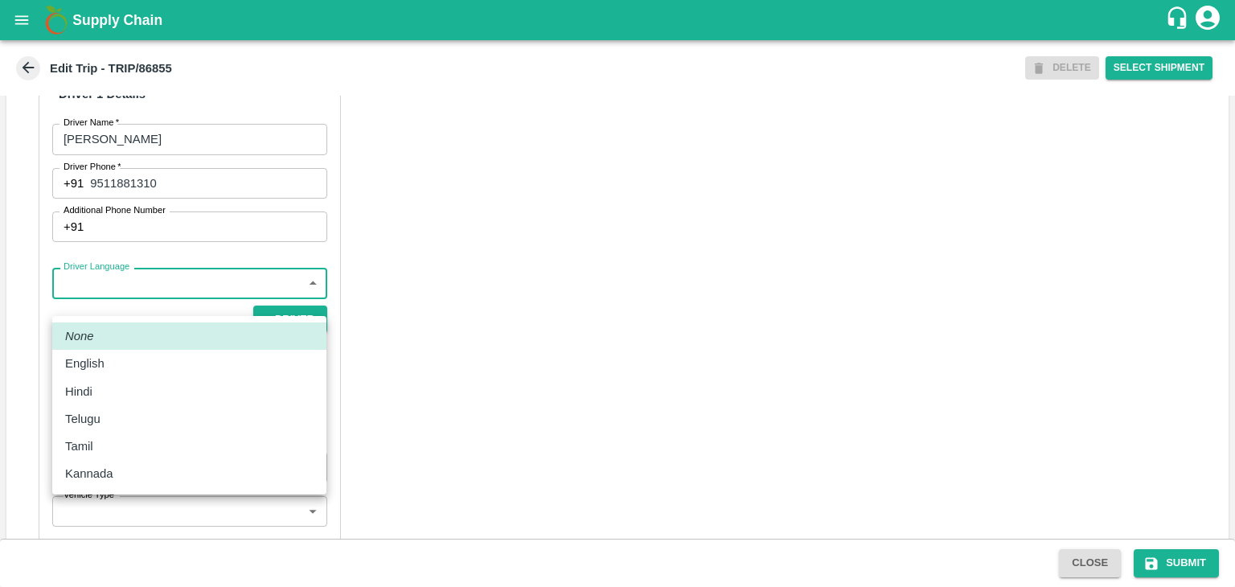
click at [116, 310] on body "Supply Chain Edit Trip - TRIP/86855 DELETE Select Shipment Trip Details Trip Ty…" at bounding box center [617, 293] width 1235 height 587
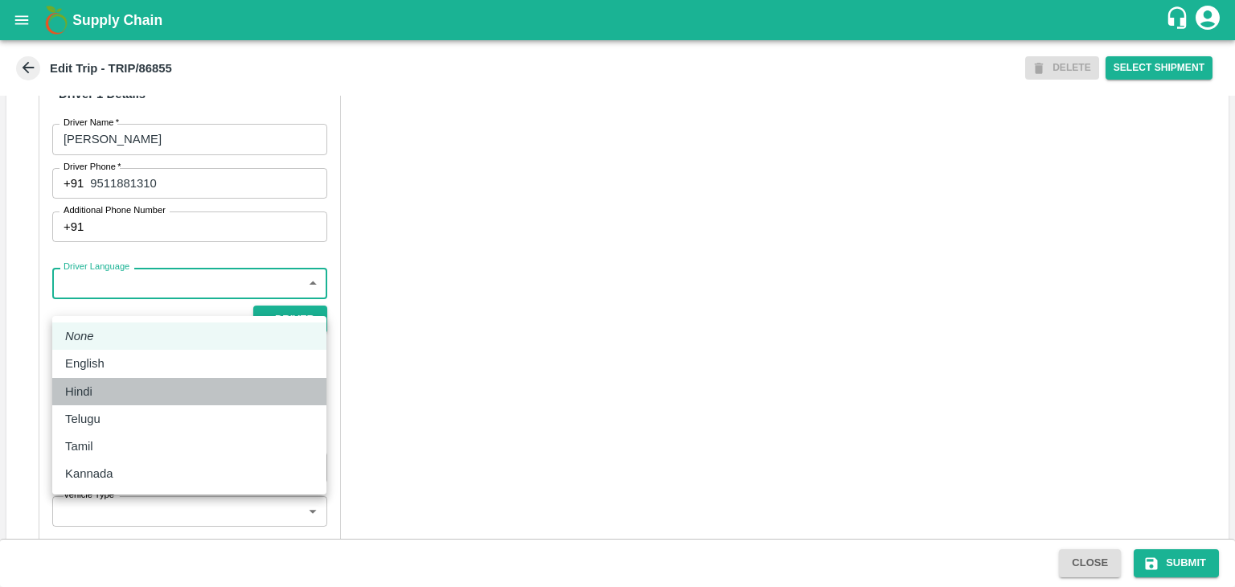
click at [122, 389] on div "Hindi" at bounding box center [189, 392] width 248 height 18
type input "hi"
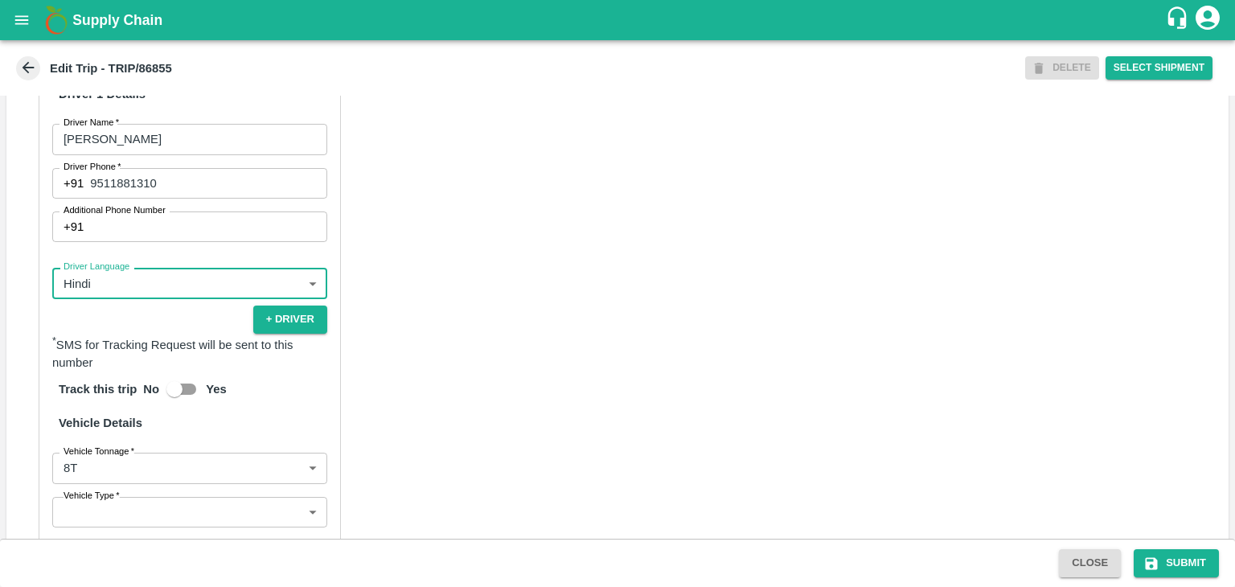
scroll to position [1113, 0]
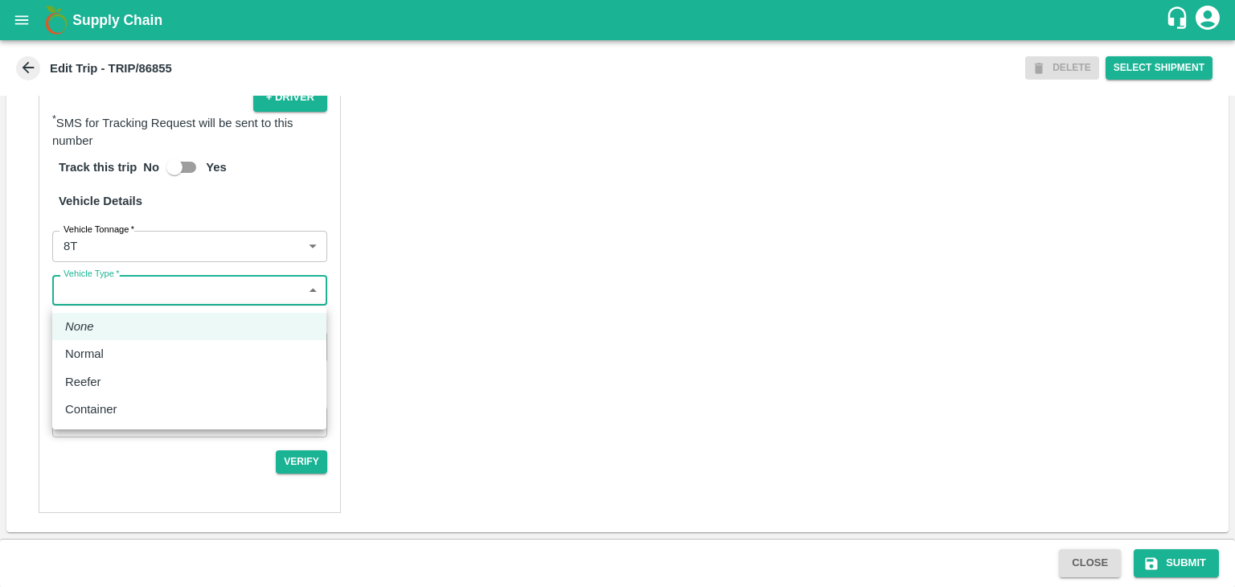
click at [85, 282] on body "Supply Chain Edit Trip - TRIP/86855 DELETE Select Shipment Trip Details Trip Ty…" at bounding box center [617, 293] width 1235 height 587
click at [116, 355] on div "Normal" at bounding box center [189, 354] width 248 height 18
type input "Normal"
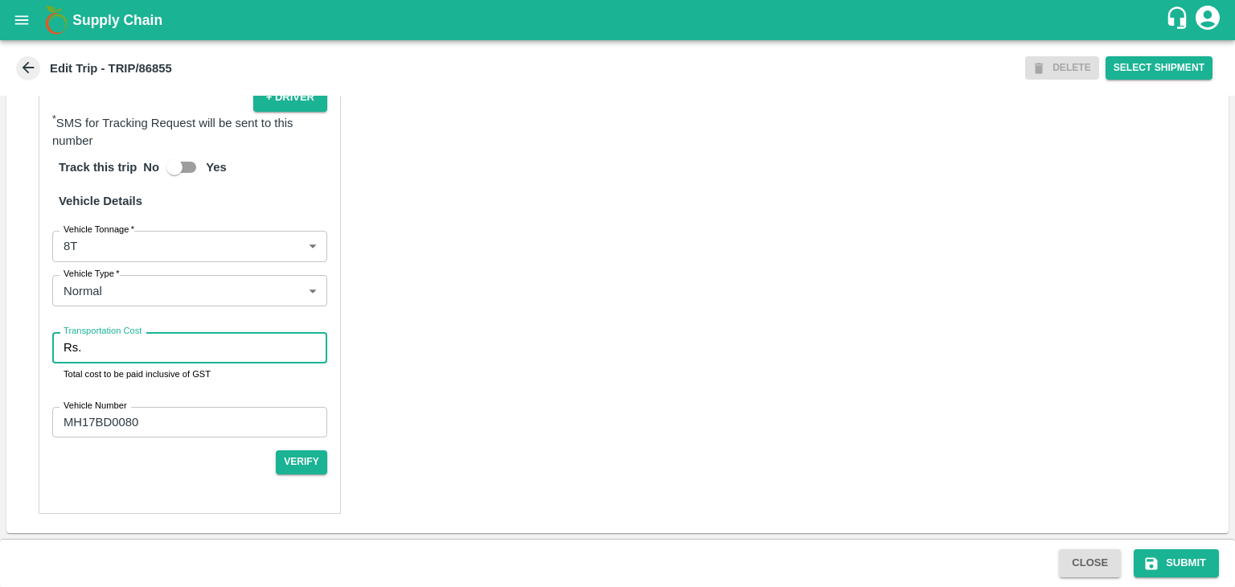
click at [130, 353] on input "Transportation Cost" at bounding box center [208, 347] width 240 height 31
type input "10000"
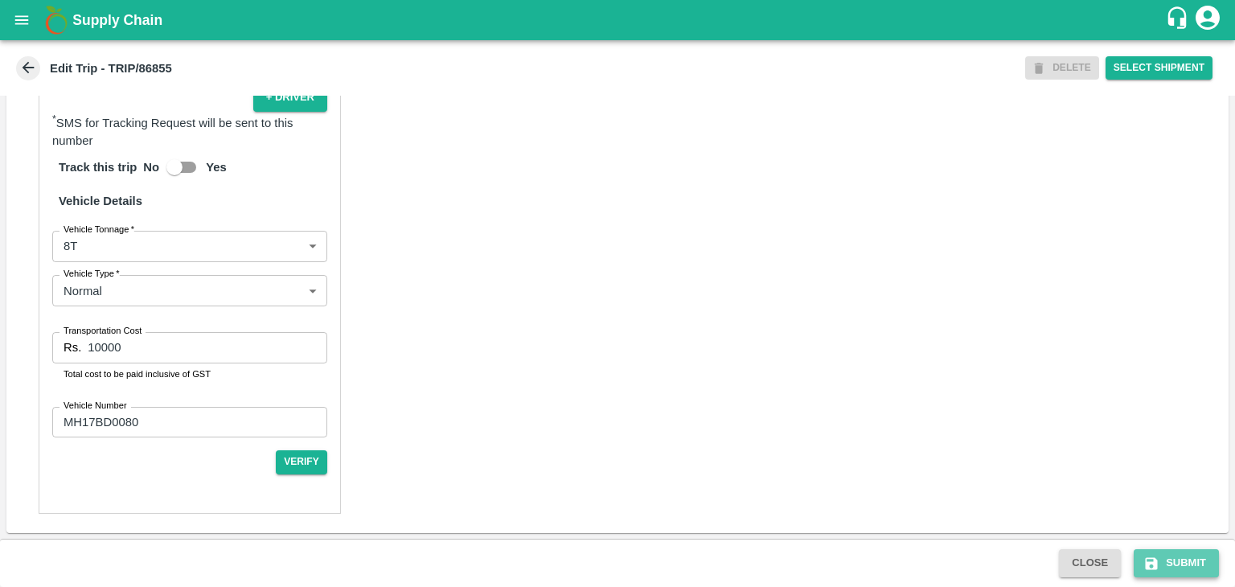
click at [1164, 557] on button "Submit" at bounding box center [1176, 563] width 85 height 28
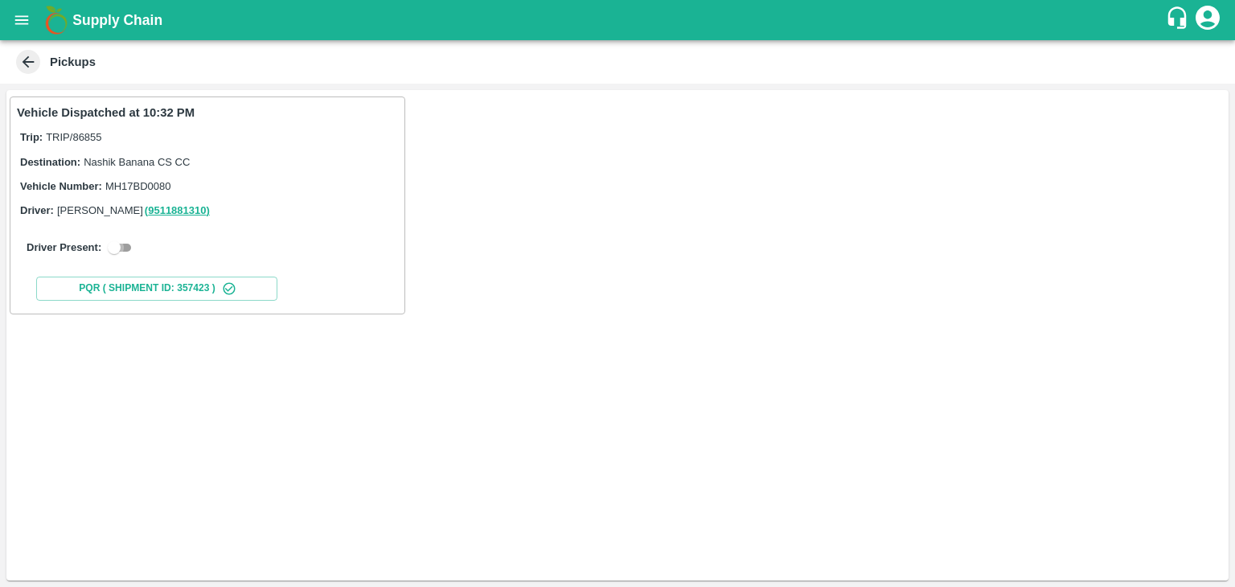
click at [125, 244] on input "checkbox" at bounding box center [114, 247] width 58 height 19
checkbox input "true"
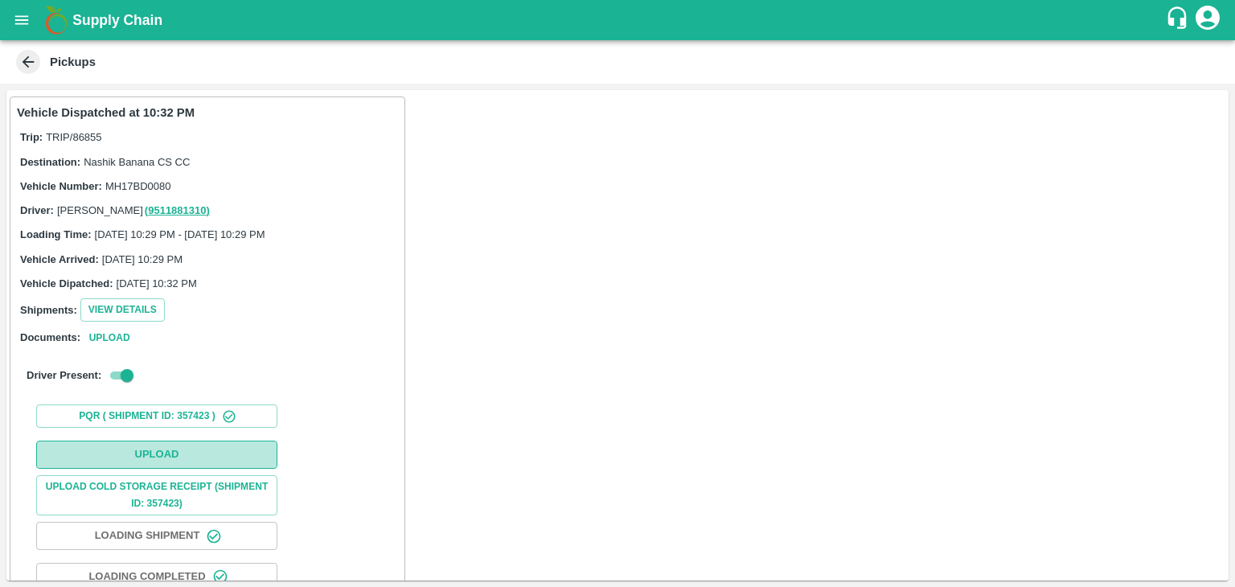
click at [174, 451] on button "Upload" at bounding box center [156, 455] width 241 height 28
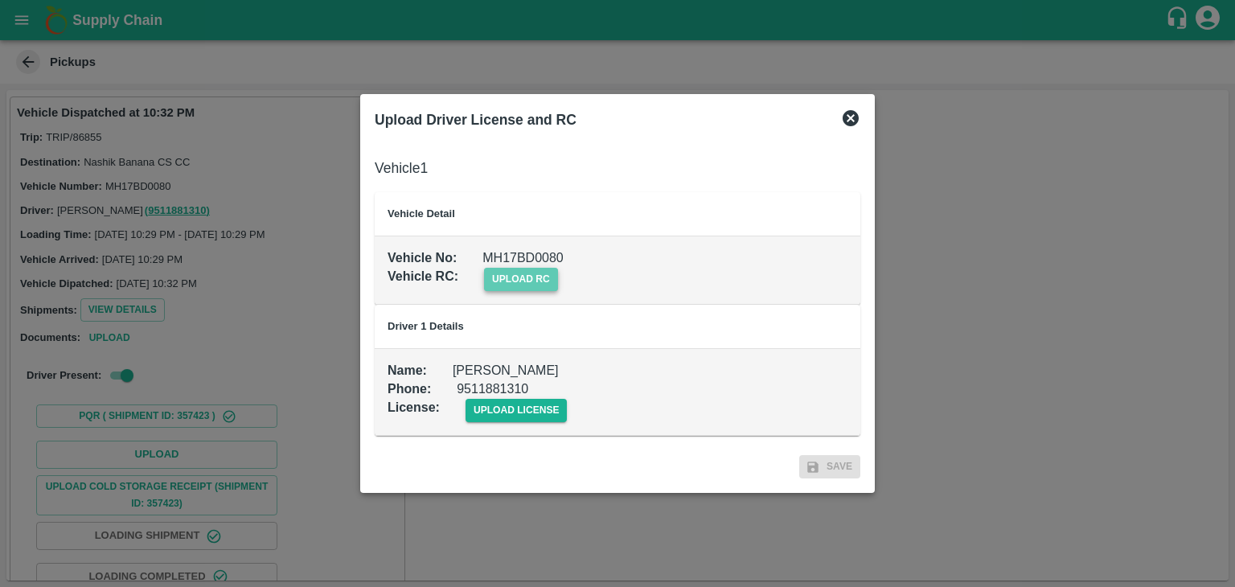
click at [528, 285] on span "upload rc" at bounding box center [521, 279] width 74 height 23
click at [0, 0] on input "upload rc" at bounding box center [0, 0] width 0 height 0
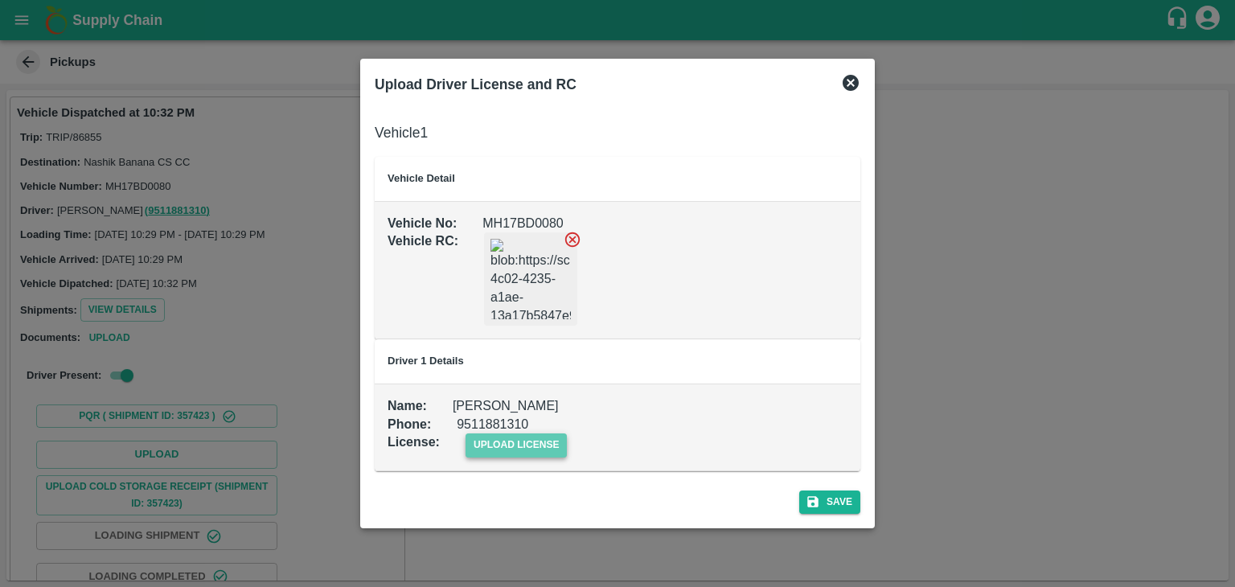
click at [529, 450] on span "upload license" at bounding box center [517, 444] width 102 height 23
click at [0, 0] on input "upload license" at bounding box center [0, 0] width 0 height 0
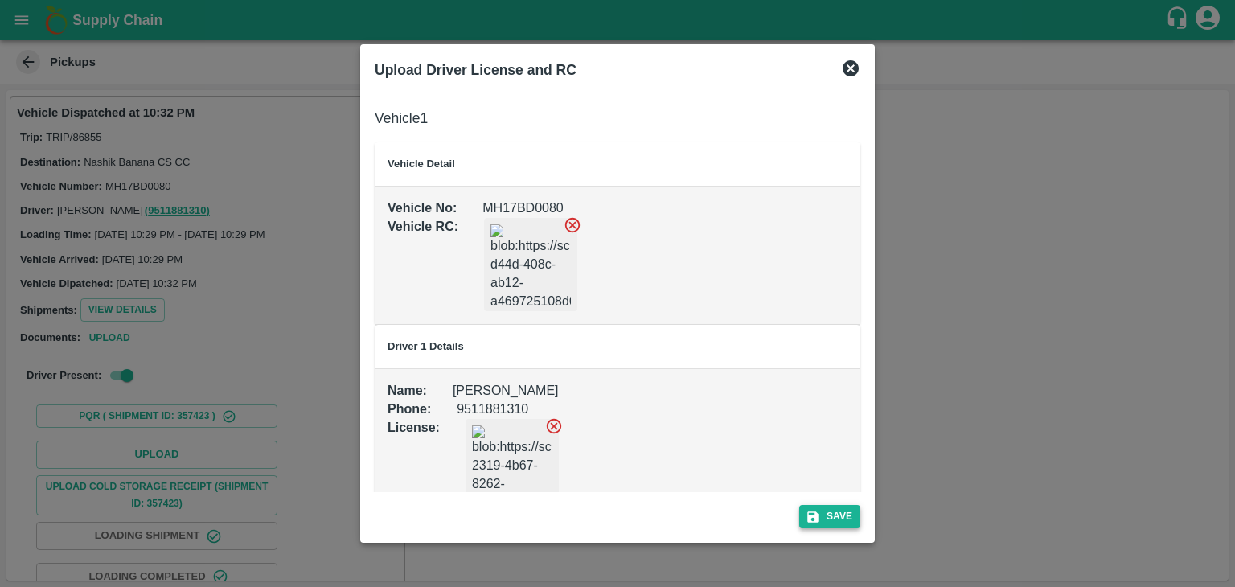
click at [835, 521] on button "Save" at bounding box center [829, 516] width 61 height 23
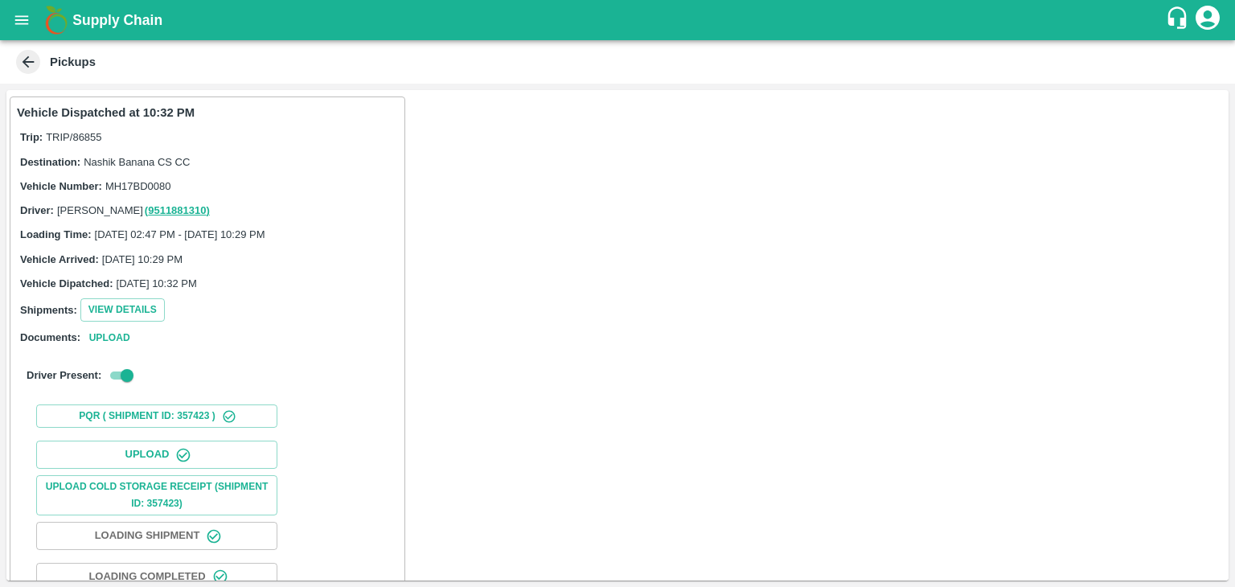
scroll to position [168, 0]
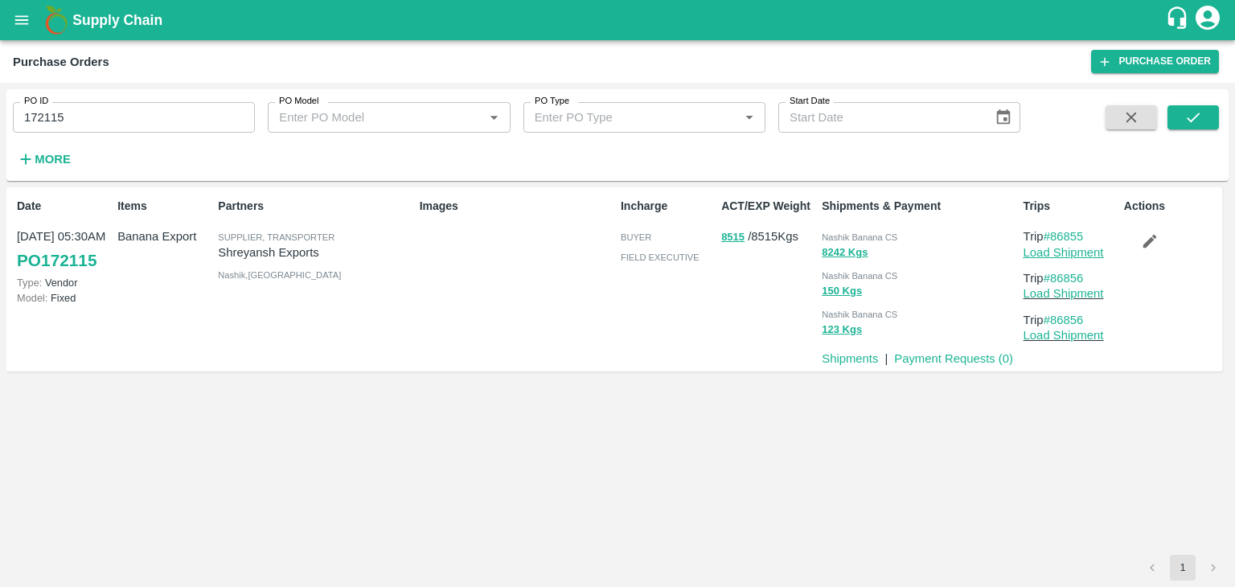
click at [1090, 255] on link "Load Shipment" at bounding box center [1064, 252] width 80 height 13
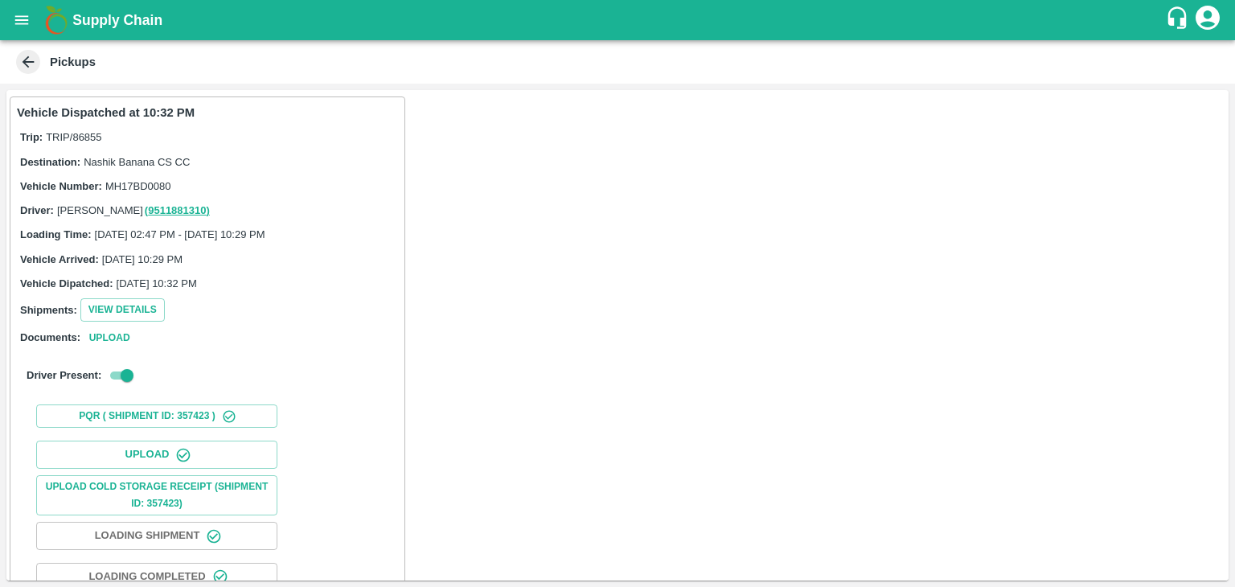
scroll to position [168, 0]
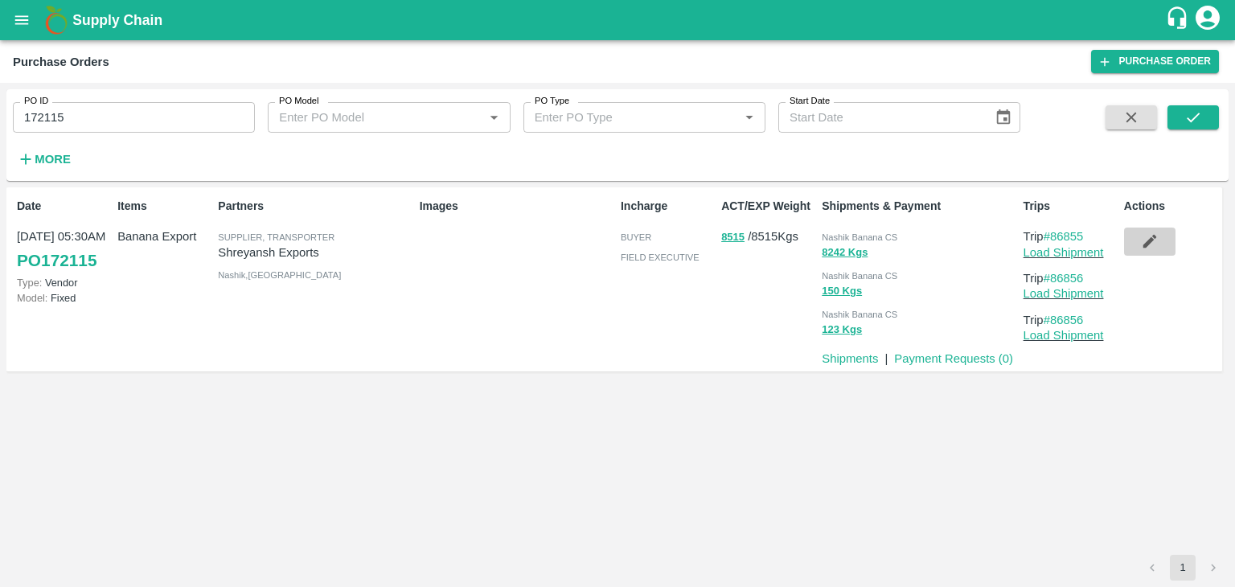
click at [1152, 248] on icon "button" at bounding box center [1150, 241] width 18 height 18
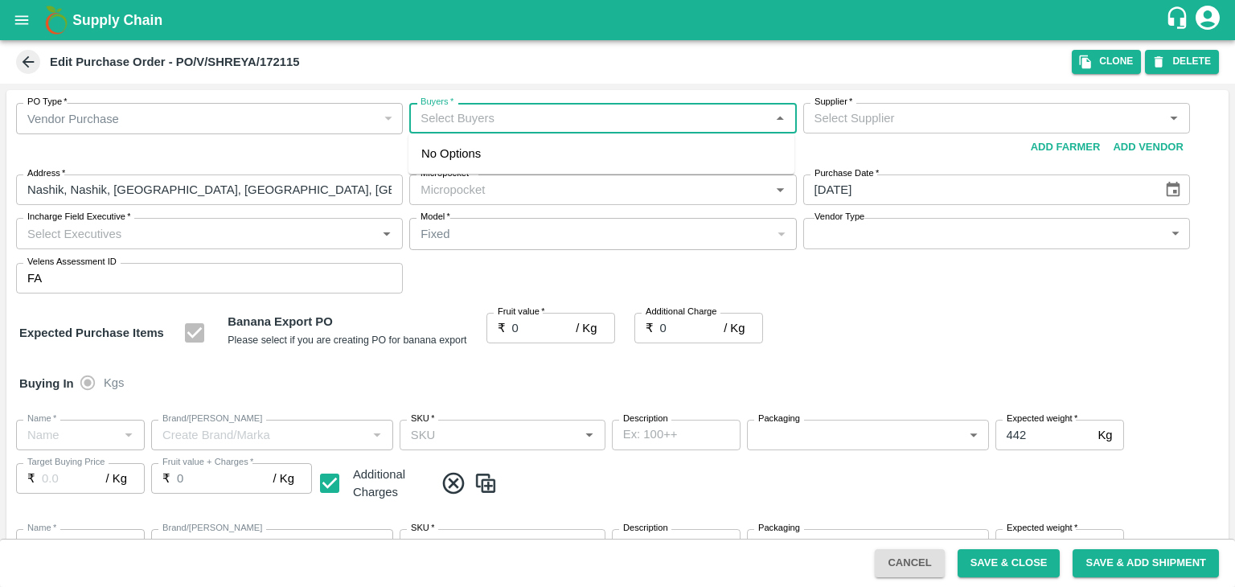
click at [566, 128] on input "Buyers   *" at bounding box center [589, 118] width 351 height 21
type input "[PERSON_NAME] Exports-undefined"
type input "37-Jalgaon"
type input "Banana Export"
type input "FARM EXPRESS"
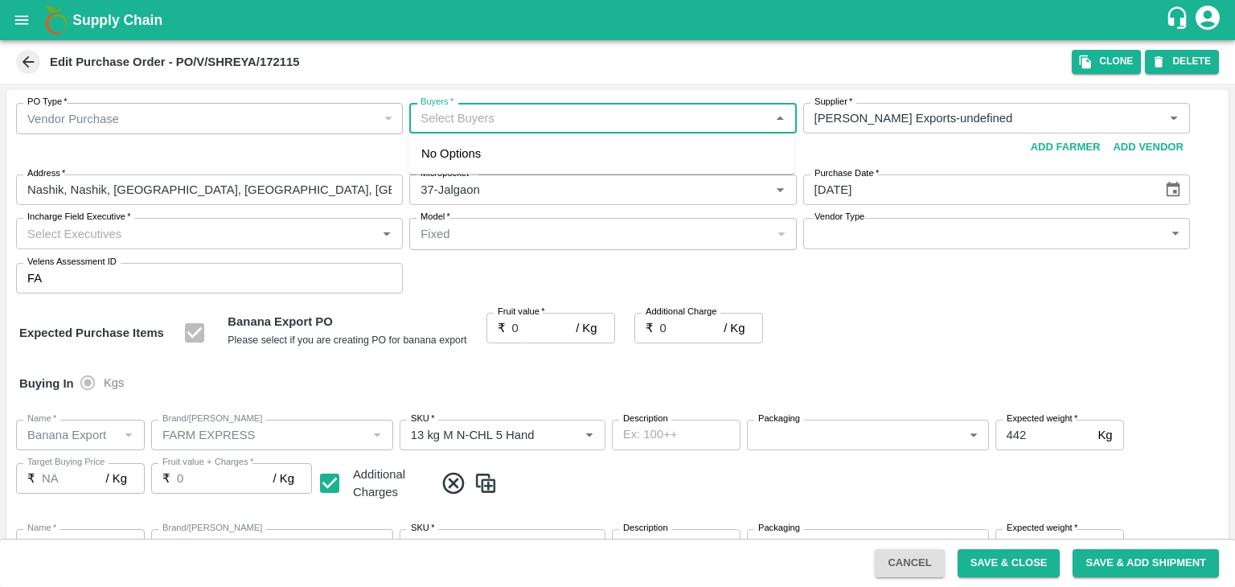
type input "13 kg M N-CHL 5 Hand"
type input "NA"
type input "Banana Export"
type input "FARM EXPRESS"
type input "13 kg M N-CHL 6 Hand"
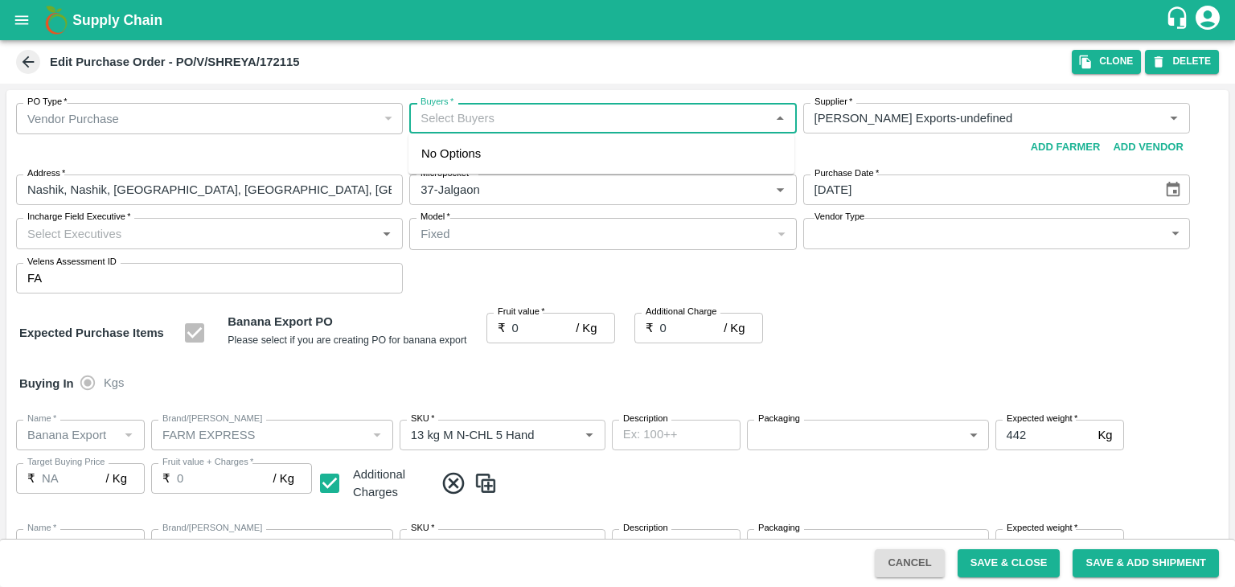
type input "NA"
type input "Banana Export"
type input "FARM EXPRESS"
type input "13 kg M N-CHL 8 Hand"
type input "NA"
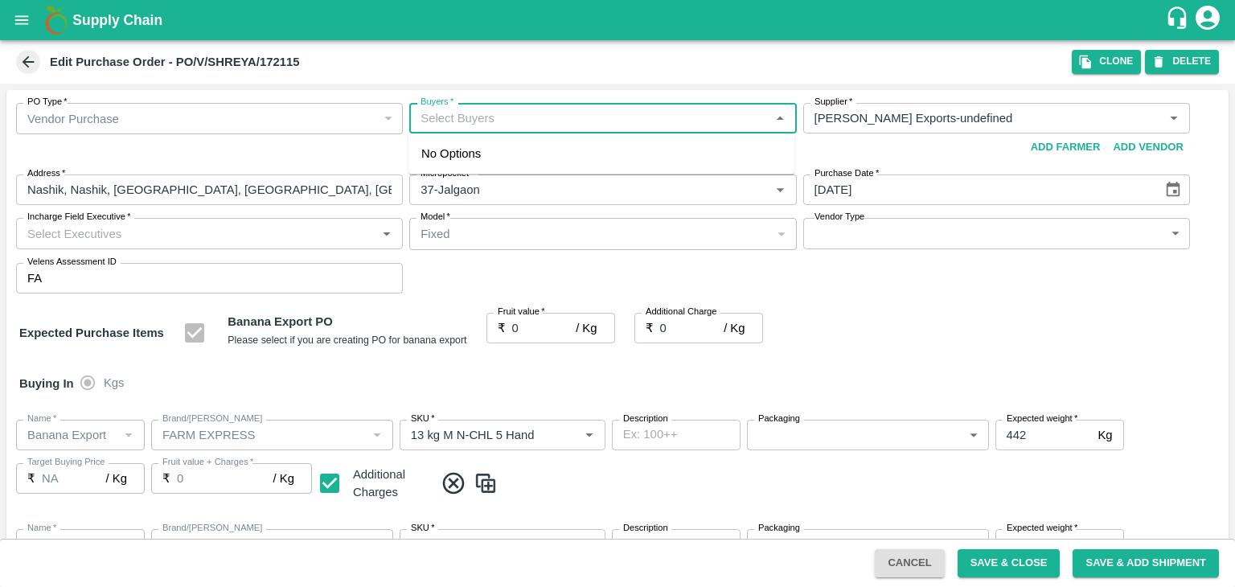
type input "Banana Export"
type input "FARM EXPRESS"
type input "13 kg M N-CHL CL"
type input "NA"
type input "Banana Export"
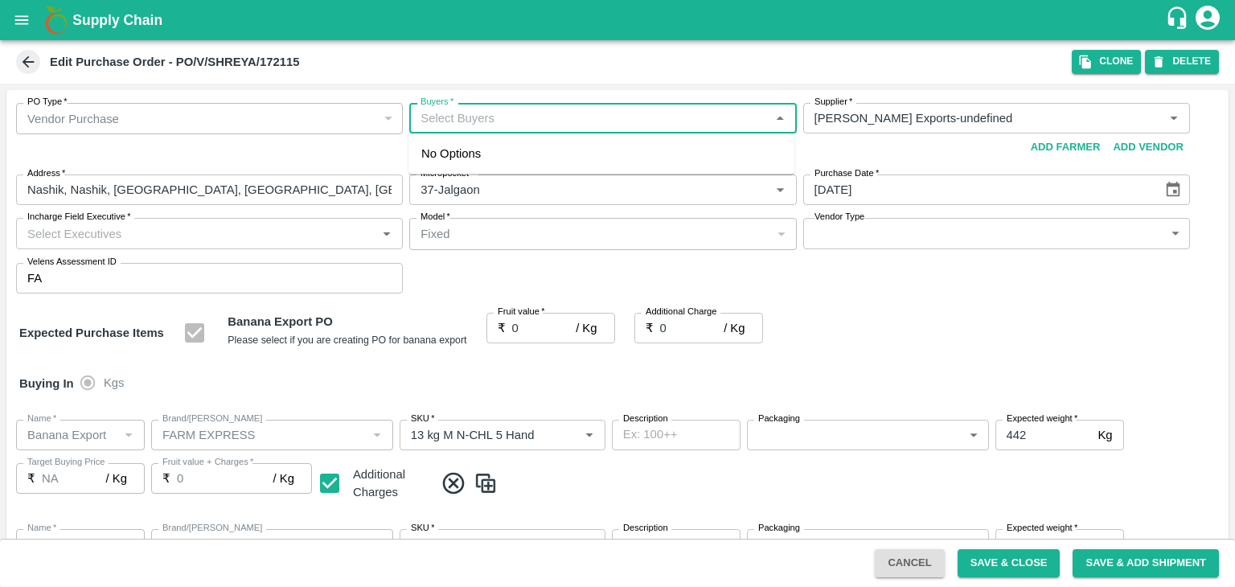
type input "FARM EXPRESS"
type input "C Class"
type input "NA"
type input "Banana Export"
type input "FARM EXPRESS"
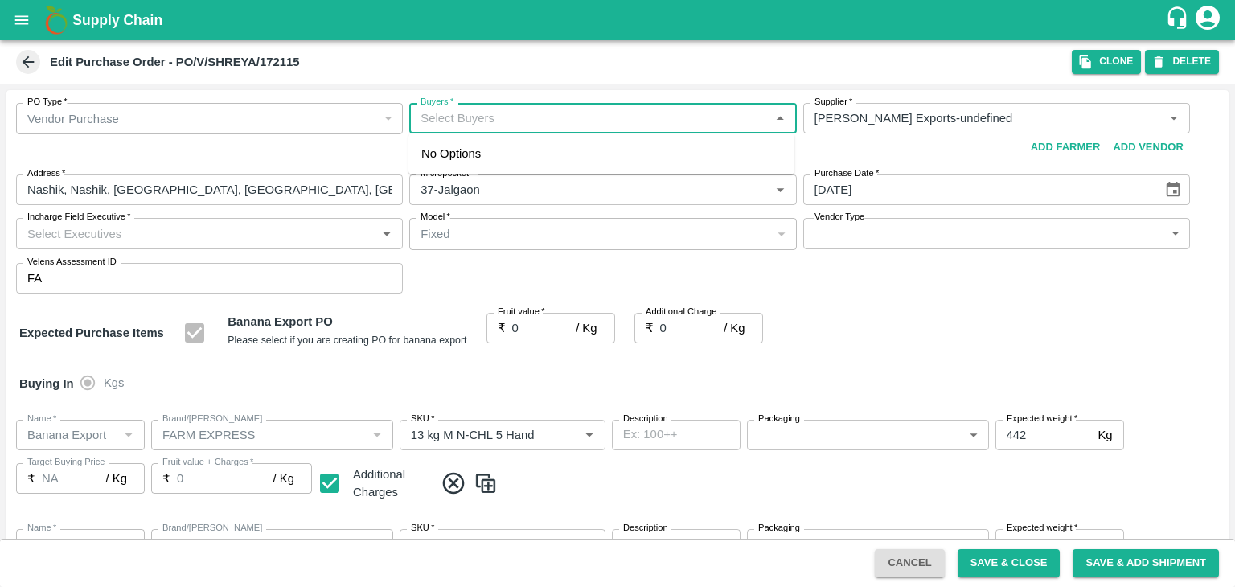
type input "PHR Kg"
type input "NA"
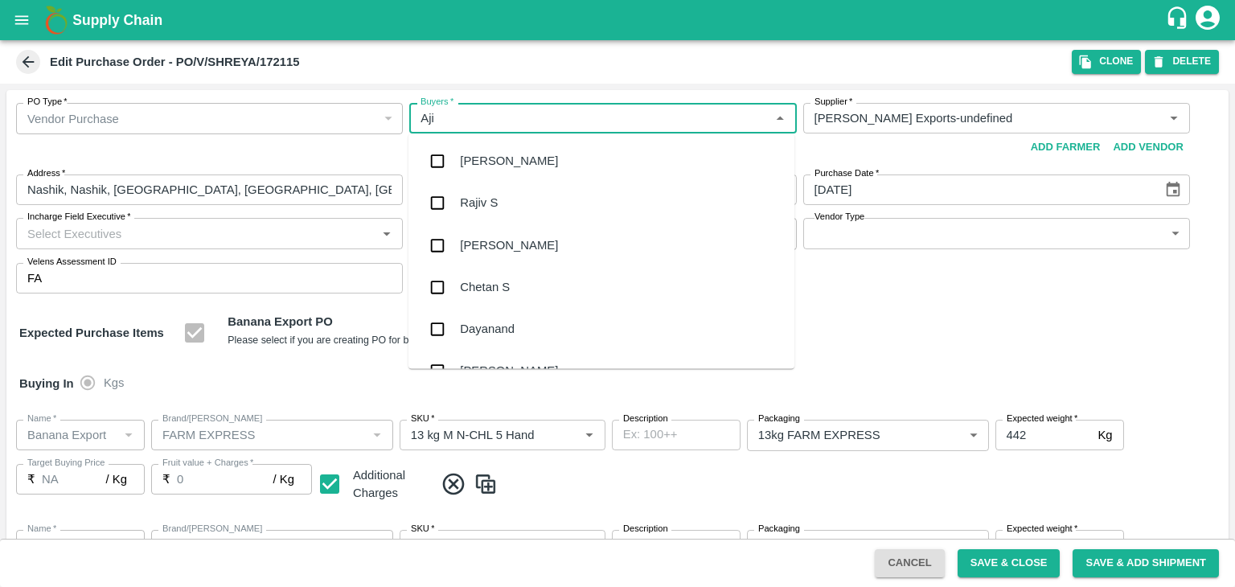
type input "Ajit"
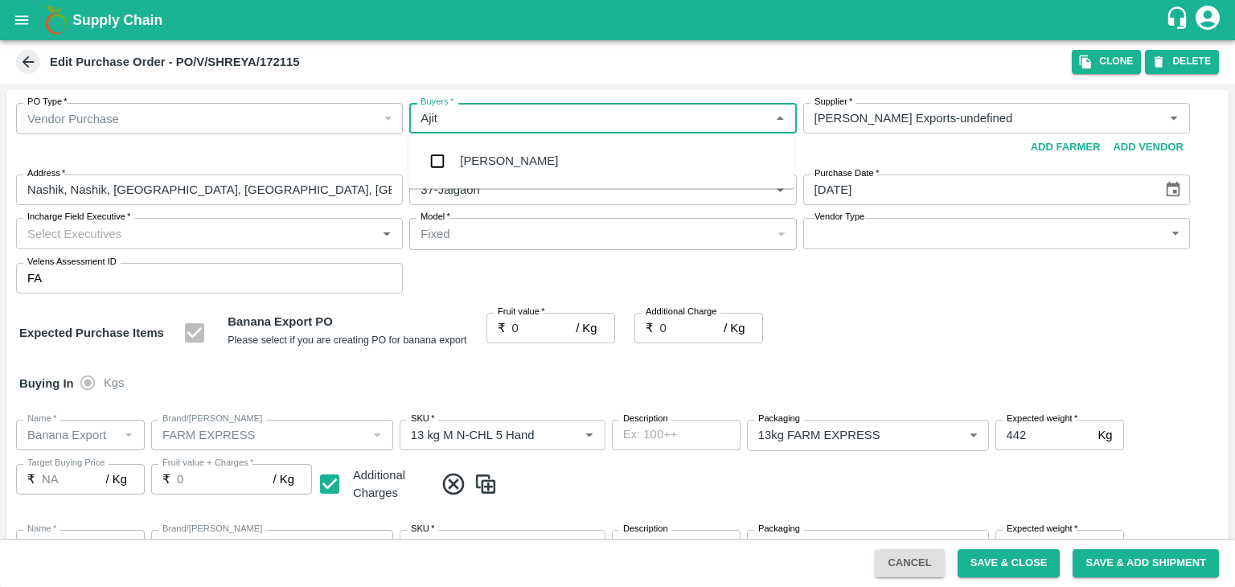
click at [503, 168] on div "Ajit Otari" at bounding box center [509, 161] width 98 height 18
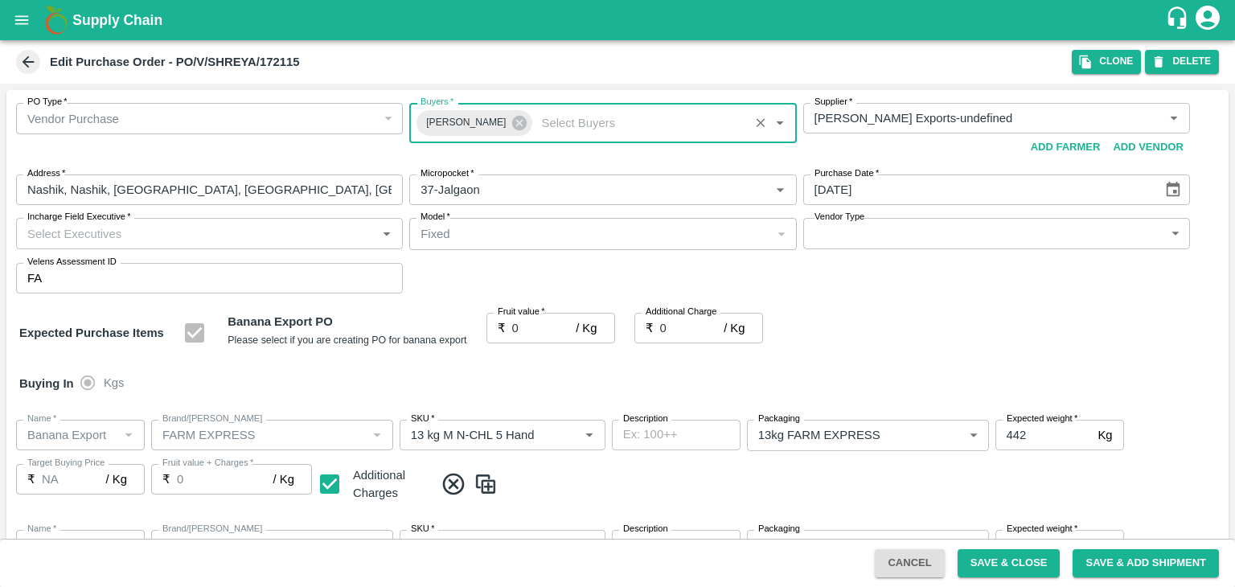
click at [197, 239] on input "Incharge Field Executive   *" at bounding box center [196, 233] width 351 height 21
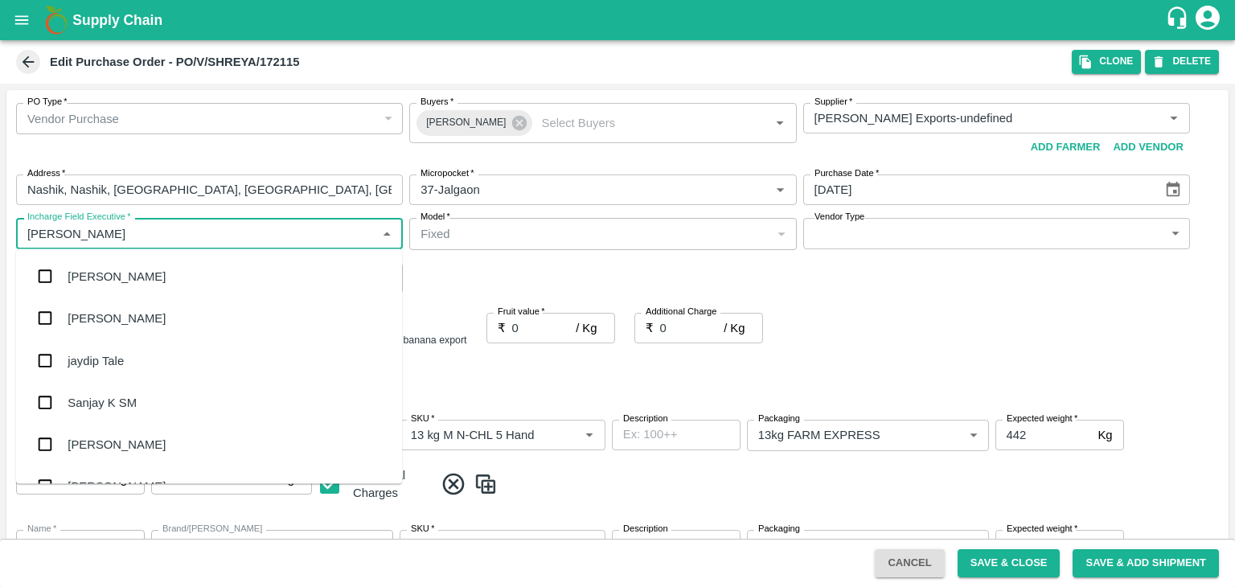
type input "Jay"
click at [120, 357] on div "jaydip Tale" at bounding box center [96, 360] width 56 height 18
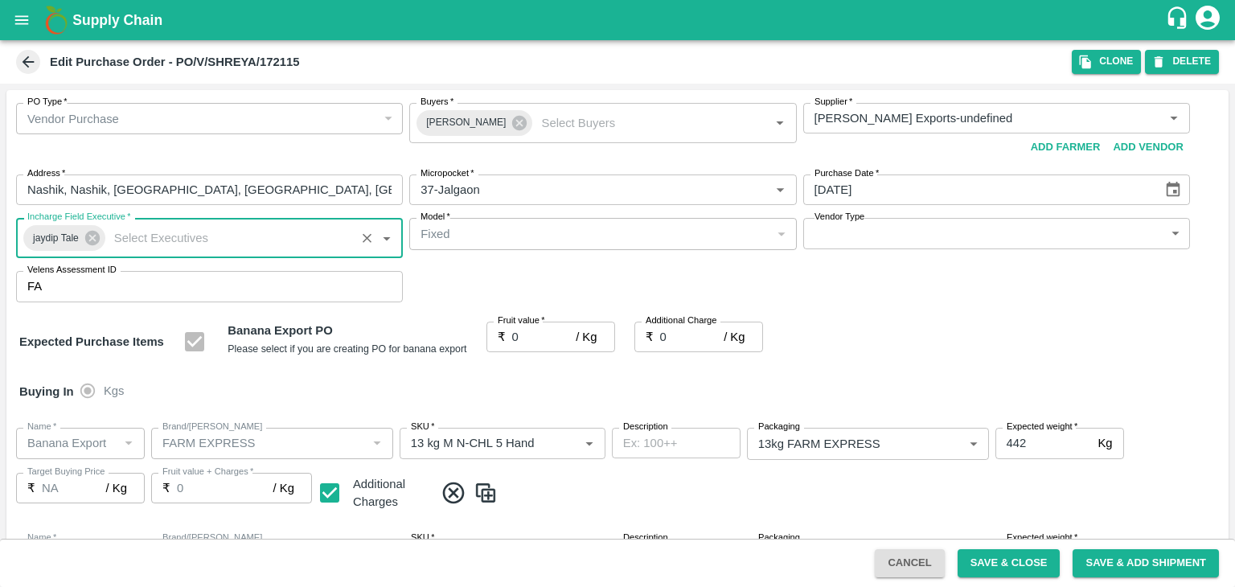
click at [860, 228] on body "Supply Chain Edit Purchase Order - PO/V/SHREYA/172115 Clone DELETE PO Type   * …" at bounding box center [617, 293] width 1235 height 587
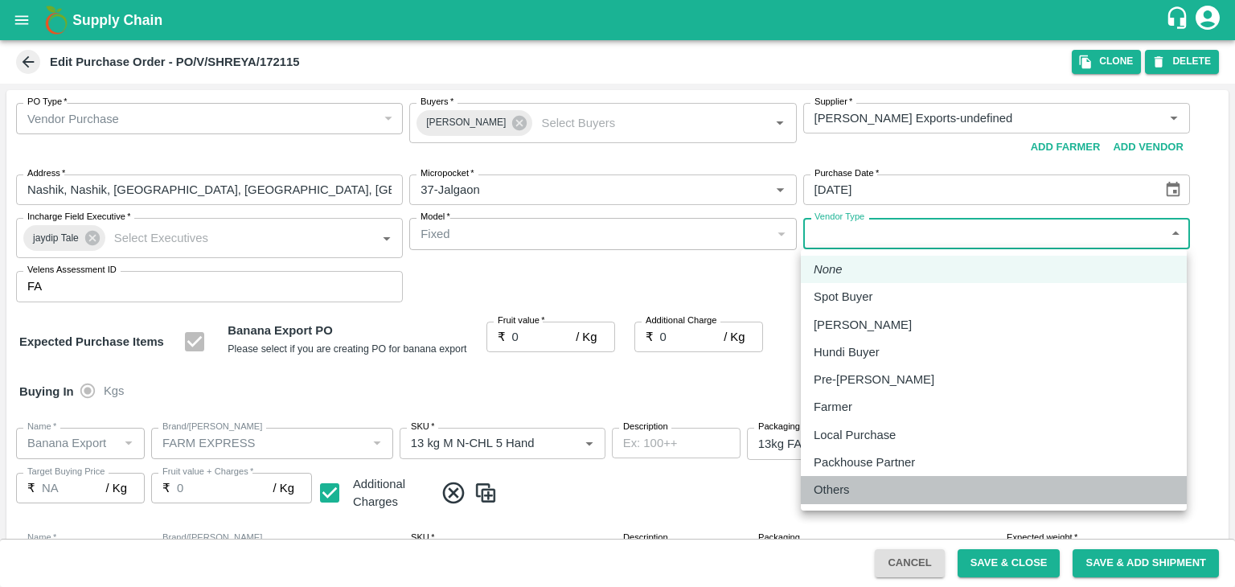
click at [847, 489] on p "Others" at bounding box center [832, 490] width 36 height 18
type input "OTHER"
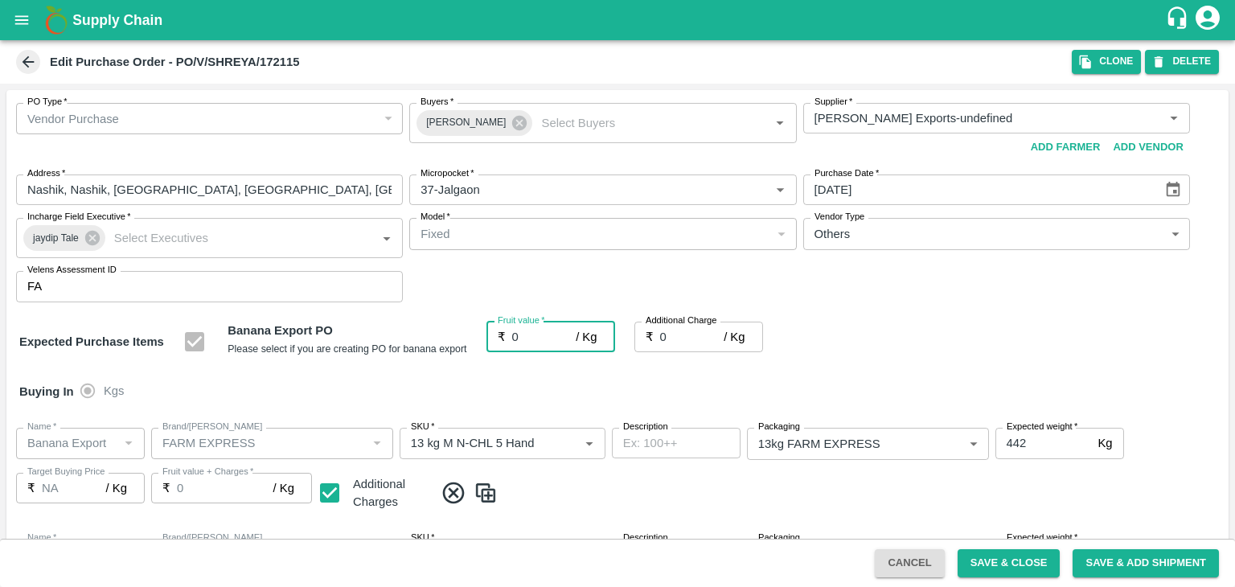
click at [528, 331] on input "0" at bounding box center [544, 337] width 64 height 31
type input "2"
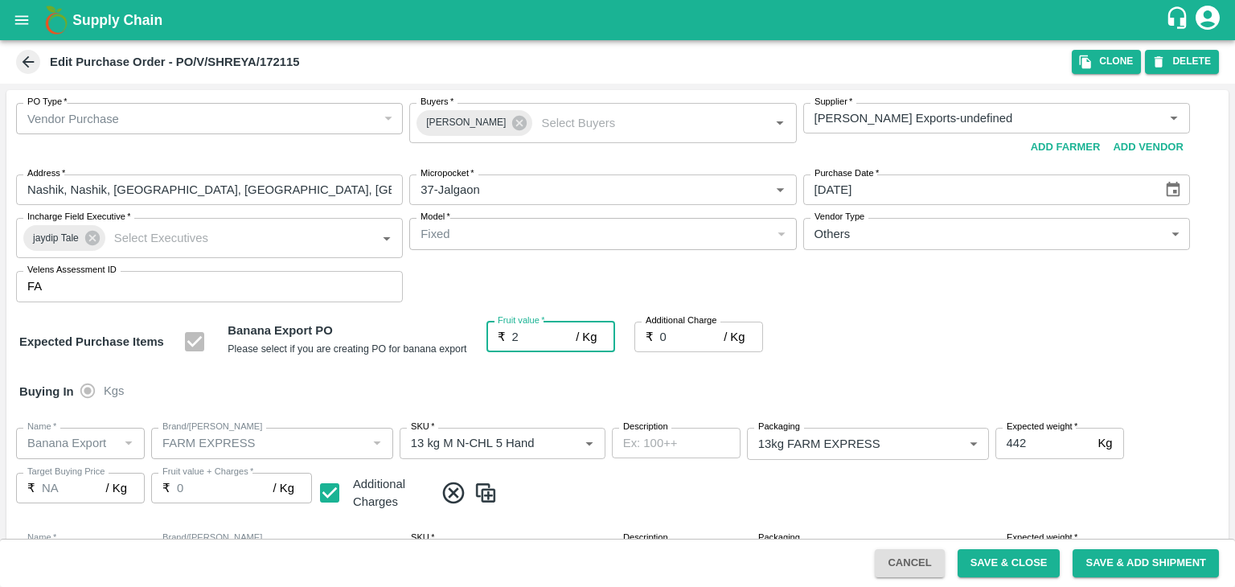
type input "2"
type input "20"
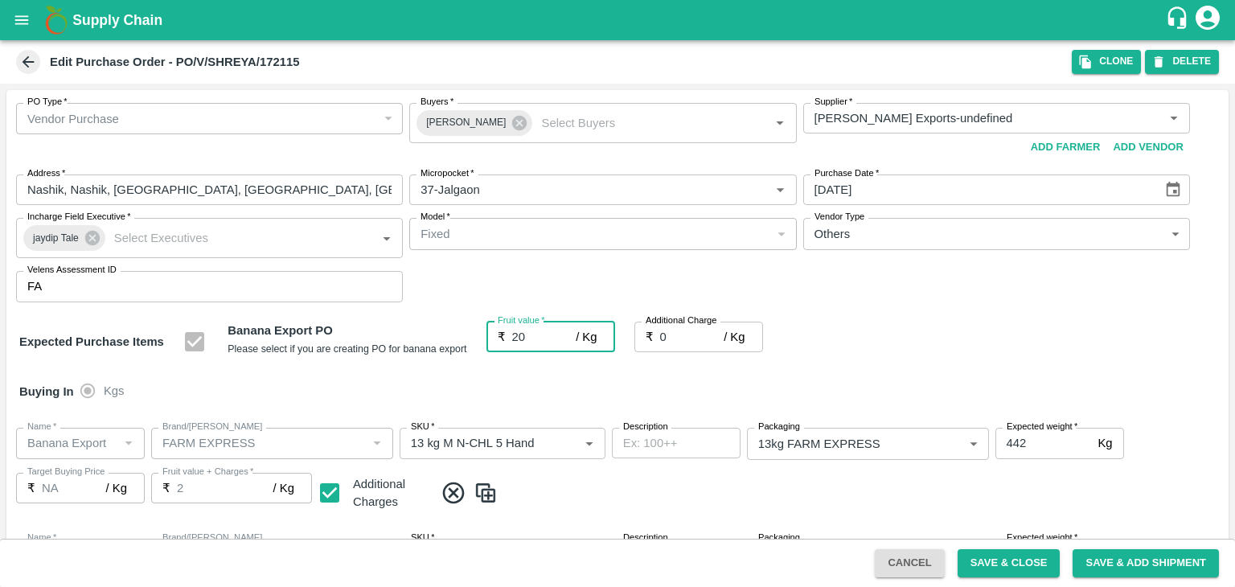
type input "20"
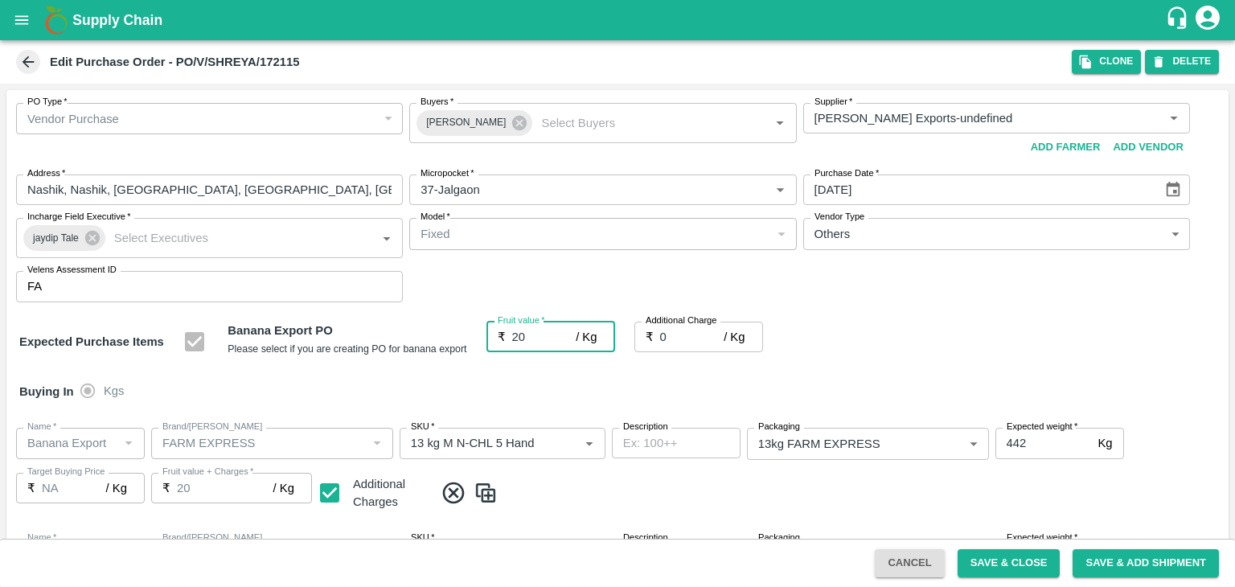
type input "20"
type input "2"
type input "22"
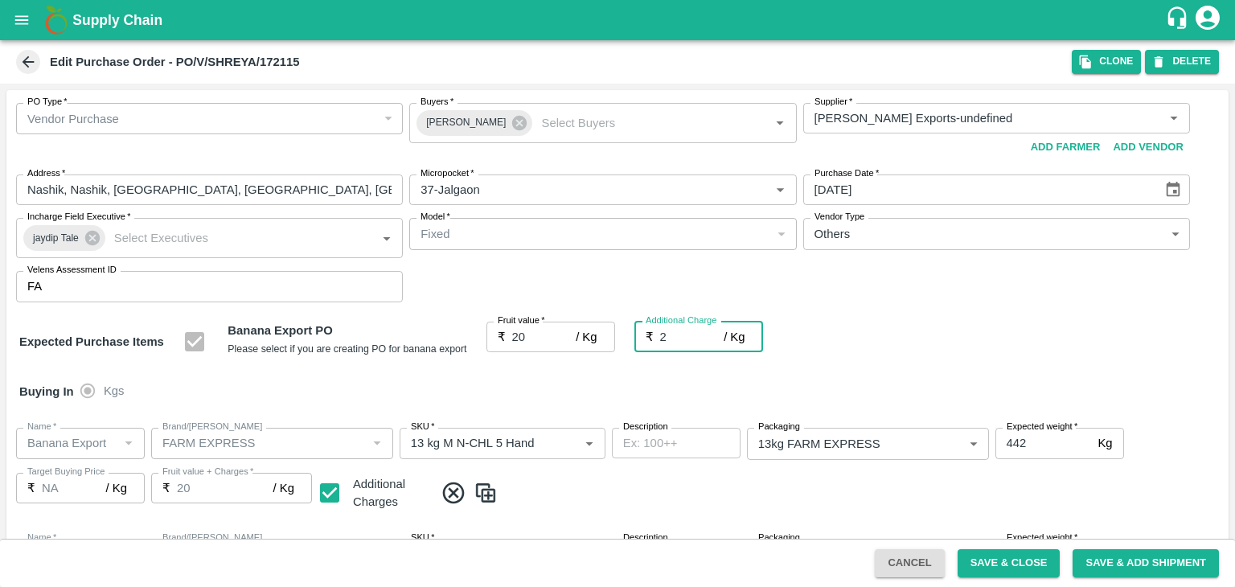
type input "22"
type input "2.7"
type input "22.7"
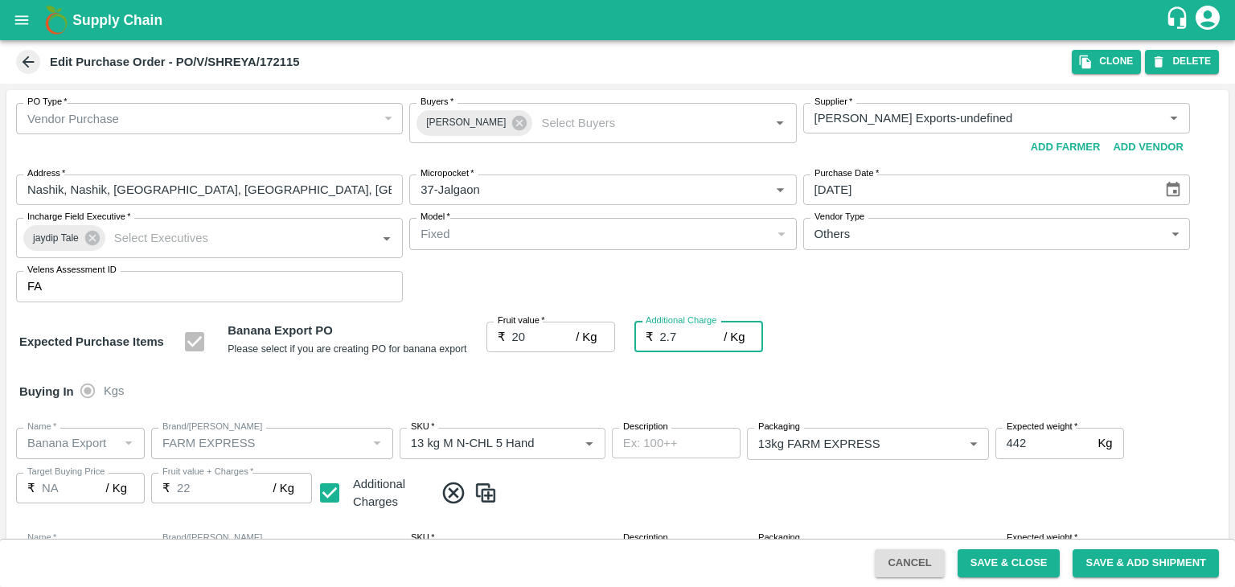
type input "22.7"
type input "2.75"
type input "22.75"
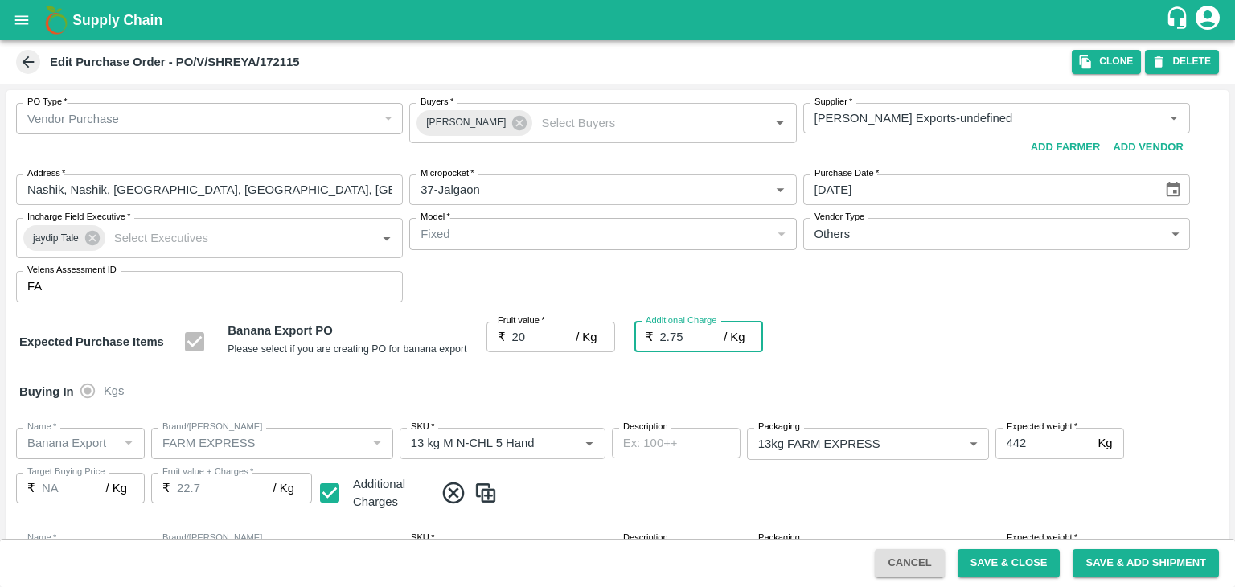
type input "22.75"
type input "2.75"
click at [545, 388] on div "Buying In Kgs" at bounding box center [617, 391] width 1222 height 47
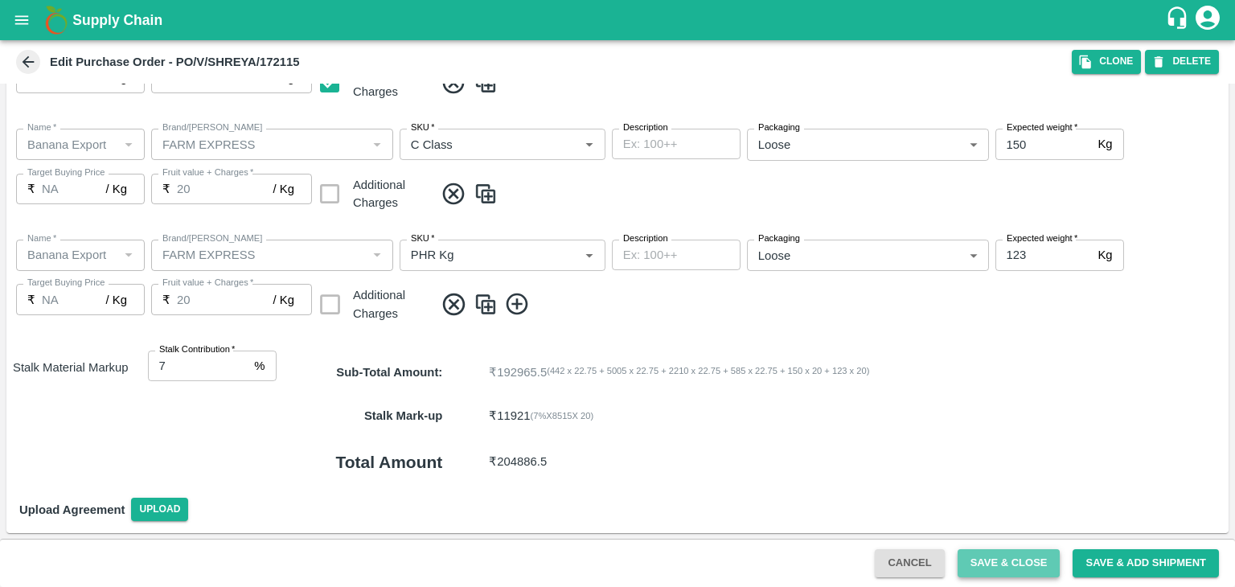
click at [1028, 567] on button "Save & Close" at bounding box center [1009, 563] width 103 height 28
